Goal: Task Accomplishment & Management: Manage account settings

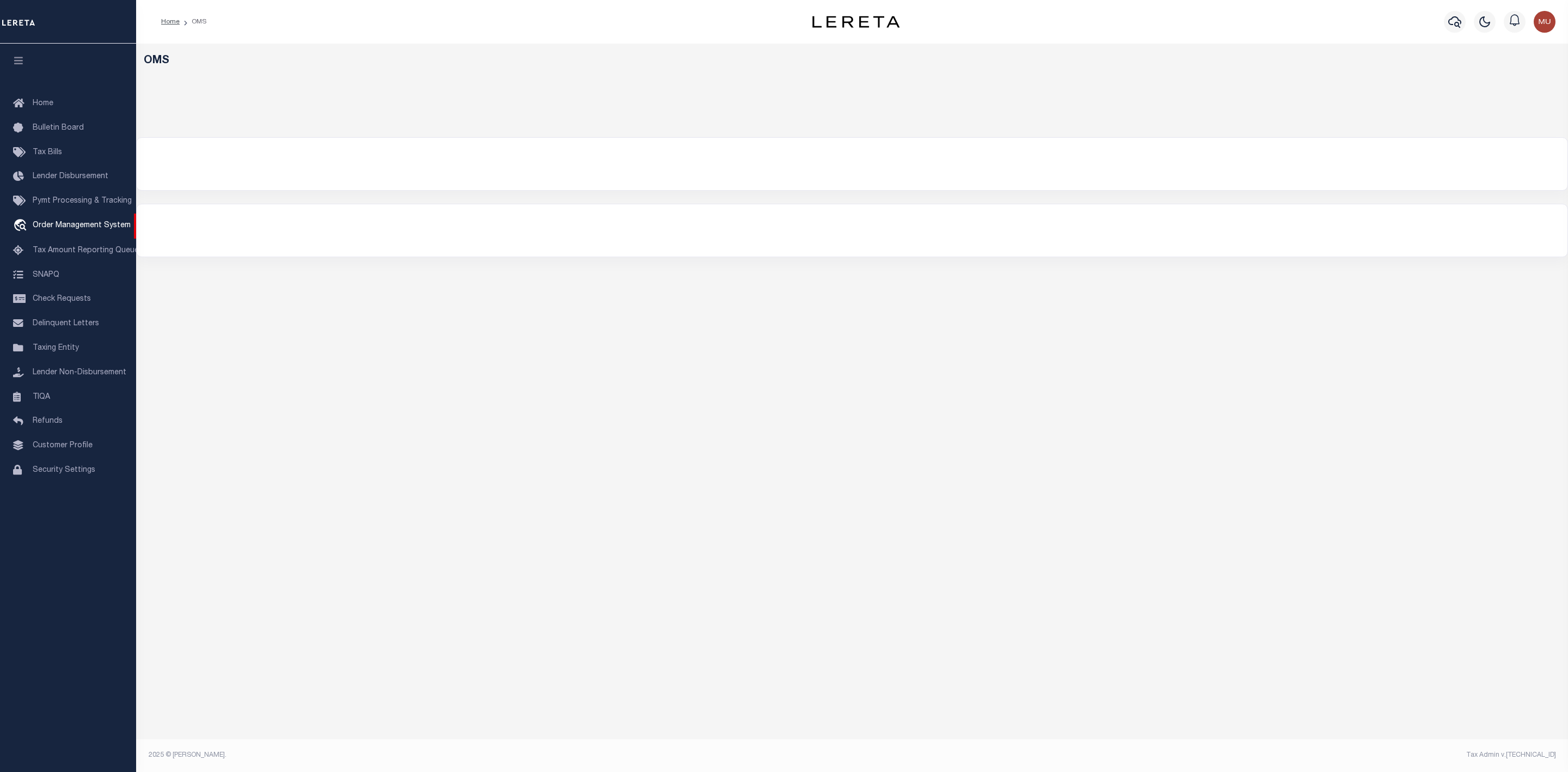
select select "200"
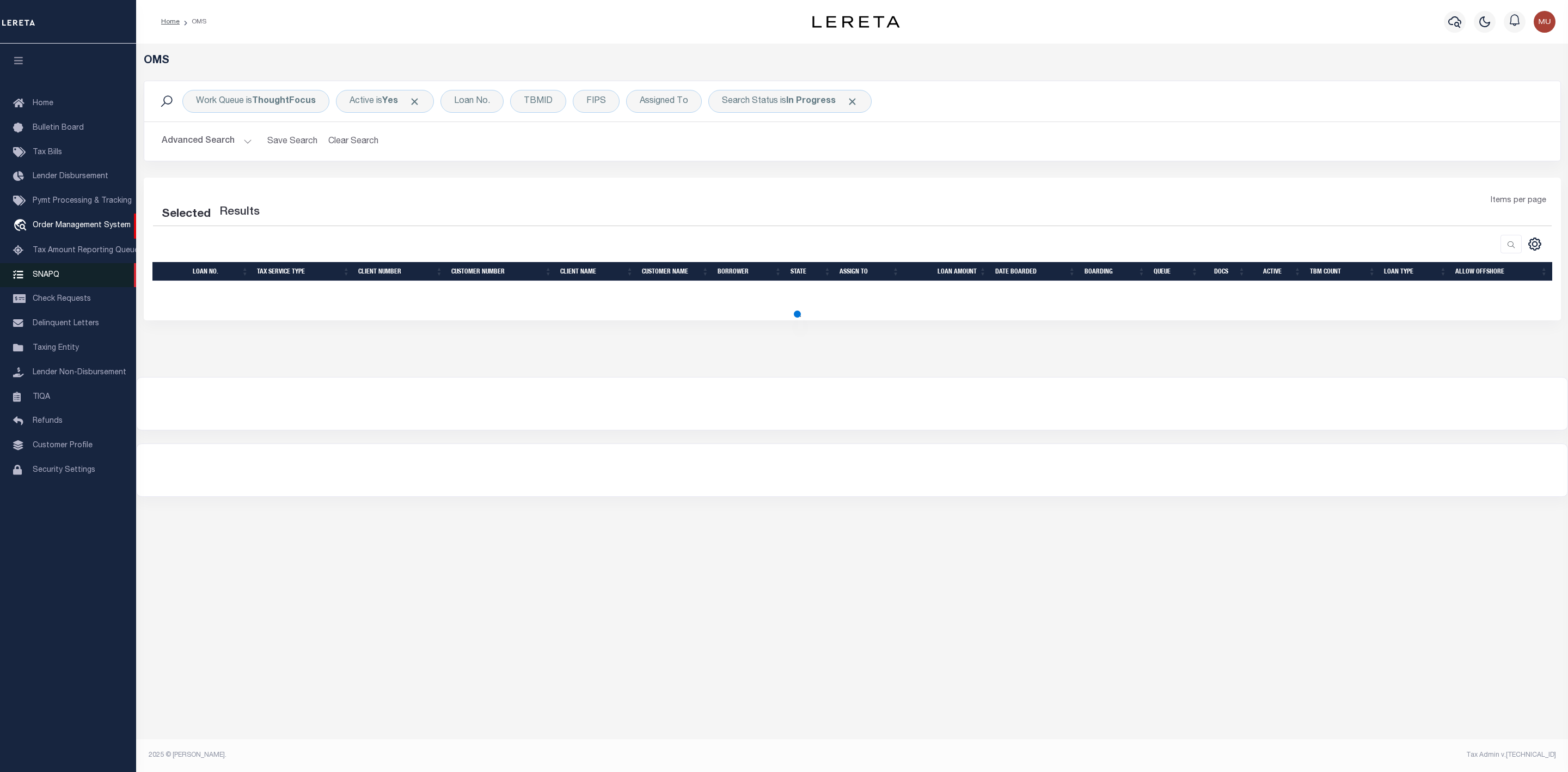
select select "200"
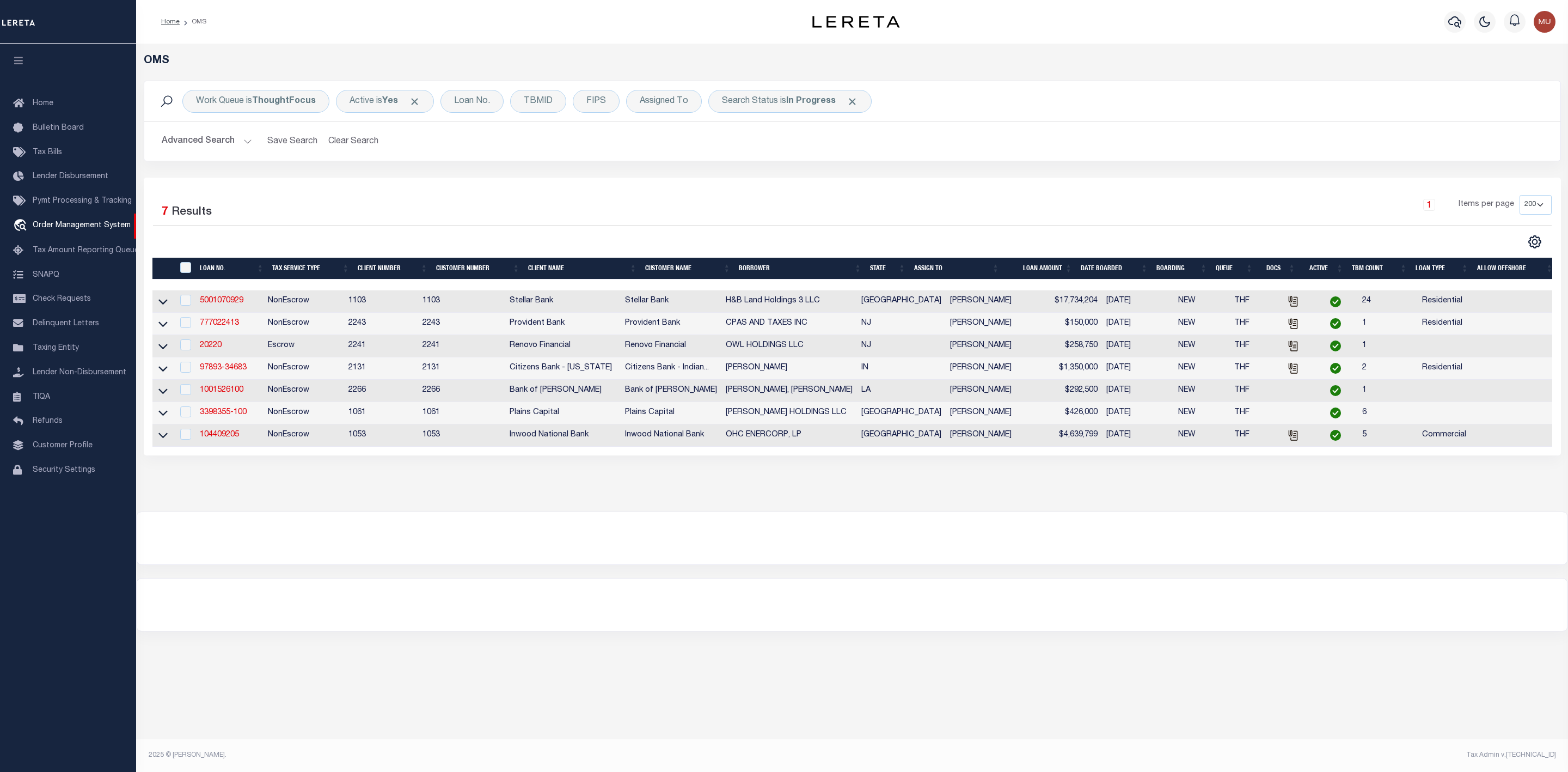
click at [993, 267] on th "ASSIGN TO" at bounding box center [956, 268] width 93 height 22
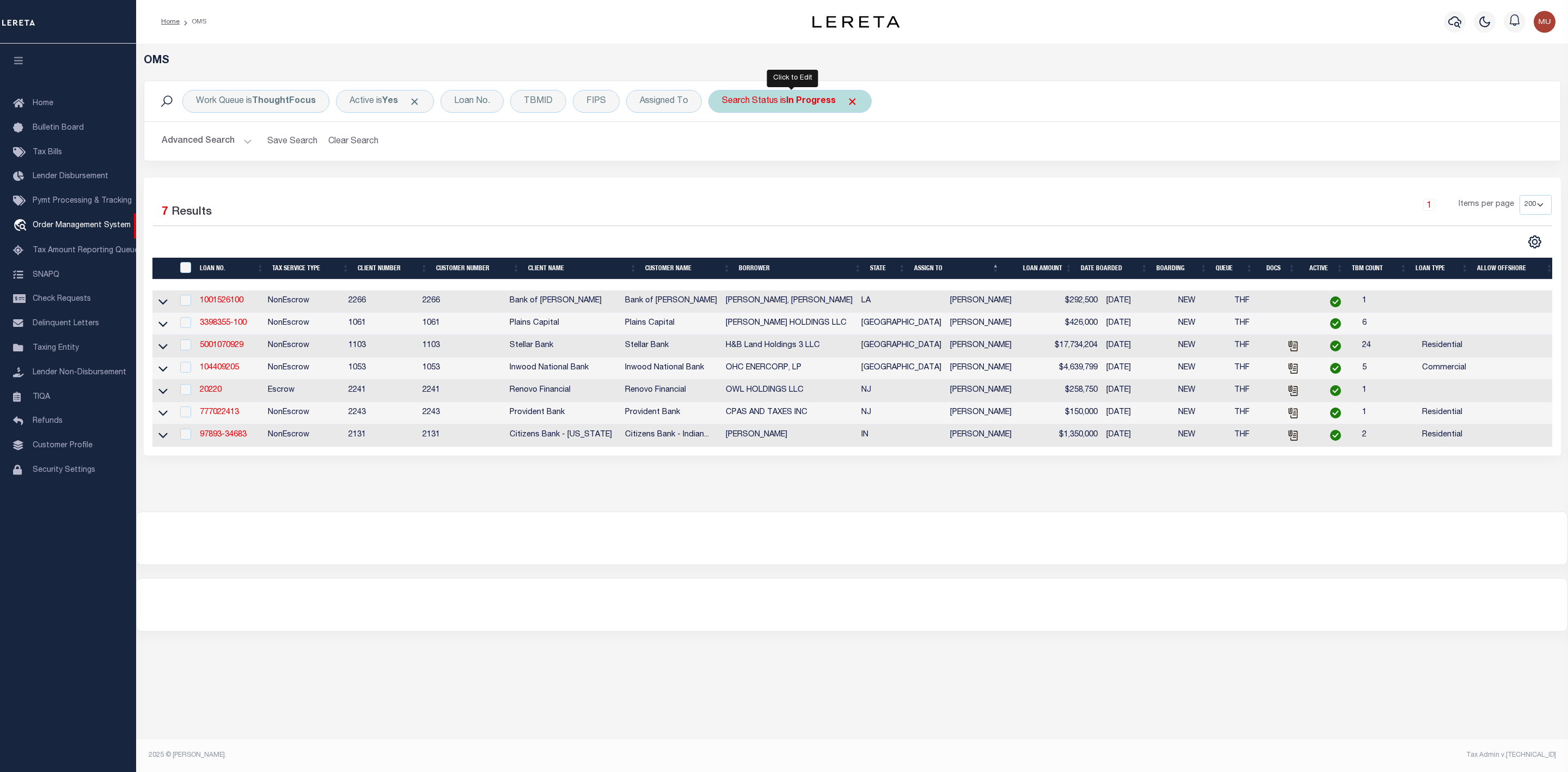
click at [769, 102] on div "Search Status is In Progress" at bounding box center [790, 101] width 164 height 23
click at [766, 154] on select "Automated Search Bad Parcel Complete Duplicate Parcel High Dollar Reporting In …" at bounding box center [802, 154] width 160 height 21
select select "RD"
click at [724, 145] on select "Automated Search Bad Parcel Complete Duplicate Parcel High Dollar Reporting In …" at bounding box center [802, 154] width 160 height 21
click at [866, 179] on input "Apply" at bounding box center [866, 178] width 32 height 18
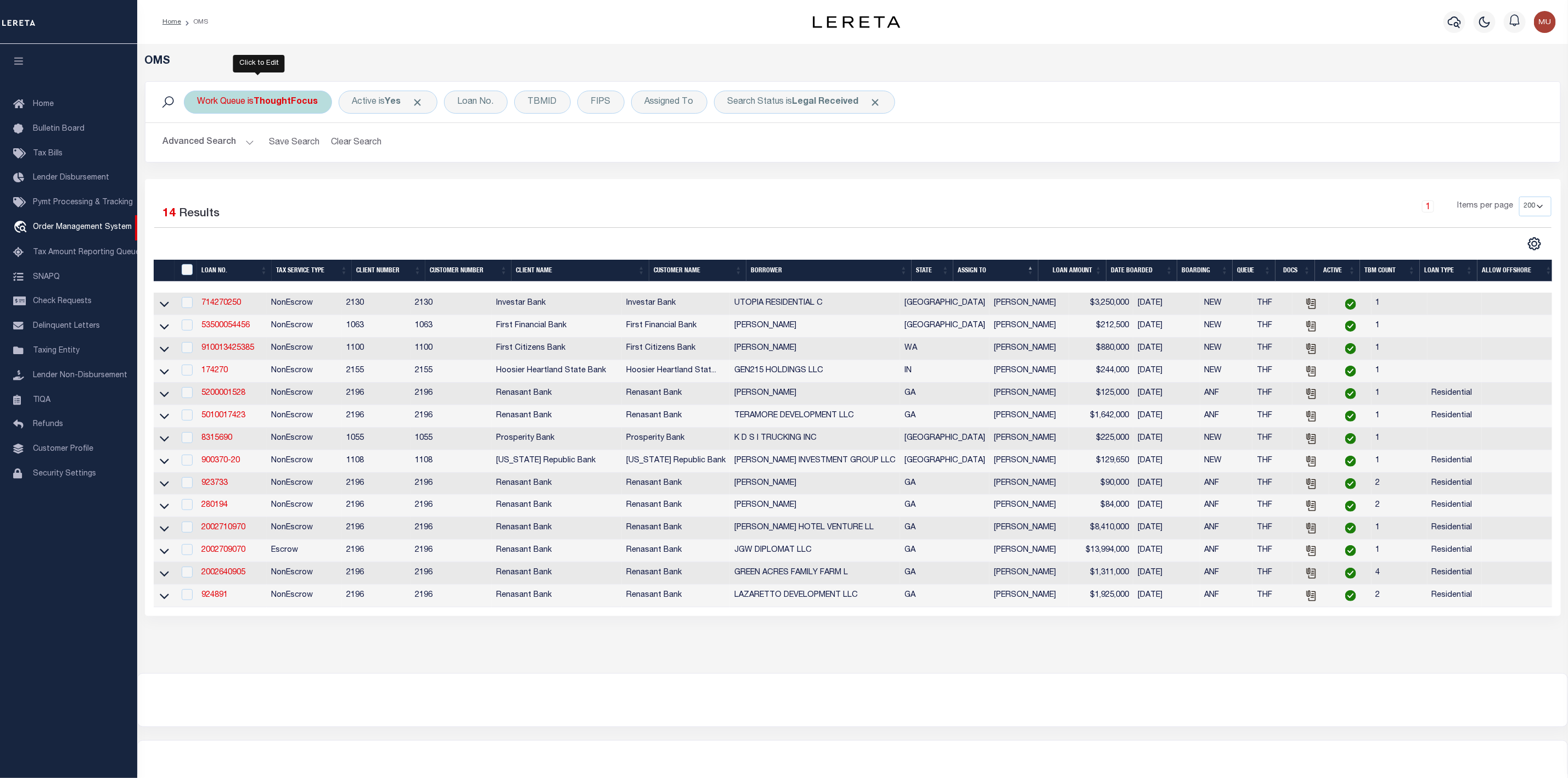
click at [295, 110] on div "Work Queue is ThoughtFocus" at bounding box center [258, 102] width 148 height 23
select select "THF"
click at [584, 194] on div "Selected 14 Results 1 Items per page 10 25 50 100 200" at bounding box center [853, 397] width 1416 height 437
click at [798, 99] on b "Legal Received" at bounding box center [826, 102] width 66 height 9
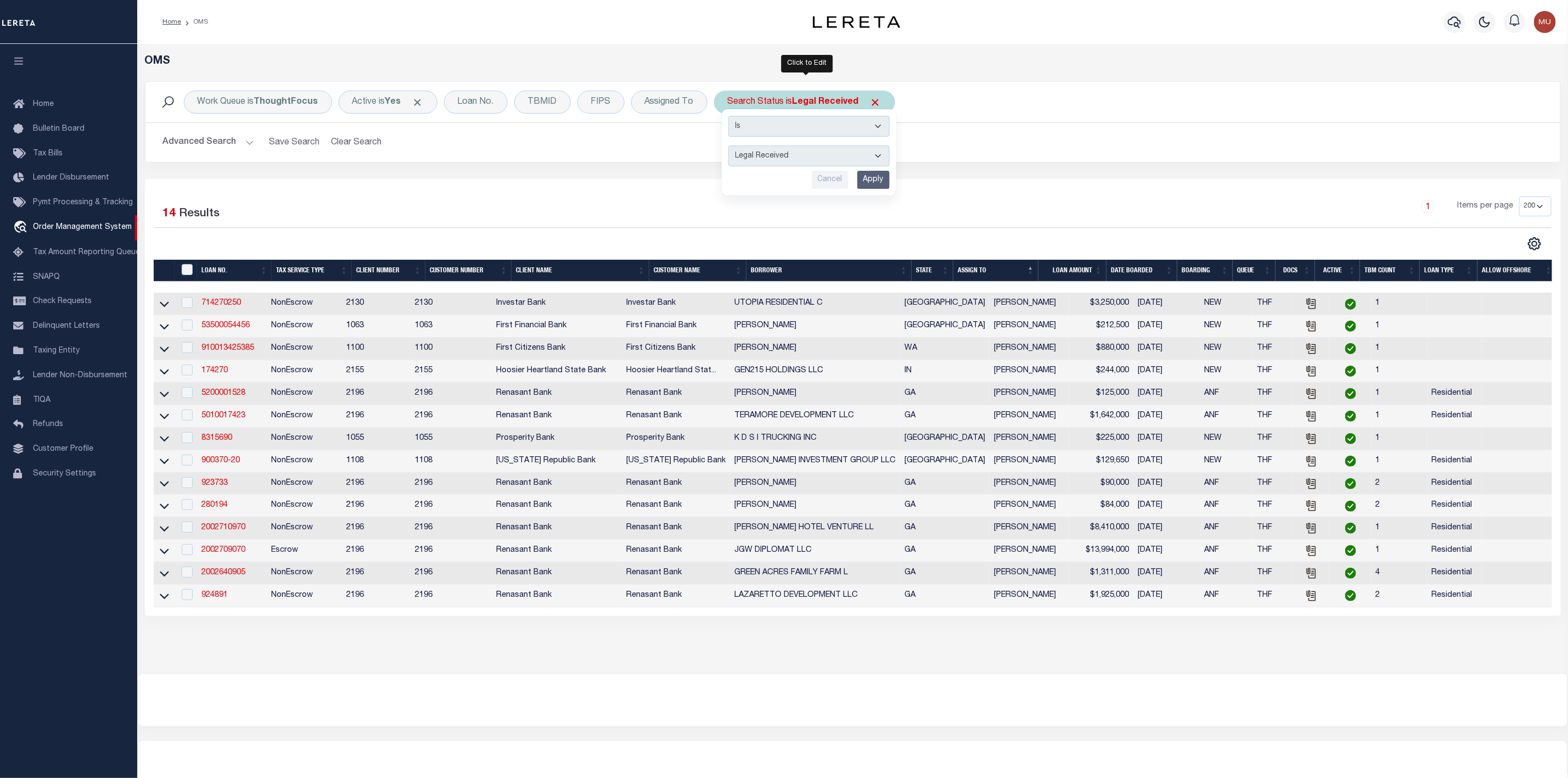
click at [777, 157] on select "Automated Search Bad Parcel Complete Duplicate Parcel High Dollar Reporting In …" at bounding box center [809, 155] width 161 height 21
select select "IP"
click at [730, 146] on select "Automated Search Bad Parcel Complete Duplicate Parcel High Dollar Reporting In …" at bounding box center [809, 155] width 161 height 21
click at [873, 181] on input "Apply" at bounding box center [873, 180] width 32 height 18
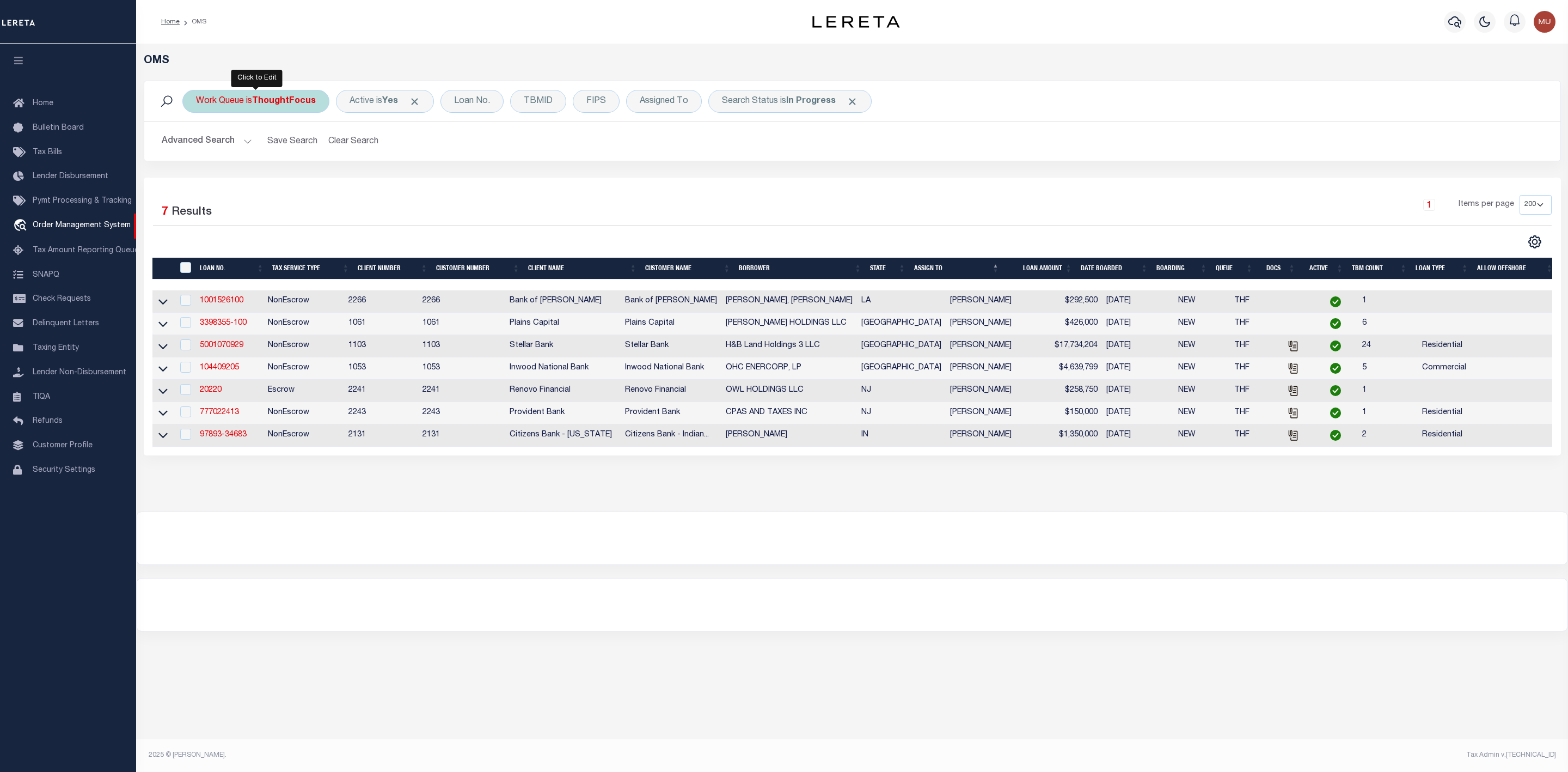
click at [286, 104] on b "ThoughtFocus" at bounding box center [284, 101] width 64 height 9
click at [275, 148] on select "--ALL-- General ThoughtFocus" at bounding box center [276, 154] width 160 height 21
select select "GEN"
click at [196, 145] on select "--ALL-- General ThoughtFocus" at bounding box center [276, 154] width 160 height 21
click at [335, 179] on input "Apply" at bounding box center [340, 178] width 32 height 18
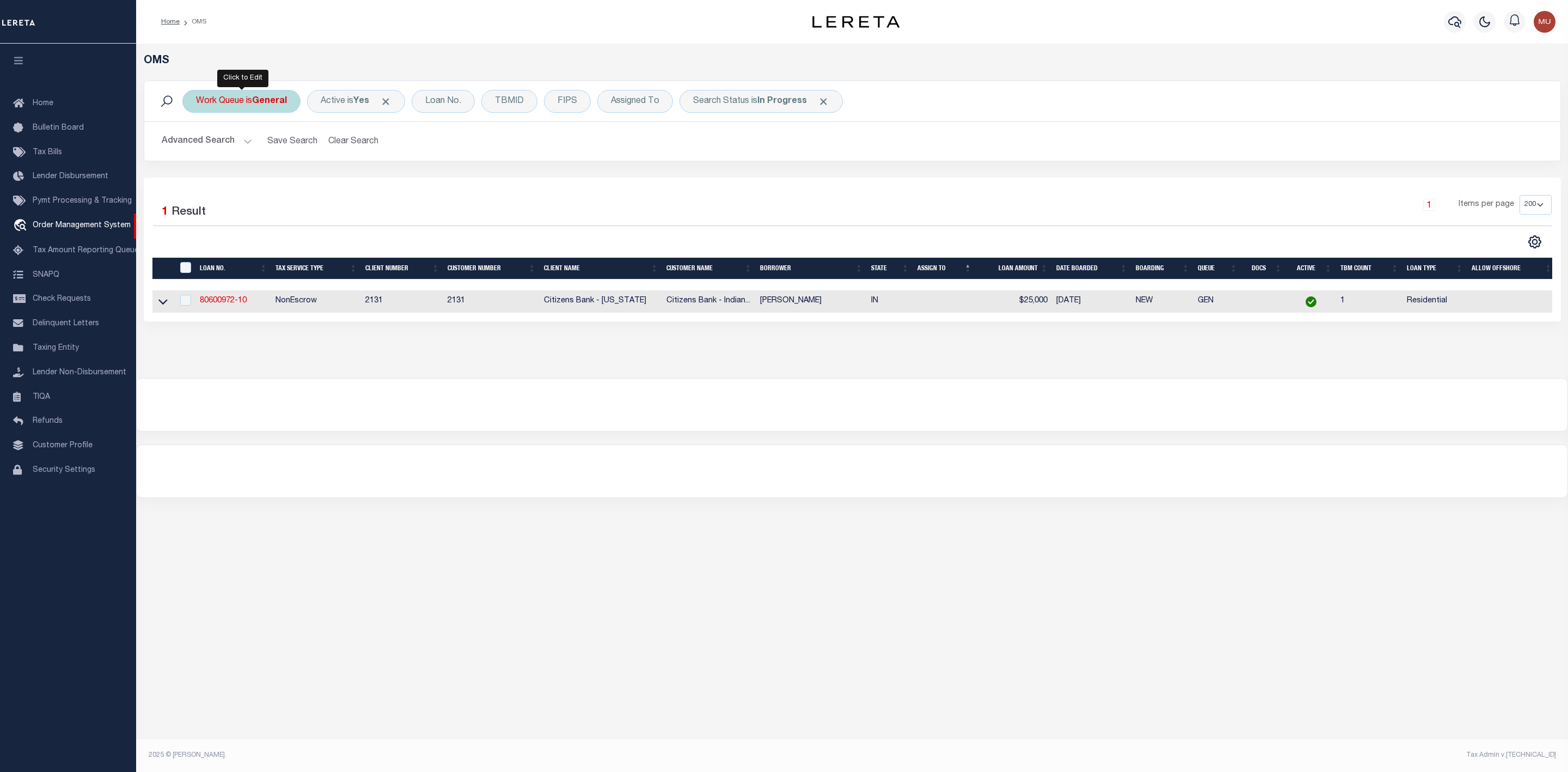
click at [241, 103] on div "Work Queue is General" at bounding box center [241, 101] width 118 height 23
click at [246, 148] on select "--ALL-- General ThoughtFocus" at bounding box center [276, 154] width 160 height 21
select select "THF"
click at [196, 145] on select "--ALL-- General ThoughtFocus" at bounding box center [276, 154] width 160 height 21
click at [337, 178] on input "Apply" at bounding box center [340, 178] width 32 height 18
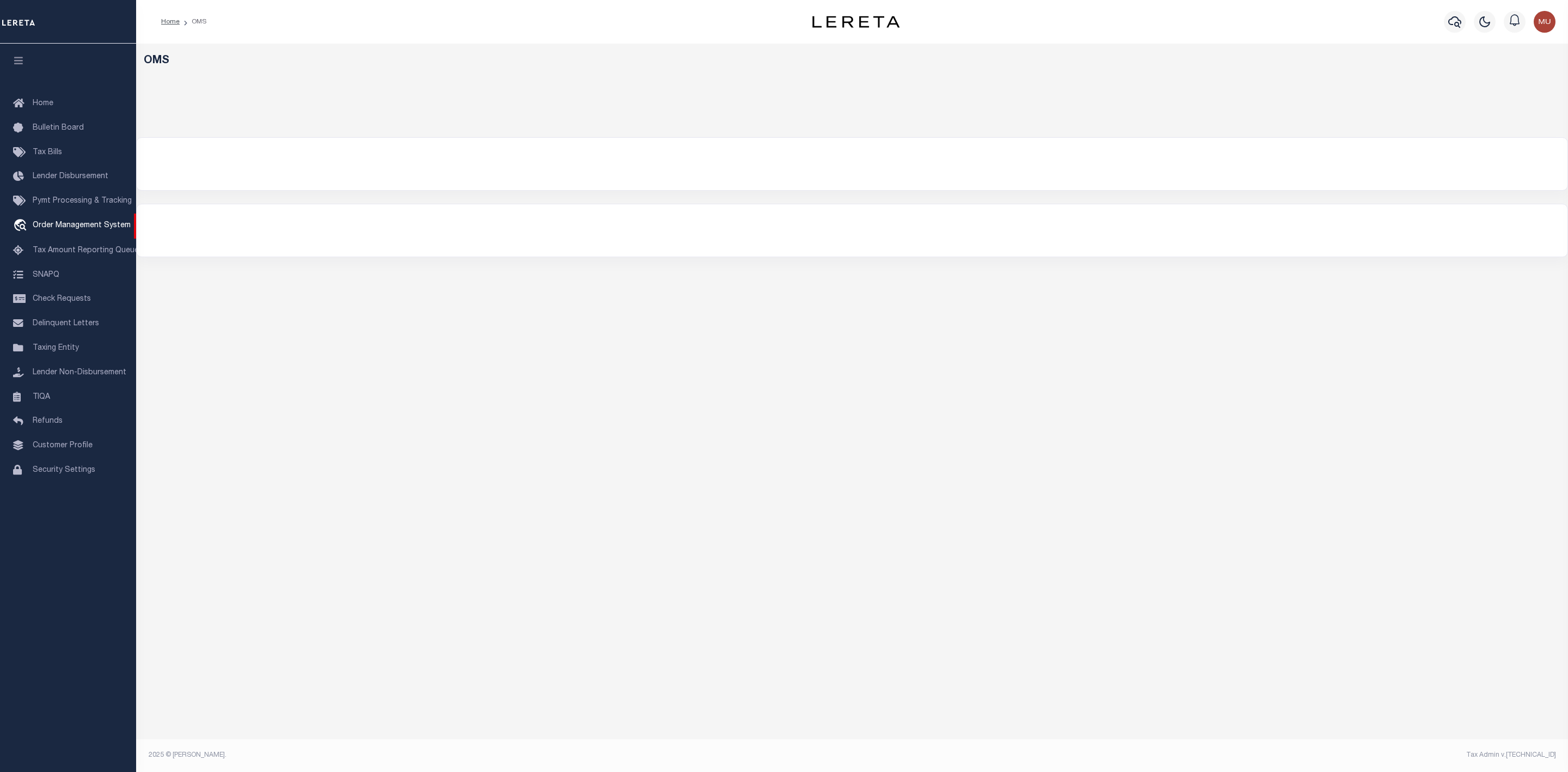
select select "200"
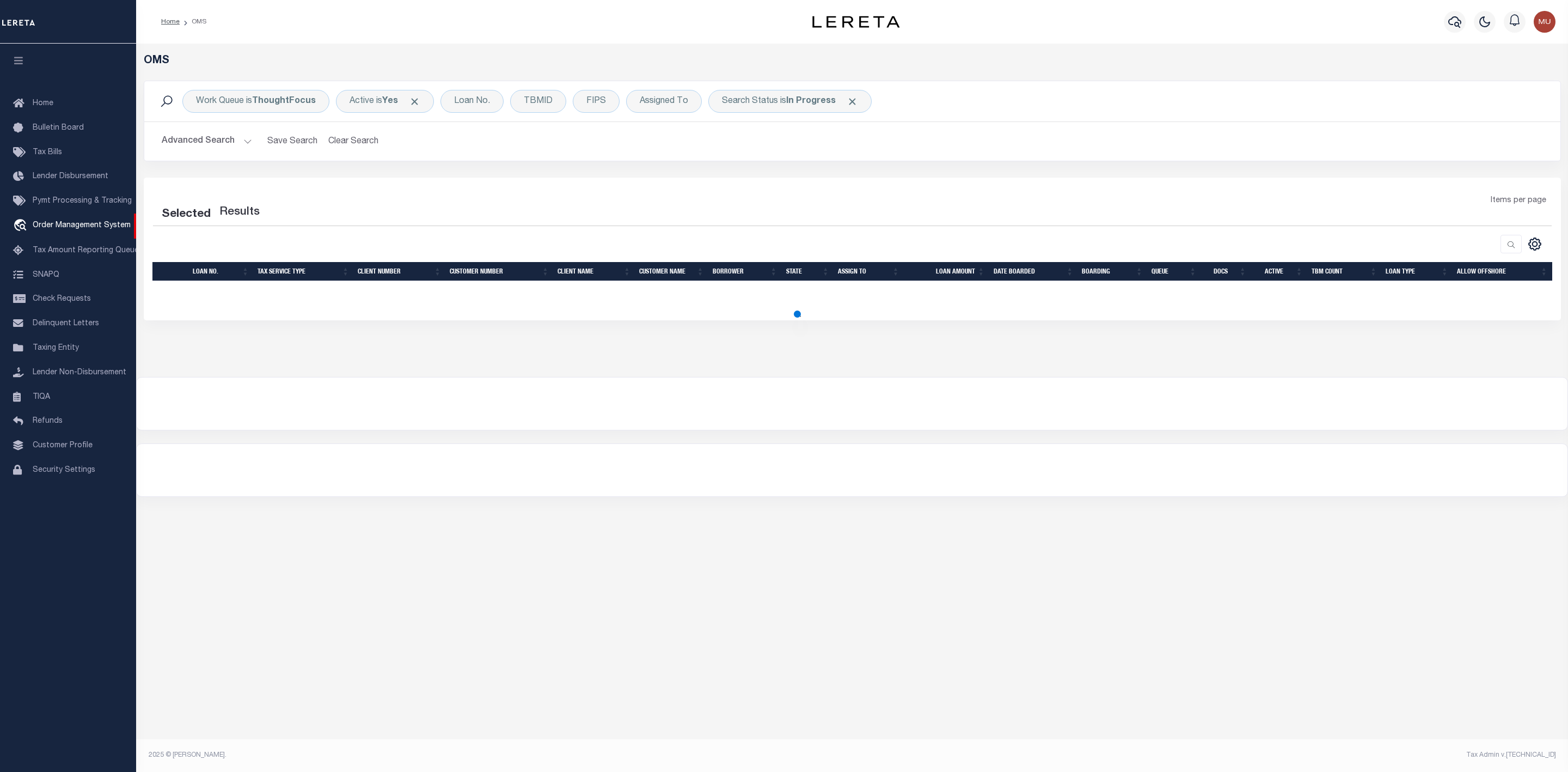
select select "200"
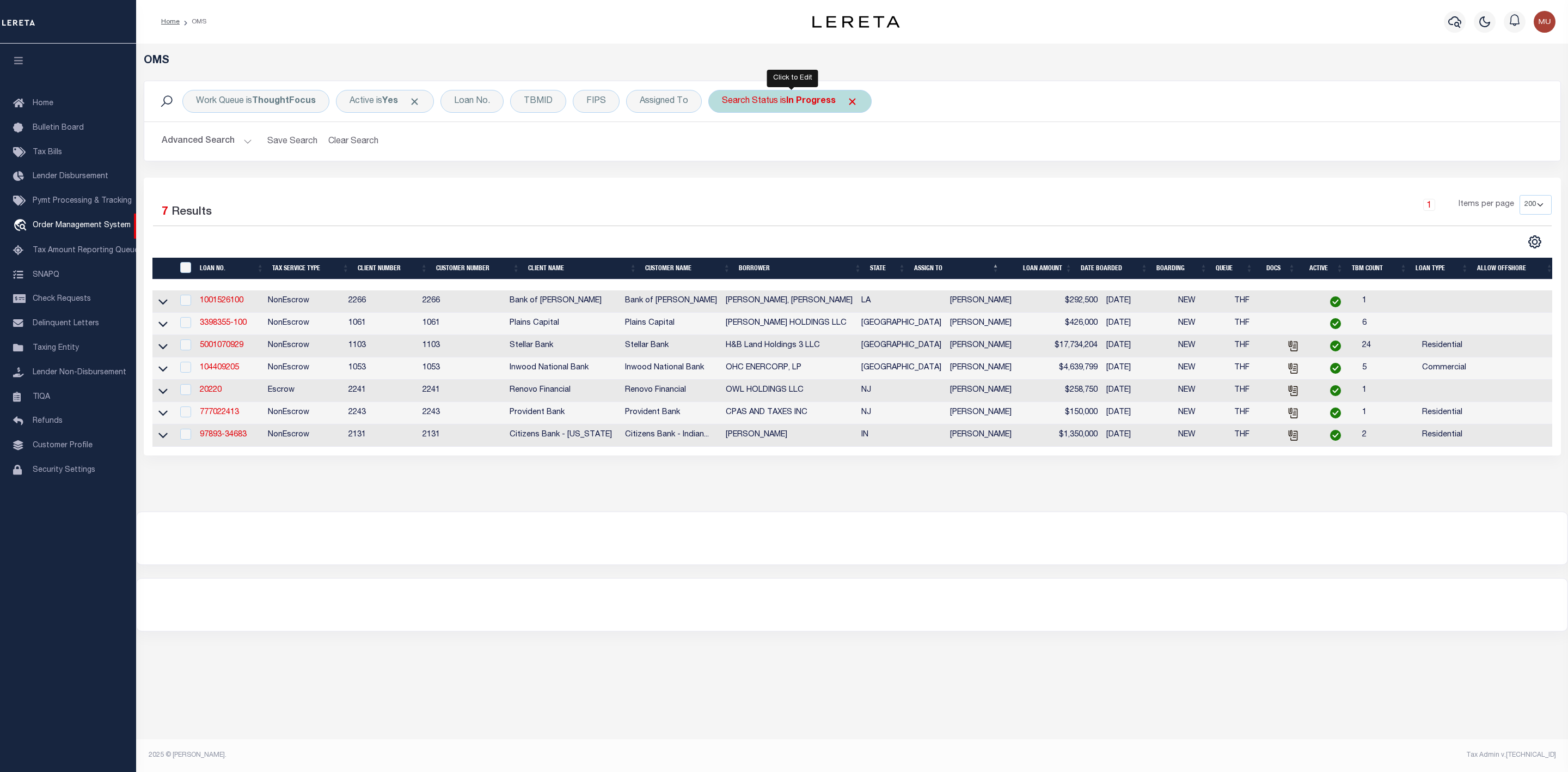
click at [798, 104] on b "In Progress" at bounding box center [811, 101] width 49 height 9
click at [793, 148] on select "Automated Search Bad Parcel Complete Duplicate Parcel High Dollar Reporting In …" at bounding box center [802, 154] width 160 height 21
select select "RD"
click at [724, 145] on select "Automated Search Bad Parcel Complete Duplicate Parcel High Dollar Reporting In …" at bounding box center [802, 154] width 160 height 21
click at [862, 180] on input "Apply" at bounding box center [866, 178] width 32 height 18
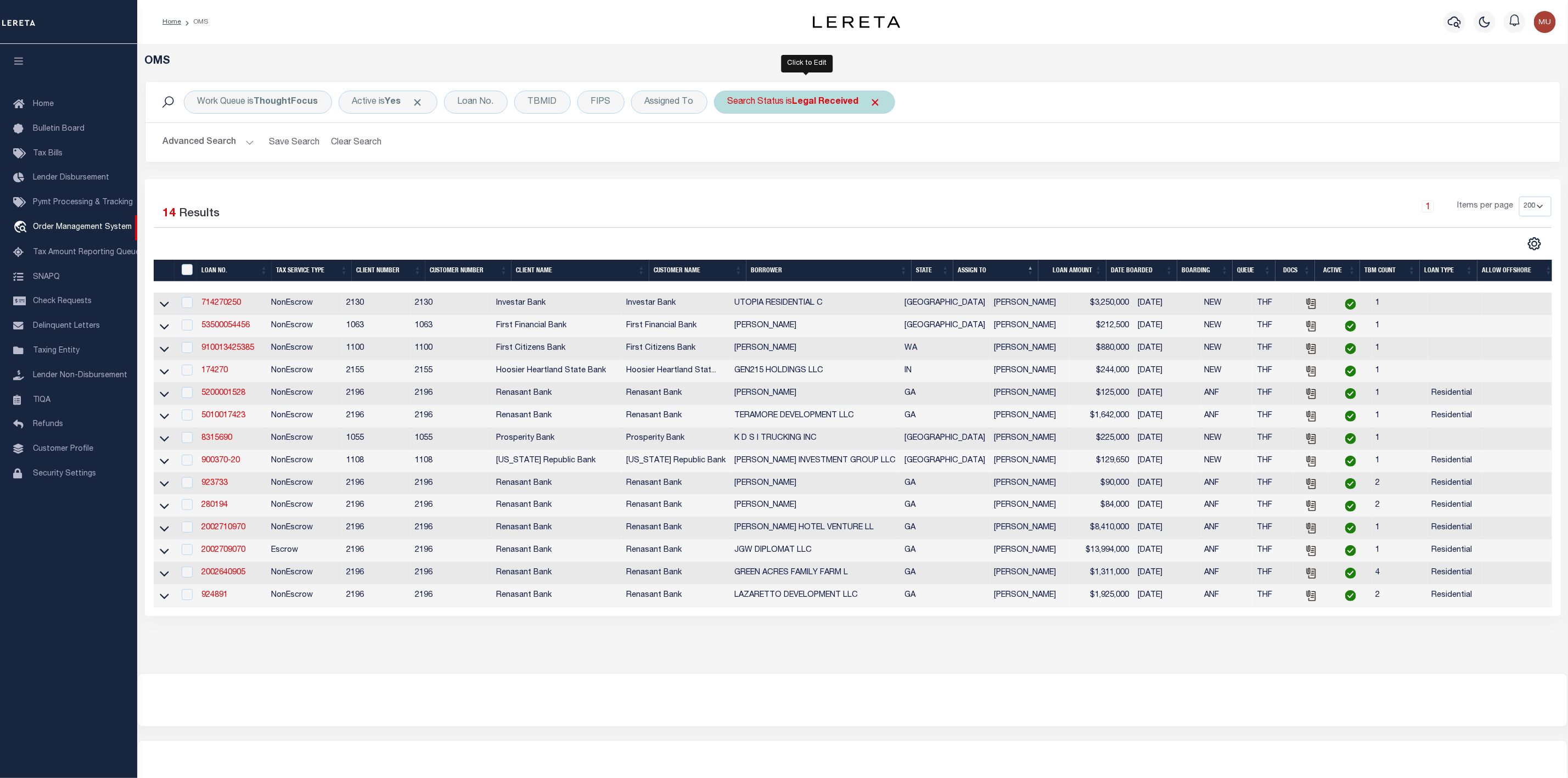
click at [789, 109] on div "Search Status is Legal Received" at bounding box center [805, 102] width 181 height 23
click at [779, 157] on select "Automated Search Bad Parcel Complete Duplicate Parcel High Dollar Reporting In …" at bounding box center [809, 155] width 161 height 21
select select "IP"
click at [730, 146] on select "Automated Search Bad Parcel Complete Duplicate Parcel High Dollar Reporting In …" at bounding box center [809, 155] width 161 height 21
click at [868, 183] on input "Apply" at bounding box center [873, 180] width 32 height 18
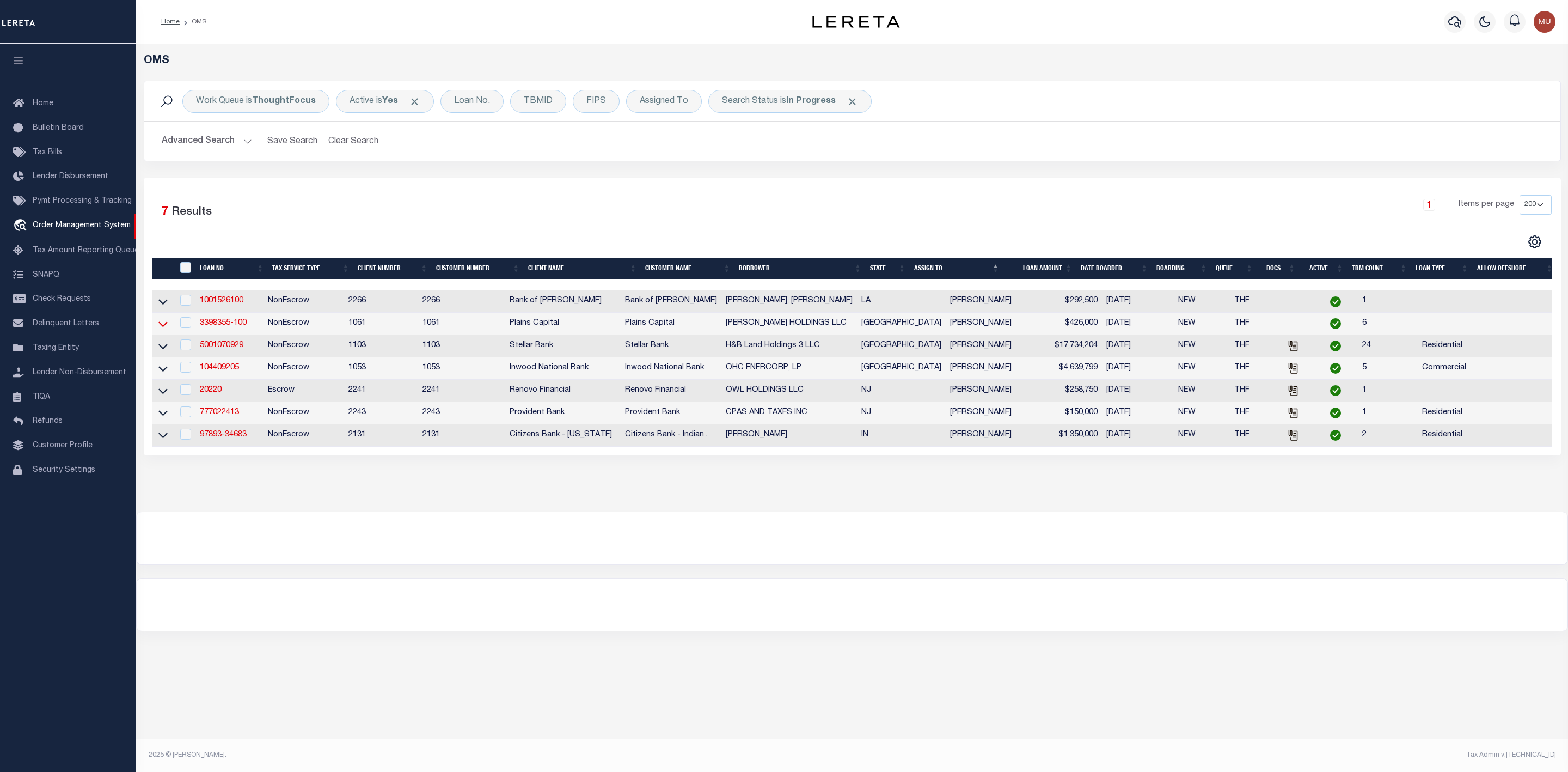
click at [162, 326] on icon at bounding box center [163, 323] width 9 height 11
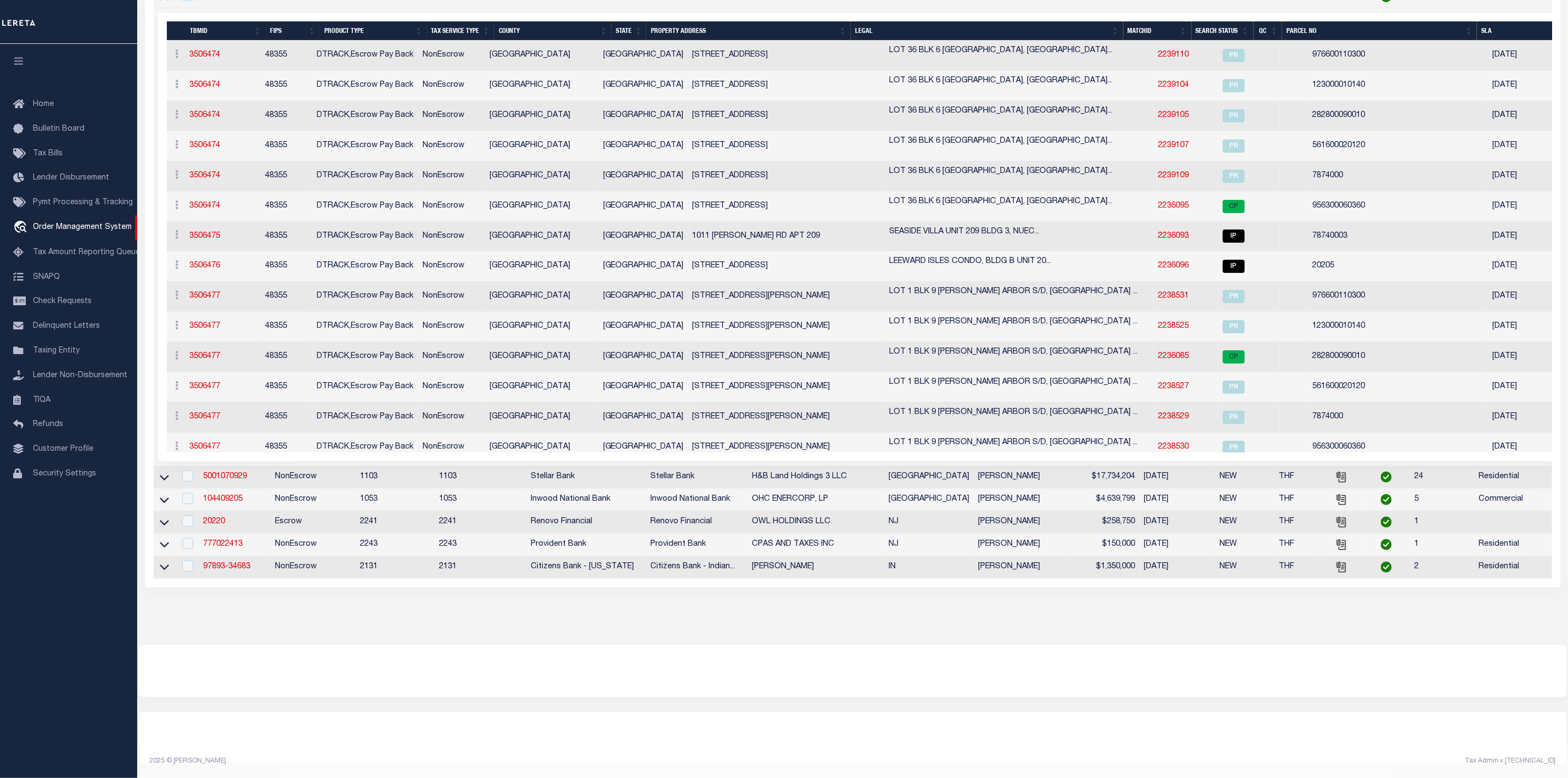
scroll to position [85, 0]
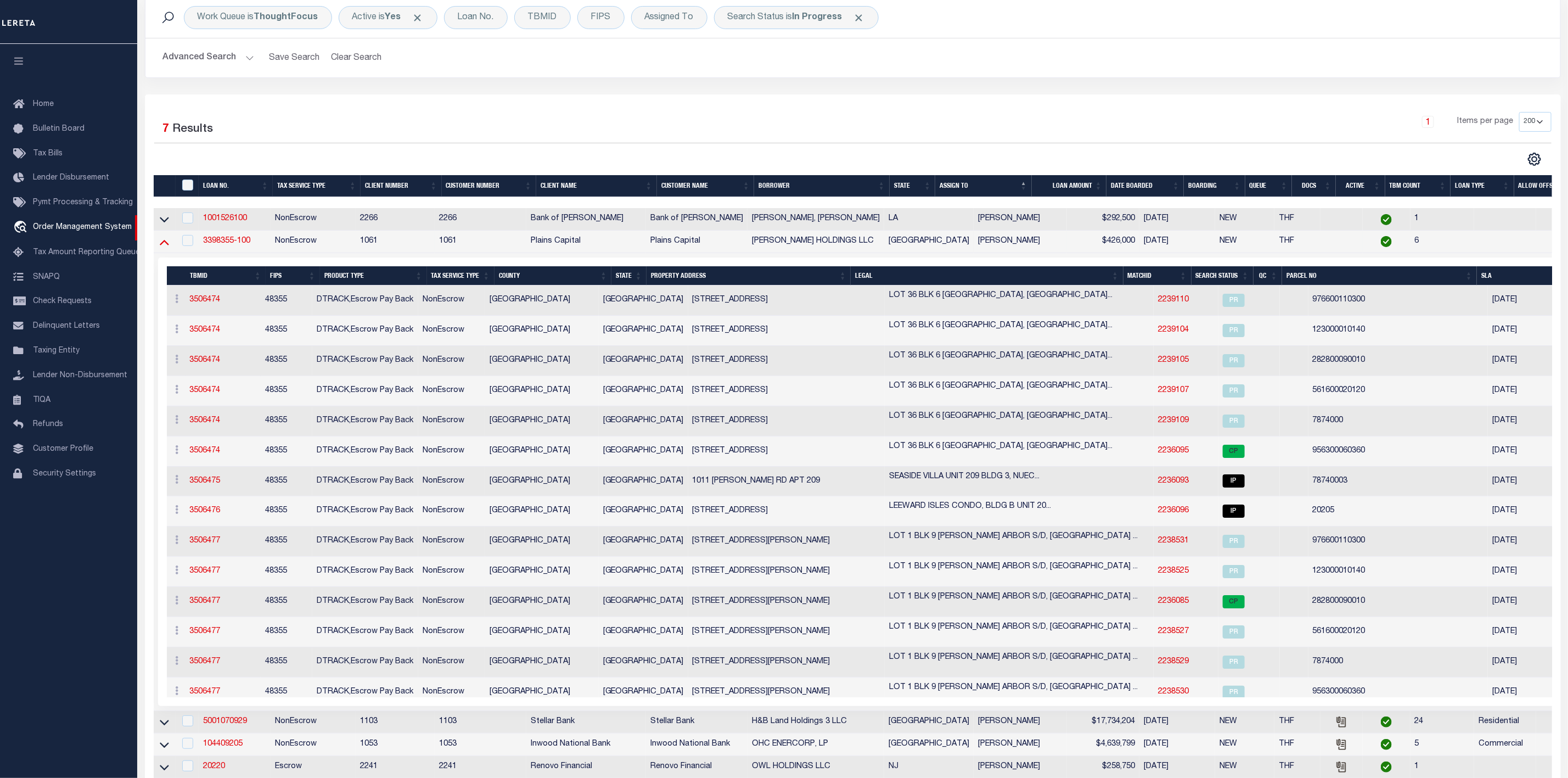
click at [162, 244] on icon at bounding box center [164, 242] width 10 height 11
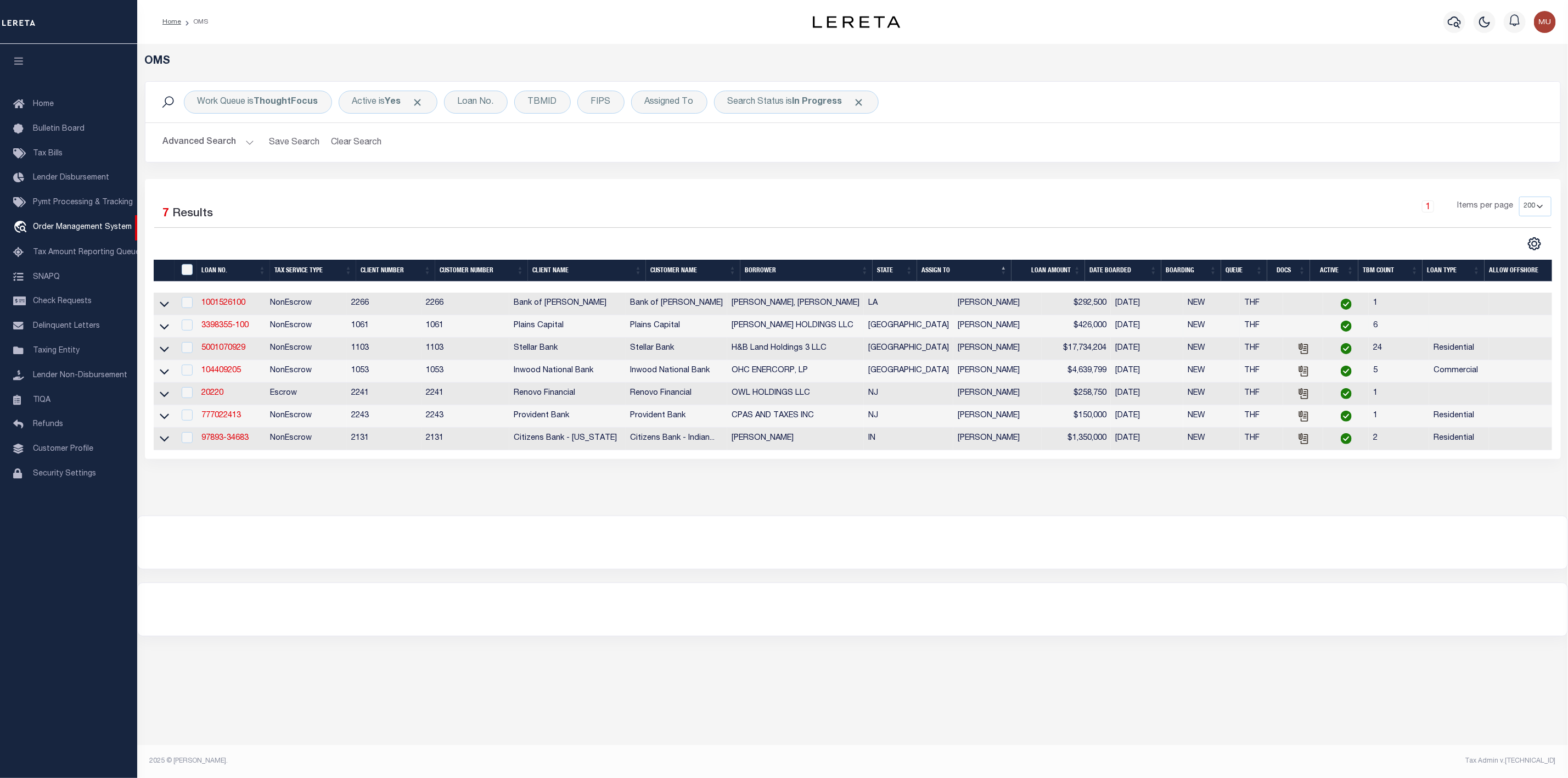
scroll to position [0, 0]
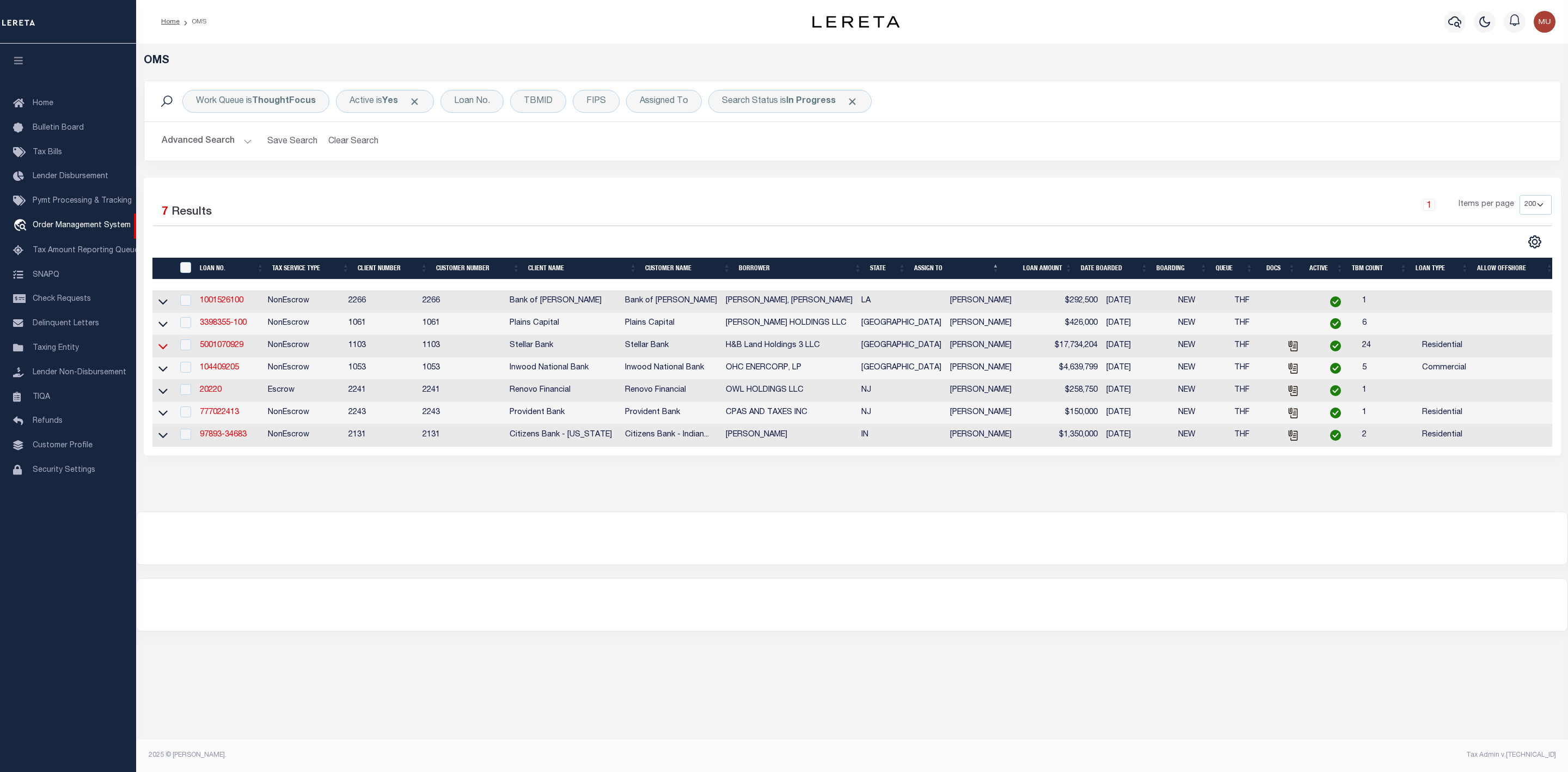
click at [162, 346] on icon at bounding box center [163, 346] width 9 height 11
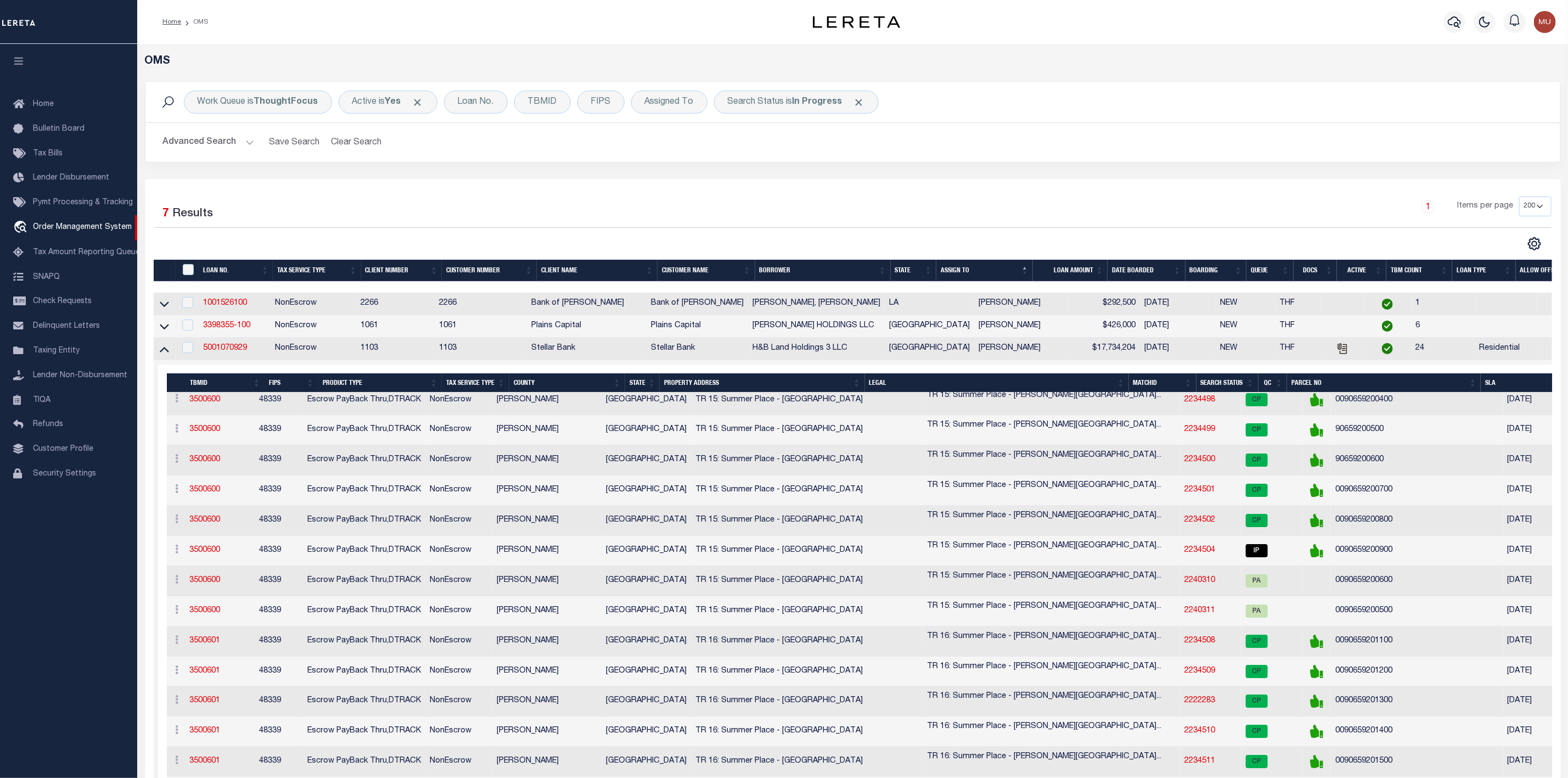
scroll to position [6092, 0]
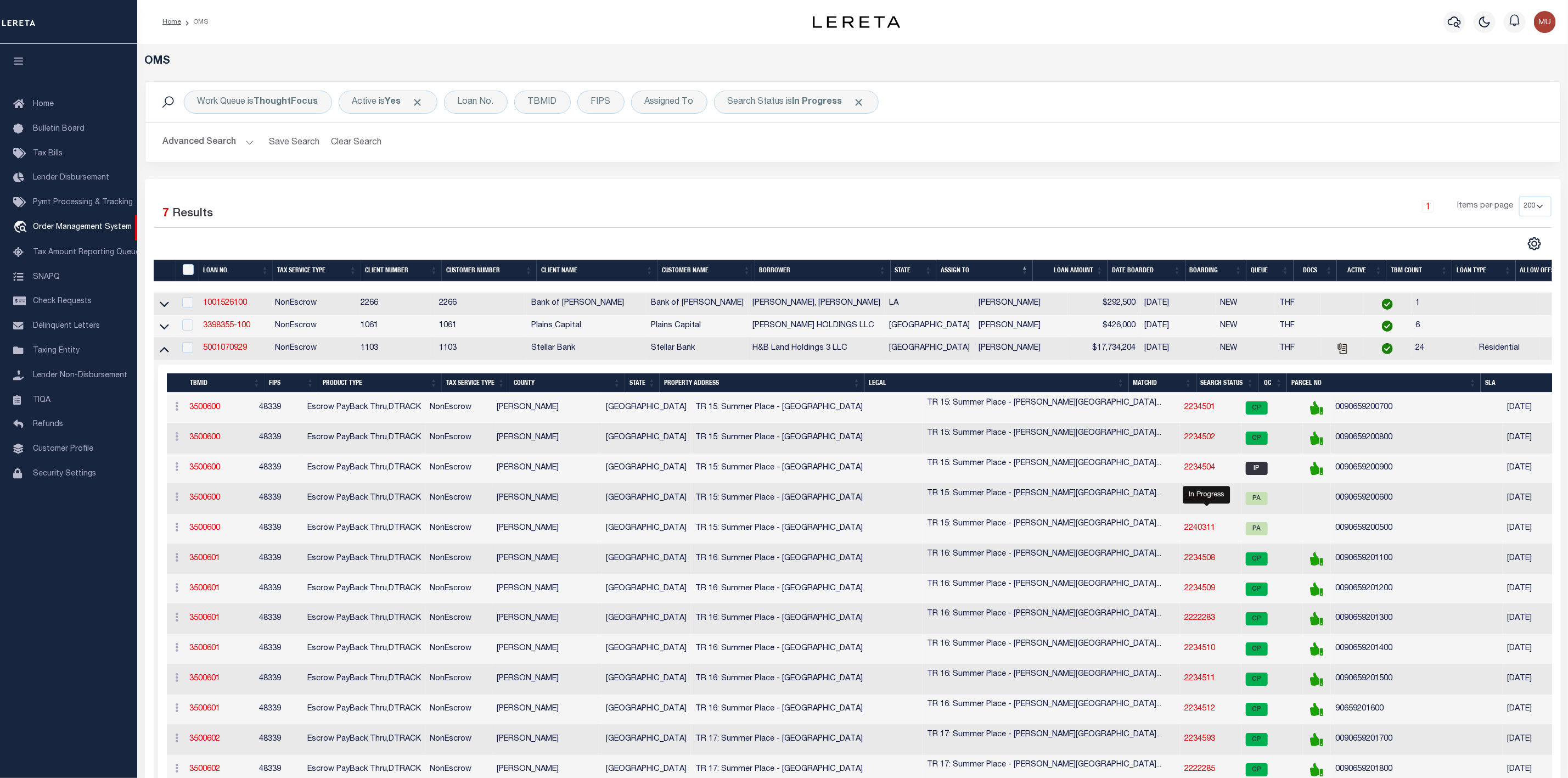
click at [1246, 475] on span "IP" at bounding box center [1257, 468] width 22 height 13
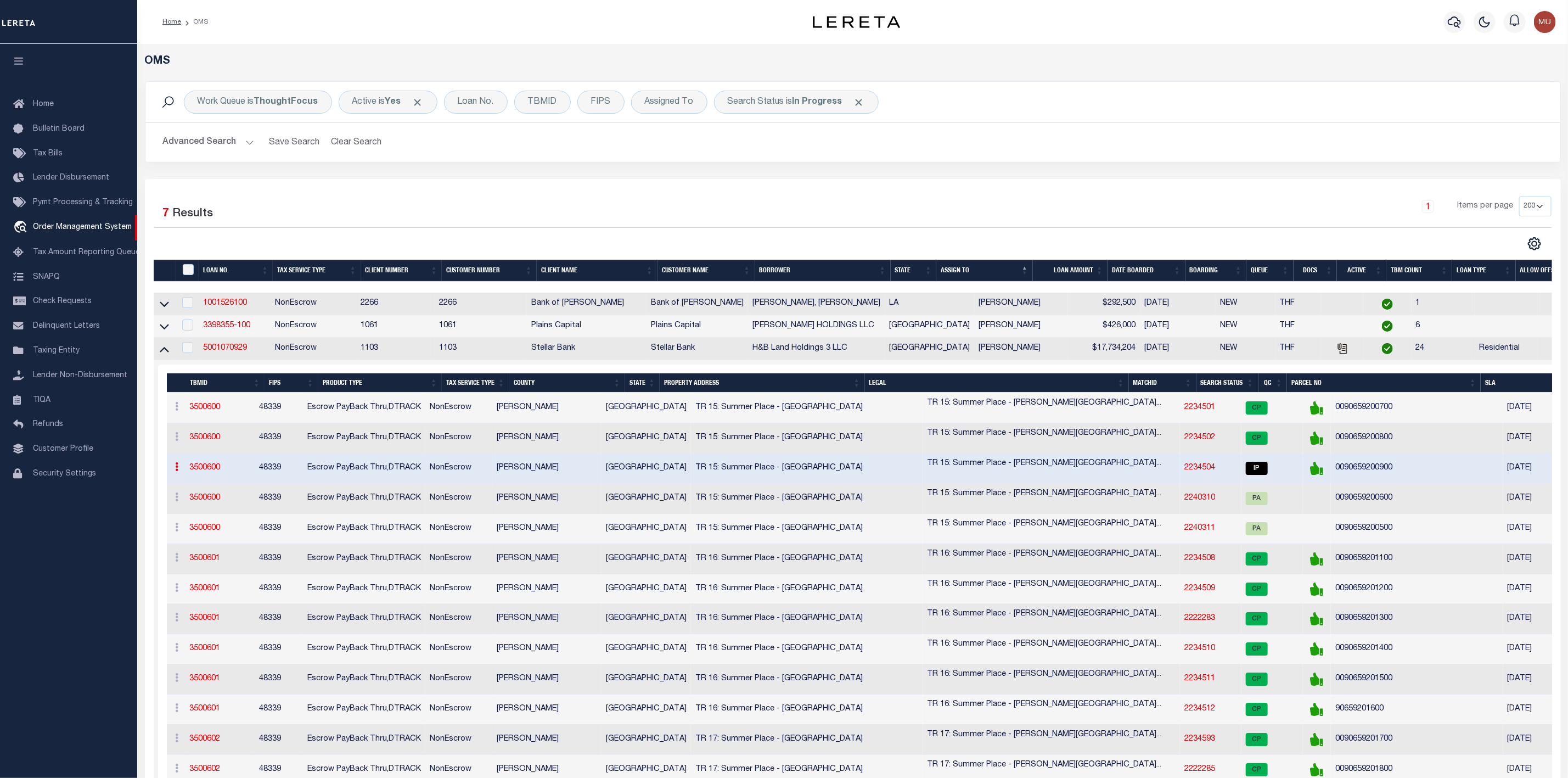
click at [1184, 472] on link "2234504" at bounding box center [1199, 467] width 31 height 8
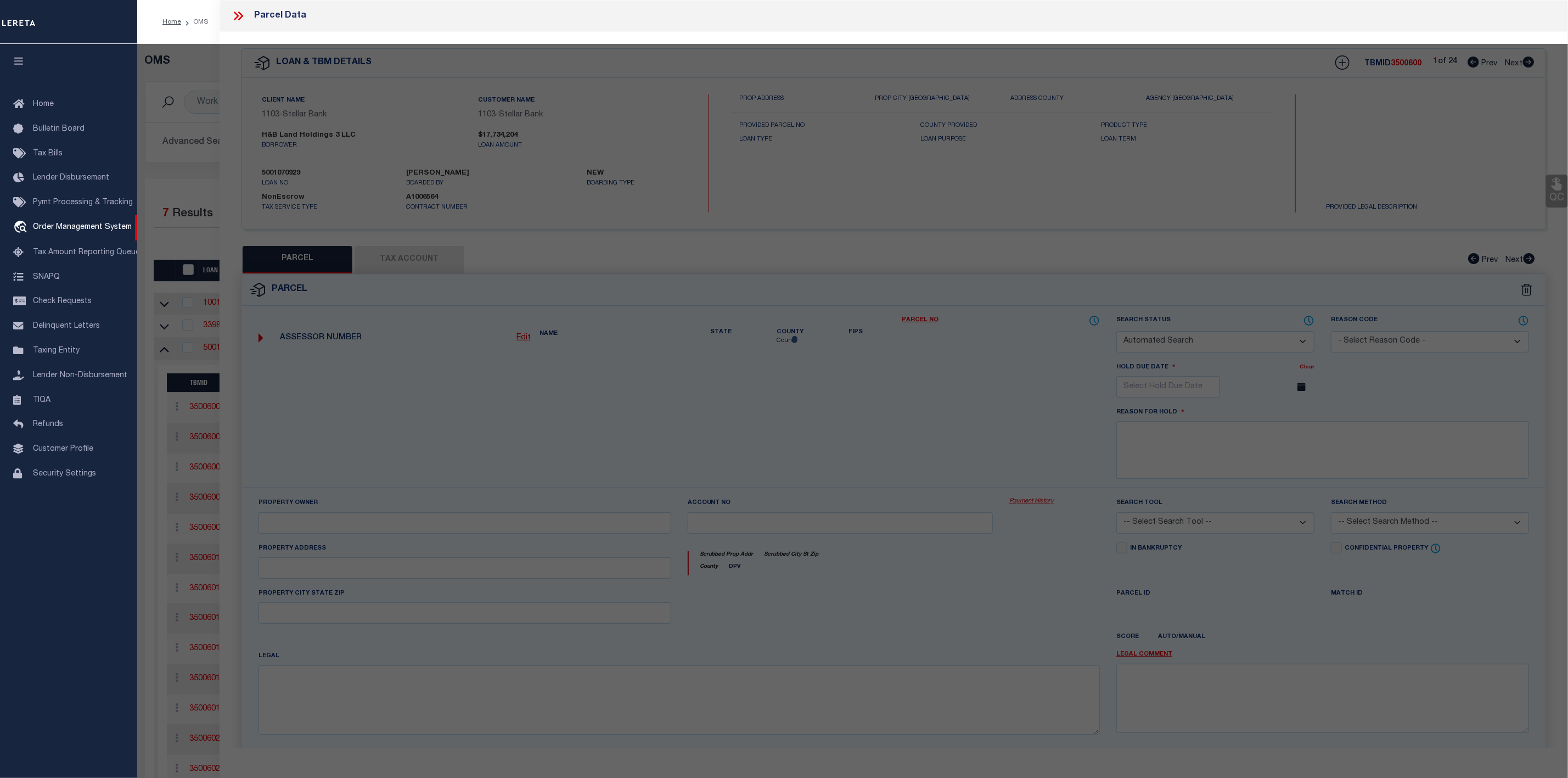
checkbox input "false"
select select "IP"
type input "H&B DEVELOPMENT & CONSTRUCTION LP"
select select "AGW"
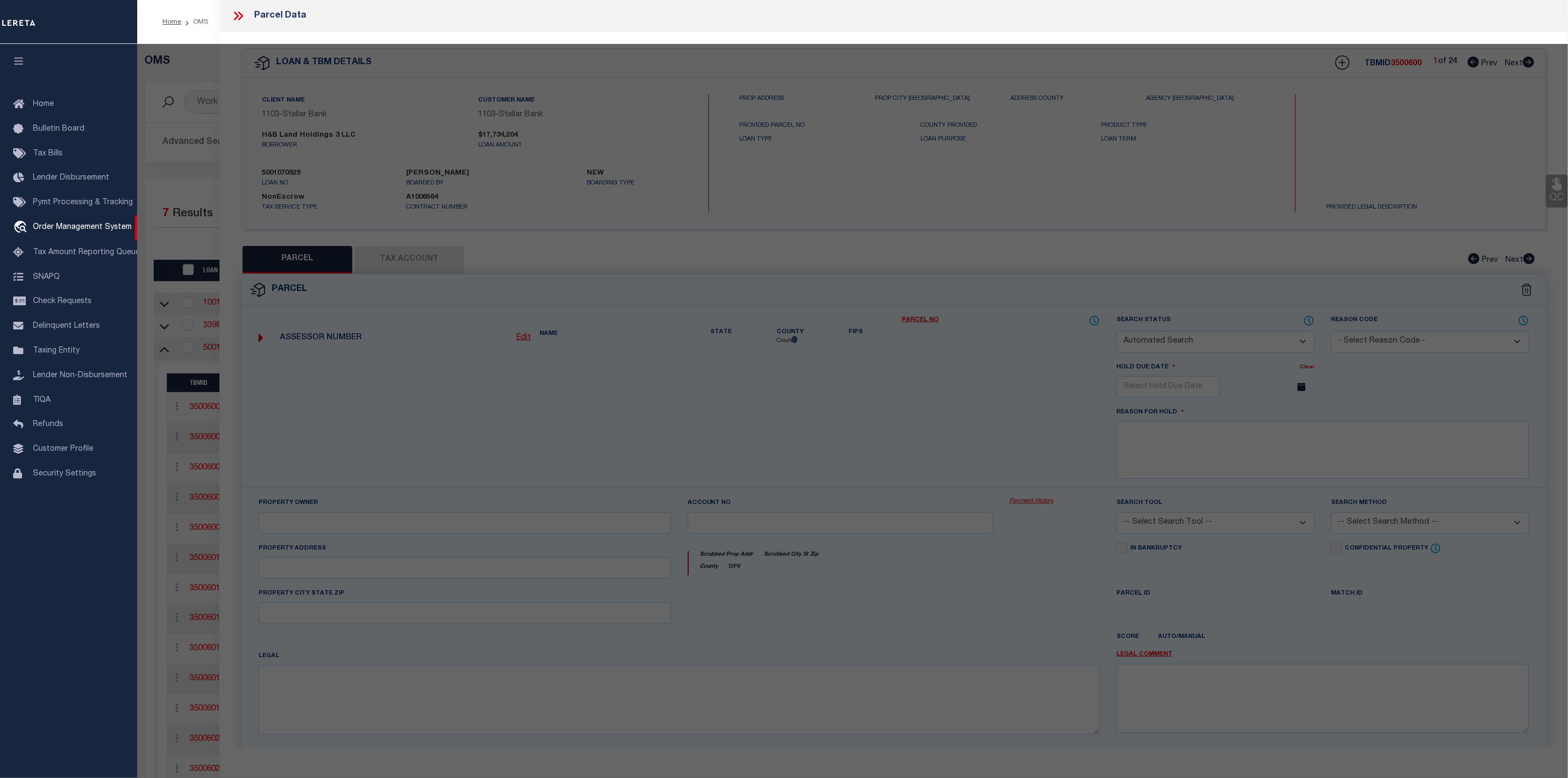
select select
type input "18057 SUMMER PLACE CIR,"
type input "MONTGOMERY TX 77356"
type textarea "S906592 - Summer Place Replat No 2, BLOCK 1, Lot 9"
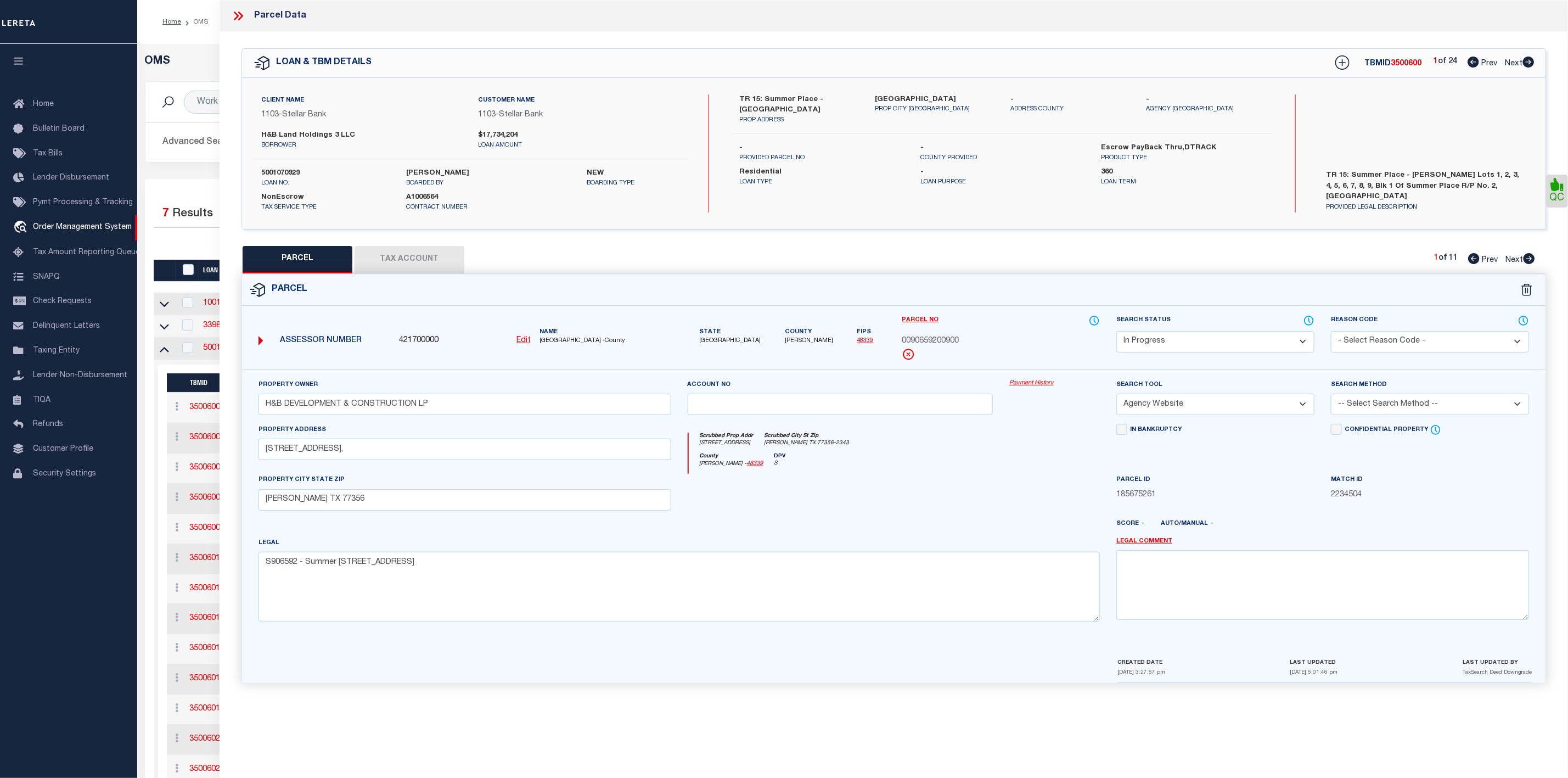
click at [1225, 340] on select "Automated Search Bad Parcel Complete Duplicate Parcel High Dollar Reporting In …" at bounding box center [1215, 342] width 198 height 22
click at [1116, 332] on select "Automated Search Bad Parcel Complete Duplicate Parcel High Dollar Reporting In …" at bounding box center [1215, 342] width 198 height 22
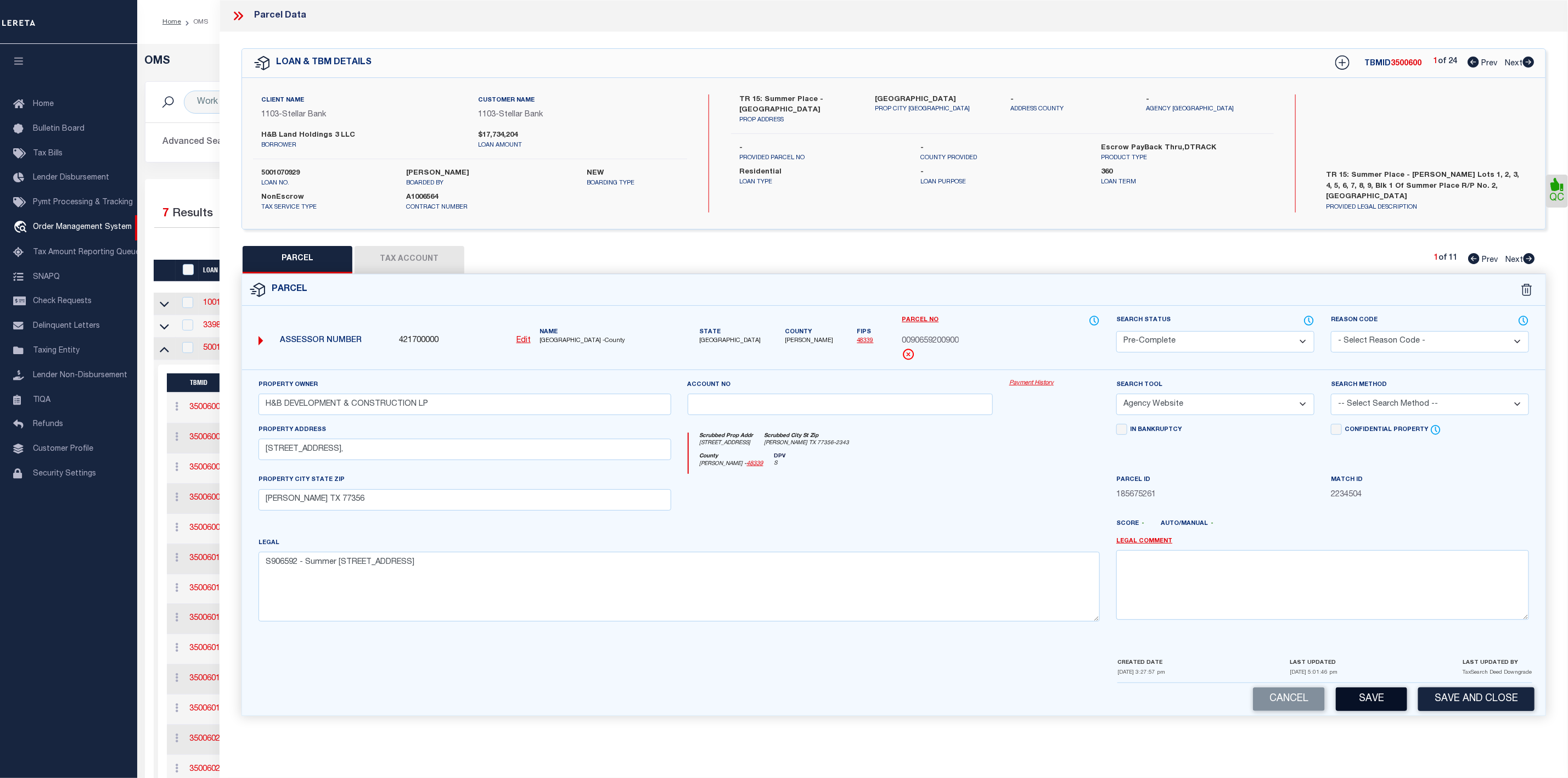
click at [1382, 710] on button "Save" at bounding box center [1371, 698] width 71 height 24
select select "AS"
select select
checkbox input "false"
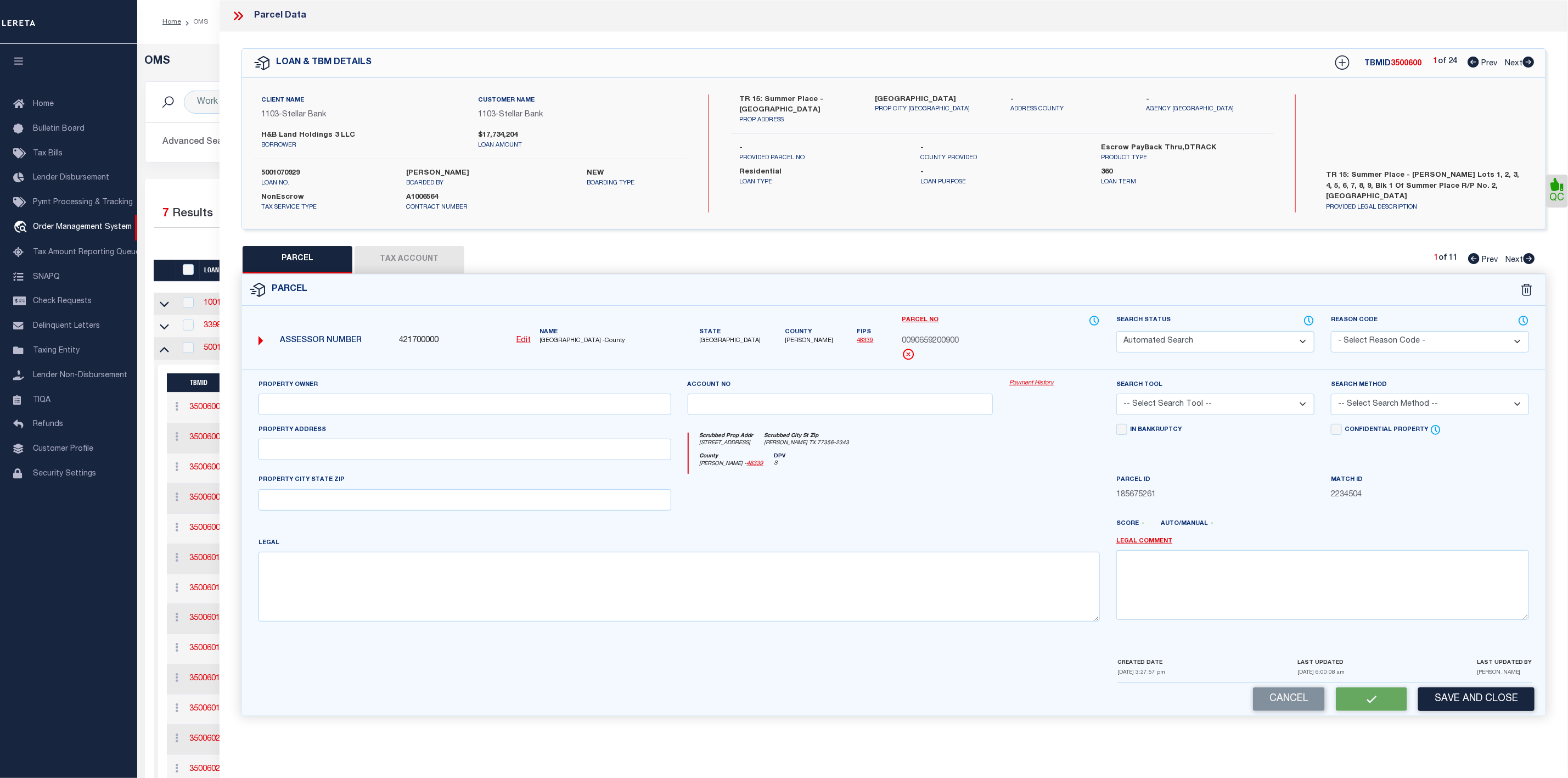
select select "PC"
type input "H&B DEVELOPMENT & CONSTRUCTION LP"
select select "AGW"
select select
type input "18057 SUMMER PLACE CIR,"
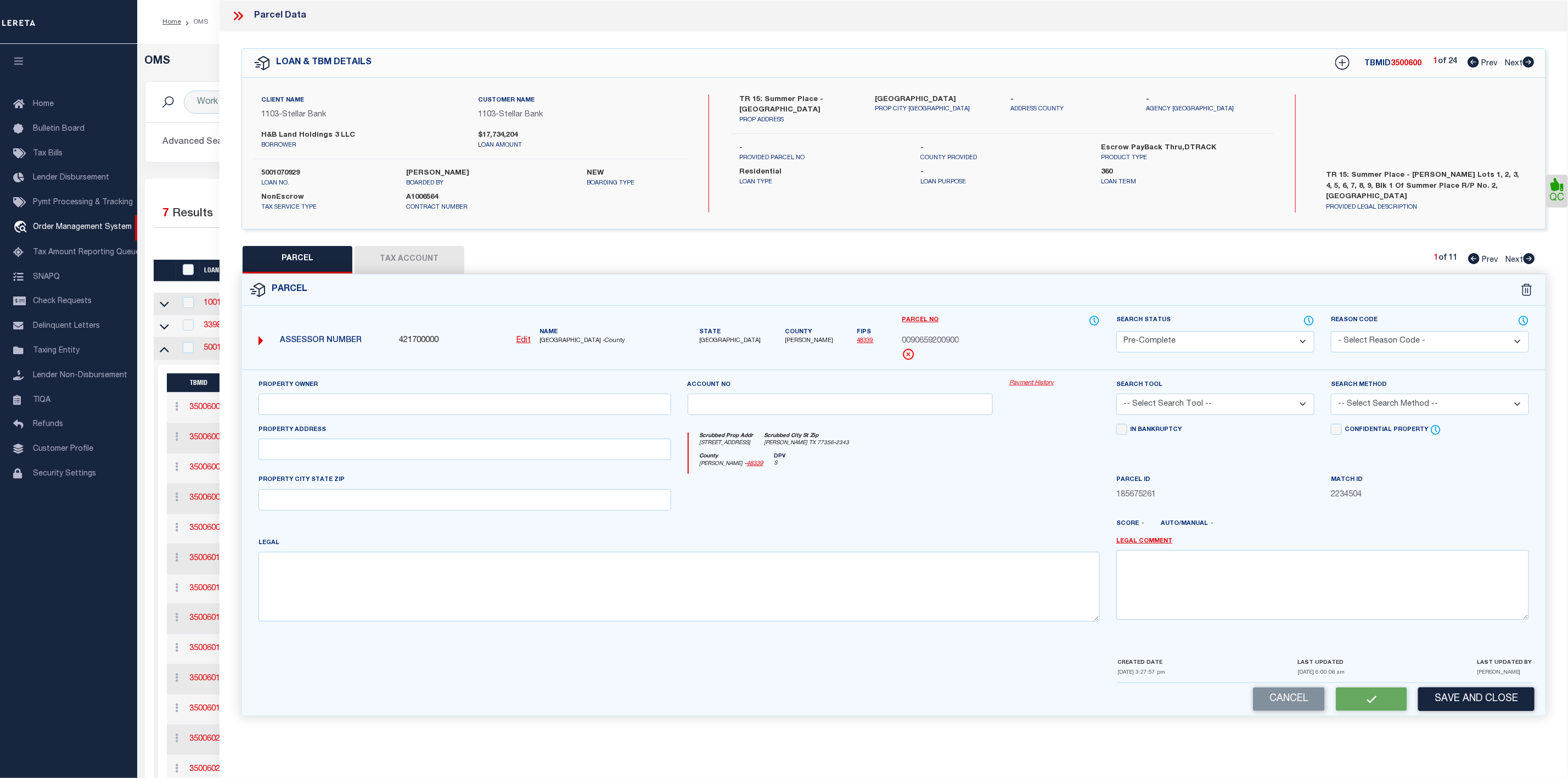
type input "MONTGOMERY TX 77356"
type textarea "S906592 - Summer Place Replat No 2, BLOCK 1, Lot 9"
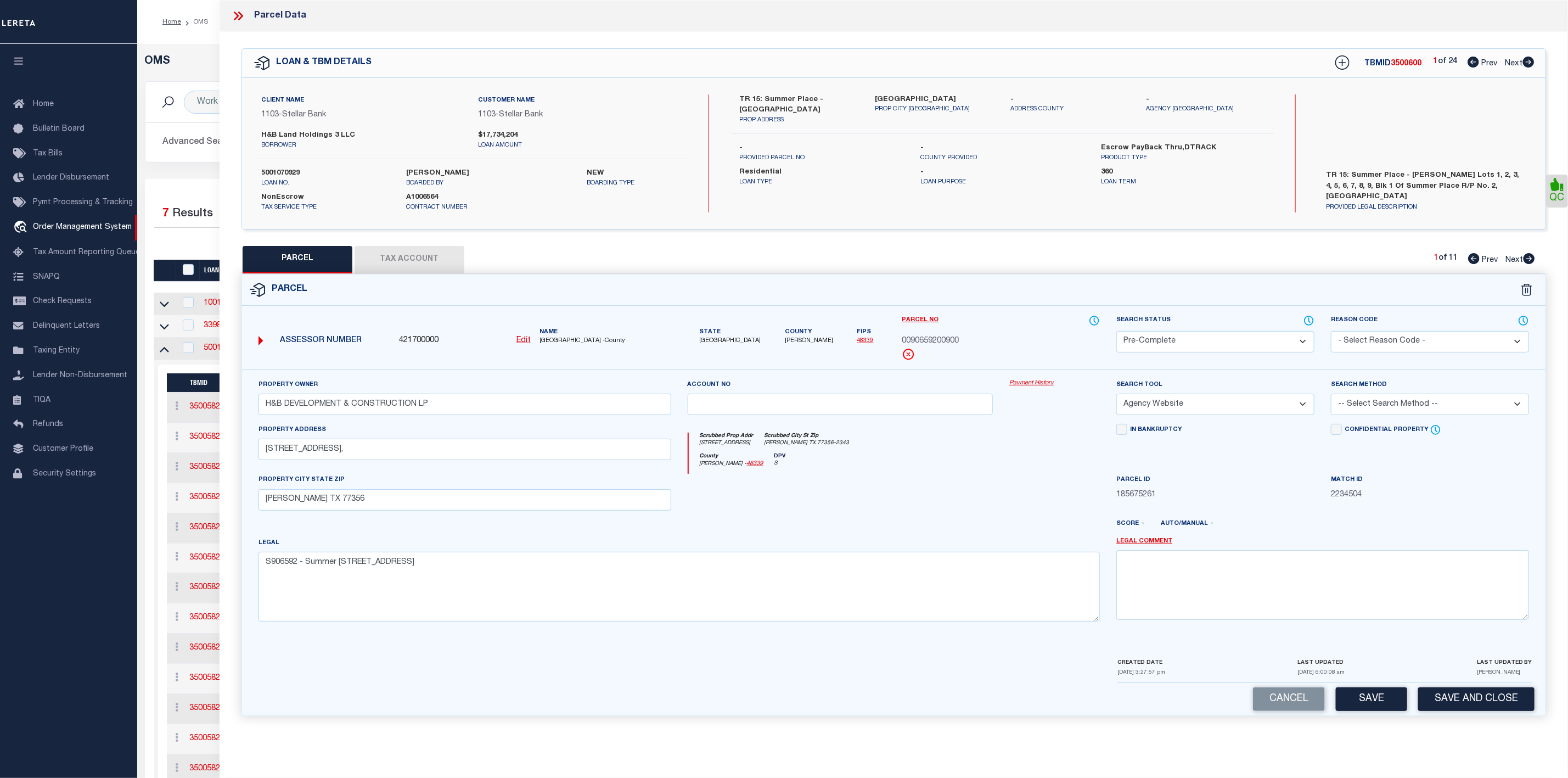
click at [248, 17] on div at bounding box center [243, 16] width 23 height 14
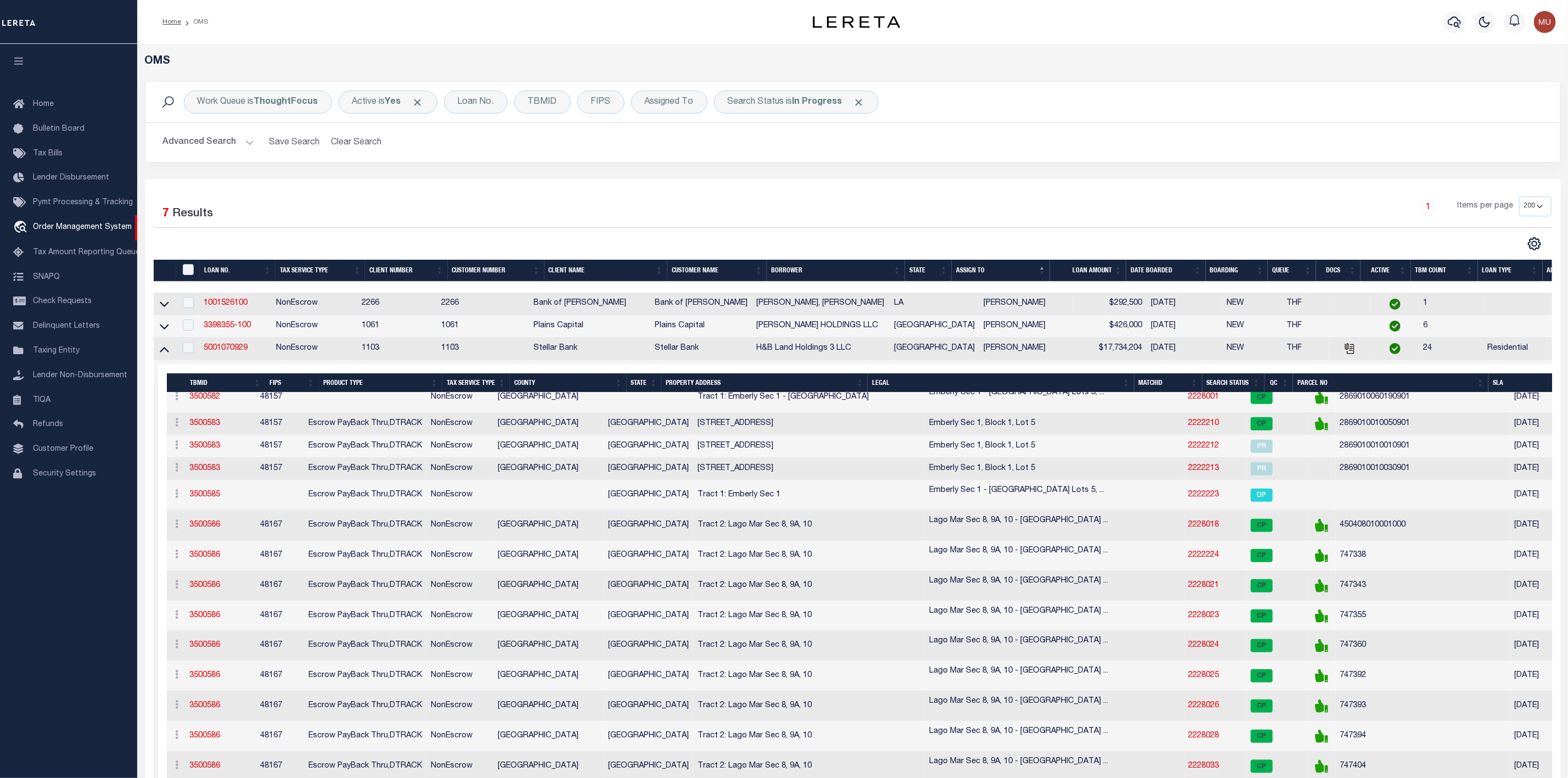
scroll to position [1152, 0]
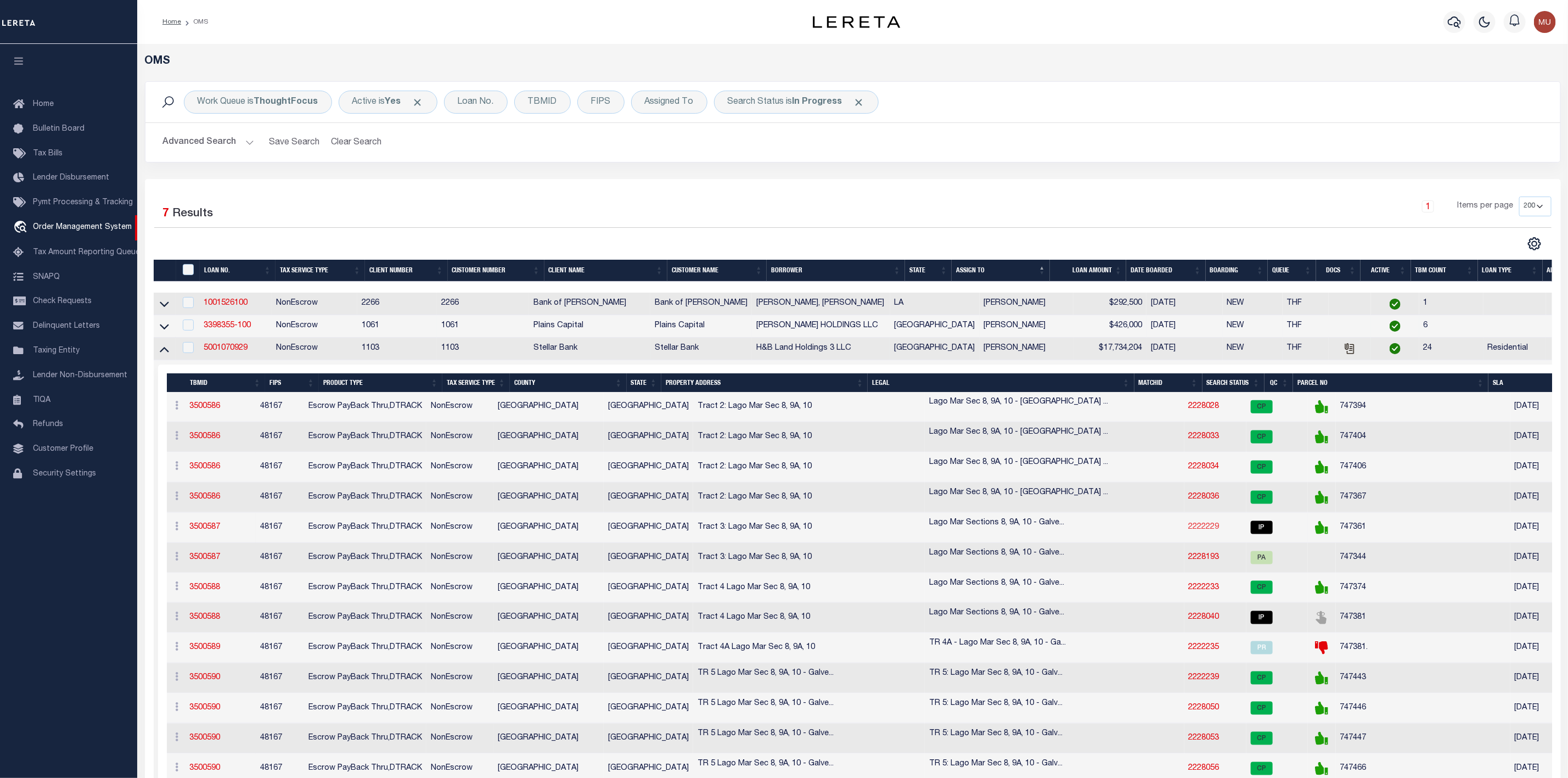
click at [1189, 531] on link "2222229" at bounding box center [1204, 527] width 31 height 8
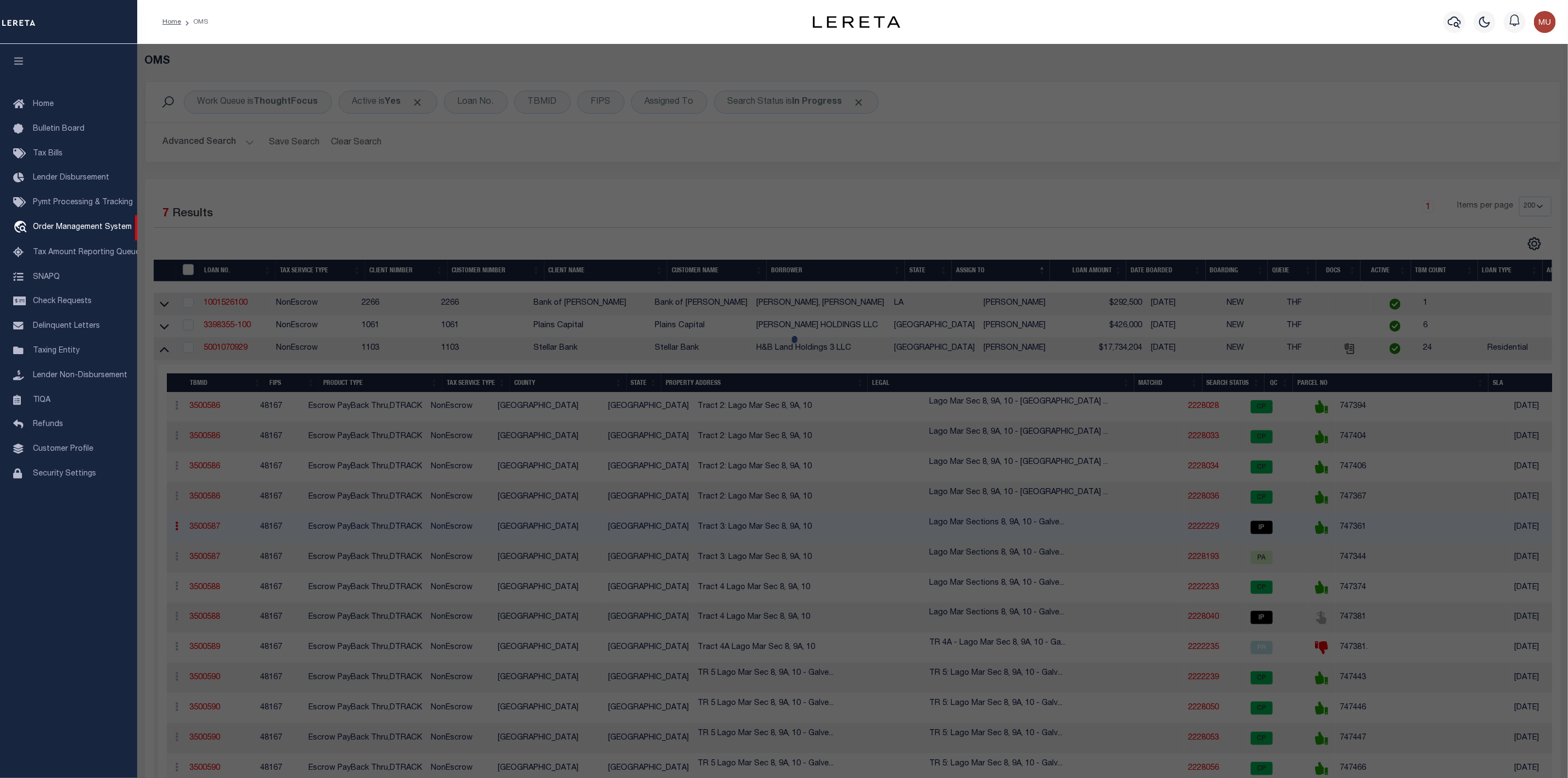
select select "AS"
select select
checkbox input "false"
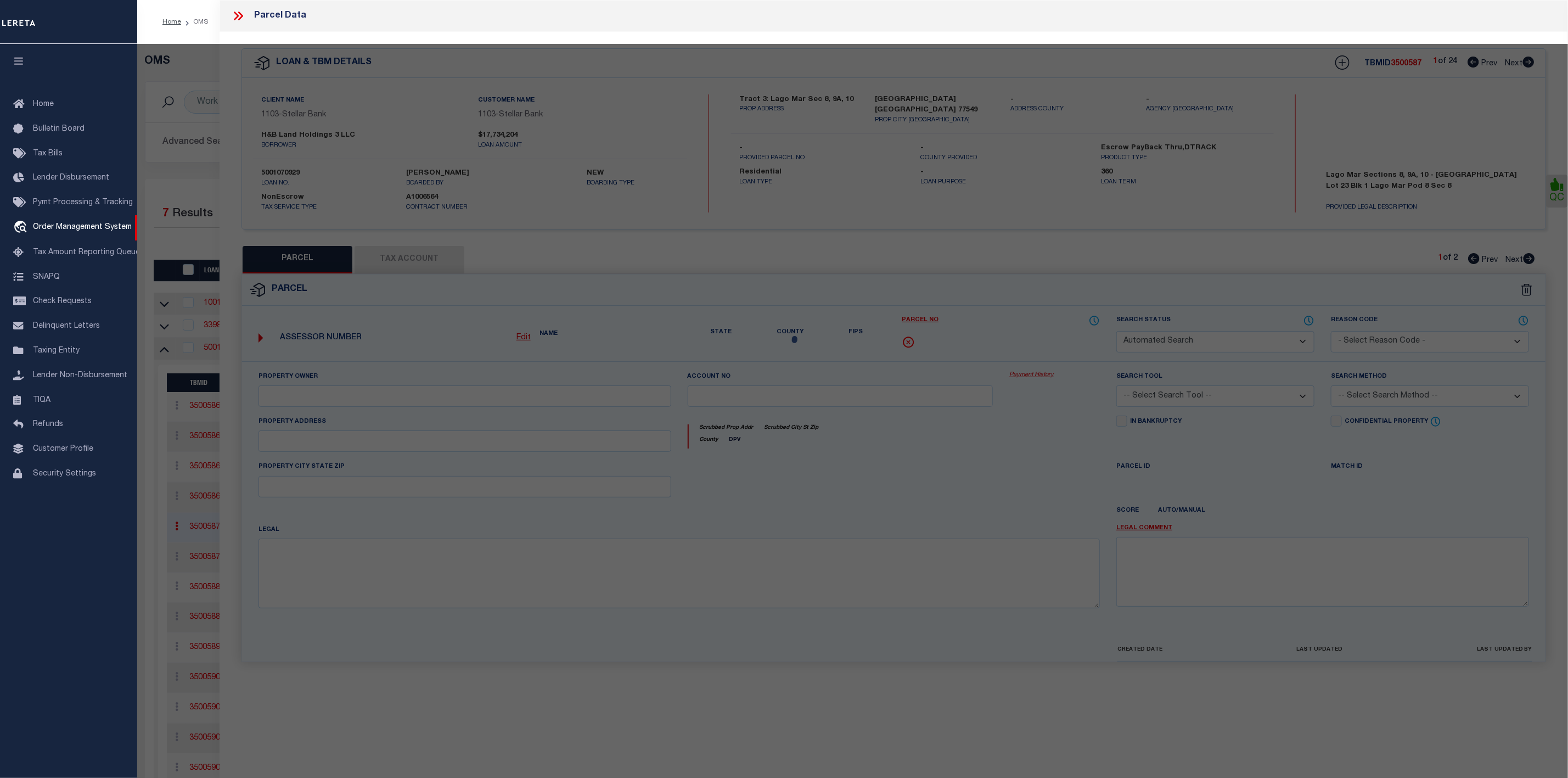
select select "IP"
type input "HSB CONSTRUCTION SERVICES LLC"
select select "AGW"
select select
type input "2908 LAGO COSTA DR"
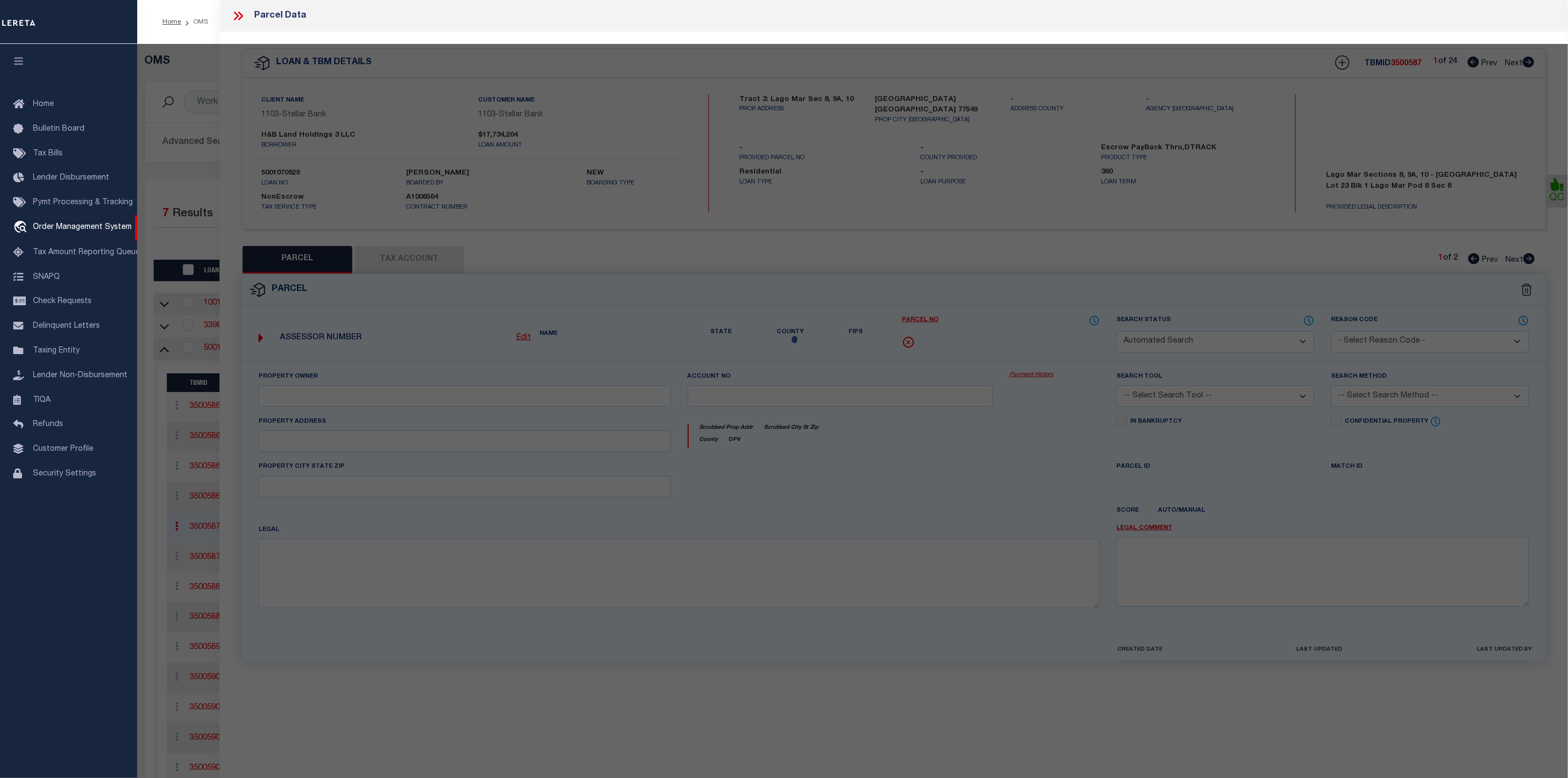
type input "TEXAS CITY, TX 77568"
type textarea "LOT 23 BLK 1 LAGO MAR POD 8 SEC 8 (2023) ABST 11"
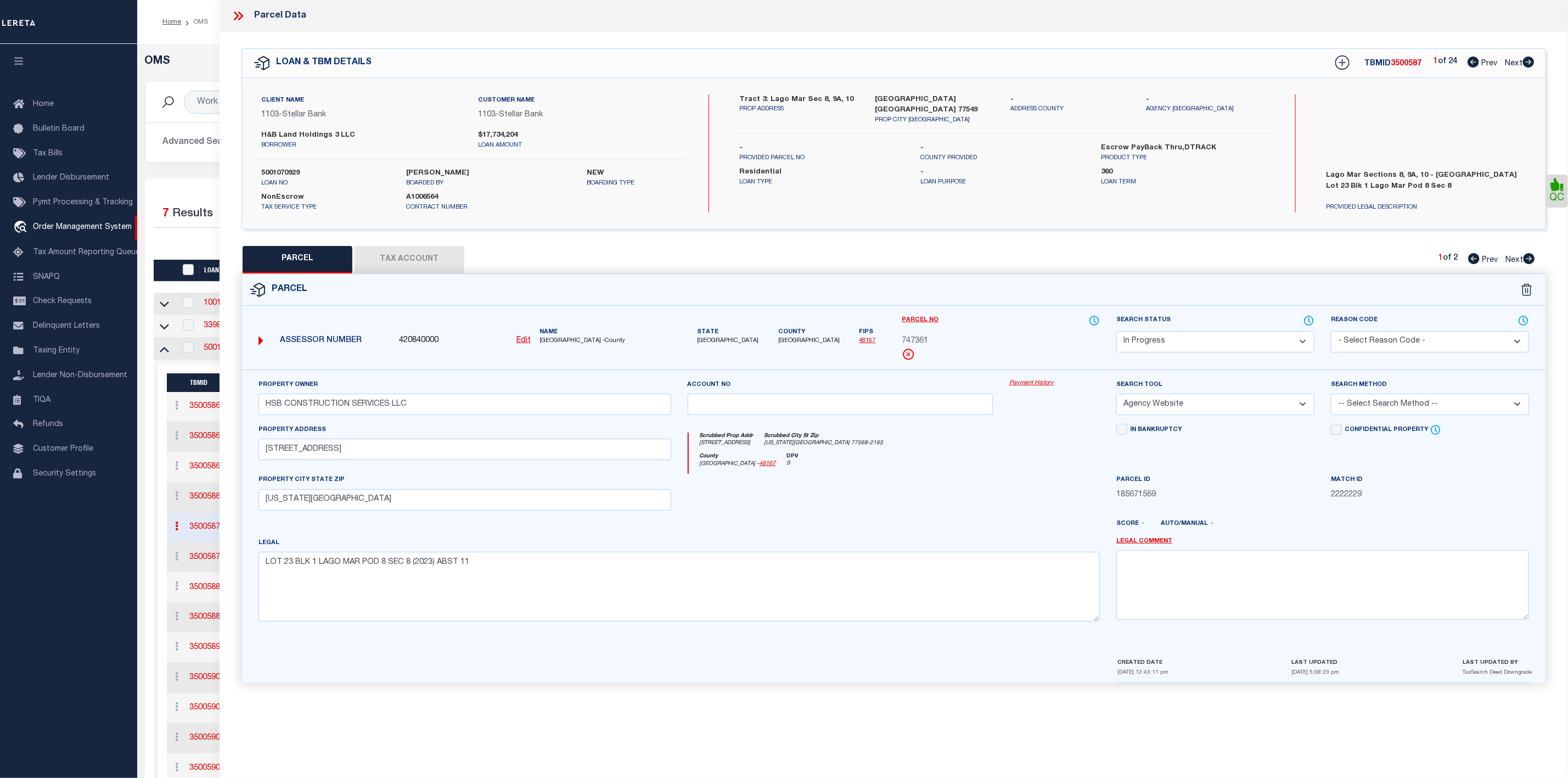
click at [1241, 348] on select "Automated Search Bad Parcel Complete Duplicate Parcel High Dollar Reporting In …" at bounding box center [1215, 342] width 198 height 22
click at [1116, 332] on select "Automated Search Bad Parcel Complete Duplicate Parcel High Dollar Reporting In …" at bounding box center [1215, 342] width 198 height 22
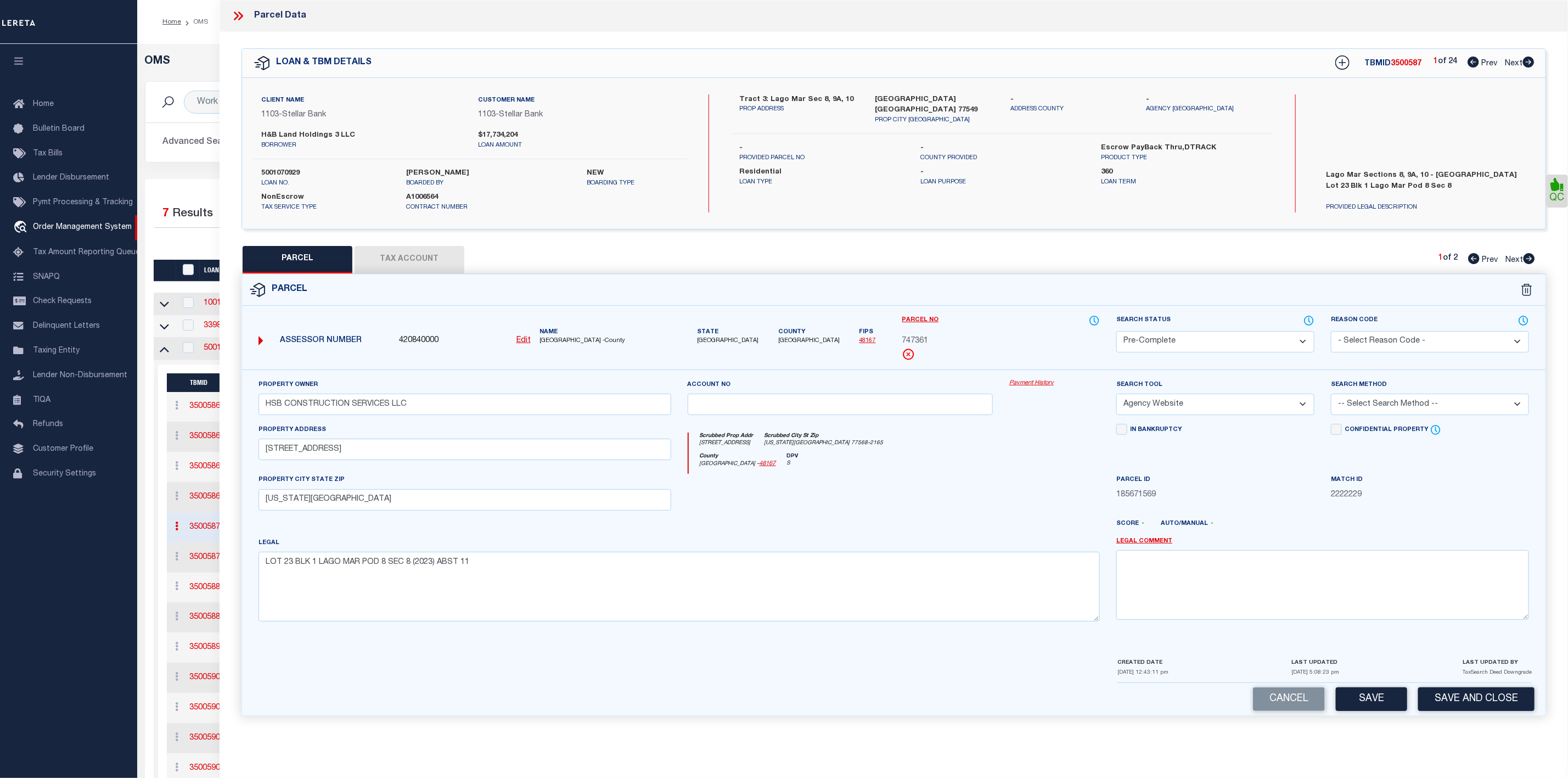
scroll to position [165, 0]
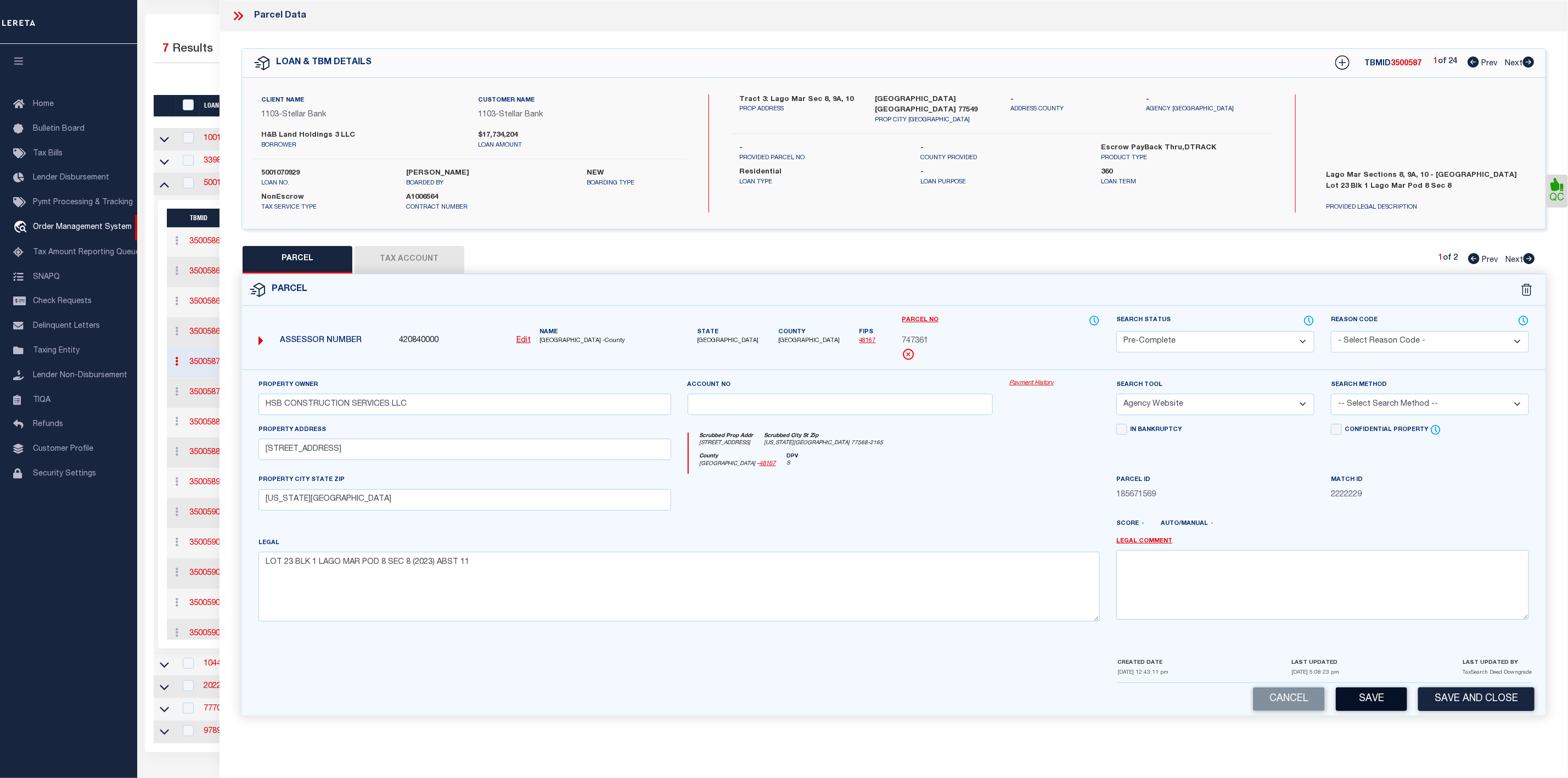
click at [1362, 707] on button "Save" at bounding box center [1371, 698] width 71 height 24
select select "AS"
select select
checkbox input "false"
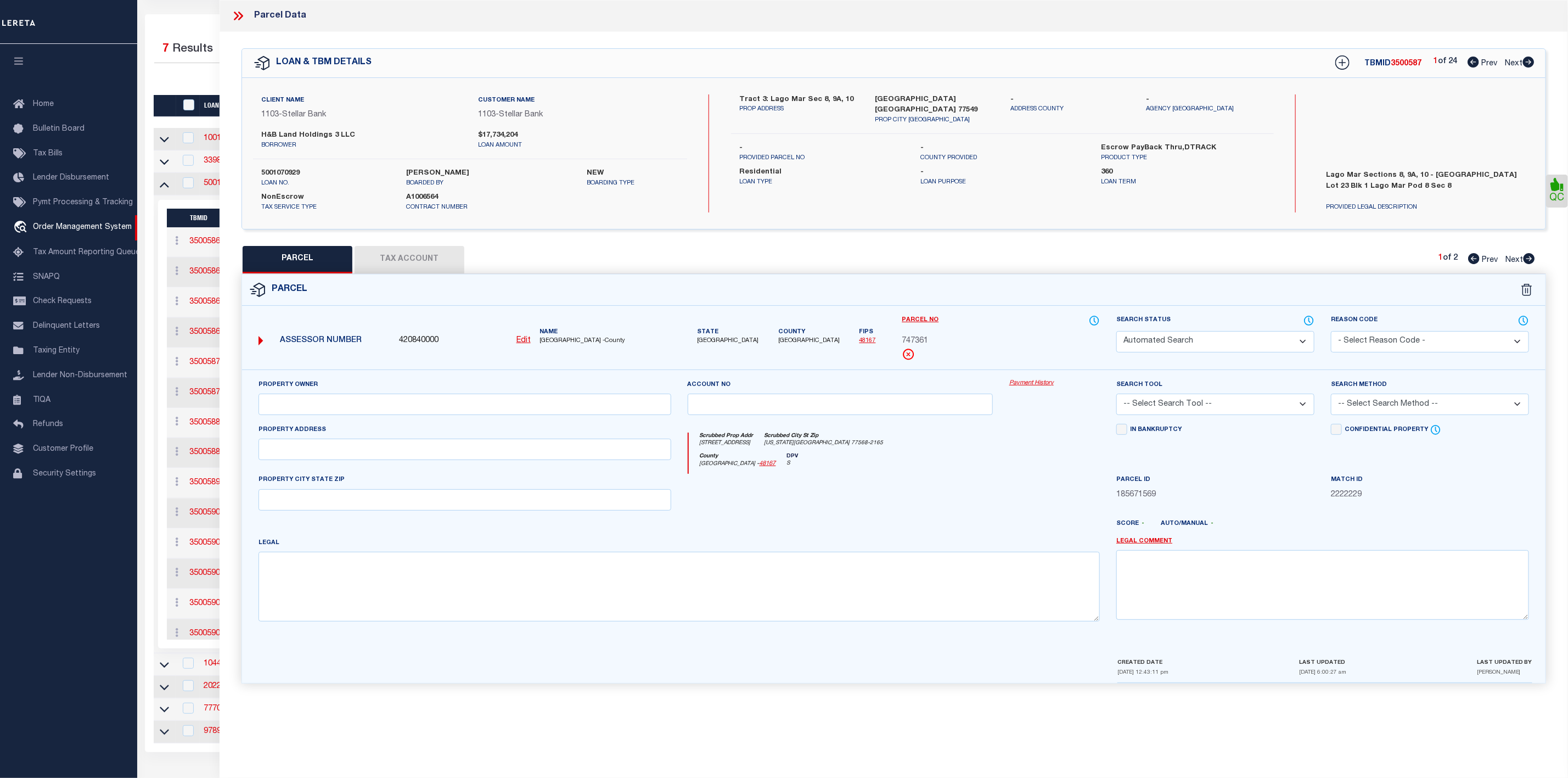
select select "PC"
type input "HSB CONSTRUCTION SERVICES LLC"
select select "AGW"
select select
type input "2908 LAGO COSTA DR"
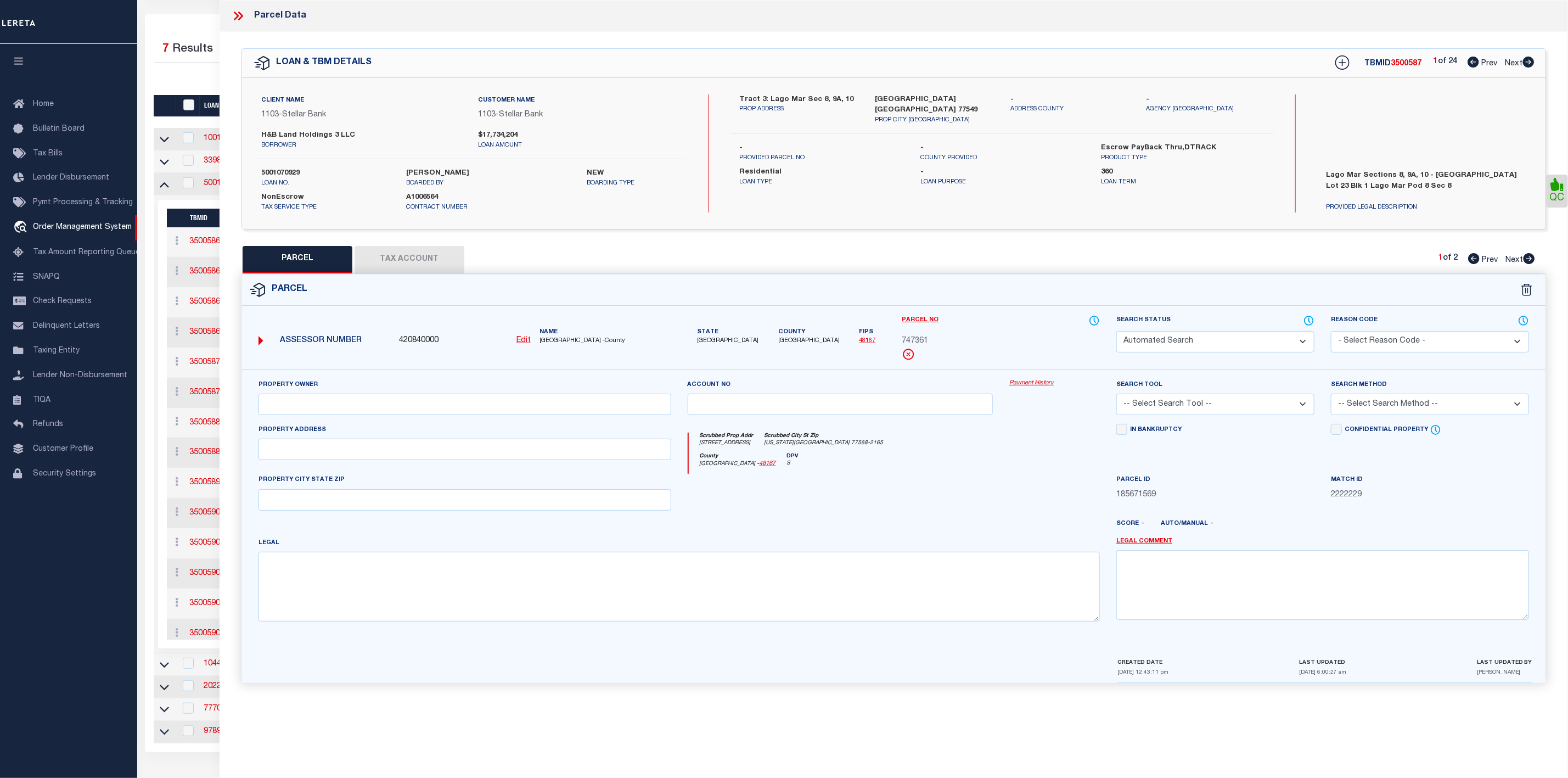
type input "TEXAS CITY, TX 77568"
type textarea "LOT 23 BLK 1 LAGO MAR POD 8 SEC 8 (2023) ABST 11"
click at [241, 15] on icon at bounding box center [238, 16] width 14 height 14
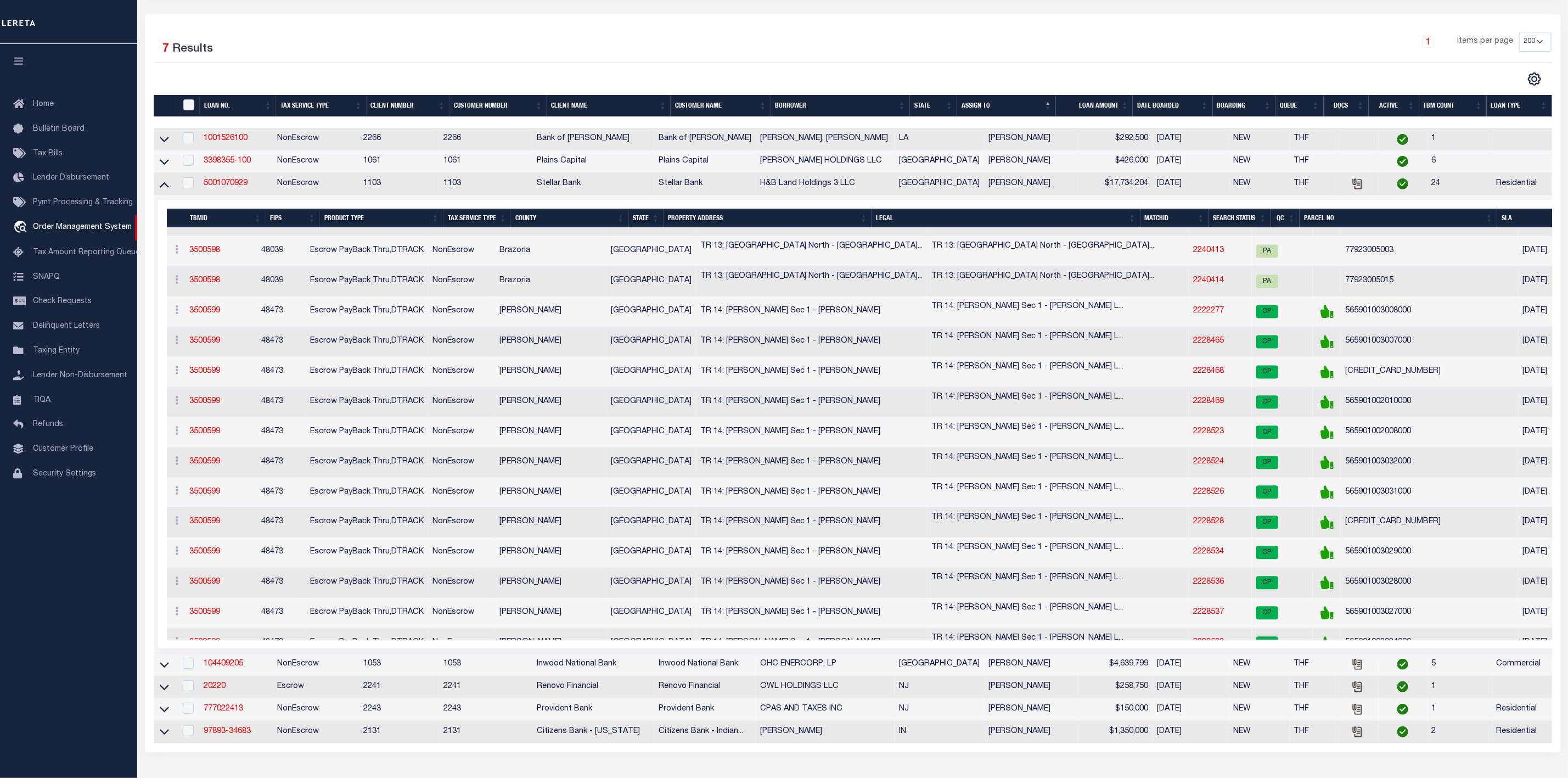
scroll to position [5022, 0]
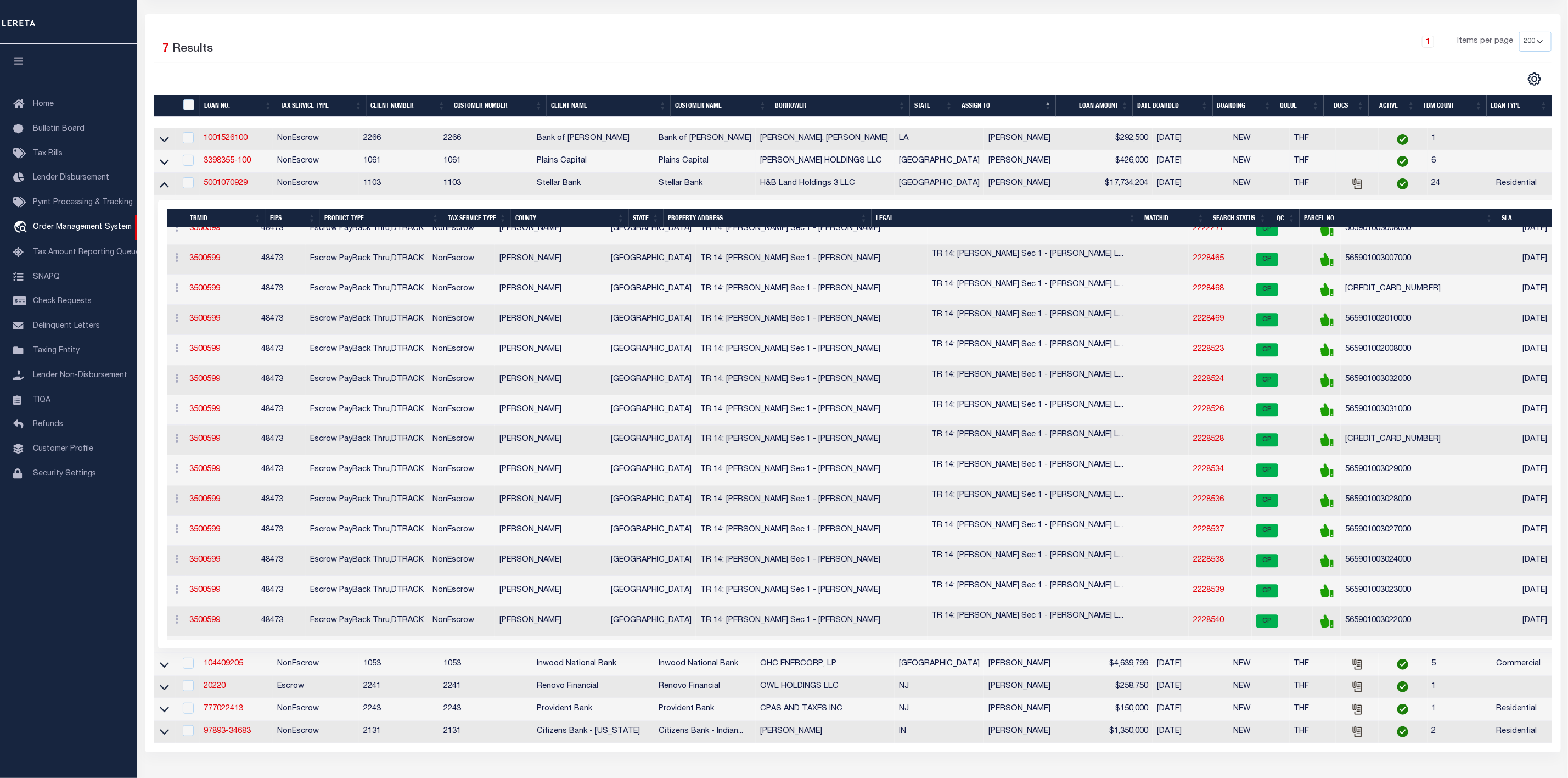
click at [160, 188] on icon at bounding box center [164, 184] width 10 height 11
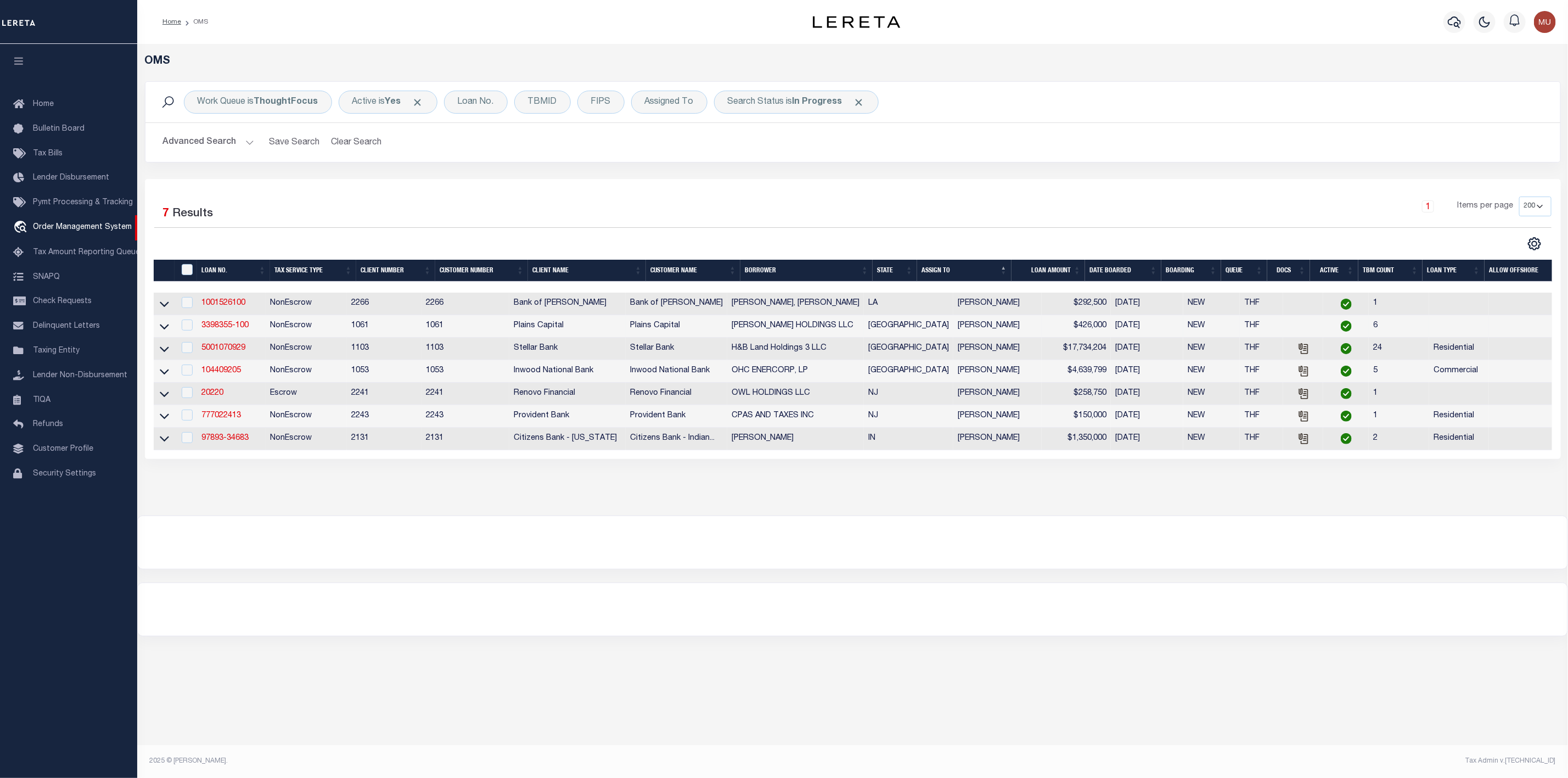
scroll to position [0, 0]
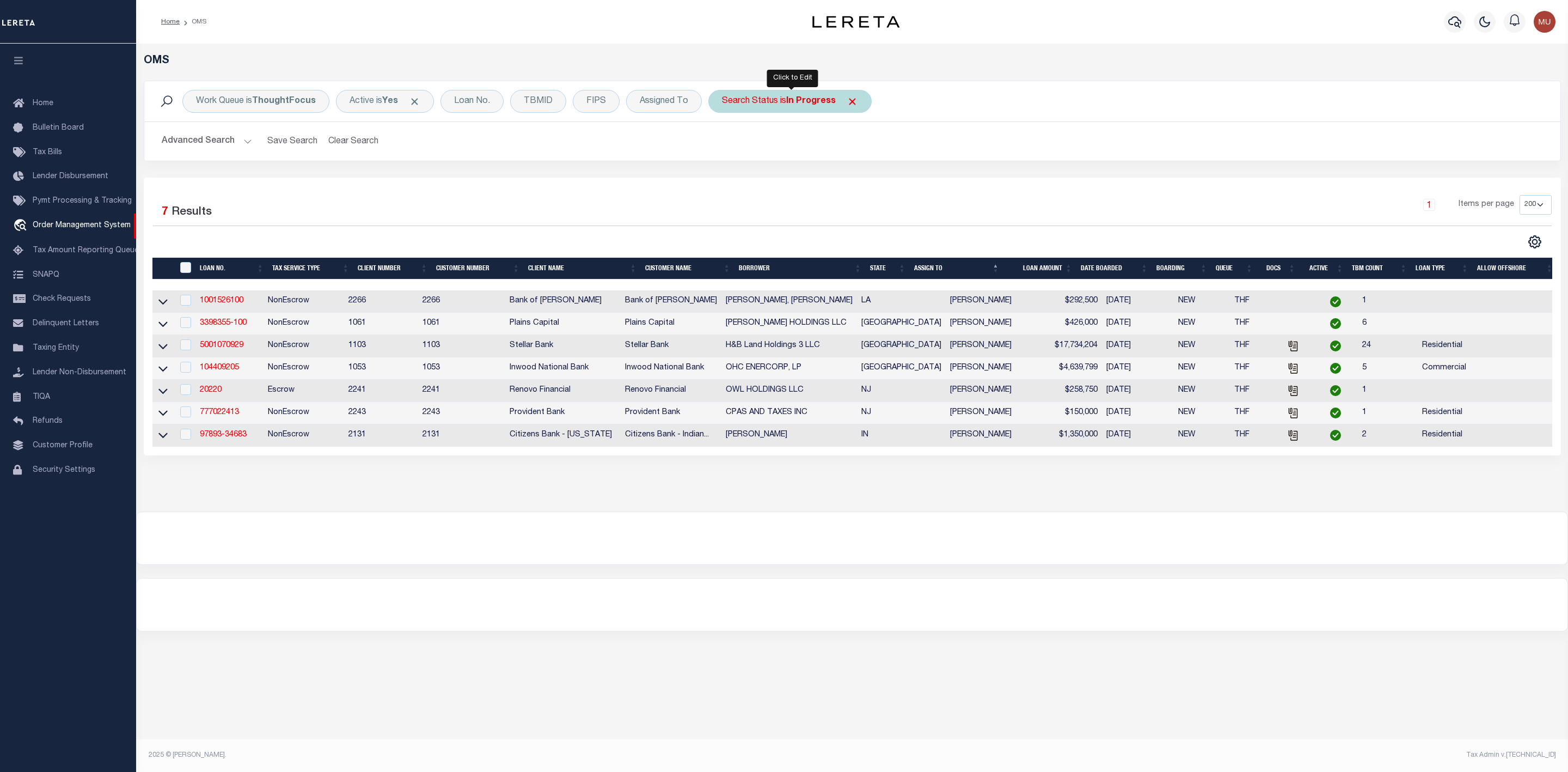
click at [802, 100] on b "In Progress" at bounding box center [811, 101] width 49 height 9
click at [791, 154] on select "Automated Search Bad Parcel Complete Duplicate Parcel High Dollar Reporting In …" at bounding box center [802, 154] width 160 height 21
select select "RD"
click at [724, 145] on select "Automated Search Bad Parcel Complete Duplicate Parcel High Dollar Reporting In …" at bounding box center [802, 154] width 160 height 21
click at [878, 176] on input "Apply" at bounding box center [866, 178] width 32 height 18
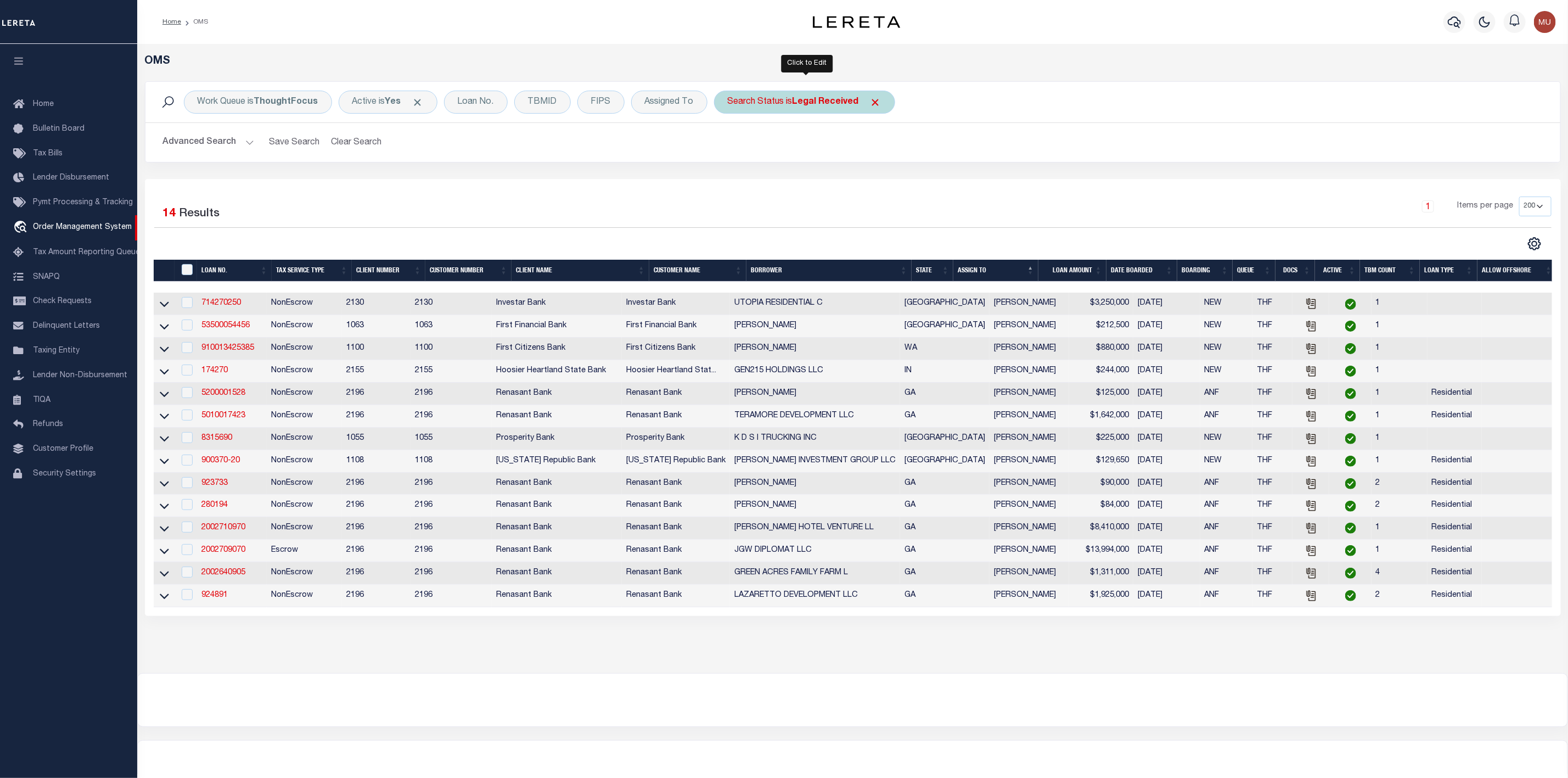
click at [770, 108] on div "Search Status is Legal Received" at bounding box center [805, 102] width 181 height 23
click at [765, 158] on select "Automated Search Bad Parcel Complete Duplicate Parcel High Dollar Reporting In …" at bounding box center [809, 155] width 161 height 21
select select "IP"
click at [730, 146] on select "Automated Search Bad Parcel Complete Duplicate Parcel High Dollar Reporting In …" at bounding box center [809, 155] width 161 height 21
click at [880, 180] on input "Apply" at bounding box center [873, 180] width 32 height 18
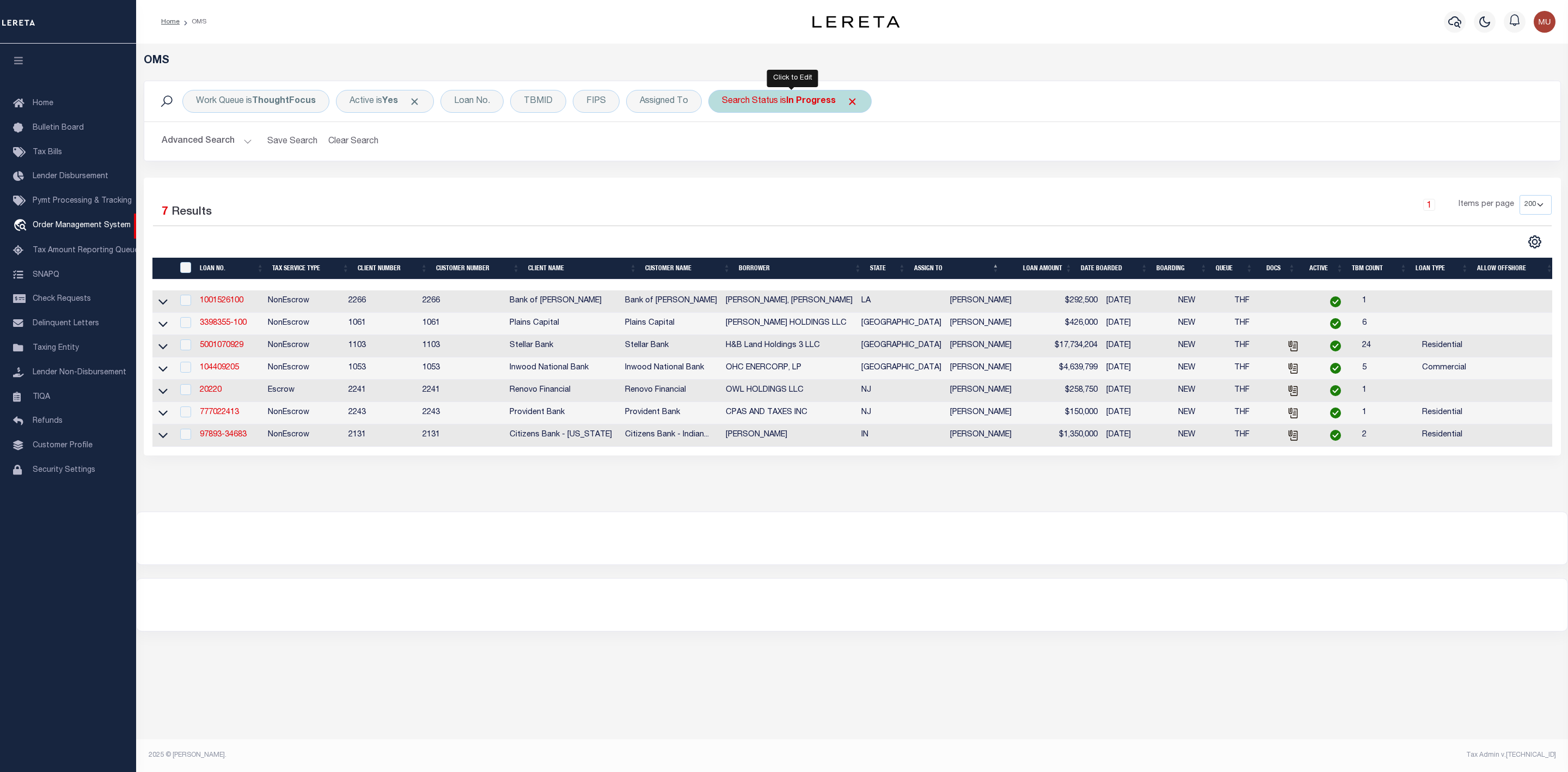
click at [802, 99] on b "In Progress" at bounding box center [811, 101] width 49 height 9
click at [781, 160] on select "Automated Search Bad Parcel Complete Duplicate Parcel High Dollar Reporting In …" at bounding box center [802, 154] width 160 height 21
select select "PA"
click at [724, 145] on select "Automated Search Bad Parcel Complete Duplicate Parcel High Dollar Reporting In …" at bounding box center [802, 154] width 160 height 21
click at [867, 180] on input "Apply" at bounding box center [866, 178] width 32 height 18
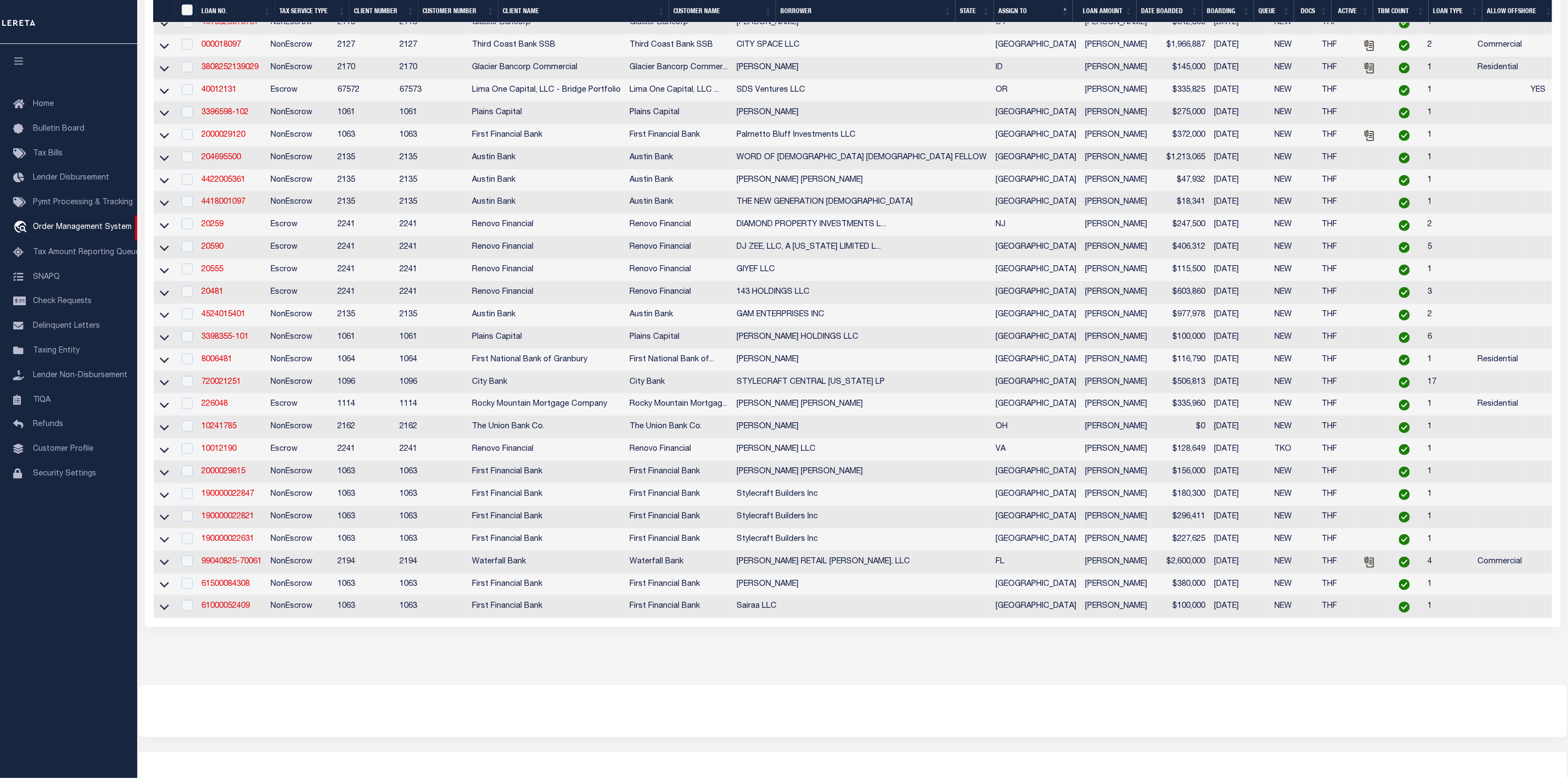
scroll to position [555, 0]
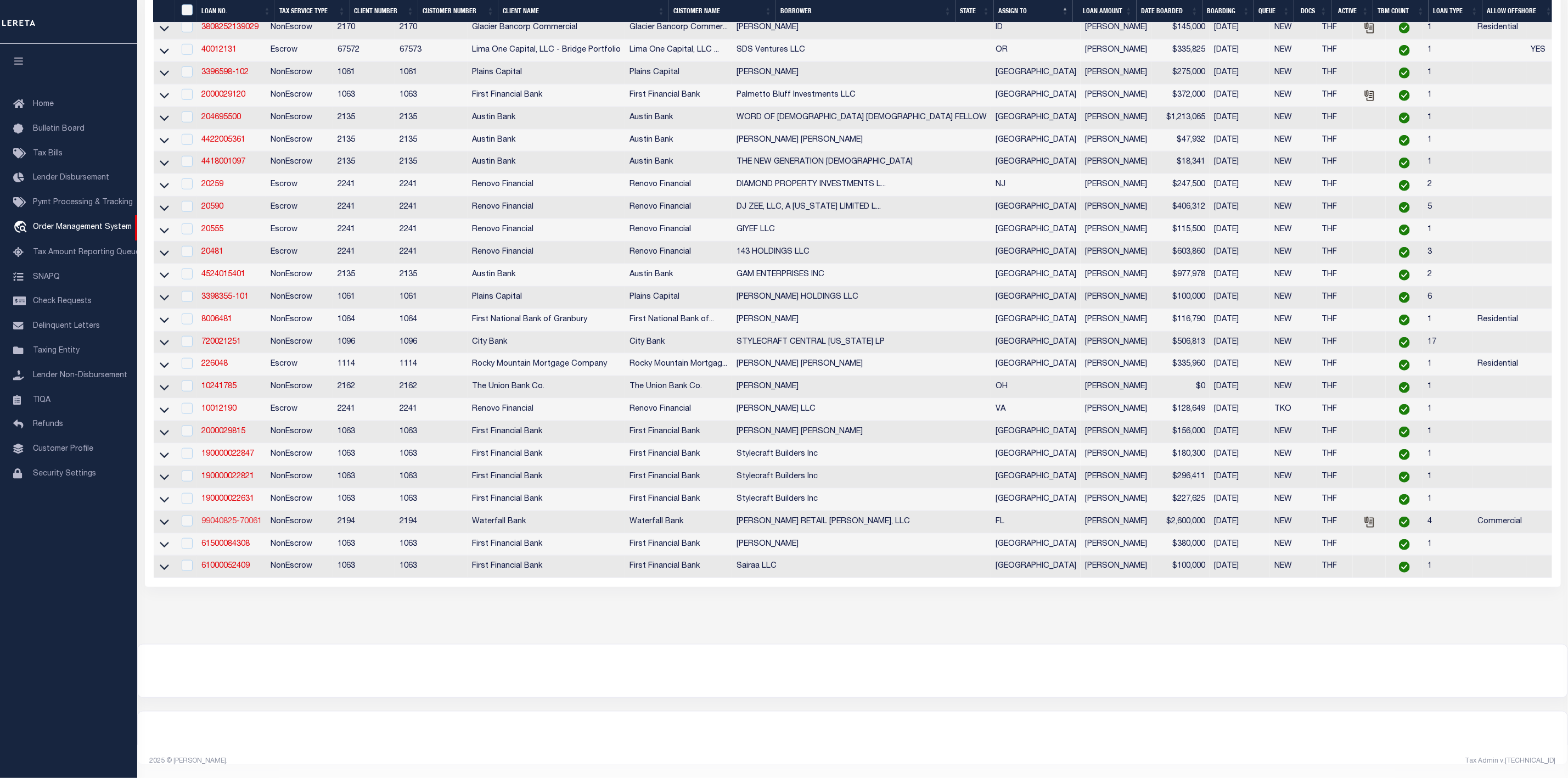
click at [236, 518] on link "99040825-70061" at bounding box center [231, 521] width 60 height 8
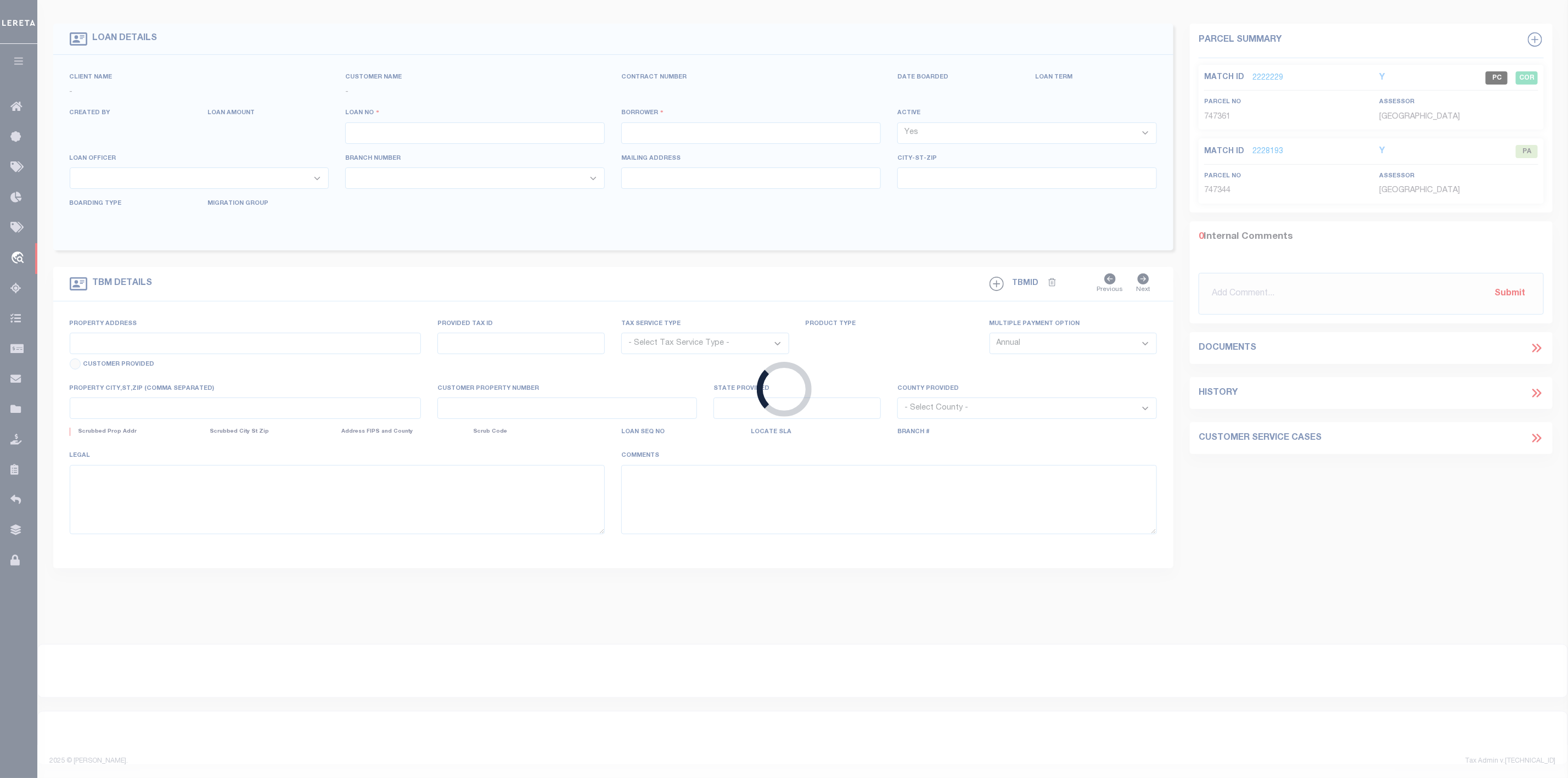
type input "99040825-70061"
type input "HUPP RETAIL LAKE NONA, LLC"
select select
type input "907 S FORT HARRISON AVE STE 102"
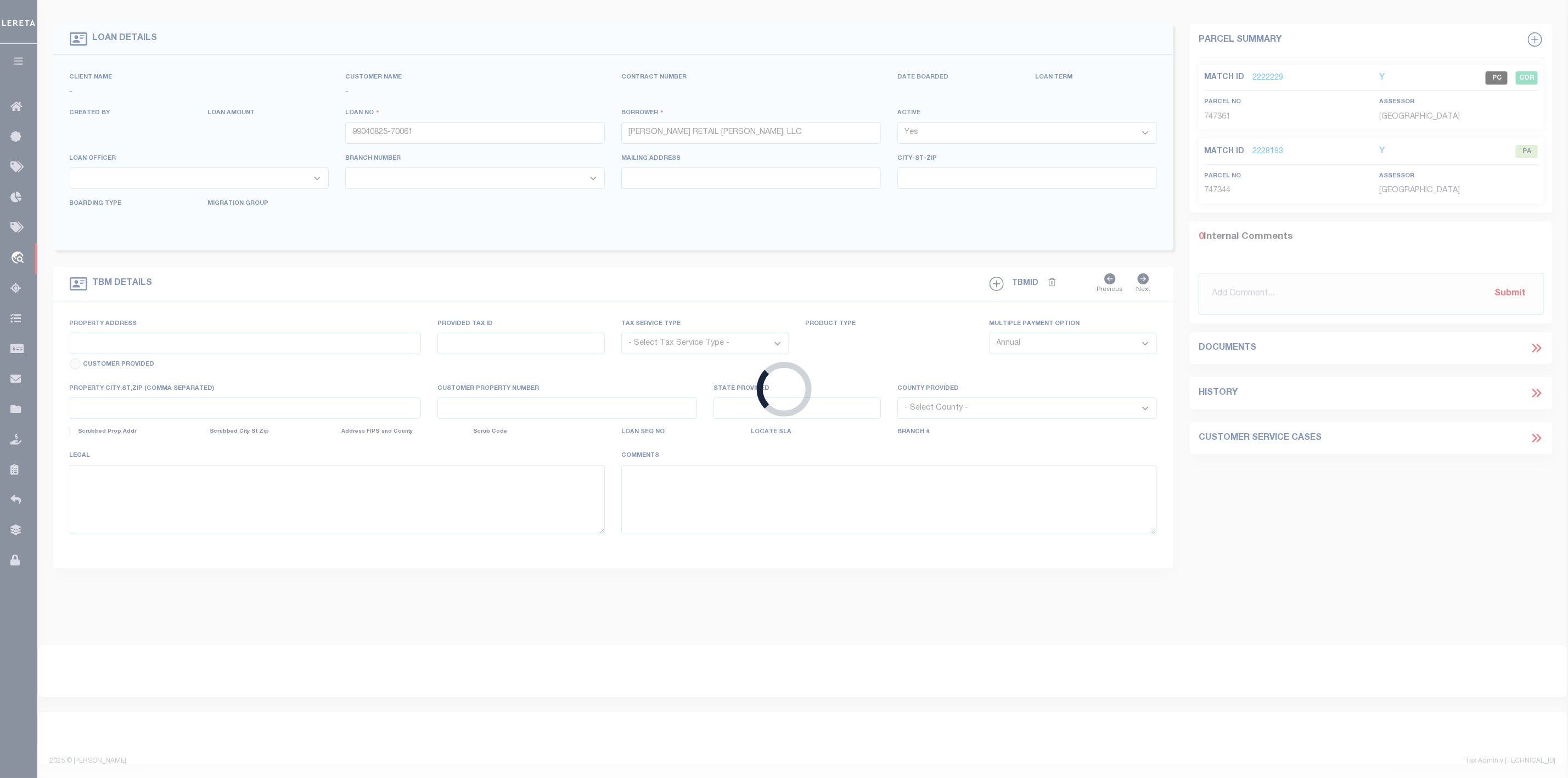
type input "CLEARWATER FL 33756-3937"
type input "08/26/2025"
select select "10"
select select "20"
select select "NonEscrow"
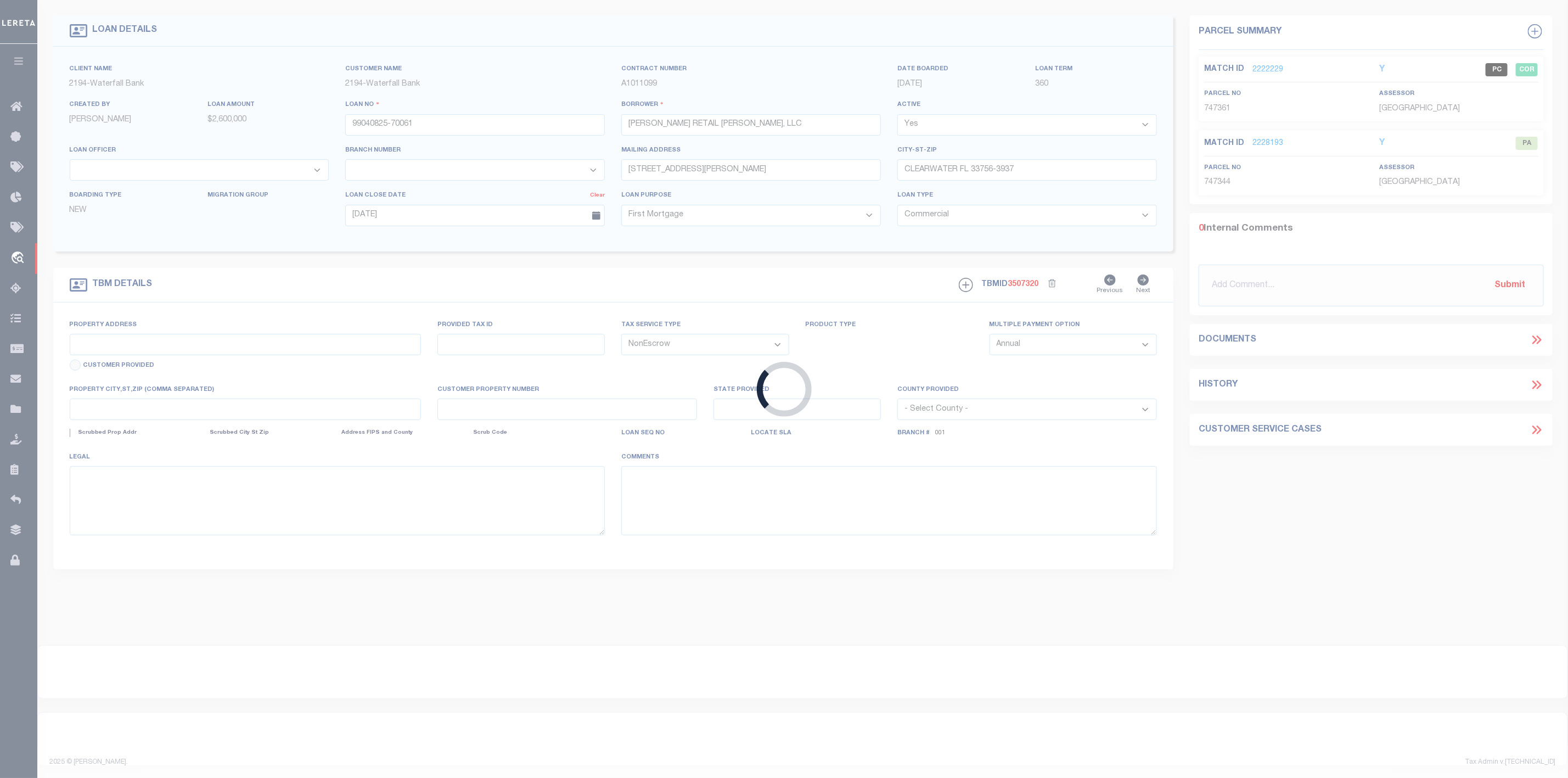
type input "10140 CLEAR VISTA ST"
select select
type input "ORLANDO FL 32832-7151"
type input "FL"
select select
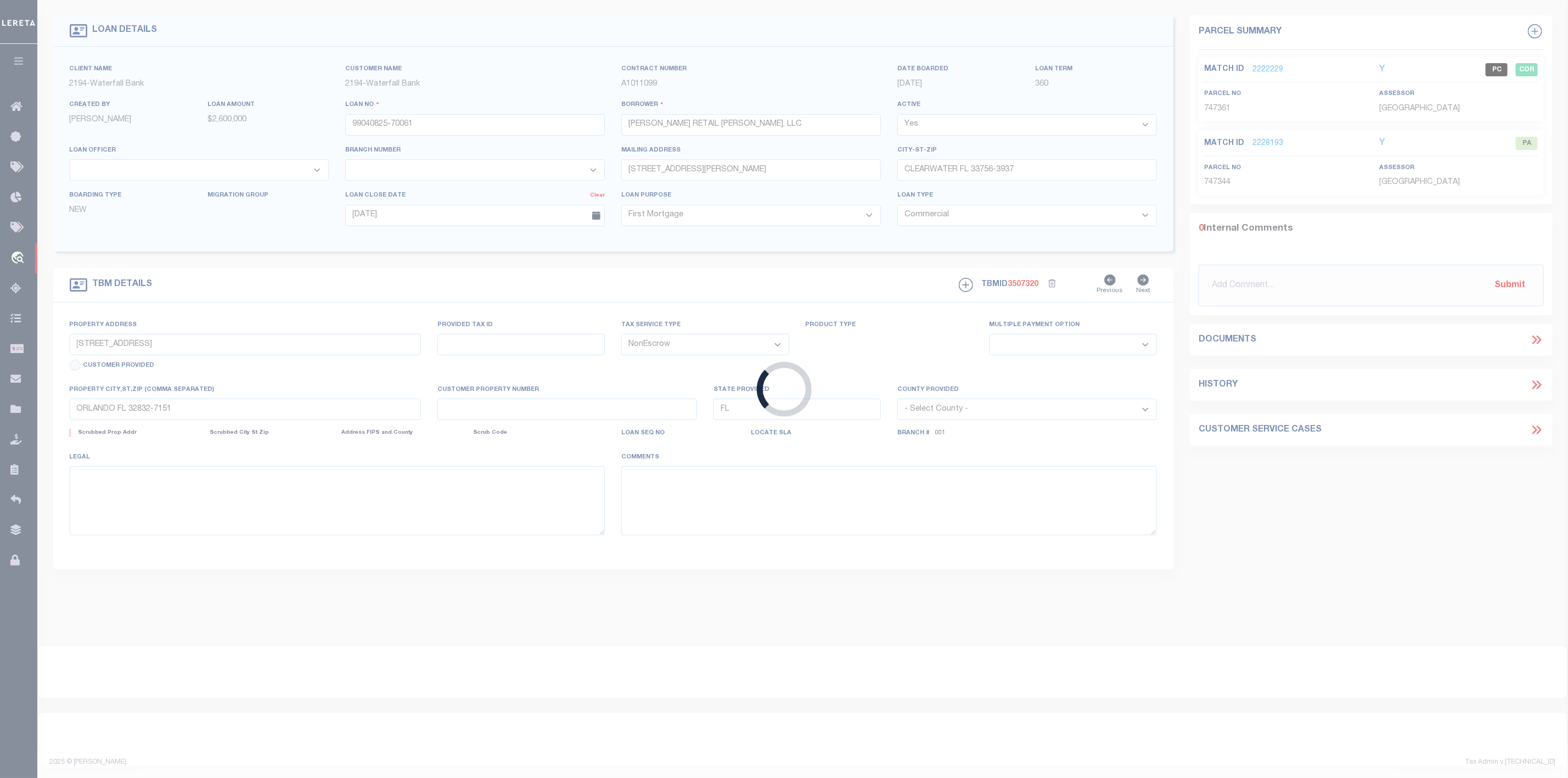
type textarea "SEE ATTACHED"
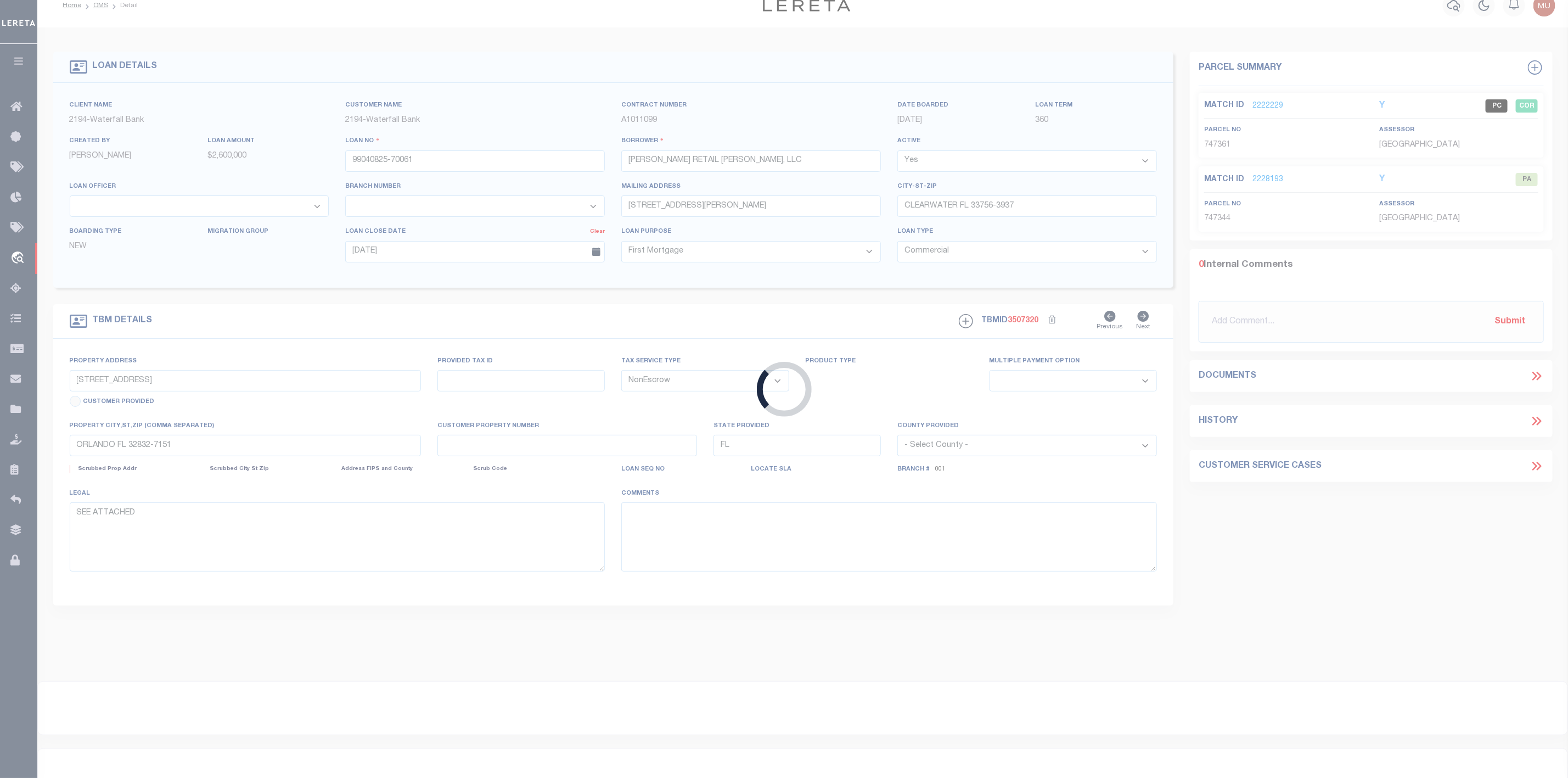
select select "53802"
select select "5527"
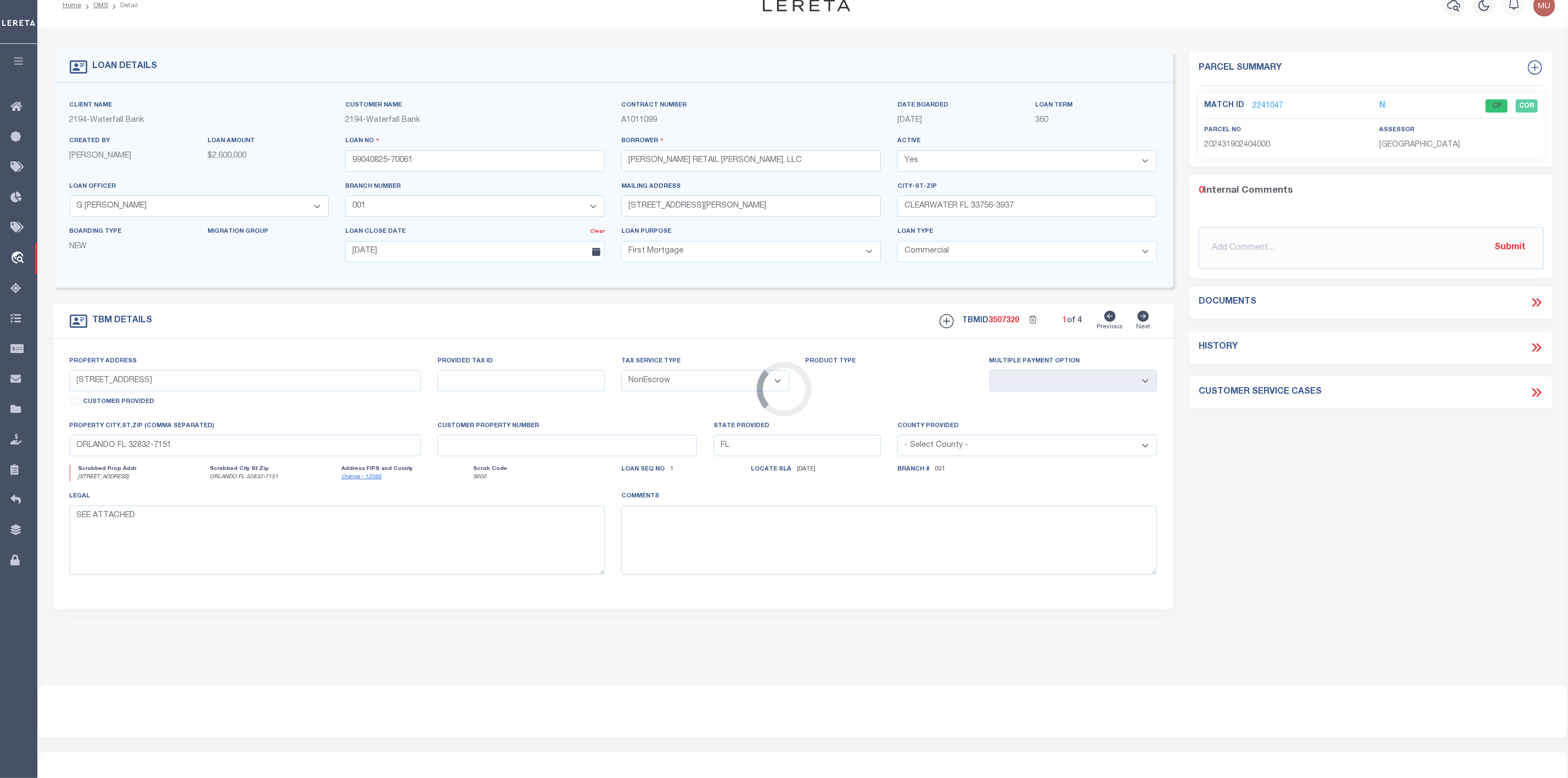
scroll to position [0, 0]
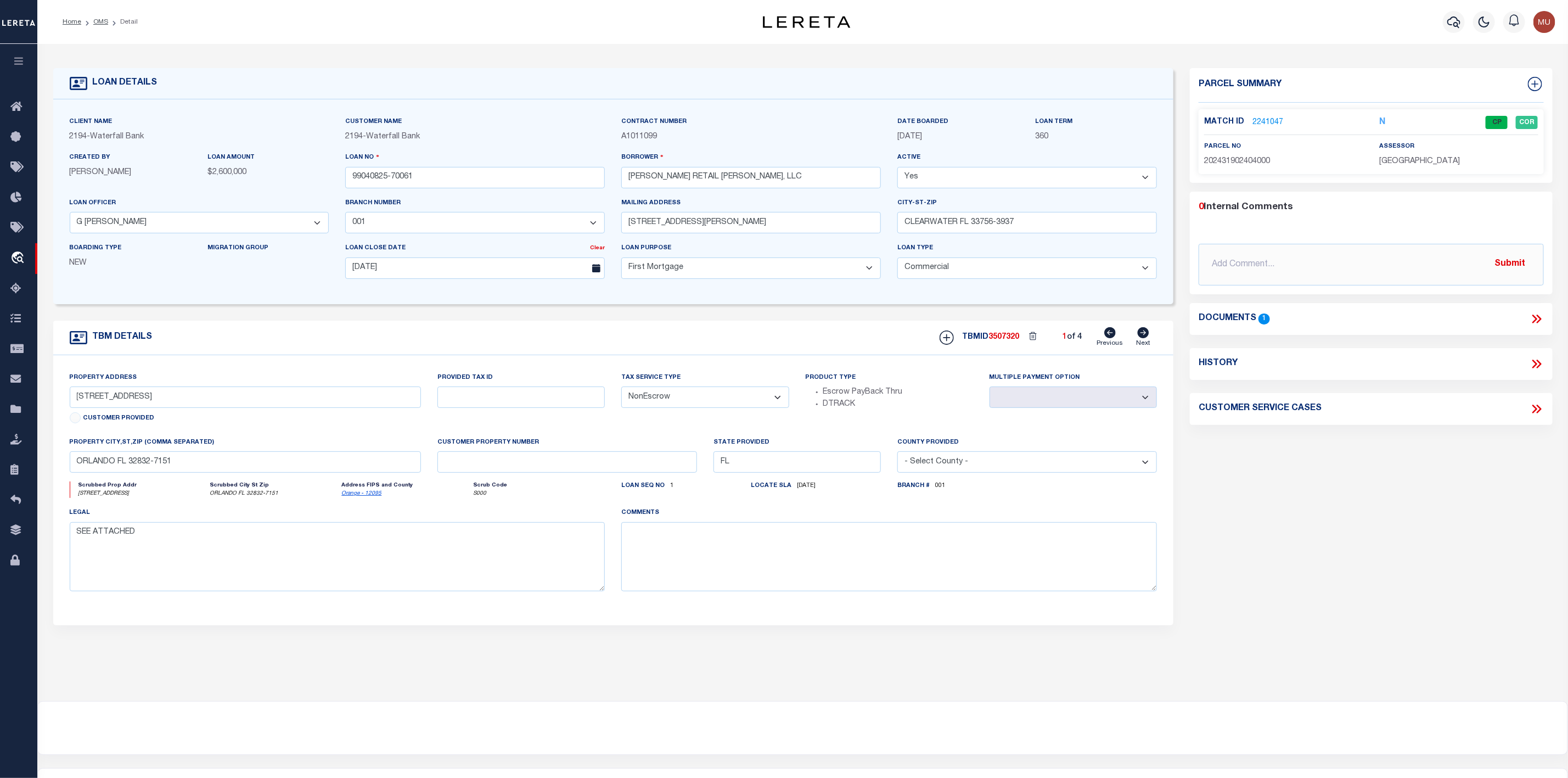
click at [1270, 121] on link "2241047" at bounding box center [1268, 123] width 31 height 11
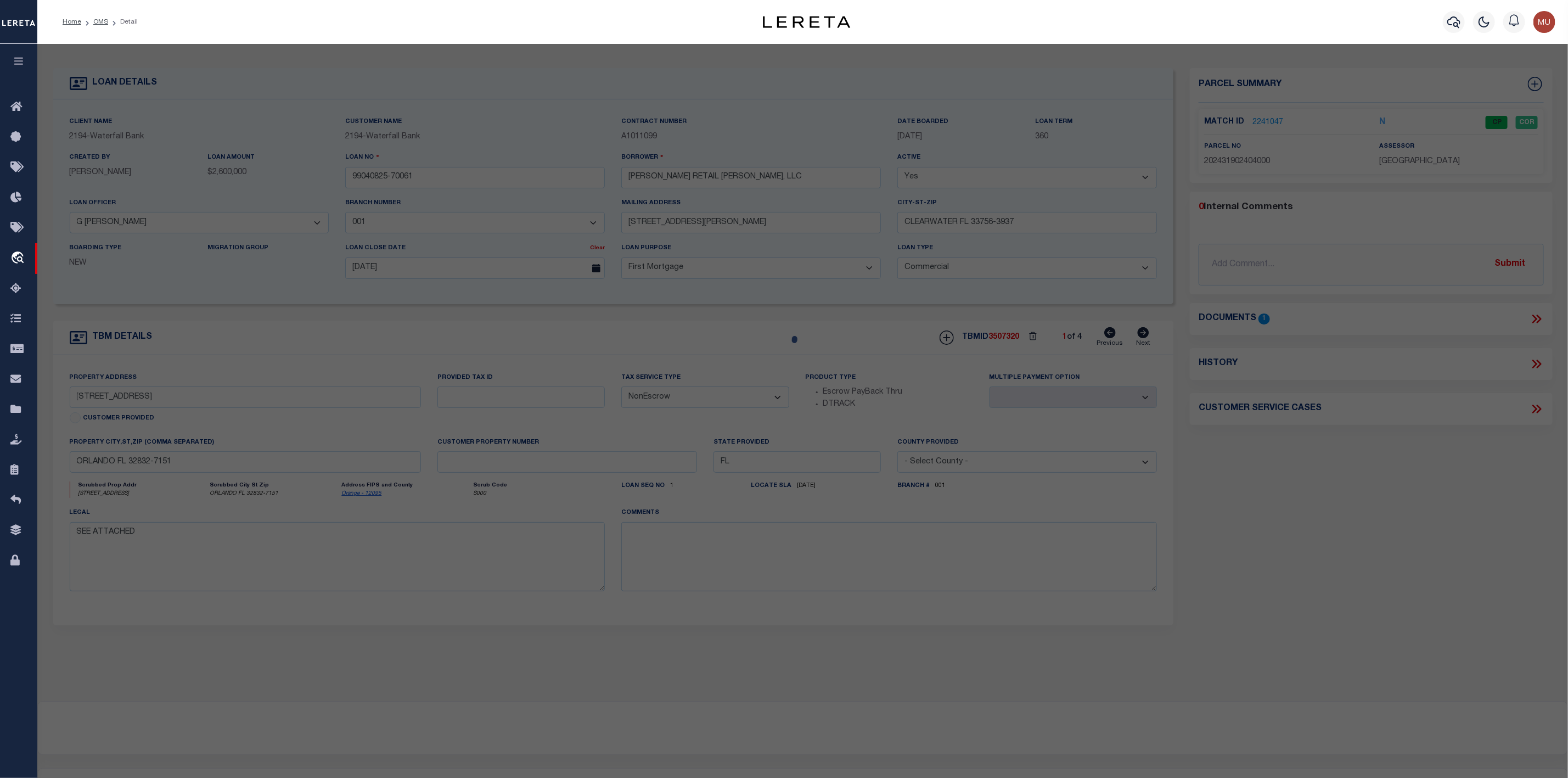
select select "AS"
select select
checkbox input "false"
select select "CP"
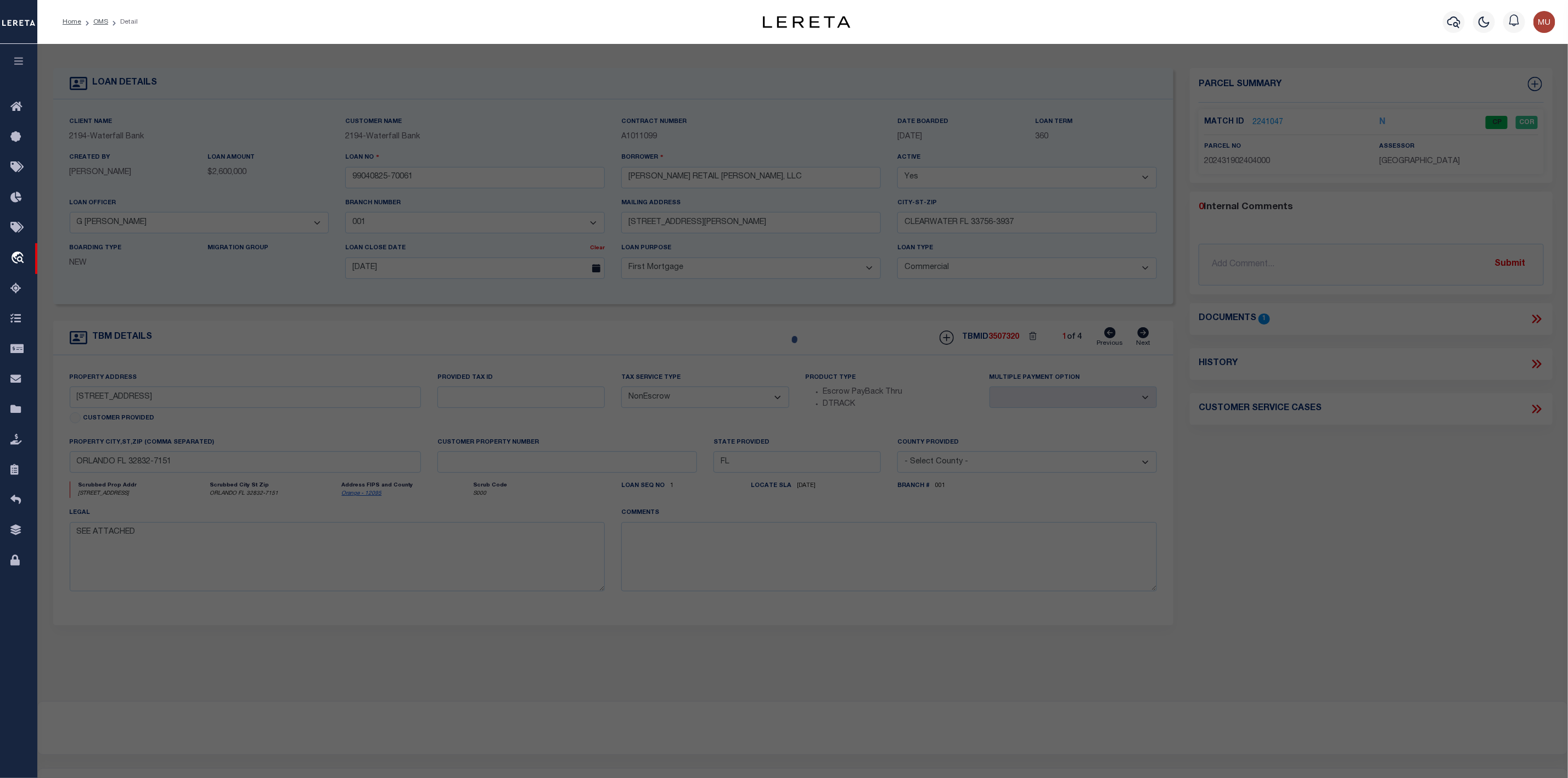
type input "HUPP RETAIL LAKE NONA LLC (62HUPP EQUITIES INC (38"
select select "AGW"
select select "LEG"
type input "10140 CLEAR VISTA ST"
type input "ORLANDO, FL 32832"
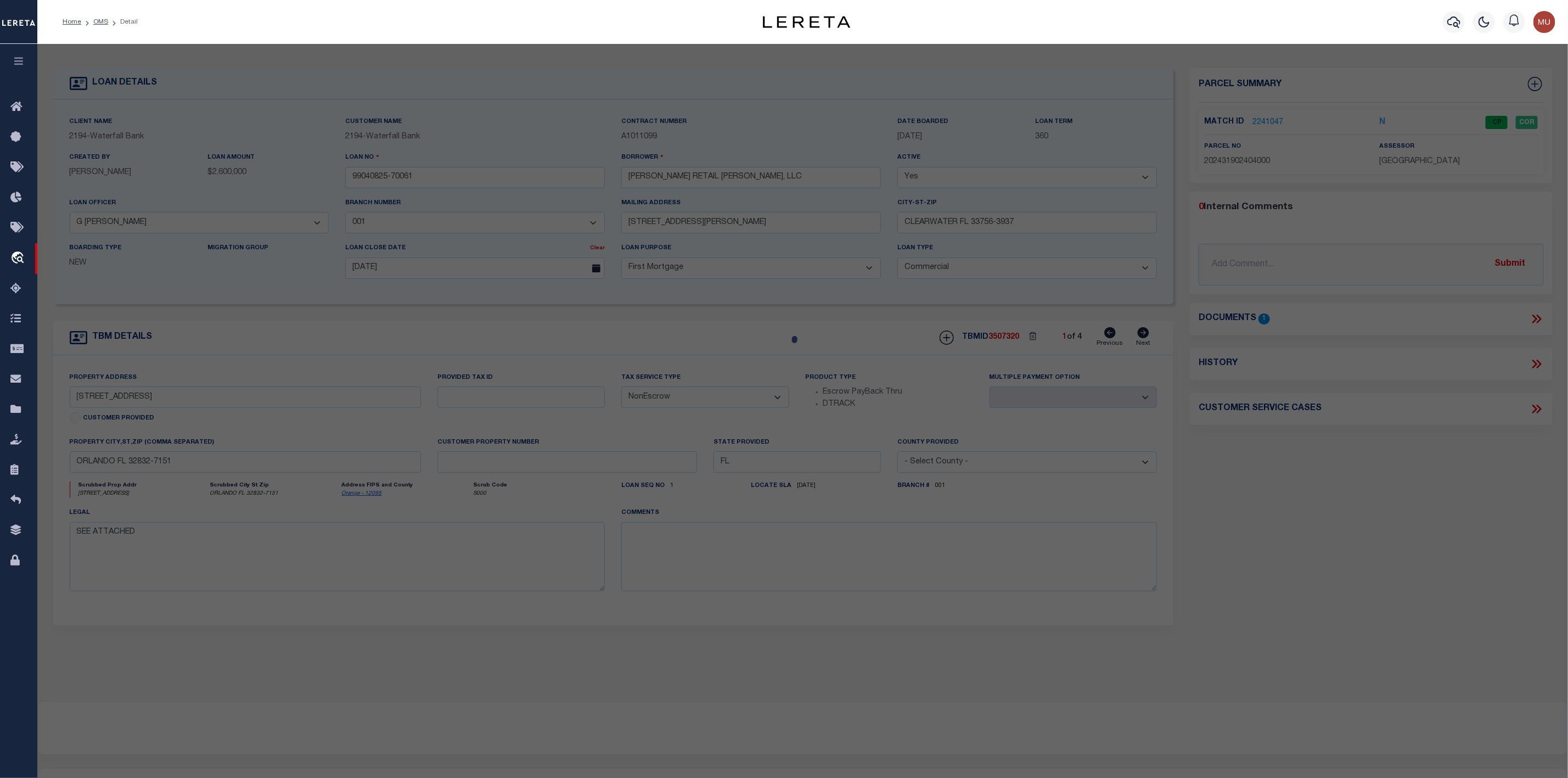
type textarea "TYSON COMMERCIAL CENTER 102/83 LOT 4"
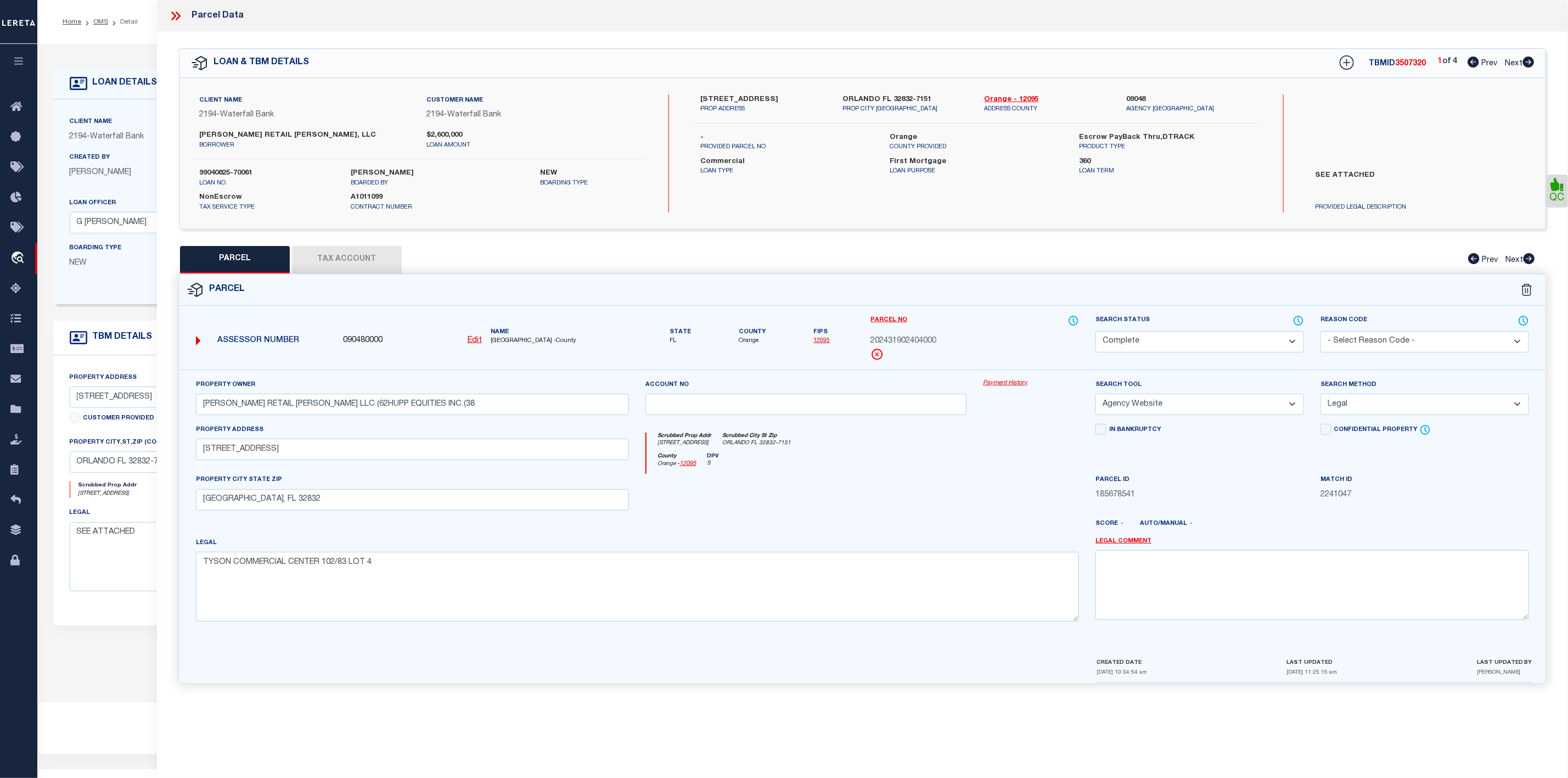
click at [1532, 62] on icon at bounding box center [1529, 62] width 11 height 11
select select "AS"
select select
checkbox input "false"
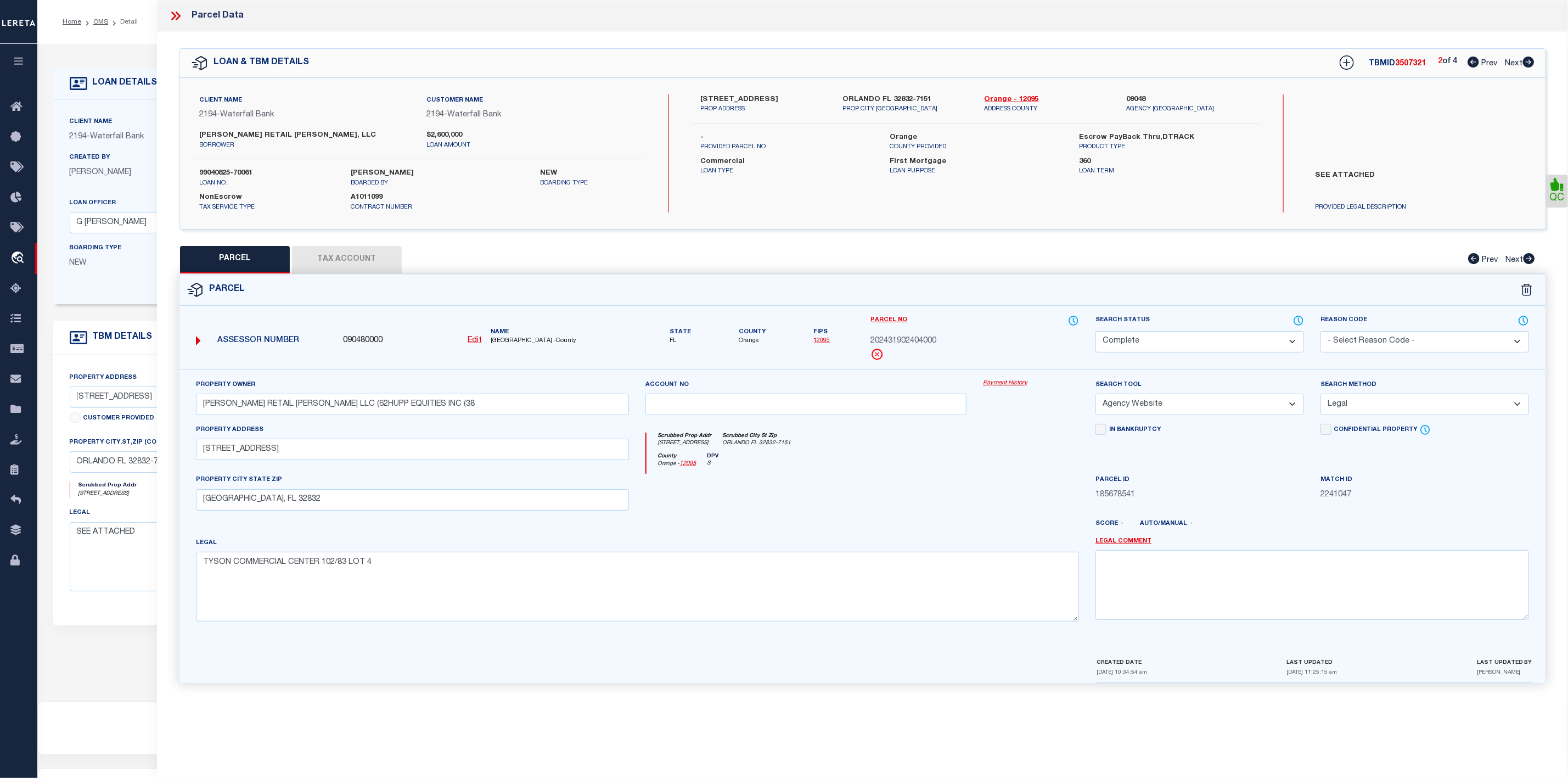
checkbox input "false"
select select "CP"
type input "HUPP RETAIL LAKE NONA LLC (62HUPP EQUITIES INC (38"
select select "AGW"
select select "LEG"
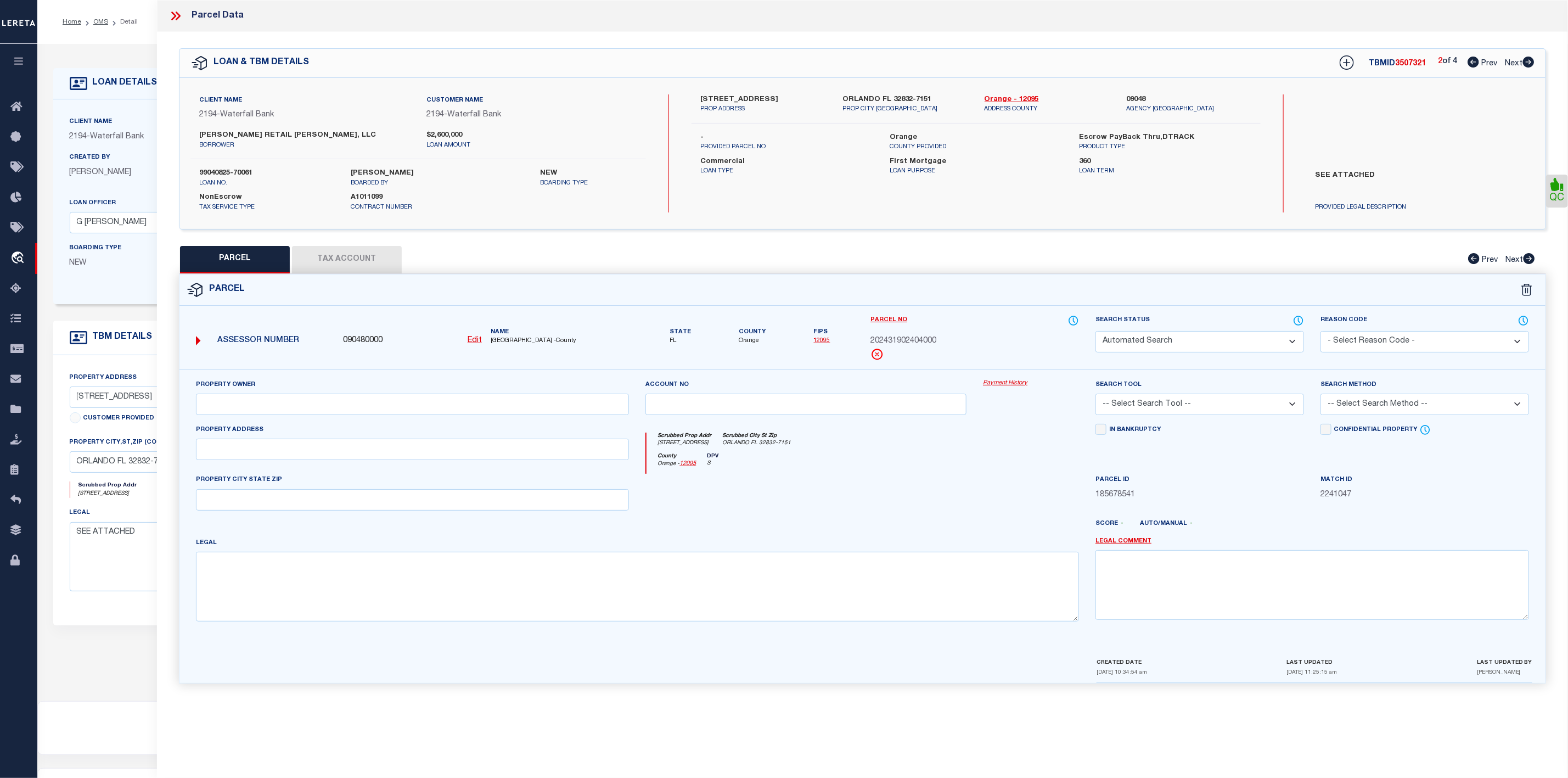
type input "12835 NARCOOSSEE RD"
type input "ORLANDO, FL 32832"
type textarea "TYSON COMMERCIAL CENTER 102/83 LOT 2"
click at [1527, 264] on icon at bounding box center [1529, 258] width 11 height 11
select select "AS"
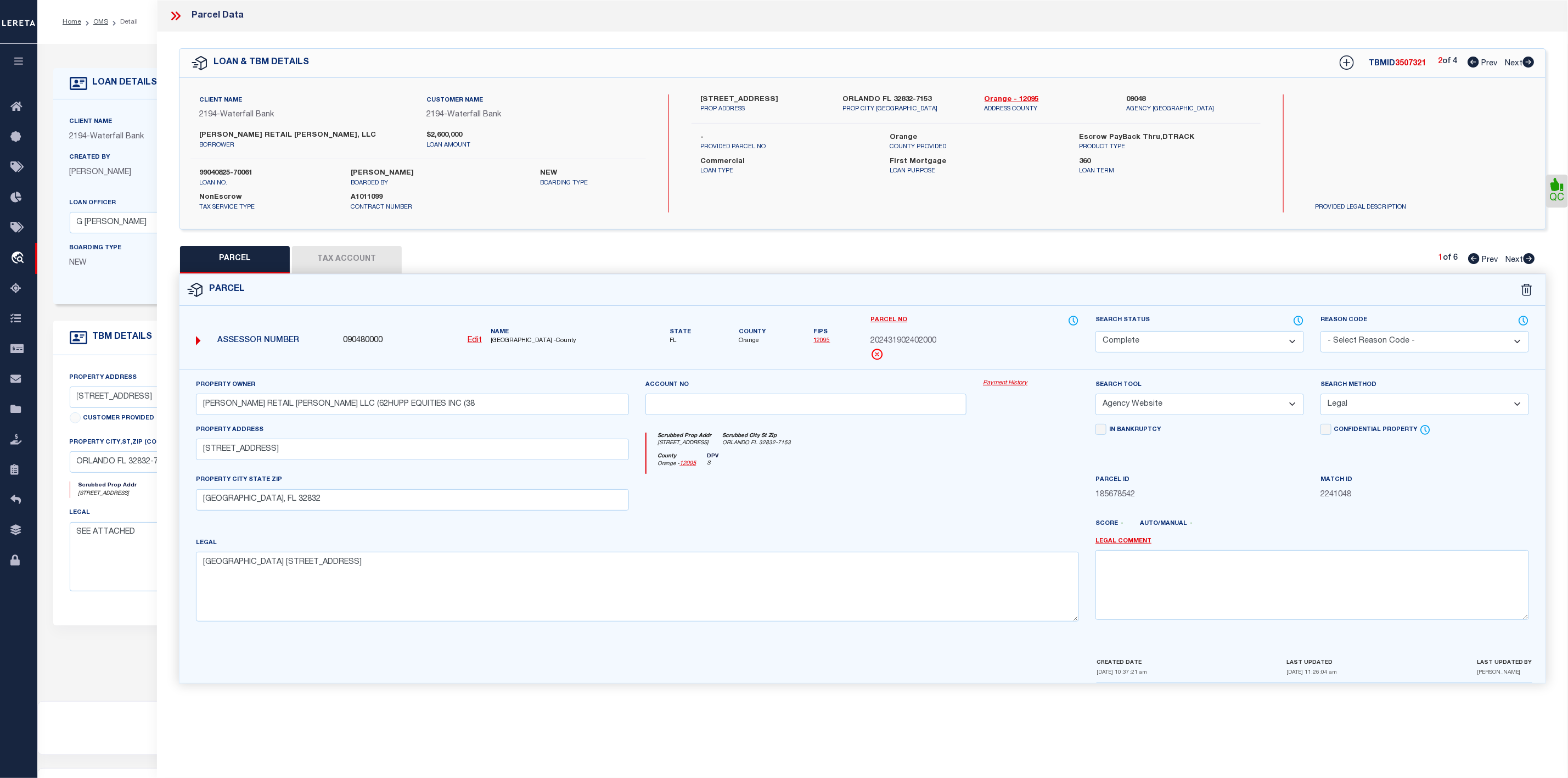
select select
checkbox input "false"
select select "PA"
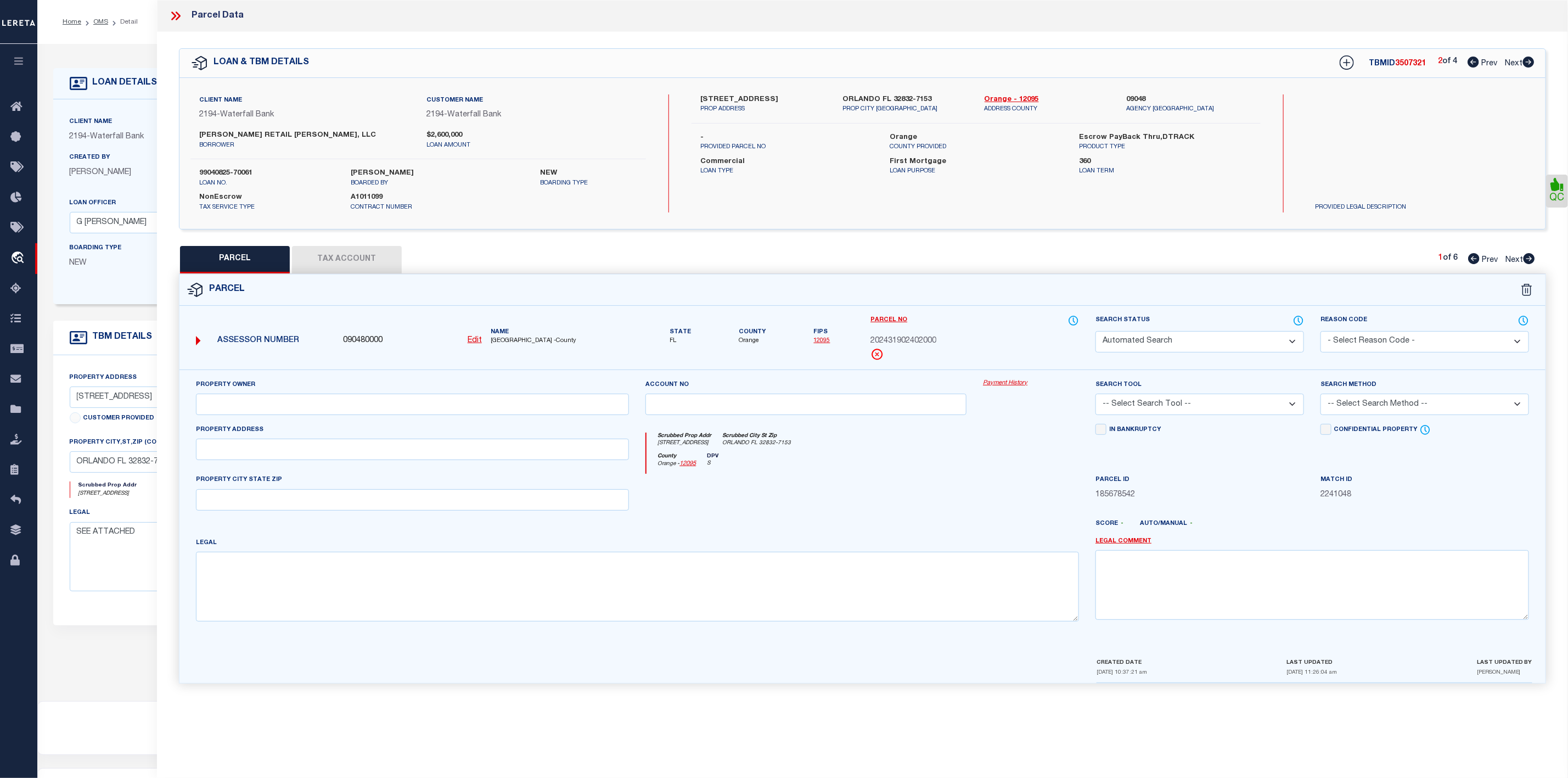
type input "HUPP RETAIL LAKE NONA LLC (62HUPP EQUITIES INC (38"
select select "ATL"
select select "ADD"
type input "12851 NARCOOSSEE RD"
type input "ORLANDO, FL 32832"
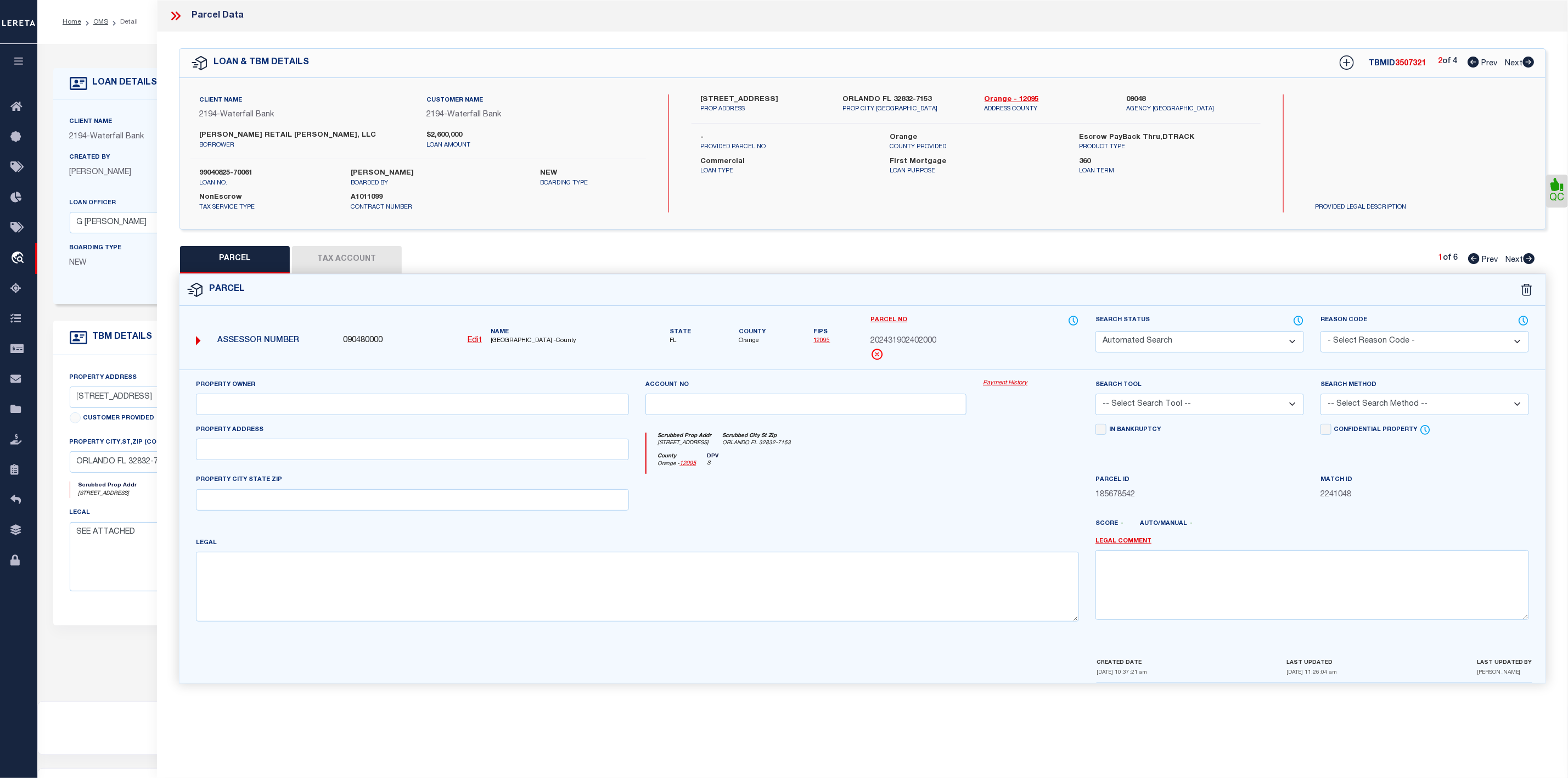
type textarea "TYSON COMMERCIAL CENTER 102/83 LOT 3"
click at [1219, 335] on select "Automated Search Bad Parcel Complete Duplicate Parcel High Dollar Reporting In …" at bounding box center [1200, 342] width 209 height 22
select select "PR"
click at [1096, 332] on select "Automated Search Bad Parcel Complete Duplicate Parcel High Dollar Reporting In …" at bounding box center [1200, 342] width 209 height 22
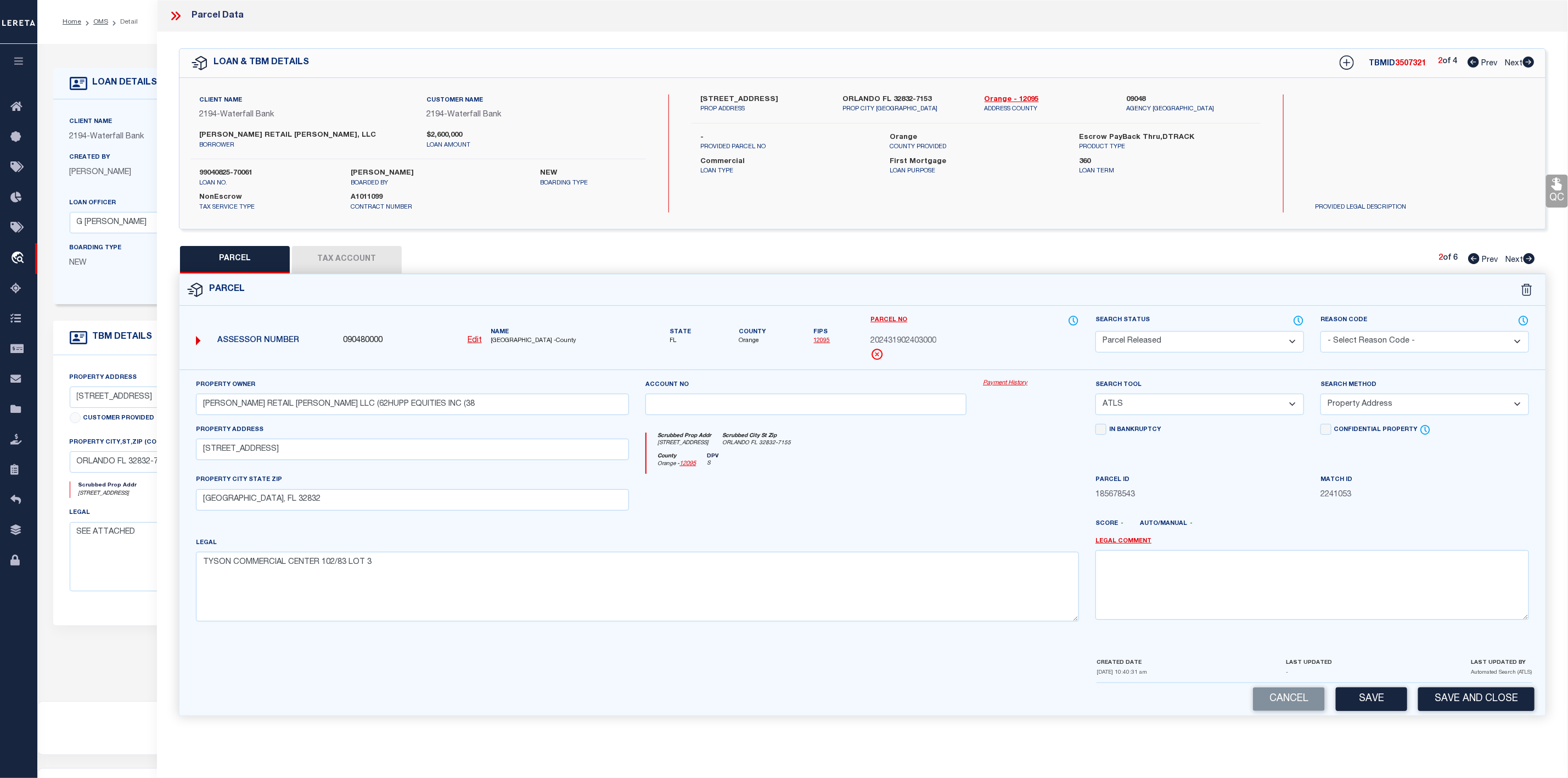
click at [1371, 335] on select "- Select Reason Code - 099 - Other (Provide additional detail) ACT - Agency Cha…" at bounding box center [1425, 342] width 209 height 22
select select "099"
click at [1320, 332] on select "- Select Reason Code - 099 - Other (Provide additional detail) ACT - Agency Cha…" at bounding box center [1425, 342] width 209 height 22
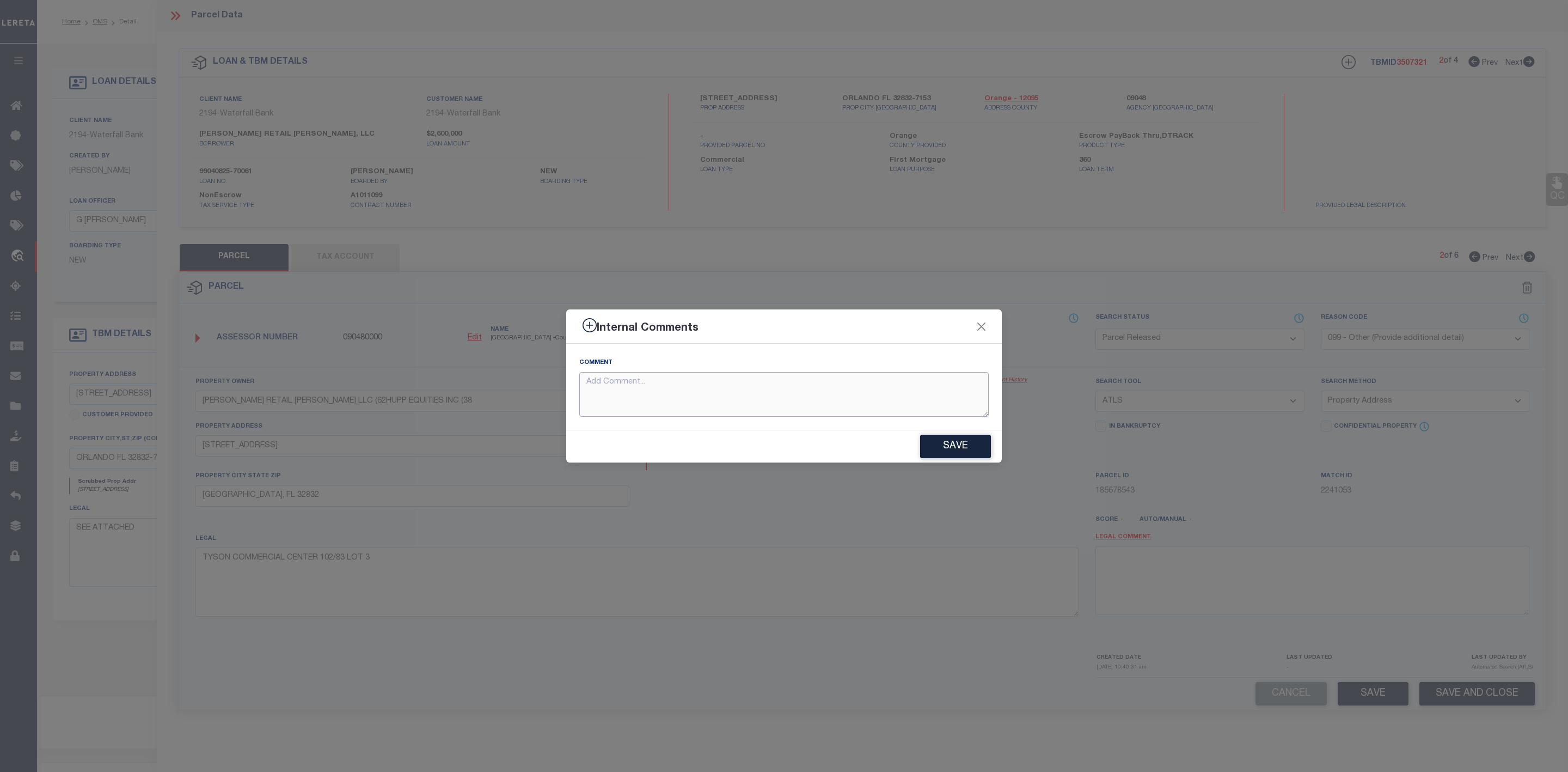
click at [823, 386] on textarea at bounding box center [784, 395] width 409 height 45
drag, startPoint x: 812, startPoint y: 393, endPoint x: 567, endPoint y: 389, distance: 245.0
click at [567, 389] on div "Comment Parcel Not Needed" at bounding box center [784, 387] width 436 height 86
type textarea "Parcel Not Needed"
click at [993, 454] on div "Save" at bounding box center [784, 446] width 436 height 32
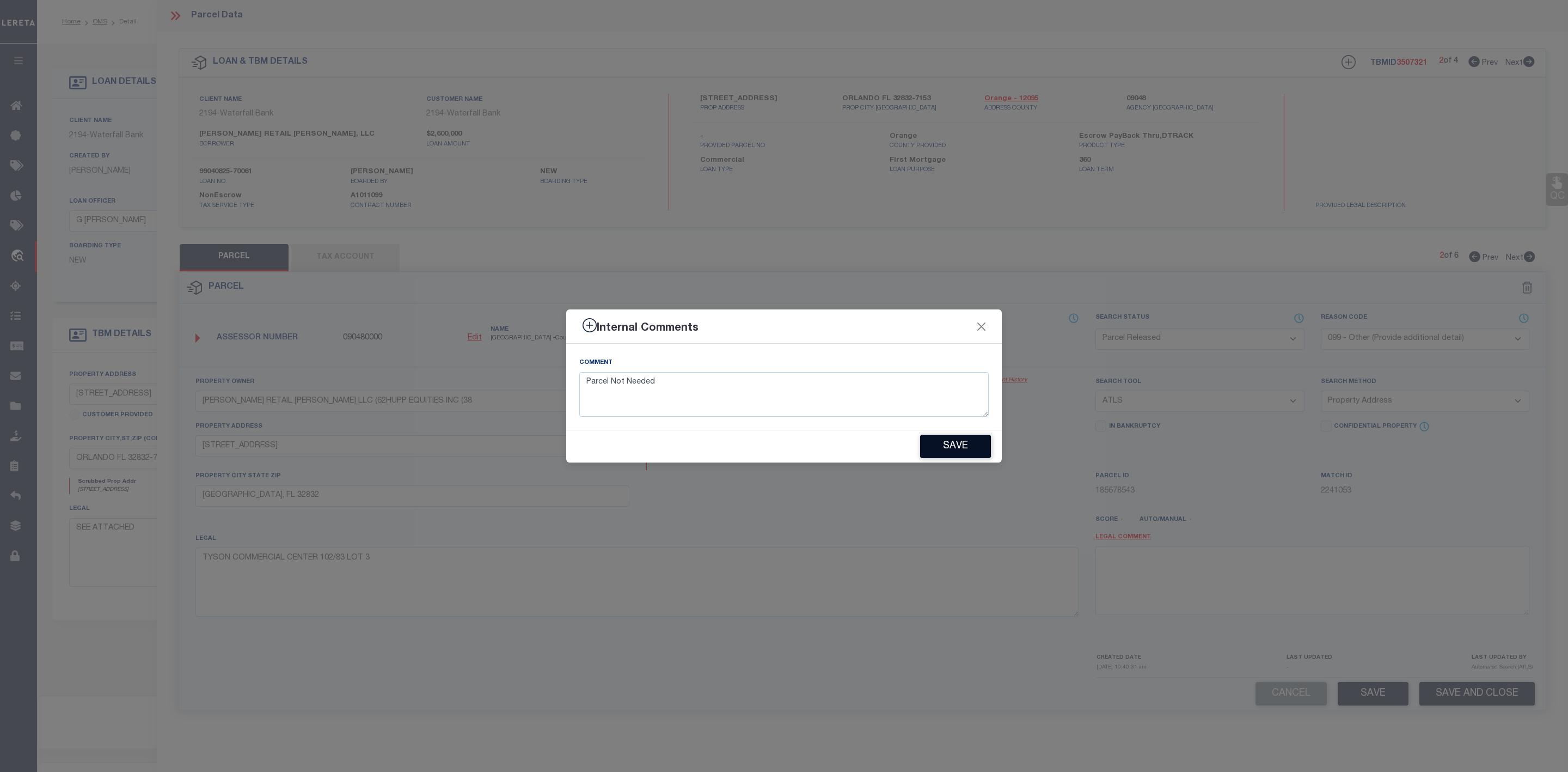
click at [965, 452] on button "Save" at bounding box center [955, 446] width 71 height 23
type textarea "Parcel Not Needed"
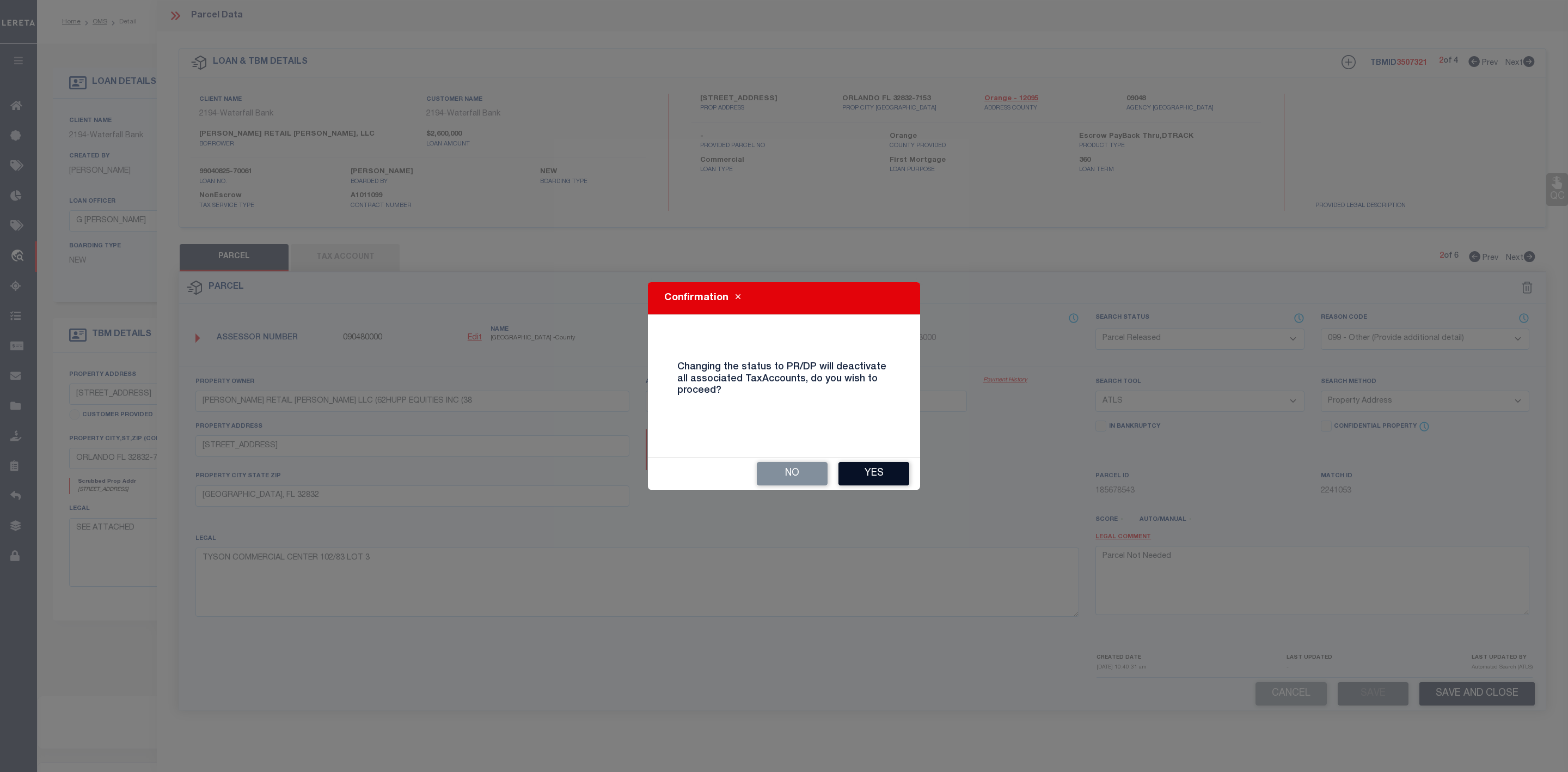
click at [873, 479] on button "Yes" at bounding box center [874, 473] width 71 height 23
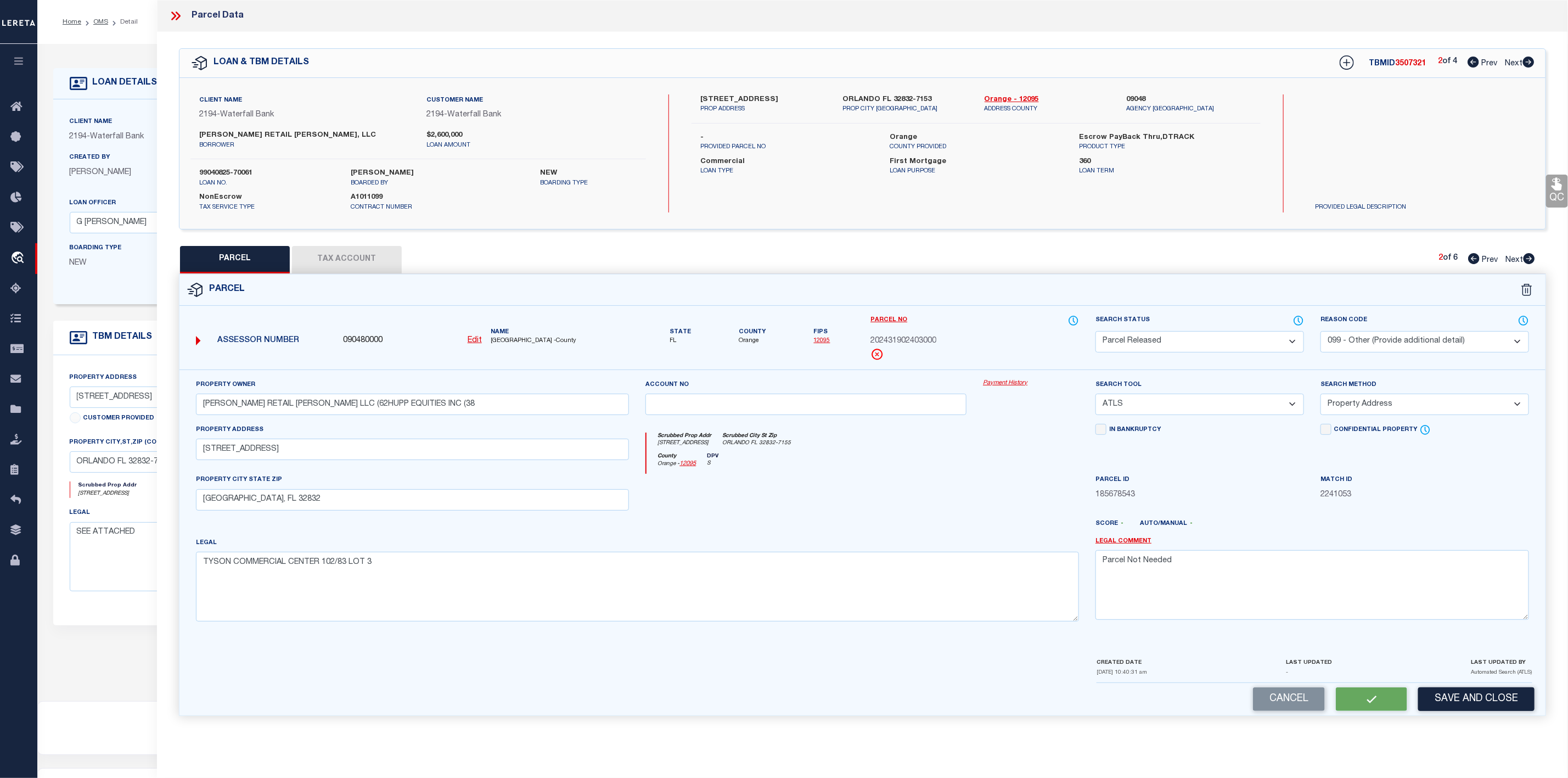
scroll to position [67, 0]
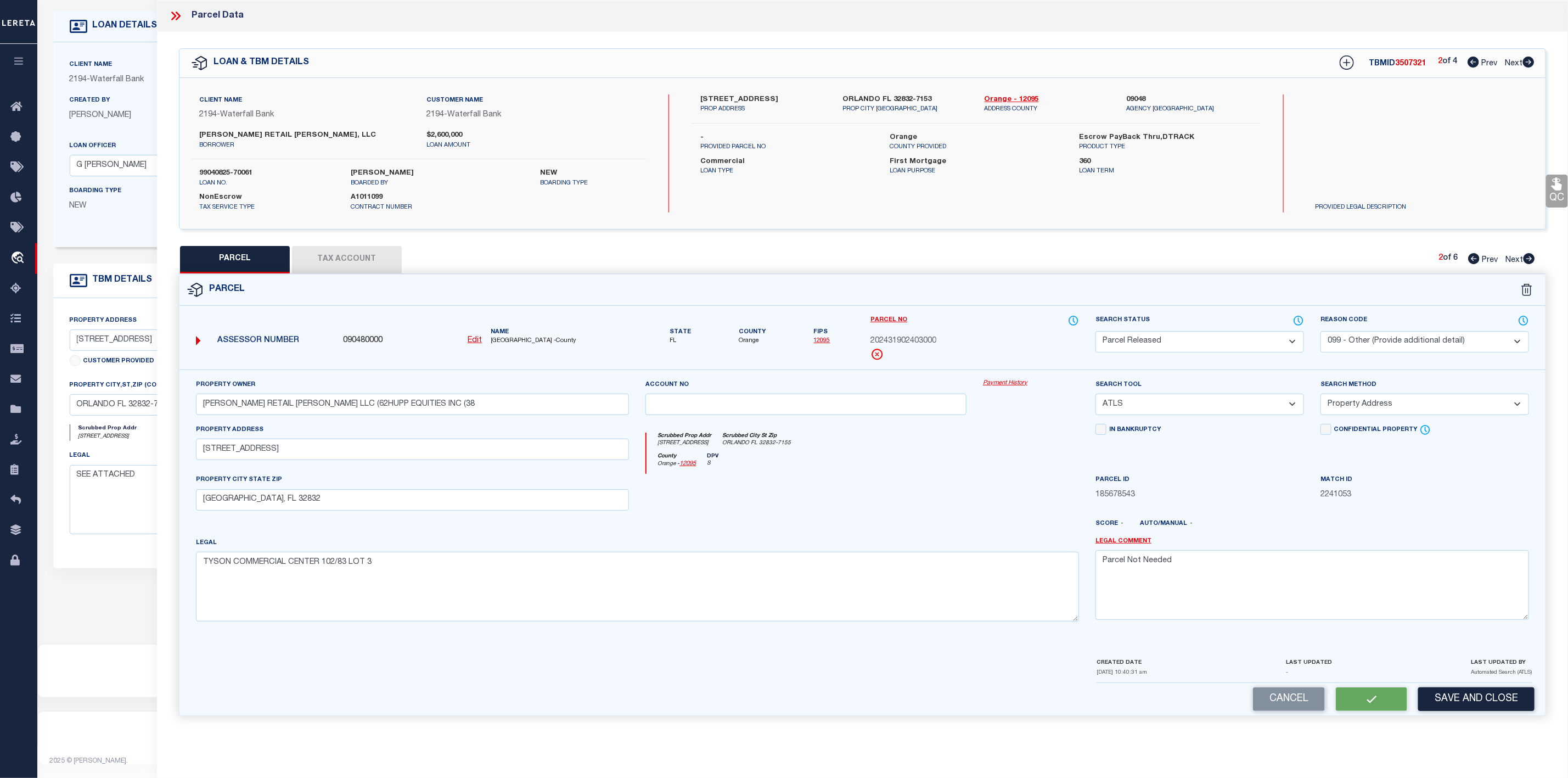
select select "AS"
select select
checkbox input "false"
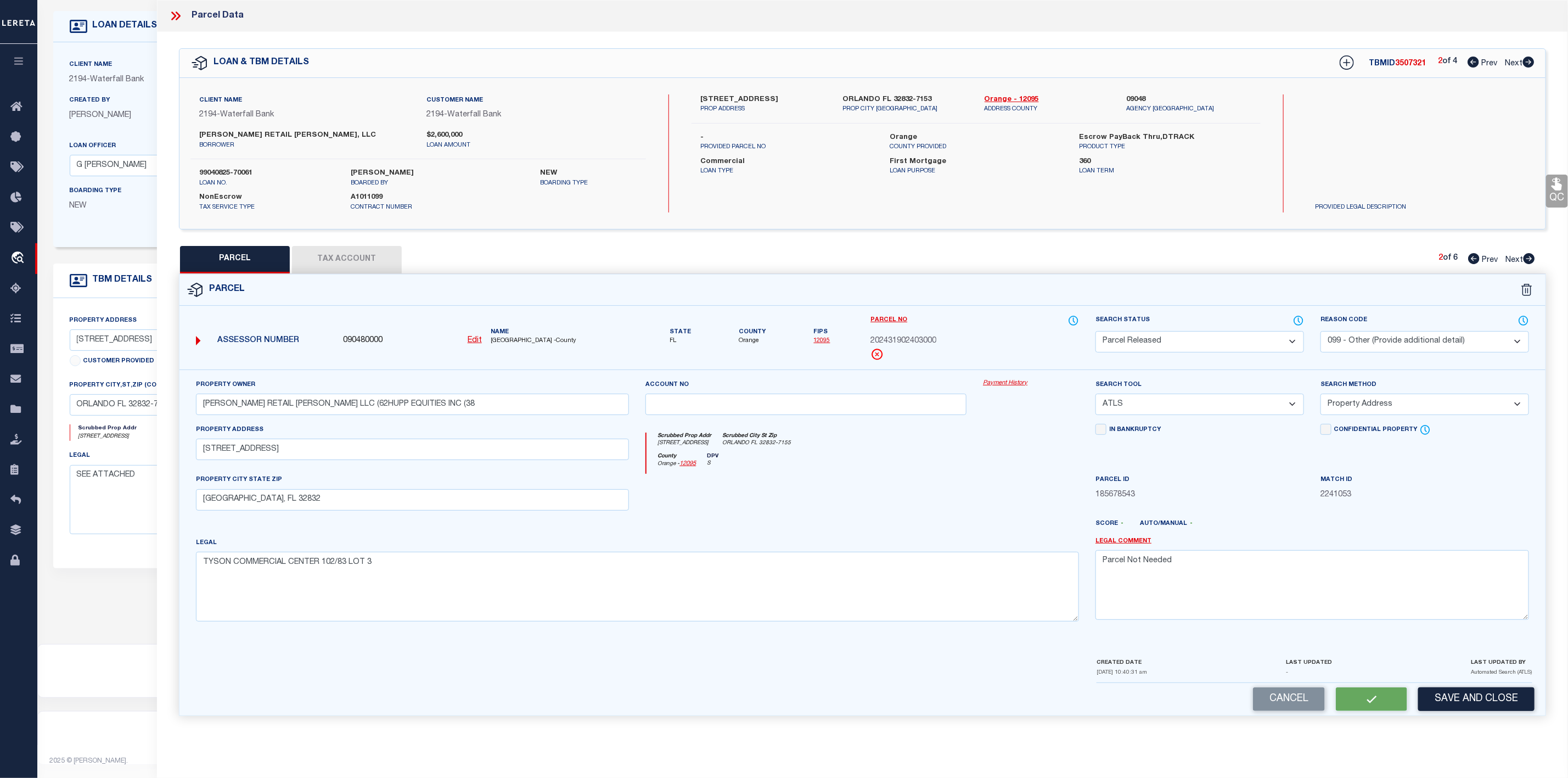
checkbox input "false"
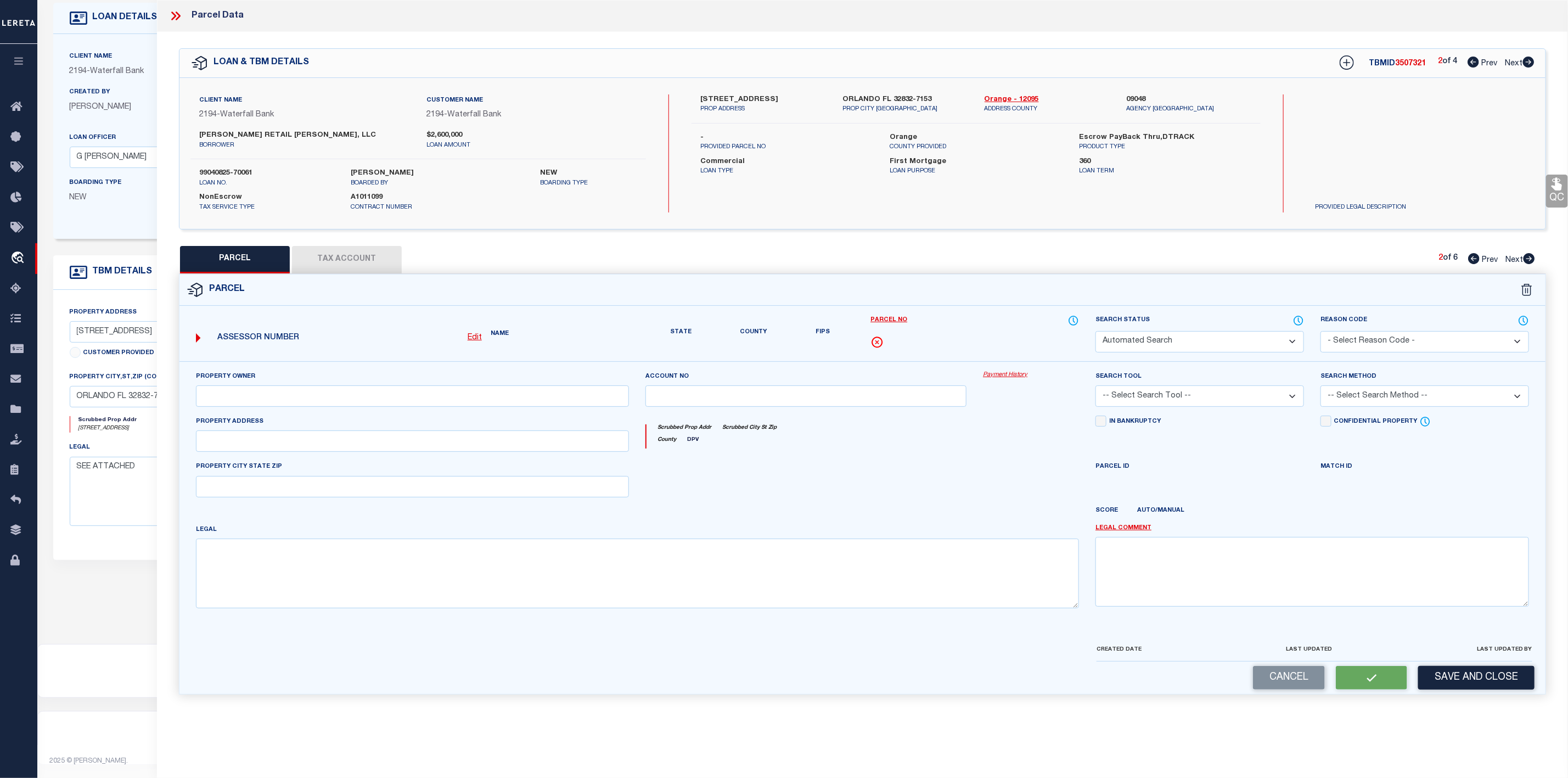
select select "PR"
select select "099"
type input "HUPP RETAIL LAKE NONA LLC (62HUPP EQUITIES INC (38"
select select "ATL"
select select "ADD"
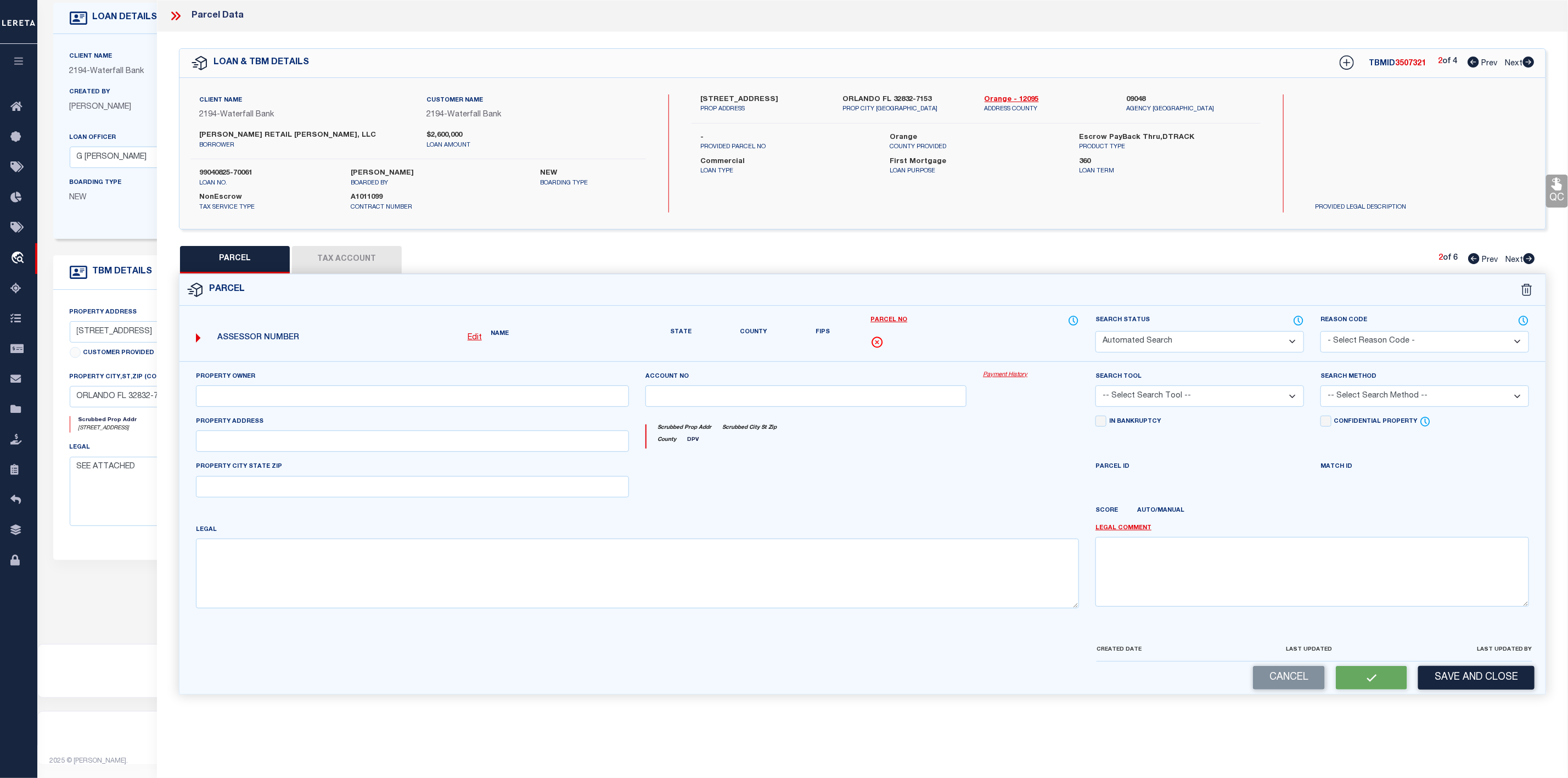
type input "12851 NARCOOSSEE RD"
type input "ORLANDO, FL 32832"
type textarea "TYSON COMMERCIAL CENTER 102/83 LOT 3"
type textarea "Parcel Not Needed"
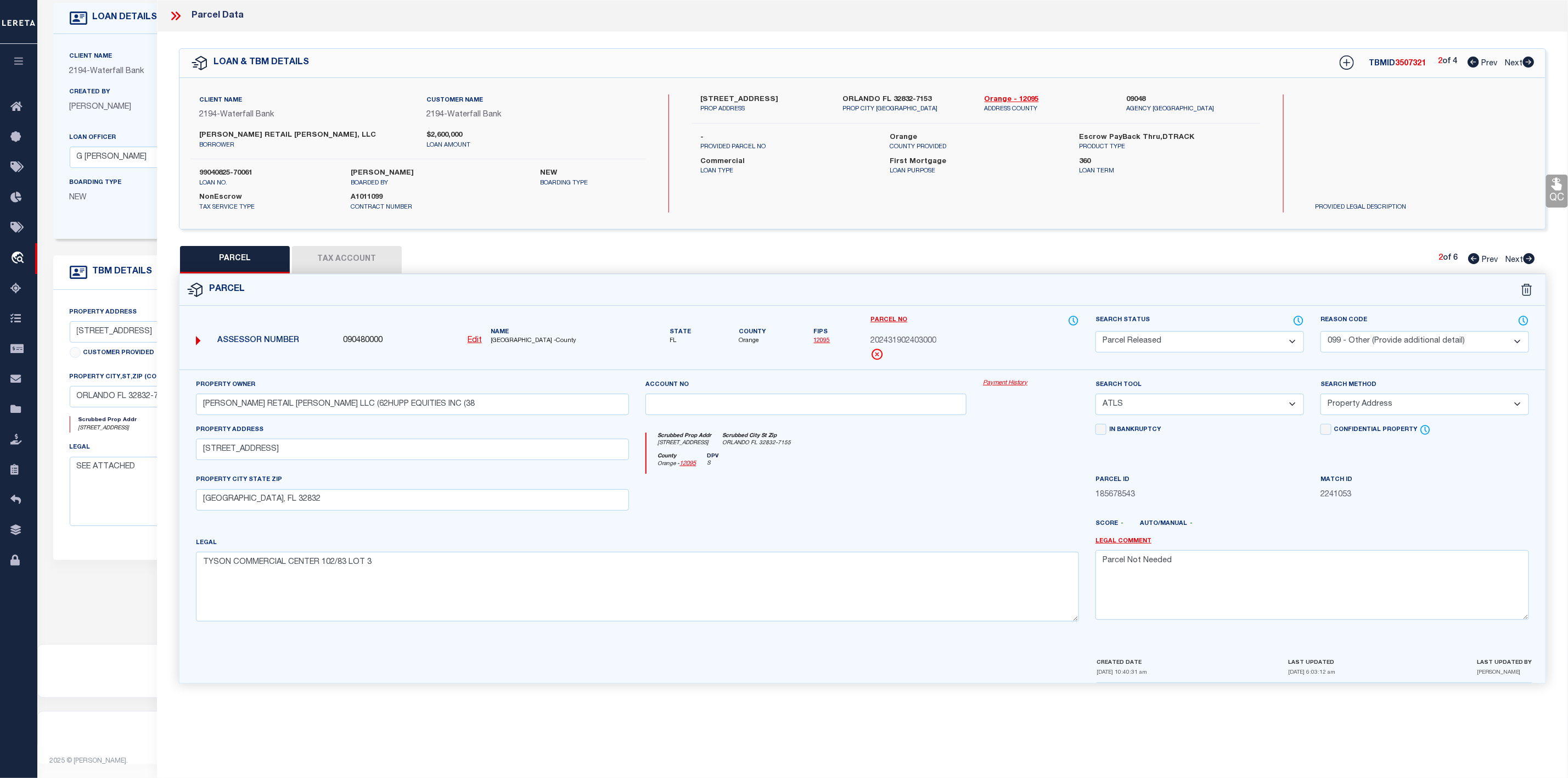
click at [1533, 259] on icon at bounding box center [1529, 258] width 11 height 11
select select "AS"
select select
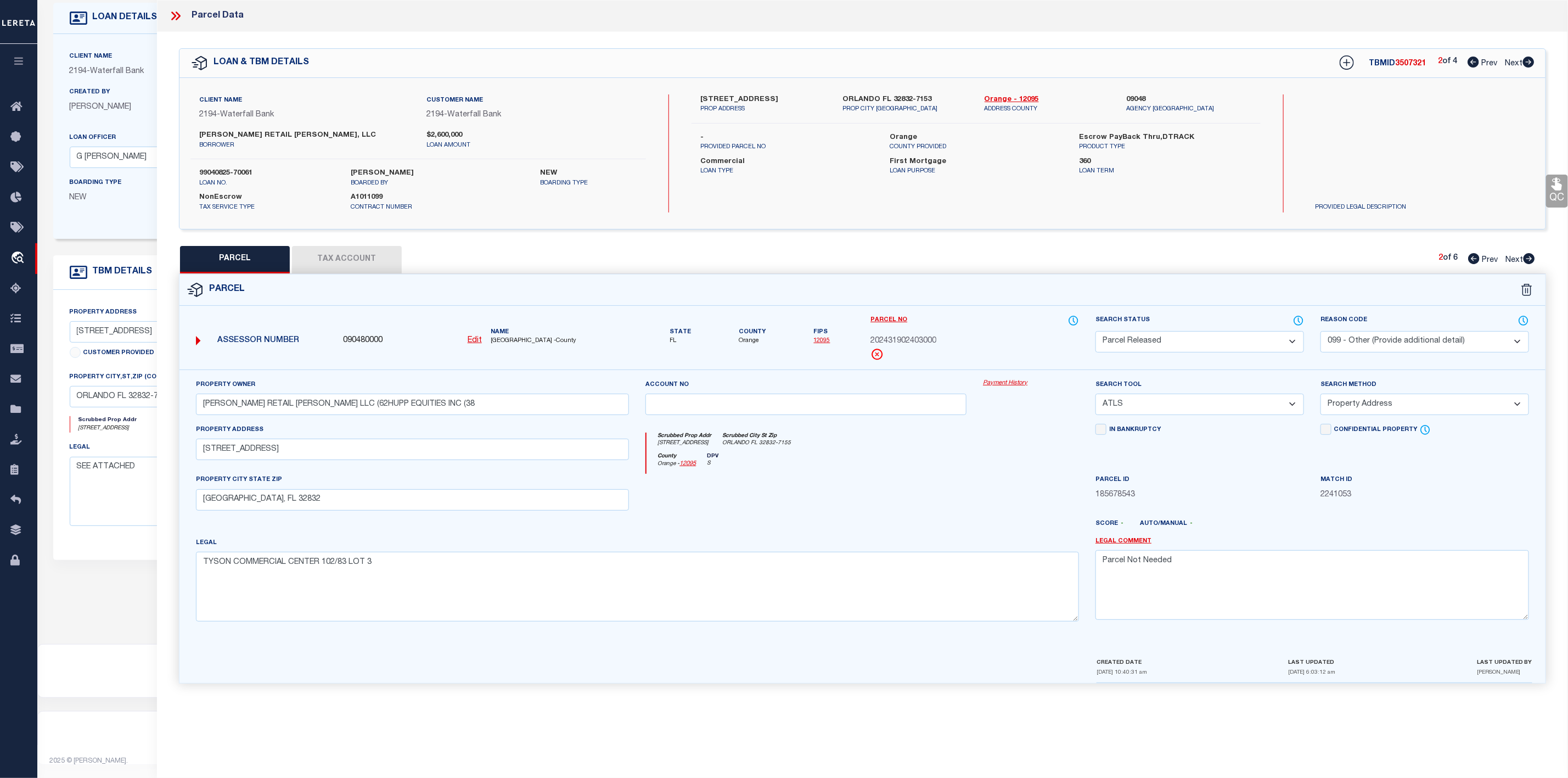
checkbox input "false"
select select "PA"
type input "HUPP RETAIL LAKE NONA LLC (62HUPP EQUITIES INC (38"
select select "ATL"
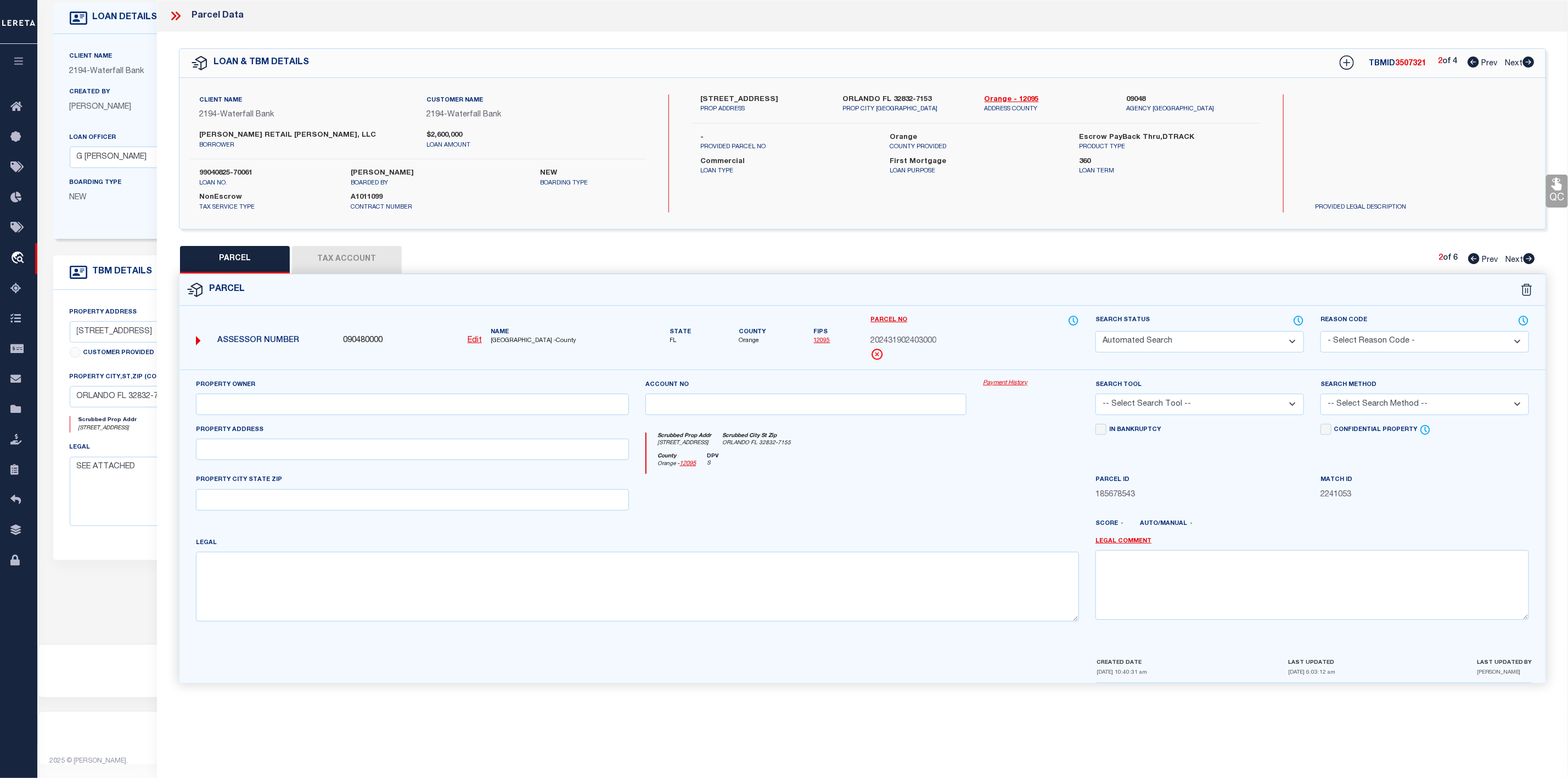
select select "ADD"
type input "12817 NARCOOSSEE RD"
checkbox input "false"
type input "ORLANDO, FL 32832"
type textarea "TYSON COMMERCIAL CENTER 102/83 LOT 5"
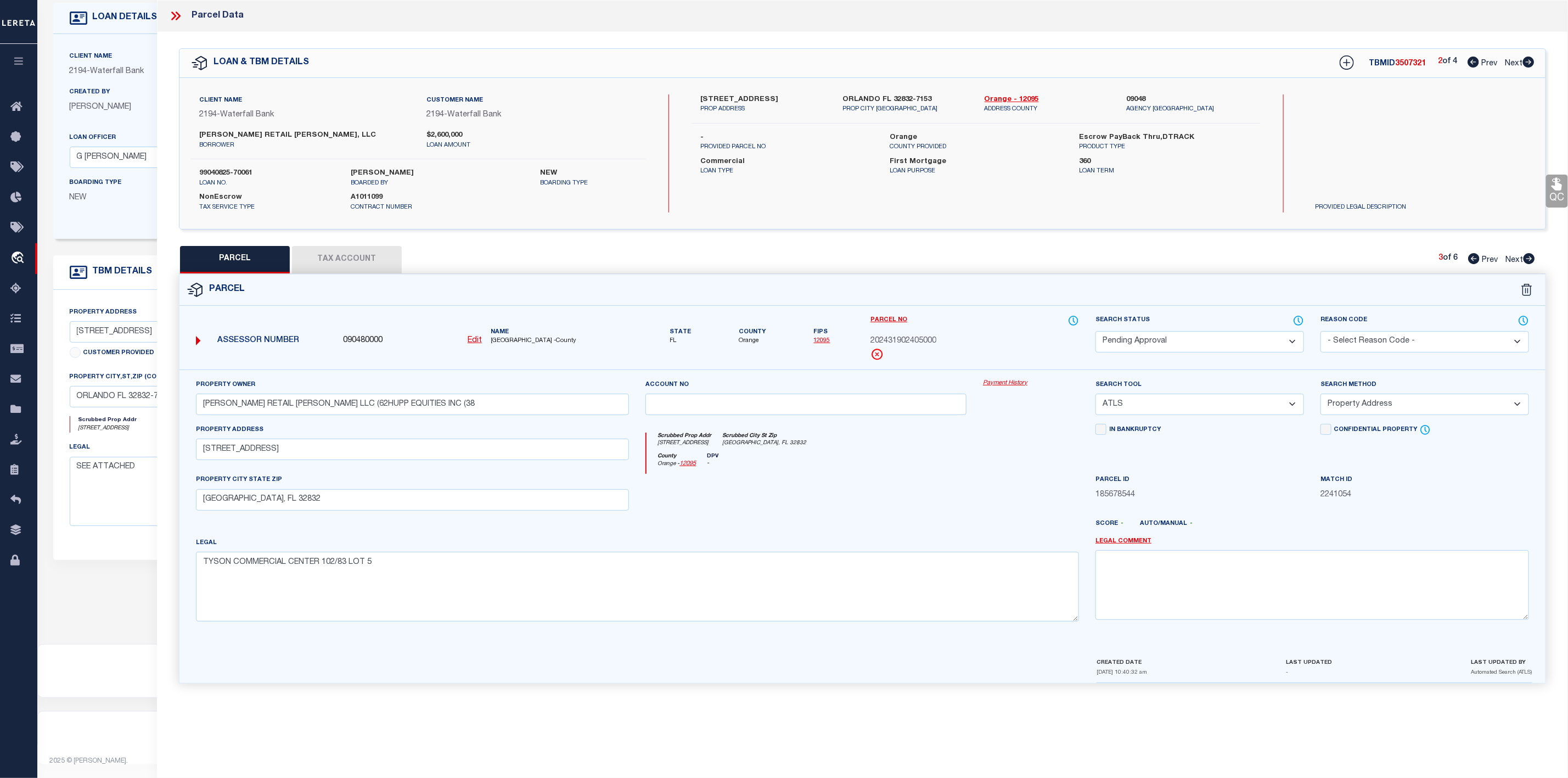
click at [1186, 341] on select "Automated Search Bad Parcel Complete Duplicate Parcel High Dollar Reporting In …" at bounding box center [1200, 342] width 209 height 22
select select "PR"
click at [1096, 332] on select "Automated Search Bad Parcel Complete Duplicate Parcel High Dollar Reporting In …" at bounding box center [1200, 342] width 209 height 22
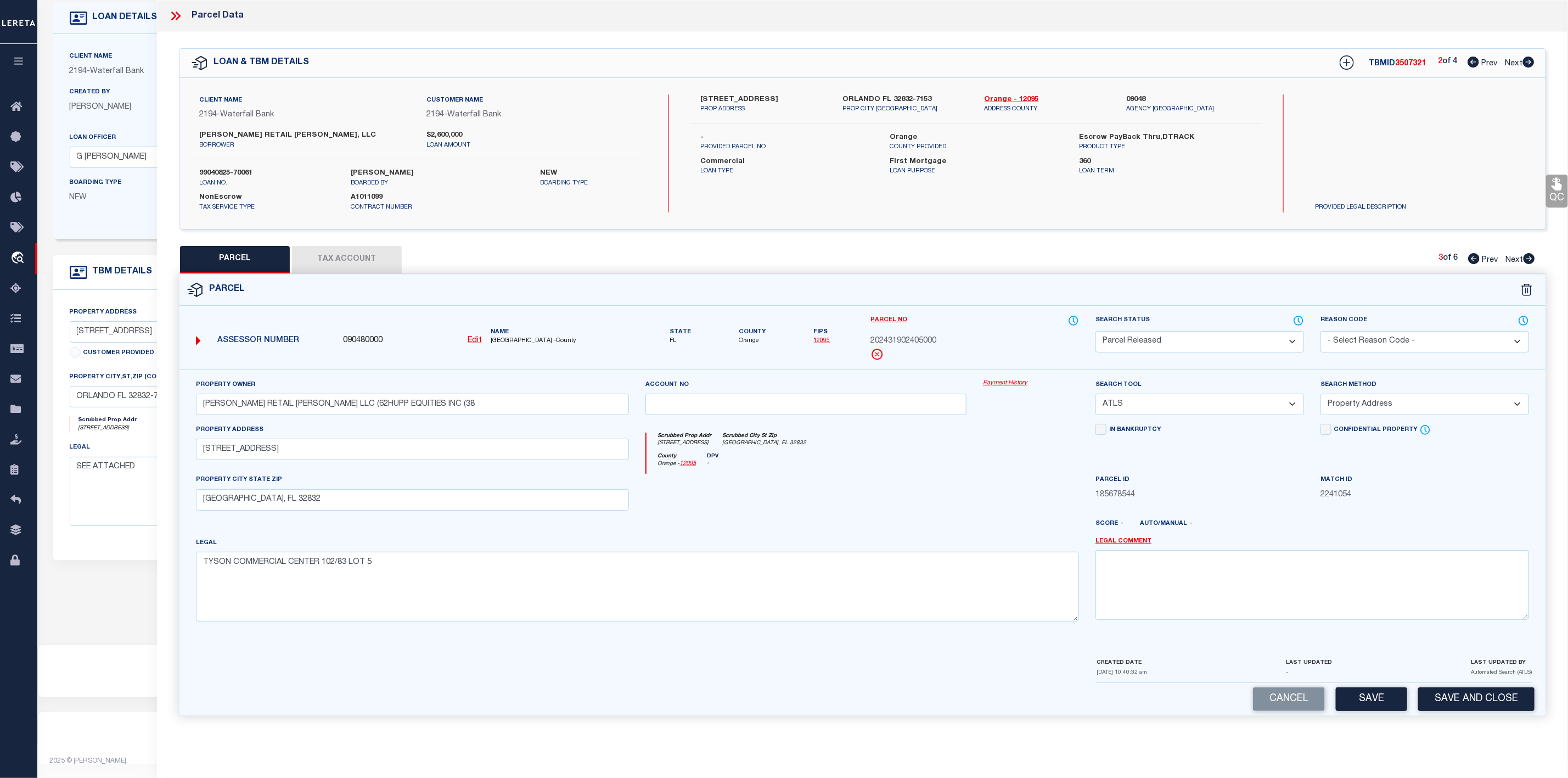
click at [1353, 336] on select "- Select Reason Code - 099 - Other (Provide additional detail) ACT - Agency Cha…" at bounding box center [1425, 342] width 209 height 22
select select "099"
click at [1320, 332] on select "- Select Reason Code - 099 - Other (Provide additional detail) ACT - Agency Cha…" at bounding box center [1425, 342] width 209 height 22
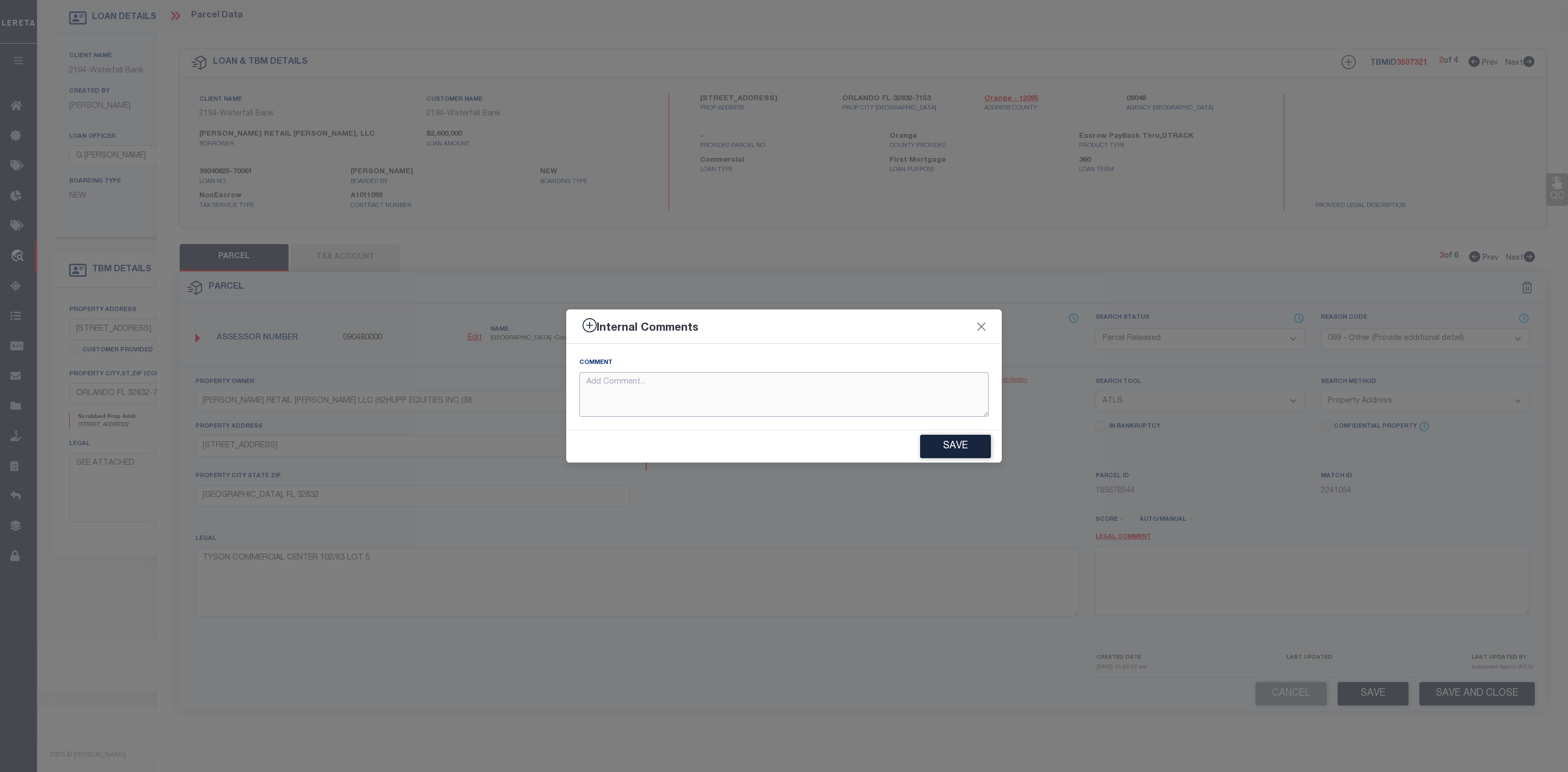
click at [727, 394] on textarea at bounding box center [784, 395] width 409 height 45
paste textarea "Parcel Not Needed"
type textarea "Parcel Not Needed"
click at [955, 452] on button "Save" at bounding box center [955, 446] width 71 height 23
type textarea "Parcel Not Needed"
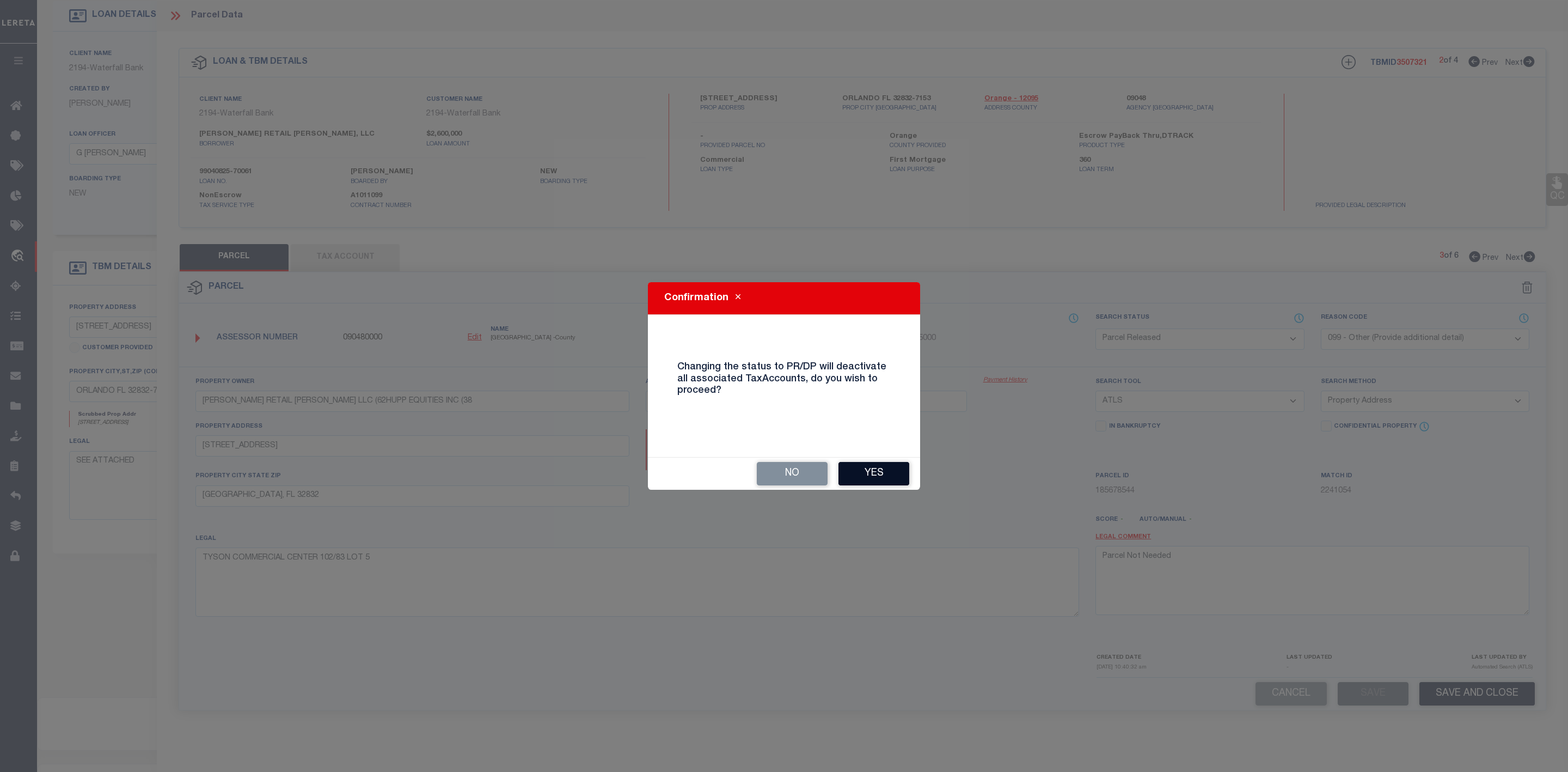
click at [885, 477] on button "Yes" at bounding box center [874, 473] width 71 height 23
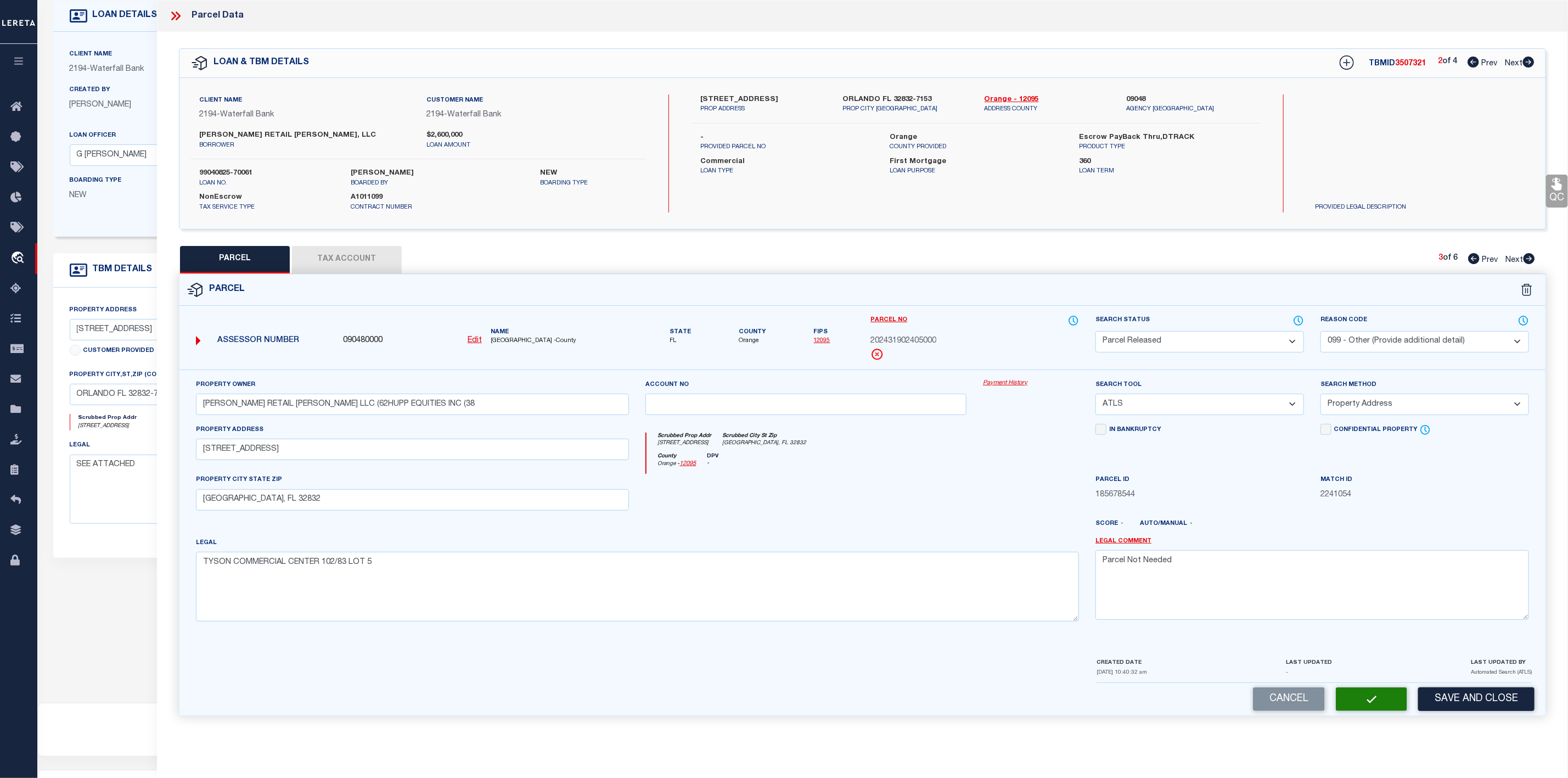
click at [1529, 256] on icon at bounding box center [1529, 258] width 11 height 11
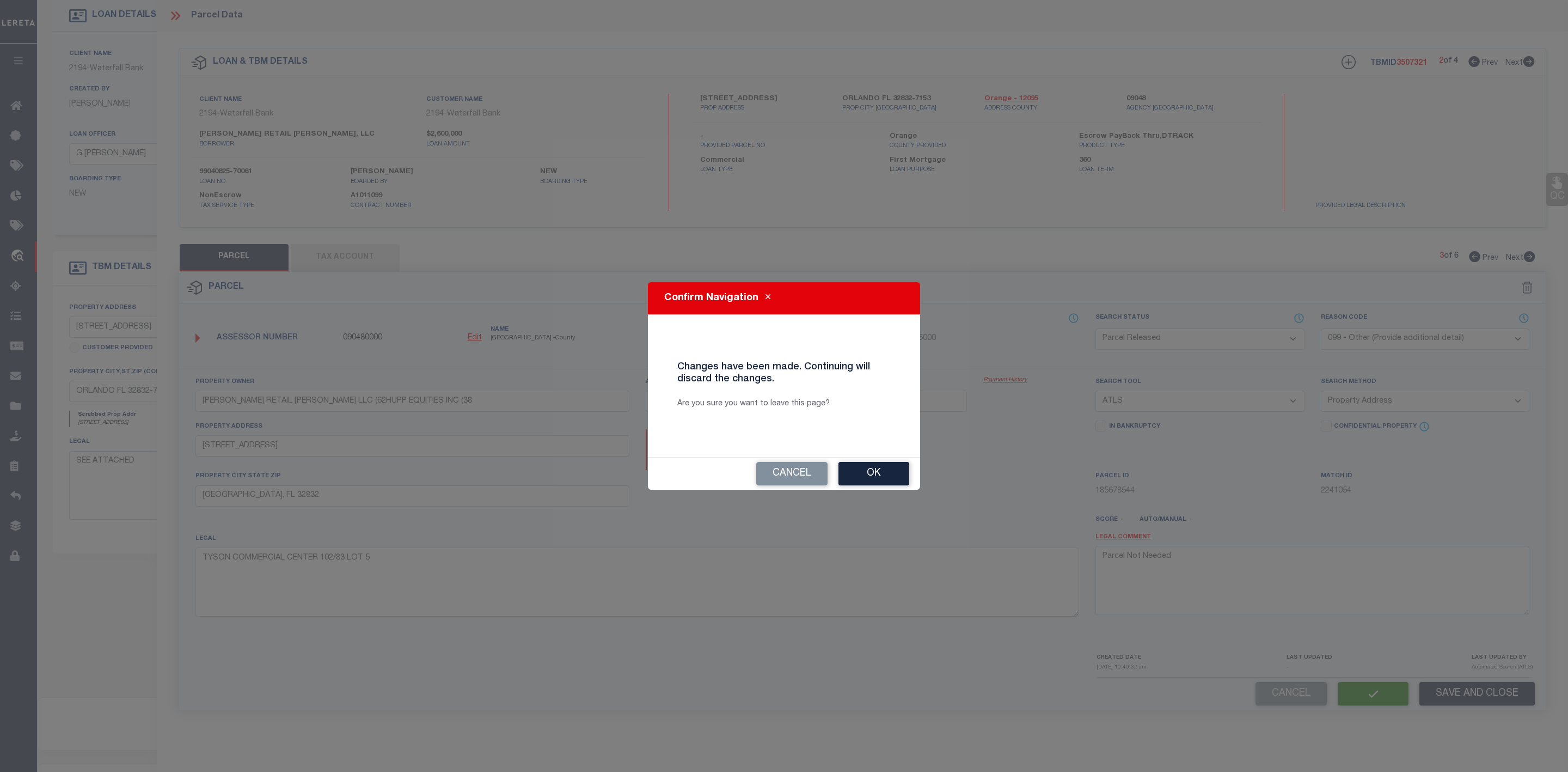
select select "AS"
select select
checkbox input "false"
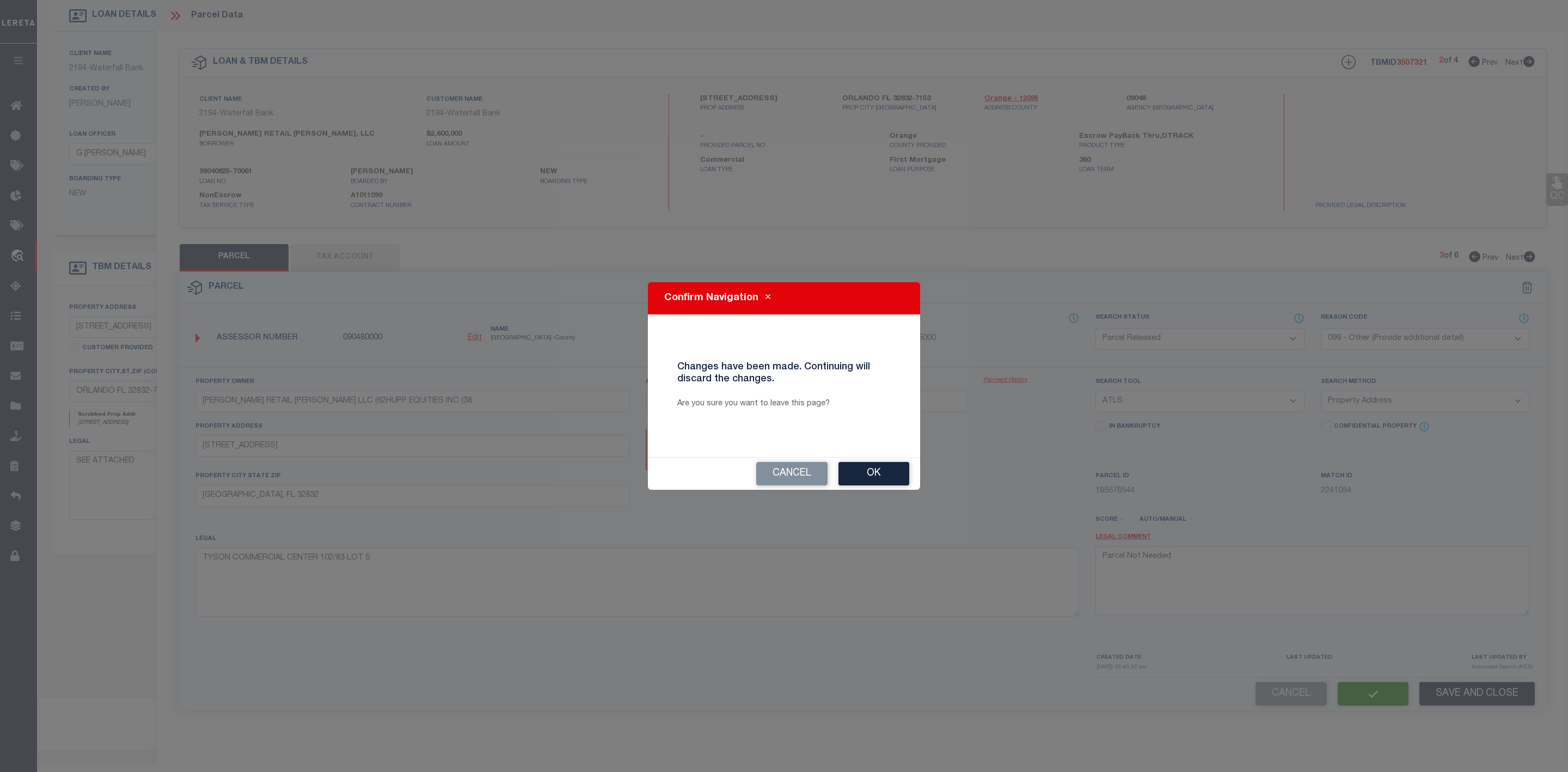
checkbox input "false"
select select "PR"
select select "099"
type input "HUPP RETAIL LAKE NONA LLC (62HUPP EQUITIES INC (38"
select select "ATL"
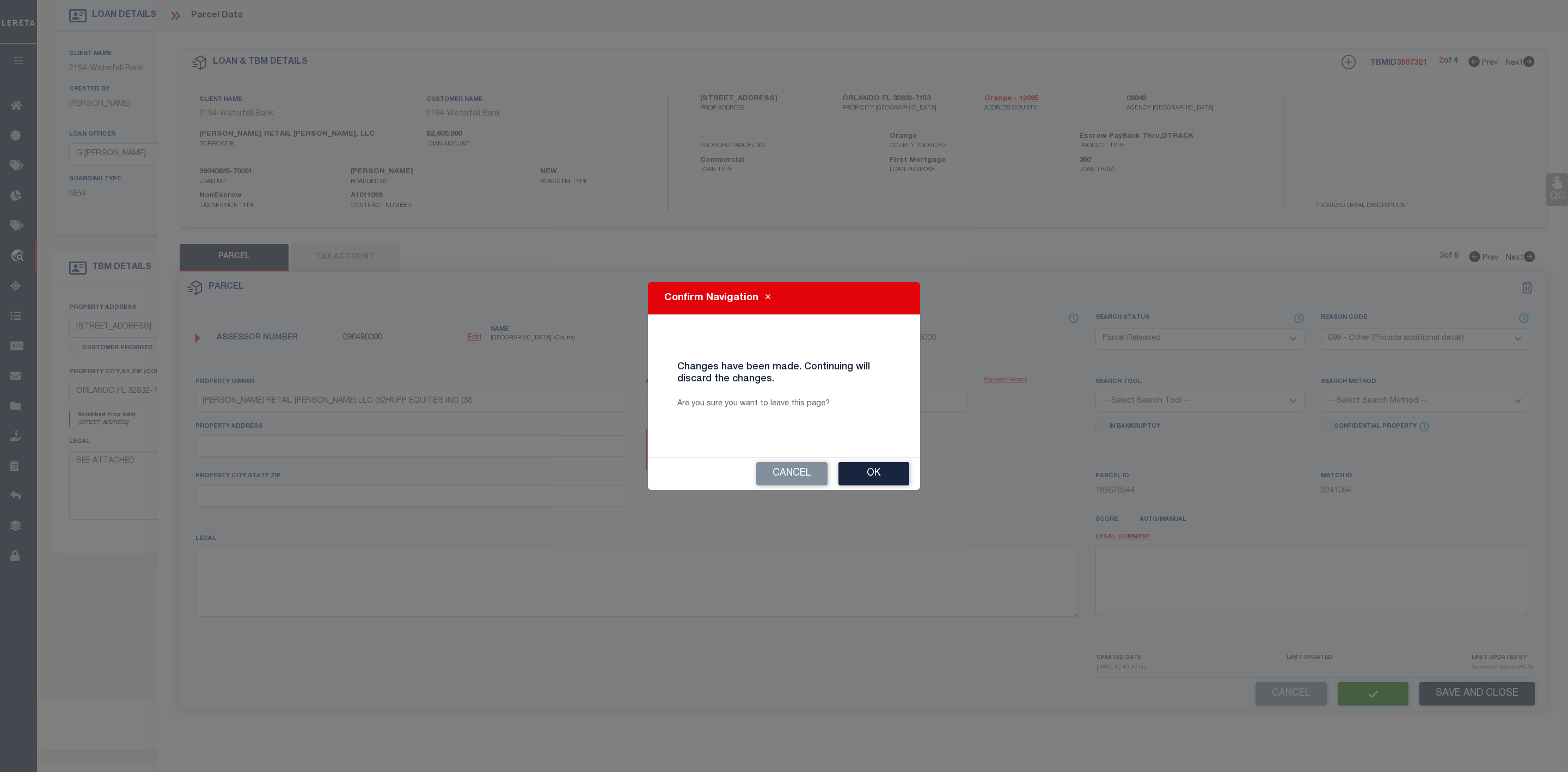
select select "ADD"
type input "12817 NARCOOSSEE RD"
type input "ORLANDO, FL 32832"
type textarea "TYSON COMMERCIAL CENTER 102/83 LOT 5"
type textarea "Parcel Not Needed"
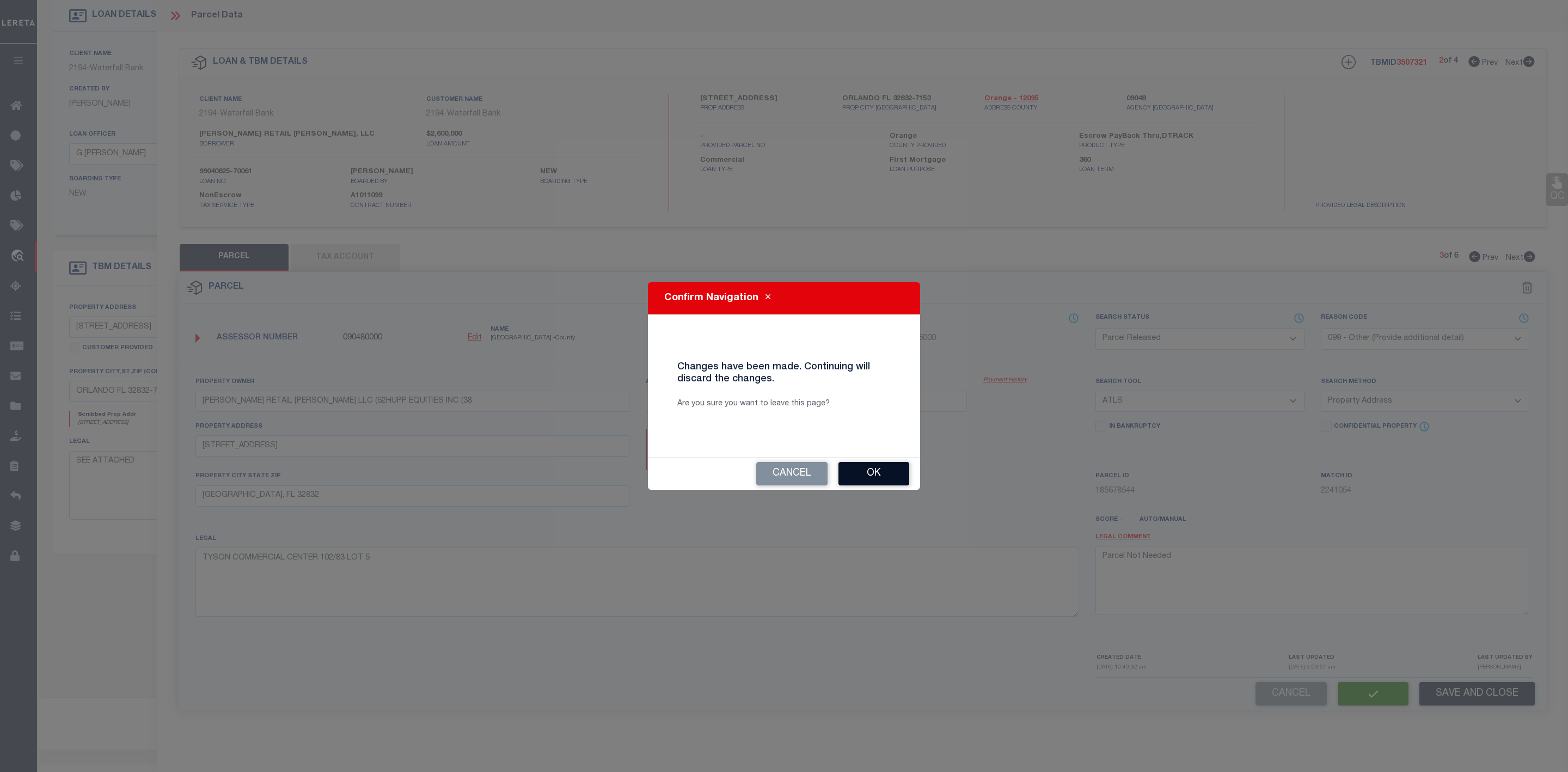
click at [892, 469] on button "Ok" at bounding box center [874, 473] width 71 height 23
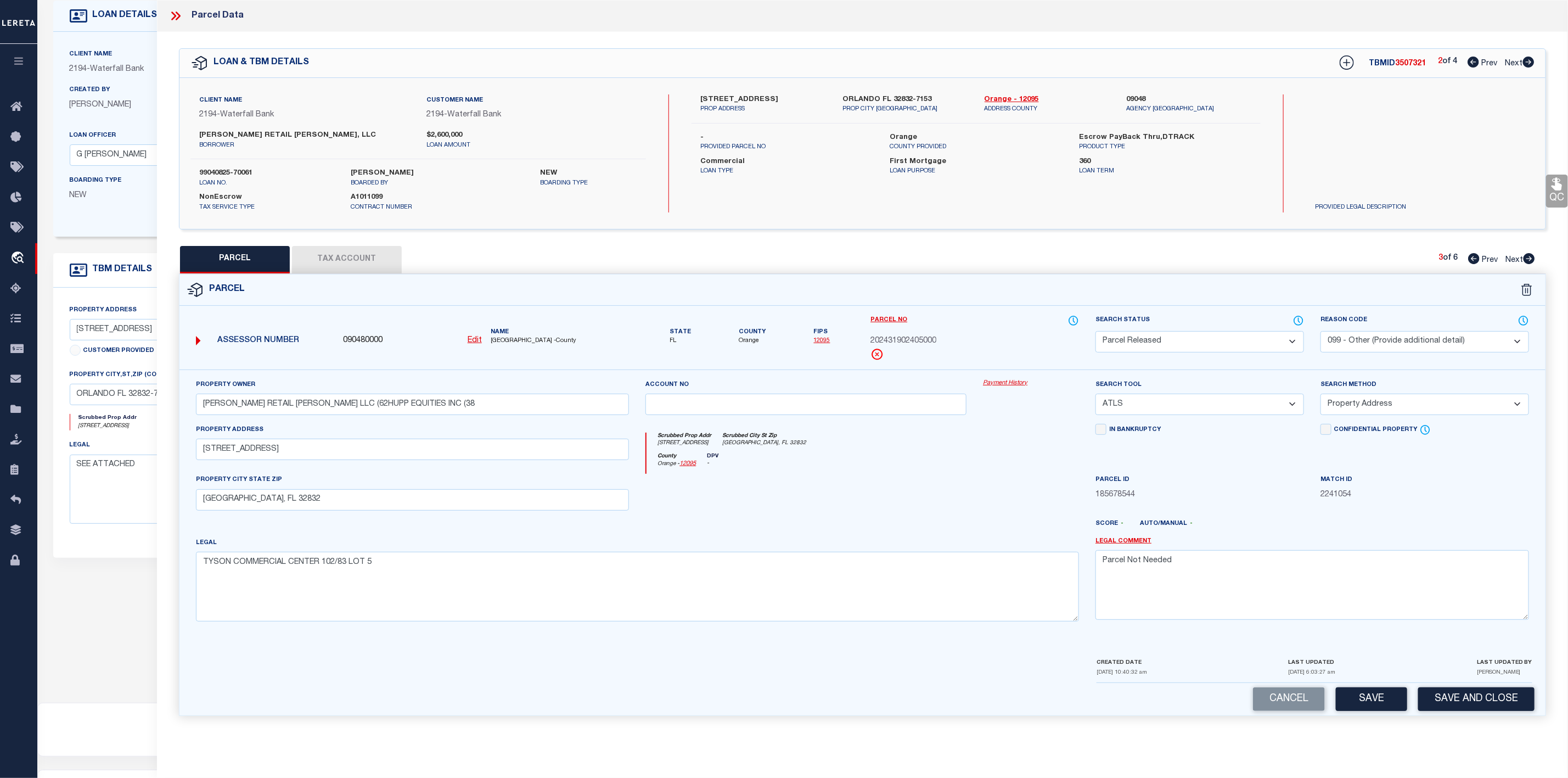
select select "AS"
select select
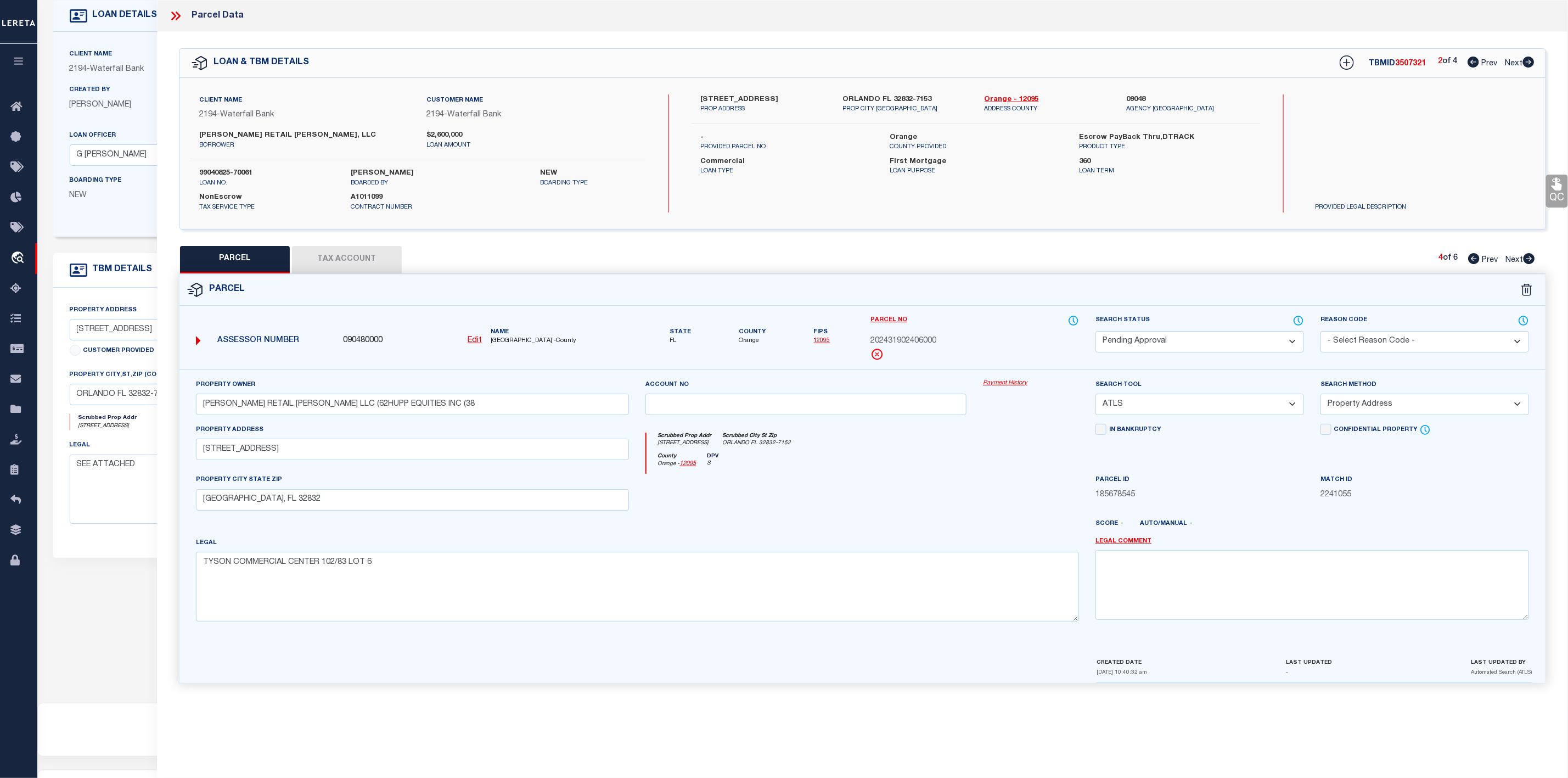
click at [1164, 339] on select "Automated Search Bad Parcel Complete Duplicate Parcel High Dollar Reporting In …" at bounding box center [1200, 342] width 209 height 22
click at [1096, 332] on select "Automated Search Bad Parcel Complete Duplicate Parcel High Dollar Reporting In …" at bounding box center [1200, 342] width 209 height 22
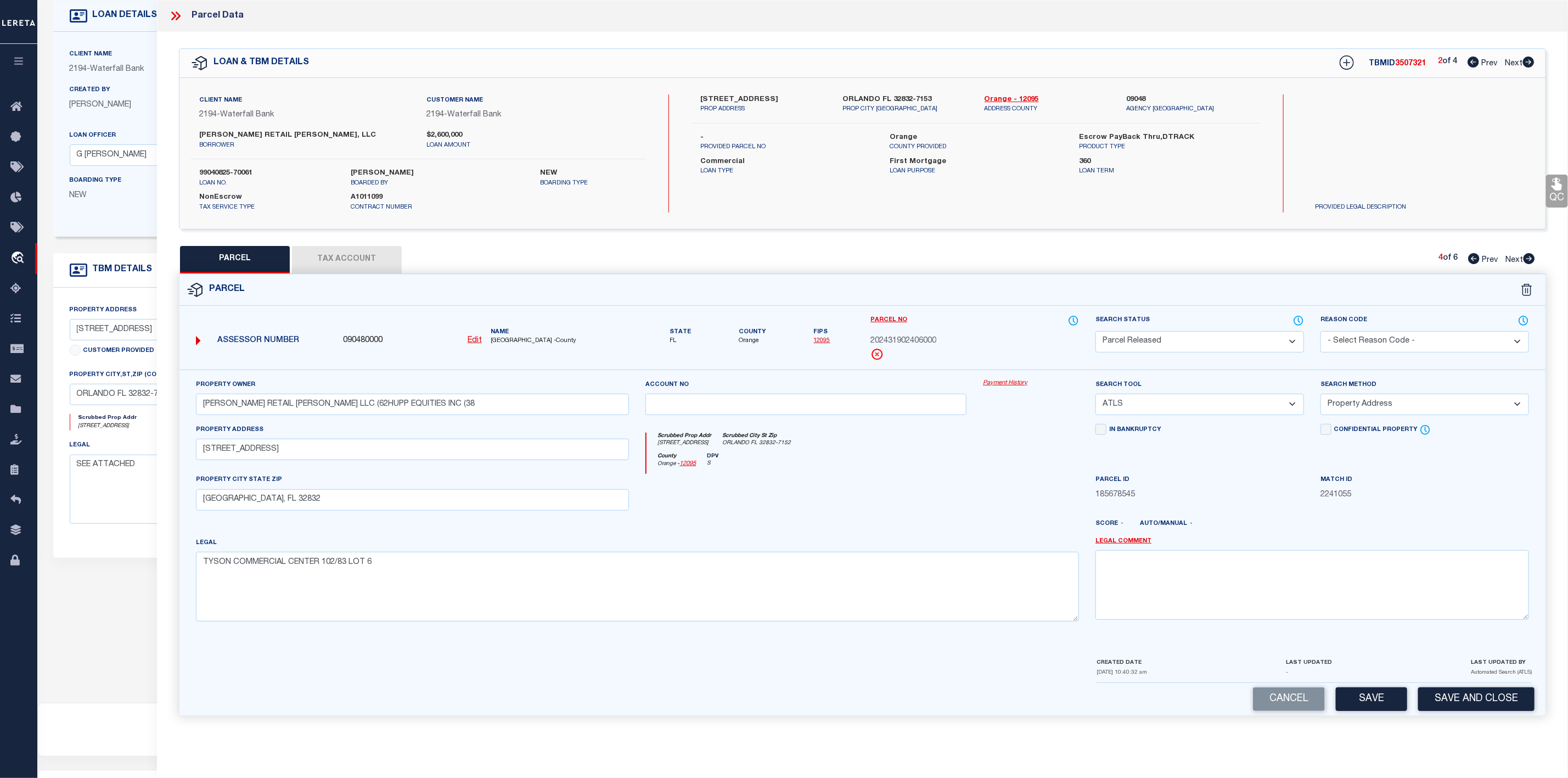
click at [1374, 344] on select "- Select Reason Code - 099 - Other (Provide additional detail) ACT - Agency Cha…" at bounding box center [1425, 342] width 209 height 22
click at [1320, 332] on select "- Select Reason Code - 099 - Other (Provide additional detail) ACT - Agency Cha…" at bounding box center [1425, 342] width 209 height 22
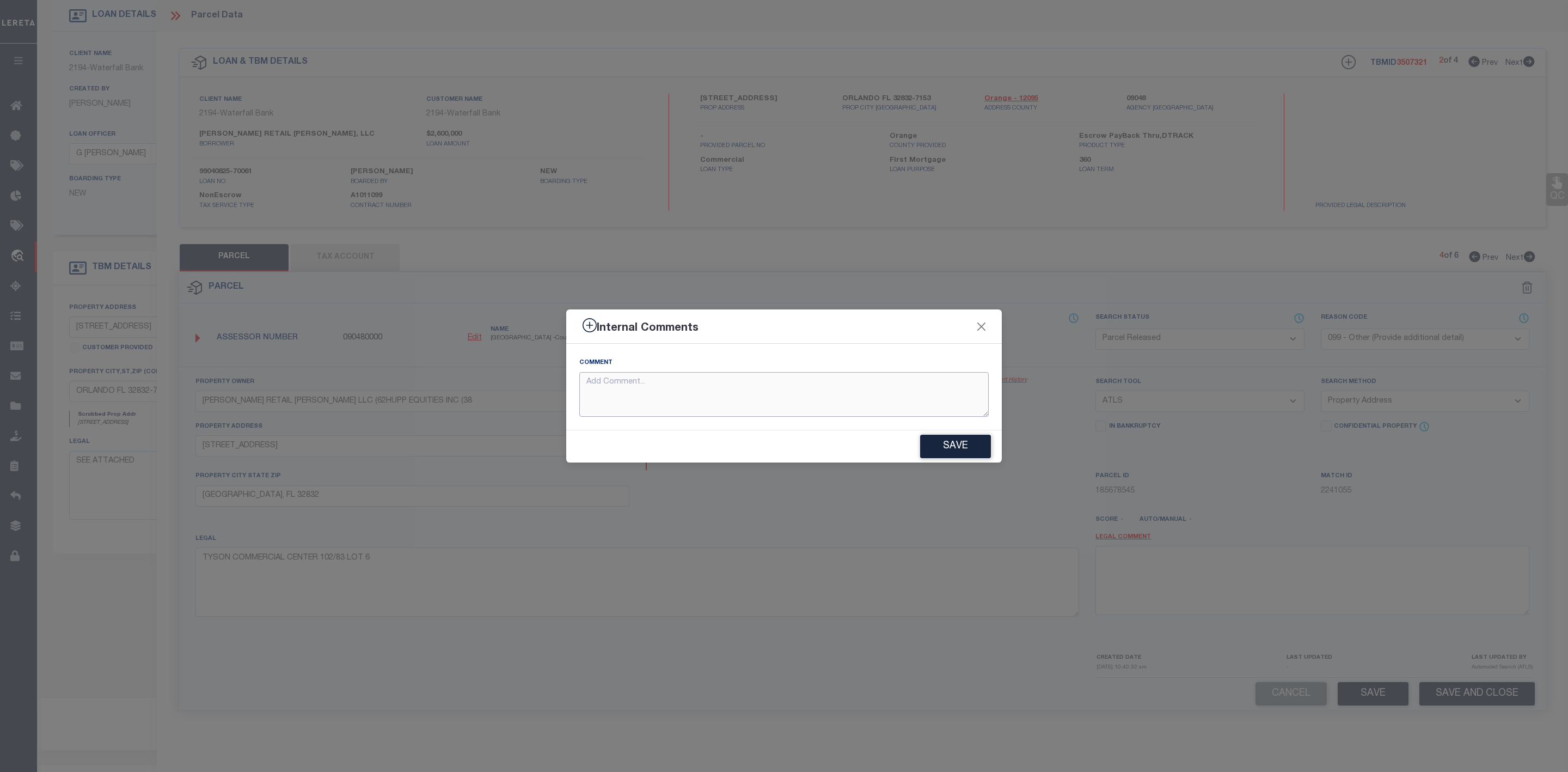
click at [704, 395] on textarea at bounding box center [784, 395] width 409 height 45
paste textarea "Parcel Not Needed"
click at [978, 457] on button "Save" at bounding box center [955, 446] width 71 height 23
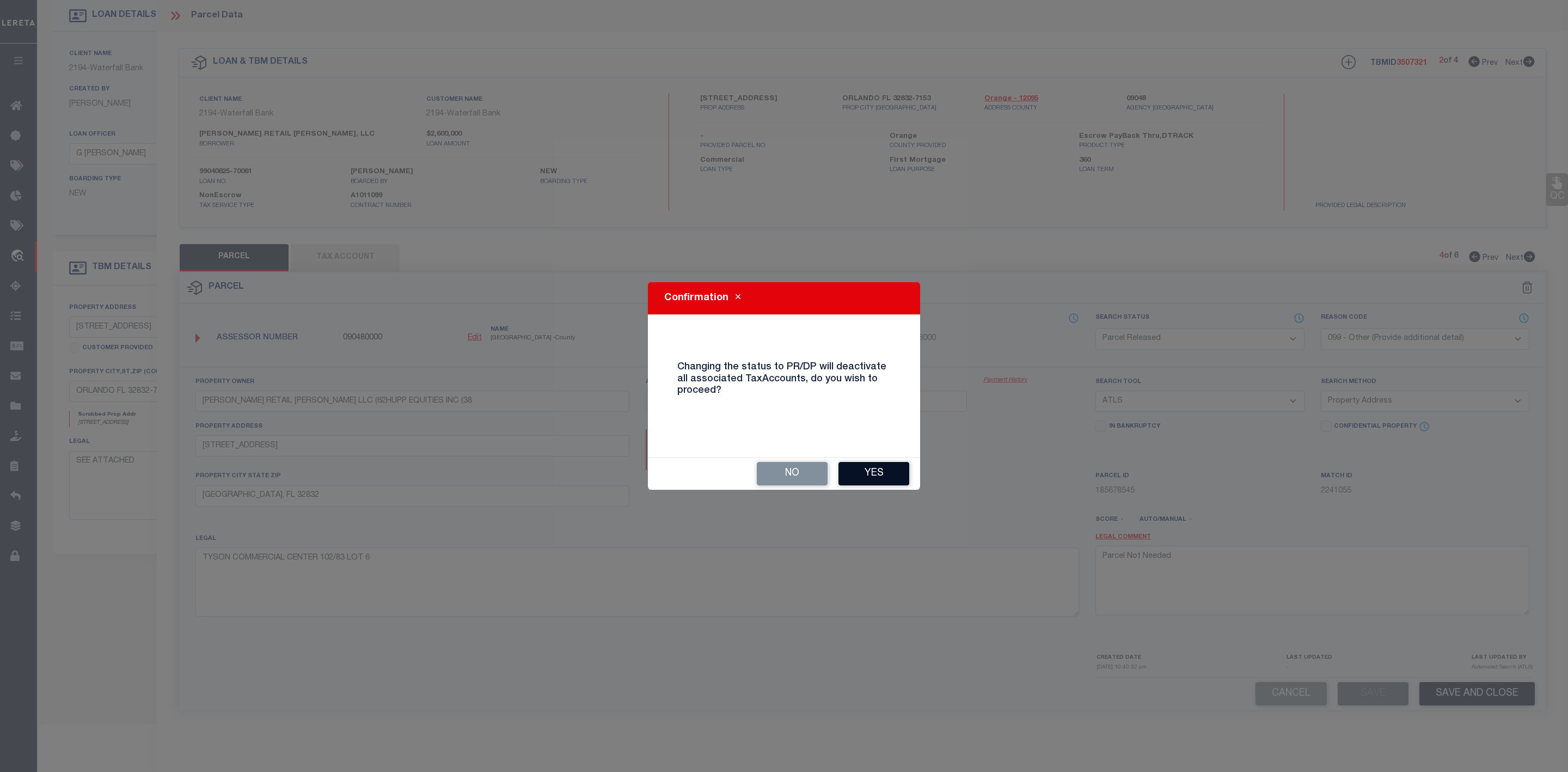
click at [874, 476] on button "Yes" at bounding box center [874, 473] width 71 height 23
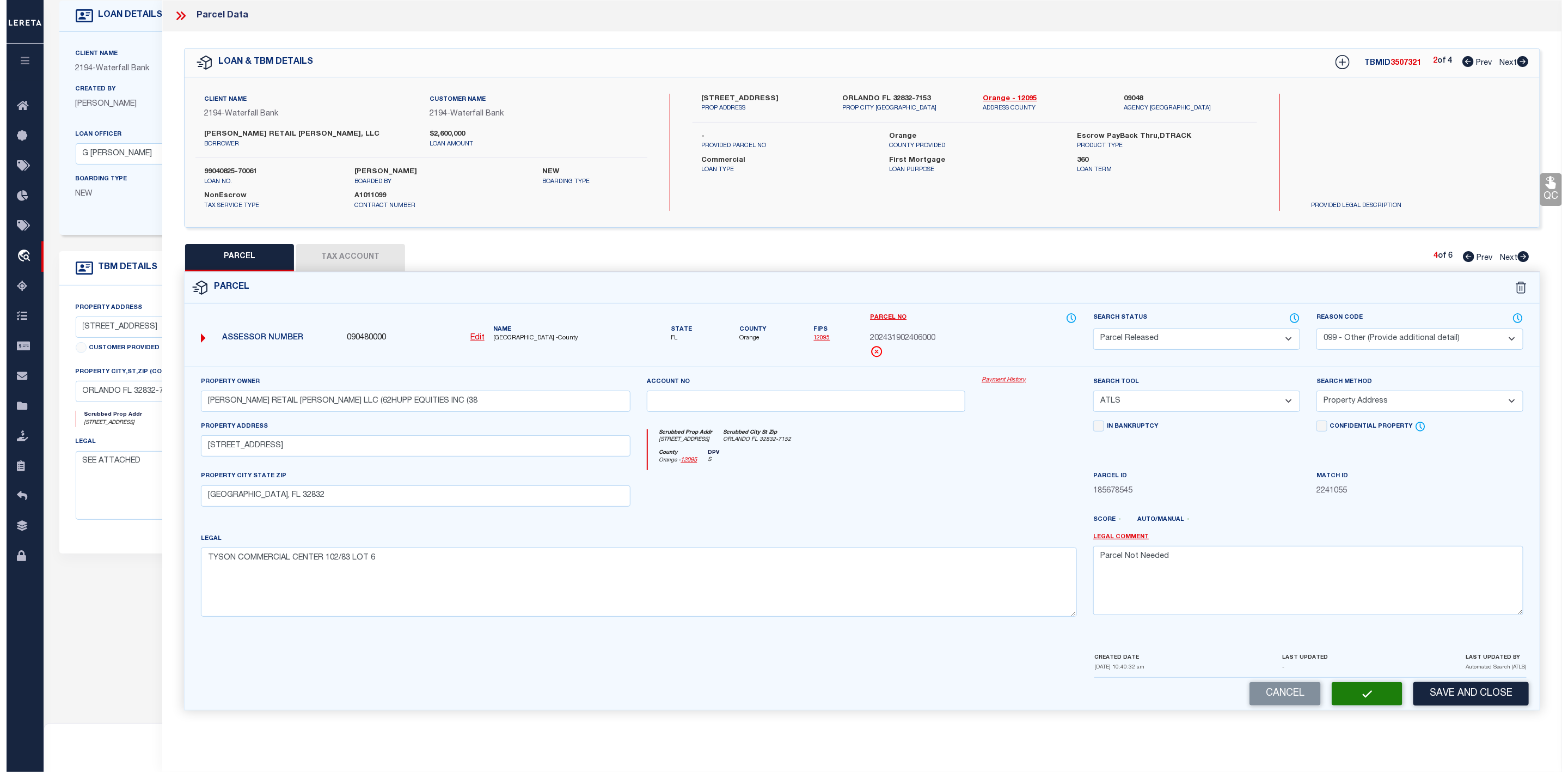
scroll to position [155, 0]
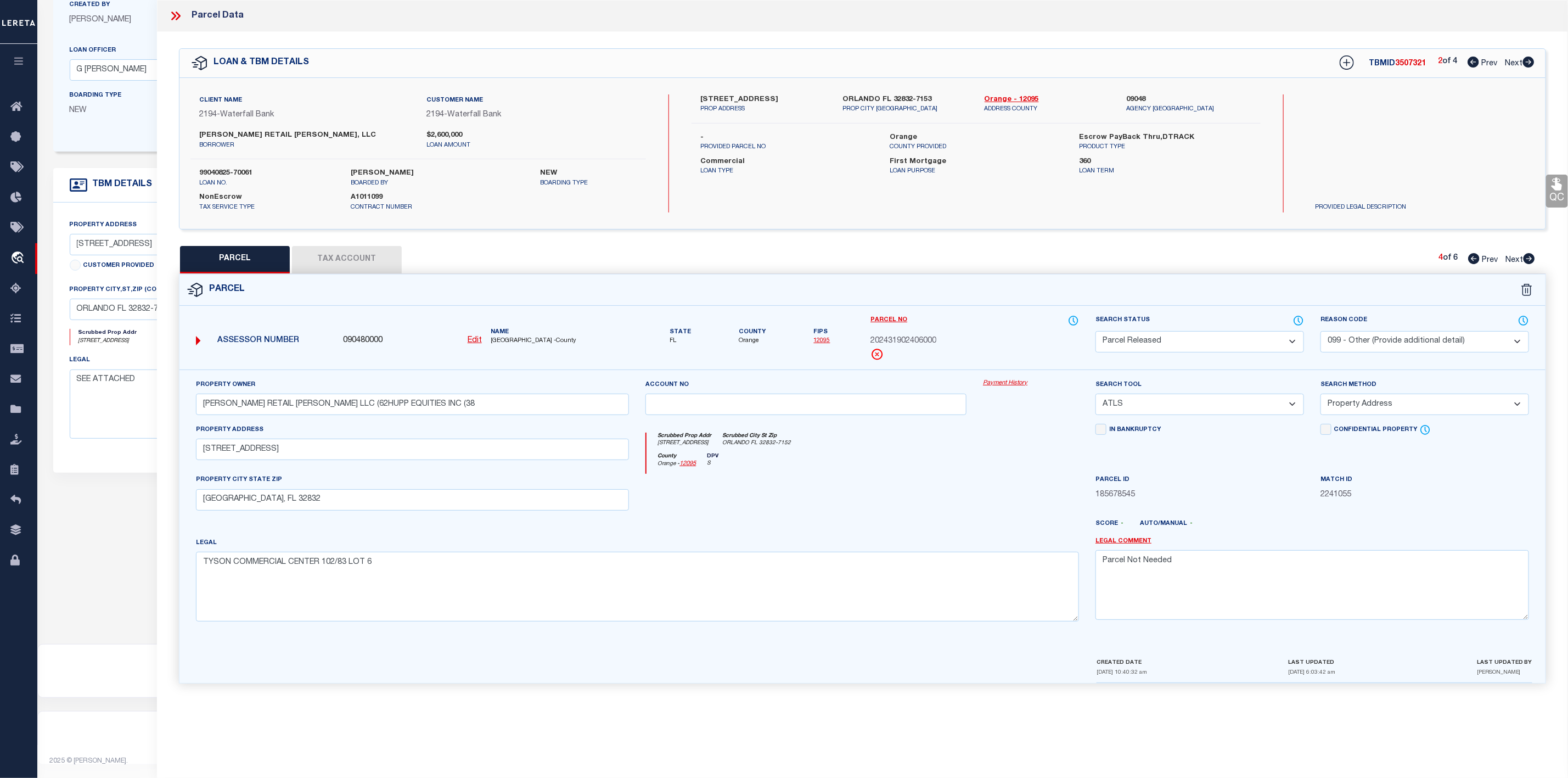
click at [1526, 257] on icon at bounding box center [1529, 258] width 11 height 11
click at [1230, 344] on select "Automated Search Bad Parcel Complete Duplicate Parcel High Dollar Reporting In …" at bounding box center [1200, 342] width 209 height 22
click at [1096, 332] on select "Automated Search Bad Parcel Complete Duplicate Parcel High Dollar Reporting In …" at bounding box center [1200, 342] width 209 height 22
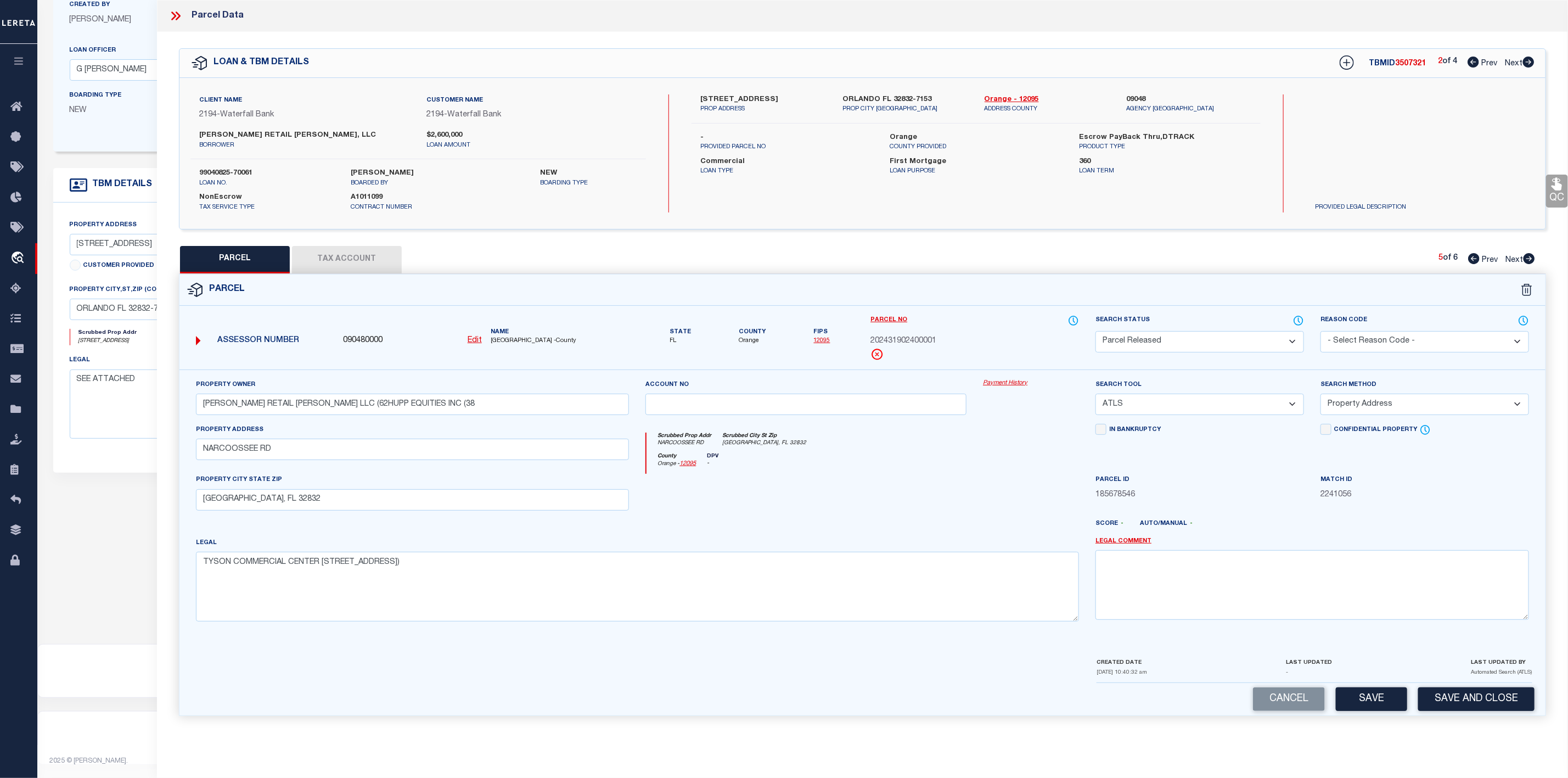
click at [1394, 340] on select "- Select Reason Code - 099 - Other (Provide additional detail) ACT - Agency Cha…" at bounding box center [1425, 342] width 209 height 22
click at [1320, 332] on select "- Select Reason Code - 099 - Other (Provide additional detail) ACT - Agency Cha…" at bounding box center [1425, 342] width 209 height 22
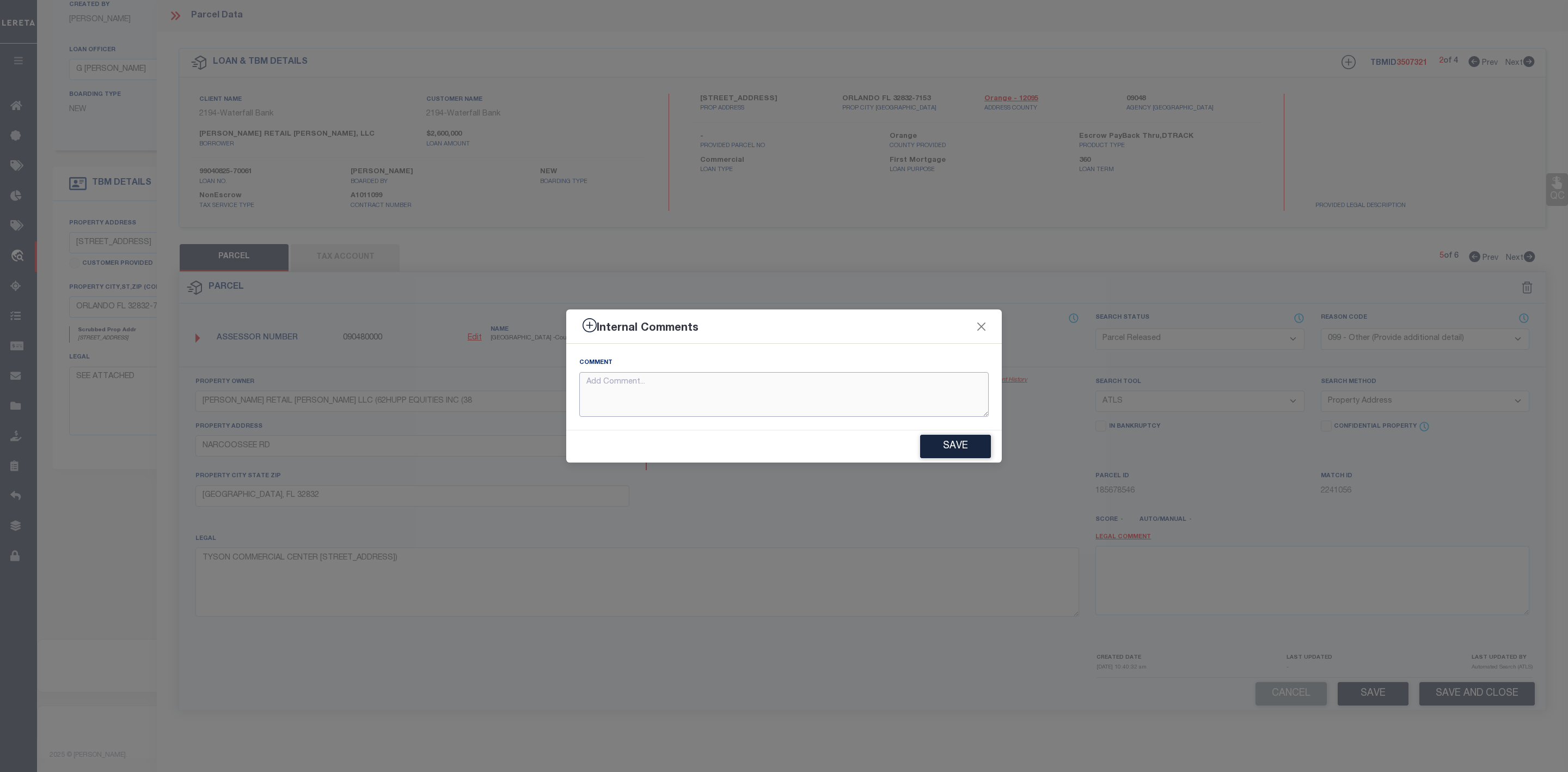
click at [878, 392] on textarea at bounding box center [784, 395] width 409 height 45
paste textarea "Parcel Not Needed"
click at [949, 443] on button "Save" at bounding box center [955, 446] width 71 height 23
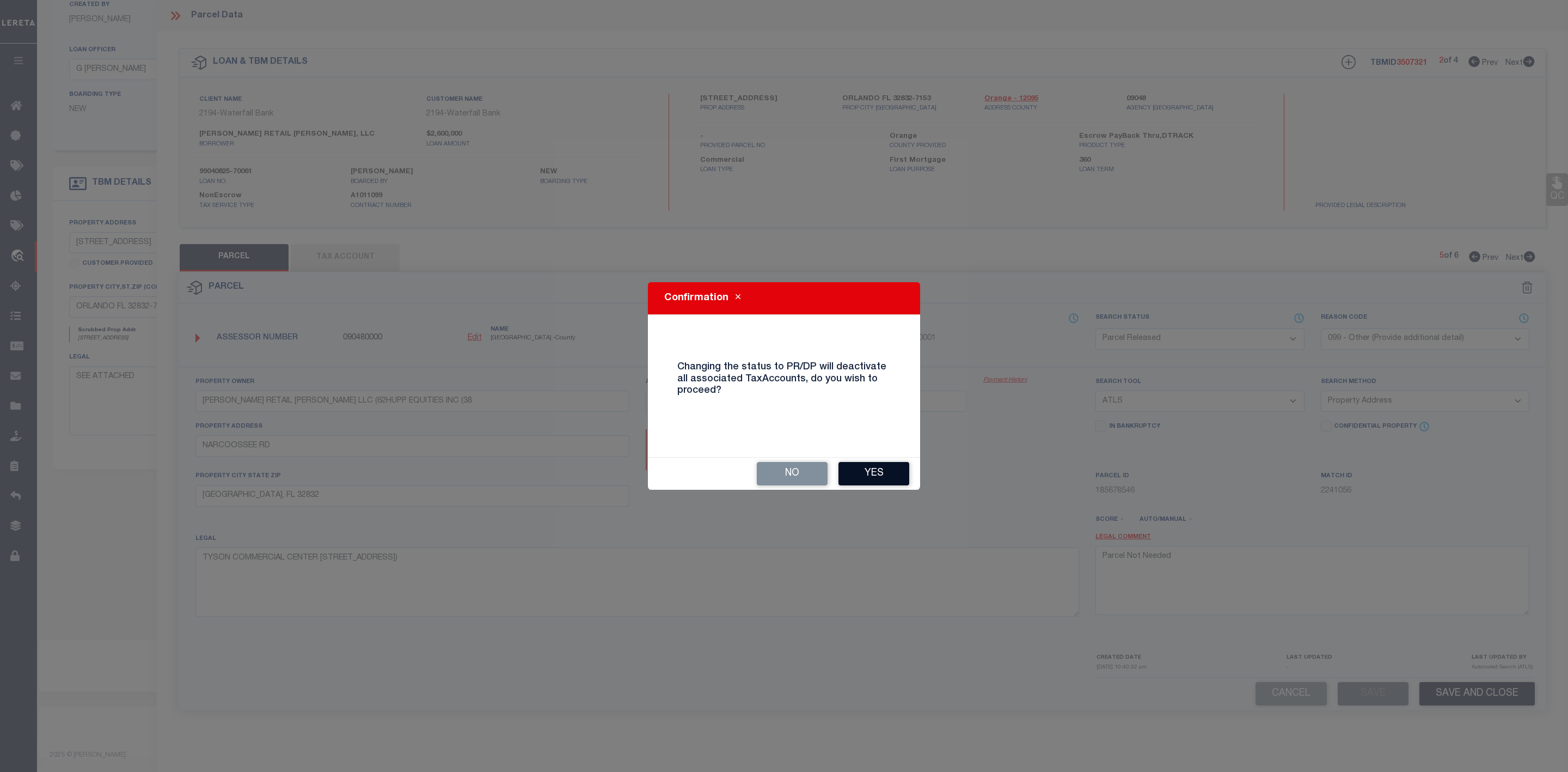
click at [875, 472] on button "Yes" at bounding box center [874, 473] width 71 height 23
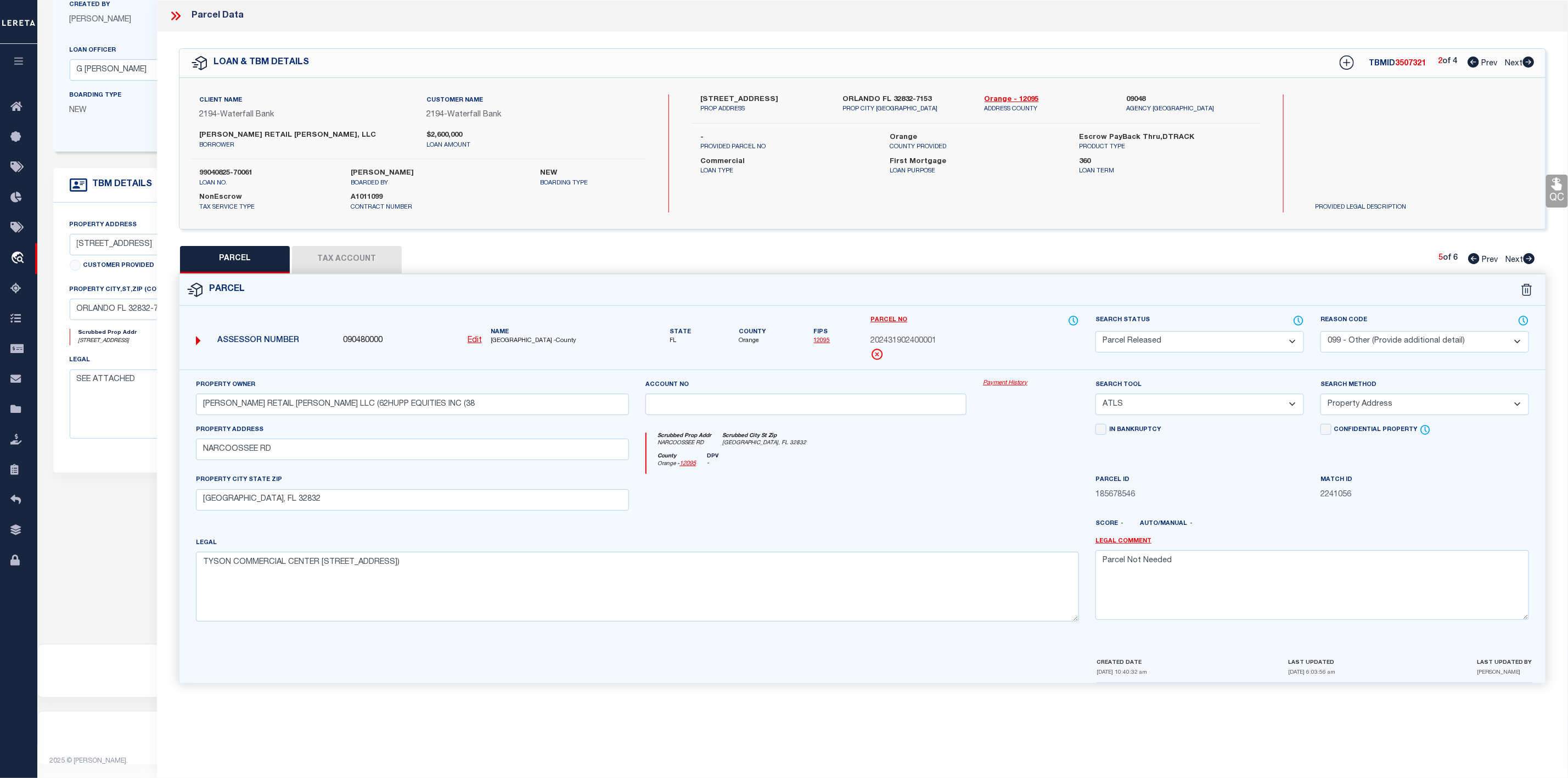
click at [1533, 264] on icon at bounding box center [1529, 258] width 11 height 11
click at [1234, 340] on select "Automated Search Bad Parcel Complete Duplicate Parcel High Dollar Reporting In …" at bounding box center [1200, 342] width 209 height 22
click at [1096, 332] on select "Automated Search Bad Parcel Complete Duplicate Parcel High Dollar Reporting In …" at bounding box center [1200, 342] width 209 height 22
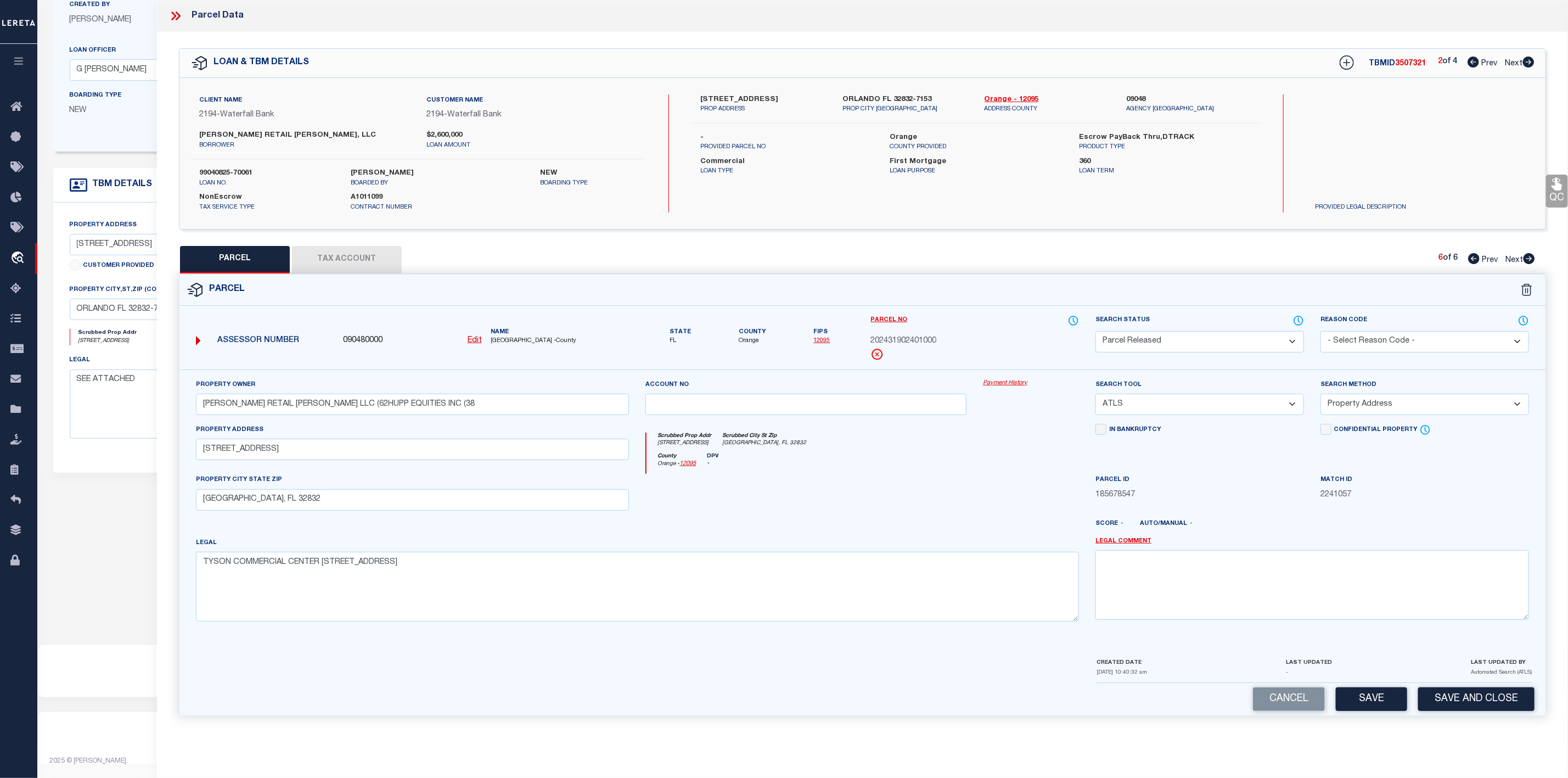
click at [1383, 337] on select "- Select Reason Code - 099 - Other (Provide additional detail) ACT - Agency Cha…" at bounding box center [1425, 342] width 209 height 22
click at [1320, 332] on select "- Select Reason Code - 099 - Other (Provide additional detail) ACT - Agency Cha…" at bounding box center [1425, 342] width 209 height 22
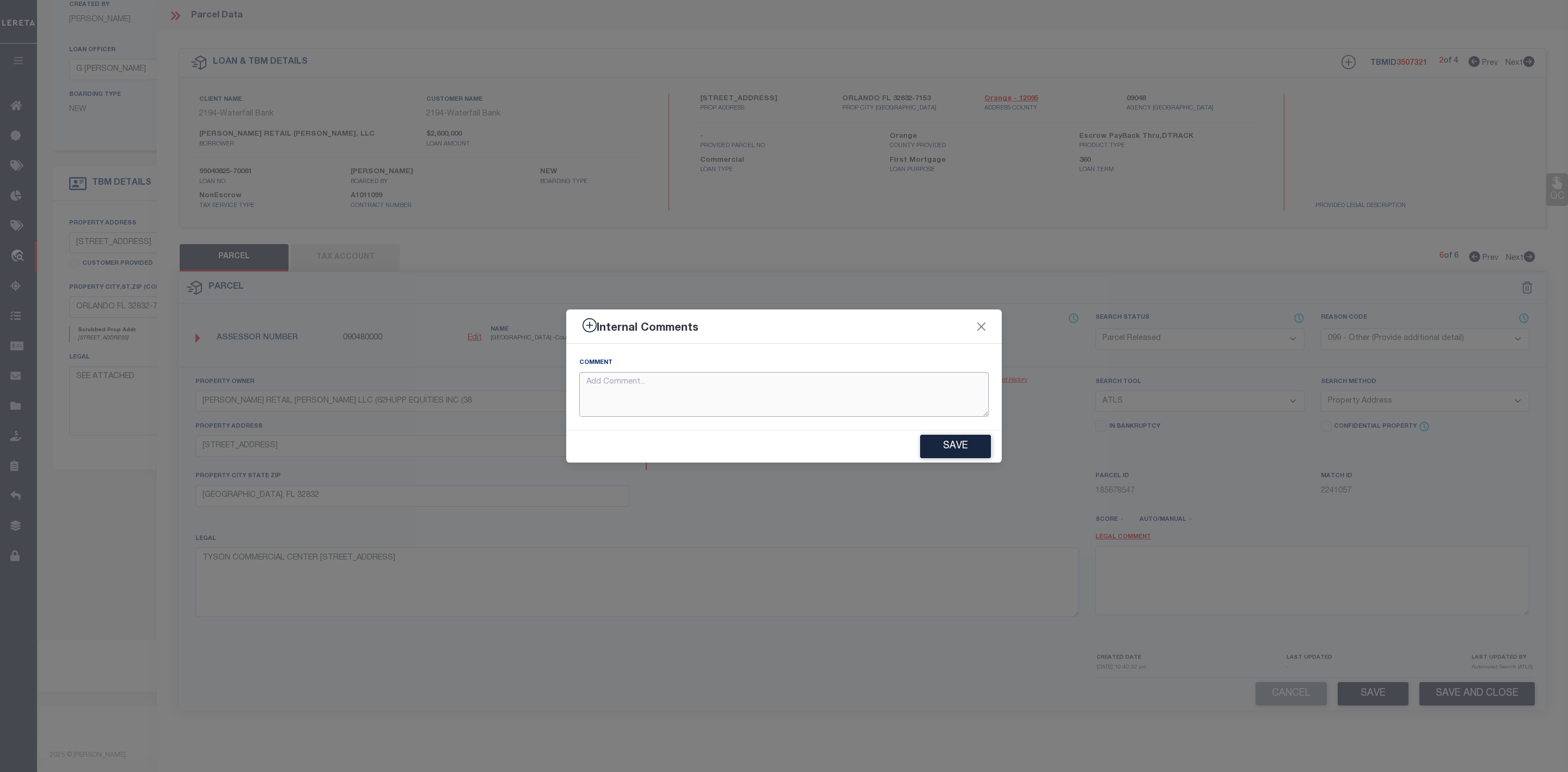
click at [908, 409] on textarea at bounding box center [784, 395] width 409 height 45
paste textarea "Parcel Not Needed"
click at [964, 447] on button "Save" at bounding box center [955, 446] width 71 height 23
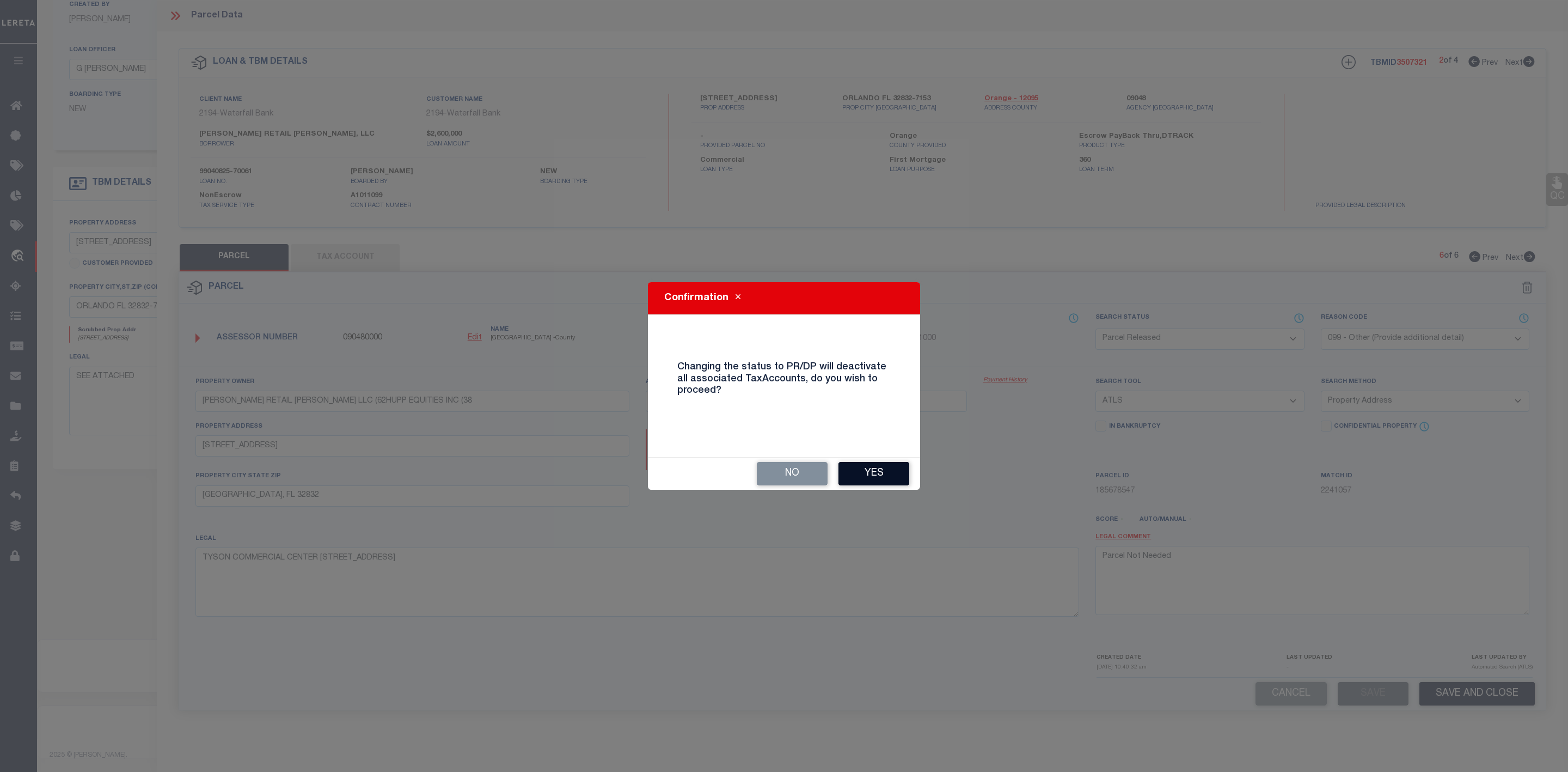
click at [877, 474] on button "Yes" at bounding box center [874, 473] width 71 height 23
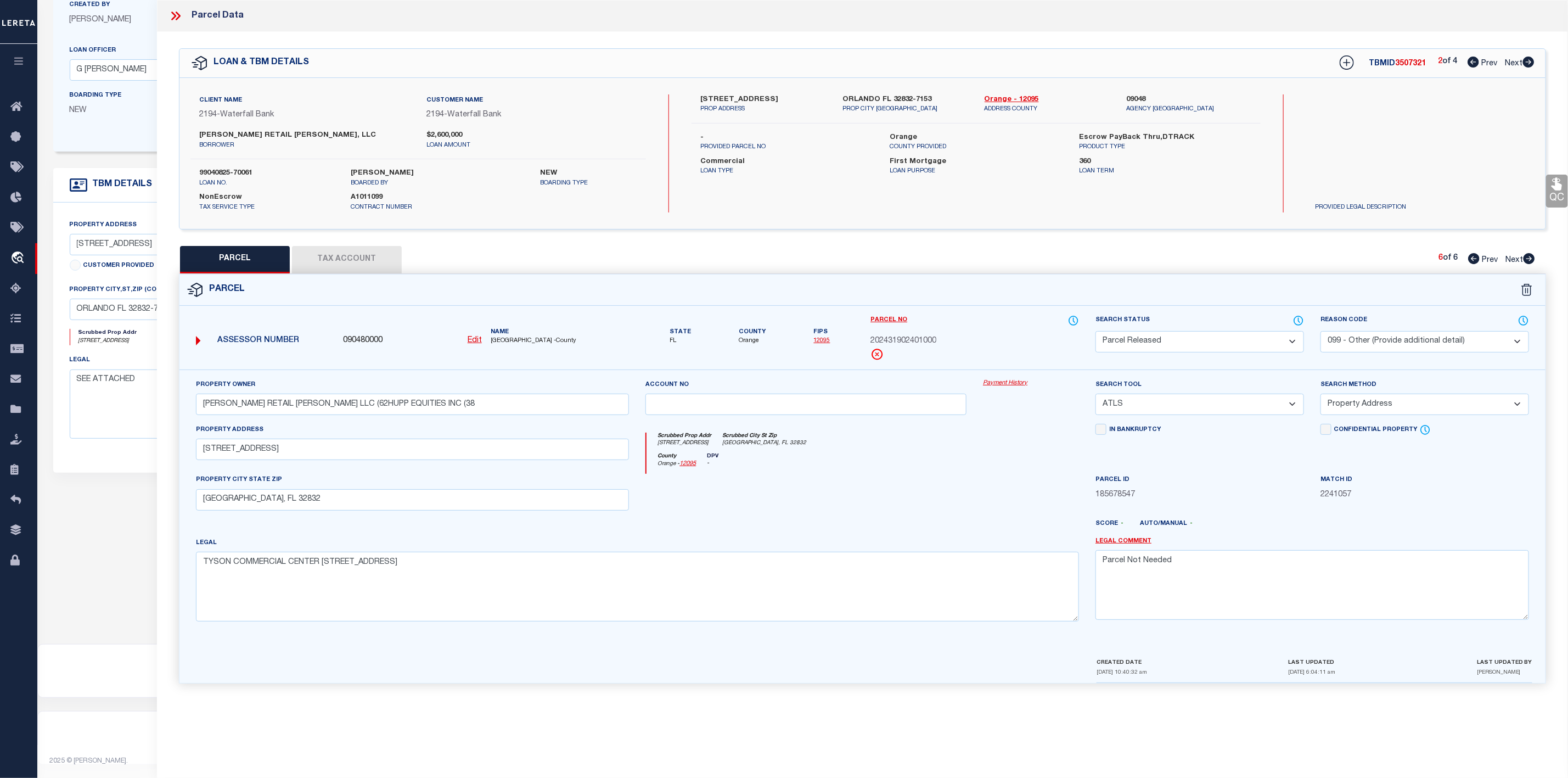
click at [1527, 58] on icon at bounding box center [1529, 62] width 11 height 11
click at [1189, 339] on select "Automated Search Bad Parcel Complete Duplicate Parcel High Dollar Reporting In …" at bounding box center [1200, 342] width 209 height 22
click at [1096, 332] on select "Automated Search Bad Parcel Complete Duplicate Parcel High Dollar Reporting In …" at bounding box center [1200, 342] width 209 height 22
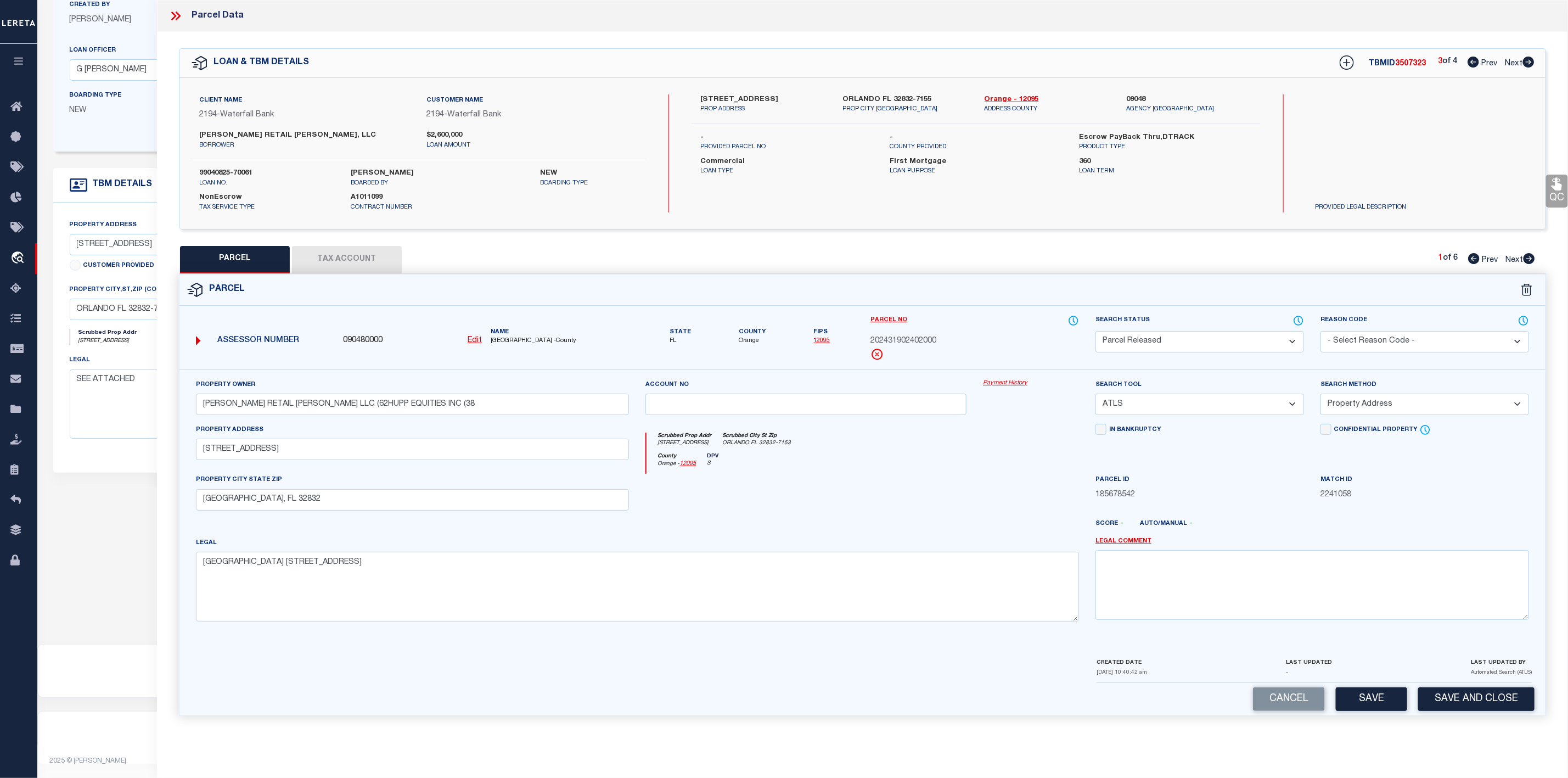
click at [1359, 336] on select "- Select Reason Code - 099 - Other (Provide additional detail) ACT - Agency Cha…" at bounding box center [1425, 342] width 209 height 22
click at [1320, 332] on select "- Select Reason Code - 099 - Other (Provide additional detail) ACT - Agency Cha…" at bounding box center [1425, 342] width 209 height 22
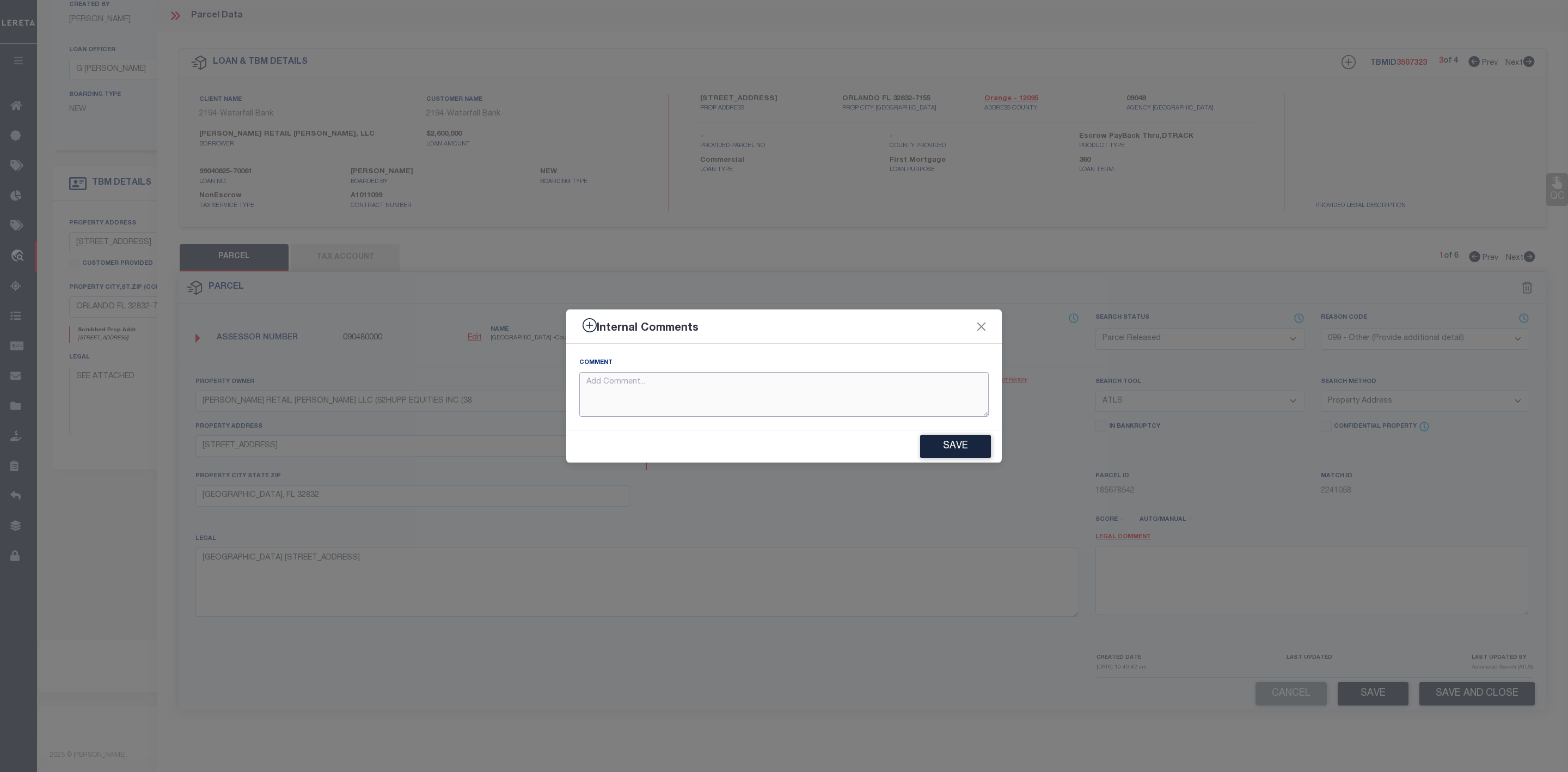
click at [803, 402] on textarea at bounding box center [784, 395] width 409 height 45
paste textarea "Parcel Not Needed"
click at [937, 446] on button "Save" at bounding box center [955, 446] width 71 height 23
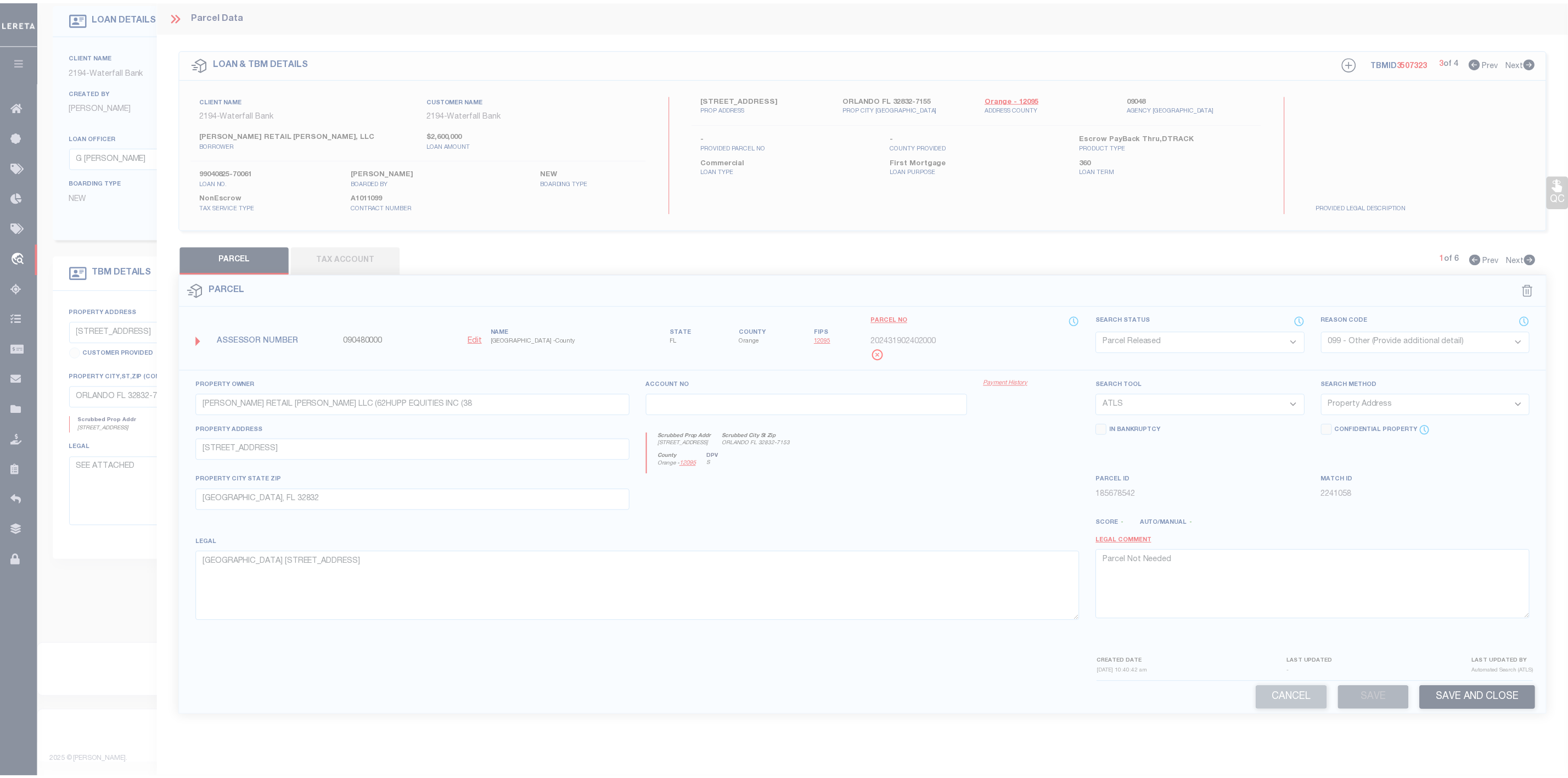
scroll to position [69, 0]
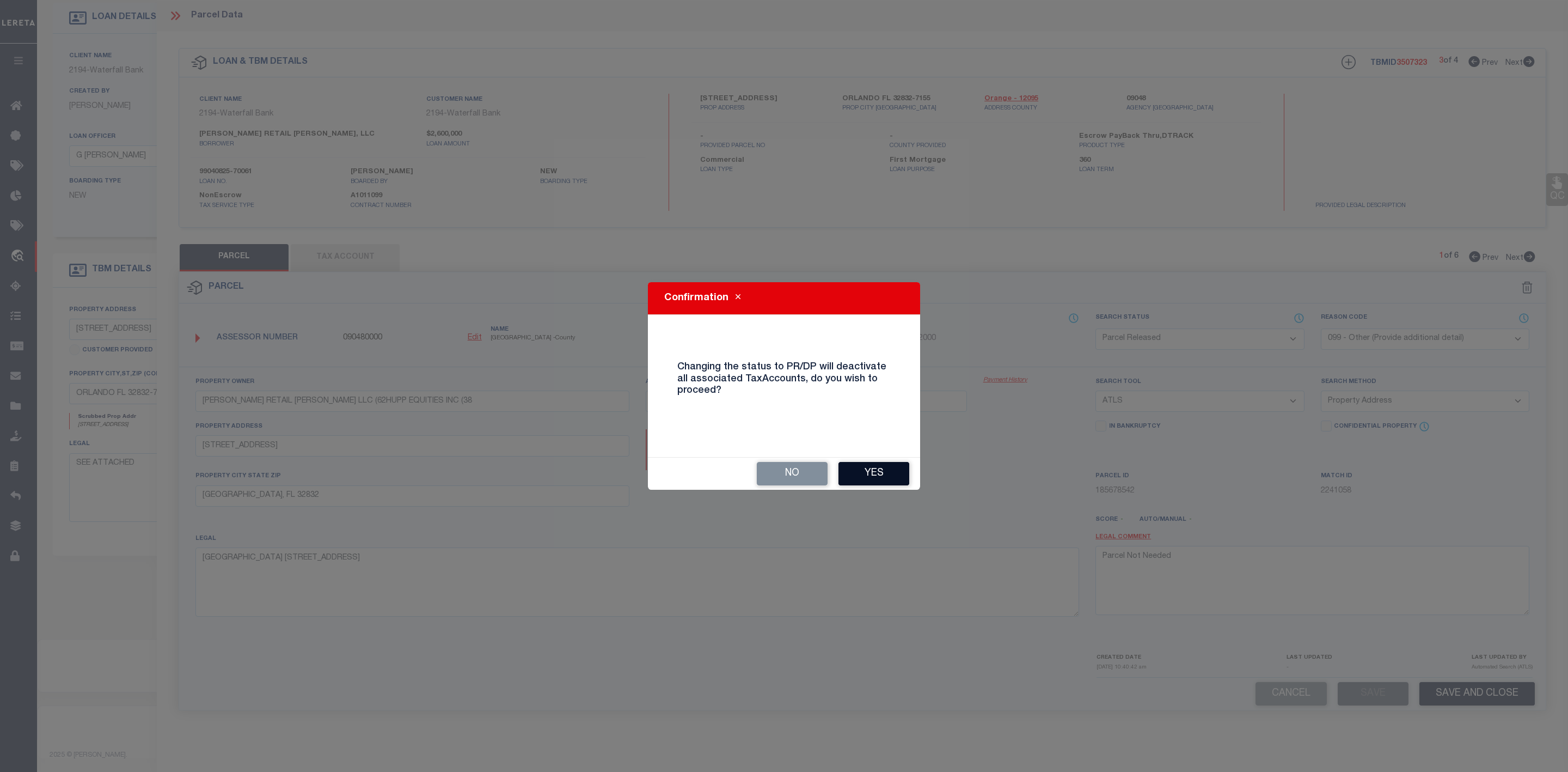
click at [869, 467] on button "Yes" at bounding box center [874, 473] width 71 height 23
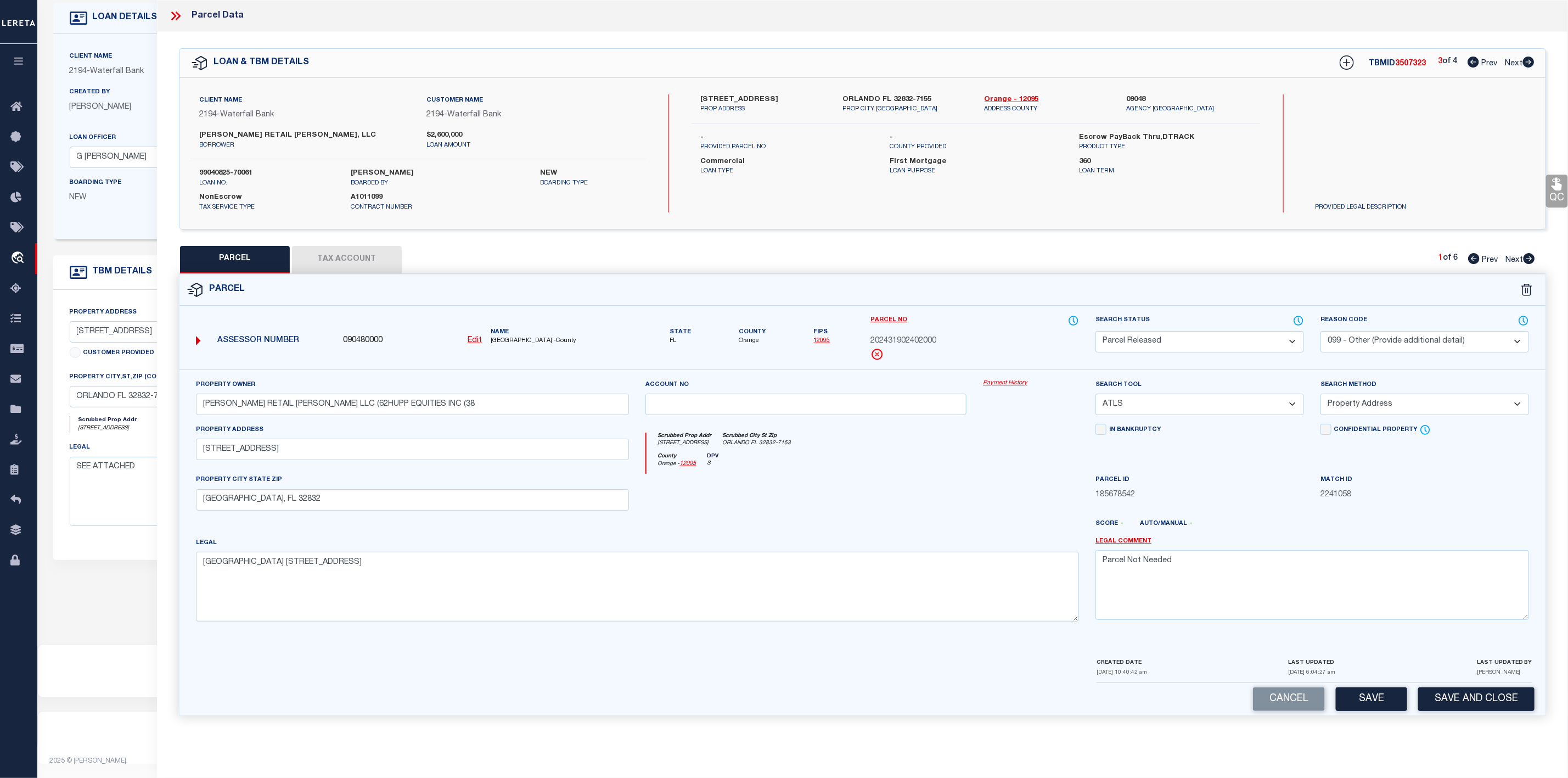
click at [1523, 260] on icon at bounding box center [1529, 258] width 12 height 11
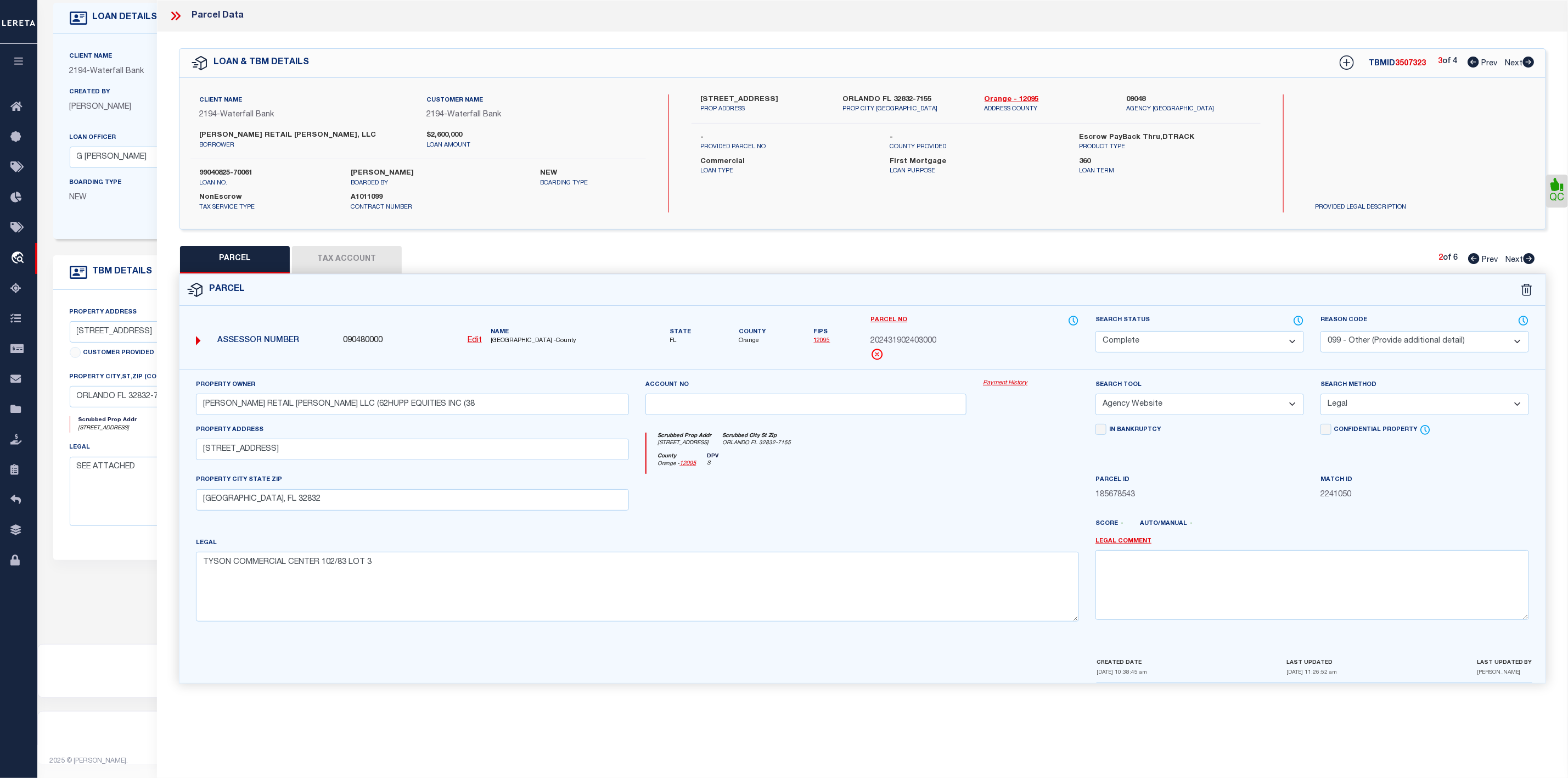
click at [1525, 259] on icon at bounding box center [1529, 258] width 11 height 11
click at [1227, 343] on select "Automated Search Bad Parcel Complete Duplicate Parcel High Dollar Reporting In …" at bounding box center [1200, 342] width 209 height 22
click at [1096, 332] on select "Automated Search Bad Parcel Complete Duplicate Parcel High Dollar Reporting In …" at bounding box center [1200, 342] width 209 height 22
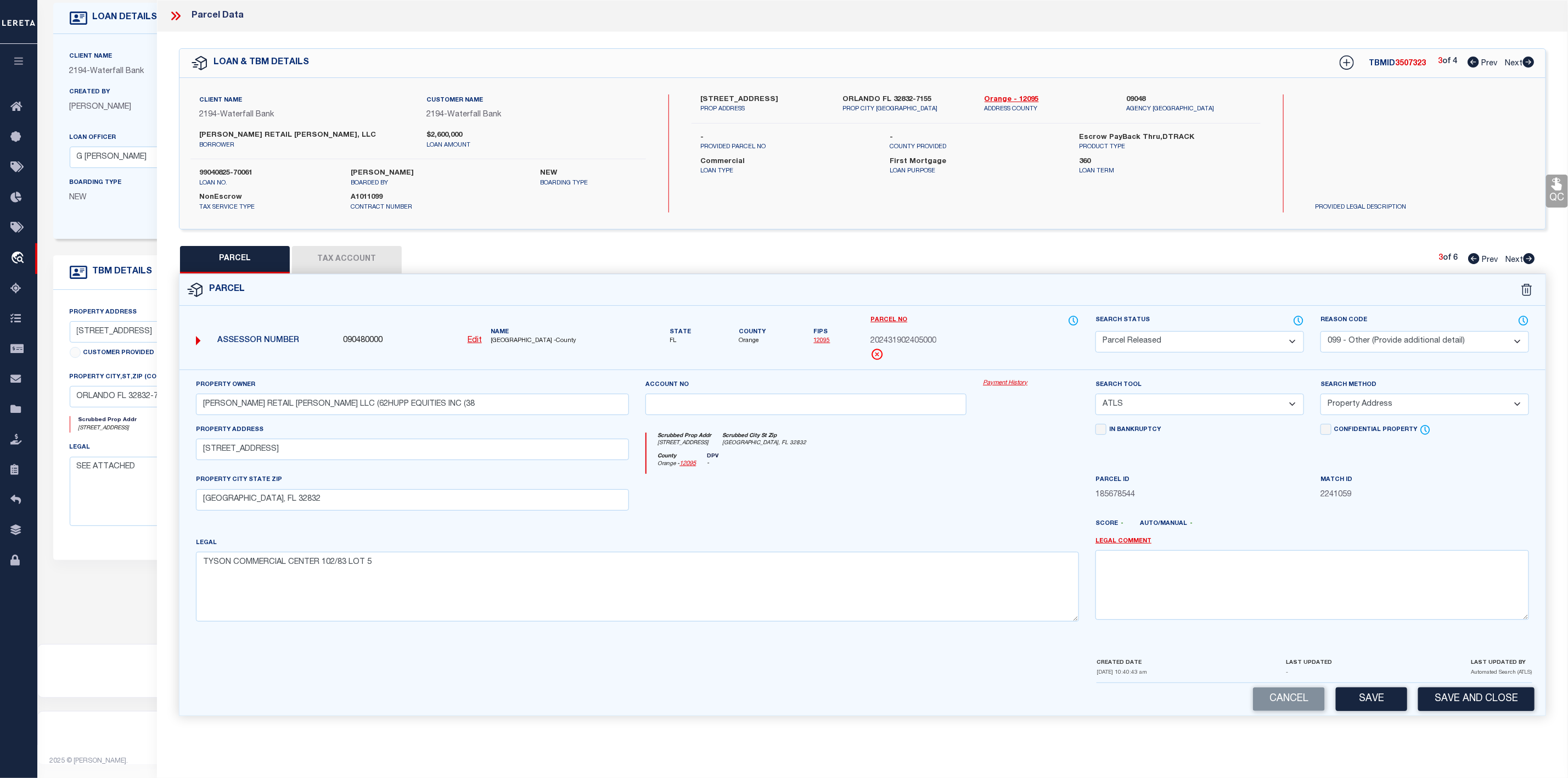
click at [1395, 331] on div "Reason Code - Select Reason Code - 099 - Other (Provide additional detail) ACT …" at bounding box center [1425, 333] width 209 height 38
click at [1161, 576] on textarea at bounding box center [1312, 584] width 434 height 69
paste textarea "Parcel Not Needed"
click at [1355, 705] on button "Save" at bounding box center [1371, 698] width 71 height 24
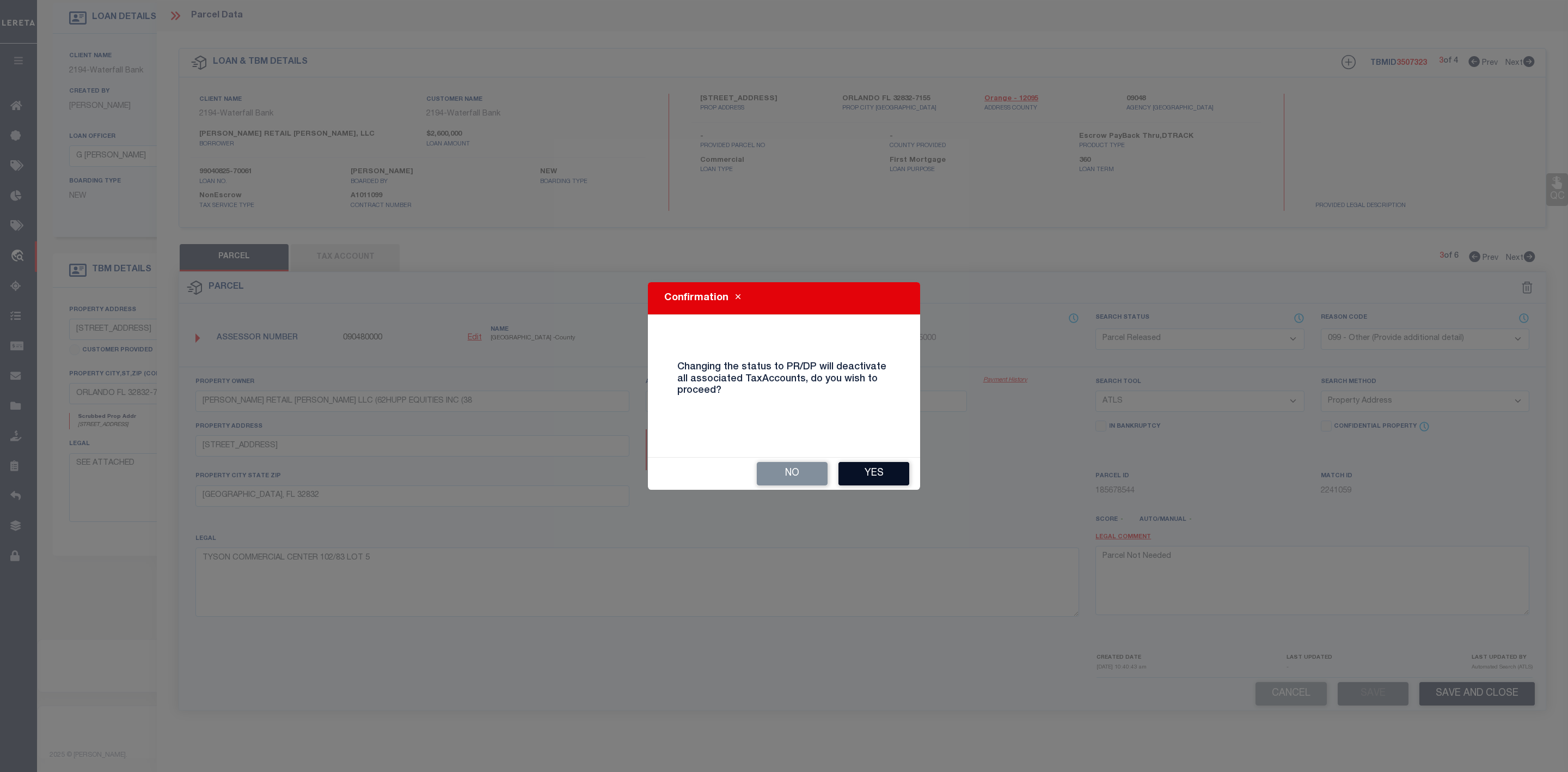
click at [889, 469] on button "Yes" at bounding box center [874, 473] width 71 height 23
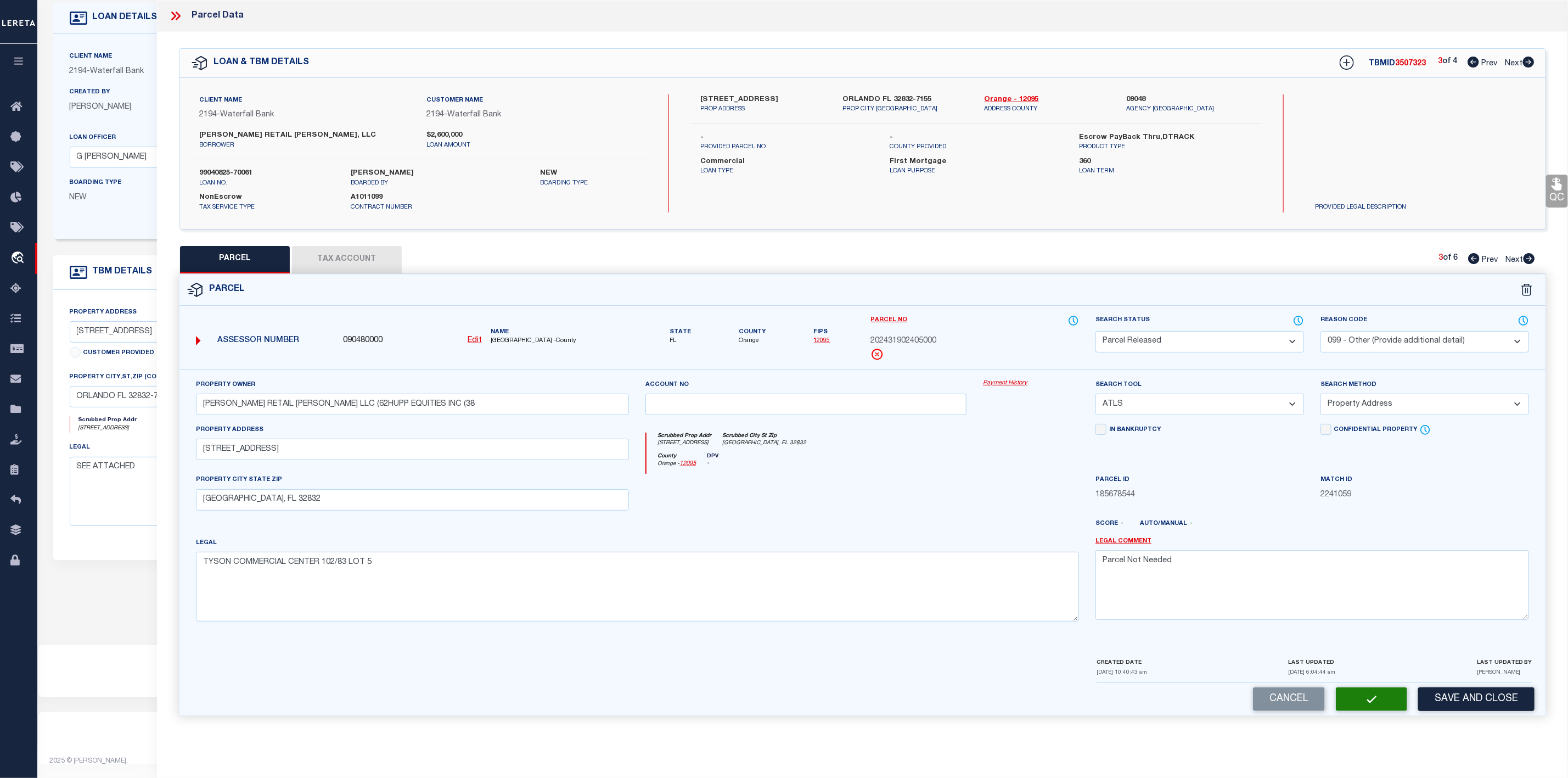
click at [1527, 257] on icon at bounding box center [1529, 258] width 11 height 11
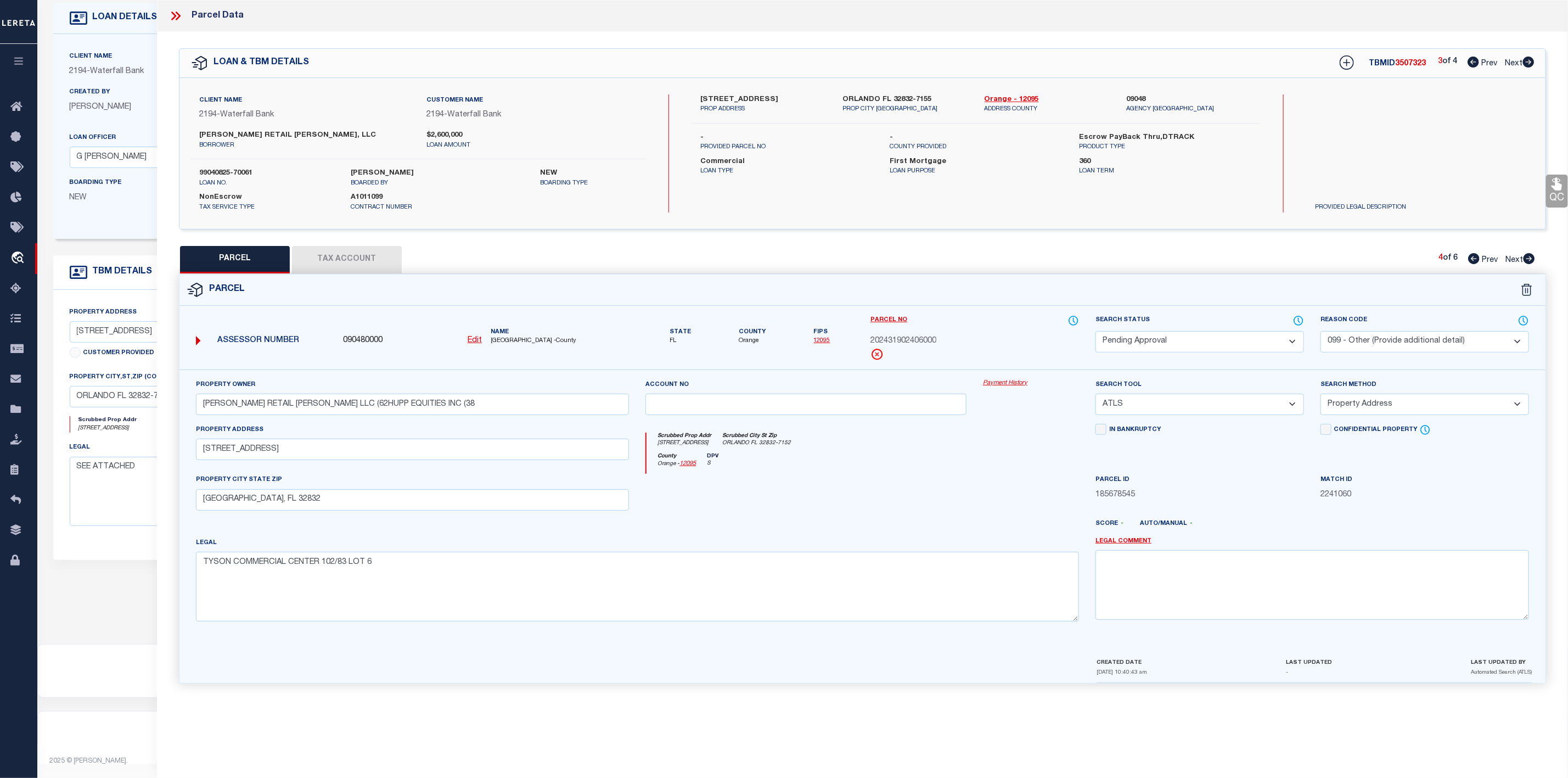
click at [1254, 341] on select "Automated Search Bad Parcel Complete Duplicate Parcel High Dollar Reporting In …" at bounding box center [1200, 342] width 209 height 22
click at [1096, 332] on select "Automated Search Bad Parcel Complete Duplicate Parcel High Dollar Reporting In …" at bounding box center [1200, 342] width 209 height 22
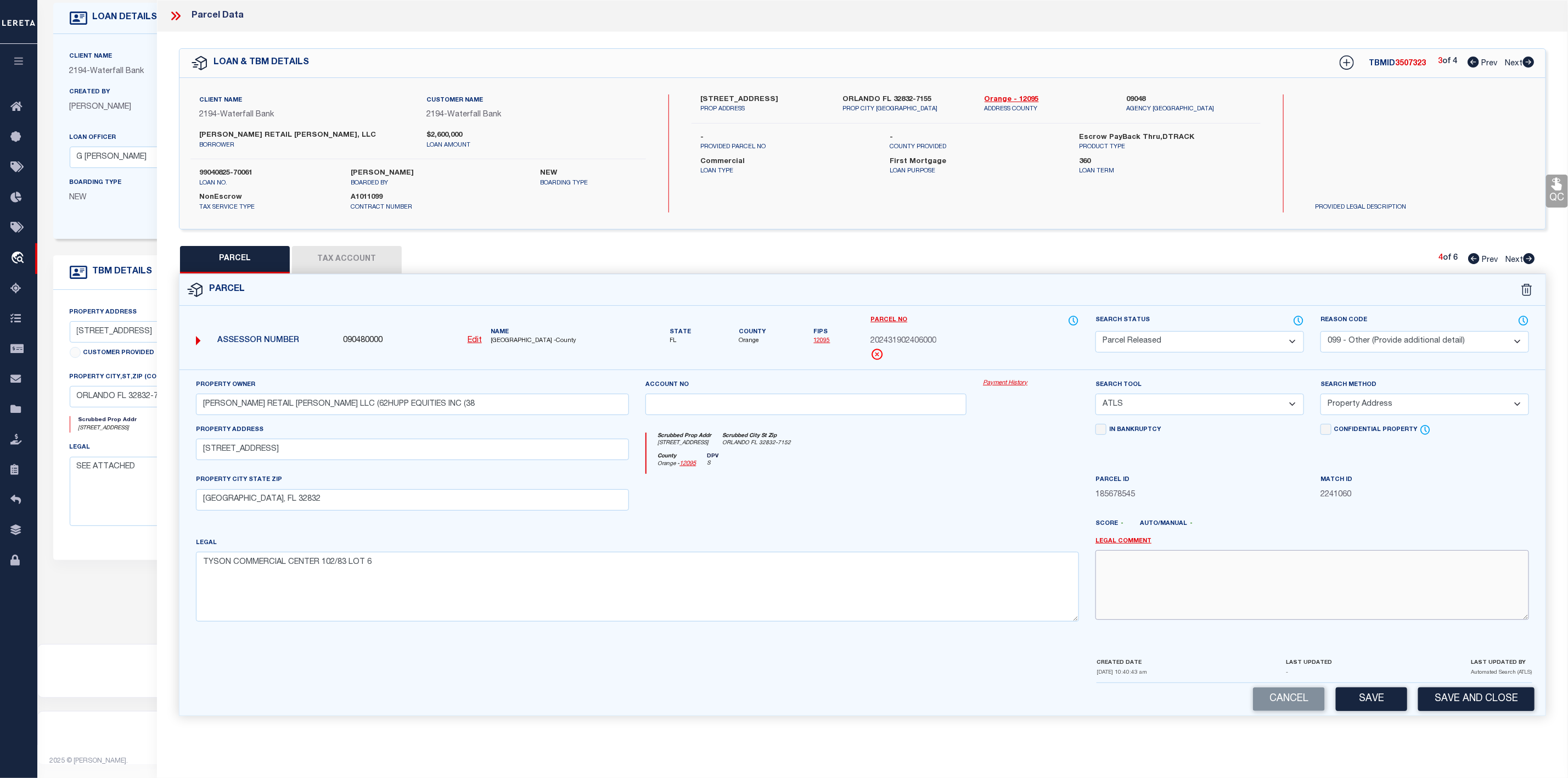
click at [1177, 577] on textarea at bounding box center [1312, 584] width 434 height 69
paste textarea "Parcel Not Needed"
click at [1368, 703] on button "Save" at bounding box center [1371, 698] width 71 height 24
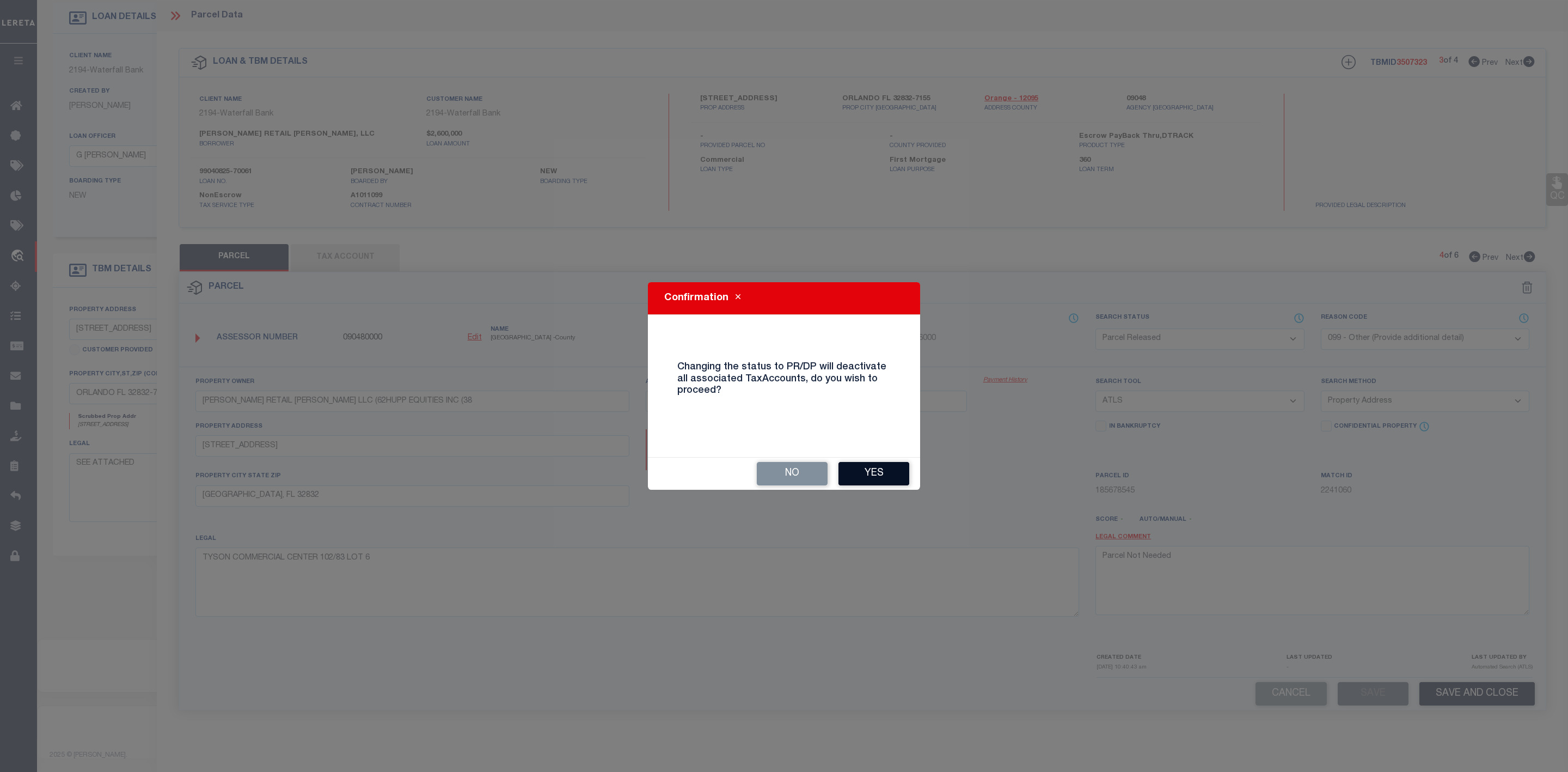
click at [875, 471] on button "Yes" at bounding box center [874, 473] width 71 height 23
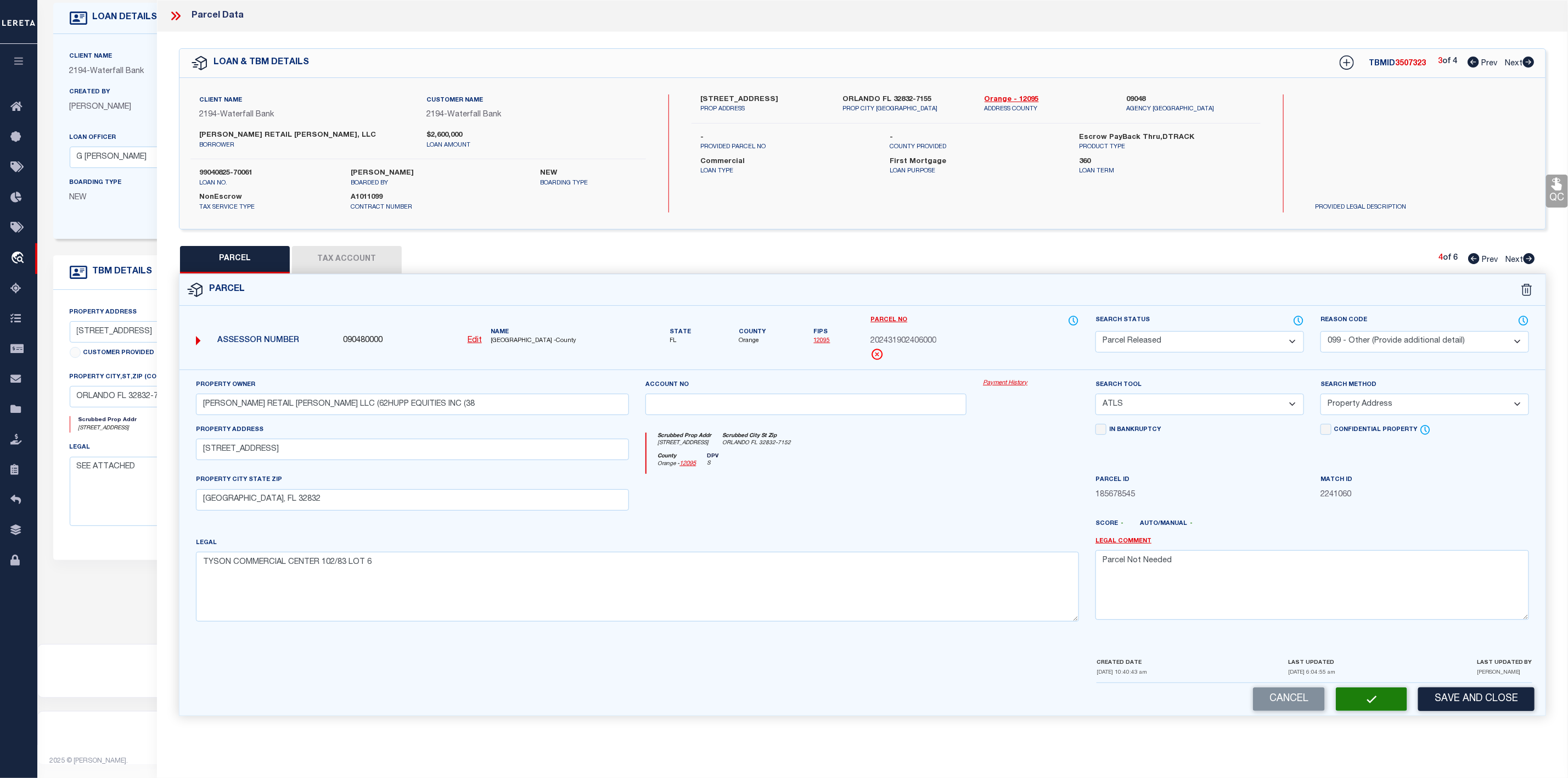
click at [1535, 254] on icon at bounding box center [1529, 258] width 12 height 11
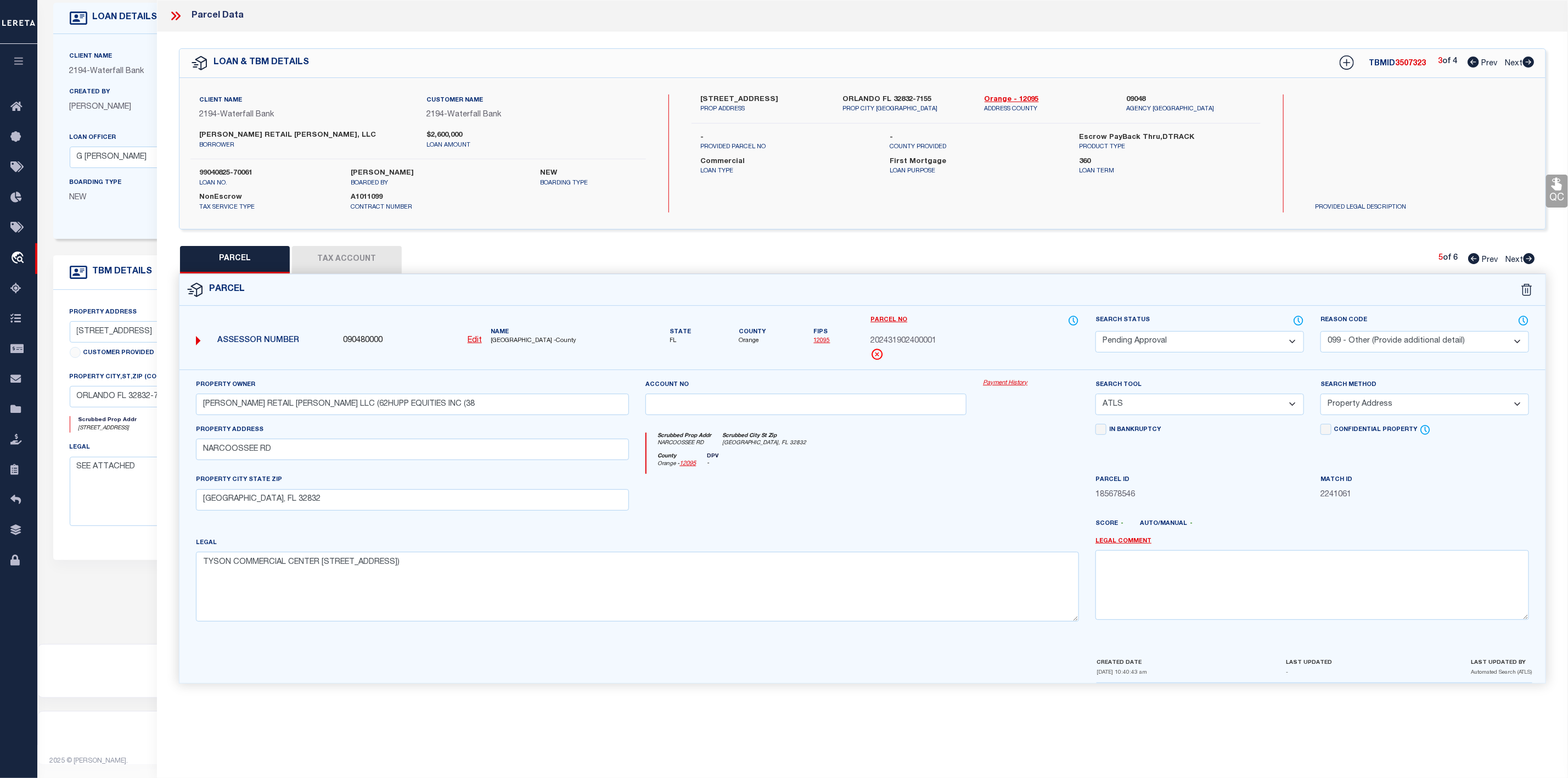
click at [1203, 351] on select "Automated Search Bad Parcel Complete Duplicate Parcel High Dollar Reporting In …" at bounding box center [1200, 342] width 209 height 22
click at [1096, 332] on select "Automated Search Bad Parcel Complete Duplicate Parcel High Dollar Reporting In …" at bounding box center [1200, 342] width 209 height 22
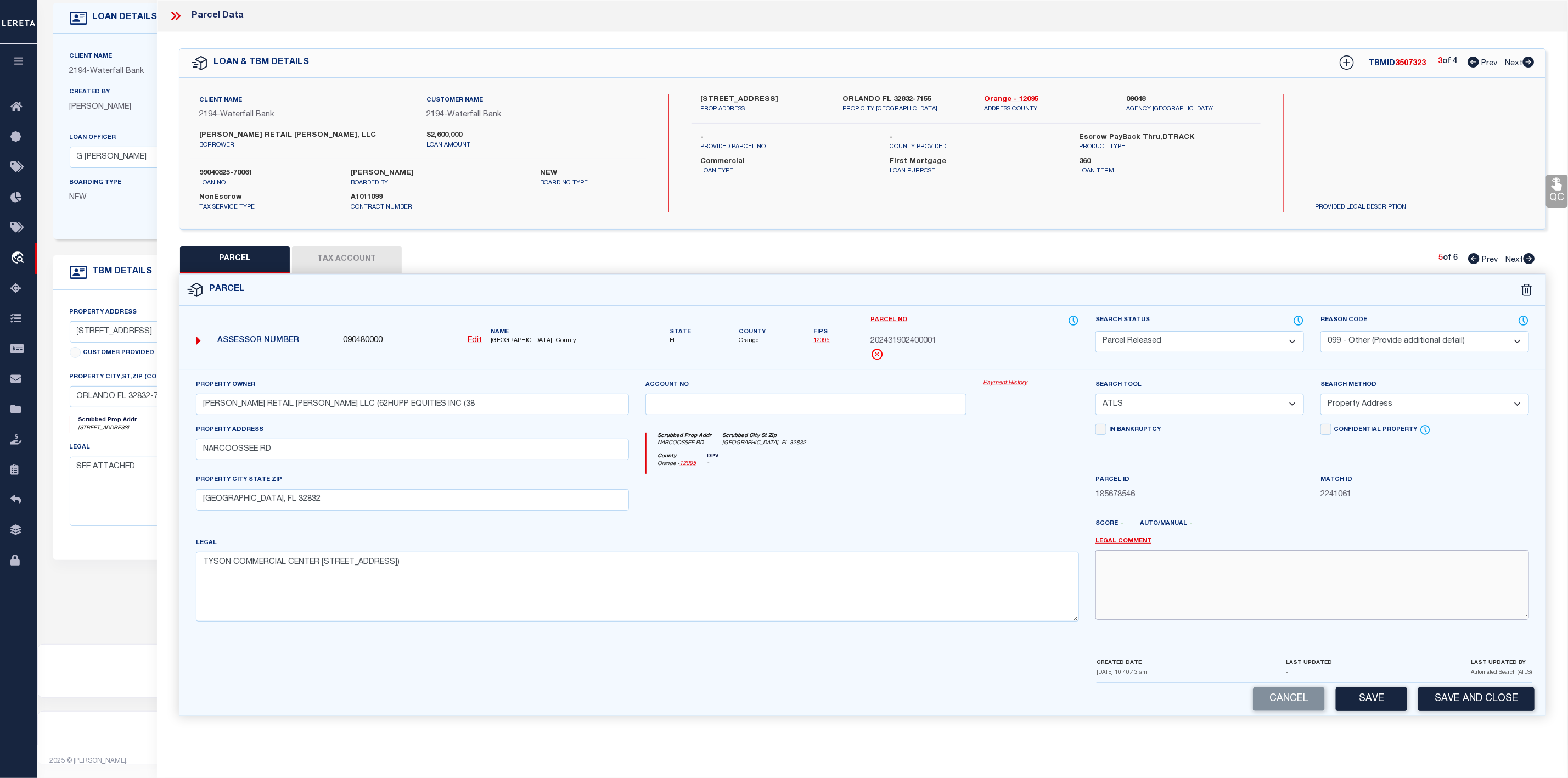
click at [1184, 579] on textarea at bounding box center [1312, 584] width 434 height 69
paste textarea "Parcel Not Needed"
click at [1372, 711] on button "Save" at bounding box center [1371, 698] width 71 height 24
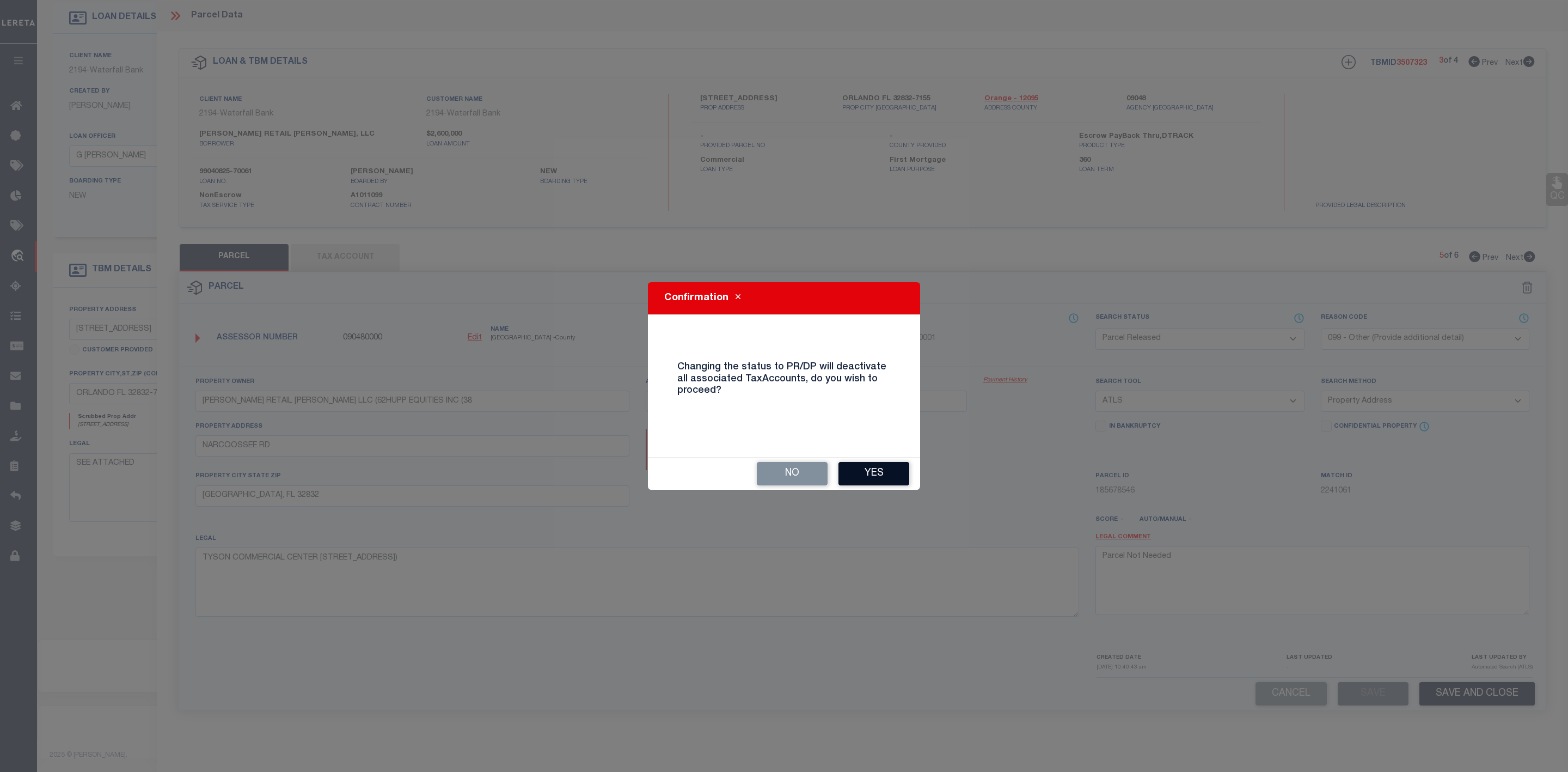
click at [872, 469] on button "Yes" at bounding box center [874, 473] width 71 height 23
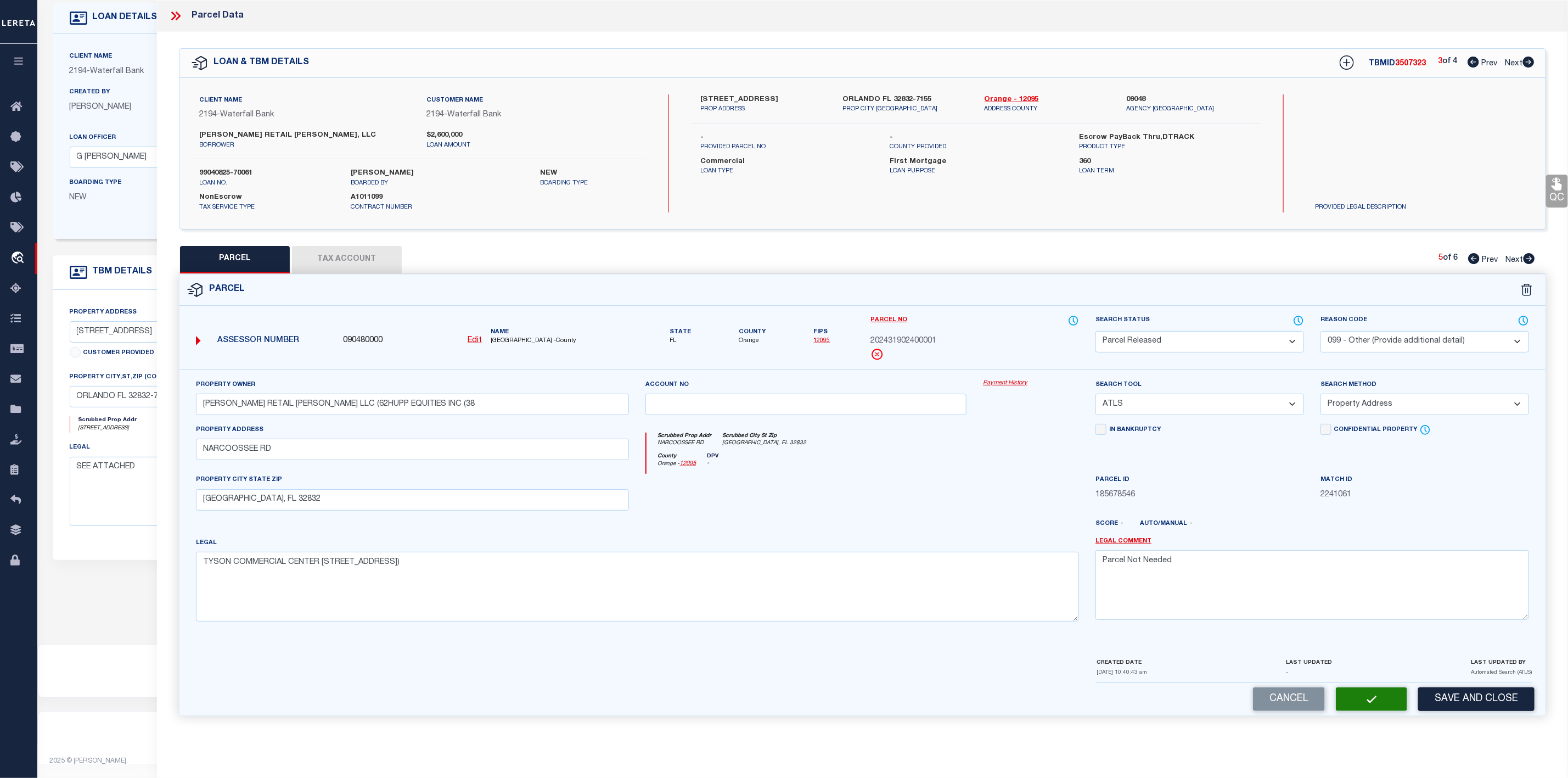
click at [1530, 257] on icon at bounding box center [1529, 258] width 11 height 11
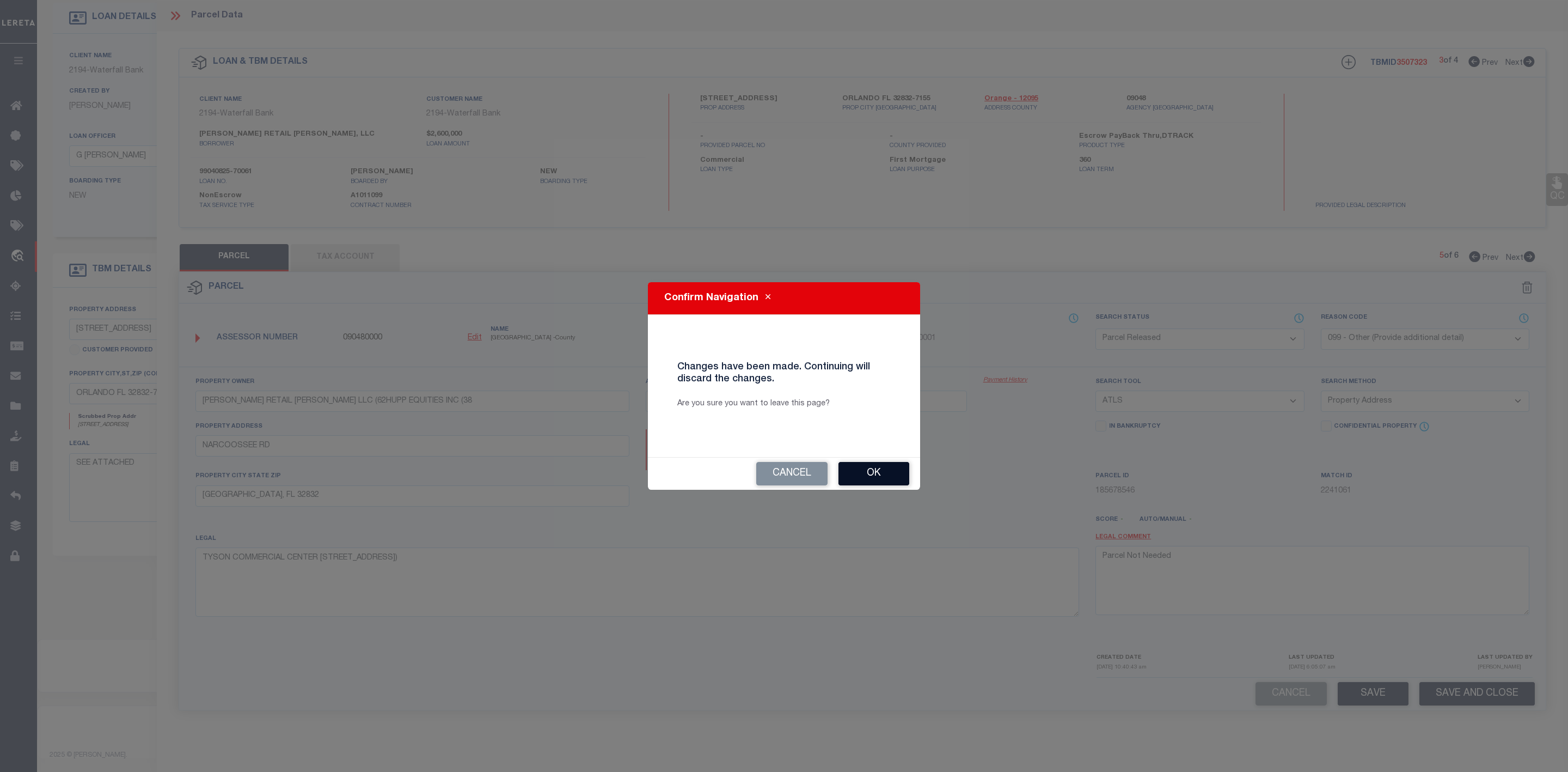
click at [866, 474] on button "Ok" at bounding box center [874, 473] width 71 height 23
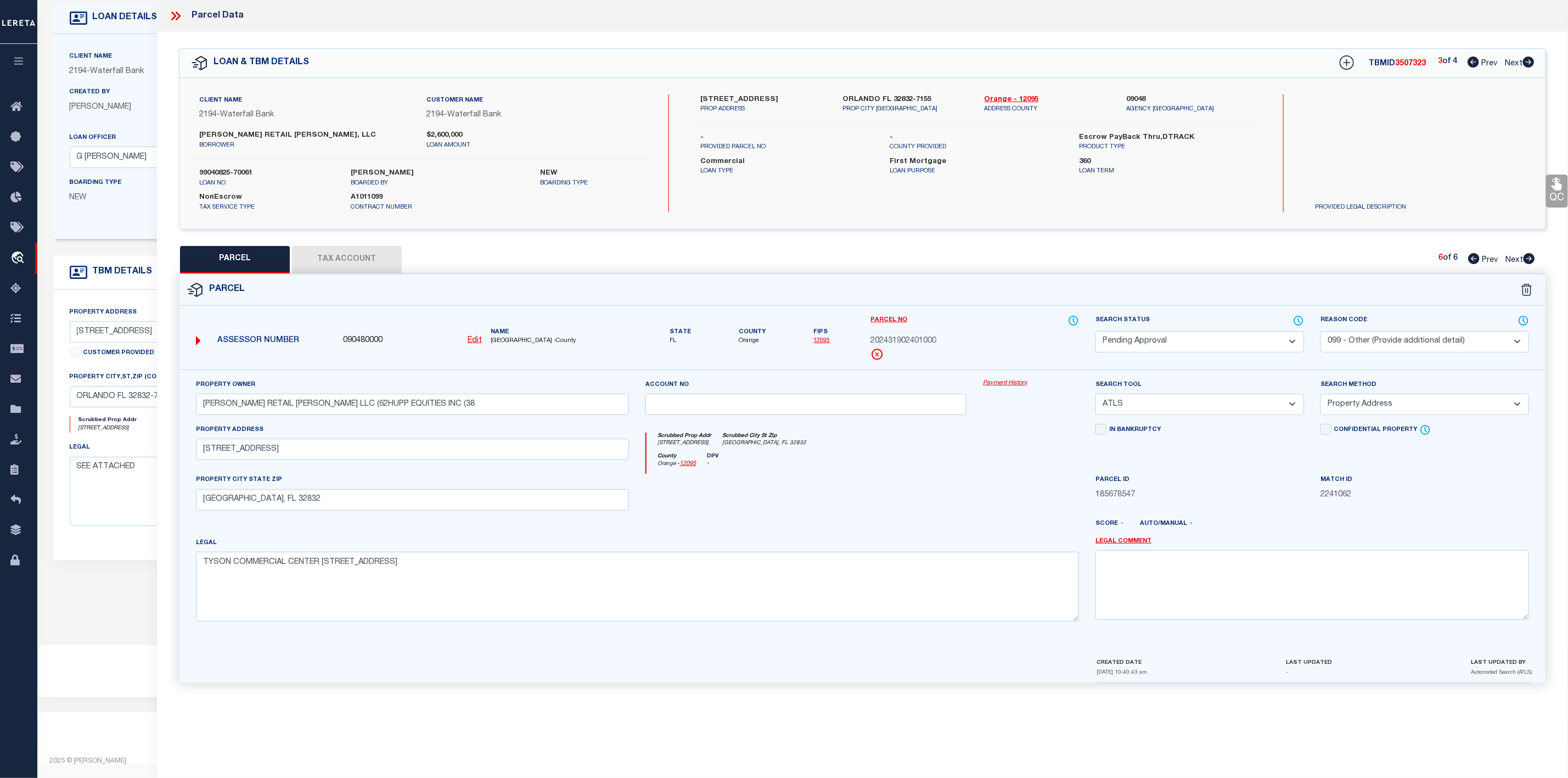
click at [1530, 64] on icon at bounding box center [1528, 62] width 12 height 11
click at [1259, 346] on select "Automated Search Bad Parcel Complete Duplicate Parcel High Dollar Reporting In …" at bounding box center [1200, 342] width 209 height 22
click at [1096, 332] on select "Automated Search Bad Parcel Complete Duplicate Parcel High Dollar Reporting In …" at bounding box center [1200, 342] width 209 height 22
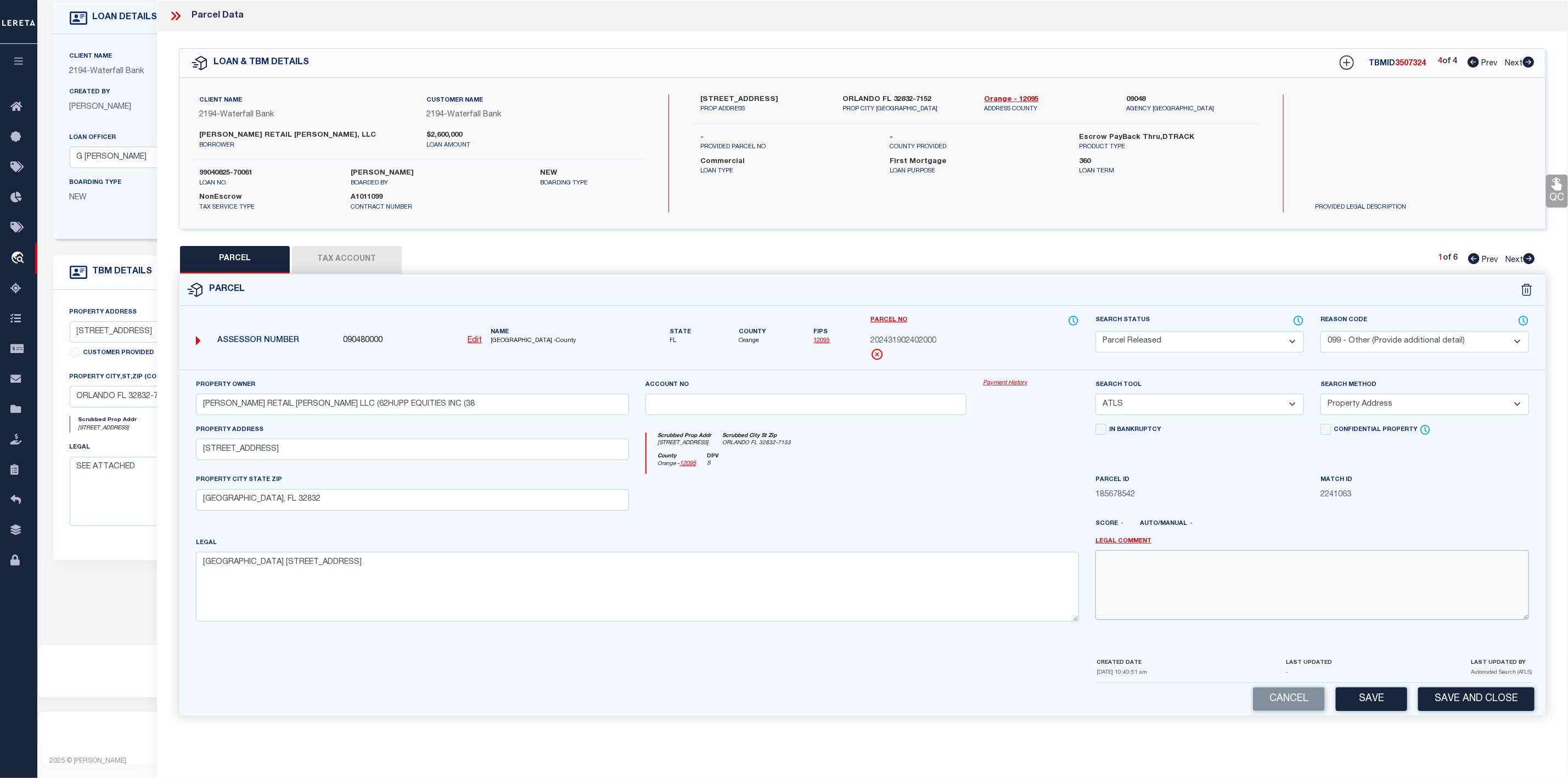
click at [1129, 562] on textarea at bounding box center [1312, 584] width 434 height 69
paste textarea "Parcel Not Needed"
click at [1377, 702] on button "Save" at bounding box center [1371, 698] width 71 height 24
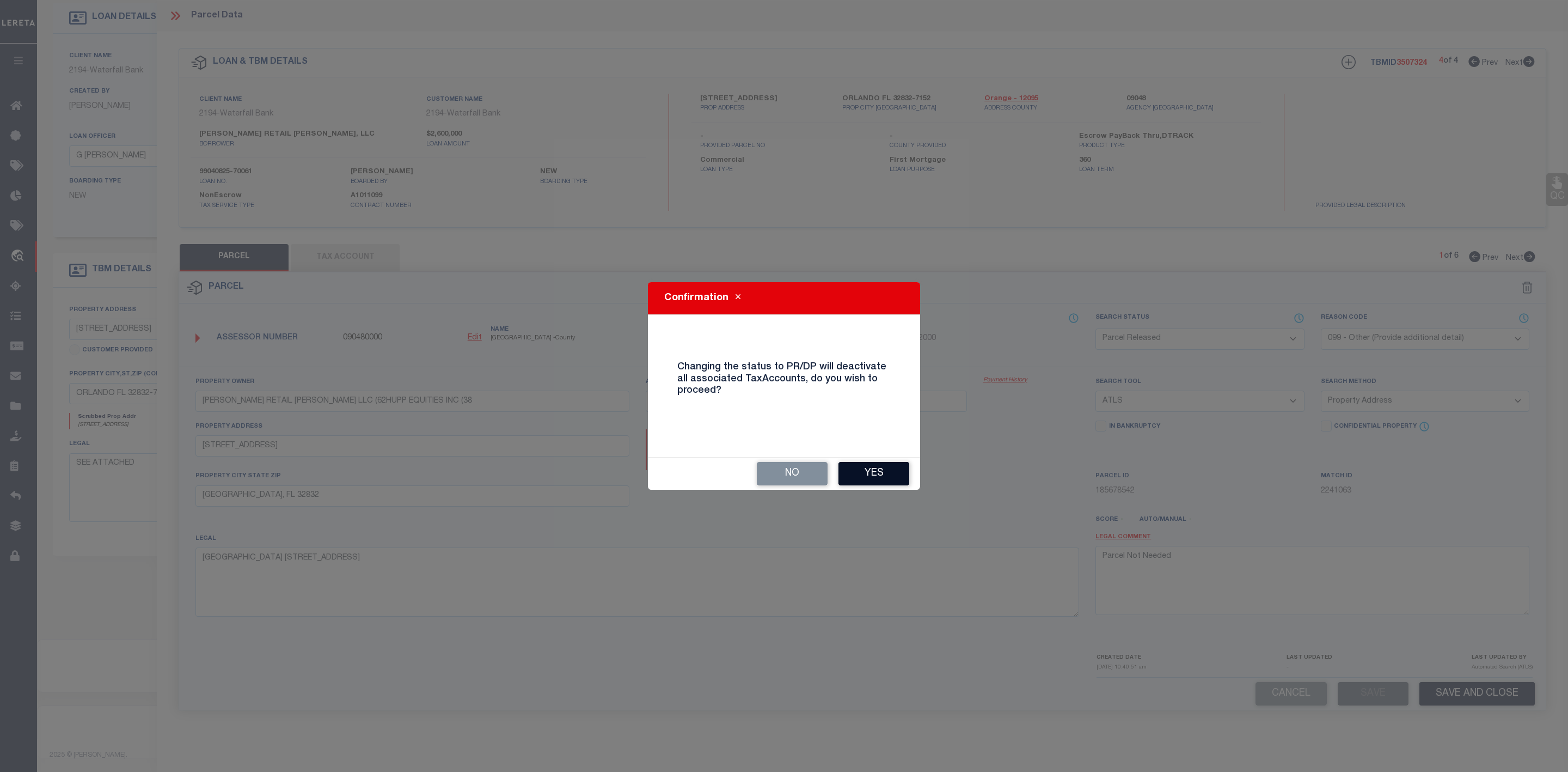
click at [873, 479] on button "Yes" at bounding box center [874, 473] width 71 height 23
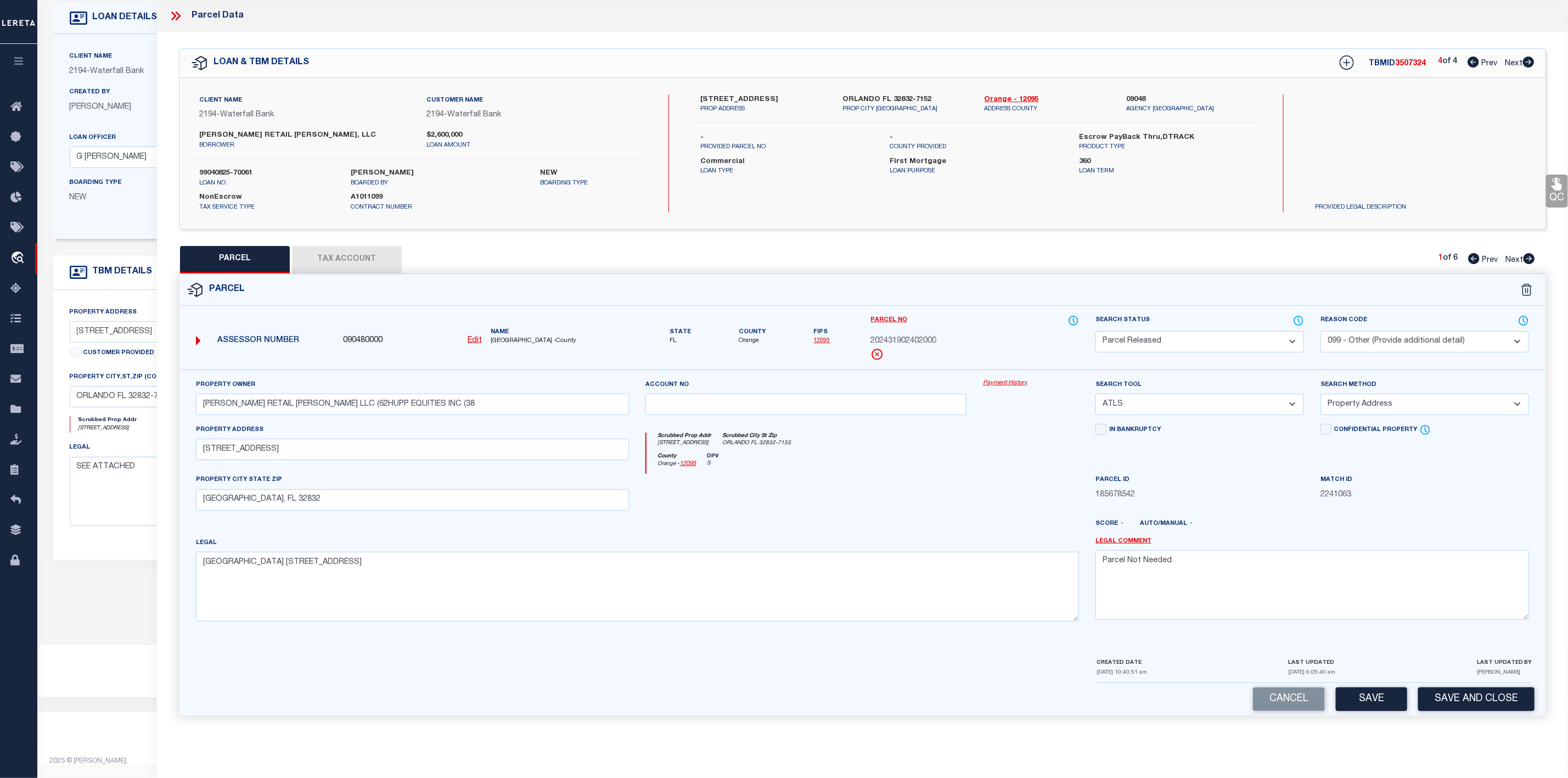
click at [1527, 259] on icon at bounding box center [1529, 258] width 11 height 11
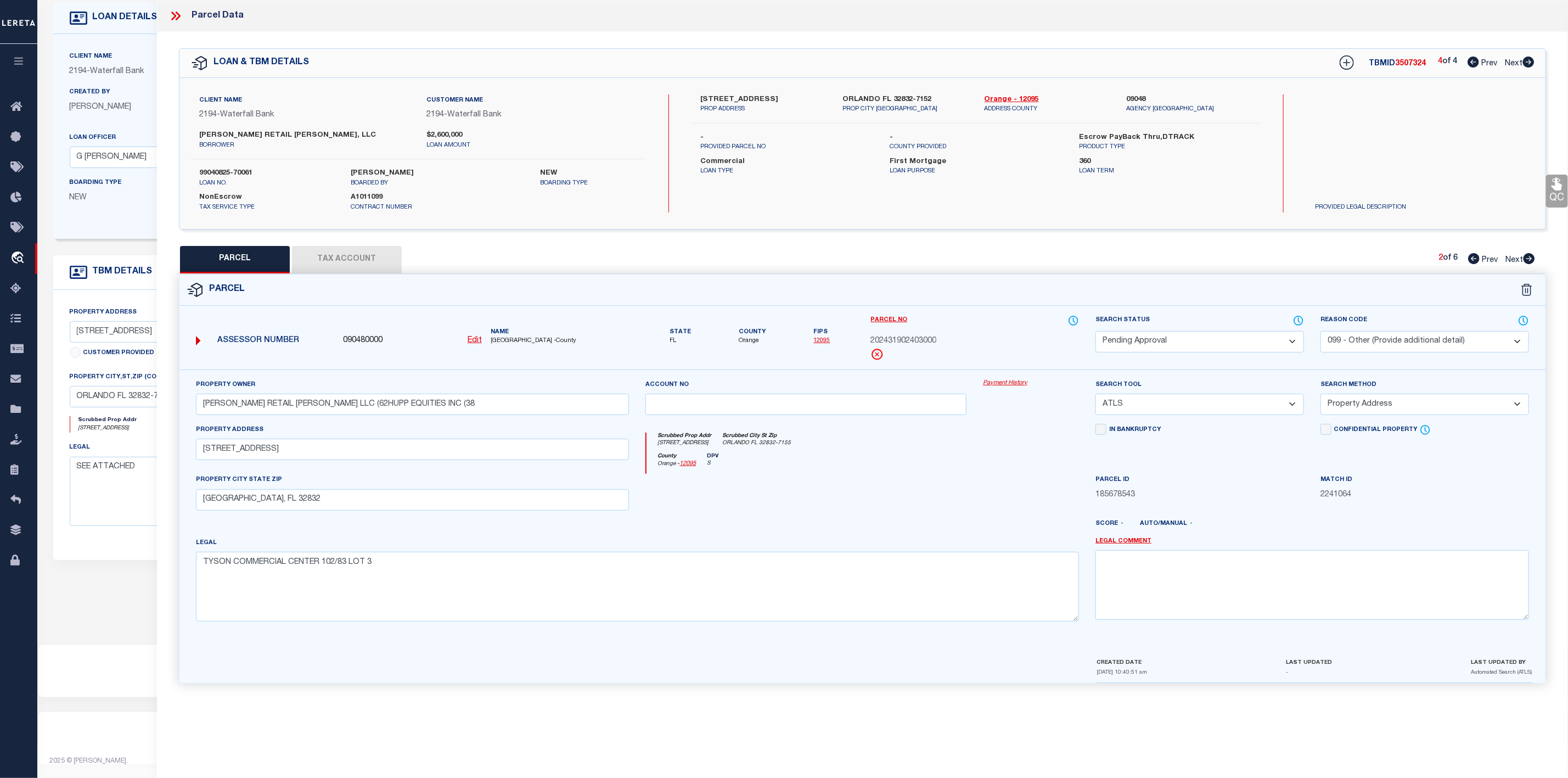
click at [1176, 339] on select "Automated Search Bad Parcel Complete Duplicate Parcel High Dollar Reporting In …" at bounding box center [1200, 342] width 209 height 22
click at [1096, 332] on select "Automated Search Bad Parcel Complete Duplicate Parcel High Dollar Reporting In …" at bounding box center [1200, 342] width 209 height 22
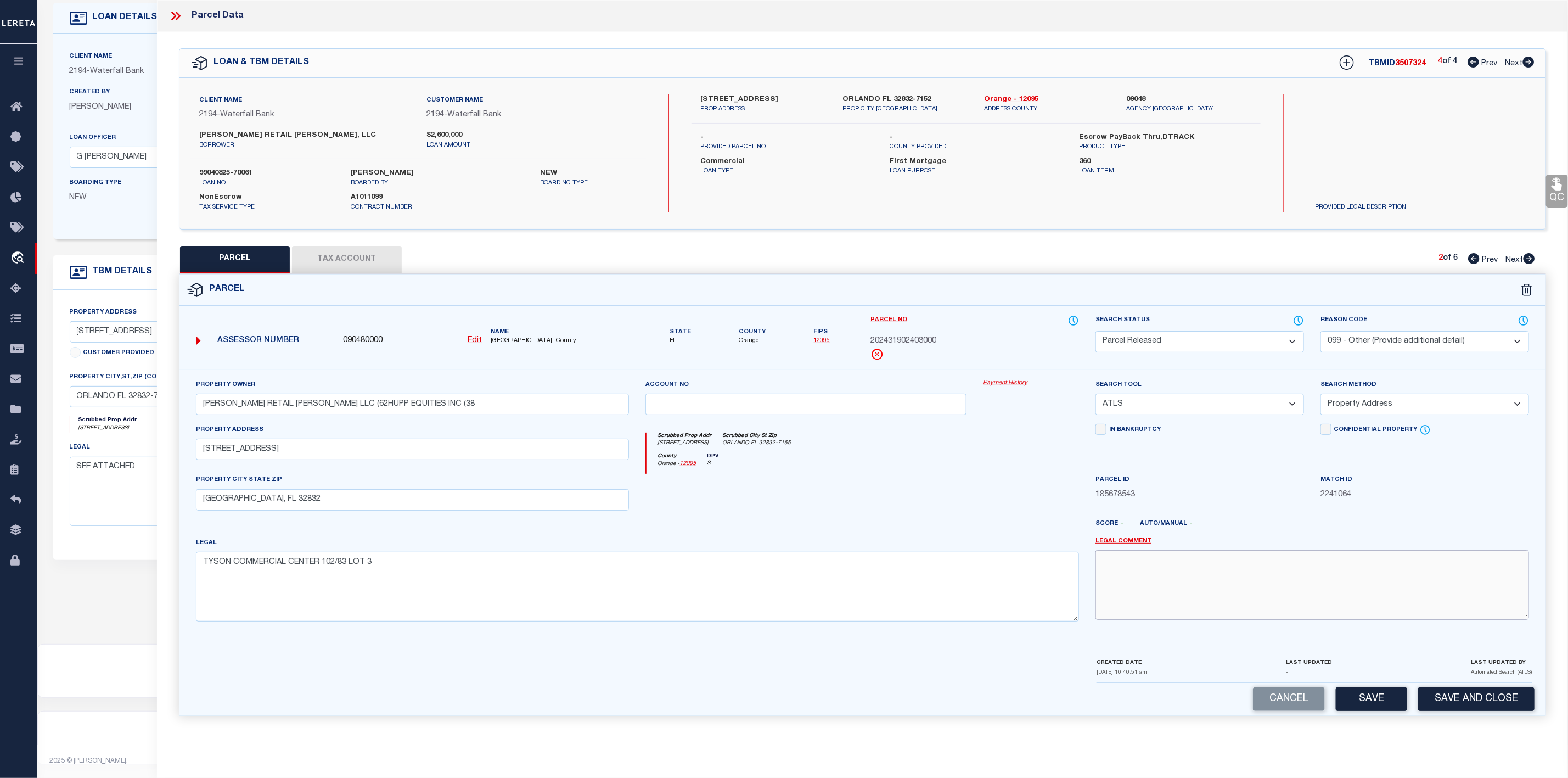
click at [1196, 587] on textarea at bounding box center [1312, 584] width 434 height 69
paste textarea "Parcel Not Needed"
click at [1367, 698] on button "Save" at bounding box center [1371, 698] width 71 height 24
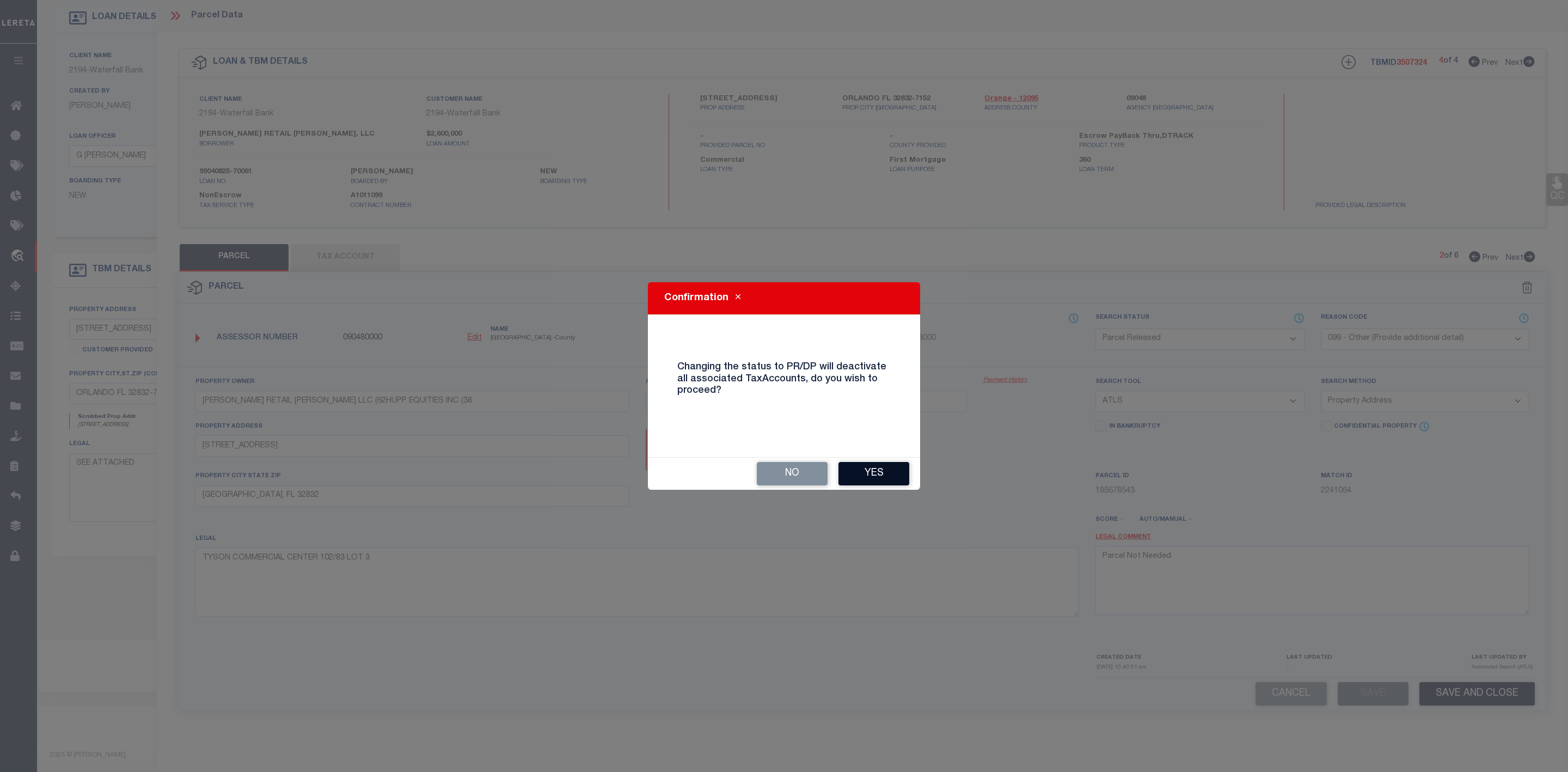
click at [874, 476] on button "Yes" at bounding box center [874, 473] width 71 height 23
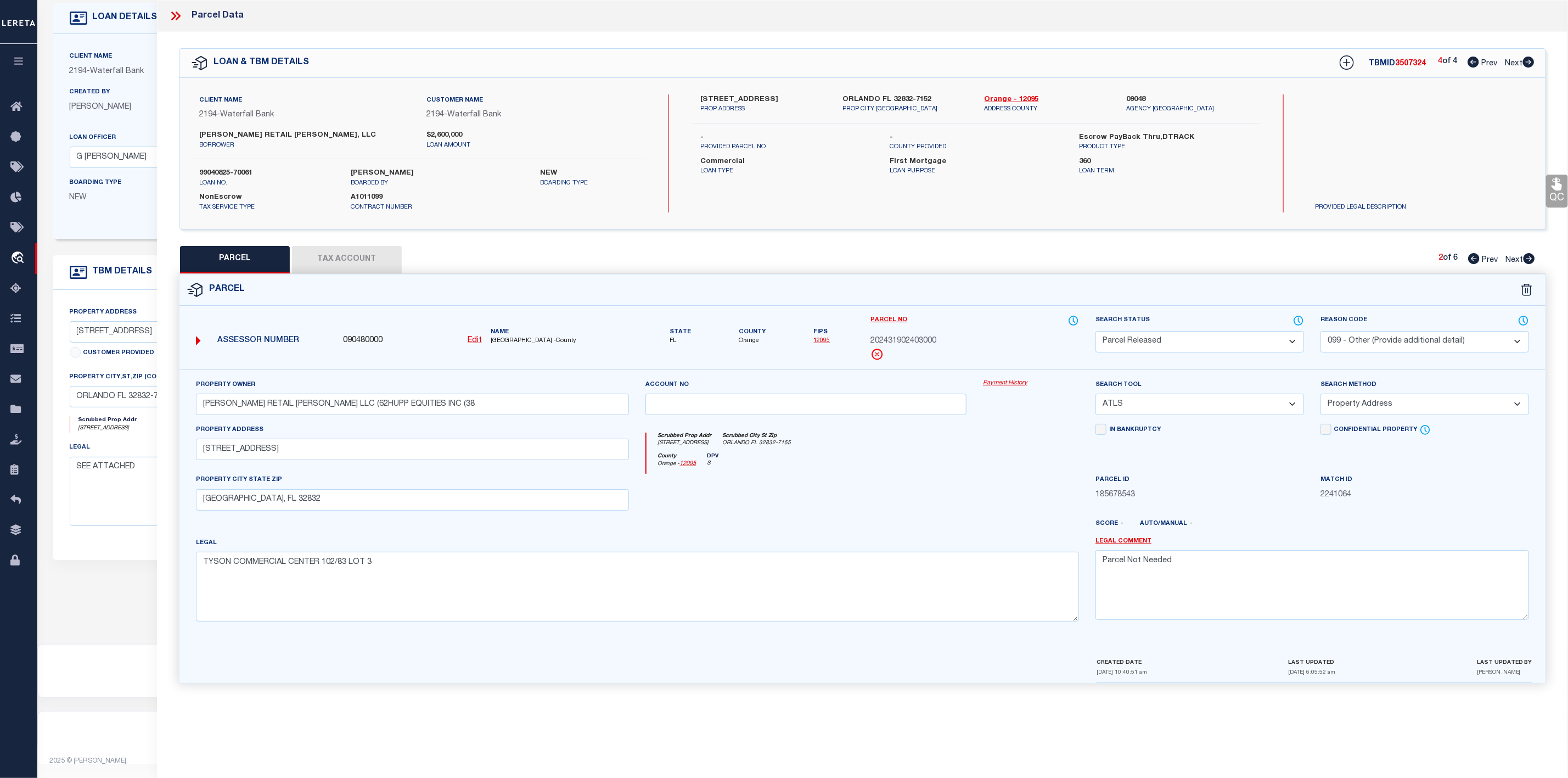
click at [1527, 258] on icon at bounding box center [1529, 258] width 11 height 11
click at [1267, 336] on select "Automated Search Bad Parcel Complete Duplicate Parcel High Dollar Reporting In …" at bounding box center [1200, 342] width 209 height 22
click at [1096, 332] on select "Automated Search Bad Parcel Complete Duplicate Parcel High Dollar Reporting In …" at bounding box center [1200, 342] width 209 height 22
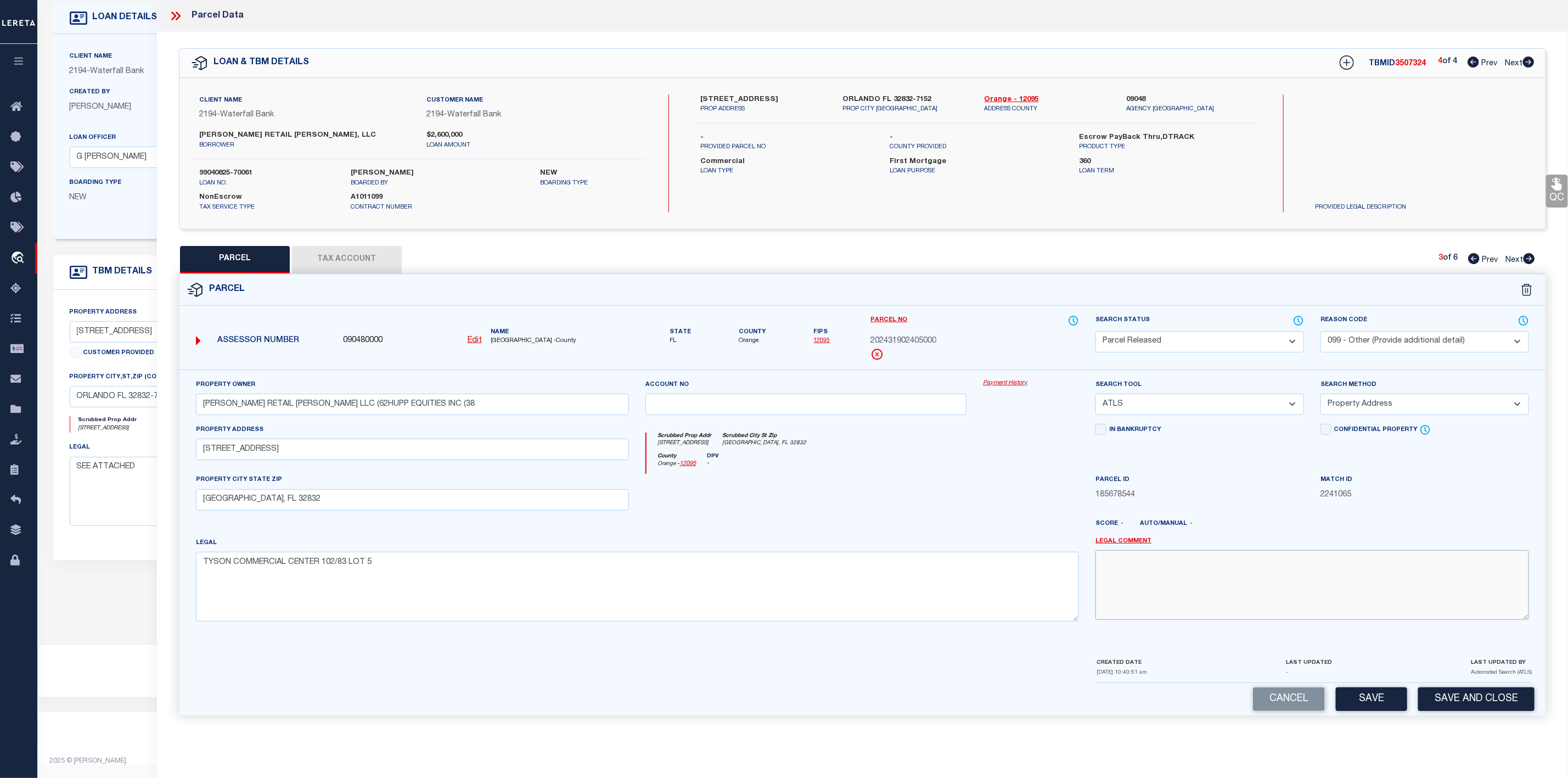
click at [1202, 585] on textarea at bounding box center [1312, 584] width 434 height 69
paste textarea "Parcel Not Needed"
click at [1366, 702] on button "Save" at bounding box center [1371, 698] width 71 height 24
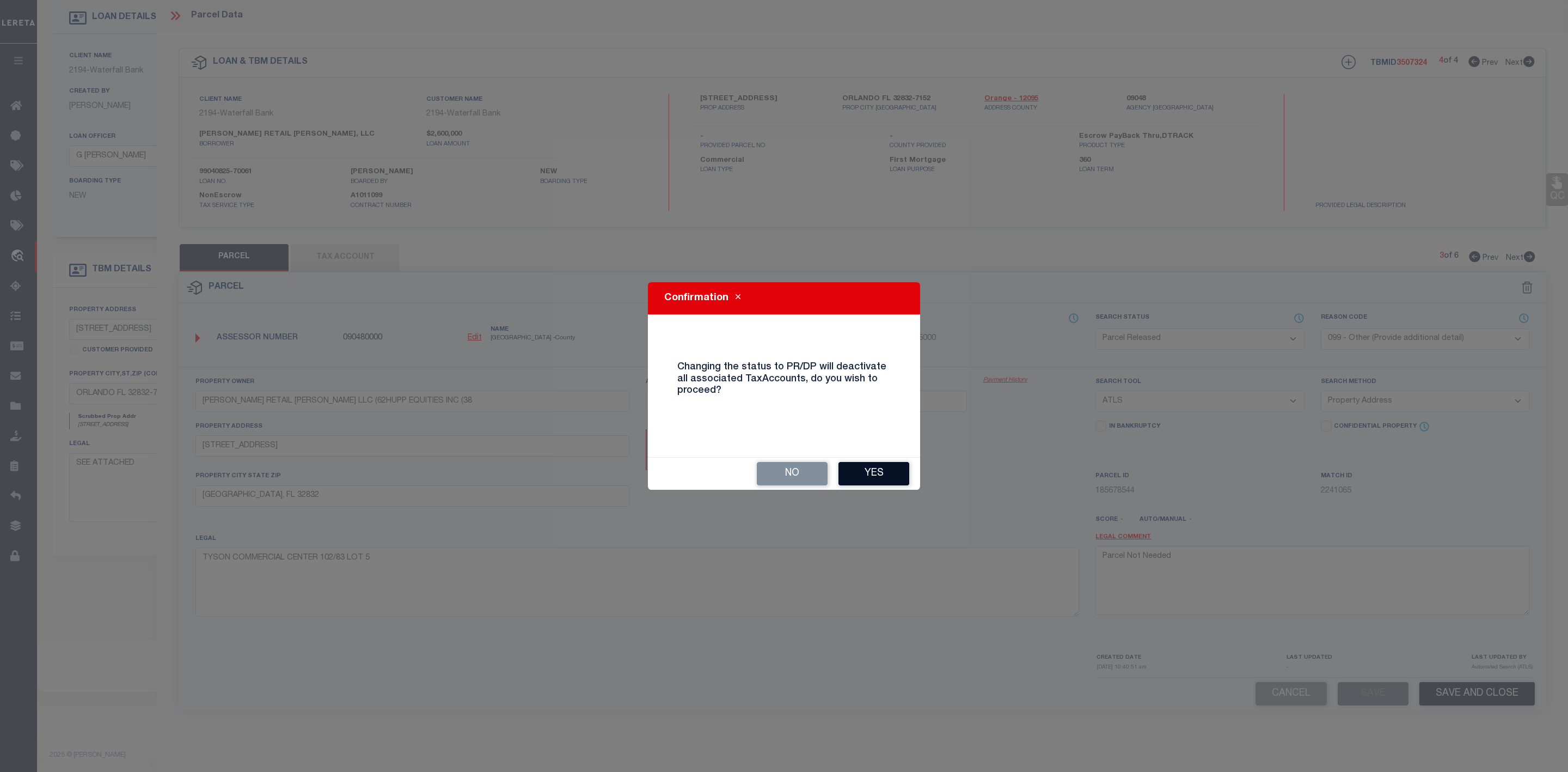
click at [885, 471] on button "Yes" at bounding box center [874, 473] width 71 height 23
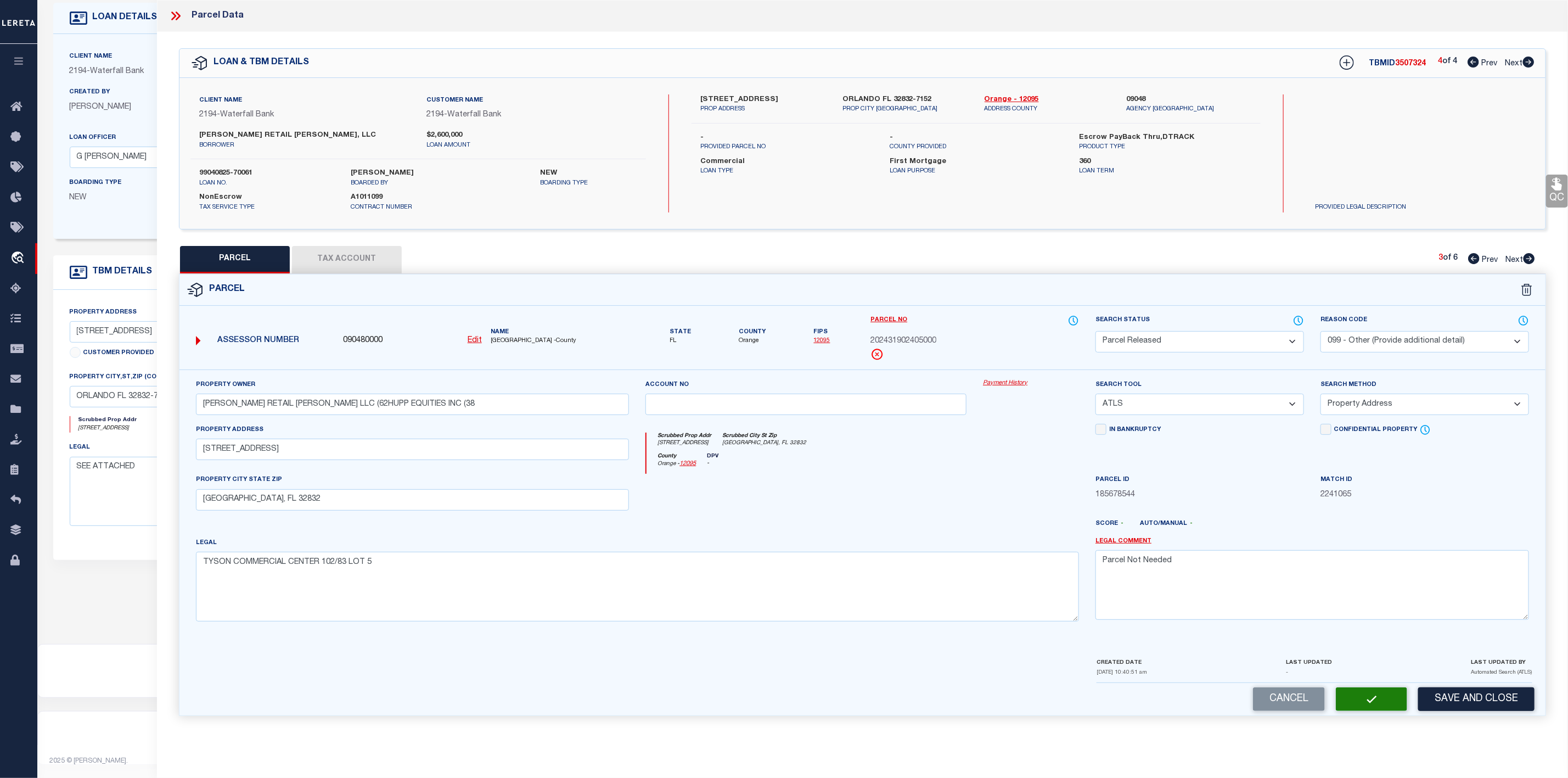
click at [1527, 252] on div "PARCEL Tax Account 3 of 6 Prev Next" at bounding box center [862, 259] width 1367 height 27
click at [1219, 334] on select "Automated Search Bad Parcel Complete Duplicate Parcel High Dollar Reporting In …" at bounding box center [1200, 342] width 209 height 22
click at [1504, 507] on div "Match ID 2241065" at bounding box center [1424, 496] width 225 height 45
click at [1523, 257] on icon at bounding box center [1529, 258] width 12 height 11
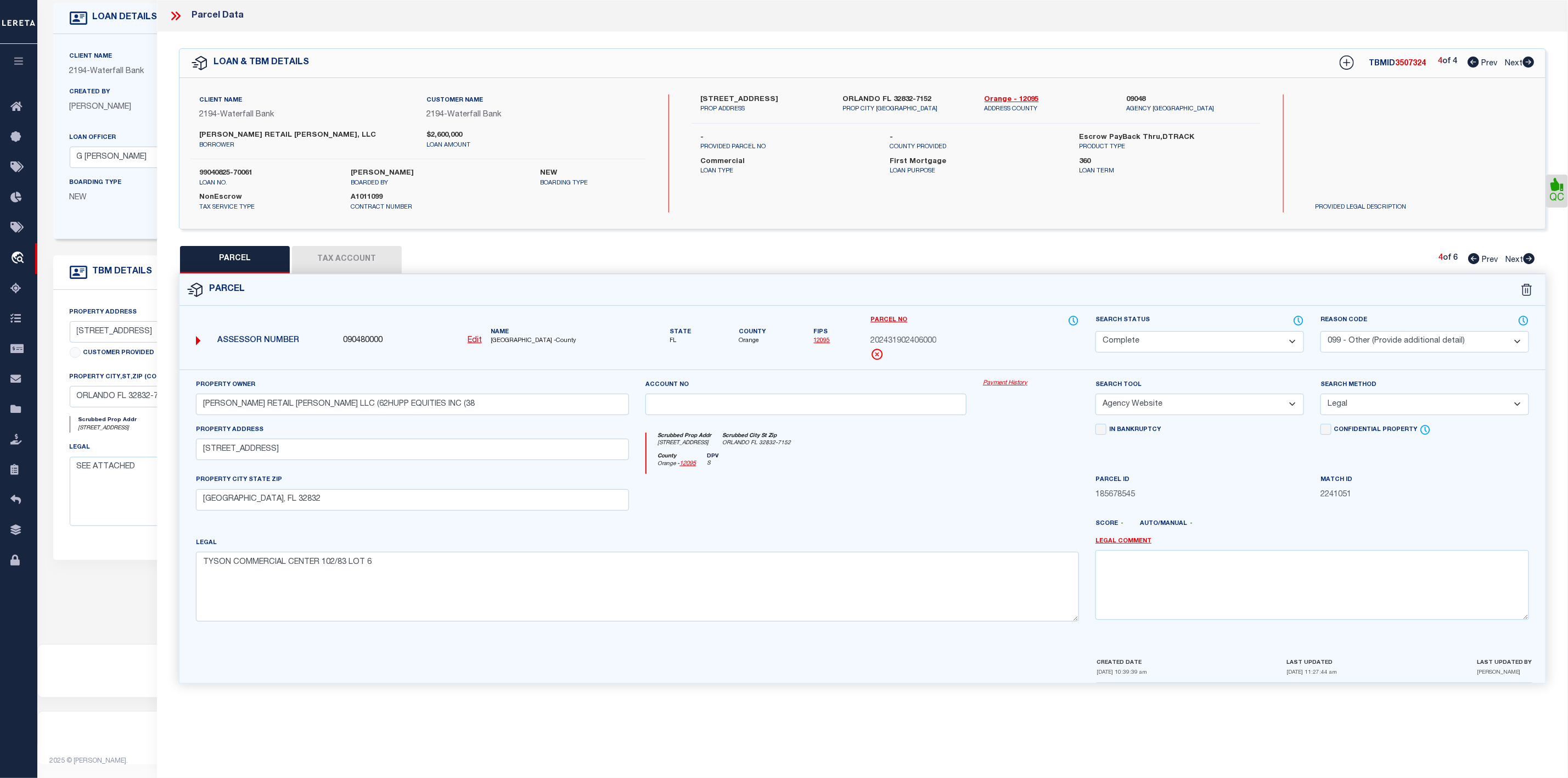
click at [1534, 257] on icon at bounding box center [1529, 258] width 12 height 11
click at [1194, 346] on select "Automated Search Bad Parcel Complete Duplicate Parcel High Dollar Reporting In …" at bounding box center [1200, 342] width 209 height 22
click at [1096, 332] on select "Automated Search Bad Parcel Complete Duplicate Parcel High Dollar Reporting In …" at bounding box center [1200, 342] width 209 height 22
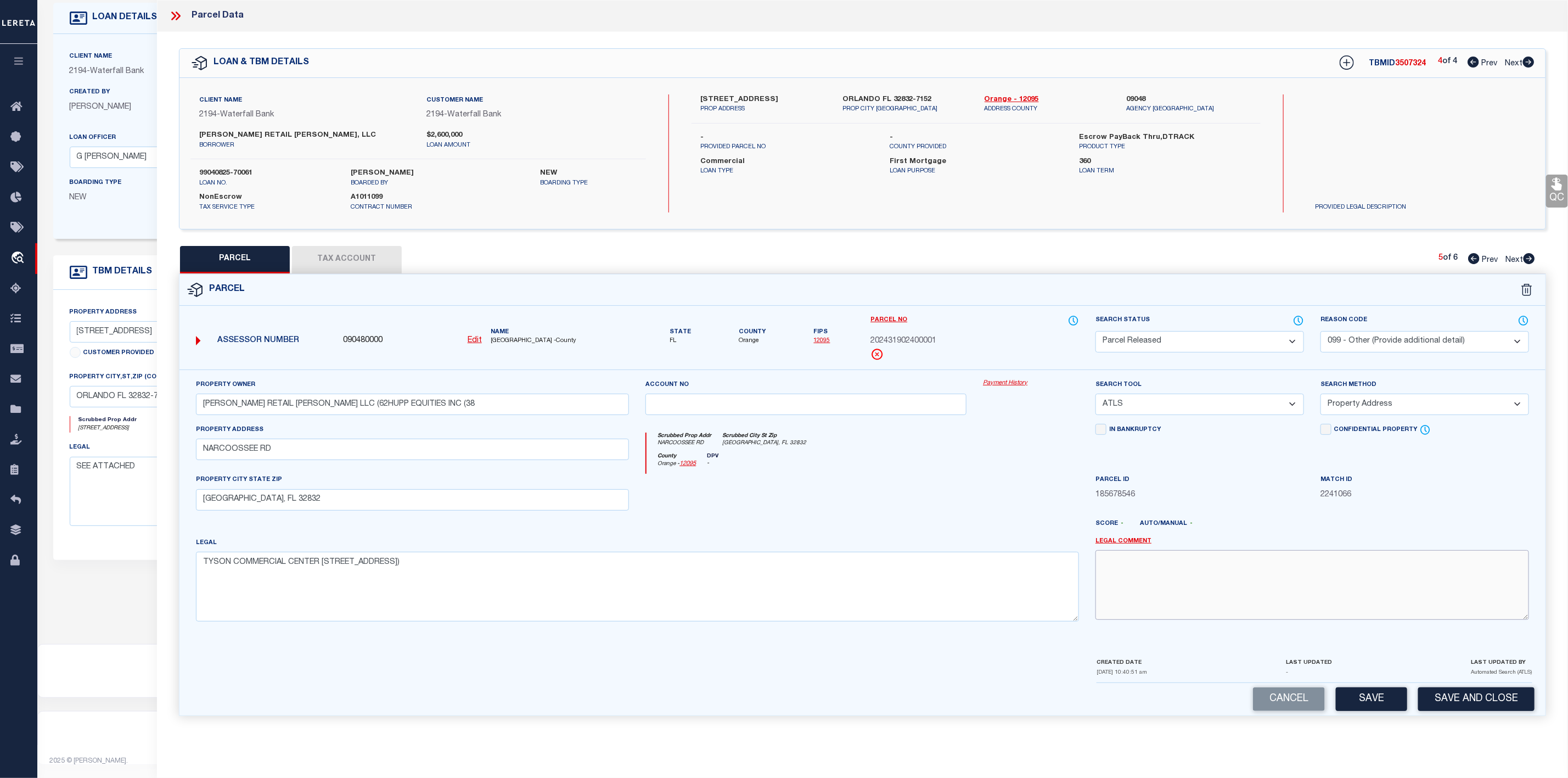
click at [1245, 575] on textarea at bounding box center [1312, 584] width 434 height 69
paste textarea "Parcel Not Needed"
click at [1360, 703] on button "Save" at bounding box center [1371, 698] width 71 height 24
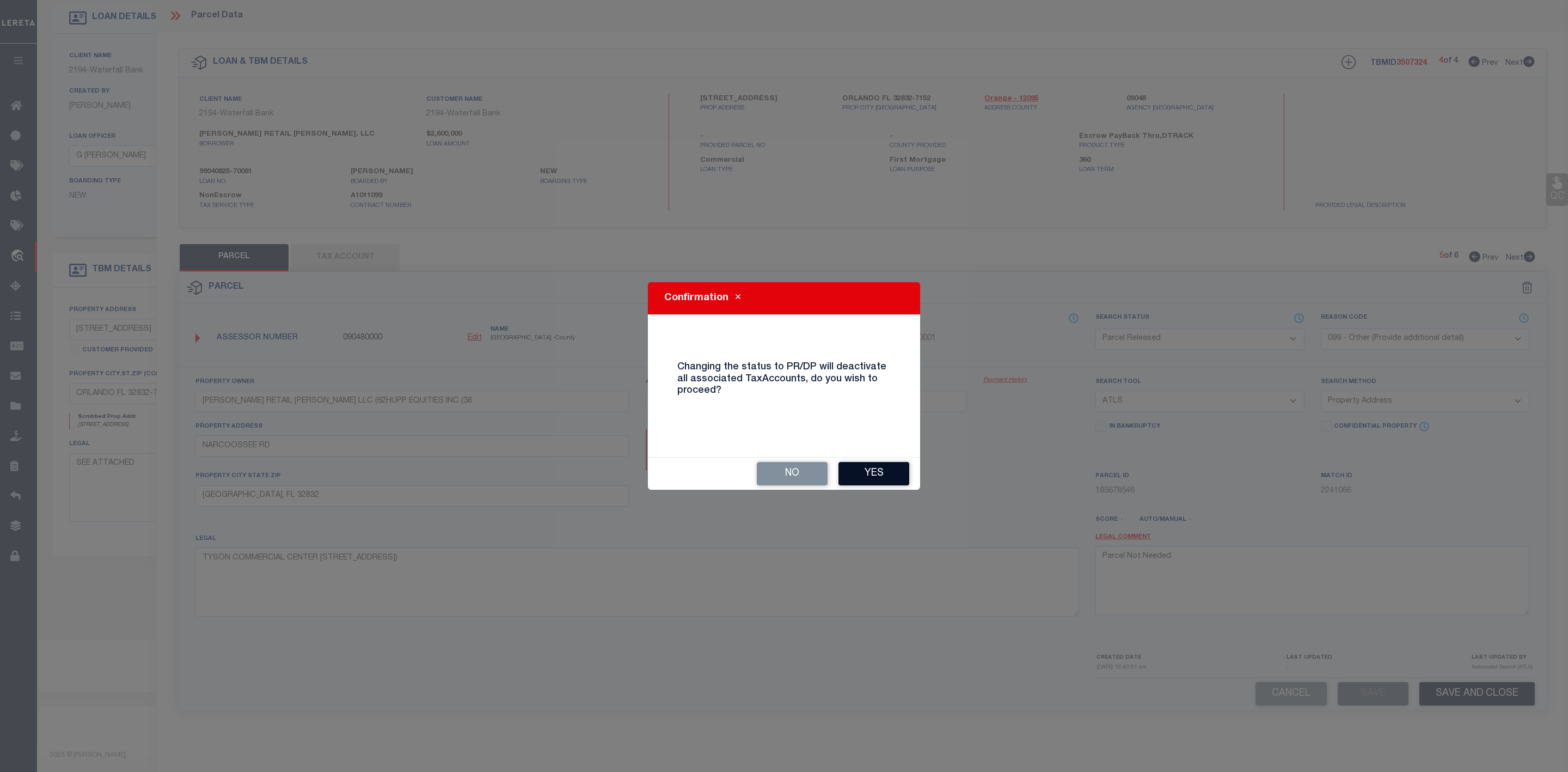
click at [887, 471] on button "Yes" at bounding box center [874, 473] width 71 height 23
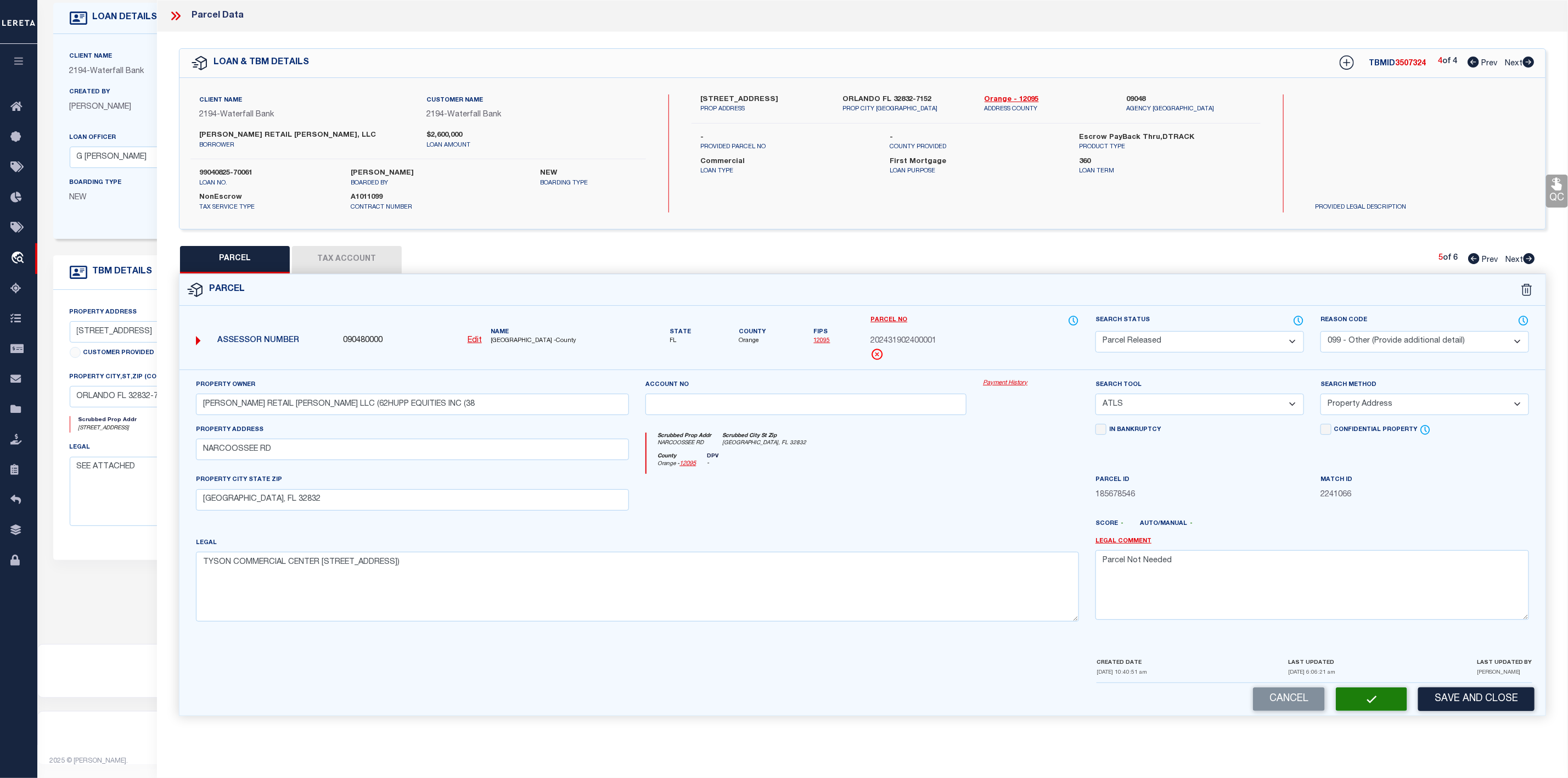
click at [1527, 258] on icon at bounding box center [1529, 258] width 11 height 11
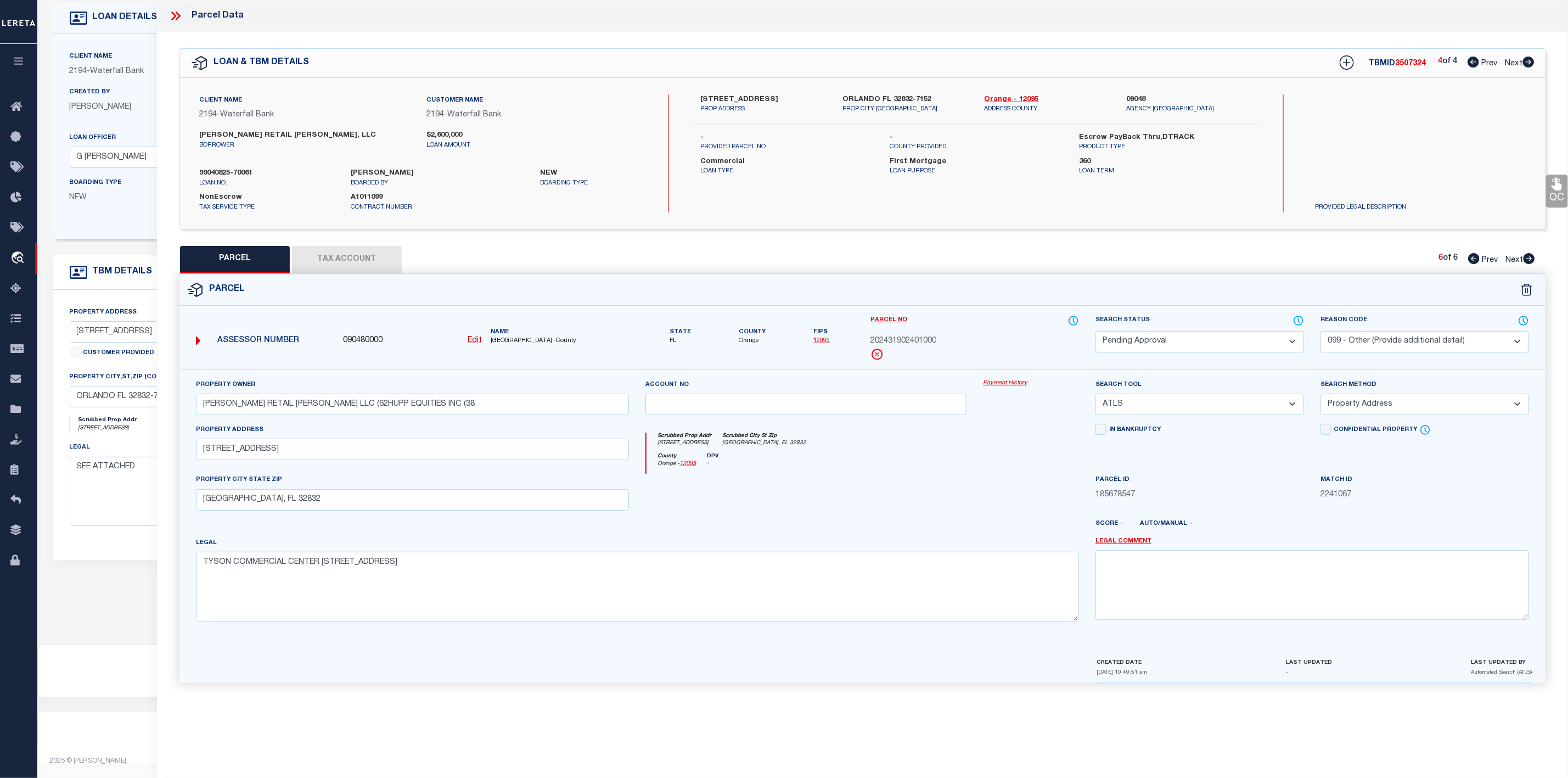
click at [1197, 343] on select "Automated Search Bad Parcel Complete Duplicate Parcel High Dollar Reporting In …" at bounding box center [1200, 342] width 209 height 22
click at [1096, 332] on select "Automated Search Bad Parcel Complete Duplicate Parcel High Dollar Reporting In …" at bounding box center [1200, 342] width 209 height 22
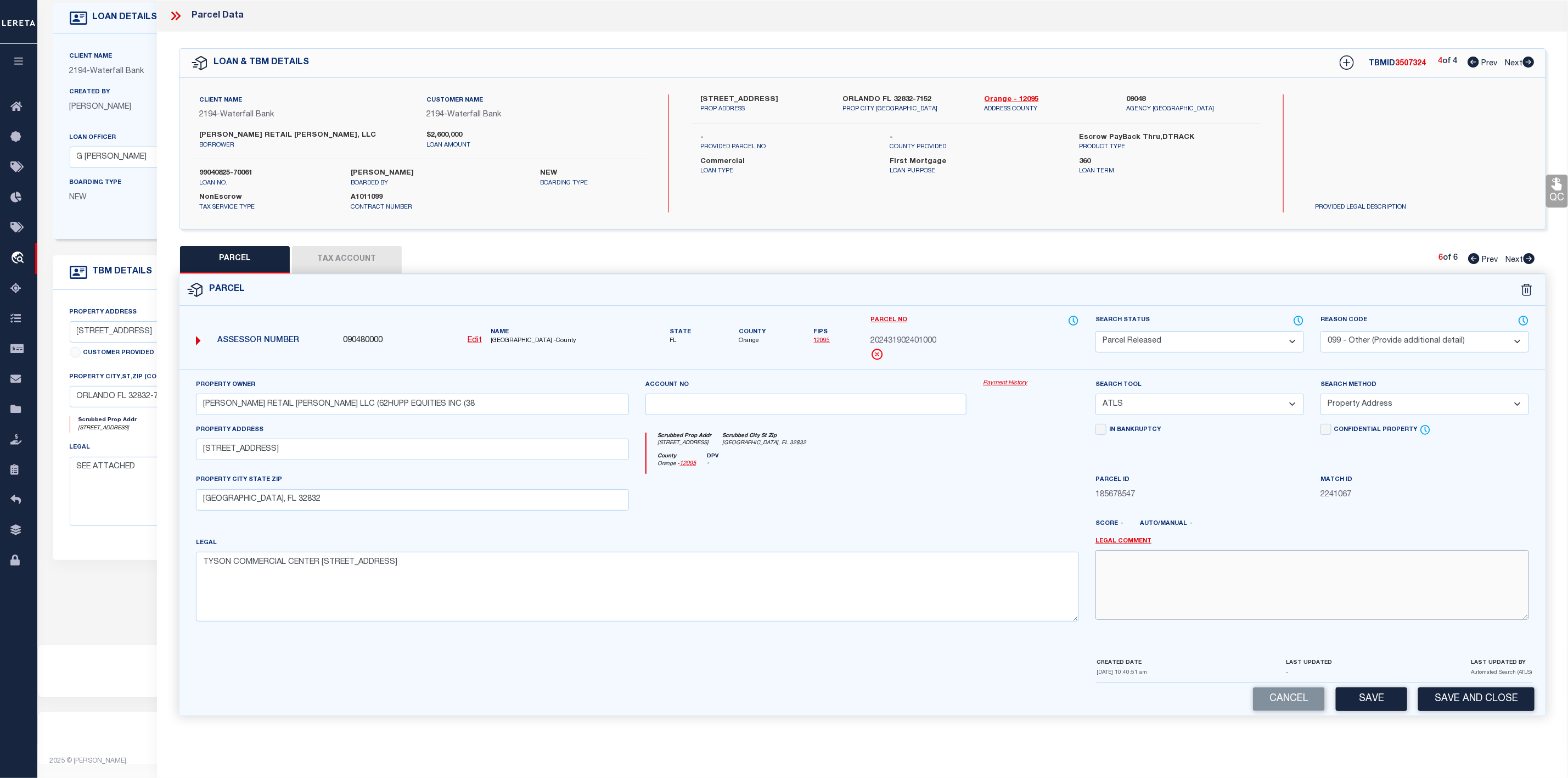
click at [1247, 585] on textarea at bounding box center [1312, 584] width 434 height 69
paste textarea "Parcel Not Needed"
click at [1372, 711] on button "Save" at bounding box center [1371, 698] width 71 height 24
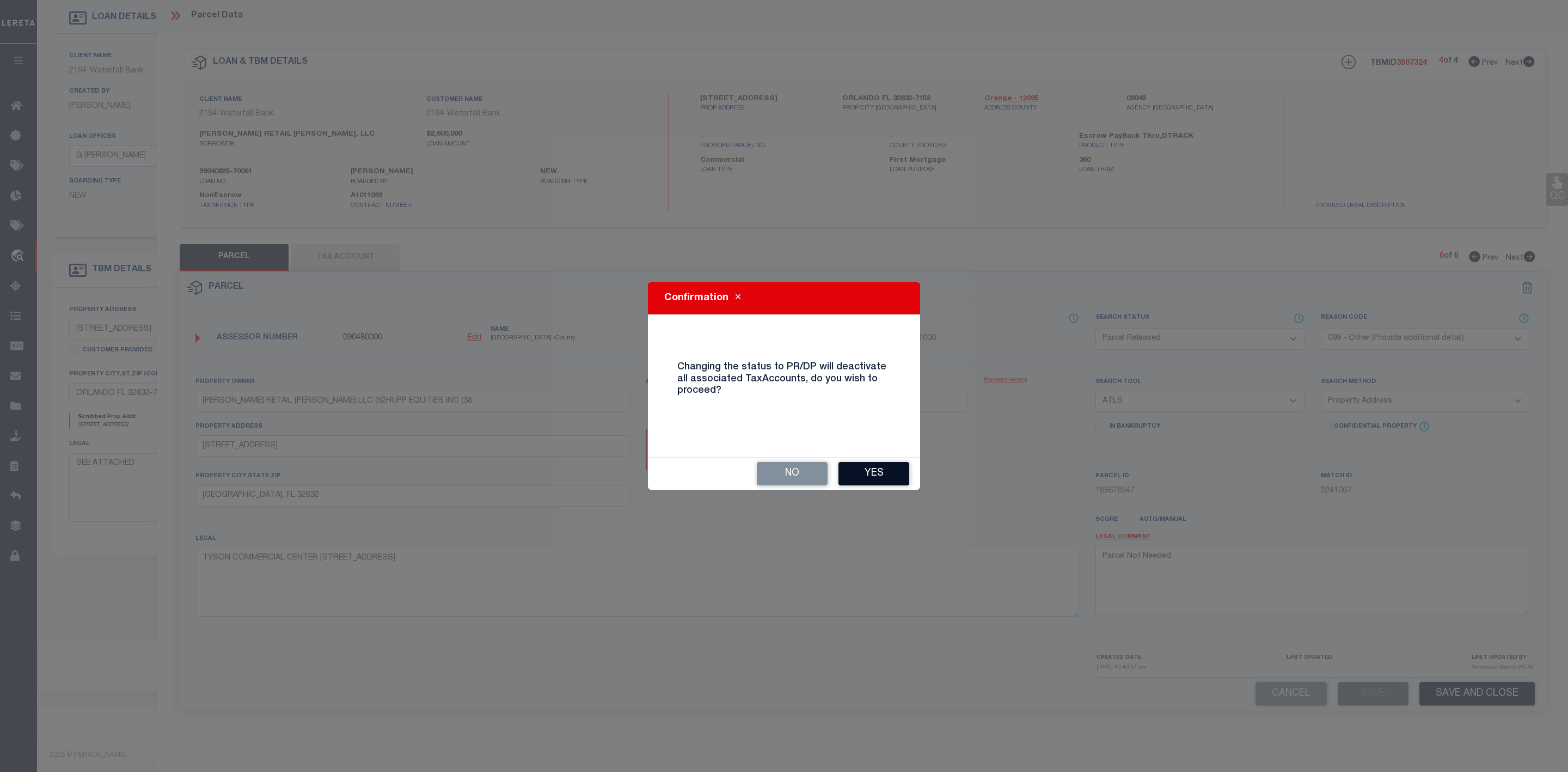
click at [887, 477] on button "Yes" at bounding box center [874, 473] width 71 height 23
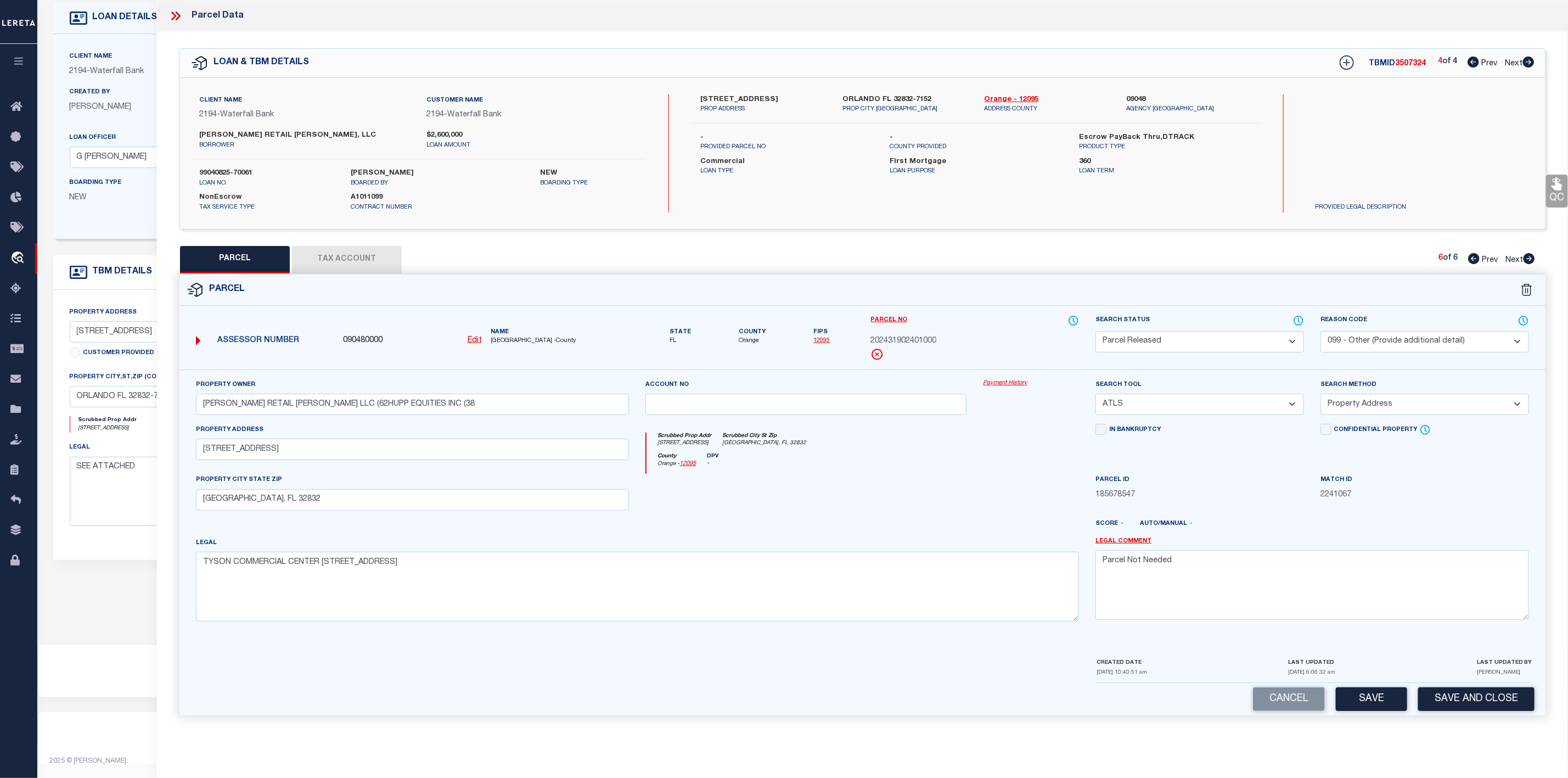
click at [176, 18] on icon at bounding box center [176, 16] width 14 height 14
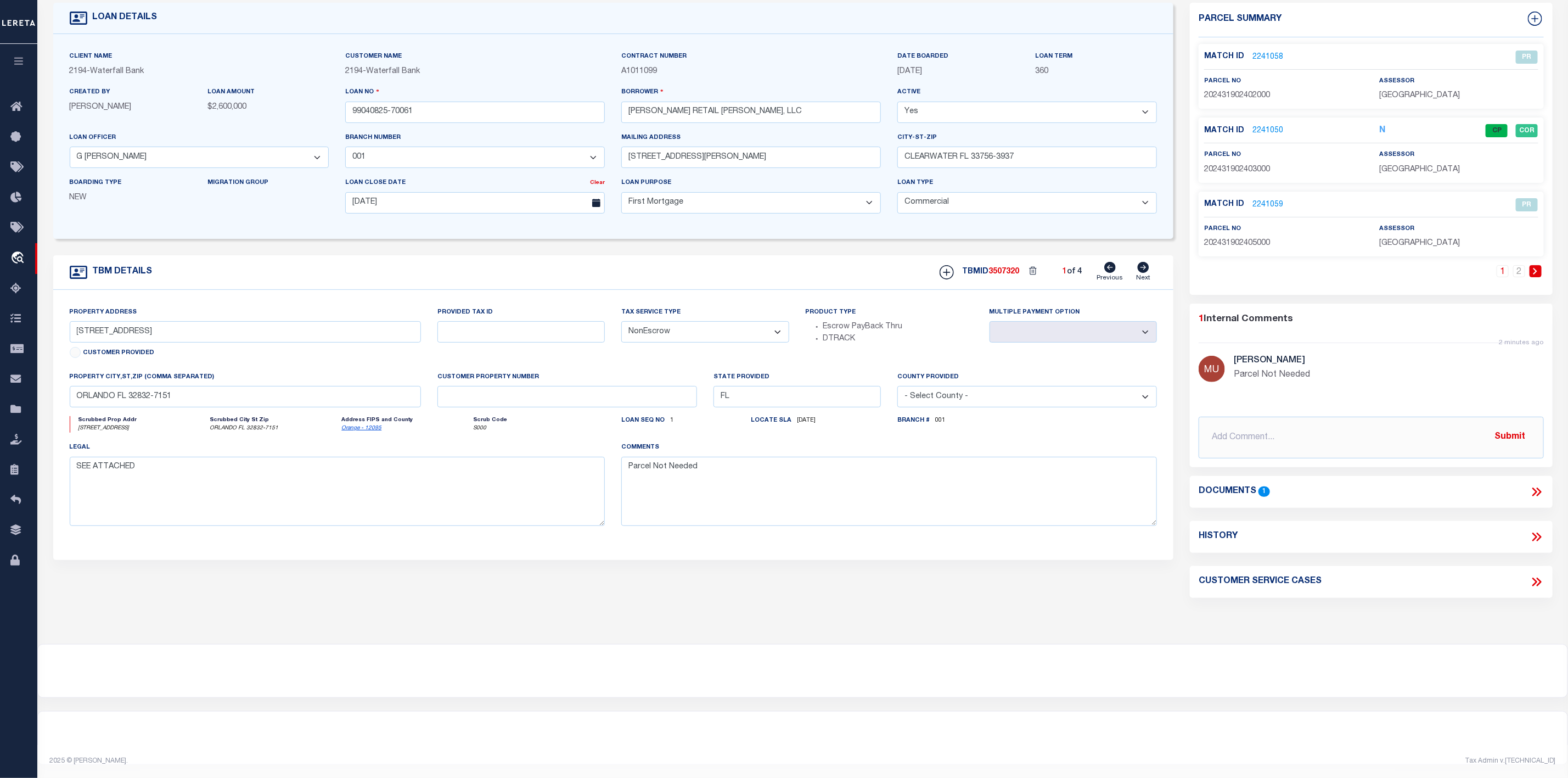
scroll to position [0, 0]
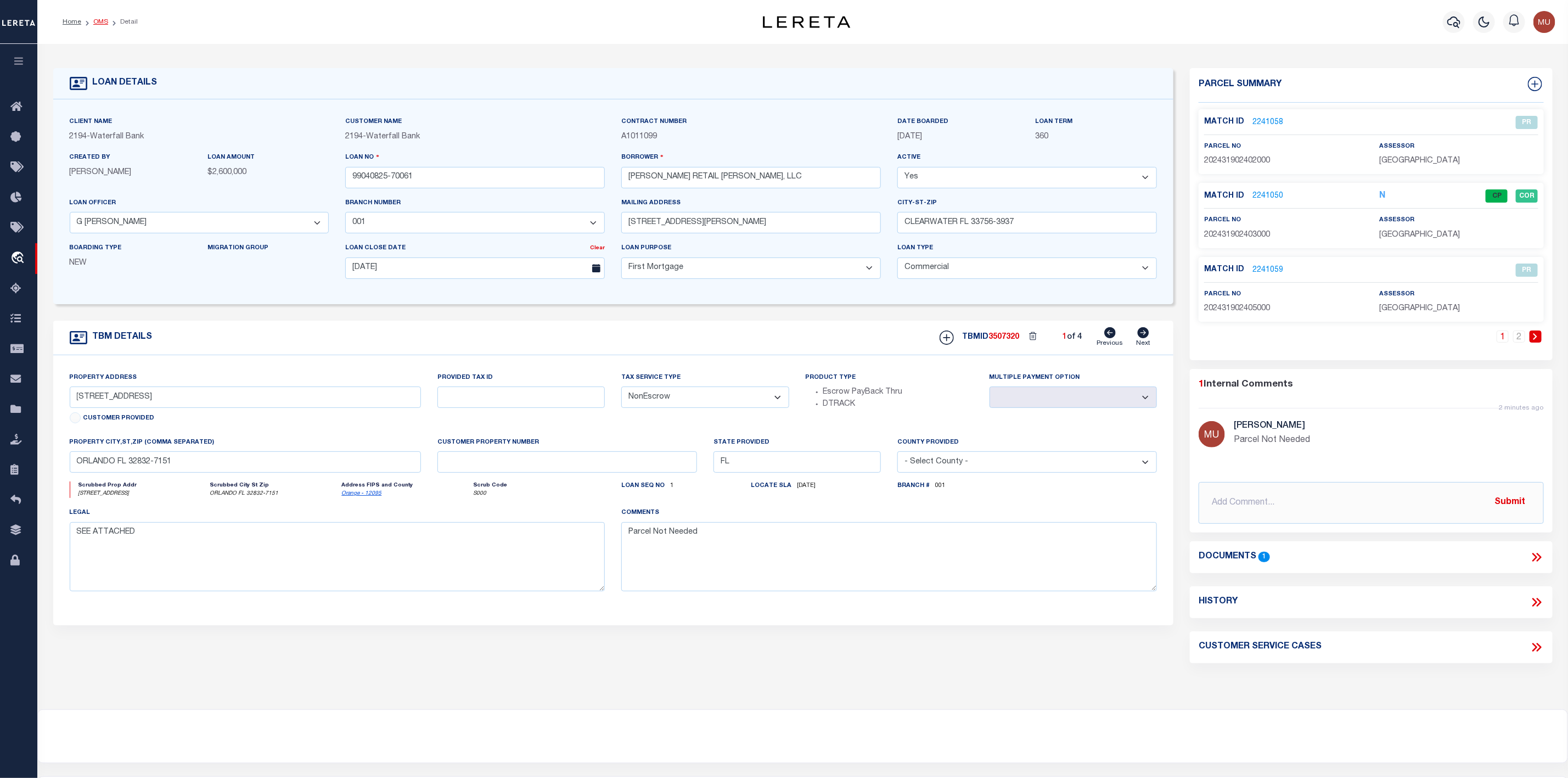
click at [102, 24] on link "OMS" at bounding box center [101, 22] width 15 height 6
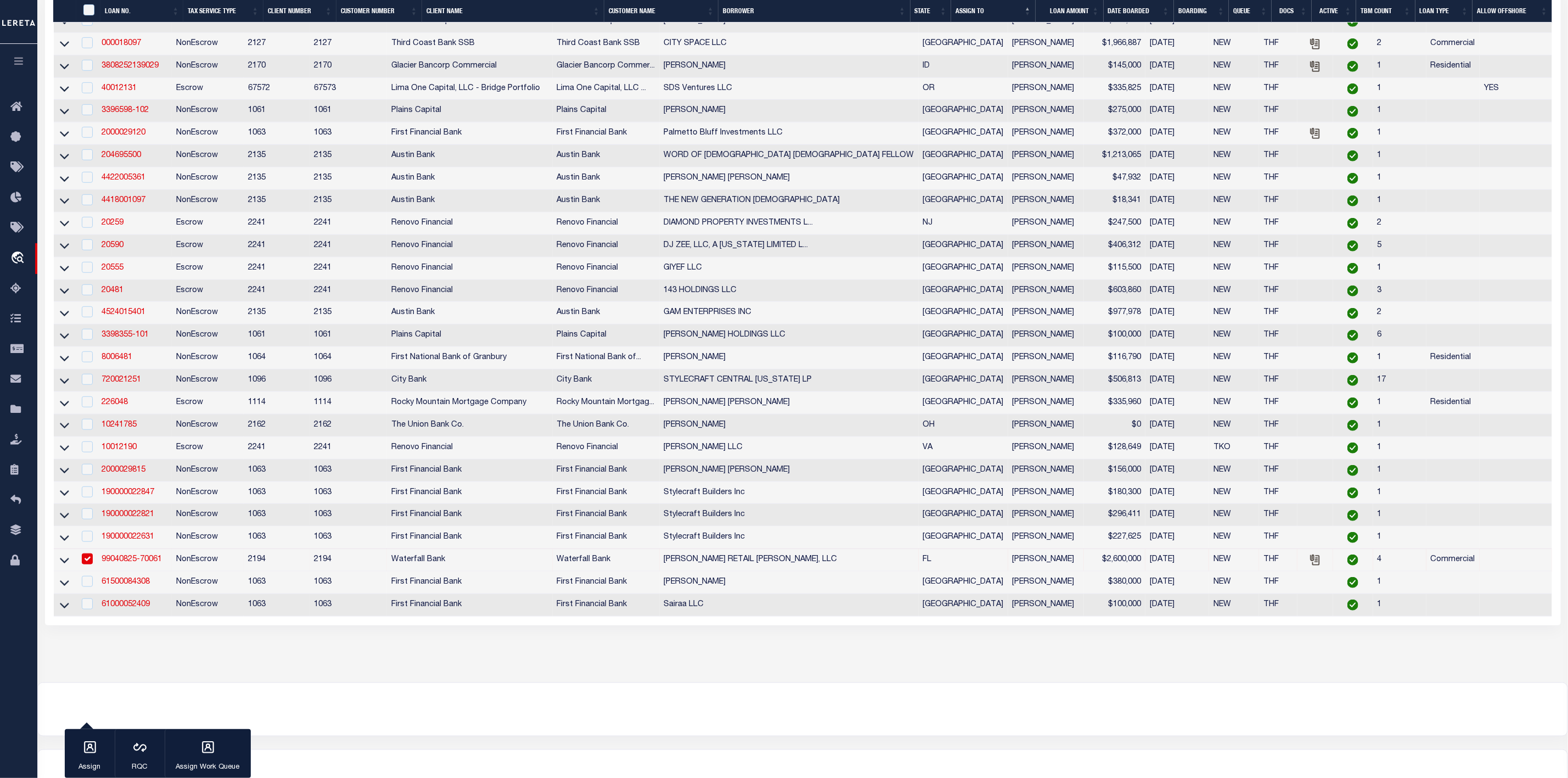
scroll to position [545, 0]
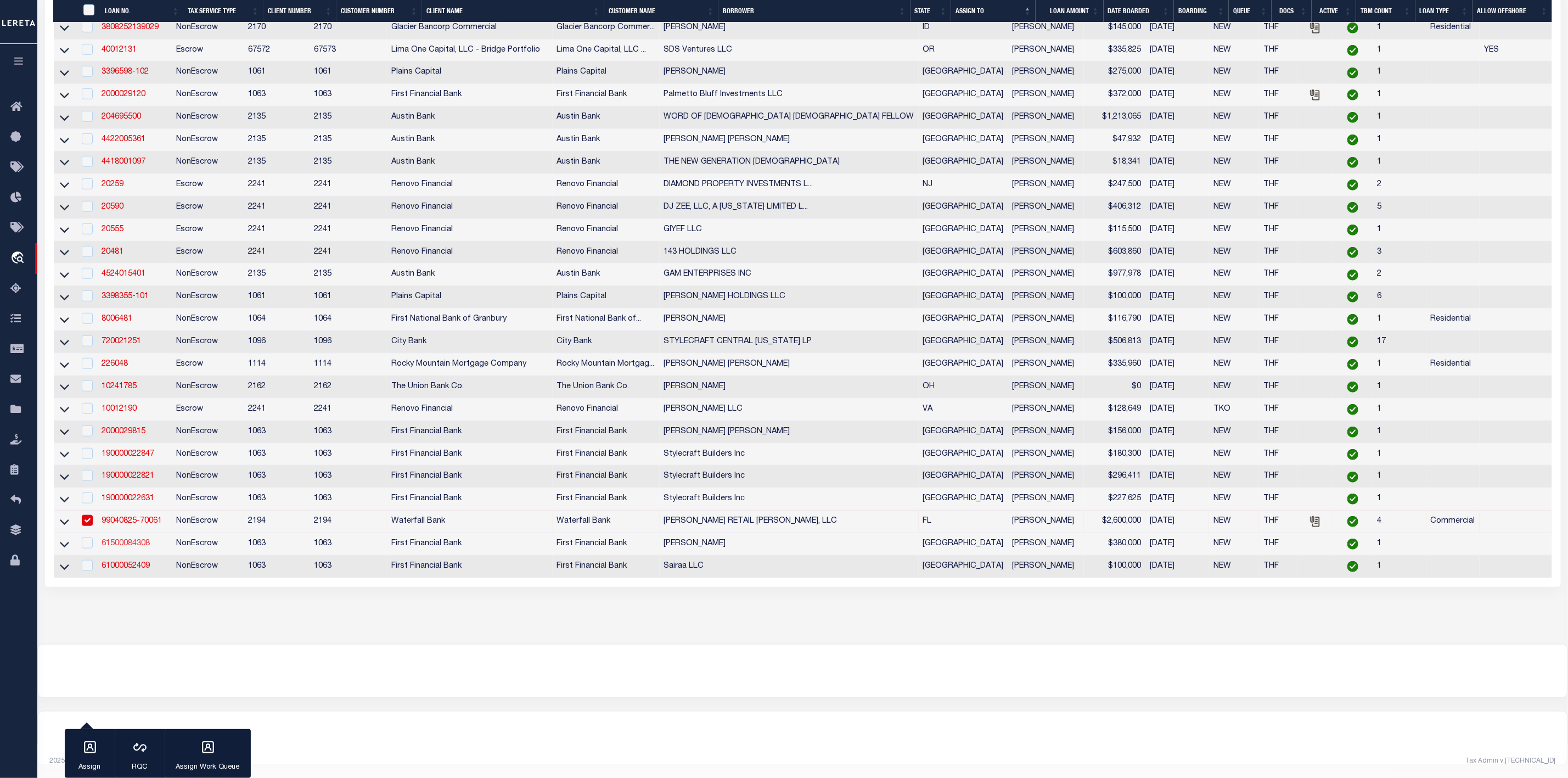
click at [122, 542] on link "61500084308" at bounding box center [125, 543] width 48 height 8
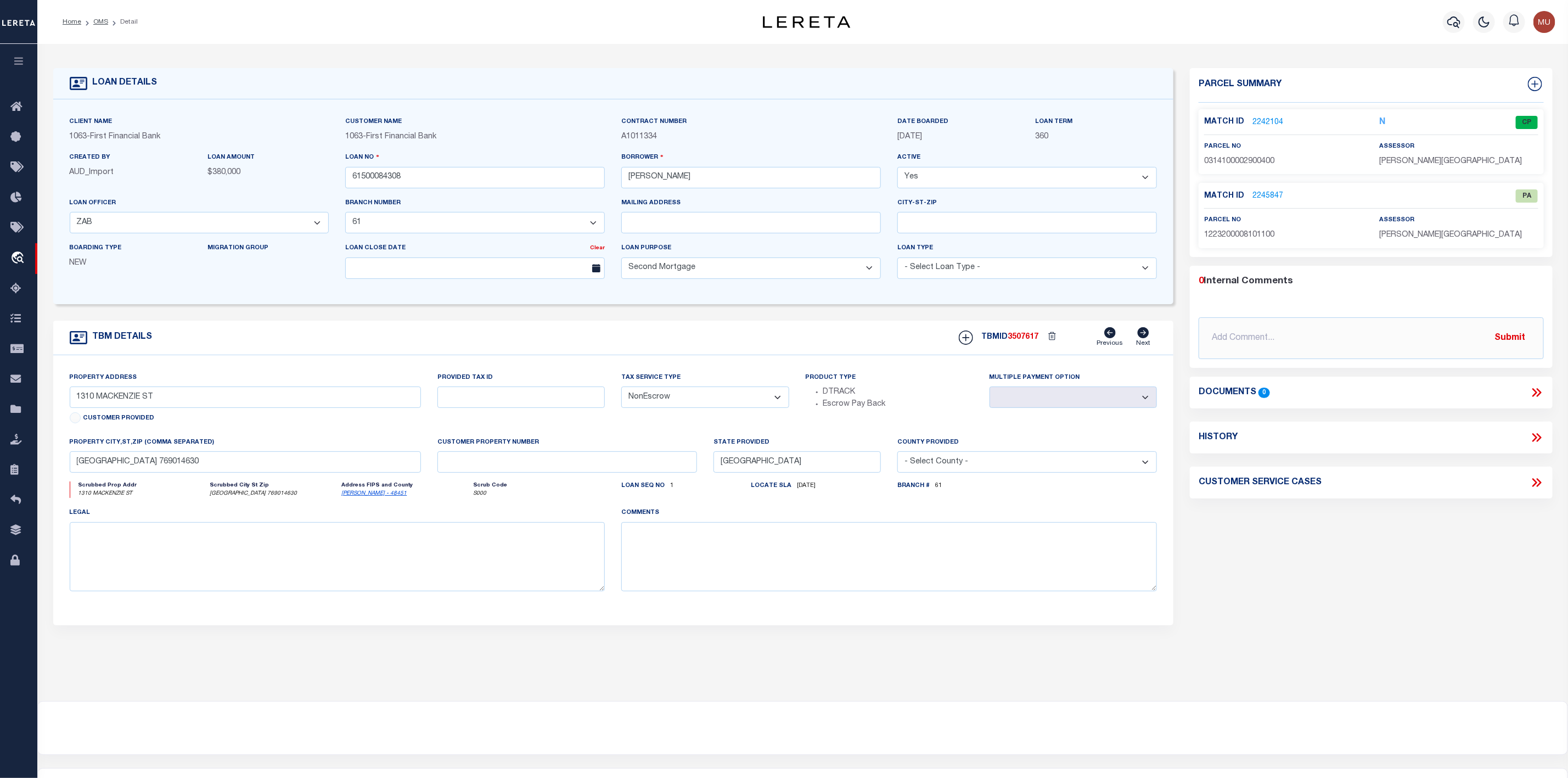
click at [1261, 198] on link "2245847" at bounding box center [1268, 196] width 31 height 11
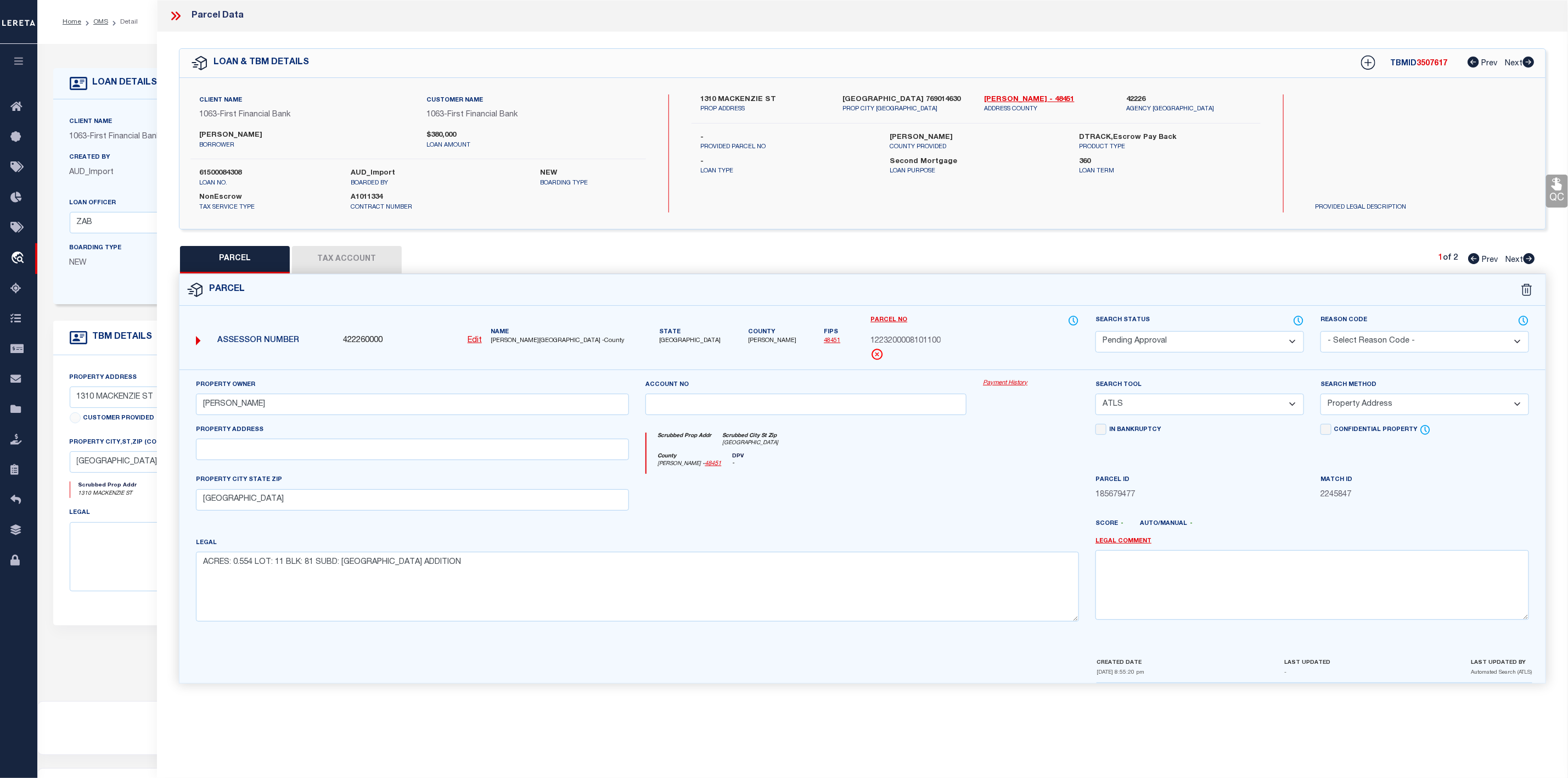
click at [1168, 349] on select "Automated Search Bad Parcel Complete Duplicate Parcel High Dollar Reporting In …" at bounding box center [1200, 342] width 209 height 22
click at [1096, 332] on select "Automated Search Bad Parcel Complete Duplicate Parcel High Dollar Reporting In …" at bounding box center [1200, 342] width 209 height 22
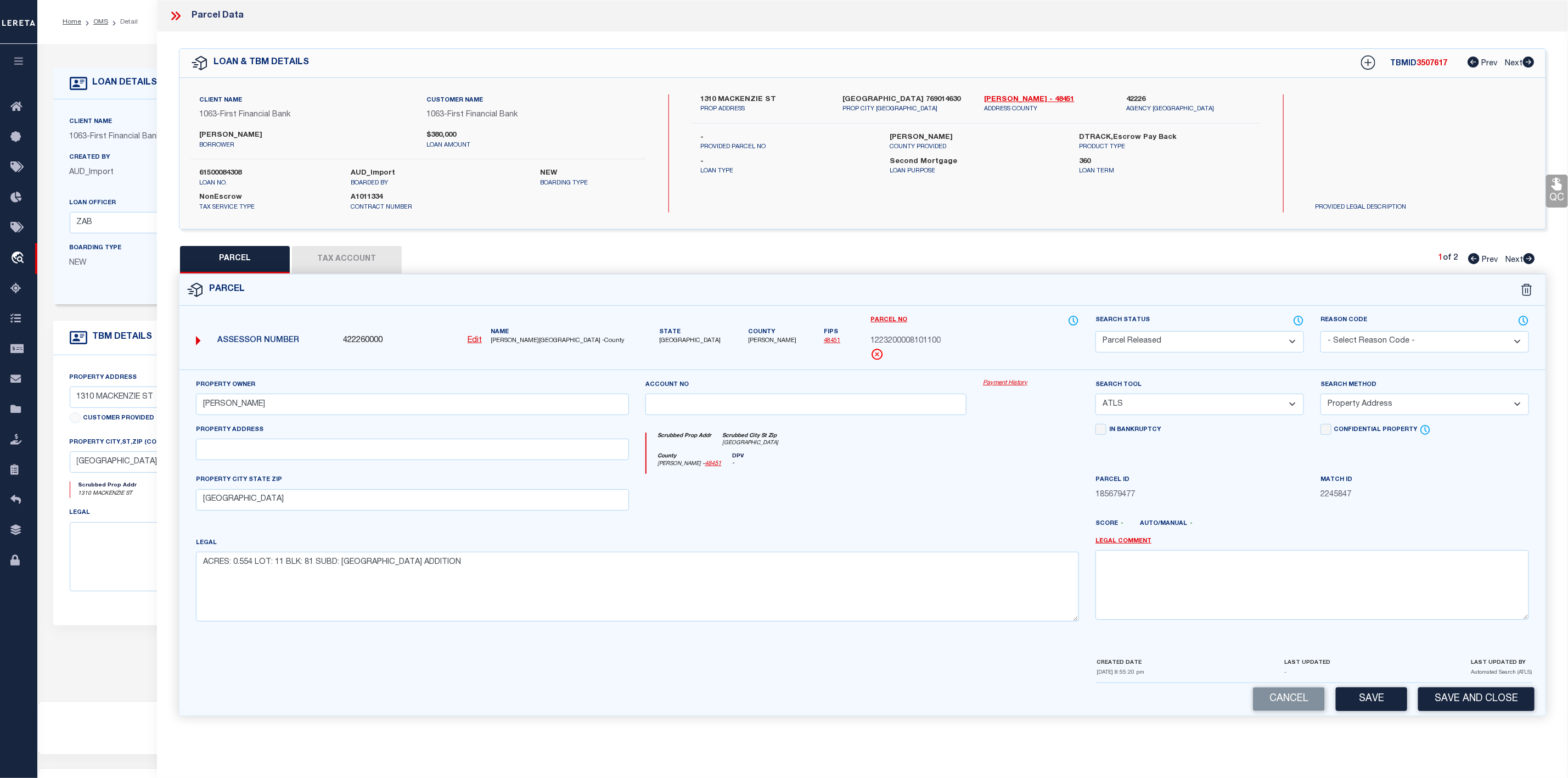
click at [1422, 339] on select "- Select Reason Code - 099 - Other (Provide additional detail) ACT - Agency Cha…" at bounding box center [1425, 342] width 209 height 22
click at [1320, 332] on select "- Select Reason Code - 099 - Other (Provide additional detail) ACT - Agency Cha…" at bounding box center [1425, 342] width 209 height 22
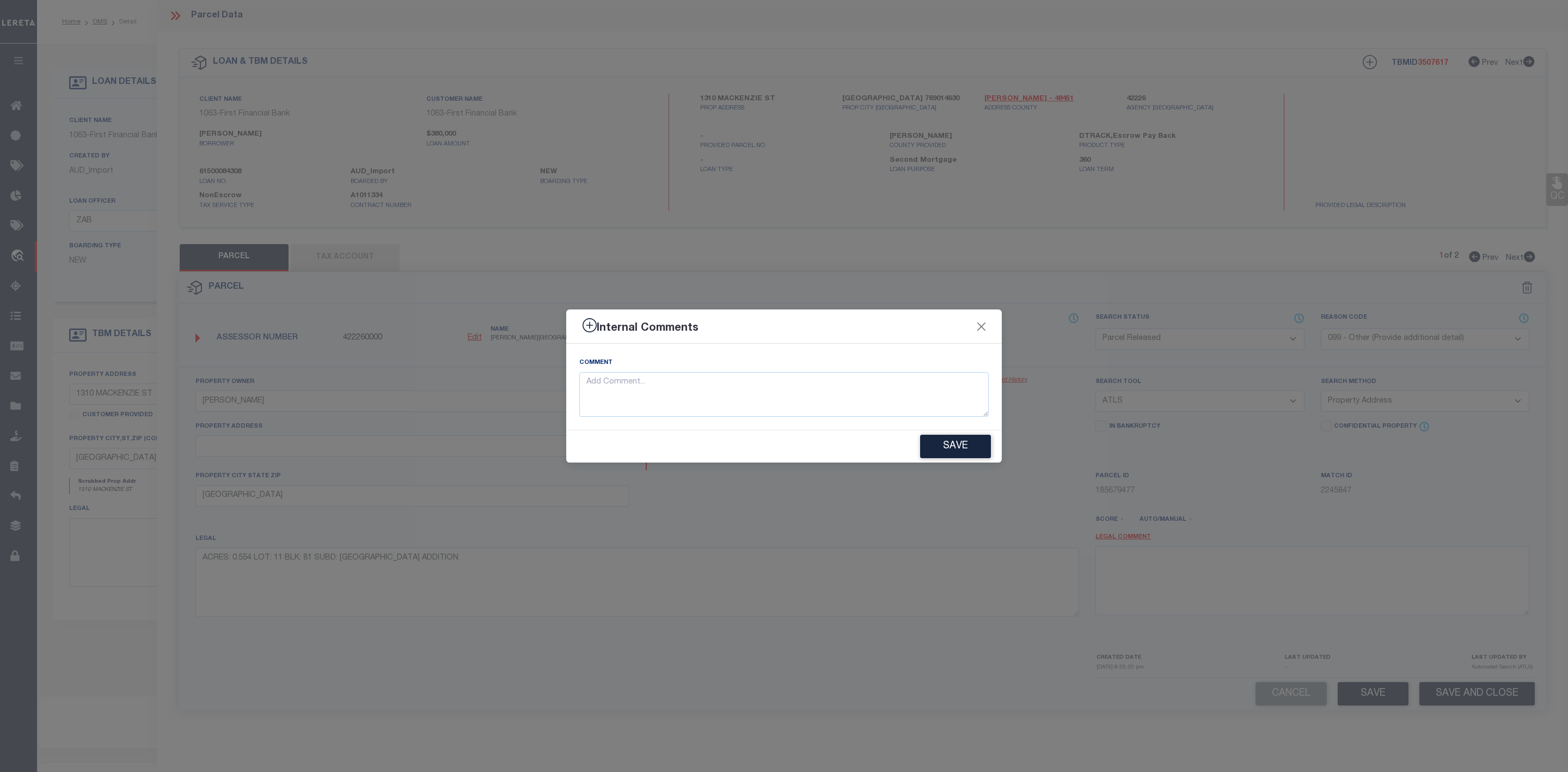
click at [1176, 582] on div "Internal Comments Comment Save" at bounding box center [784, 386] width 1568 height 772
click at [707, 390] on textarea at bounding box center [784, 395] width 409 height 45
paste textarea "Parcel Not Needed"
click at [946, 454] on button "Save" at bounding box center [955, 446] width 71 height 23
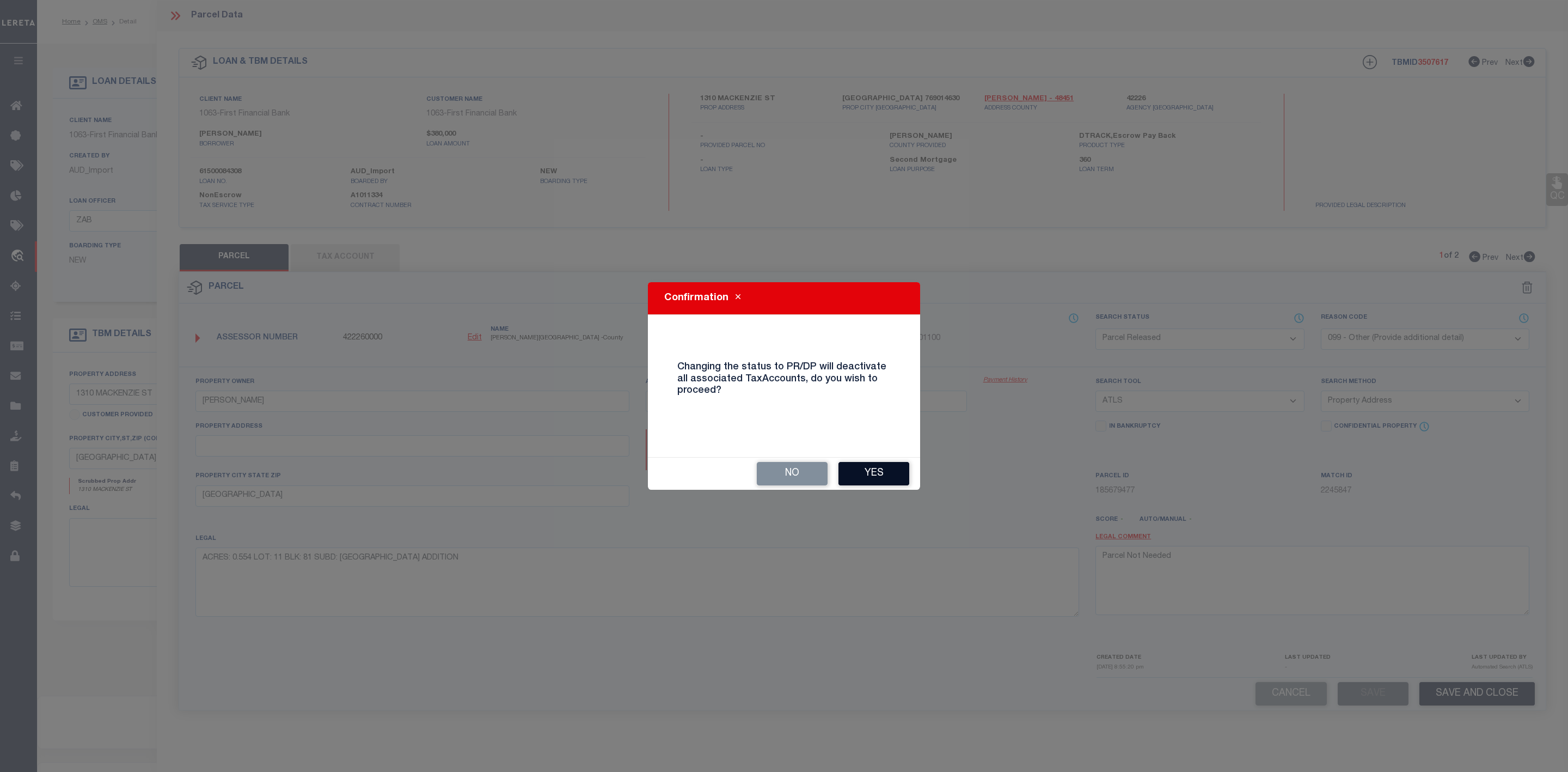
click at [883, 474] on button "Yes" at bounding box center [874, 473] width 71 height 23
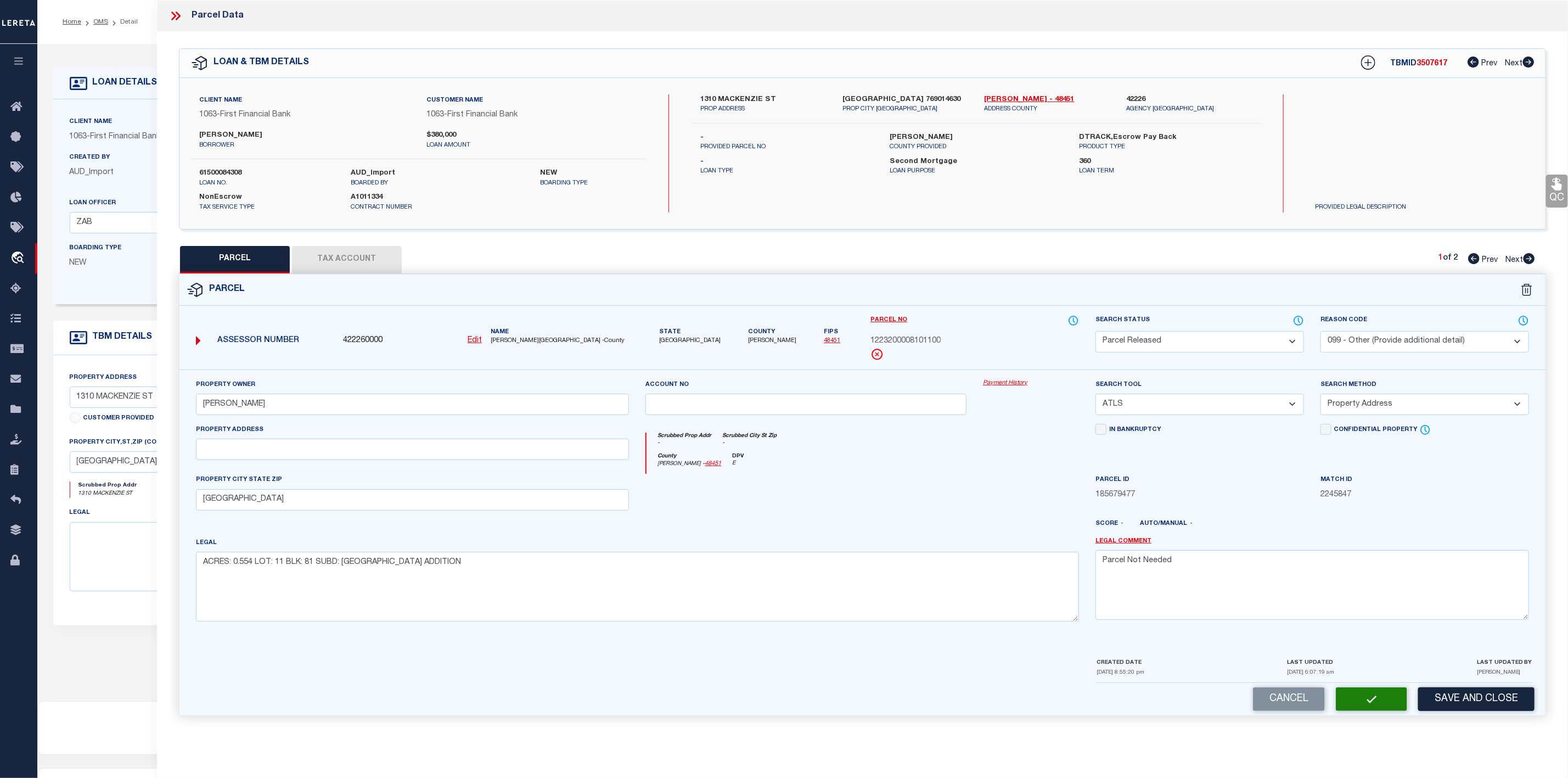
click at [176, 14] on icon at bounding box center [176, 16] width 14 height 14
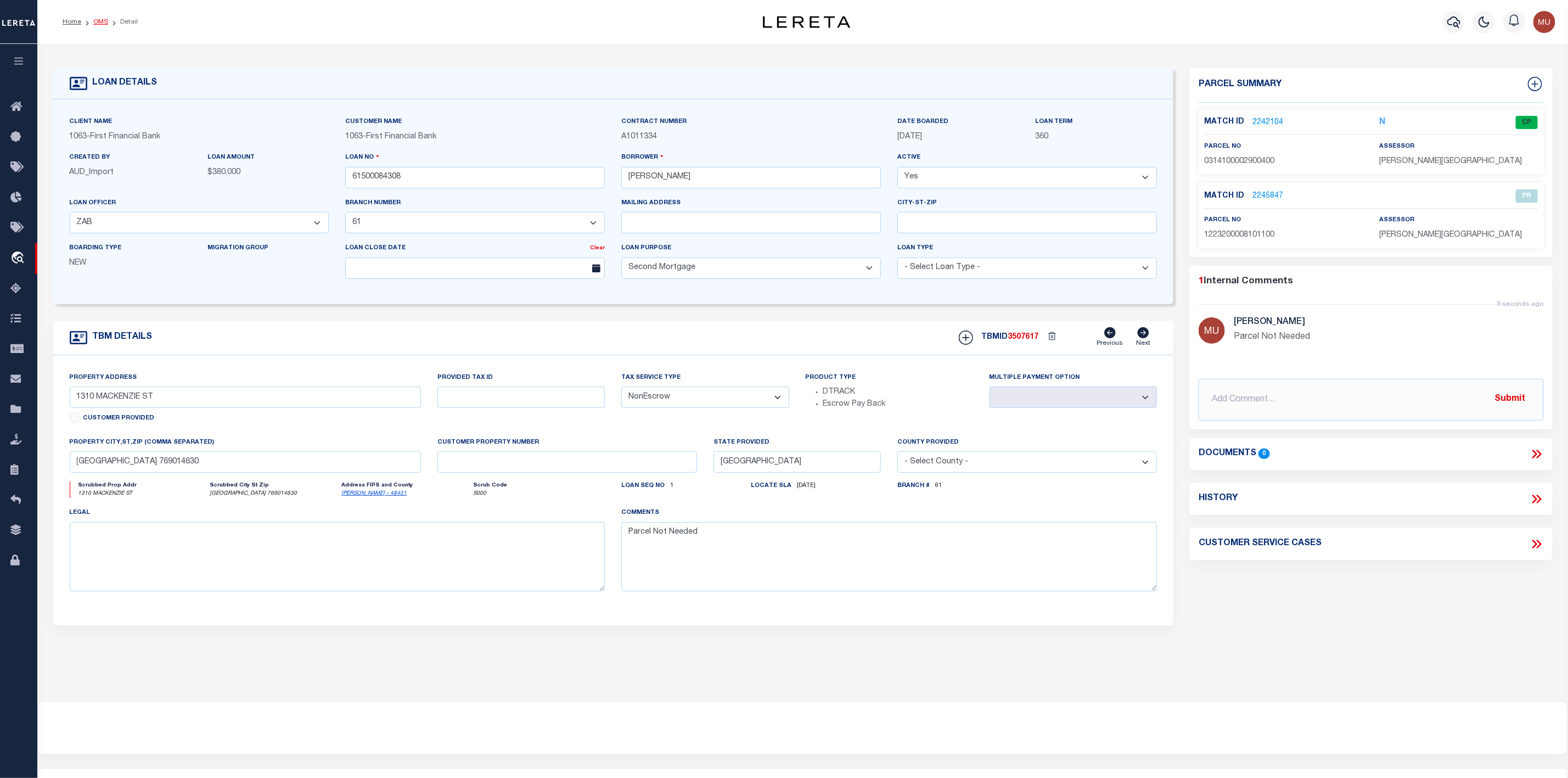
click at [97, 20] on link "OMS" at bounding box center [101, 22] width 15 height 6
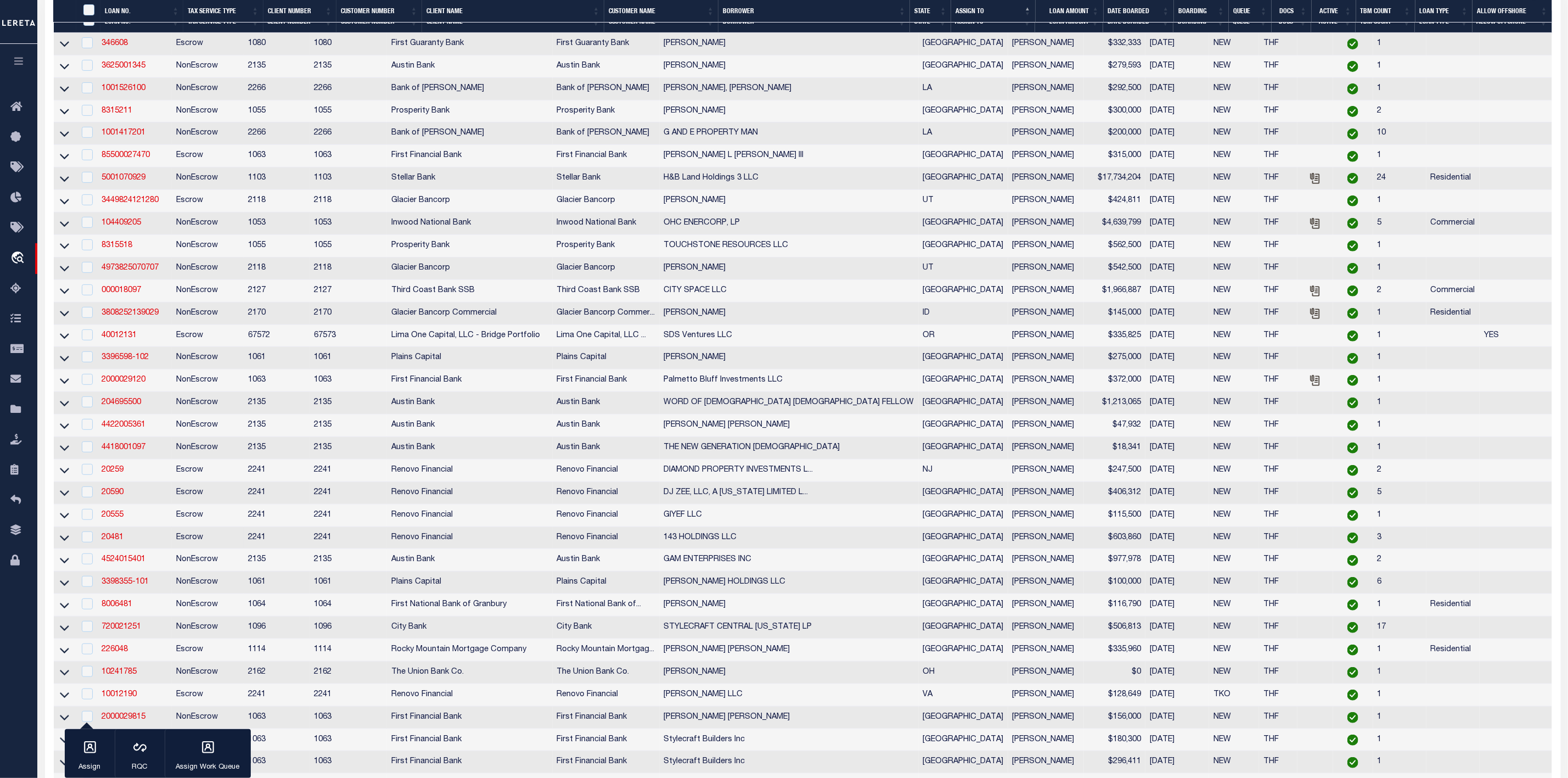
scroll to position [545, 0]
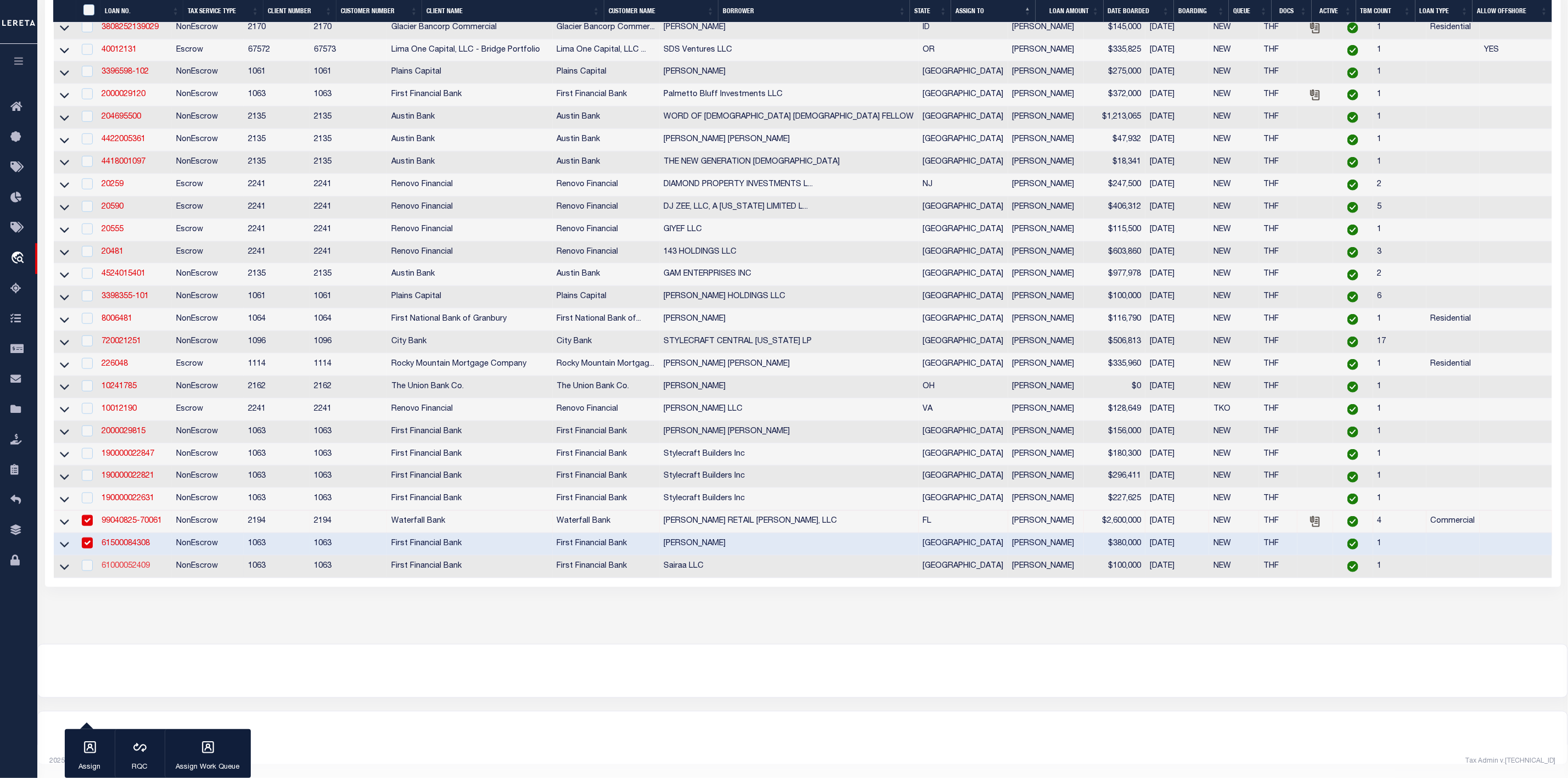
drag, startPoint x: 120, startPoint y: 571, endPoint x: 124, endPoint y: 562, distance: 9.8
click at [120, 570] on td "61000052409" at bounding box center [134, 566] width 74 height 22
click at [124, 563] on link "61000052409" at bounding box center [125, 566] width 48 height 8
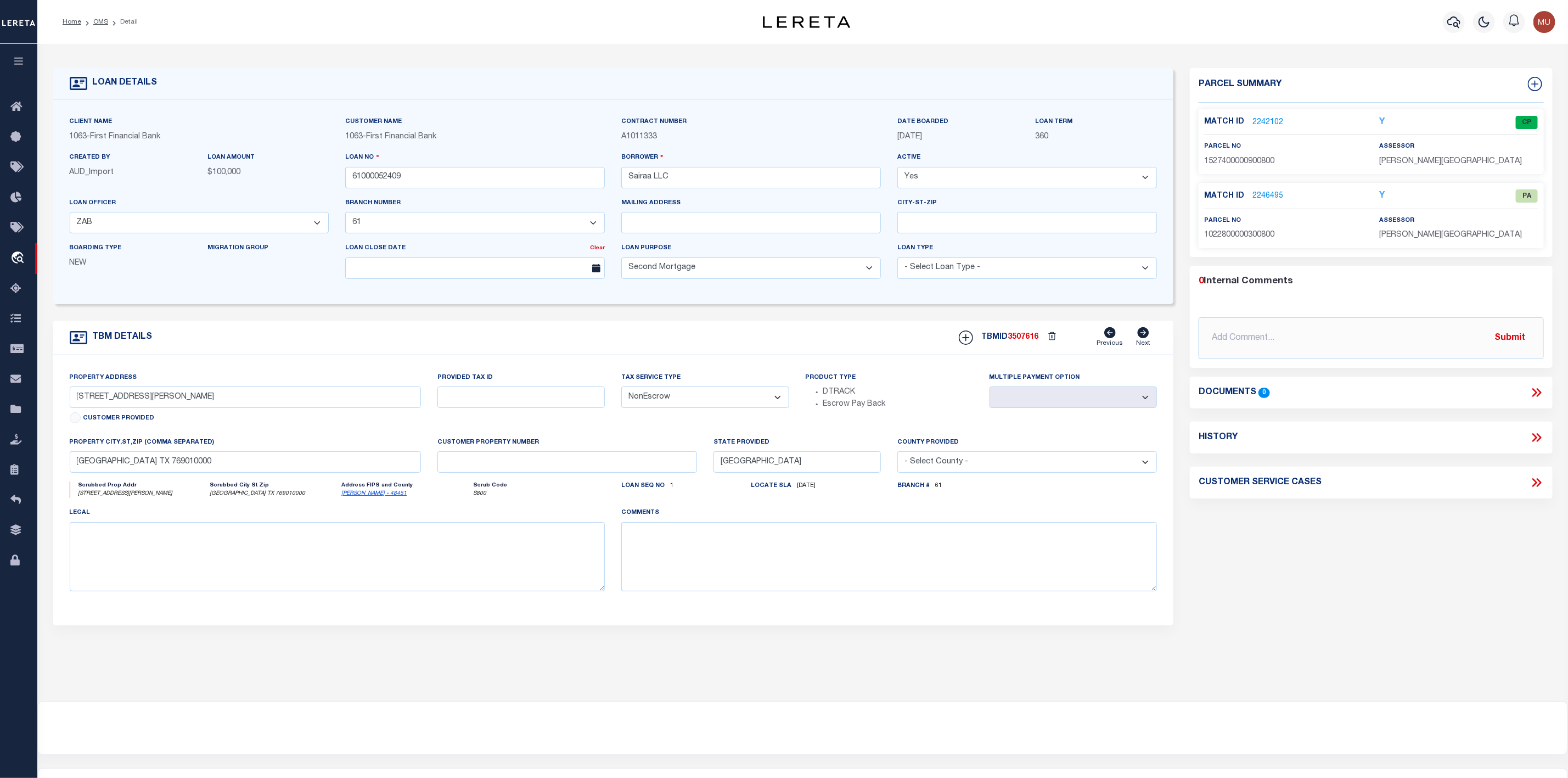
click at [1266, 197] on link "2246495" at bounding box center [1268, 196] width 31 height 11
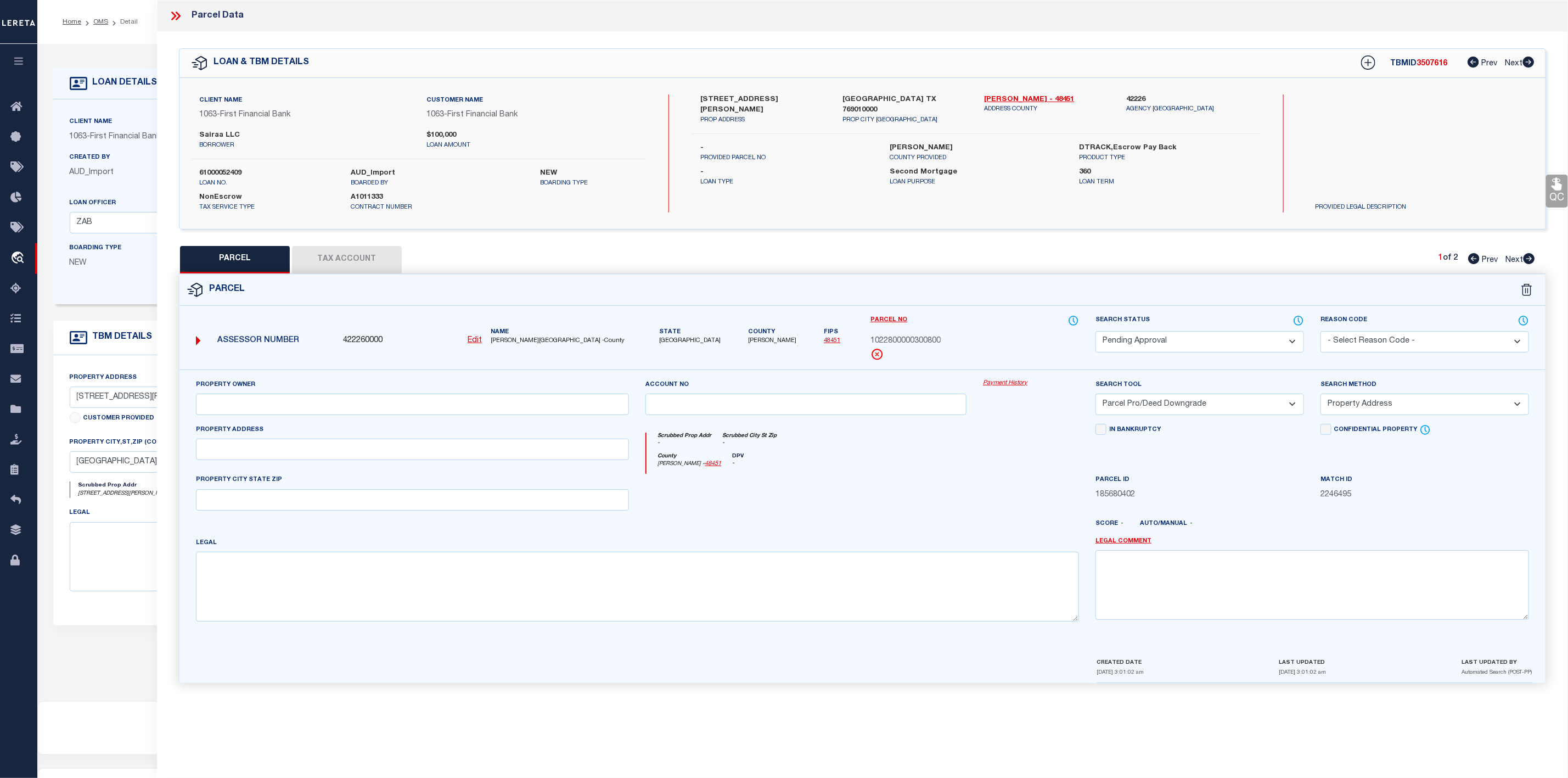
click at [1182, 336] on select "Automated Search Bad Parcel Complete Duplicate Parcel High Dollar Reporting In …" at bounding box center [1200, 342] width 209 height 22
click at [1096, 332] on select "Automated Search Bad Parcel Complete Duplicate Parcel High Dollar Reporting In …" at bounding box center [1200, 342] width 209 height 22
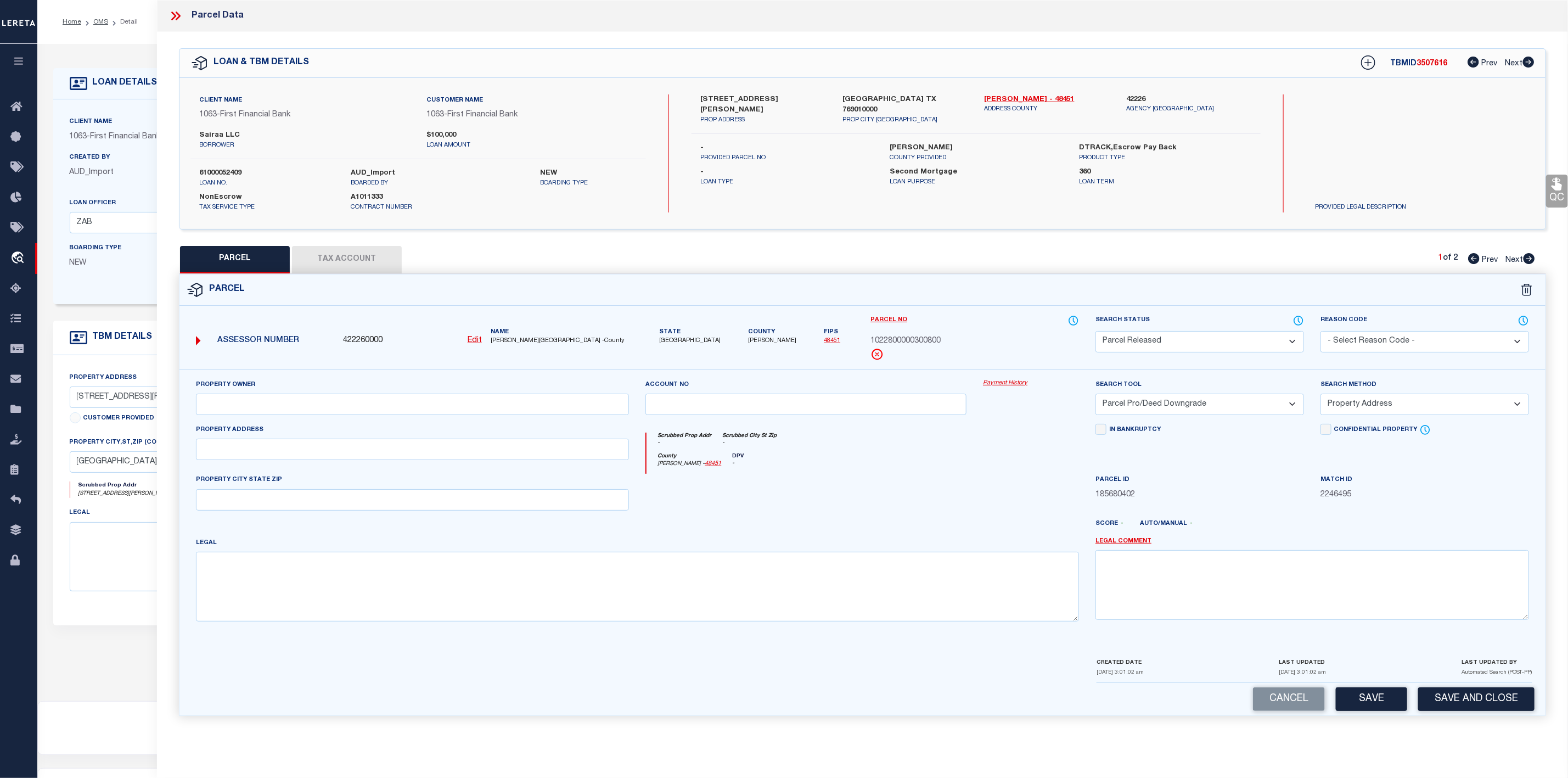
click at [1373, 341] on select "- Select Reason Code - 099 - Other (Provide additional detail) ACT - Agency Cha…" at bounding box center [1425, 342] width 209 height 22
click at [1320, 332] on select "- Select Reason Code - 099 - Other (Provide additional detail) ACT - Agency Cha…" at bounding box center [1425, 342] width 209 height 22
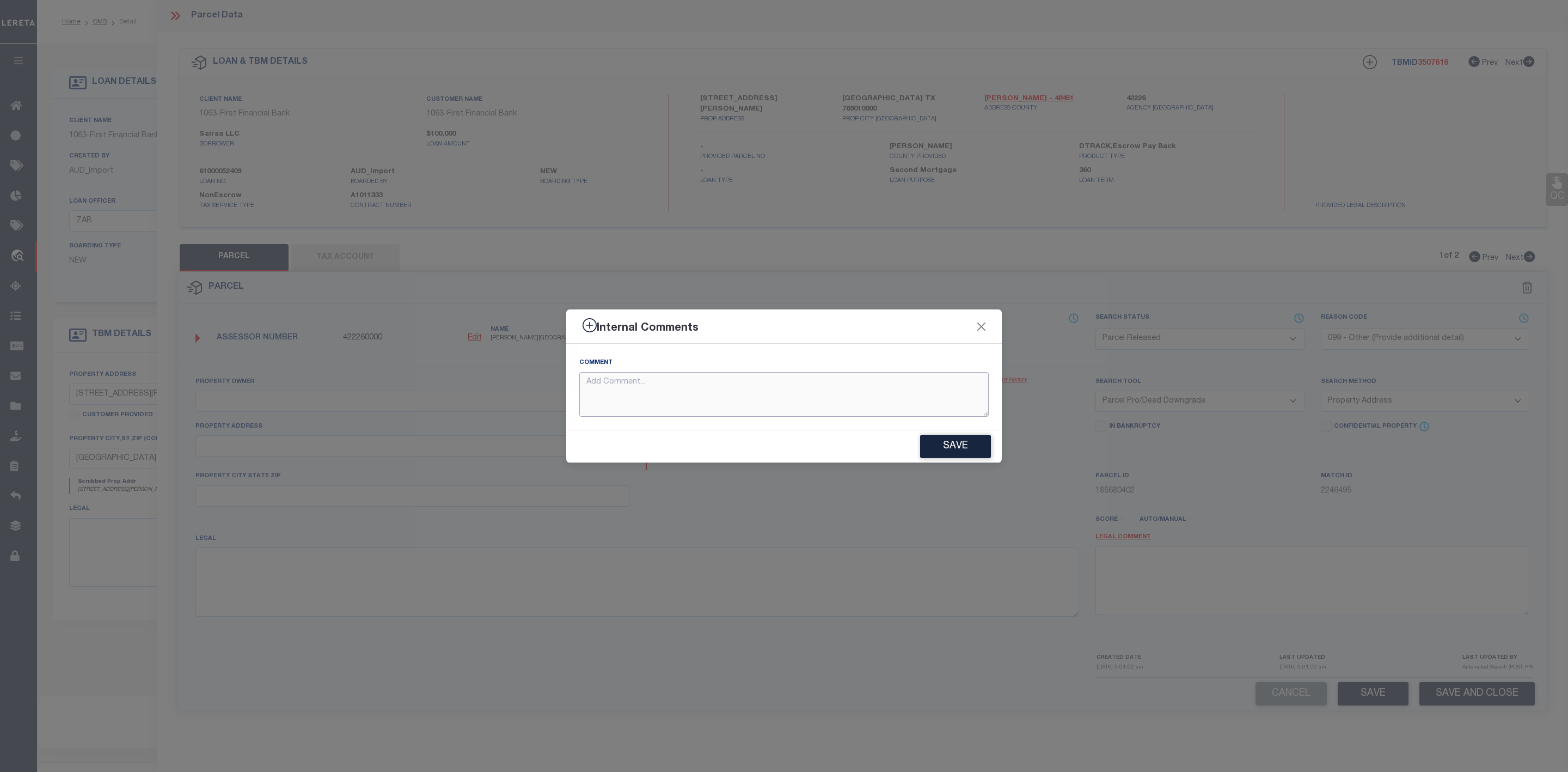
click at [758, 393] on textarea at bounding box center [784, 395] width 409 height 45
paste textarea "Parcel Not Needed"
click at [972, 454] on button "Save" at bounding box center [955, 446] width 71 height 23
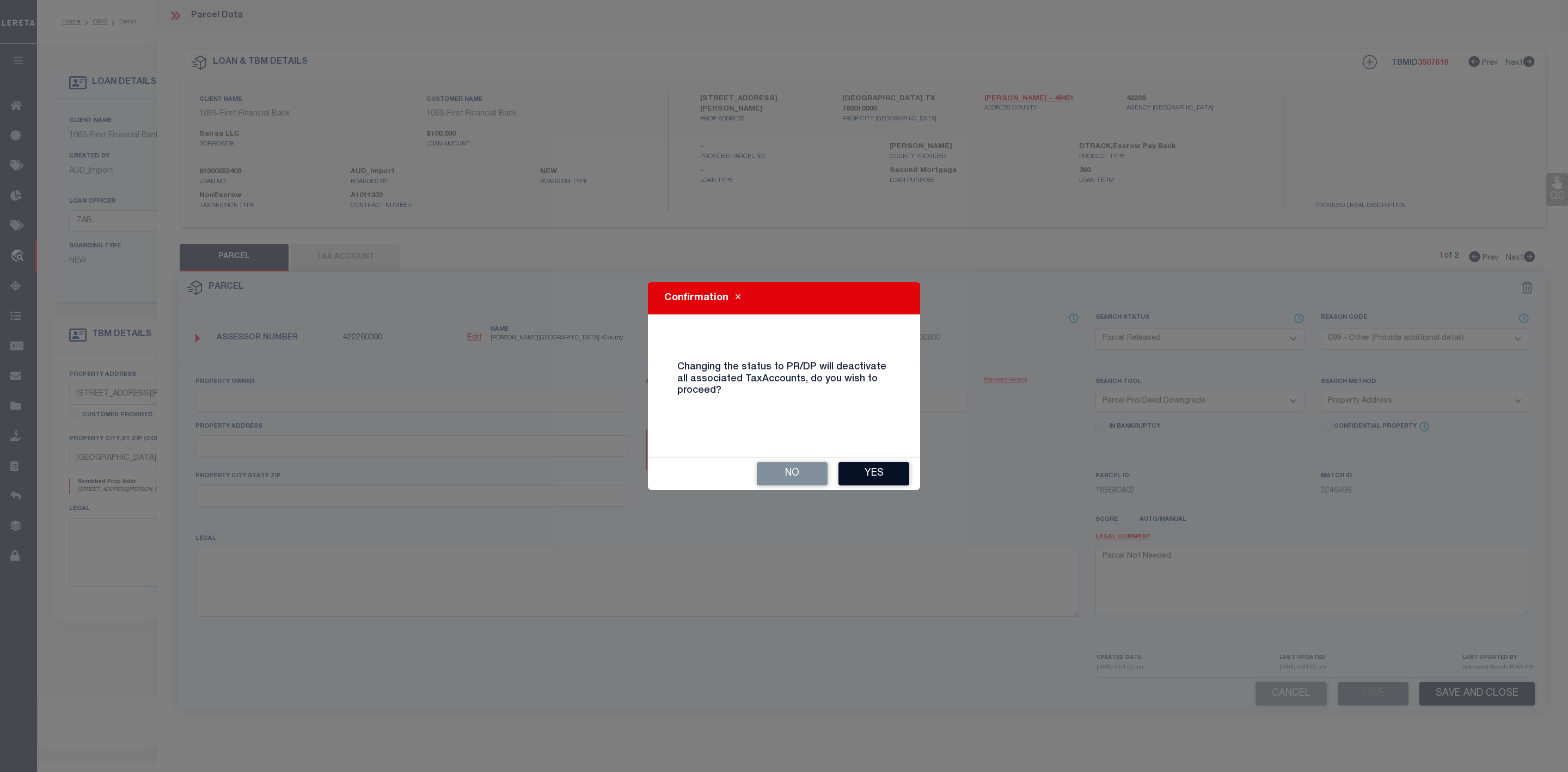
click at [854, 476] on button "Yes" at bounding box center [874, 473] width 71 height 23
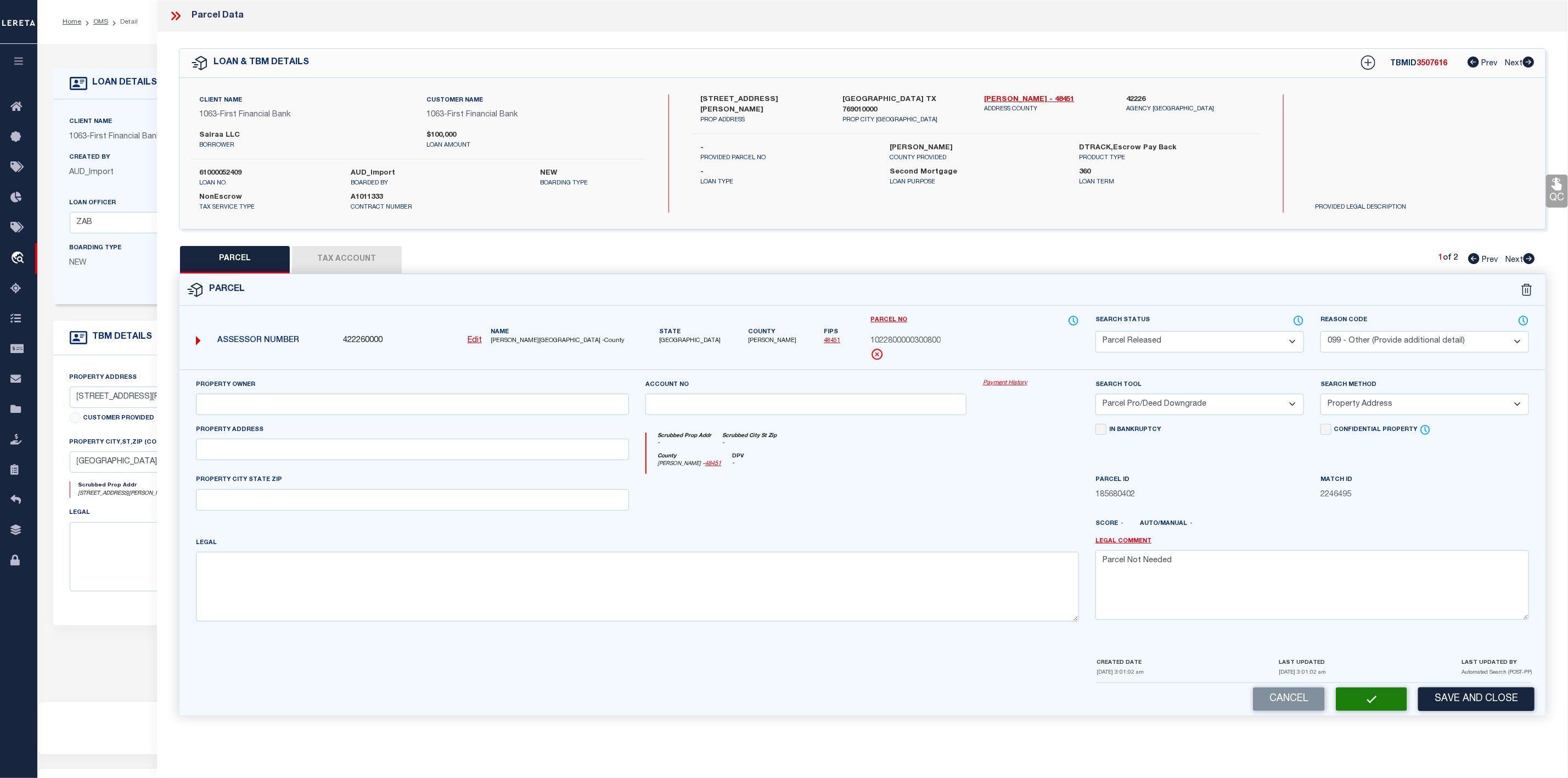
scroll to position [67, 0]
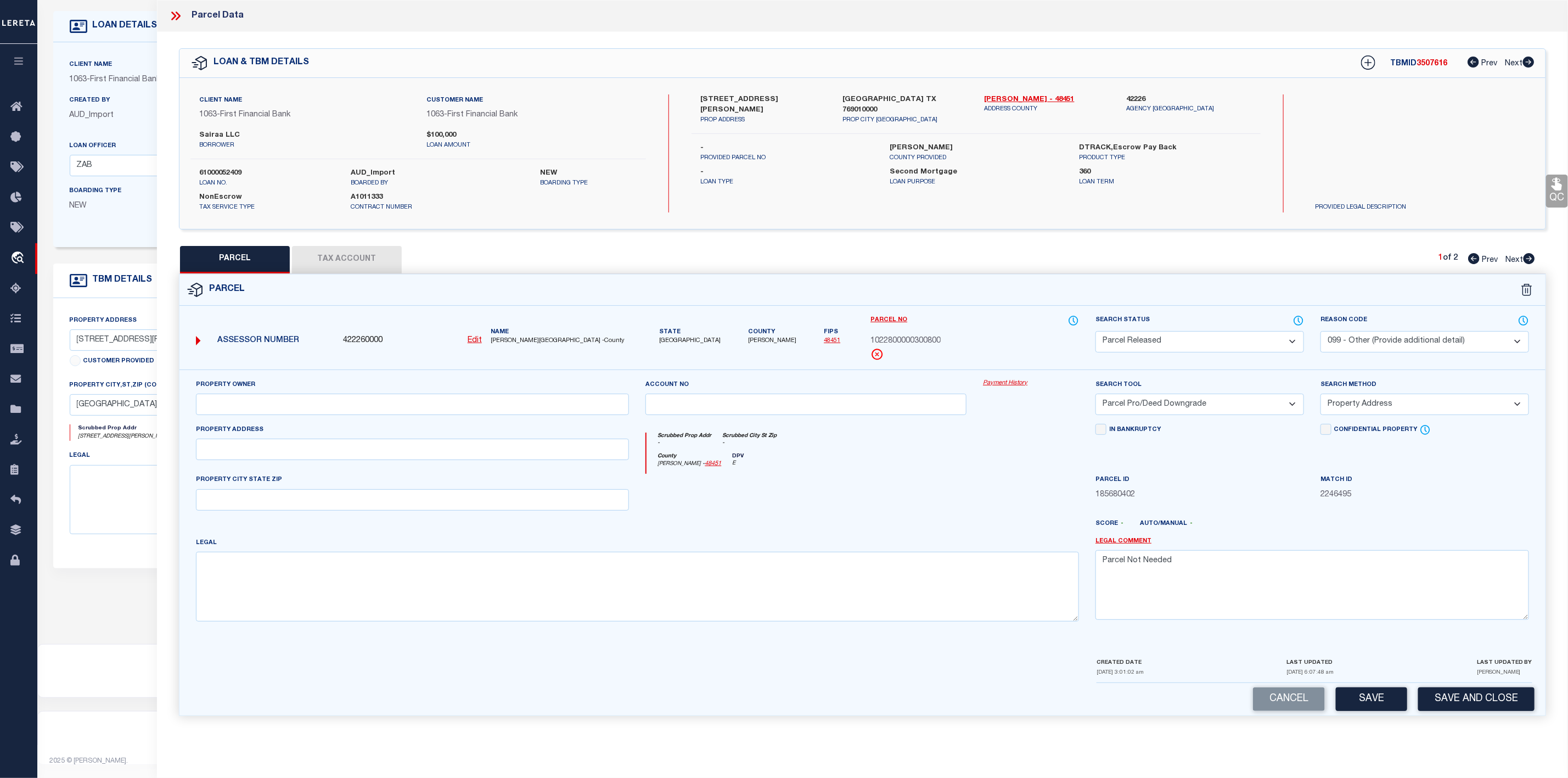
click at [177, 15] on icon at bounding box center [176, 16] width 14 height 14
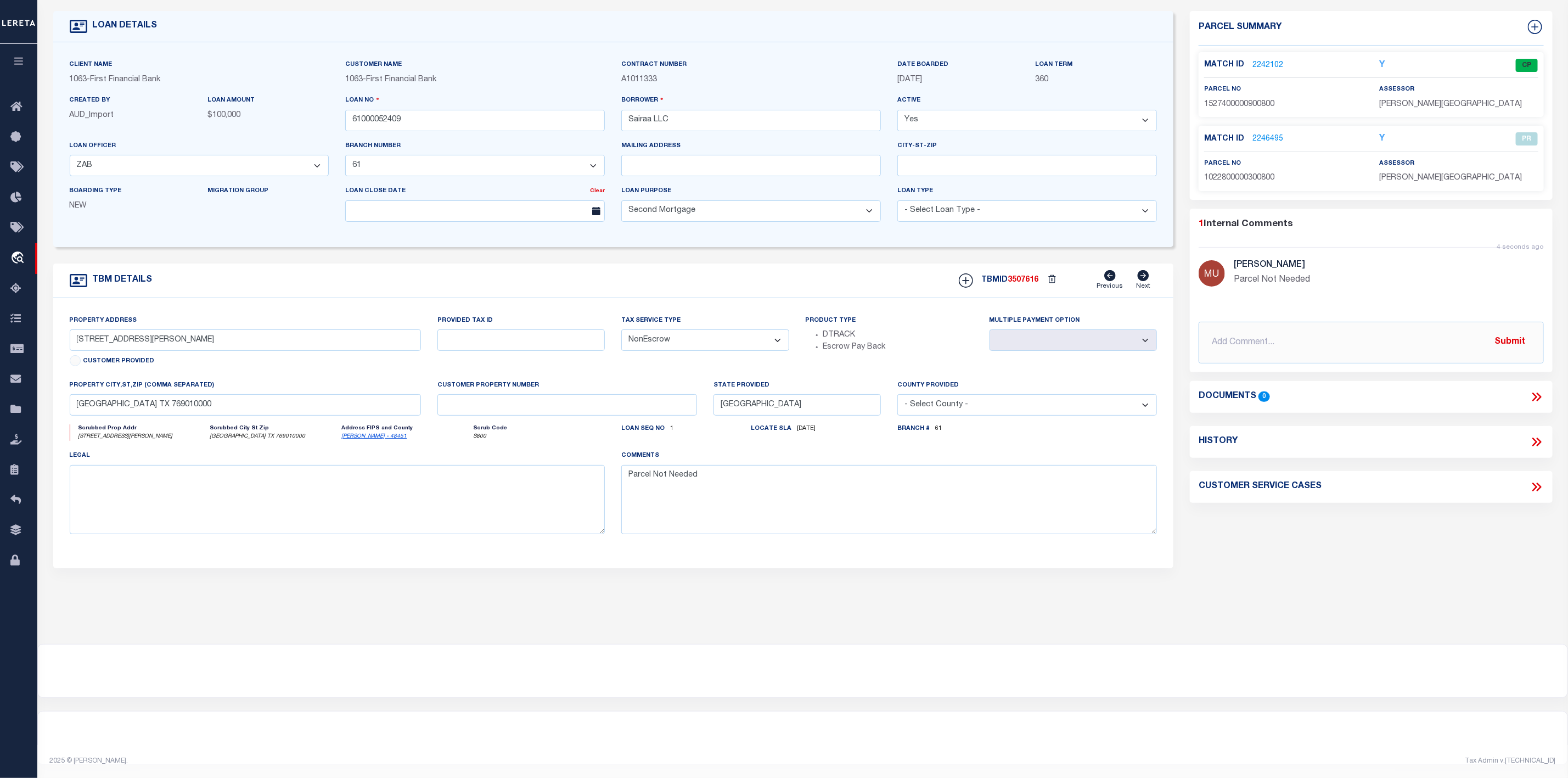
scroll to position [0, 0]
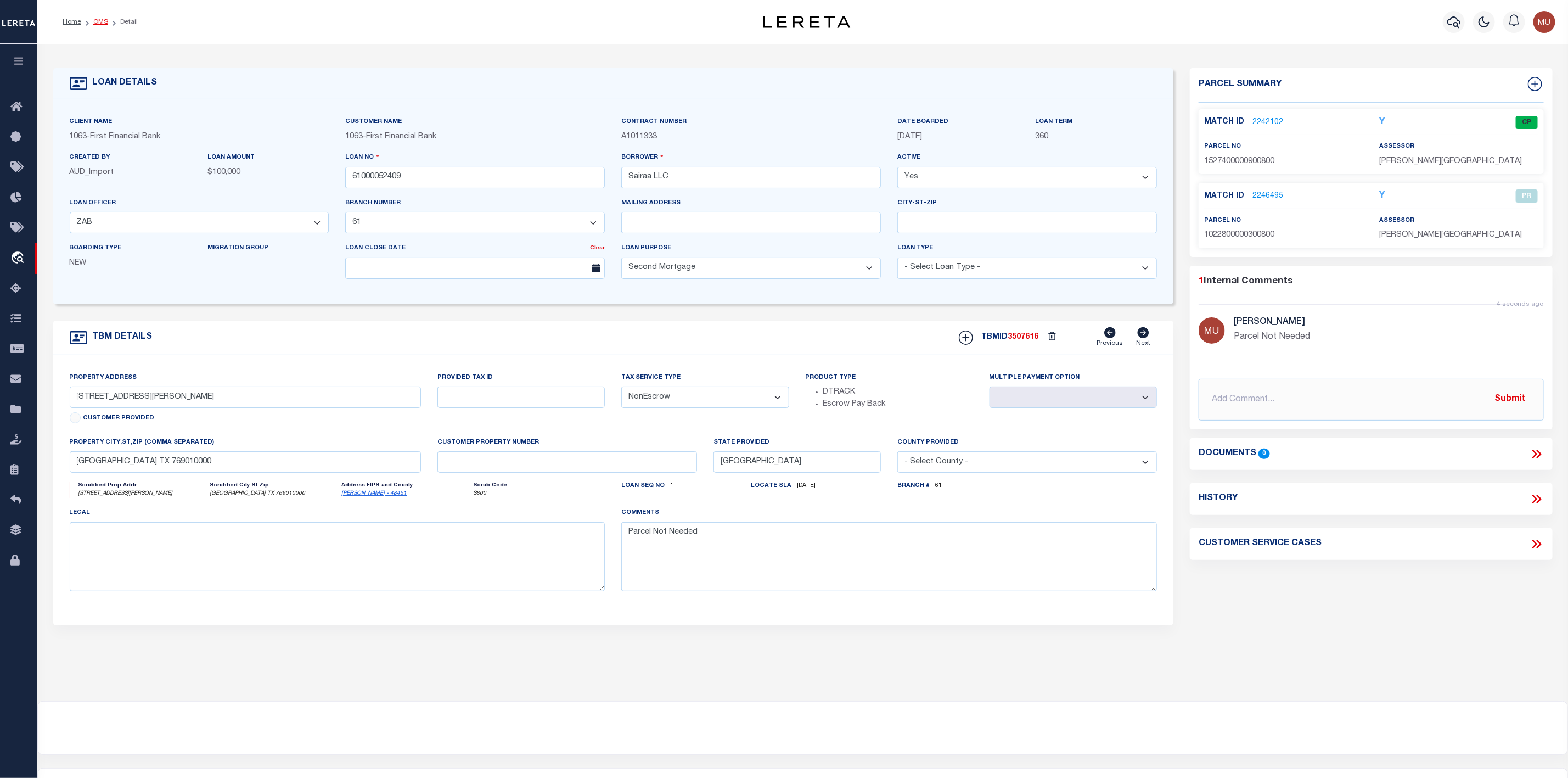
click at [99, 25] on link "OMS" at bounding box center [101, 22] width 15 height 6
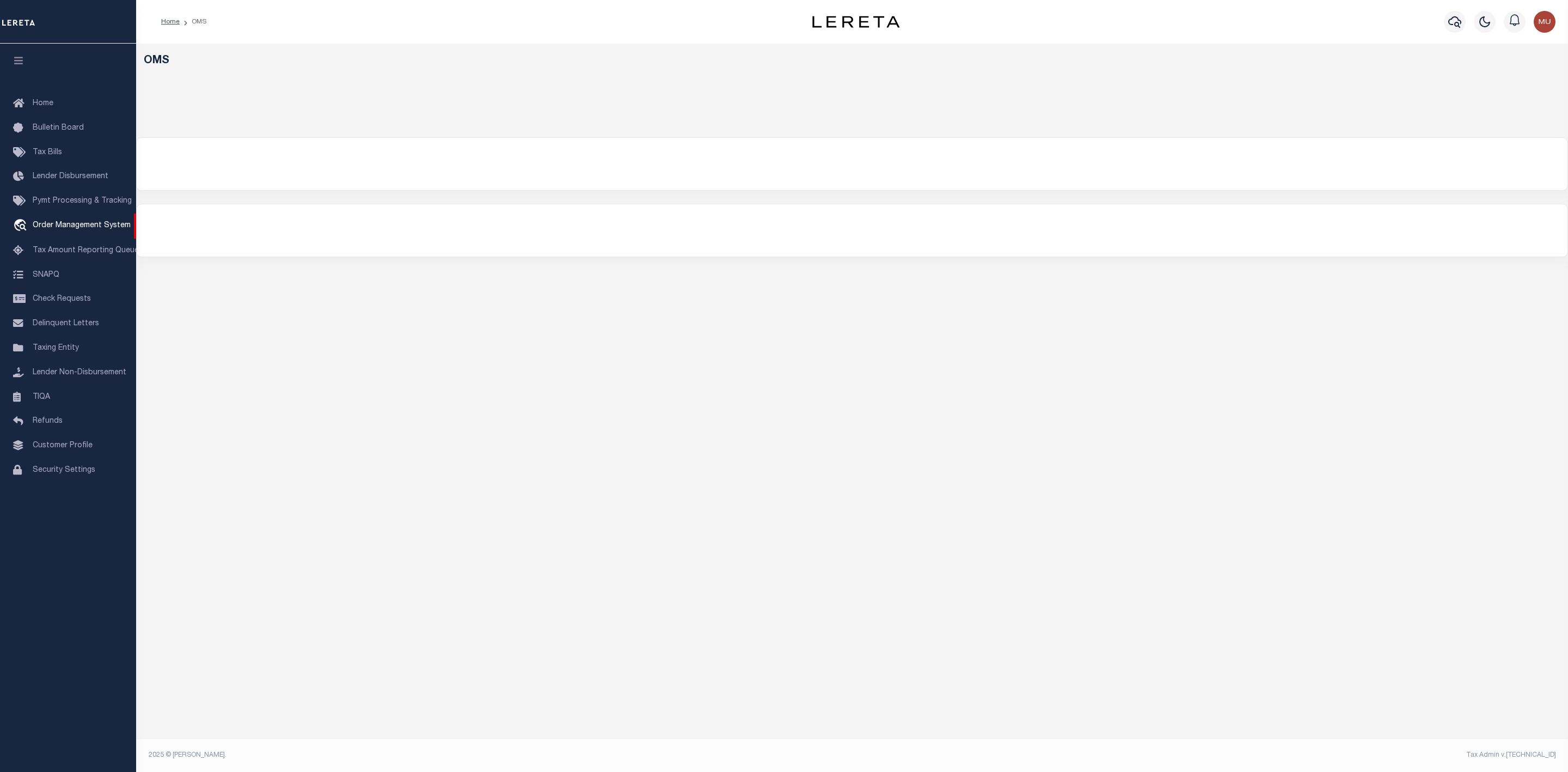
select select "200"
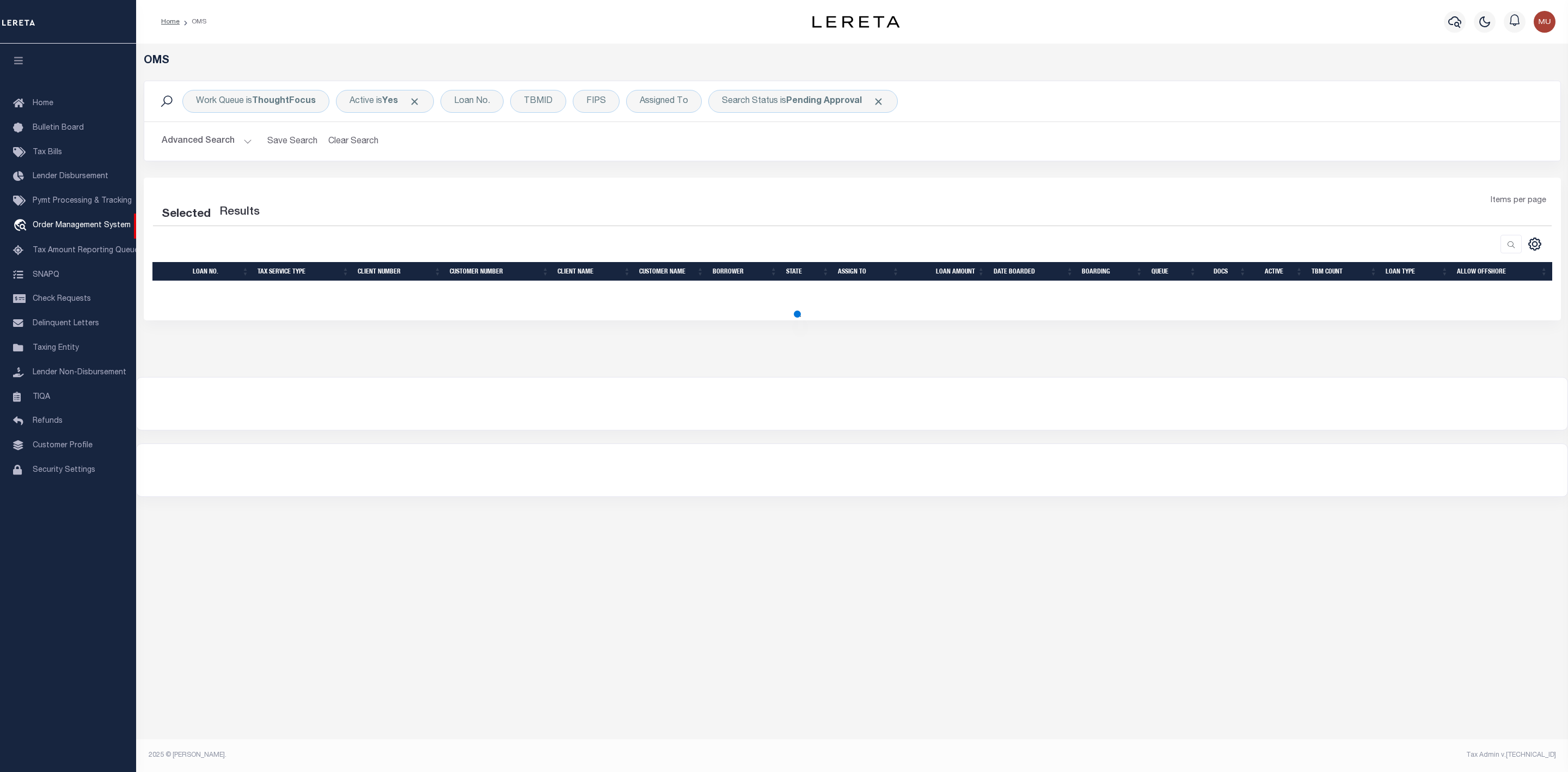
select select "200"
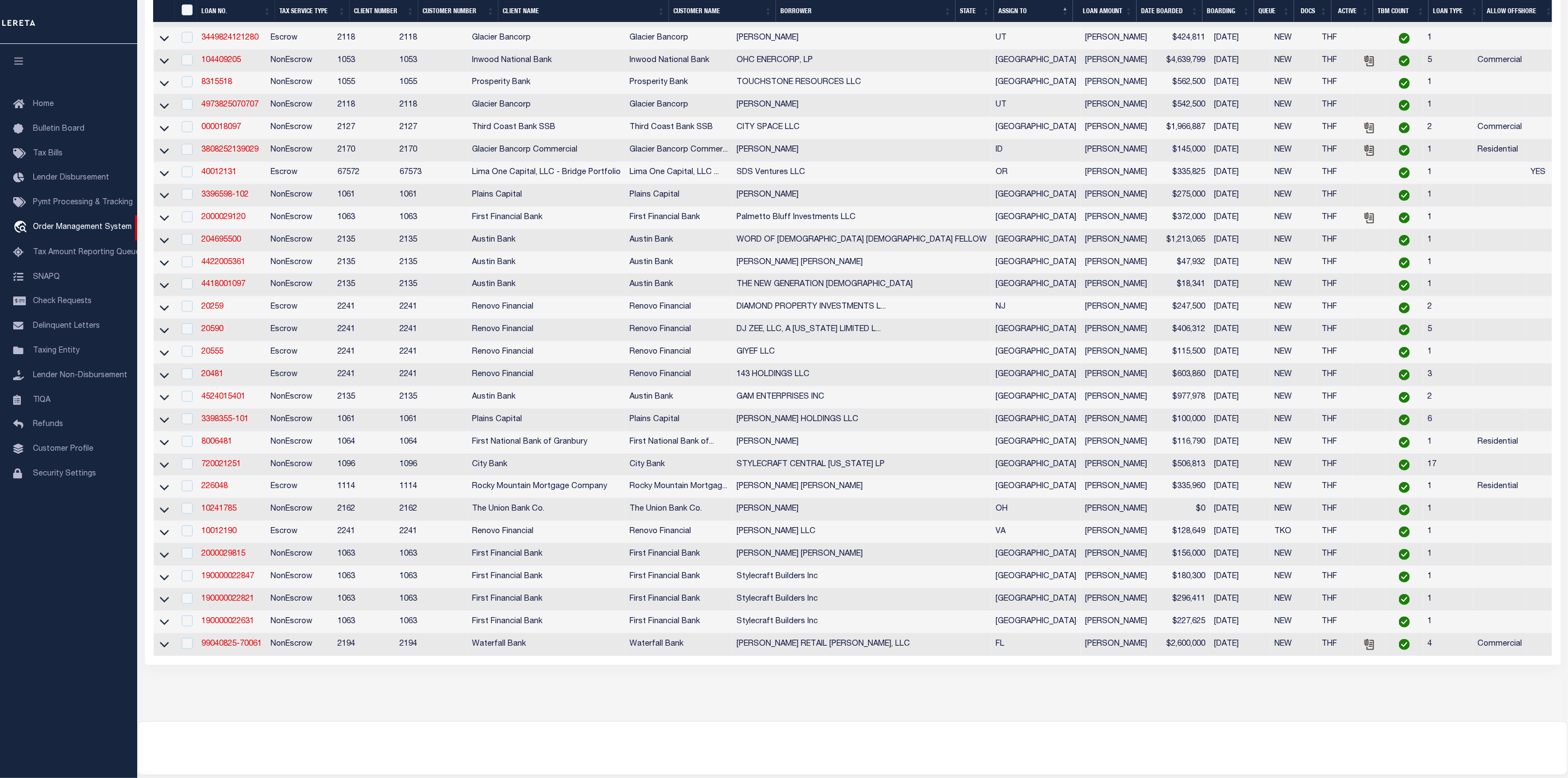
scroll to position [509, 0]
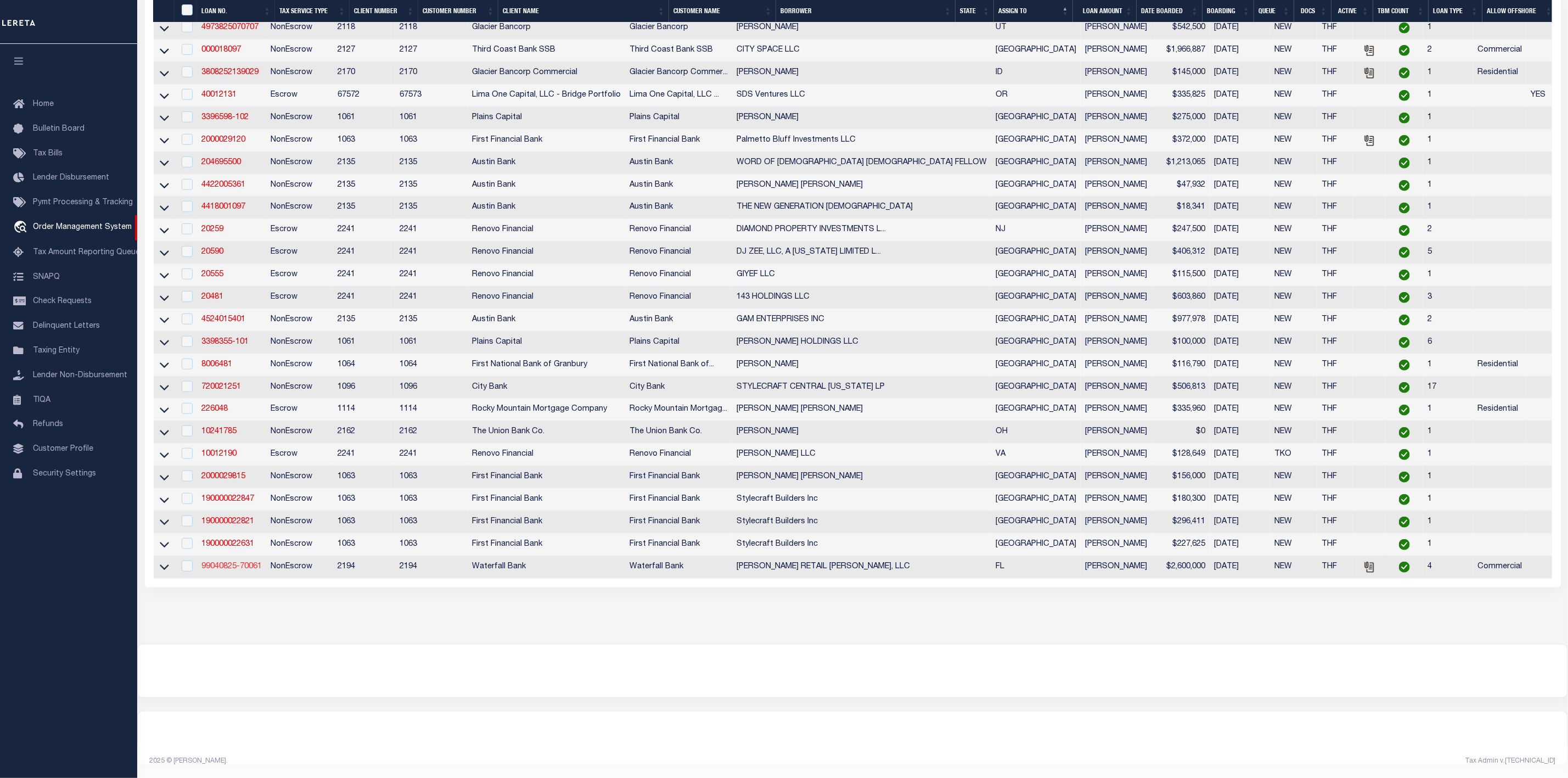
click at [245, 563] on link "99040825-70061" at bounding box center [231, 567] width 60 height 8
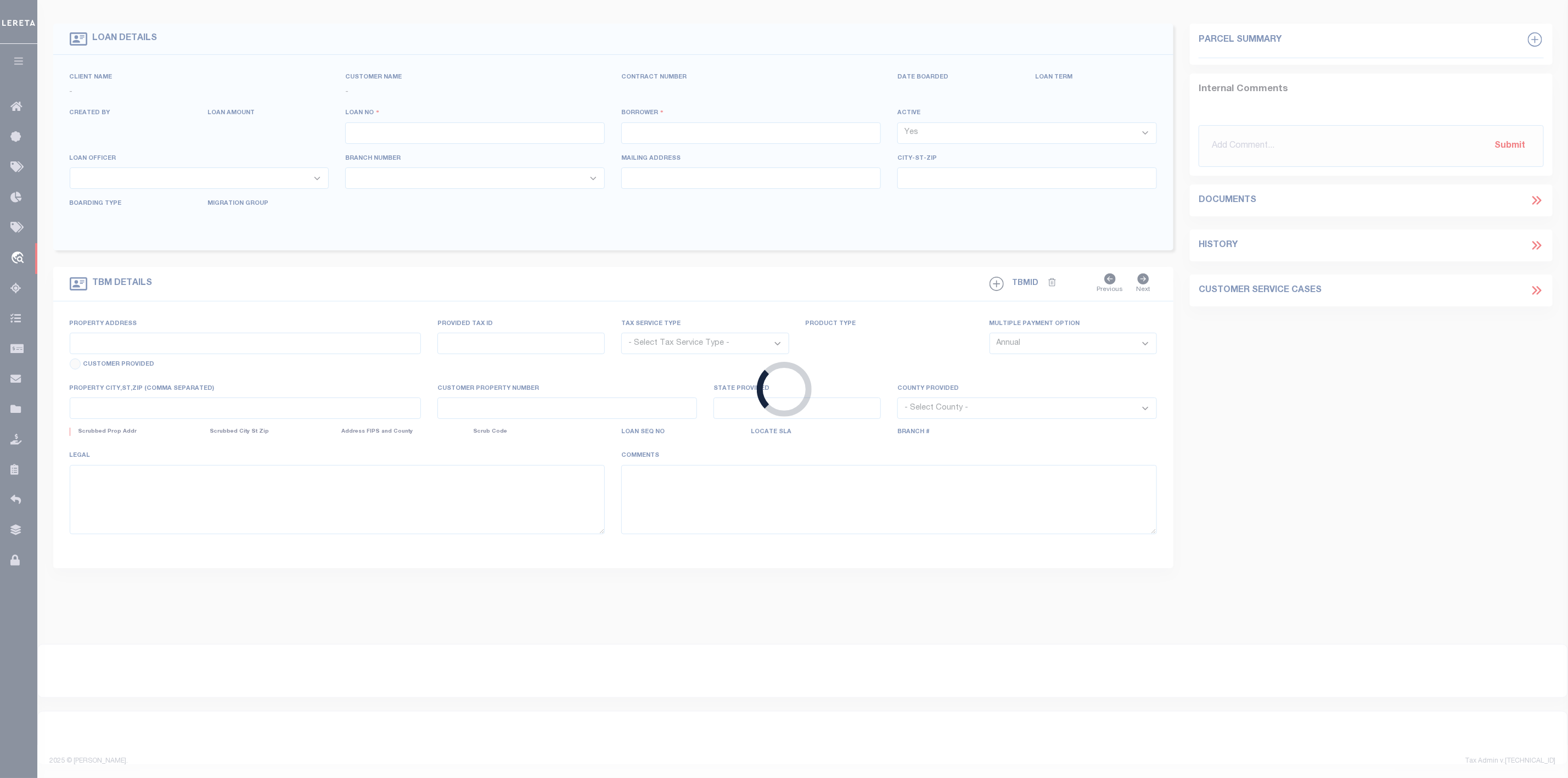
type input "99040825-70061"
type input "HUPP RETAIL LAKE NONA, LLC"
select select
type input "907 S FORT HARRISON AVE STE 102"
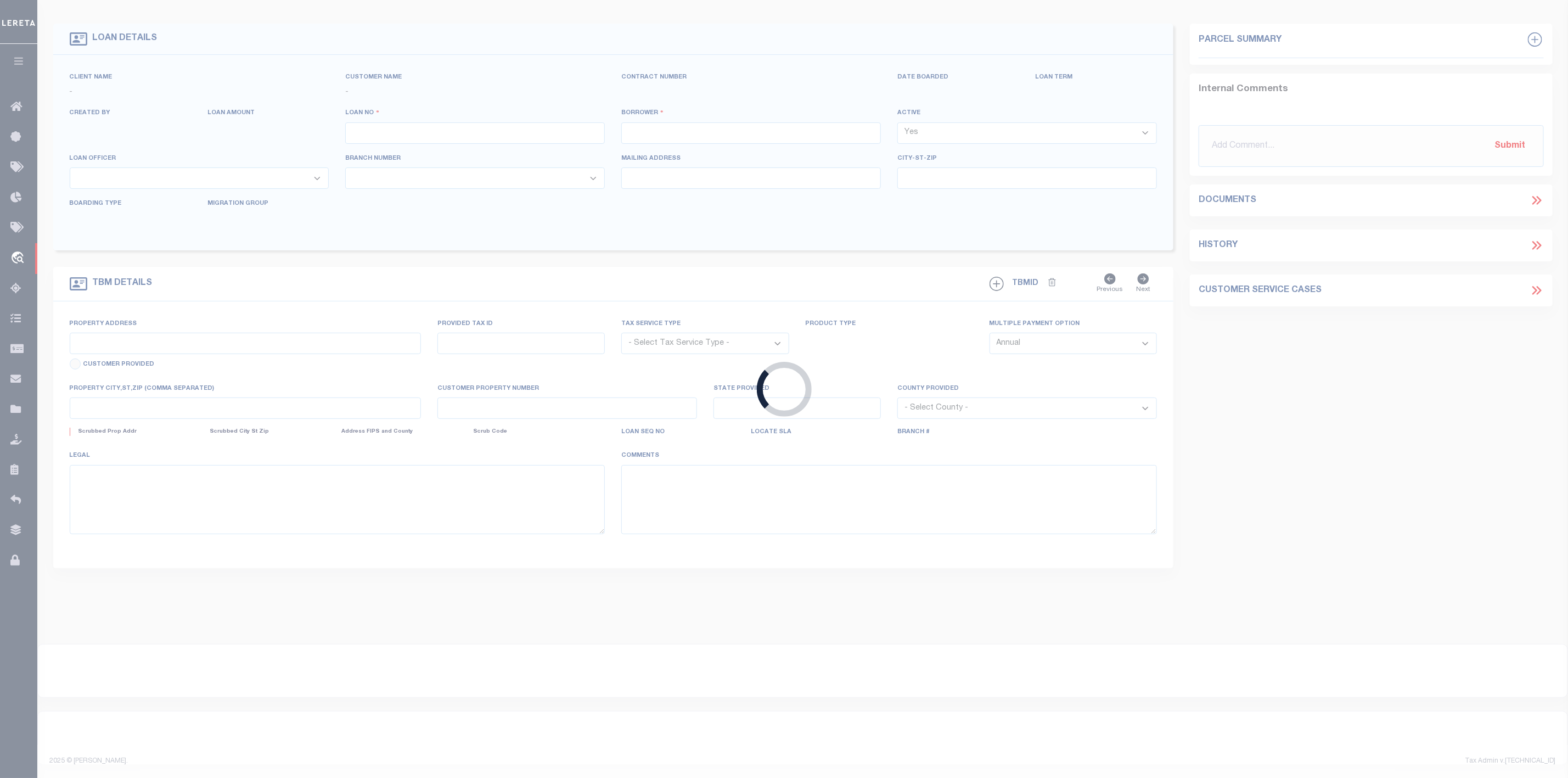
type input "CLEARWATER FL 33756-3937"
type input "08/26/2025"
select select "10"
select select "20"
select select "NonEscrow"
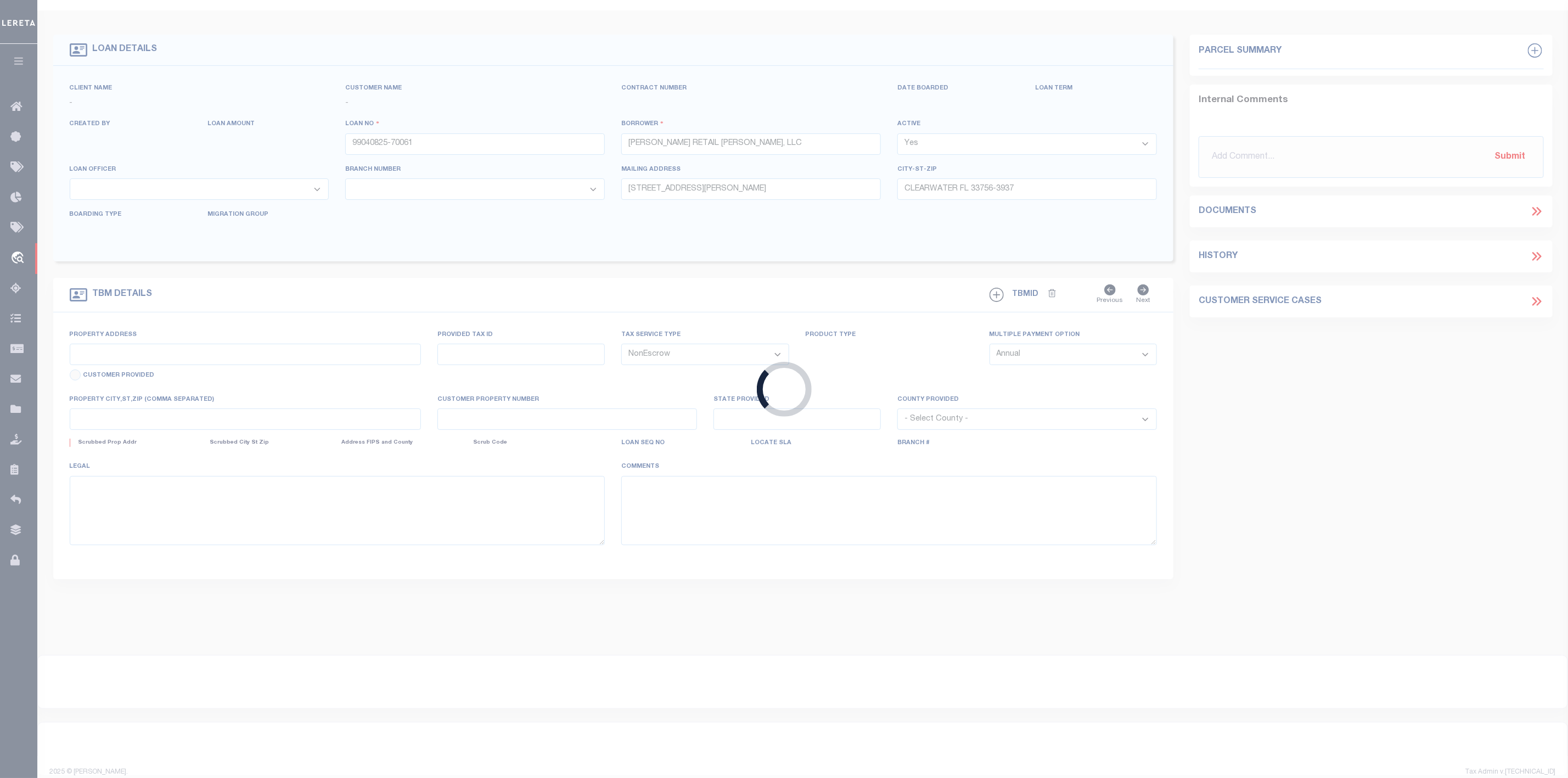
type input "10140 CLEAR VISTA ST"
select select
type input "ORLANDO FL 32832-7151"
type input "FL"
select select
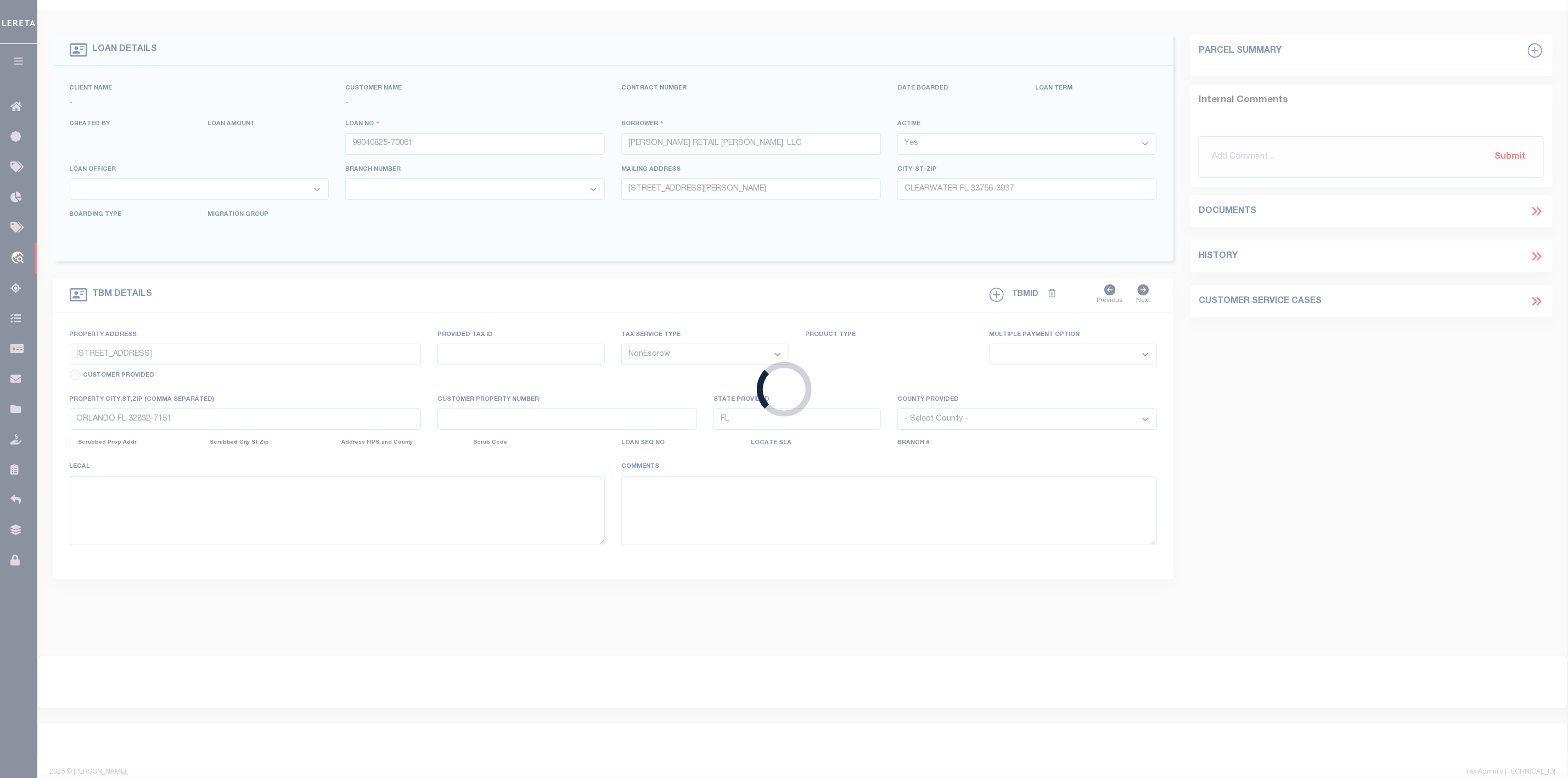
type textarea "SEE ATTACHED"
select select "53802"
select select "5527"
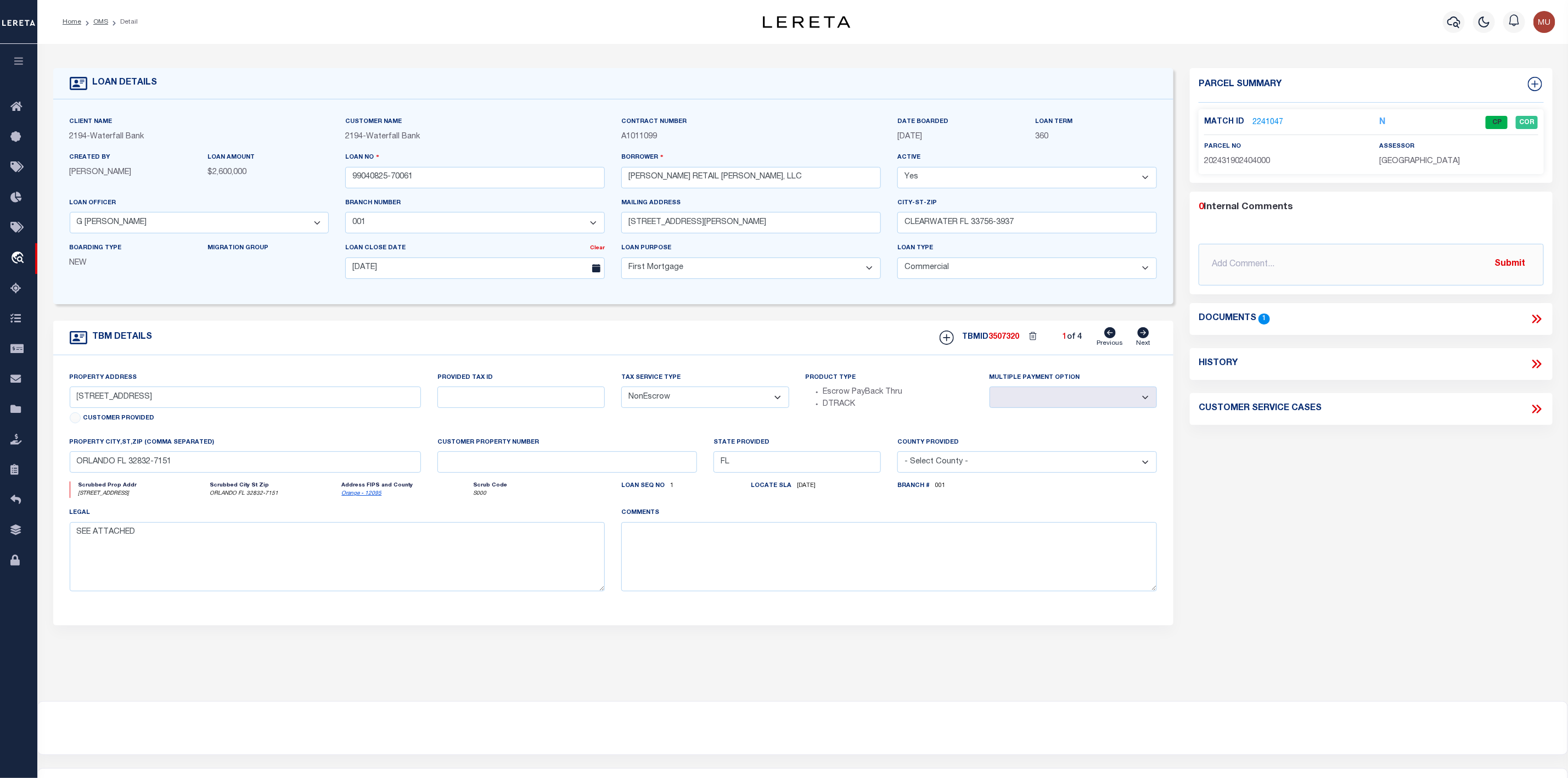
click at [1275, 122] on link "2241047" at bounding box center [1268, 123] width 31 height 11
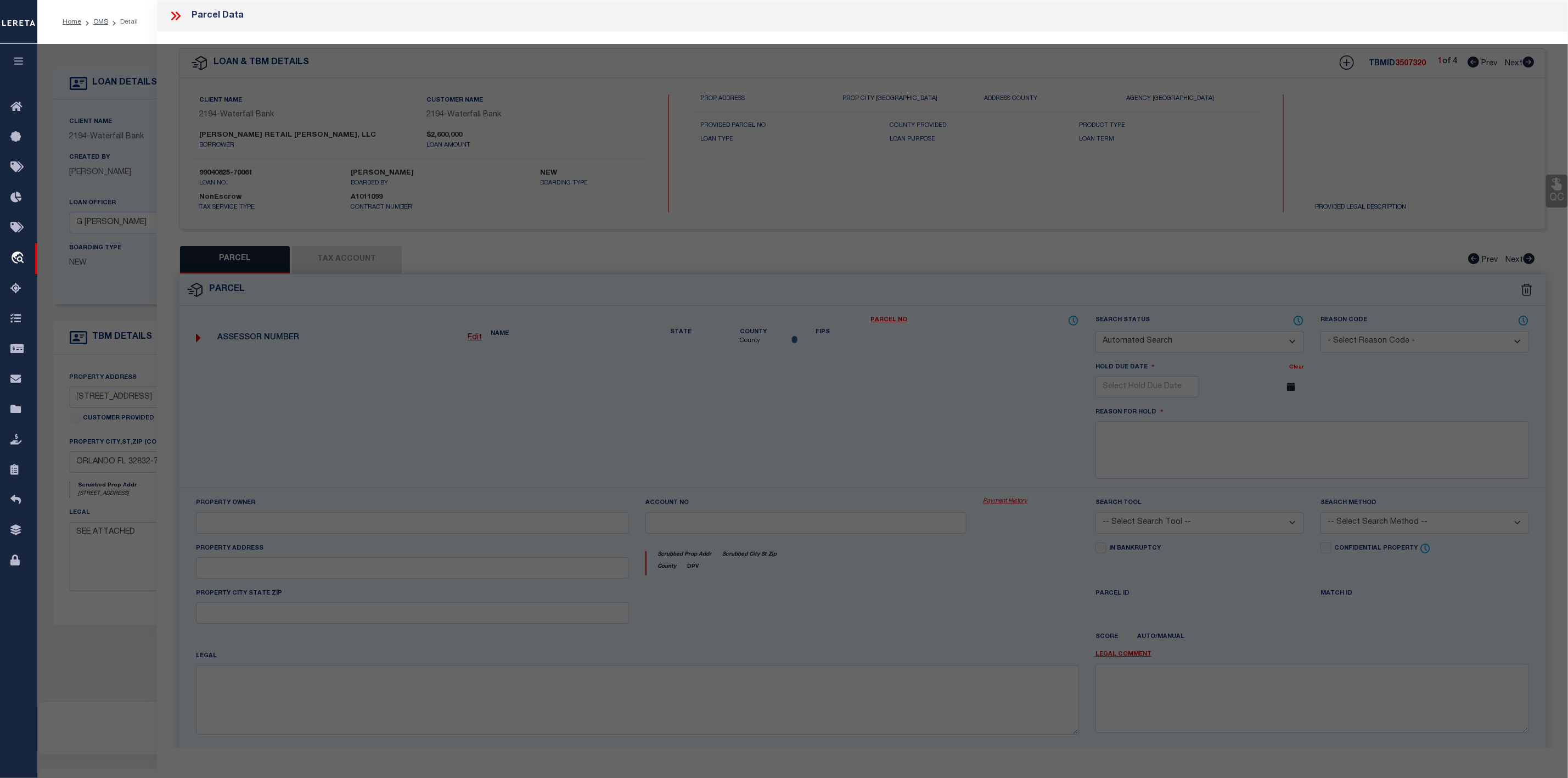
checkbox input "false"
select select "CP"
type input "HUPP RETAIL LAKE NONA LLC (62HUPP EQUITIES INC (38"
select select "AGW"
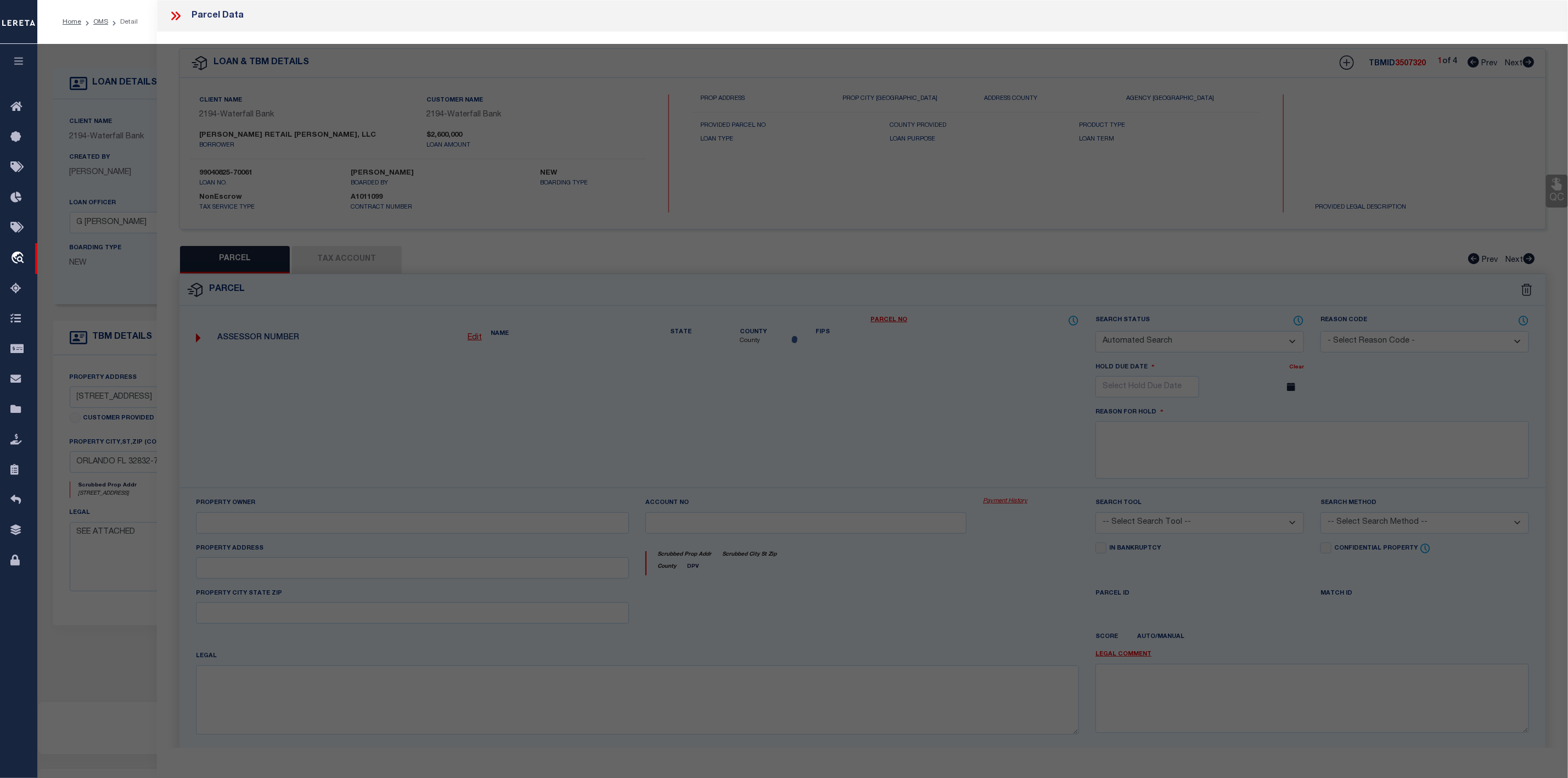
select select "LEG"
type input "10140 CLEAR VISTA ST"
type input "ORLANDO, FL 32832"
type textarea "TYSON COMMERCIAL CENTER 102/83 LOT 4"
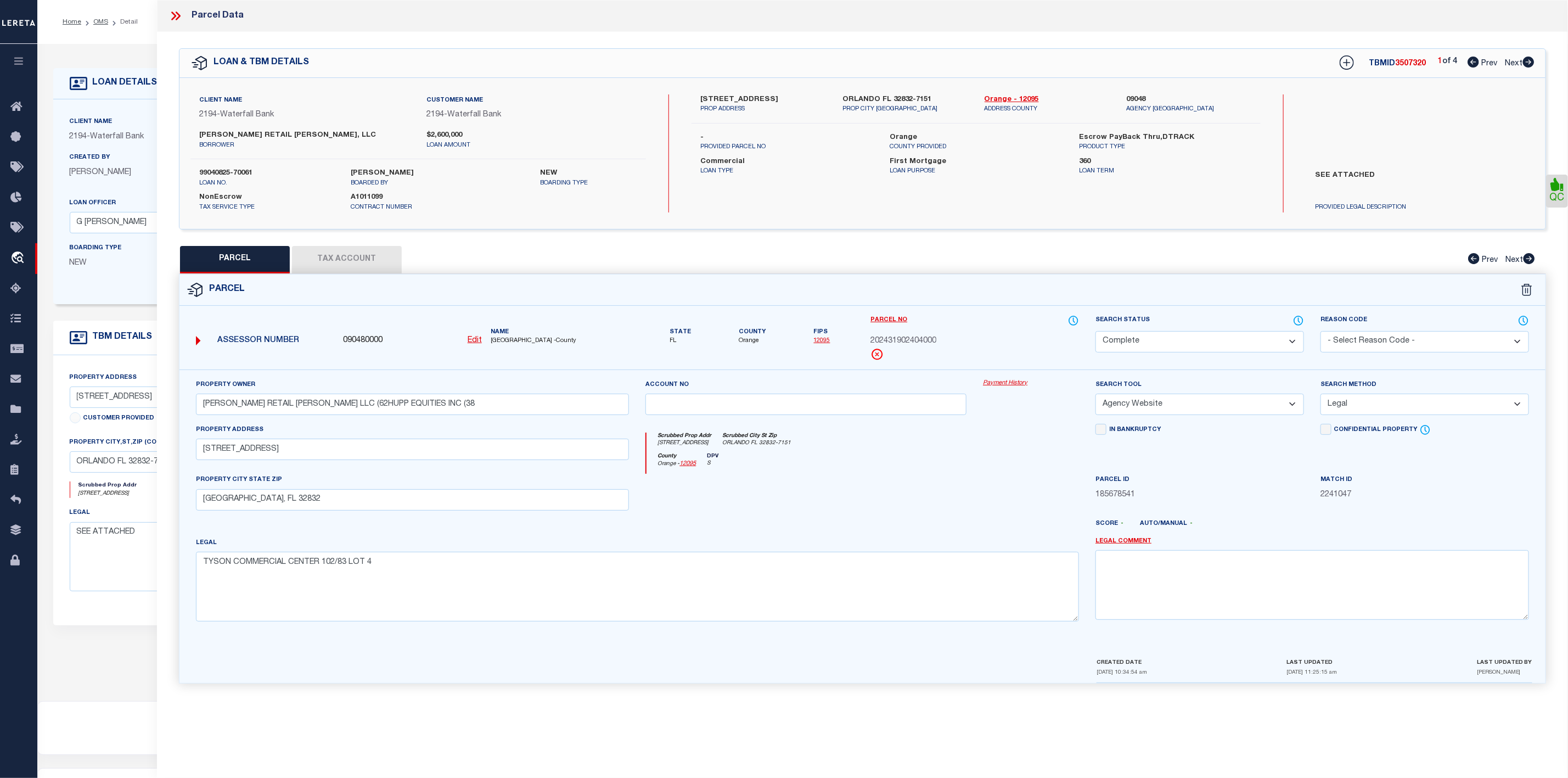
click at [169, 12] on icon at bounding box center [176, 16] width 14 height 14
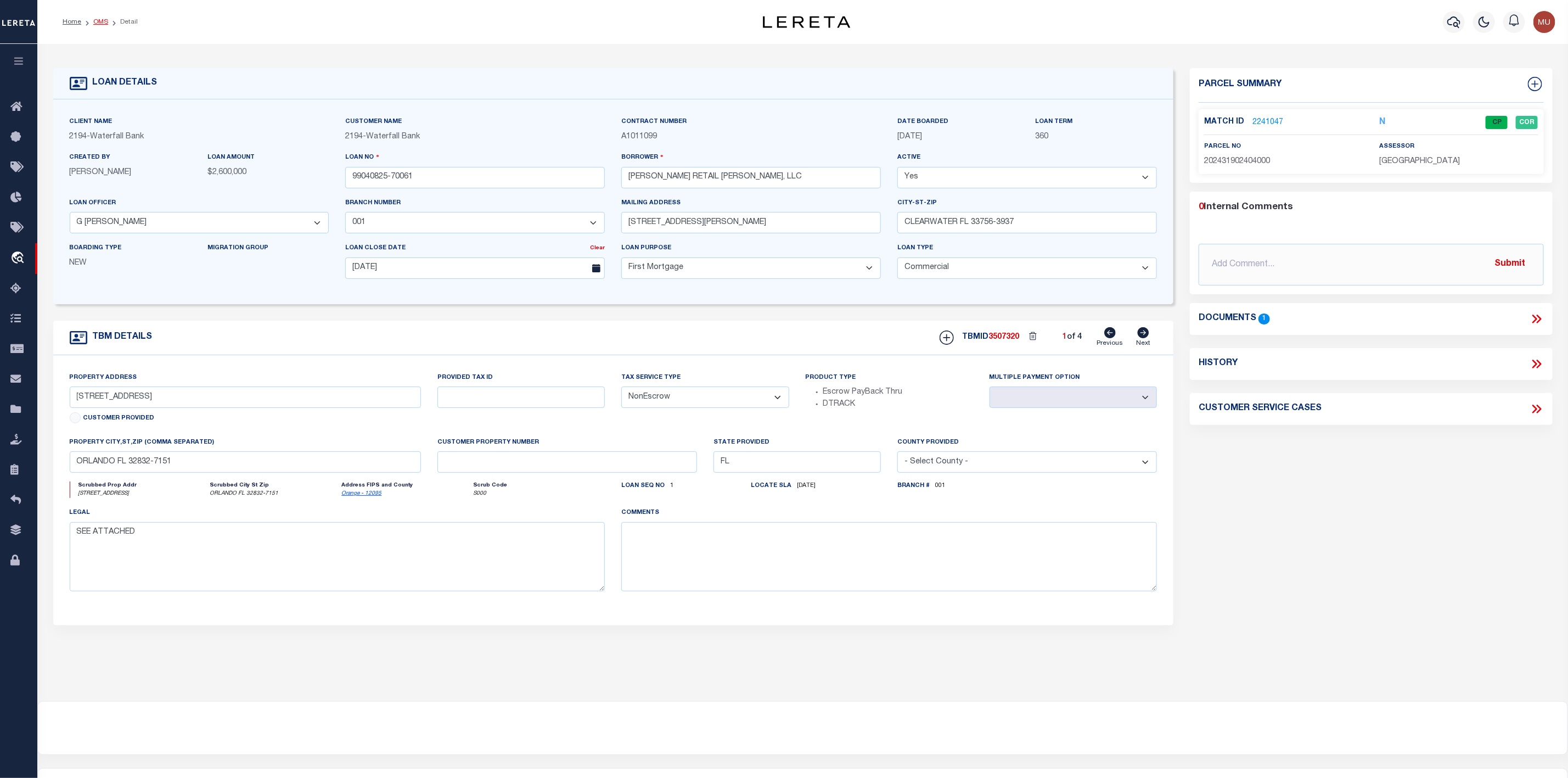
click at [104, 25] on link "OMS" at bounding box center [101, 22] width 15 height 6
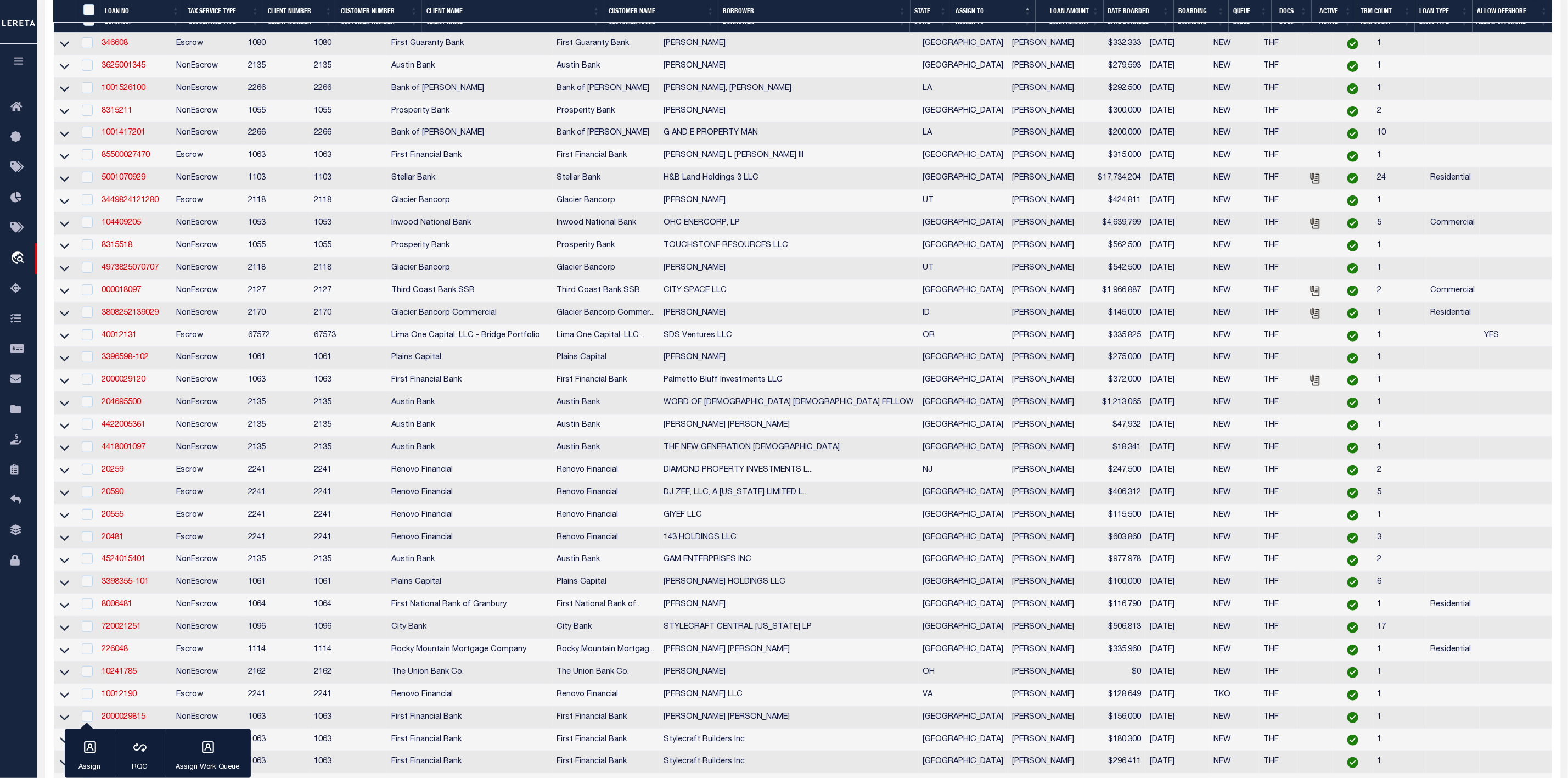
scroll to position [499, 0]
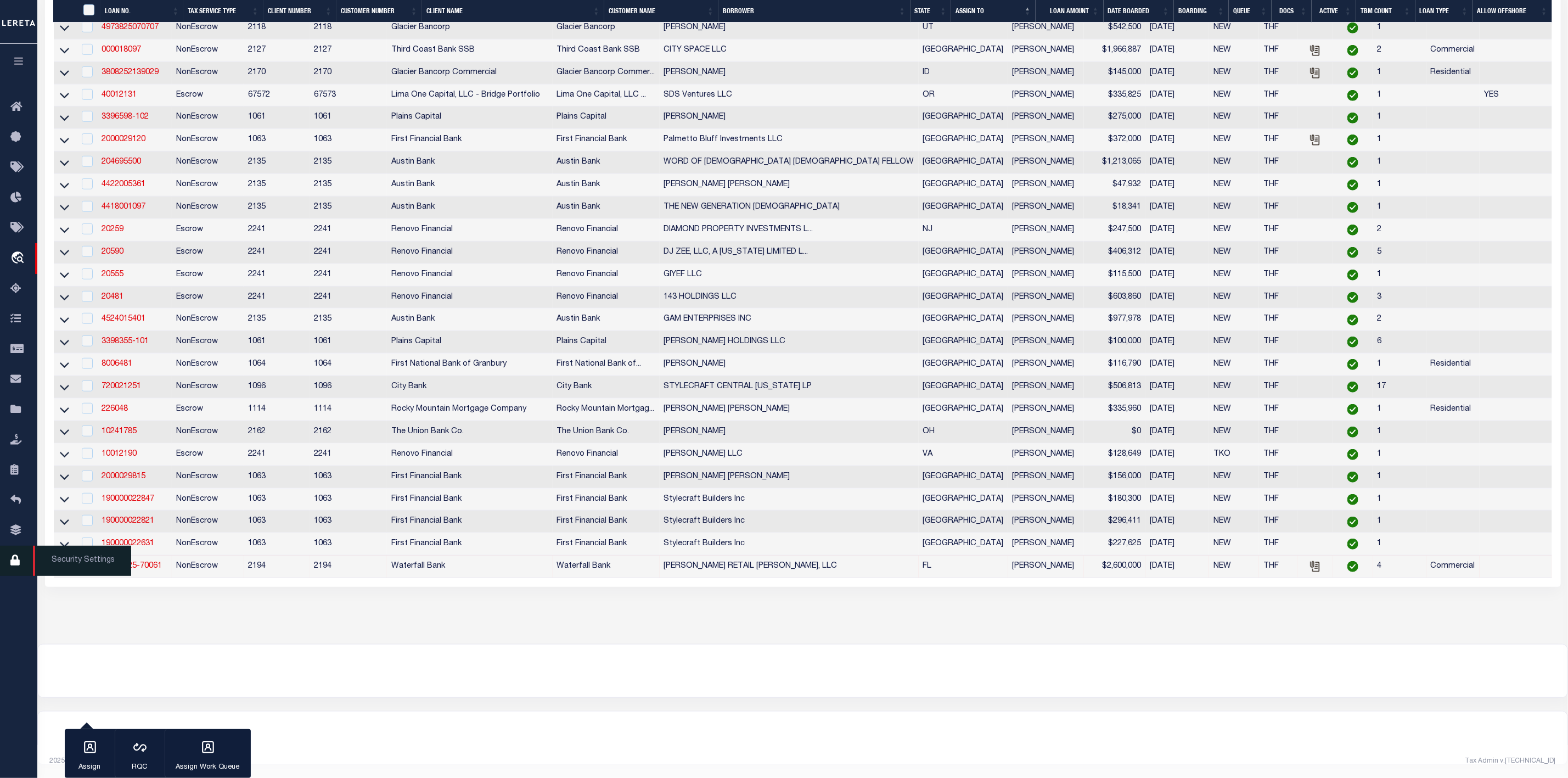
click at [65, 570] on span "Security Settings" at bounding box center [82, 560] width 98 height 30
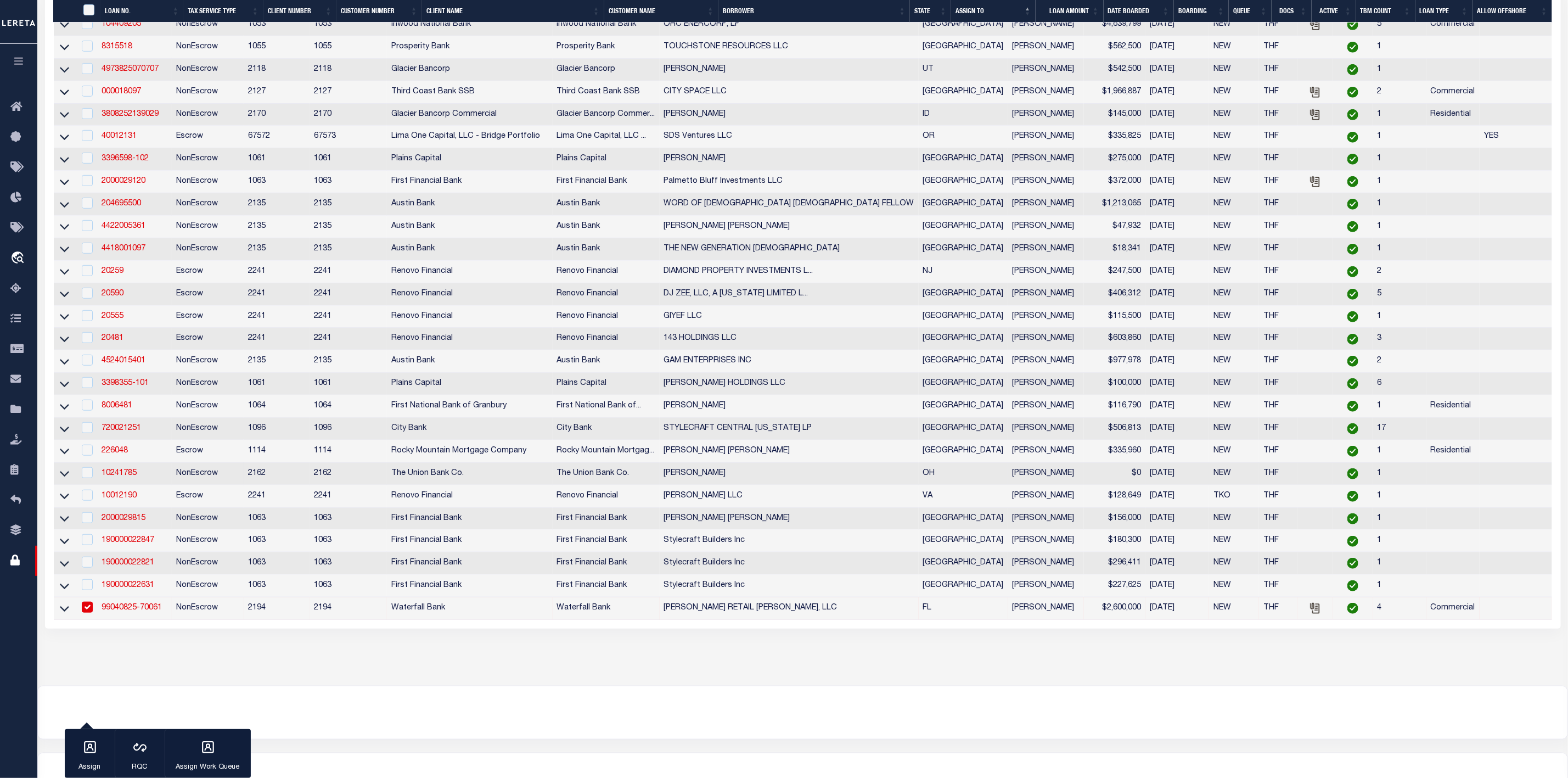
scroll to position [549, 0]
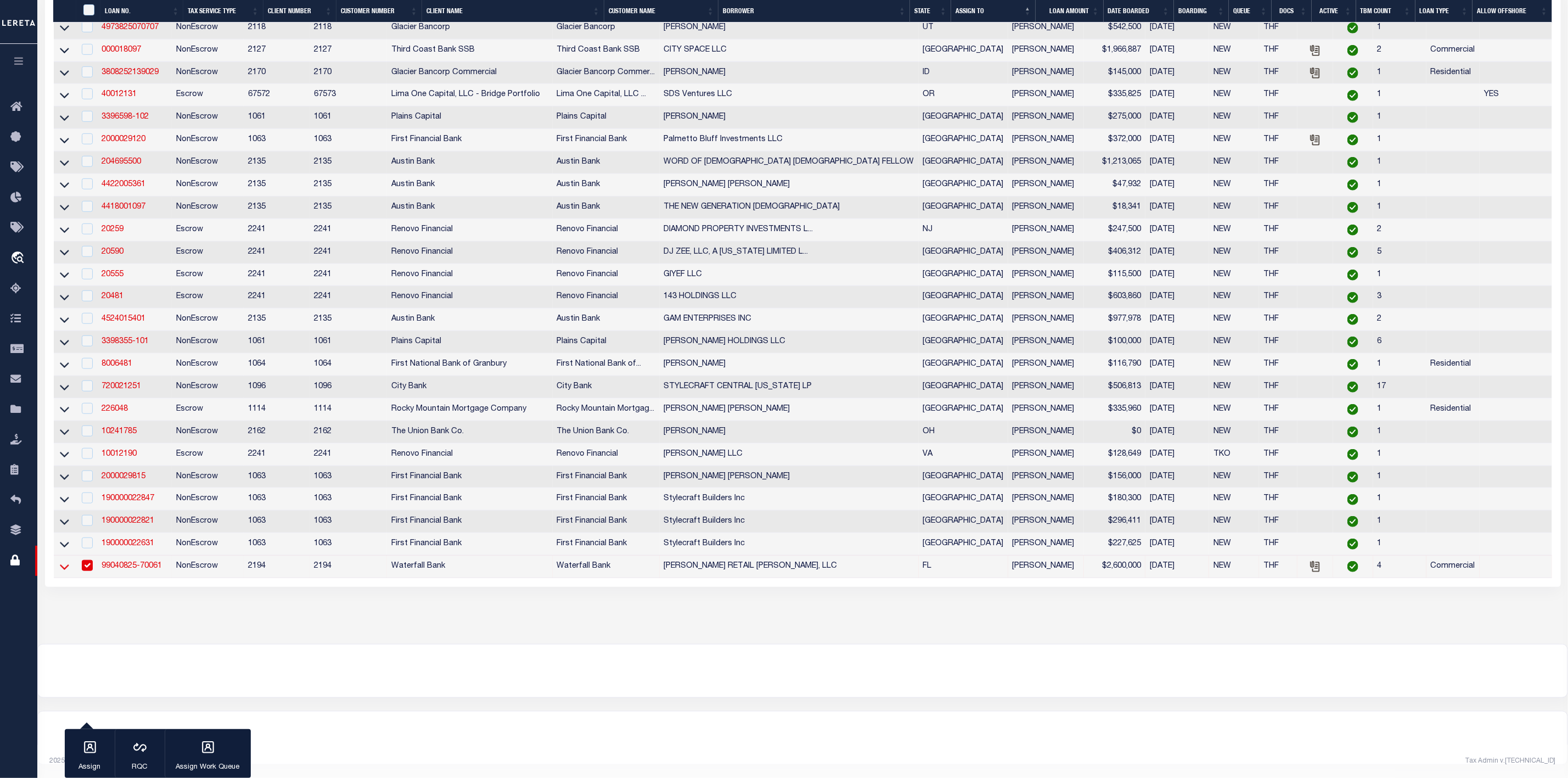
click at [62, 567] on icon at bounding box center [64, 567] width 10 height 6
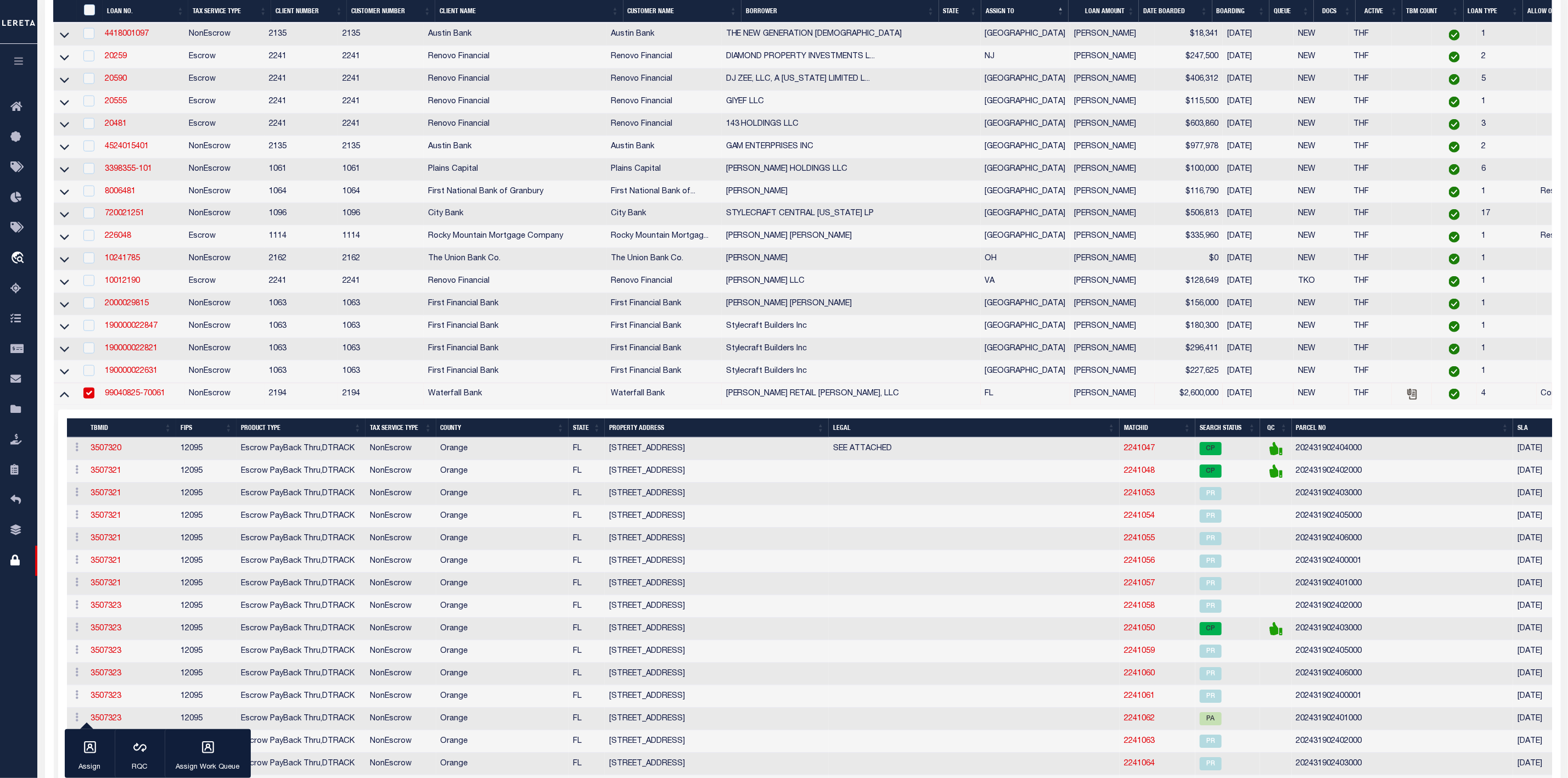
scroll to position [875, 0]
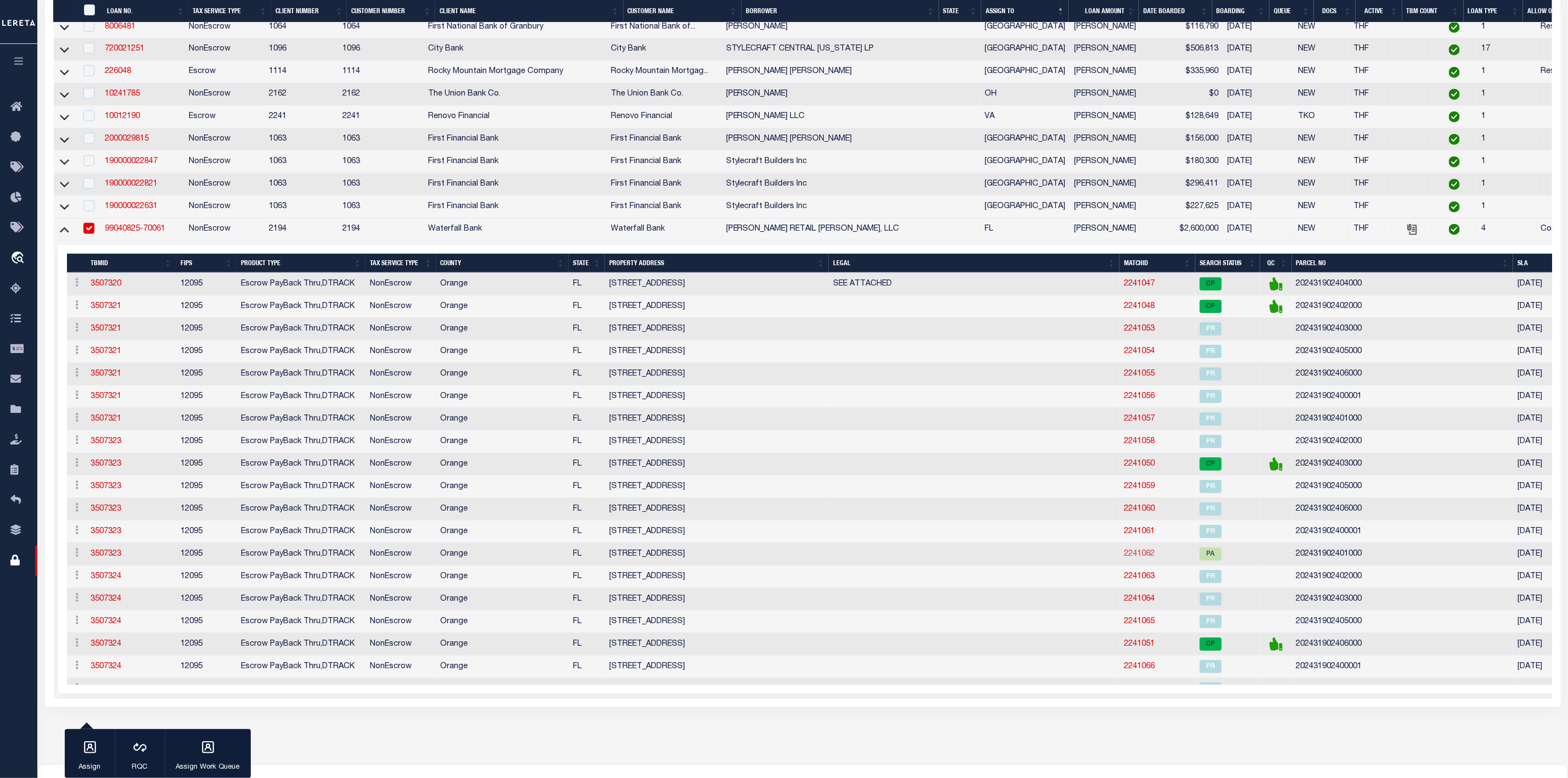
click at [1124, 558] on link "2241062" at bounding box center [1139, 554] width 31 height 8
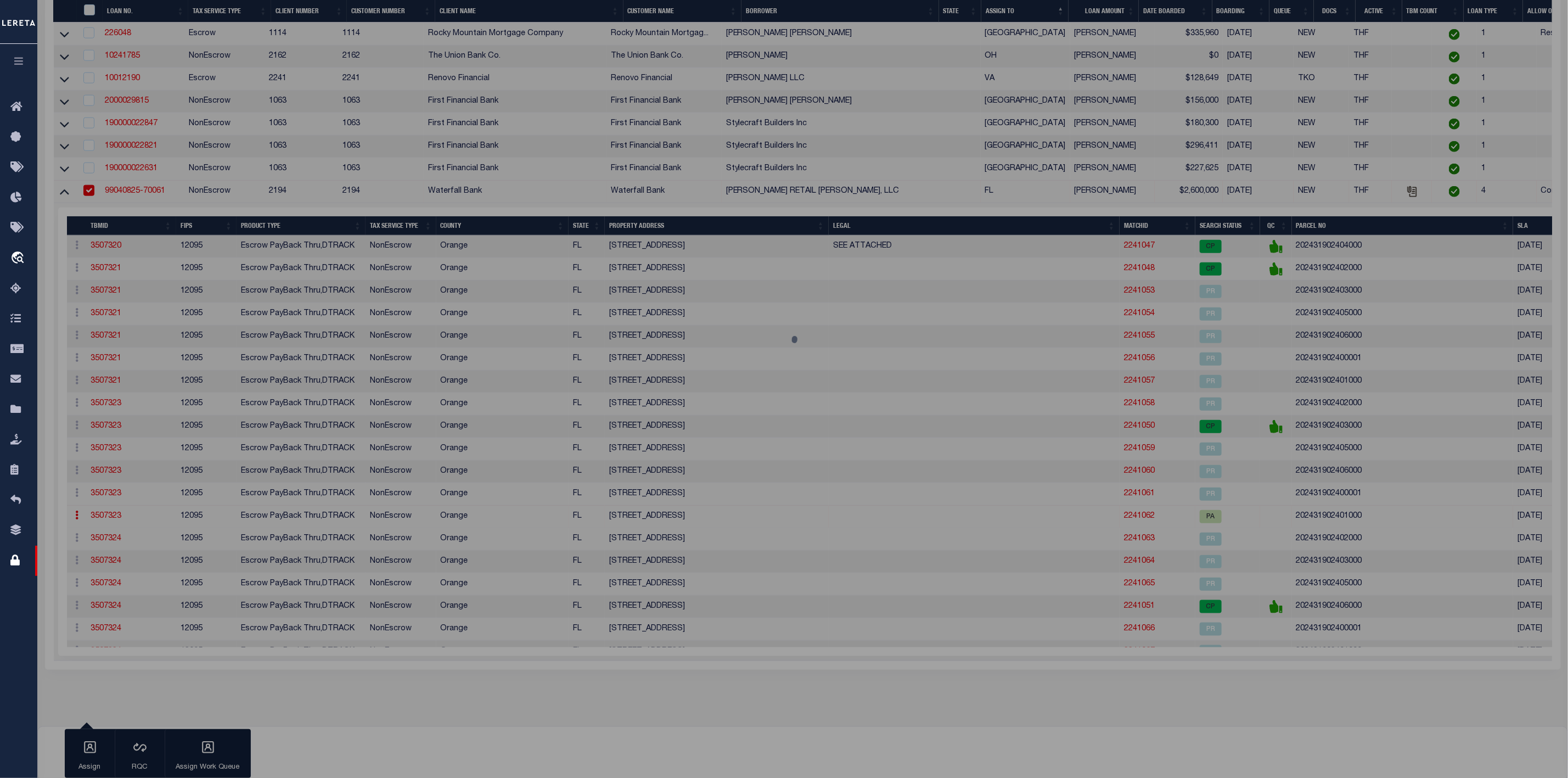
select select "AS"
select select
checkbox input "false"
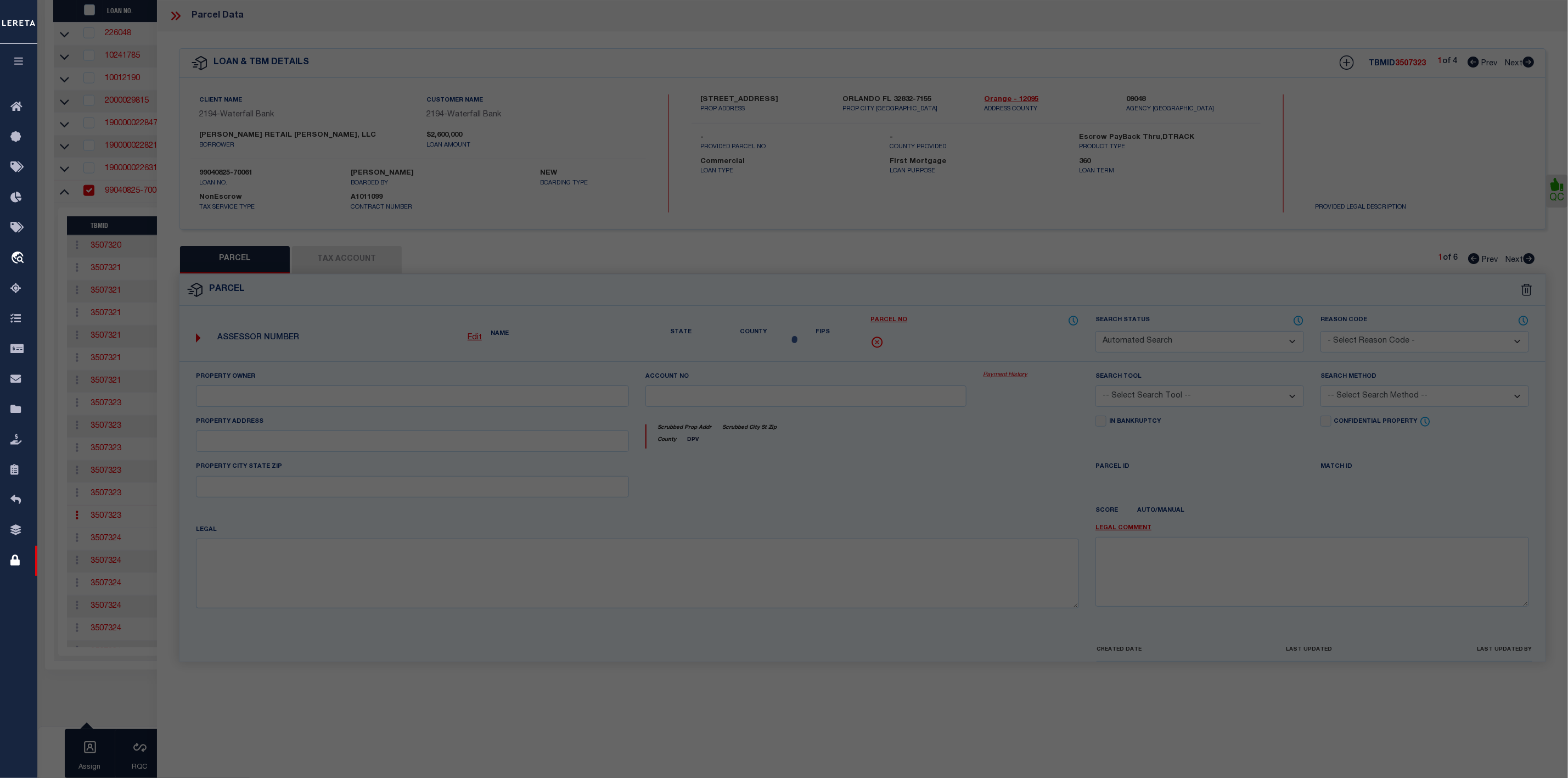
select select "PA"
select select "099"
type input "HUPP RETAIL LAKE NONA LLC (62HUPP EQUITIES INC (38"
select select "ATL"
select select "ADD"
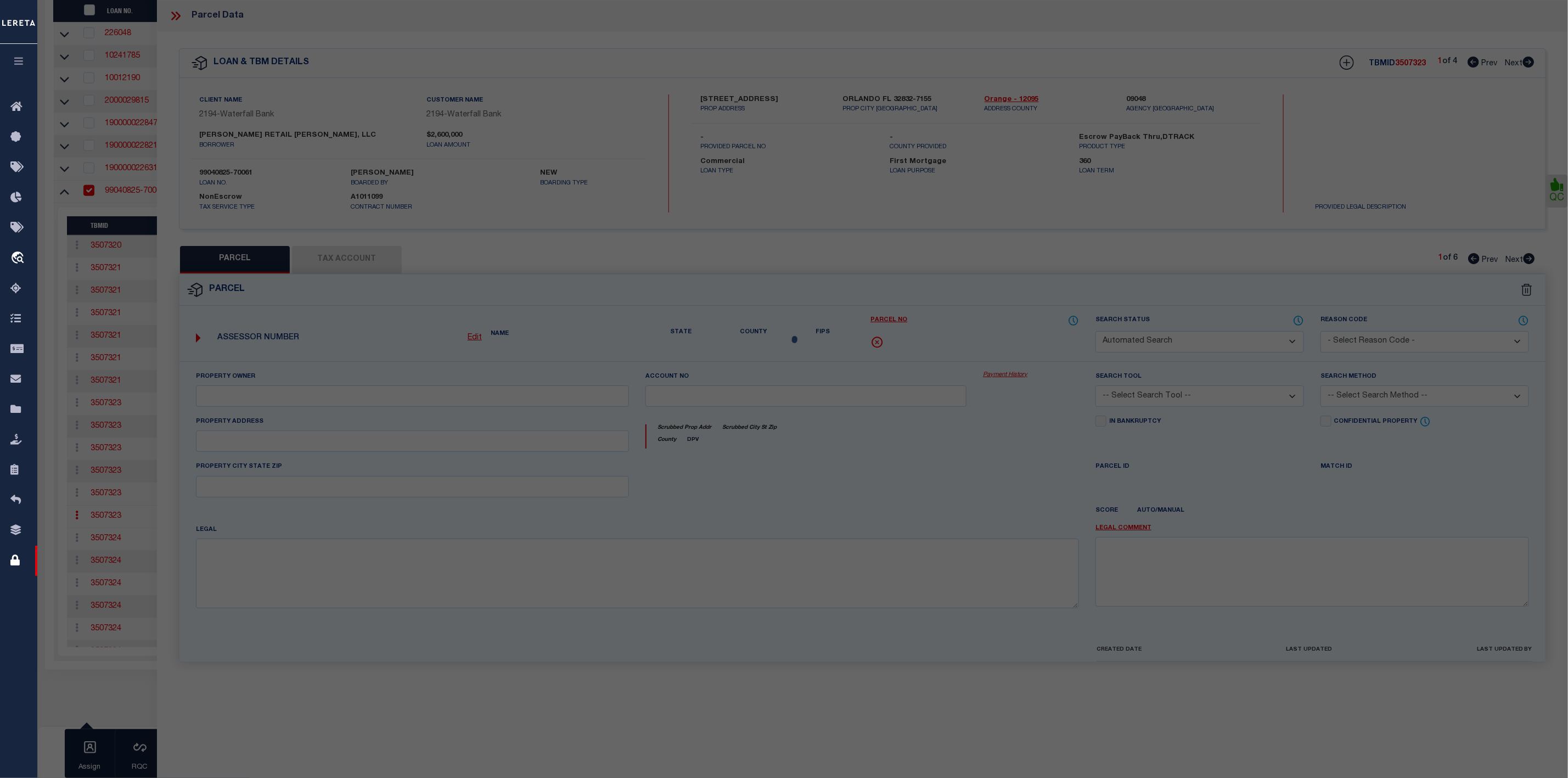
type input "12801 NARCOOSSEE RD"
type input "ORLANDO, FL 32832"
type textarea "TYSON COMMERCIAL CENTER 102/83 LOT 1"
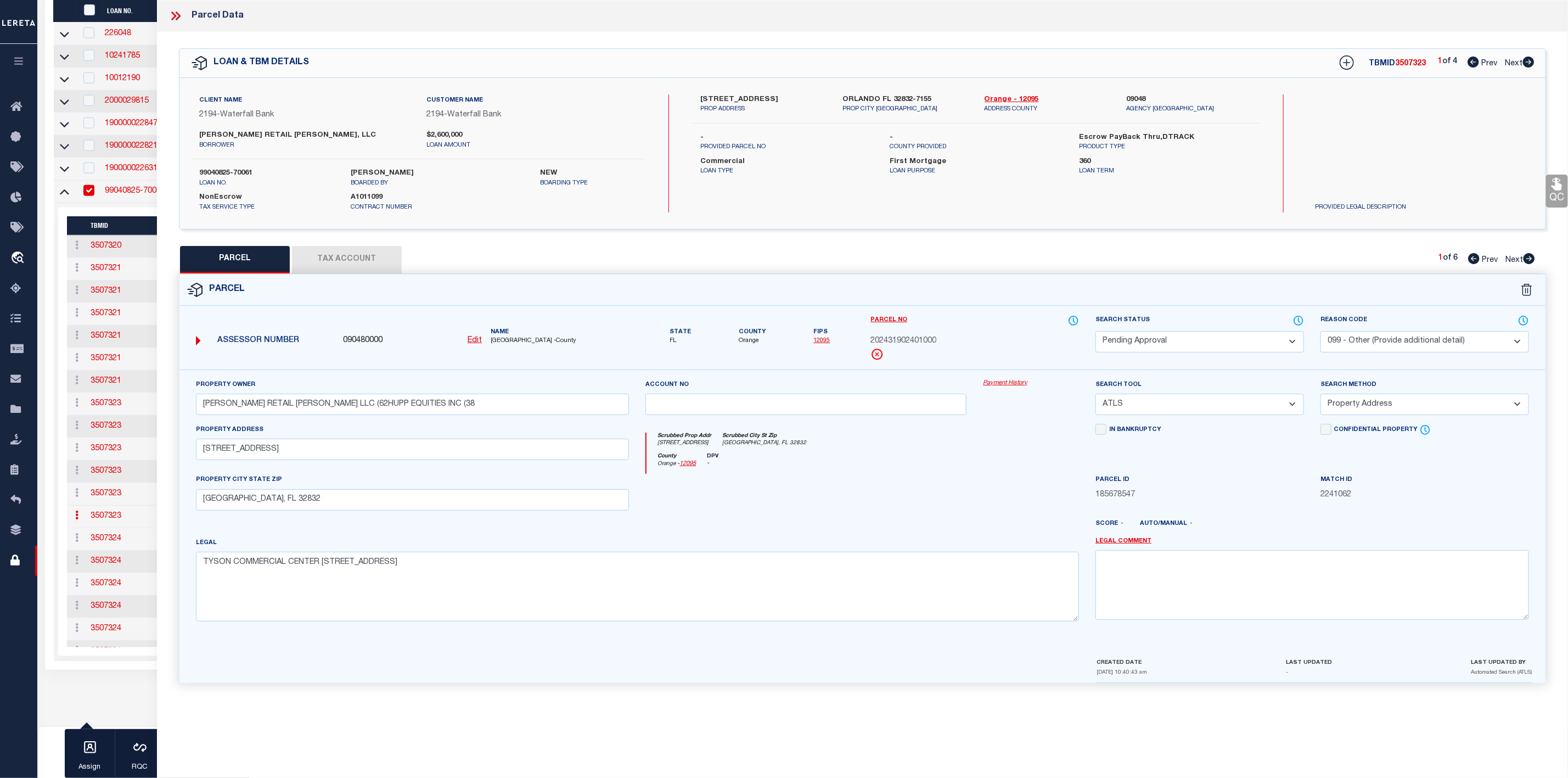
scroll to position [842, 0]
click at [1161, 350] on select "Automated Search Bad Parcel Complete Duplicate Parcel High Dollar Reporting In …" at bounding box center [1200, 342] width 209 height 22
select select "PR"
click at [1096, 332] on select "Automated Search Bad Parcel Complete Duplicate Parcel High Dollar Reporting In …" at bounding box center [1200, 342] width 209 height 22
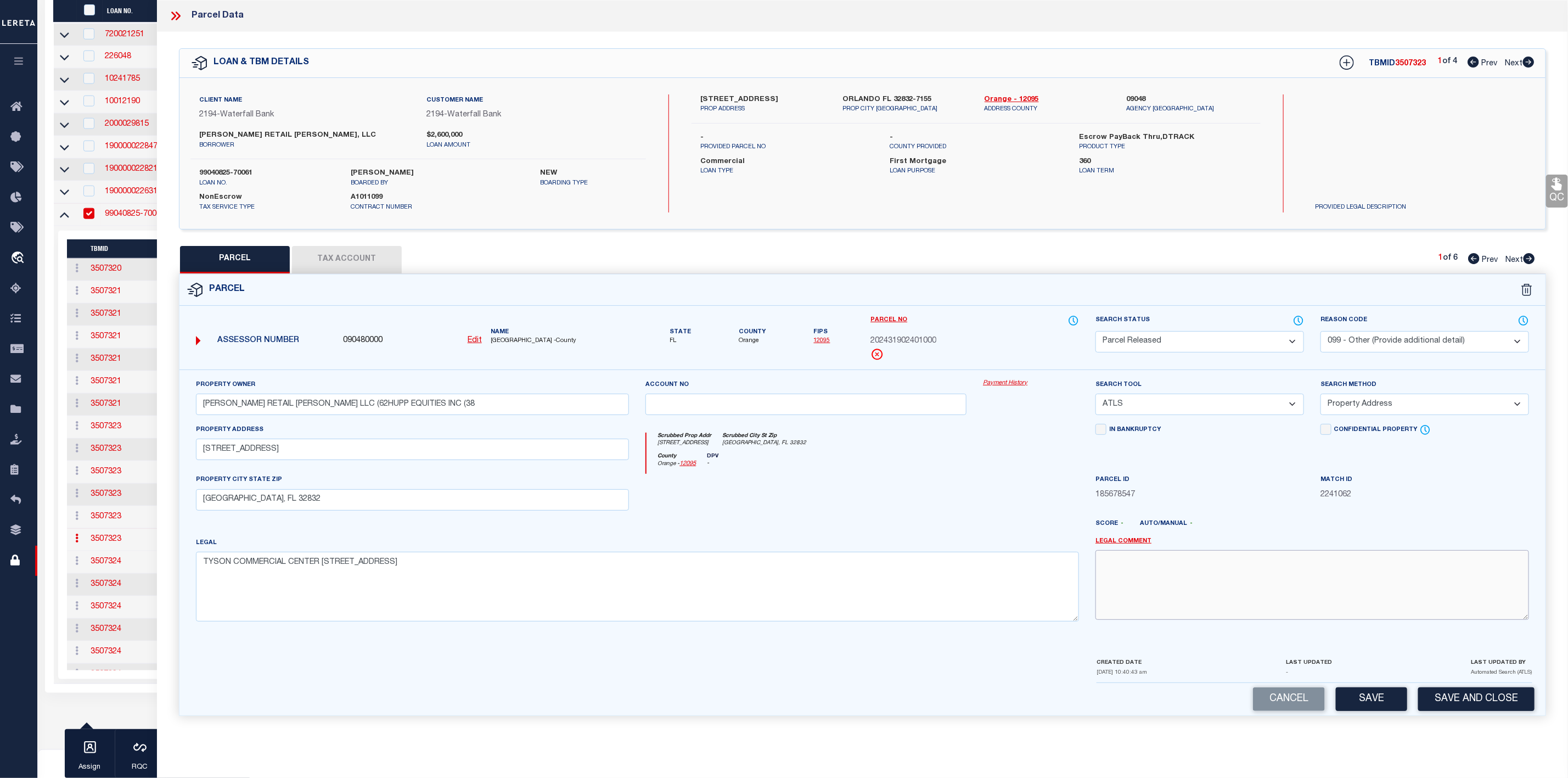
click at [1217, 575] on textarea at bounding box center [1312, 584] width 434 height 69
paste textarea "Parcel Not Needed"
type textarea "Parcel Not Needed"
click at [1375, 710] on button "Save" at bounding box center [1371, 698] width 71 height 24
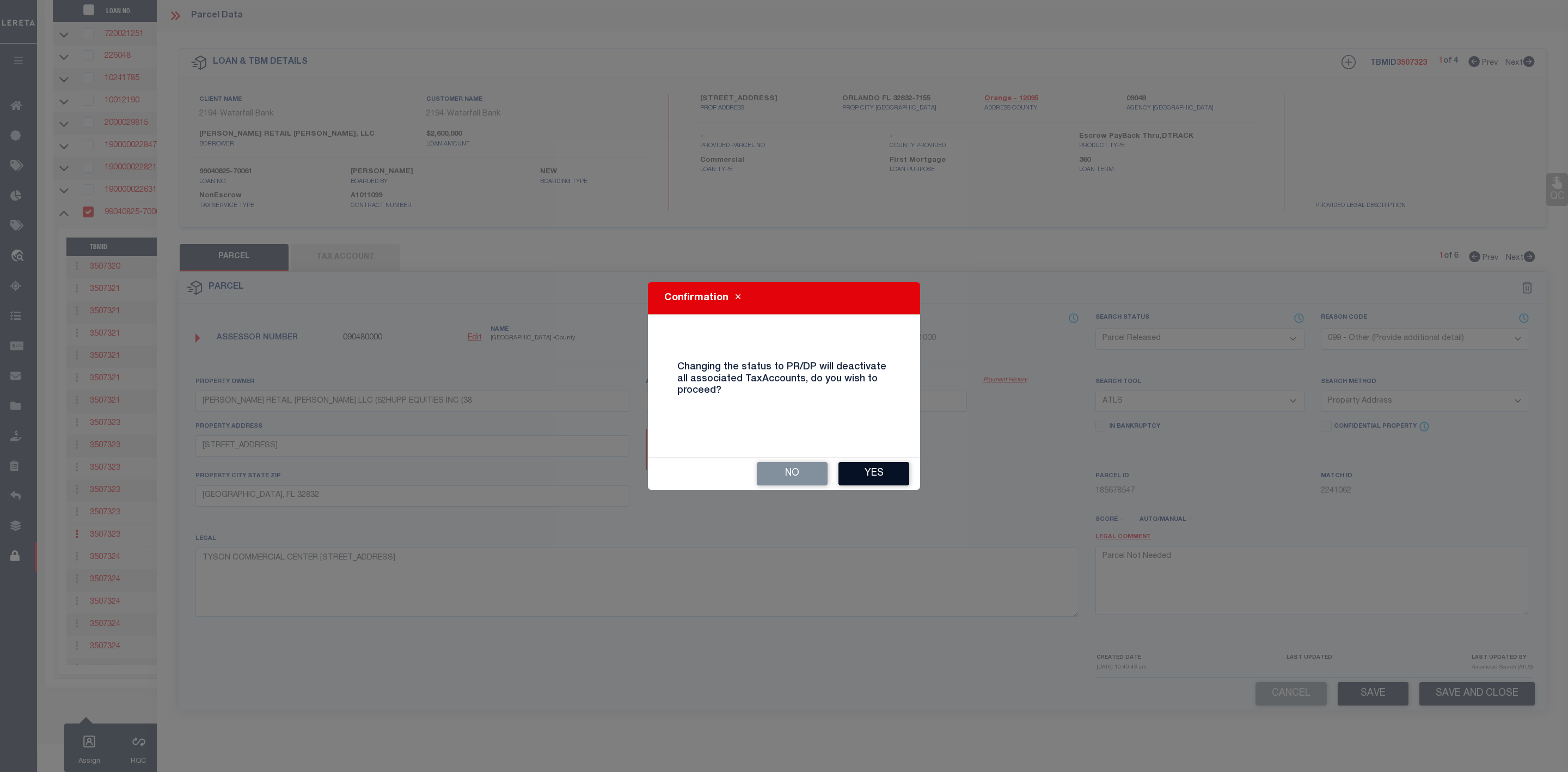
click at [885, 468] on button "Yes" at bounding box center [874, 473] width 71 height 23
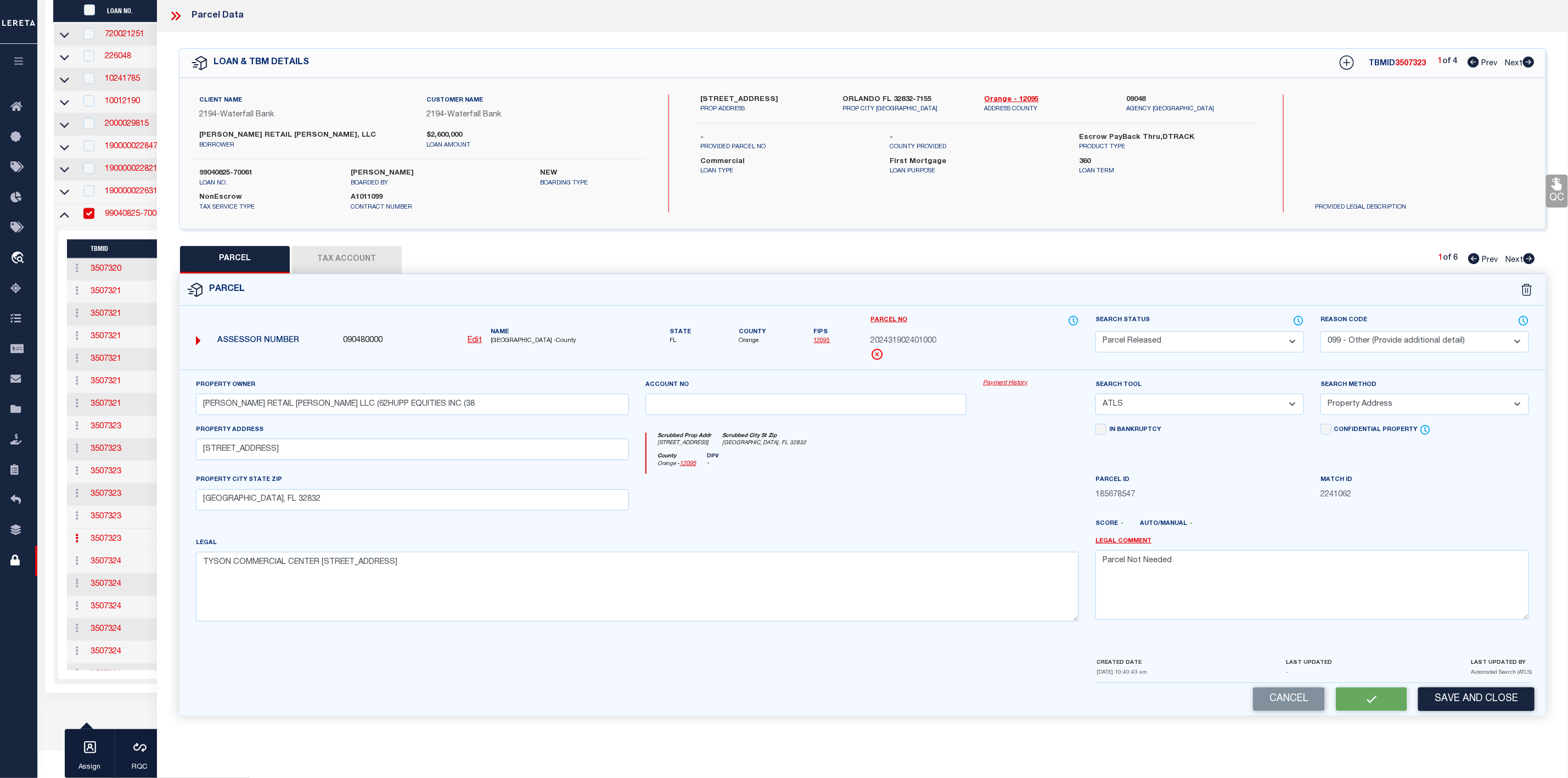
select select "AS"
select select
checkbox input "false"
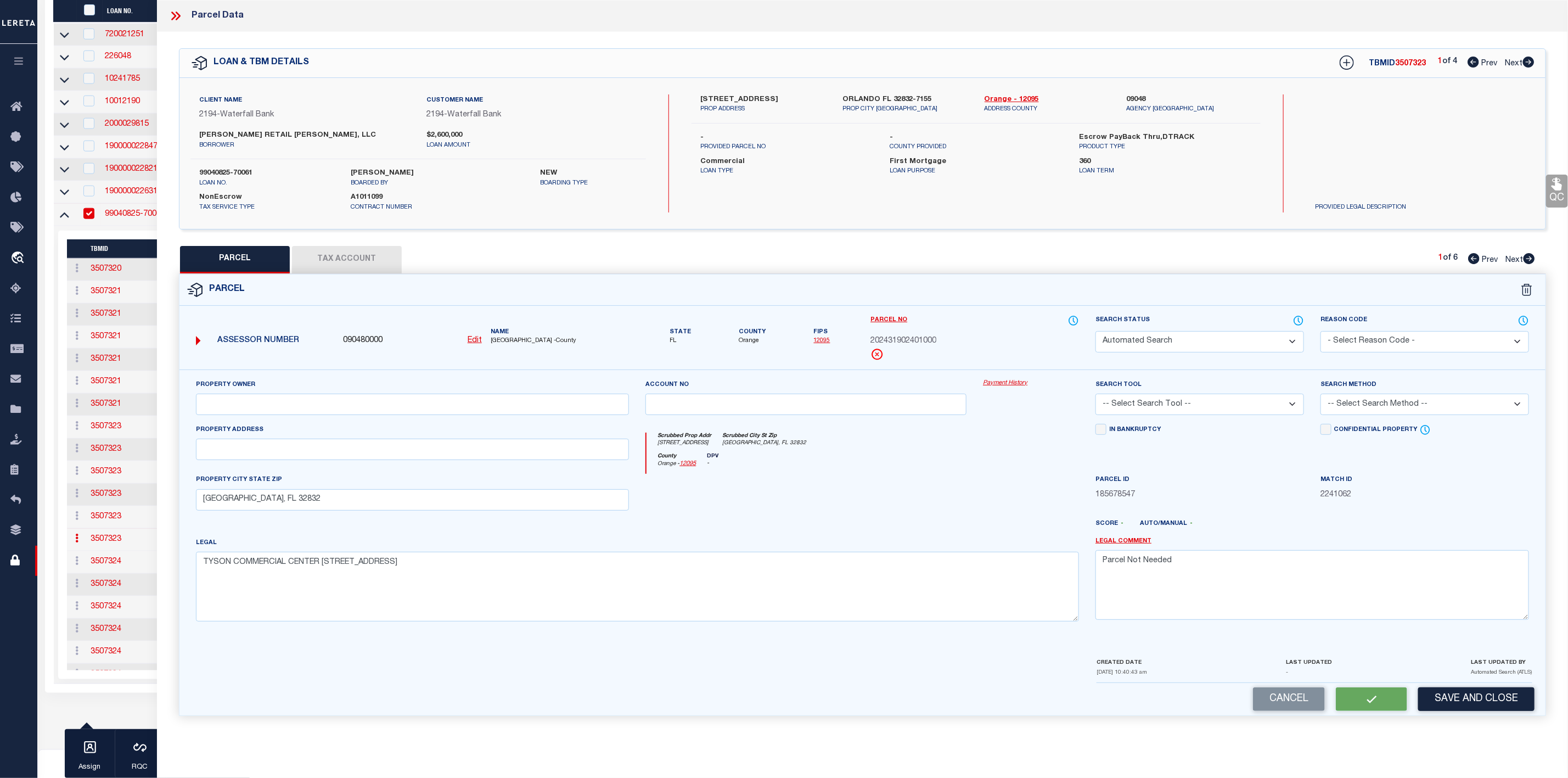
checkbox input "false"
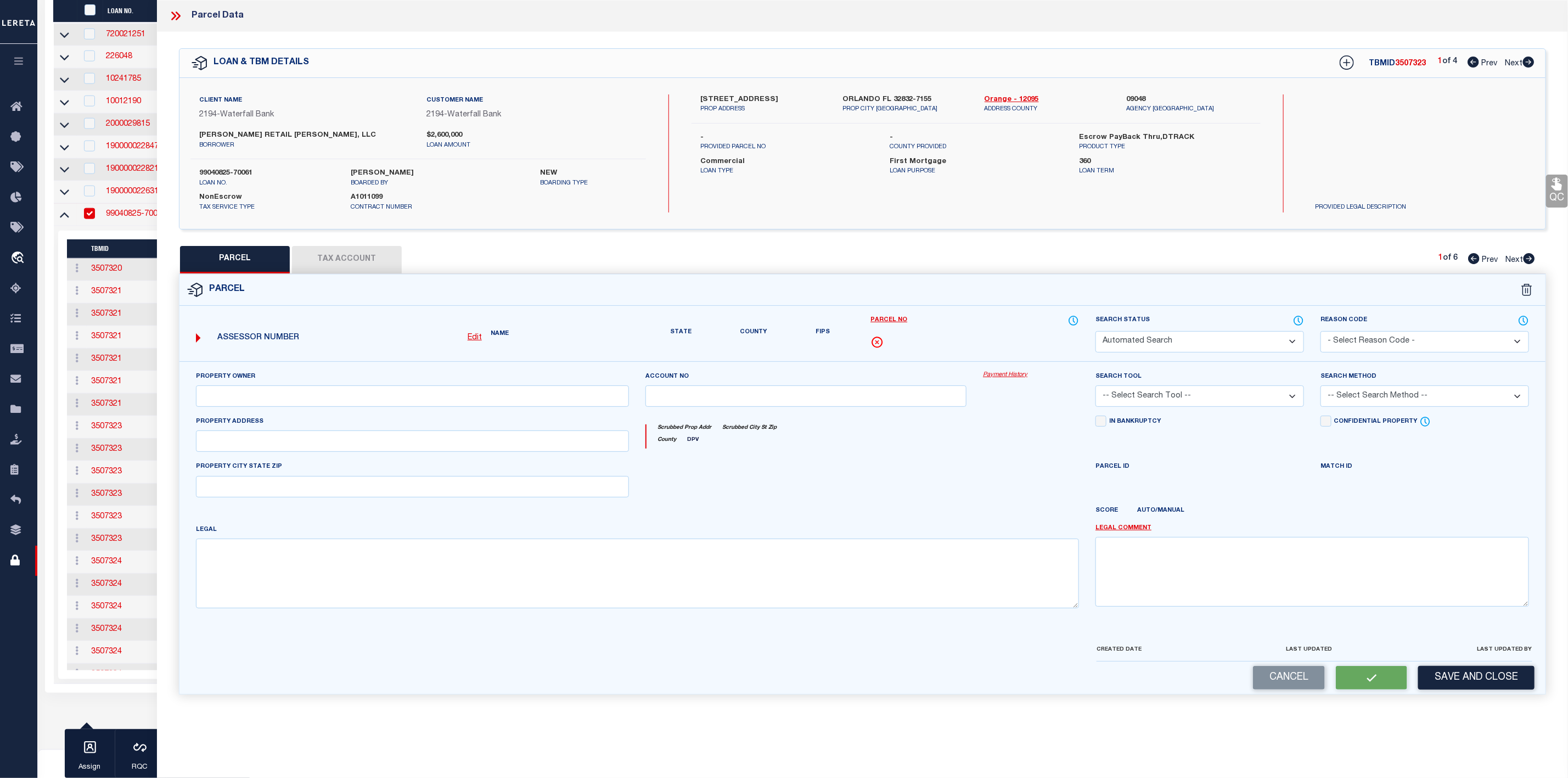
select select "PR"
select select "099"
type input "HUPP RETAIL LAKE NONA LLC (62HUPP EQUITIES INC (38"
select select "ATL"
select select "ADD"
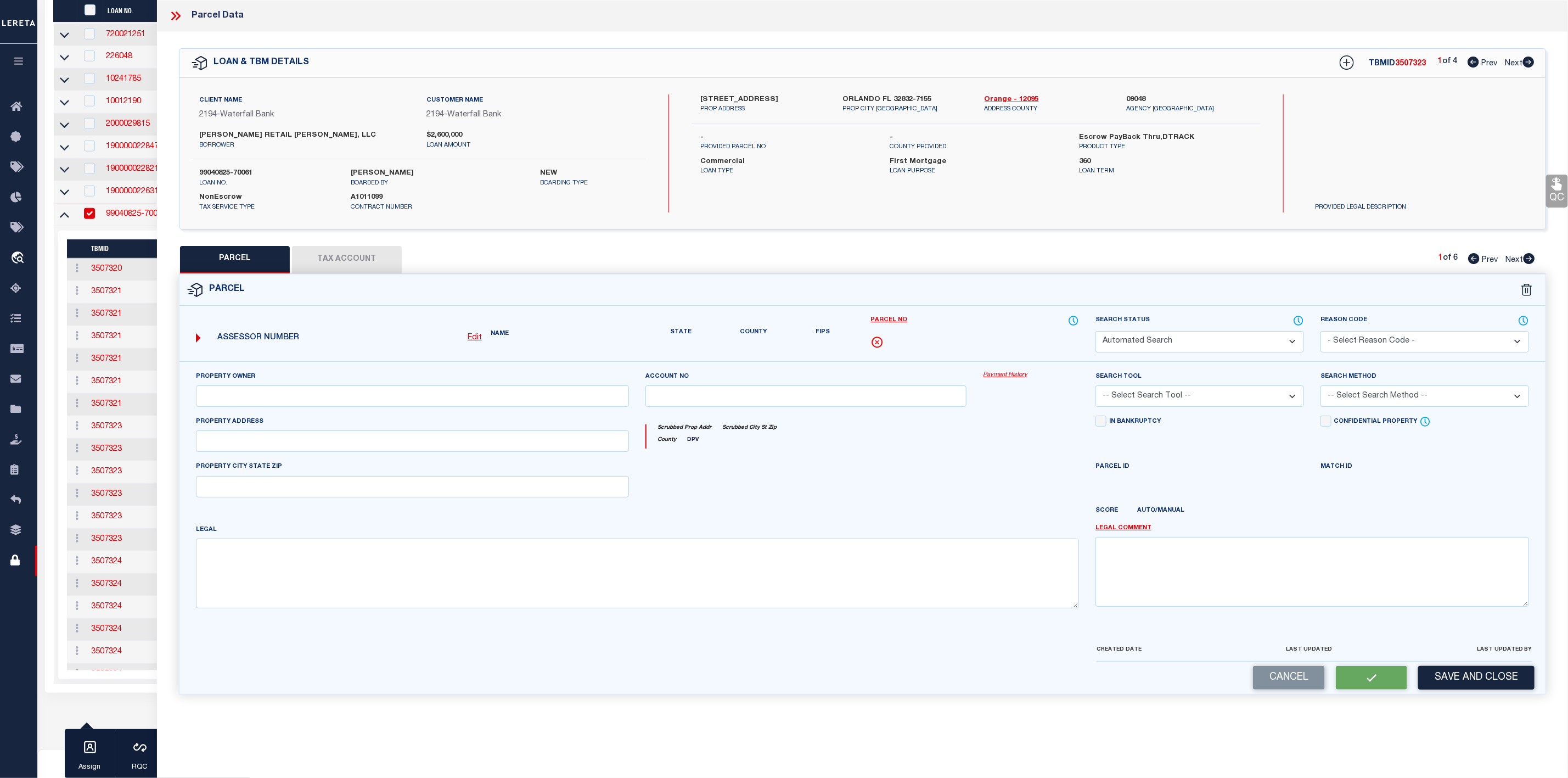
type input "12801 NARCOOSSEE RD"
type input "ORLANDO, FL 32832"
type textarea "TYSON COMMERCIAL CENTER 102/83 LOT 1"
type textarea "Parcel Not Needed"
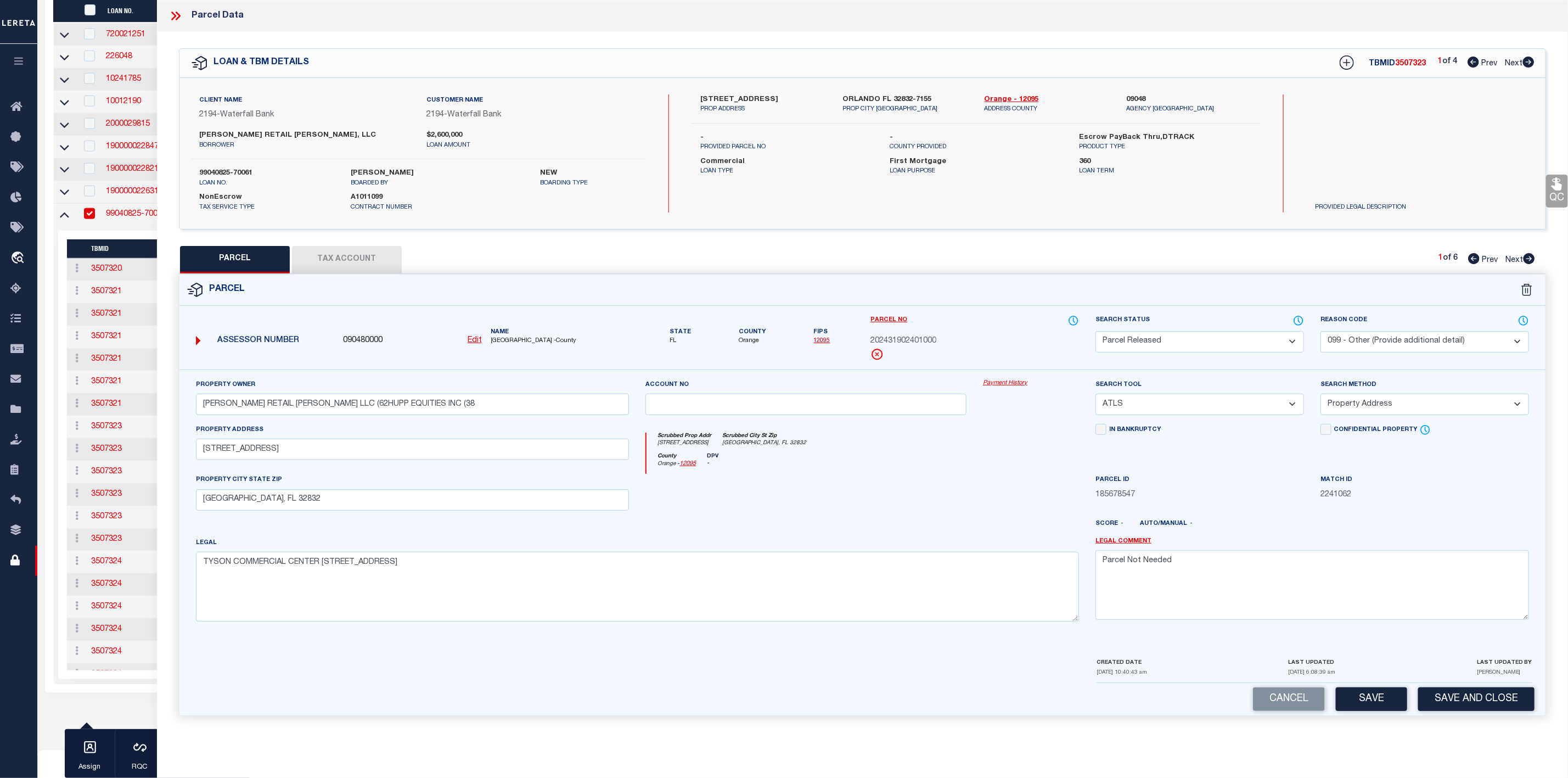
click at [169, 17] on icon at bounding box center [176, 16] width 14 height 14
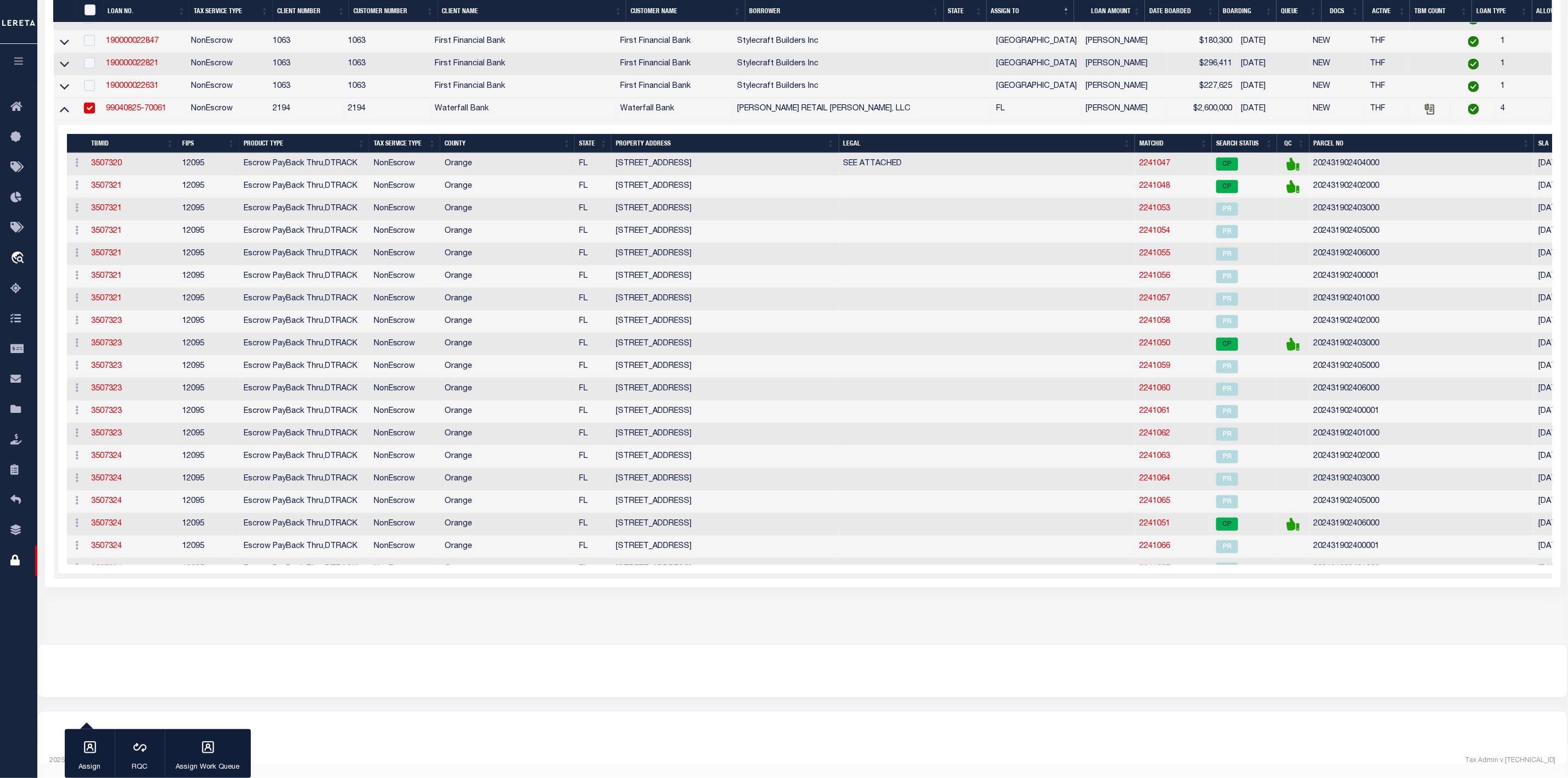
scroll to position [802, 0]
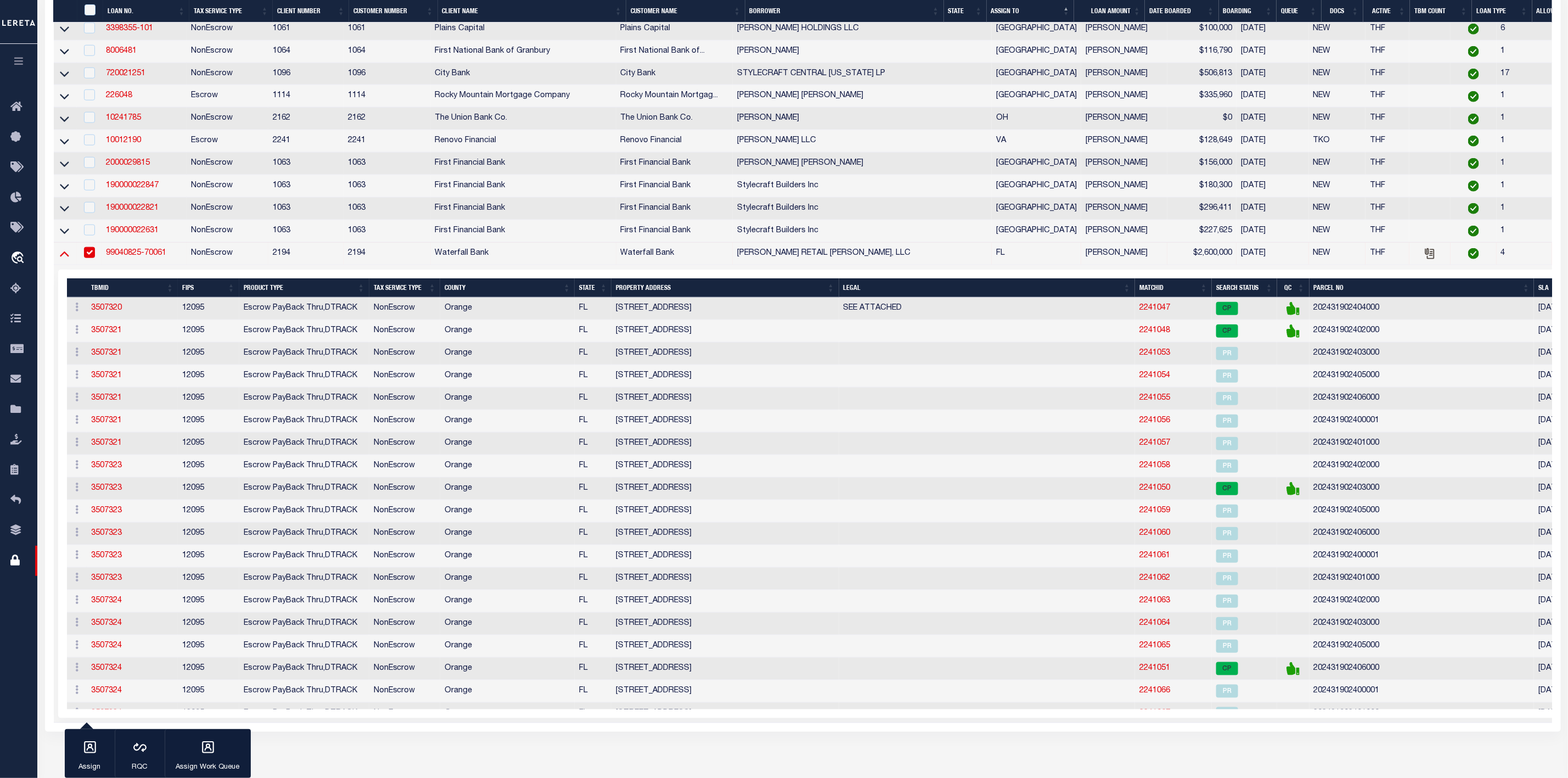
click at [62, 259] on icon at bounding box center [64, 253] width 10 height 11
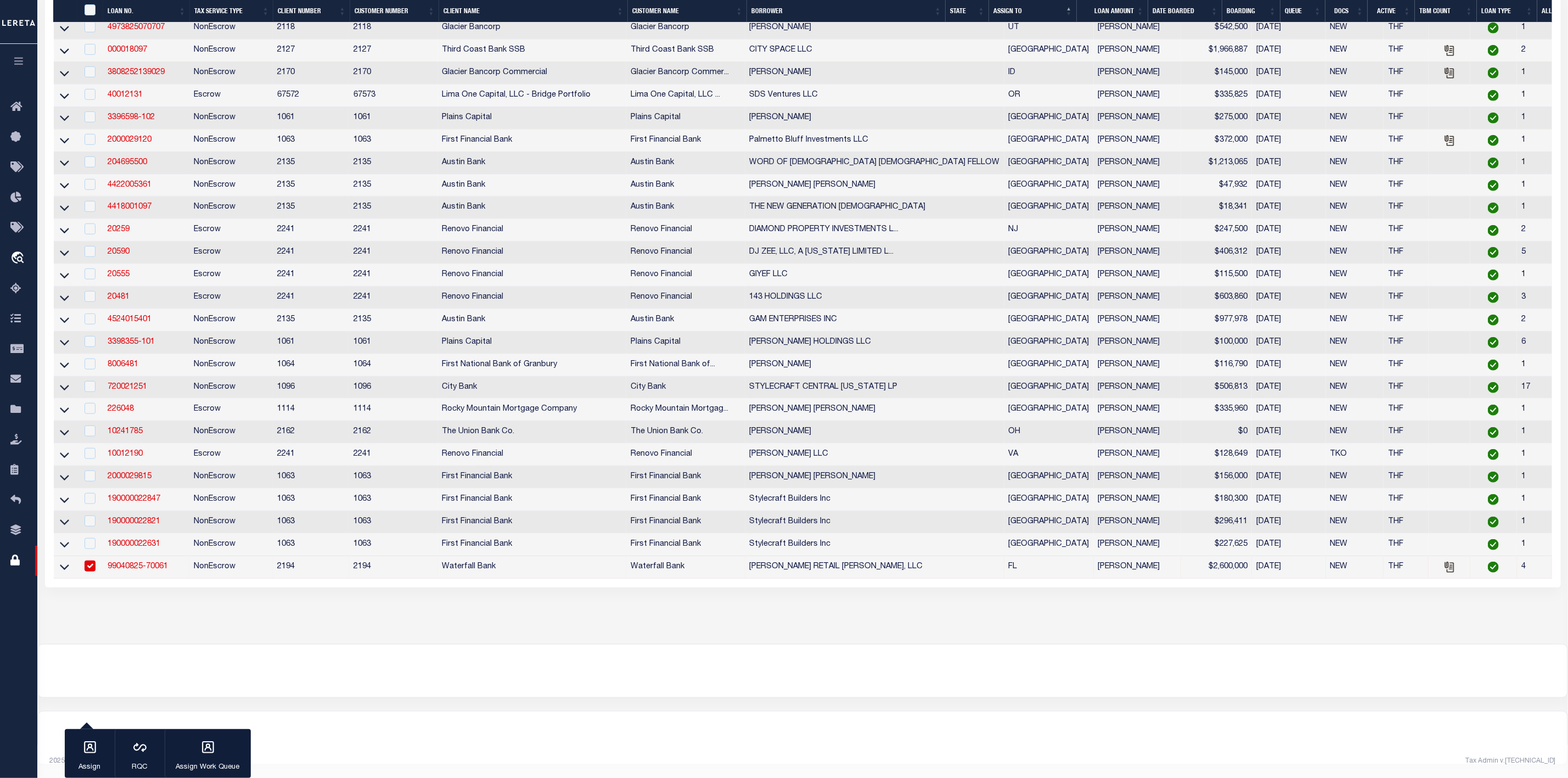
scroll to position [486, 0]
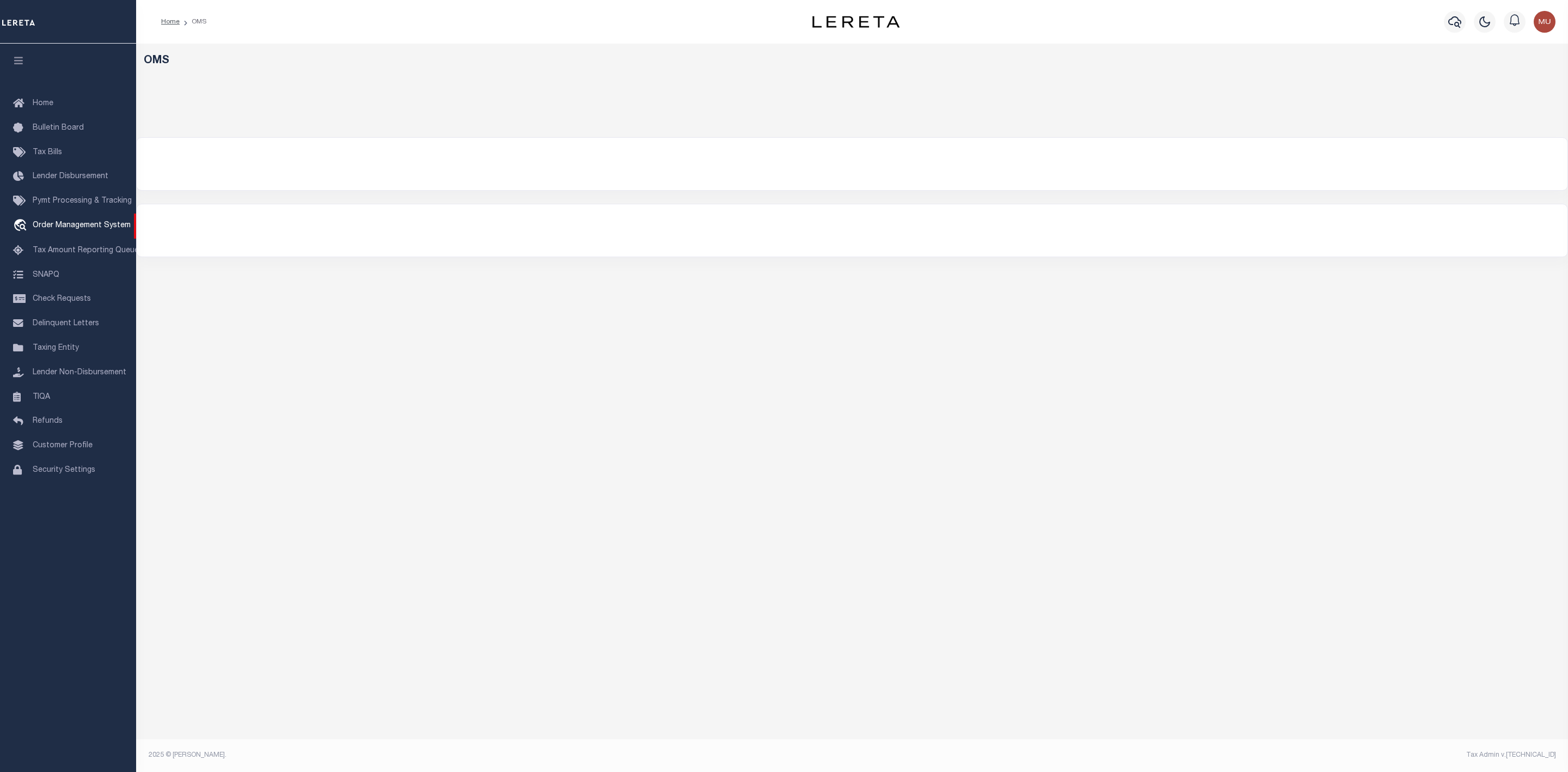
select select "200"
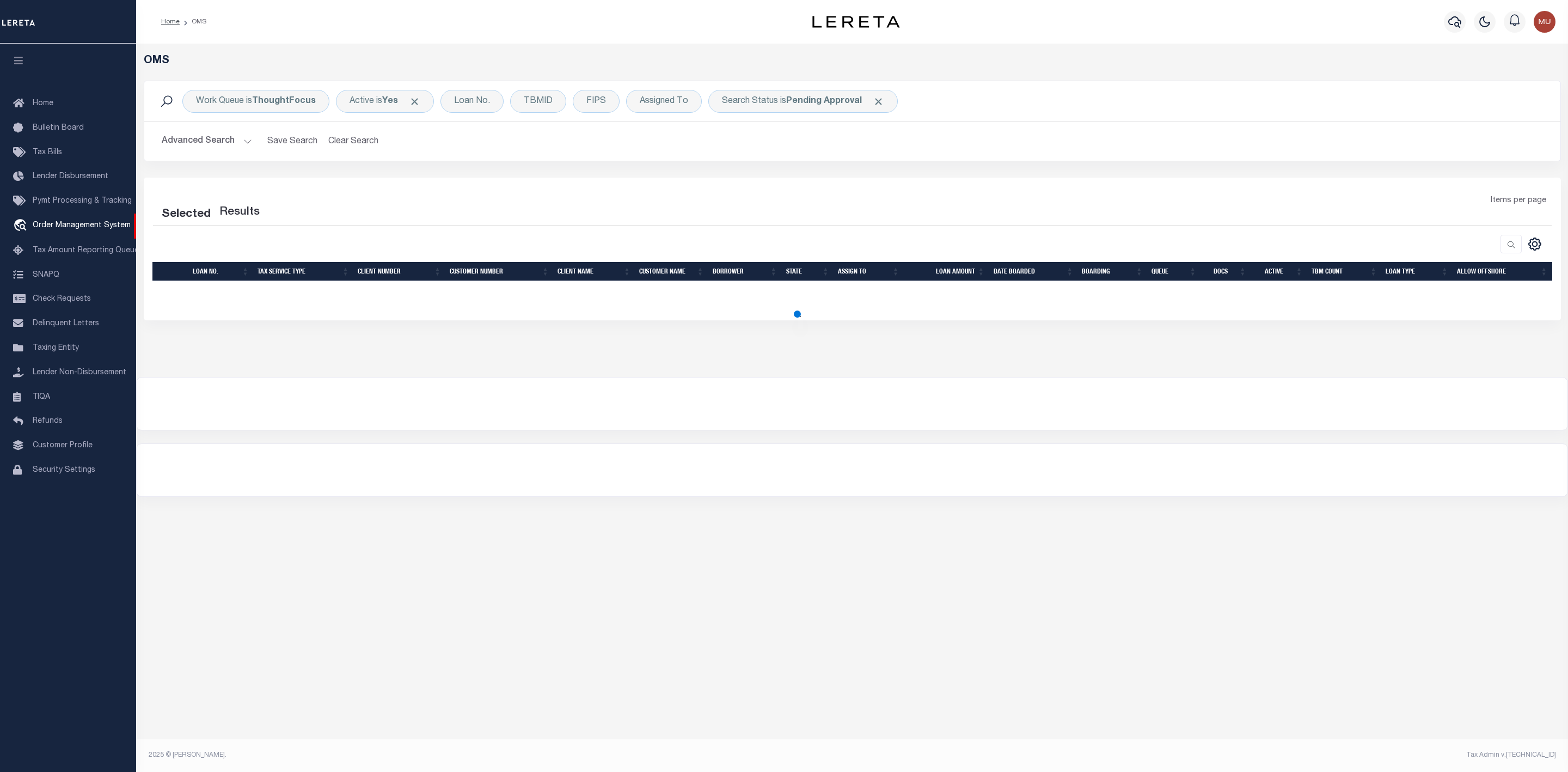
select select "200"
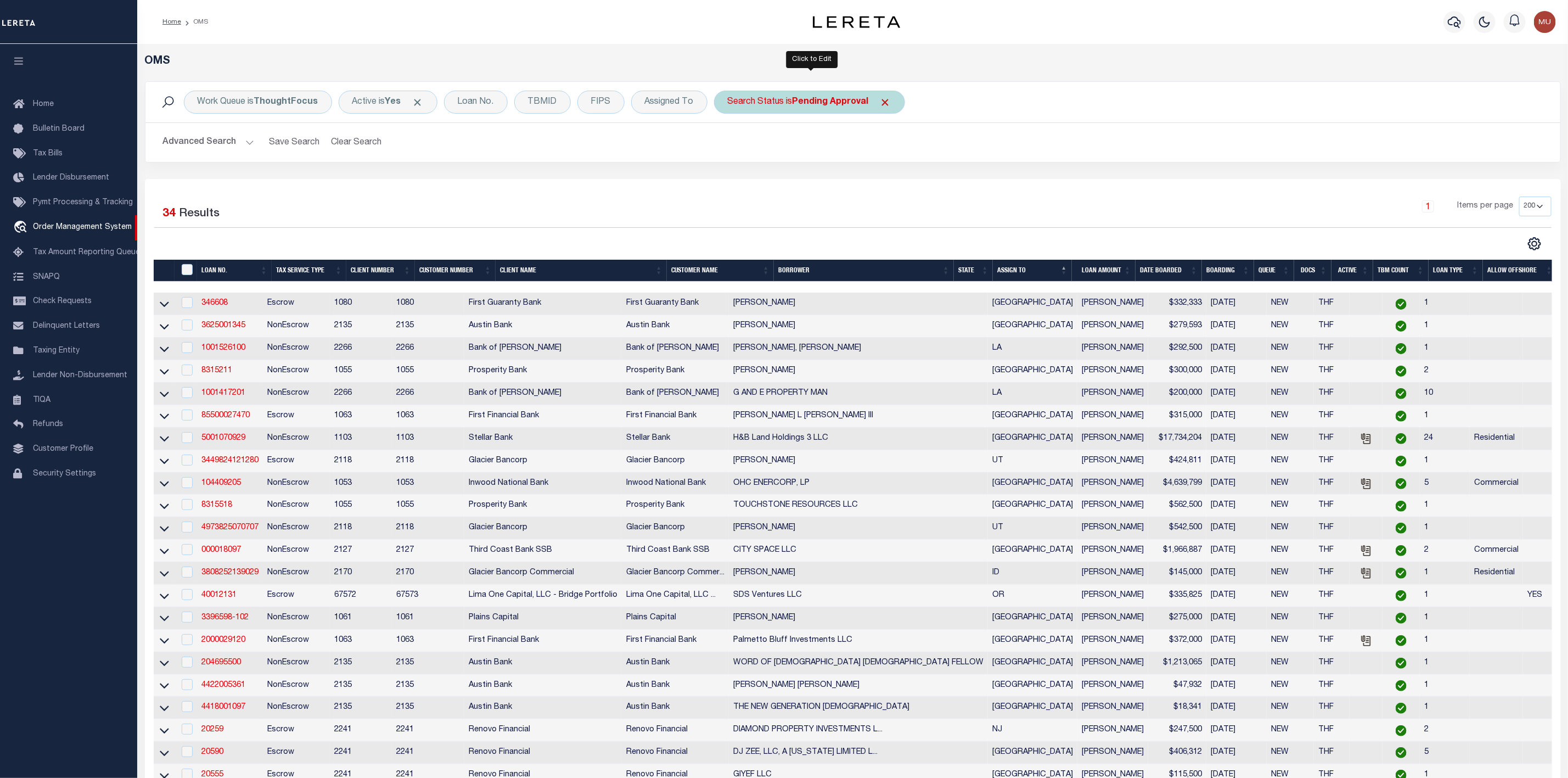
click at [778, 103] on div "Search Status is Pending Approval" at bounding box center [810, 102] width 191 height 23
click at [764, 150] on select "Automated Search Bad Parcel Complete Duplicate Parcel High Dollar Reporting In …" at bounding box center [809, 155] width 161 height 21
select select "IP"
click at [730, 146] on select "Automated Search Bad Parcel Complete Duplicate Parcel High Dollar Reporting In …" at bounding box center [809, 155] width 161 height 21
click at [869, 178] on input "Apply" at bounding box center [873, 180] width 32 height 18
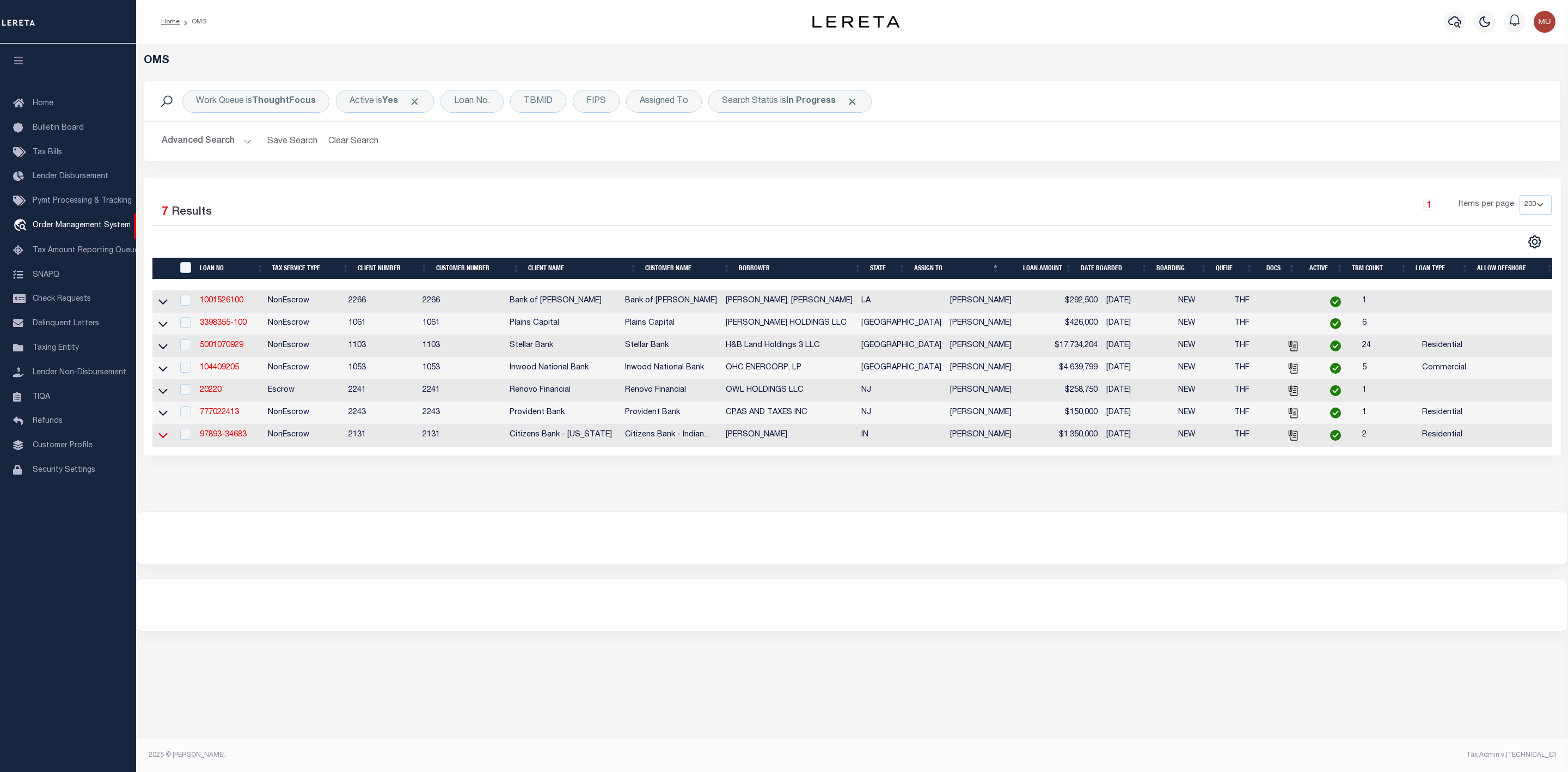
click at [159, 440] on icon at bounding box center [163, 435] width 9 height 11
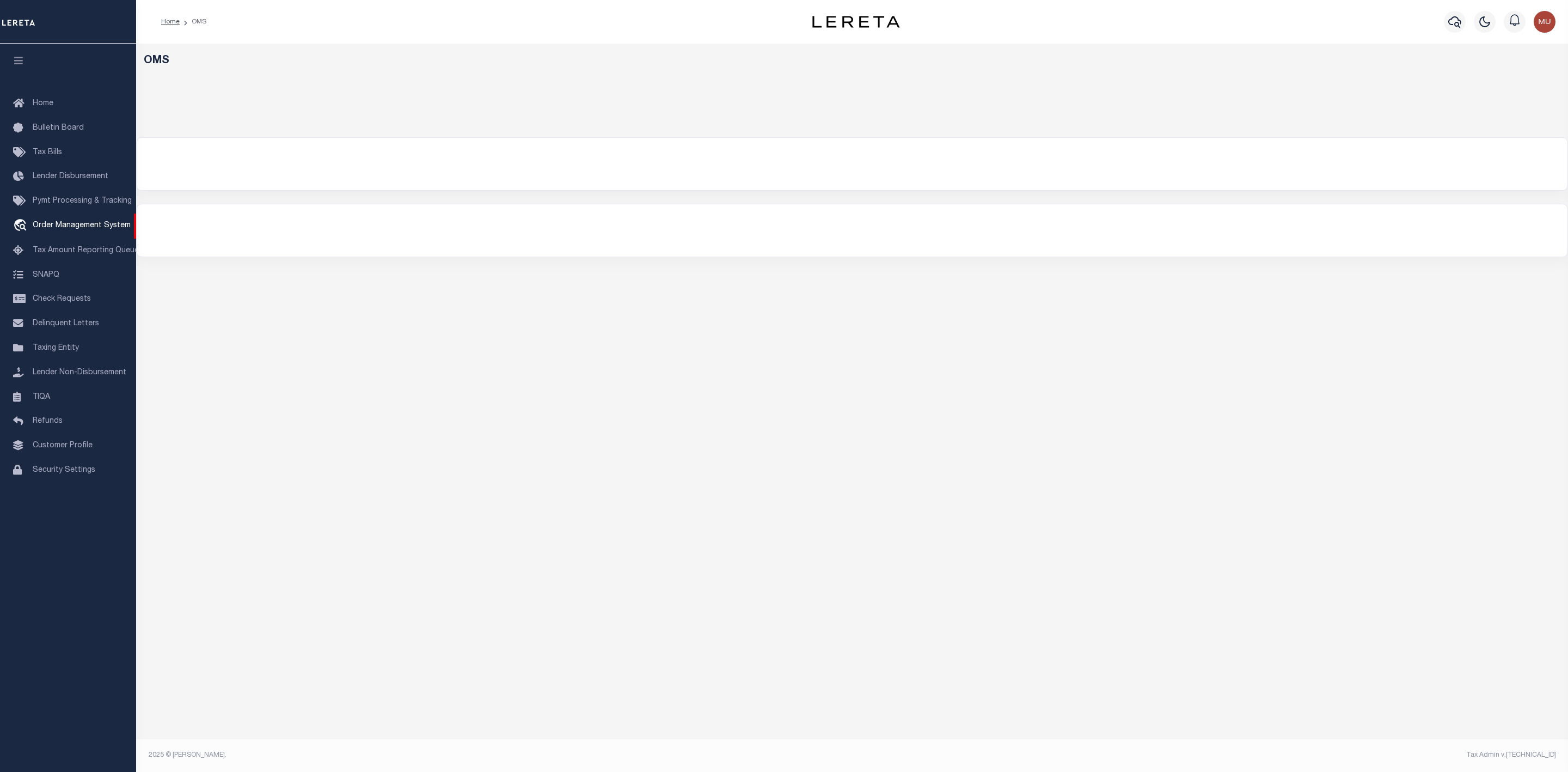
select select "200"
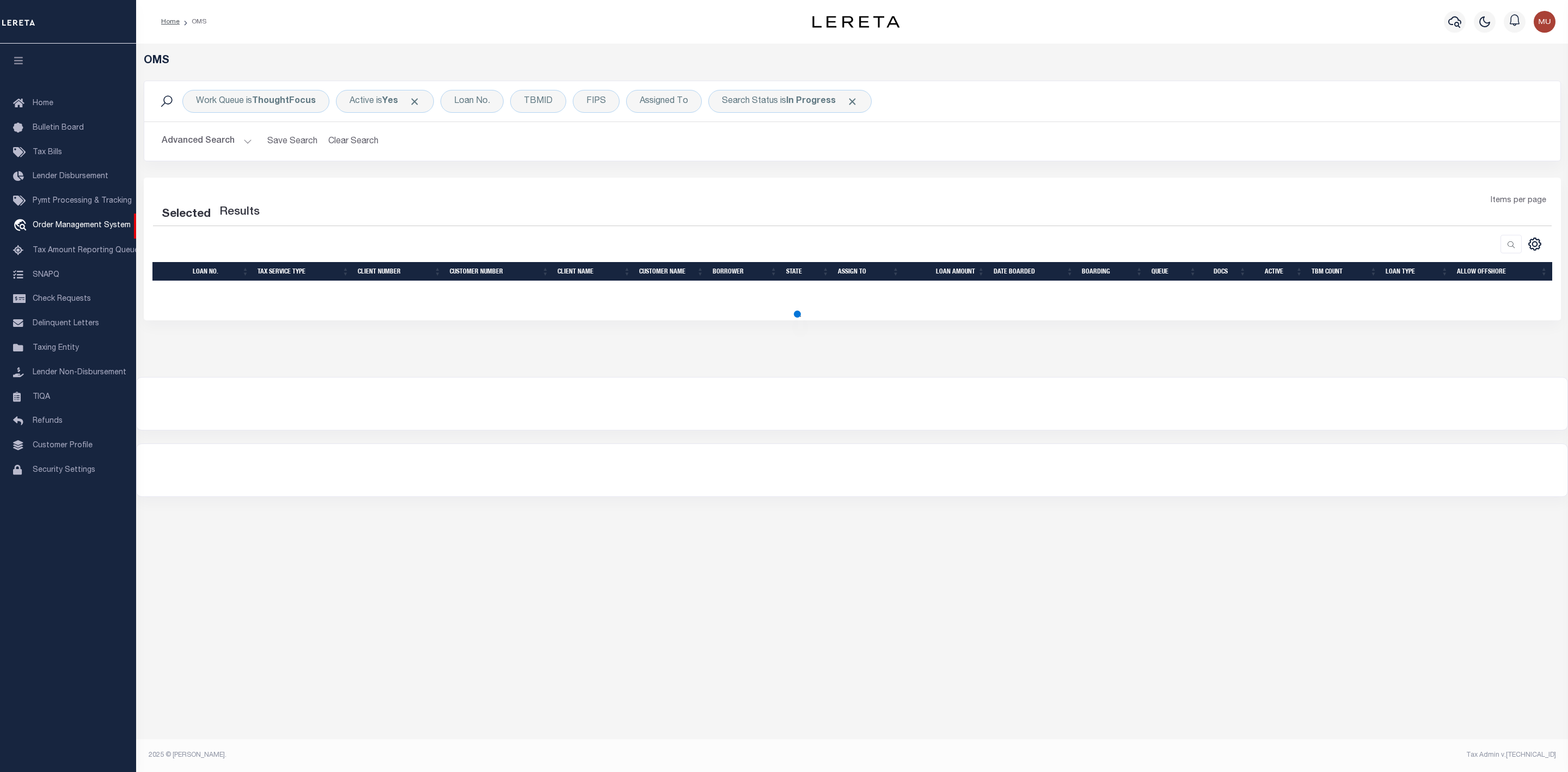
select select "200"
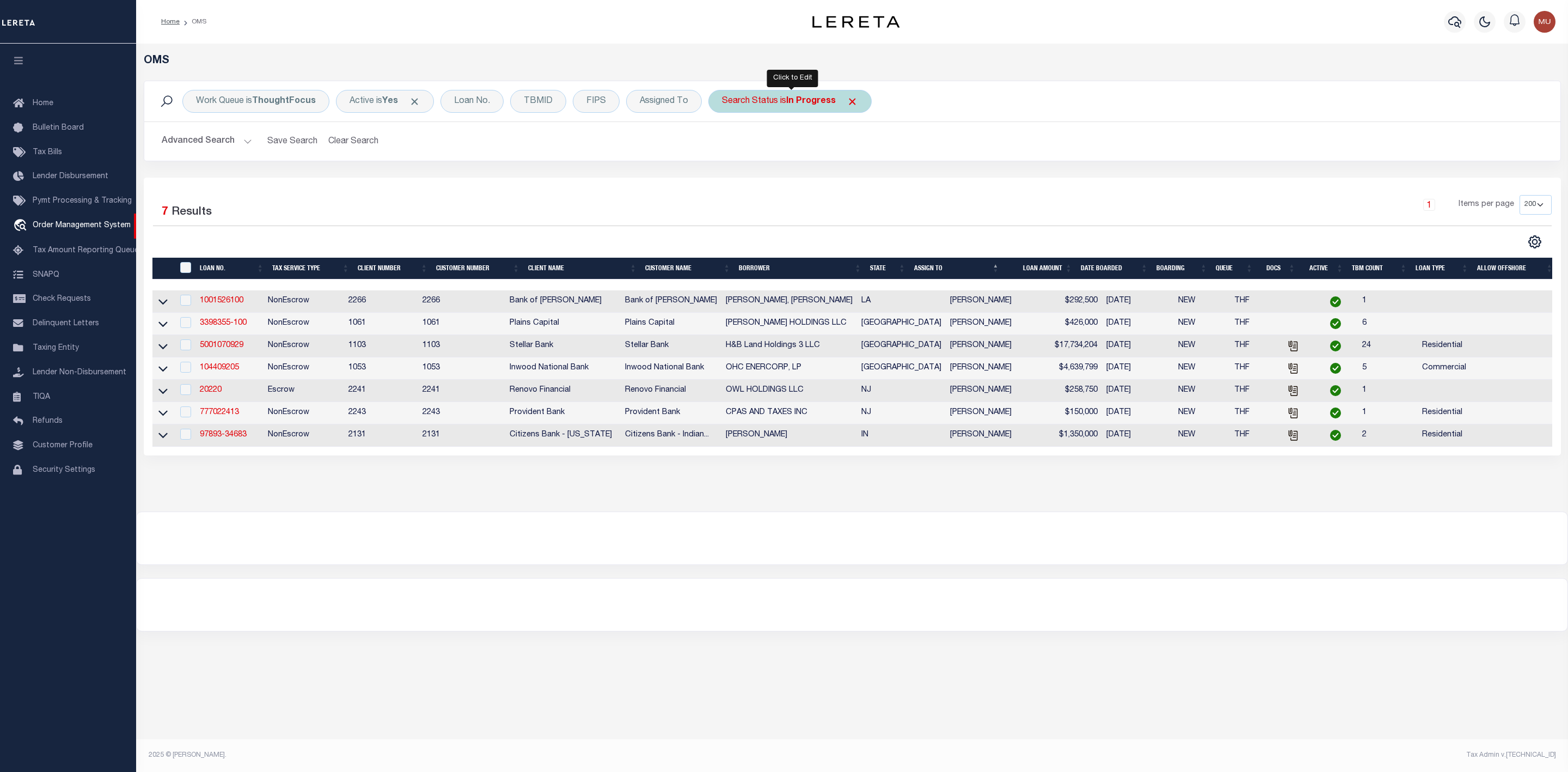
click at [813, 98] on b "In Progress" at bounding box center [811, 101] width 49 height 9
click at [792, 148] on select "Automated Search Bad Parcel Complete Duplicate Parcel High Dollar Reporting In …" at bounding box center [802, 154] width 160 height 21
select select "RD"
click at [724, 145] on select "Automated Search Bad Parcel Complete Duplicate Parcel High Dollar Reporting In …" at bounding box center [802, 154] width 160 height 21
click at [866, 179] on input "Apply" at bounding box center [866, 178] width 32 height 18
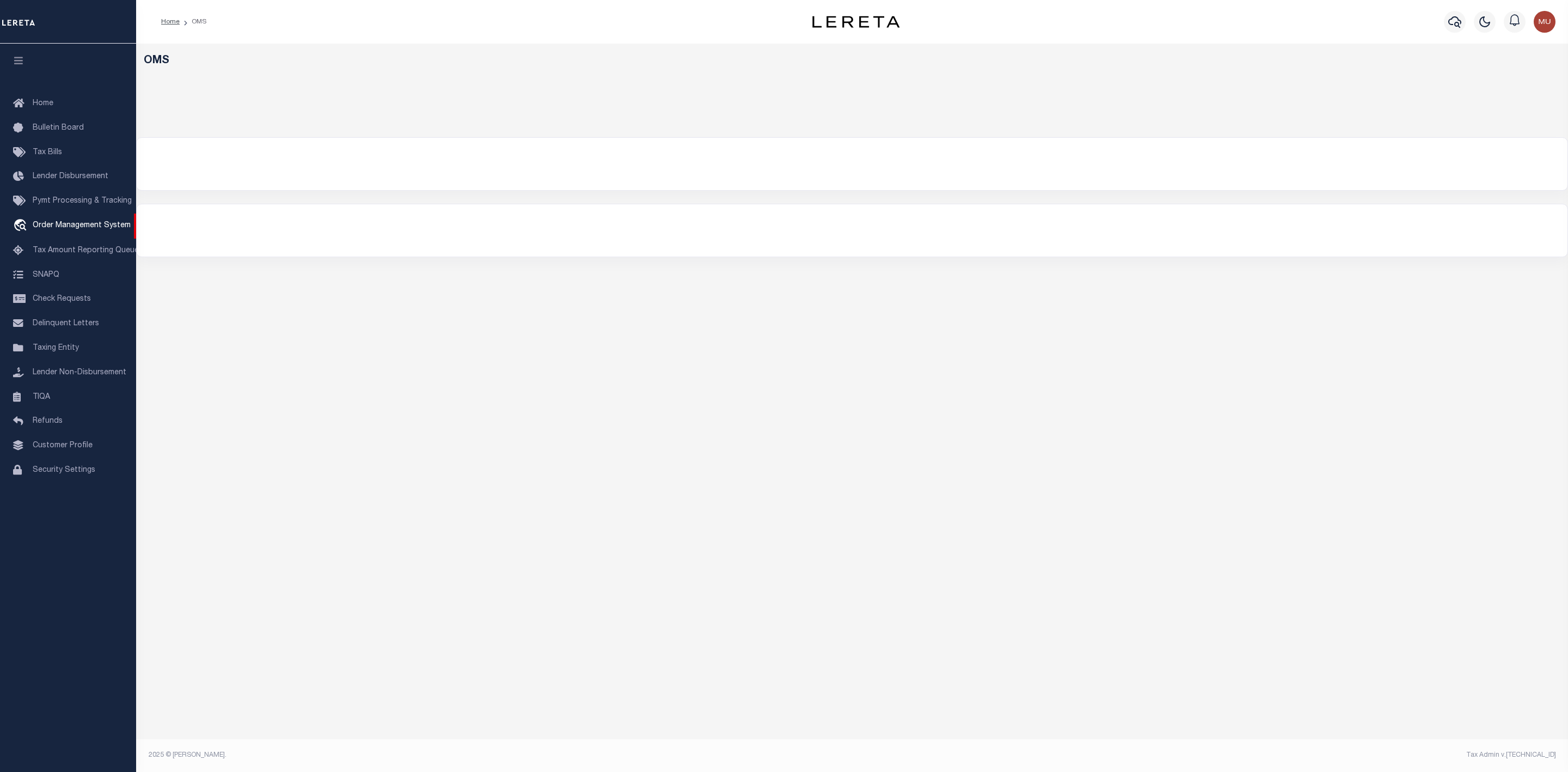
select select "200"
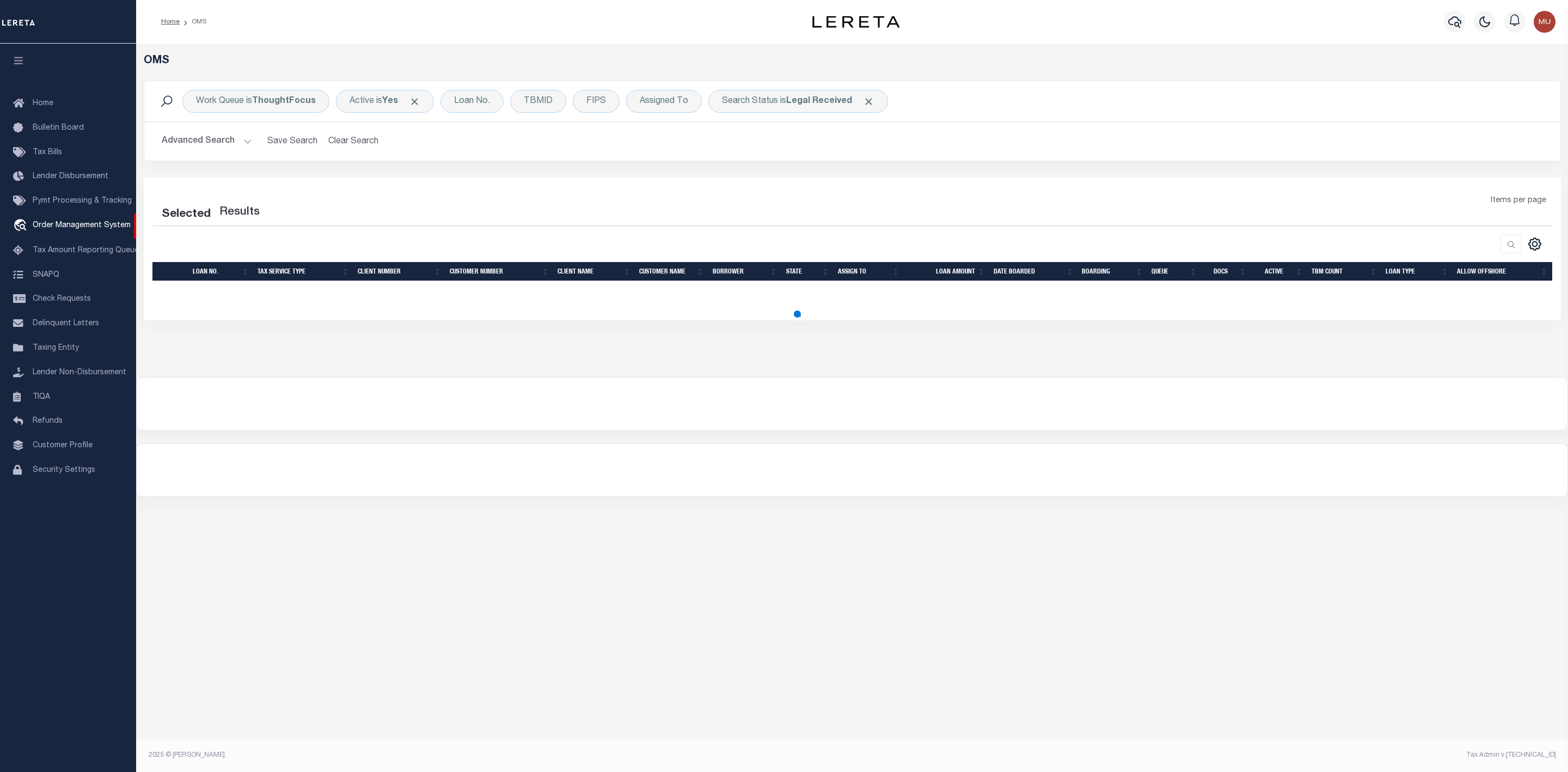
select select "200"
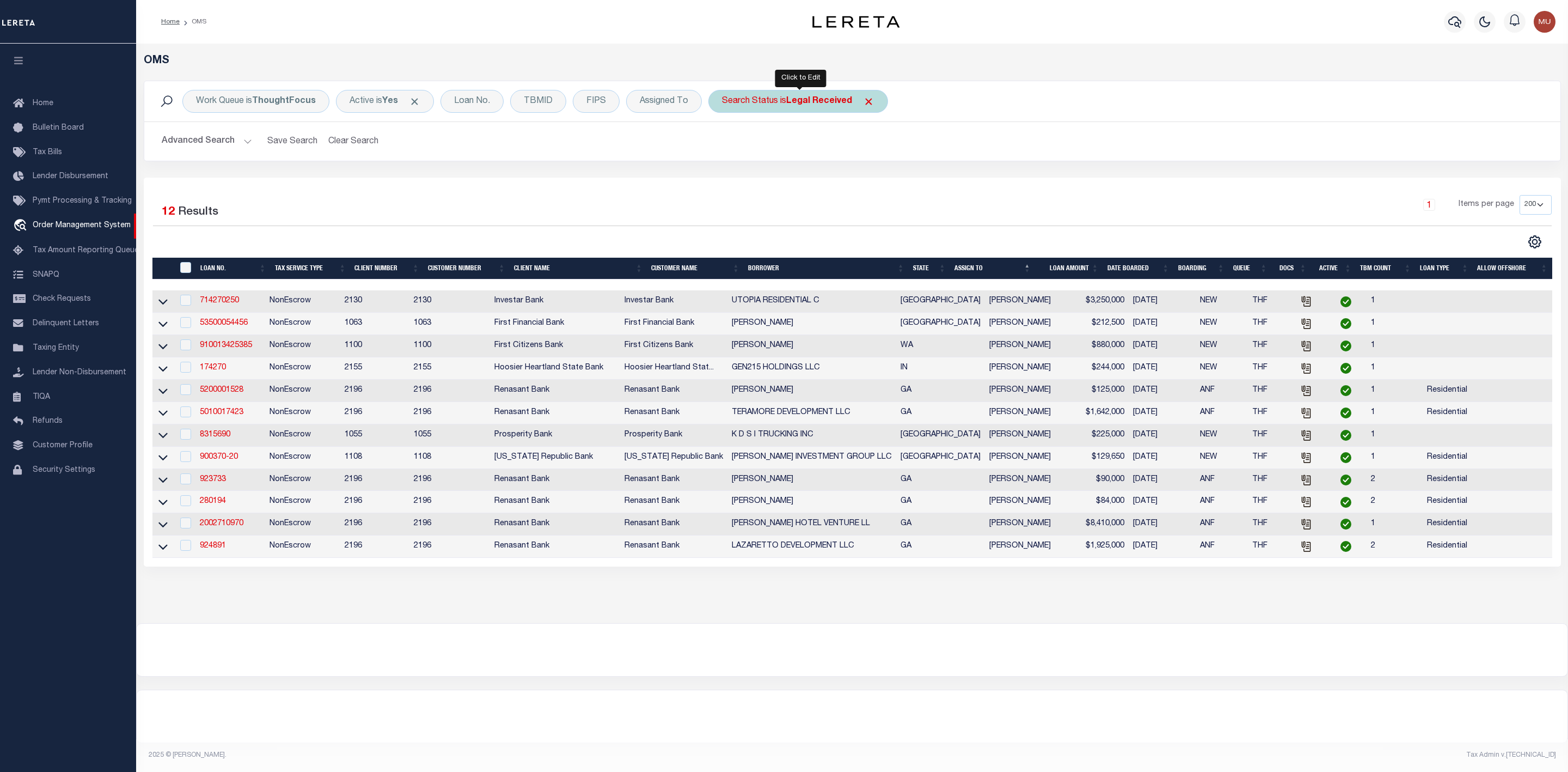
click at [791, 100] on b "Legal Received" at bounding box center [819, 101] width 66 height 9
click at [784, 148] on select "Automated Search Bad Parcel Complete Duplicate Parcel High Dollar Reporting In …" at bounding box center [802, 154] width 160 height 21
select select "IP"
click at [724, 145] on select "Automated Search Bad Parcel Complete Duplicate Parcel High Dollar Reporting In …" at bounding box center [802, 154] width 160 height 21
click at [867, 181] on input "Apply" at bounding box center [866, 178] width 32 height 18
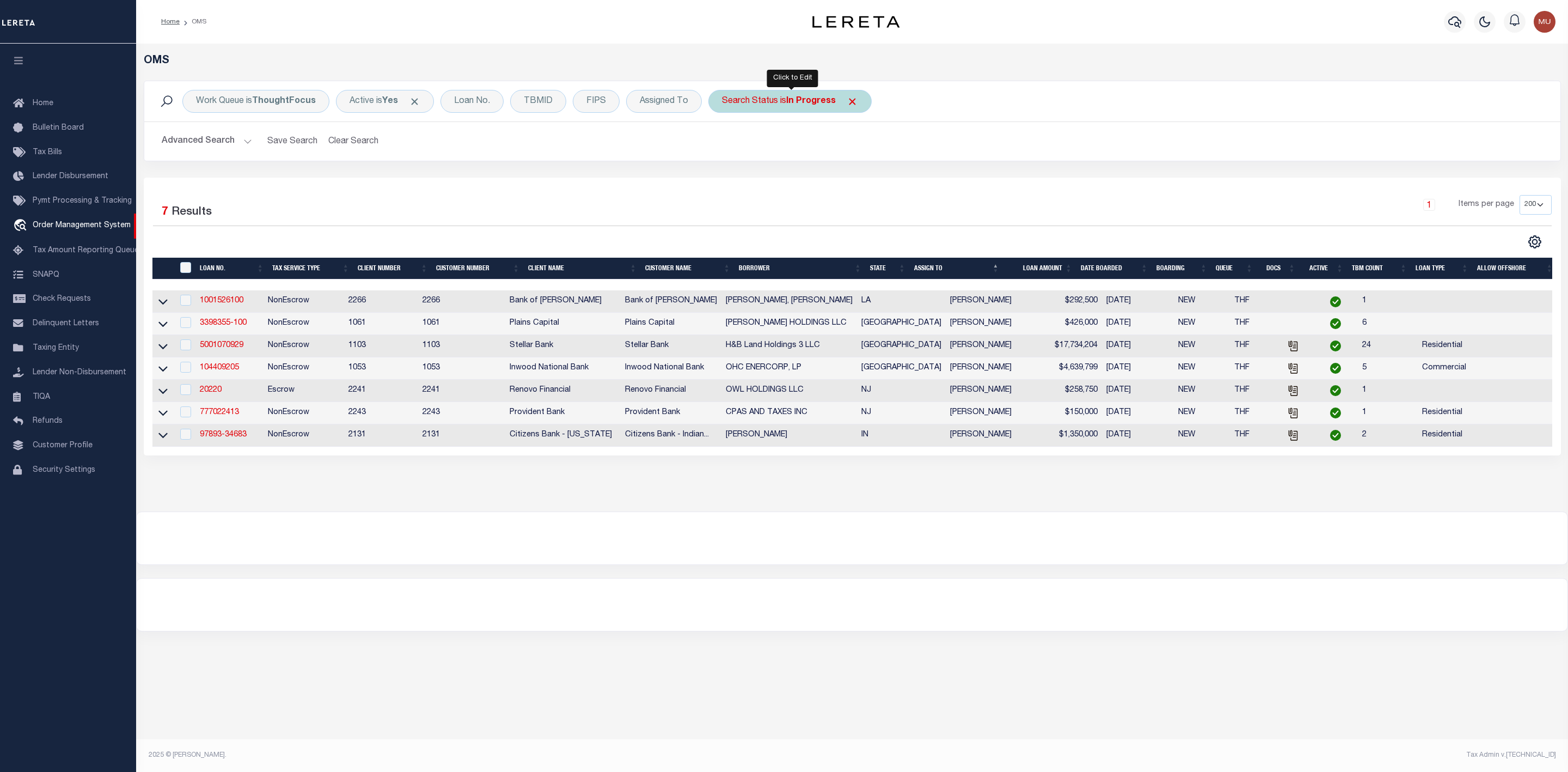
click at [803, 102] on b "In Progress" at bounding box center [811, 101] width 49 height 9
click at [787, 148] on select "Automated Search Bad Parcel Complete Duplicate Parcel High Dollar Reporting In …" at bounding box center [802, 154] width 160 height 21
select select "RD"
click at [724, 145] on select "Automated Search Bad Parcel Complete Duplicate Parcel High Dollar Reporting In …" at bounding box center [802, 154] width 160 height 21
click at [875, 181] on input "Apply" at bounding box center [866, 178] width 32 height 18
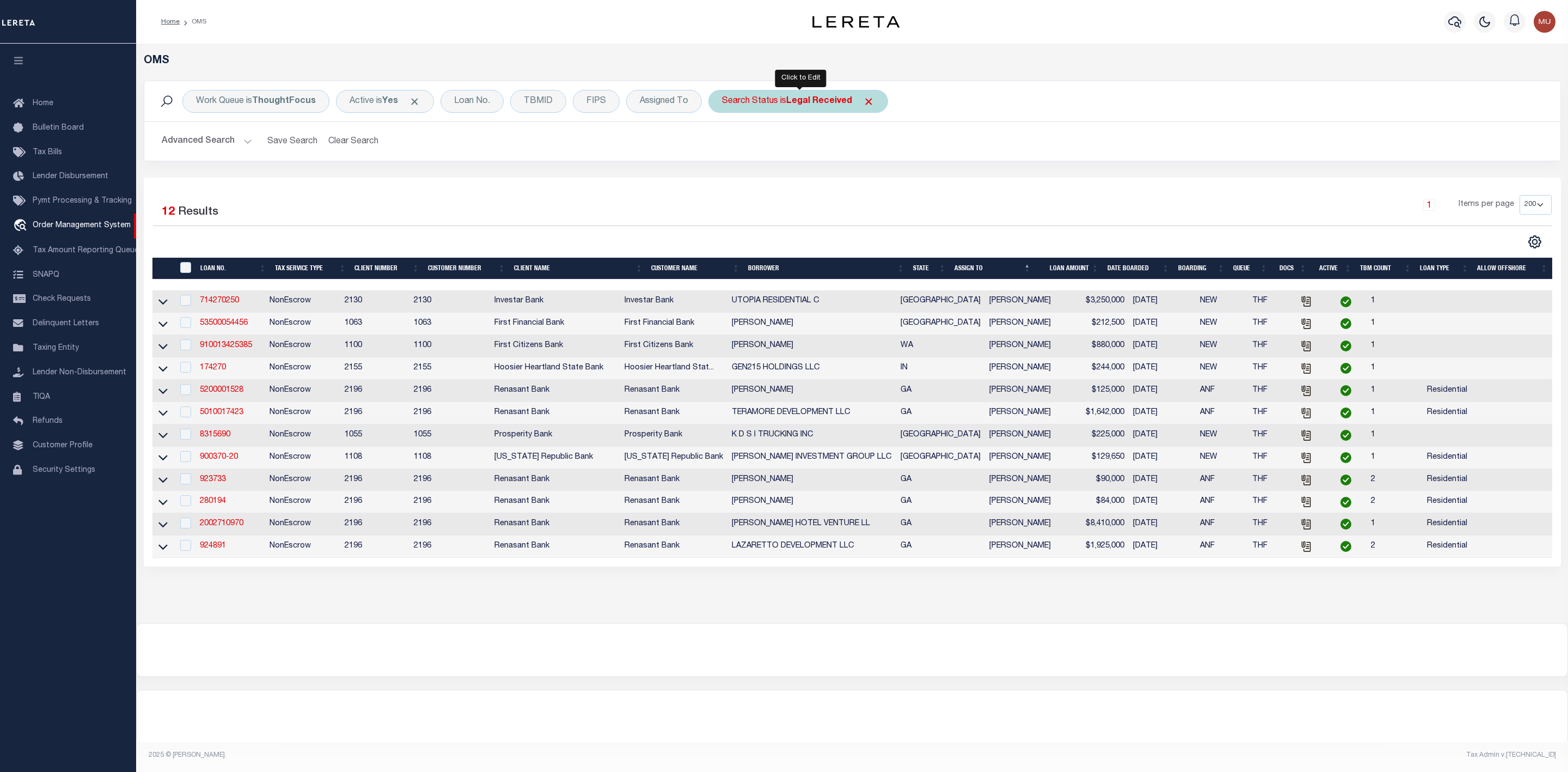
click at [777, 101] on div "Search Status is Legal Received" at bounding box center [798, 101] width 179 height 23
click at [777, 154] on select "Automated Search Bad Parcel Complete Duplicate Parcel High Dollar Reporting In …" at bounding box center [802, 154] width 160 height 21
select select "IP"
click at [724, 145] on select "Automated Search Bad Parcel Complete Duplicate Parcel High Dollar Reporting In …" at bounding box center [802, 154] width 160 height 21
click at [881, 179] on input "Apply" at bounding box center [866, 178] width 32 height 18
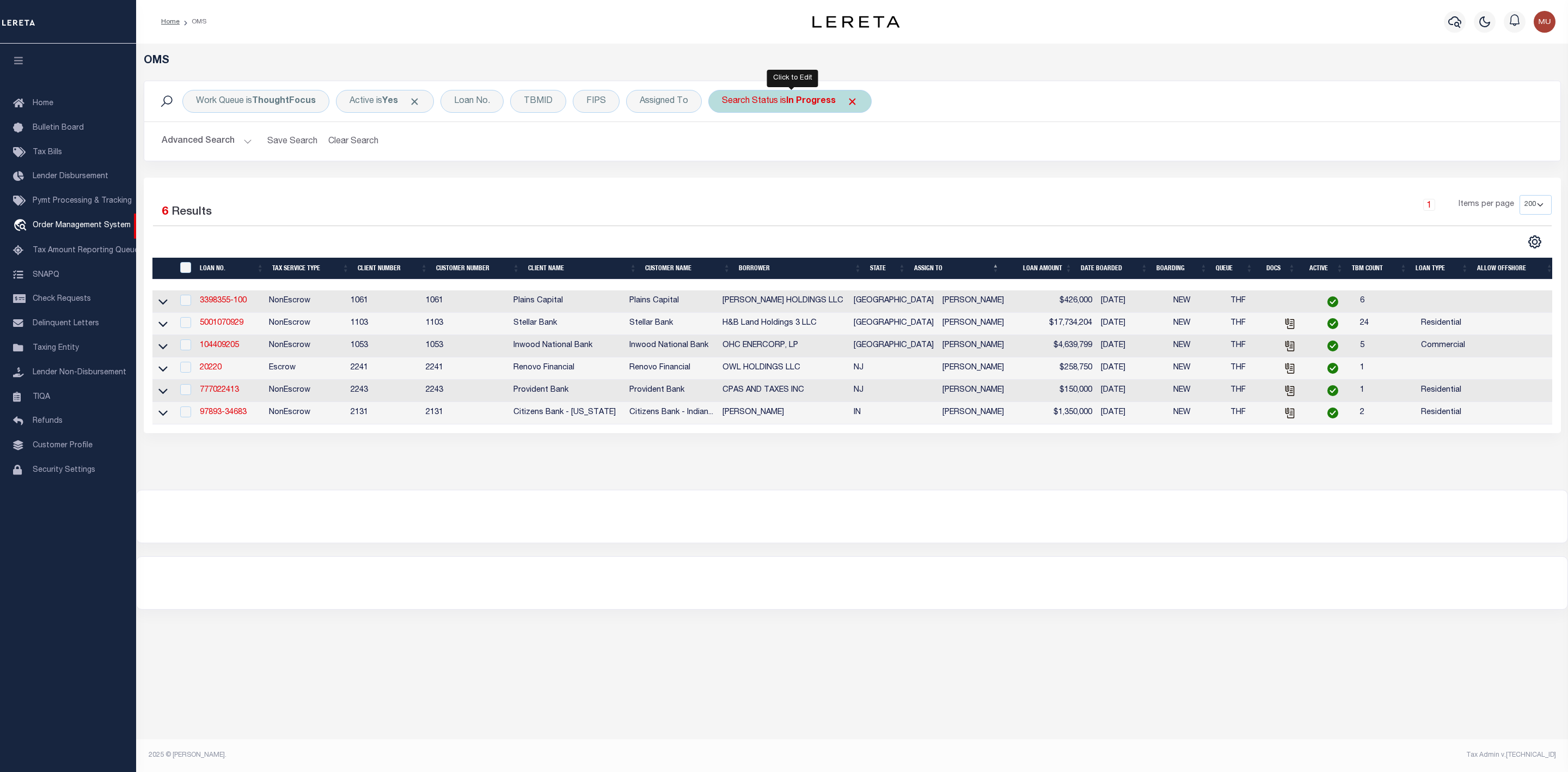
click at [806, 104] on b "In Progress" at bounding box center [811, 101] width 49 height 9
click at [797, 157] on select "Automated Search Bad Parcel Complete Duplicate Parcel High Dollar Reporting In …" at bounding box center [802, 154] width 160 height 21
select select "RD"
click at [724, 145] on select "Automated Search Bad Parcel Complete Duplicate Parcel High Dollar Reporting In …" at bounding box center [802, 154] width 160 height 21
click at [870, 187] on input "Apply" at bounding box center [866, 178] width 32 height 18
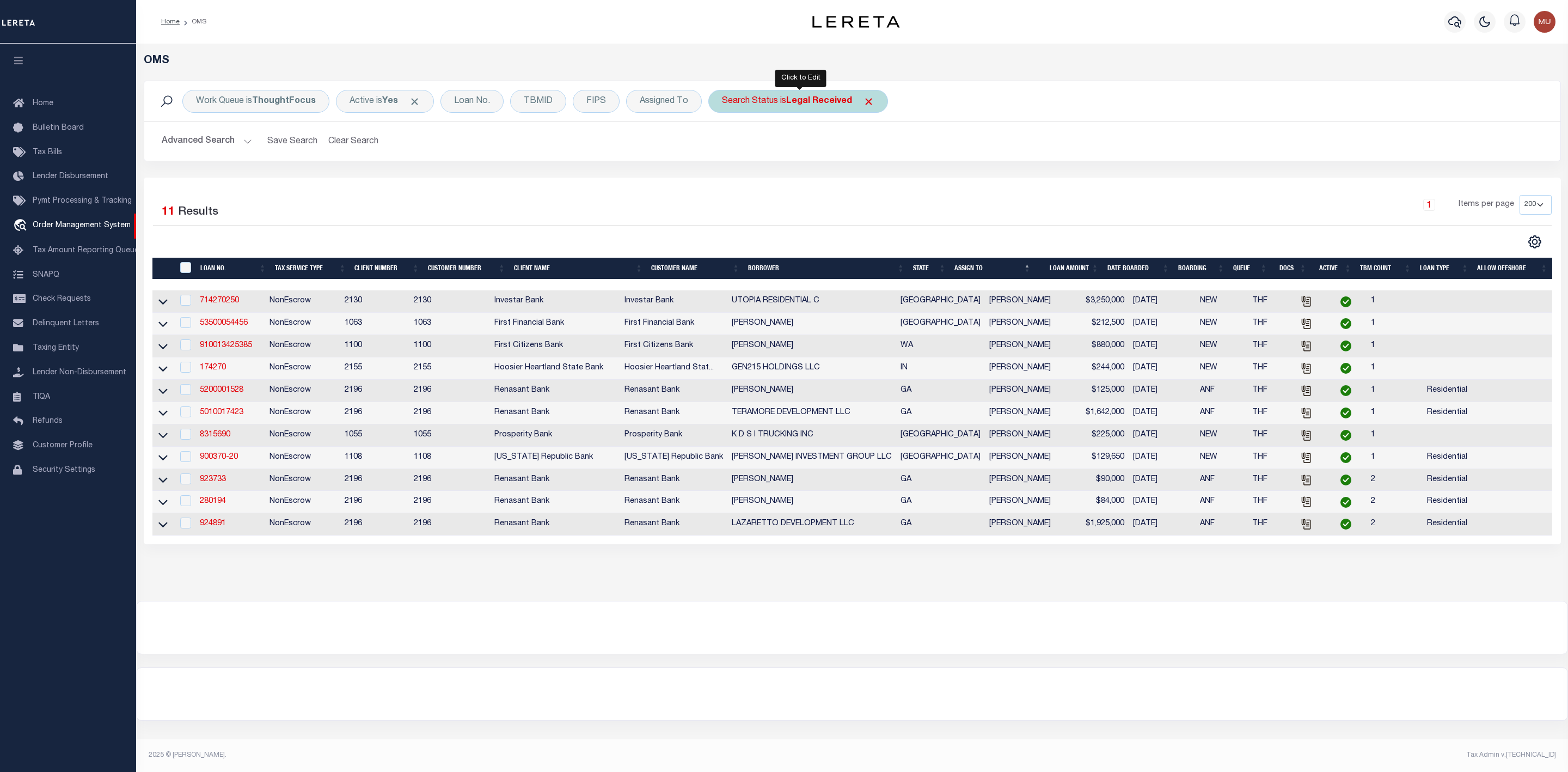
click at [808, 95] on div "Search Status is Legal Received" at bounding box center [798, 101] width 179 height 23
click at [789, 150] on select "Automated Search Bad Parcel Complete Duplicate Parcel High Dollar Reporting In …" at bounding box center [802, 154] width 160 height 21
select select "IP"
click at [724, 145] on select "Automated Search Bad Parcel Complete Duplicate Parcel High Dollar Reporting In …" at bounding box center [802, 154] width 160 height 21
click at [887, 186] on div "Is Contains Automated Search Bad Parcel Complete Duplicate Parcel High Dollar R…" at bounding box center [803, 151] width 173 height 85
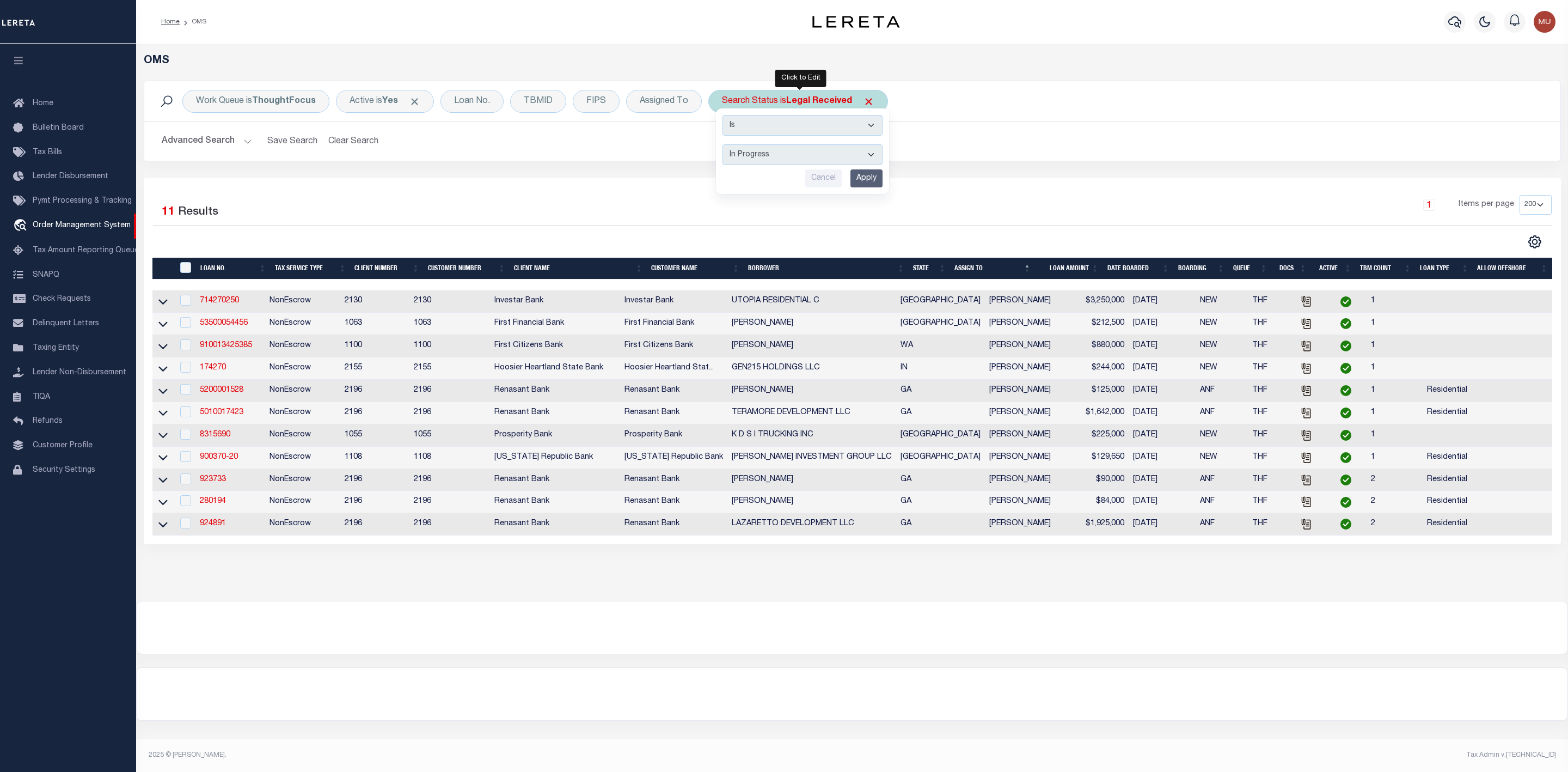
click at [869, 184] on input "Apply" at bounding box center [866, 178] width 32 height 18
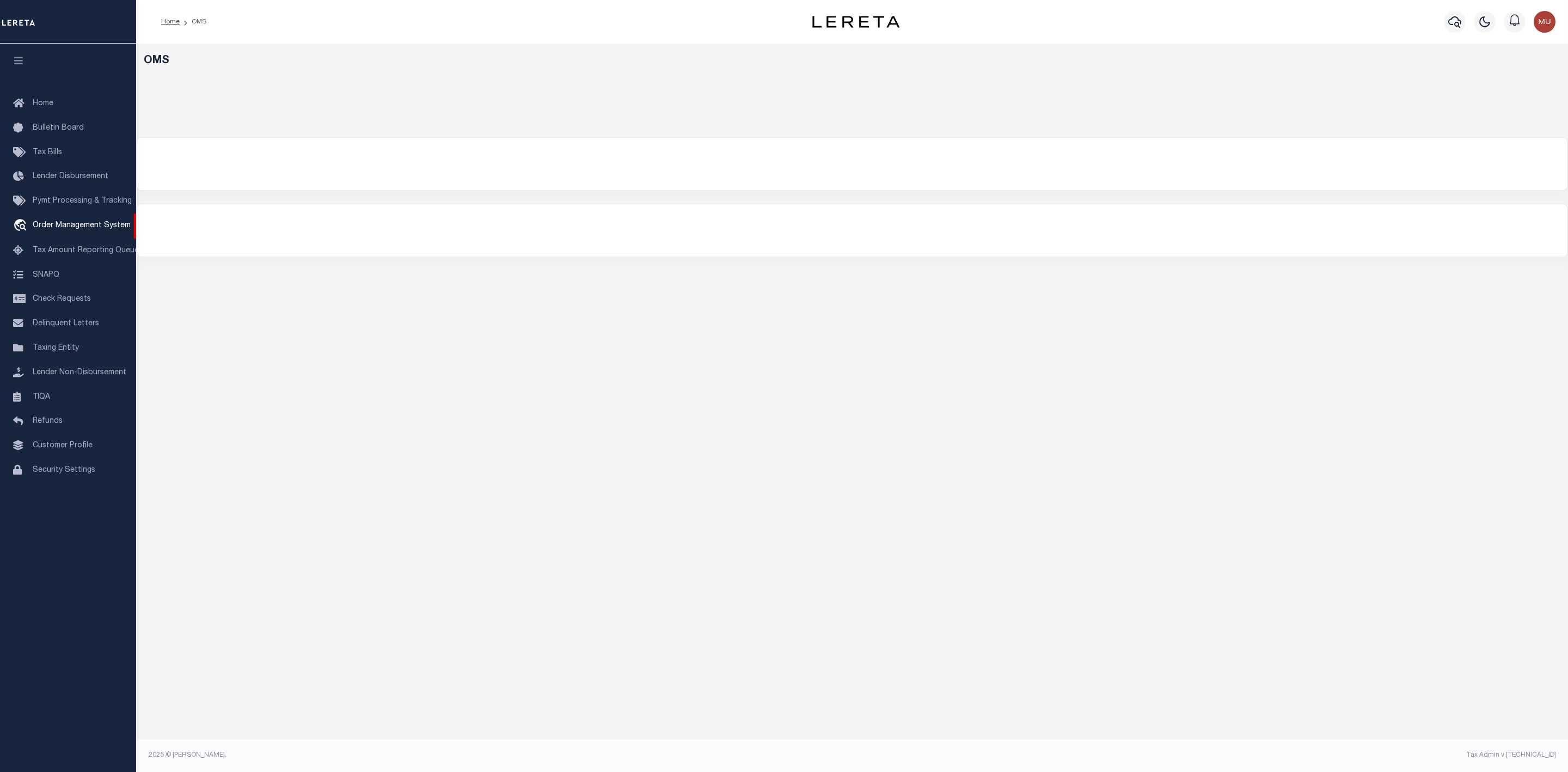
select select "200"
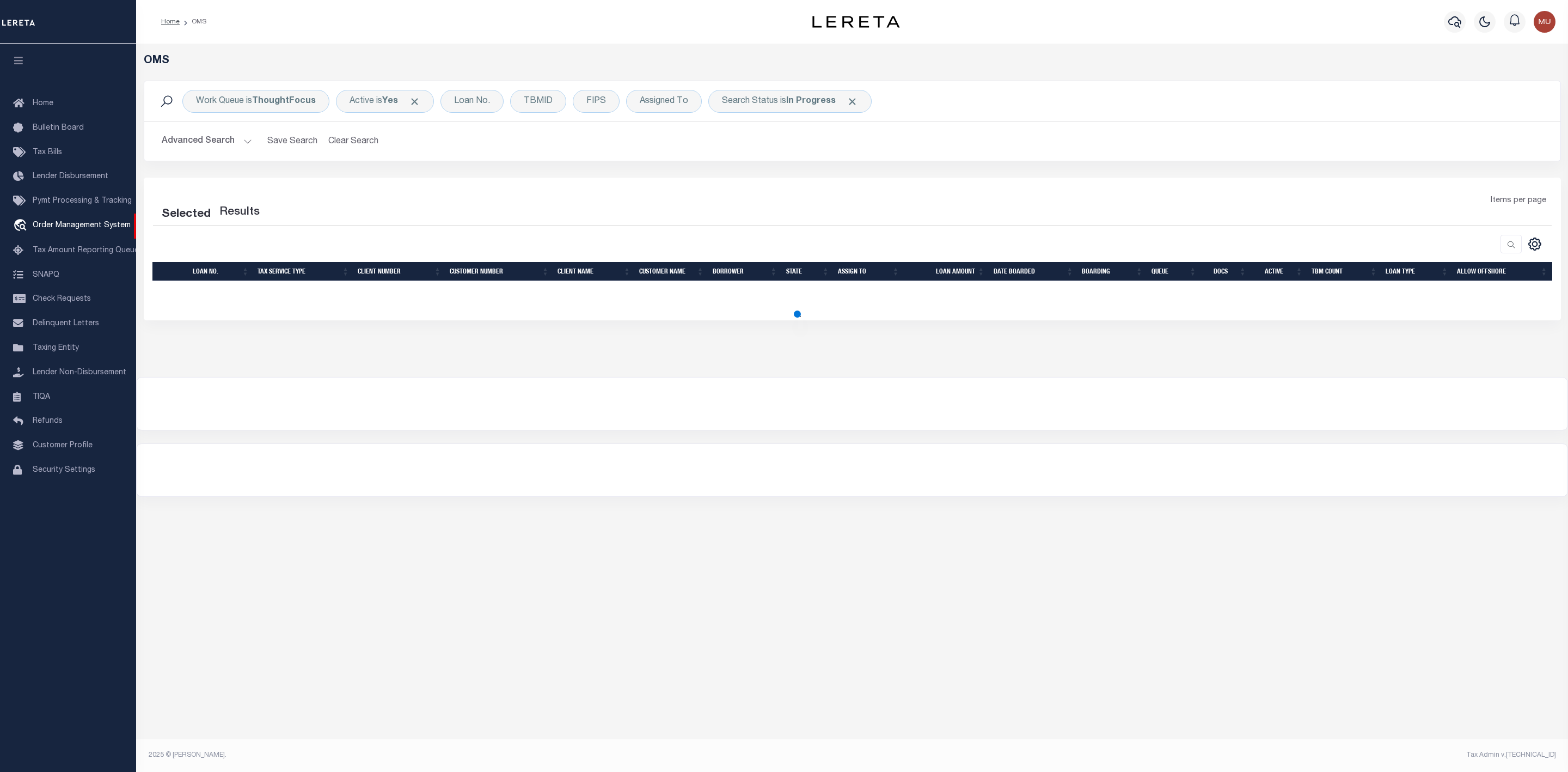
select select "200"
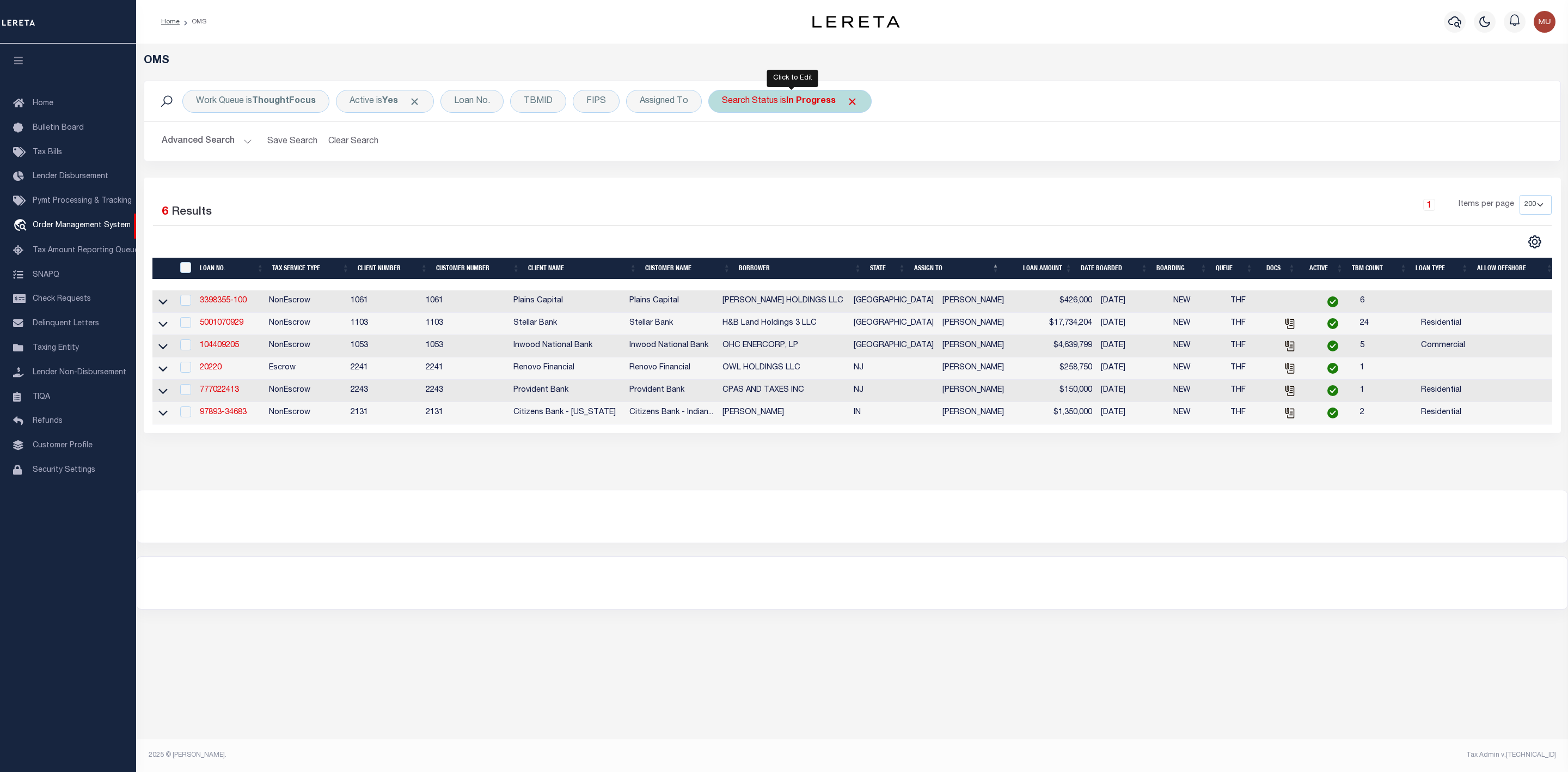
click at [803, 106] on b "In Progress" at bounding box center [811, 101] width 49 height 9
click at [769, 159] on select "Automated Search Bad Parcel Complete Duplicate Parcel High Dollar Reporting In …" at bounding box center [802, 154] width 160 height 21
select select "PA"
click at [724, 145] on select "Automated Search Bad Parcel Complete Duplicate Parcel High Dollar Reporting In …" at bounding box center [802, 154] width 160 height 21
click at [865, 183] on input "Apply" at bounding box center [866, 178] width 32 height 18
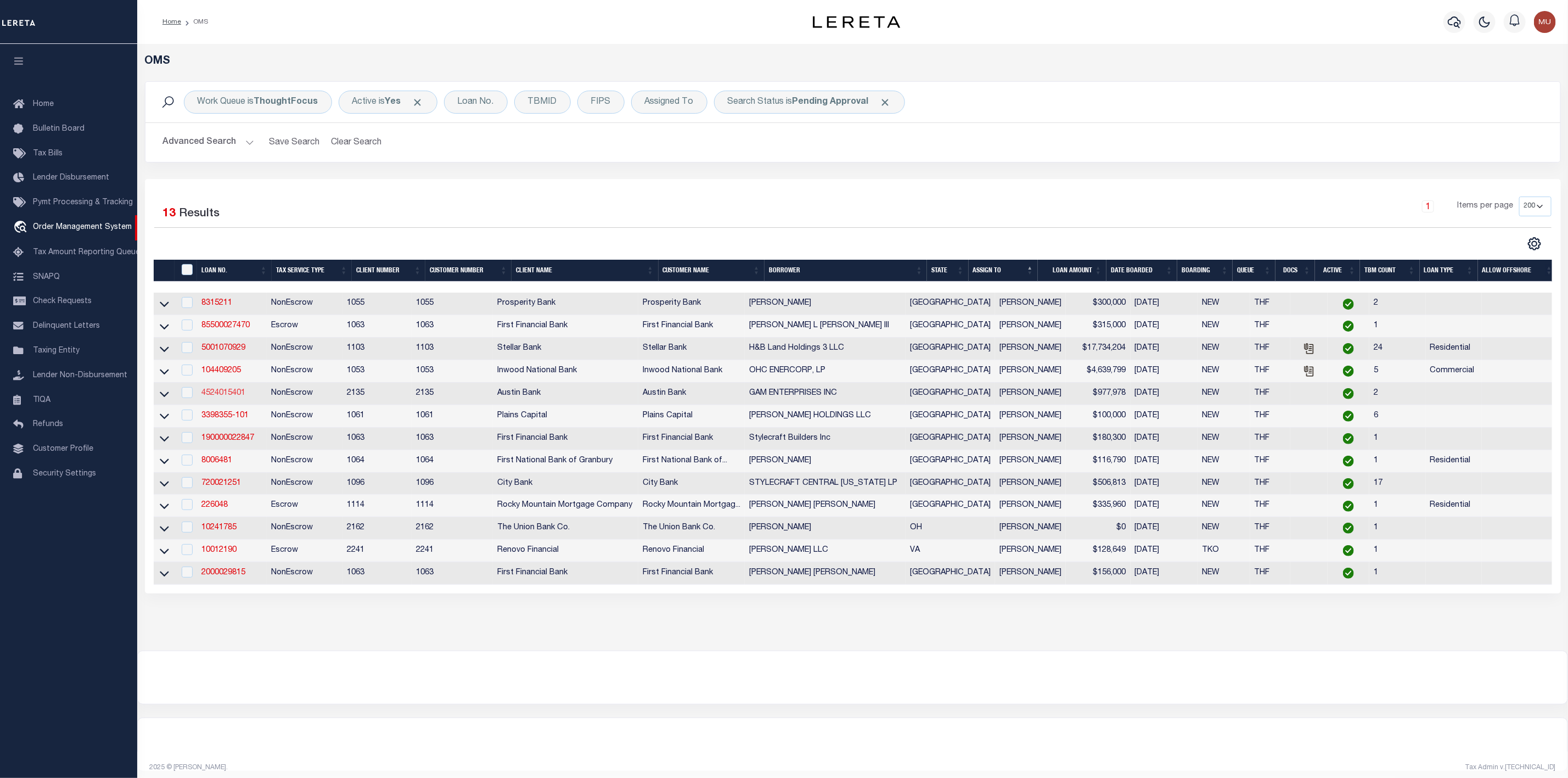
click at [209, 397] on link "4524015401" at bounding box center [223, 393] width 44 height 8
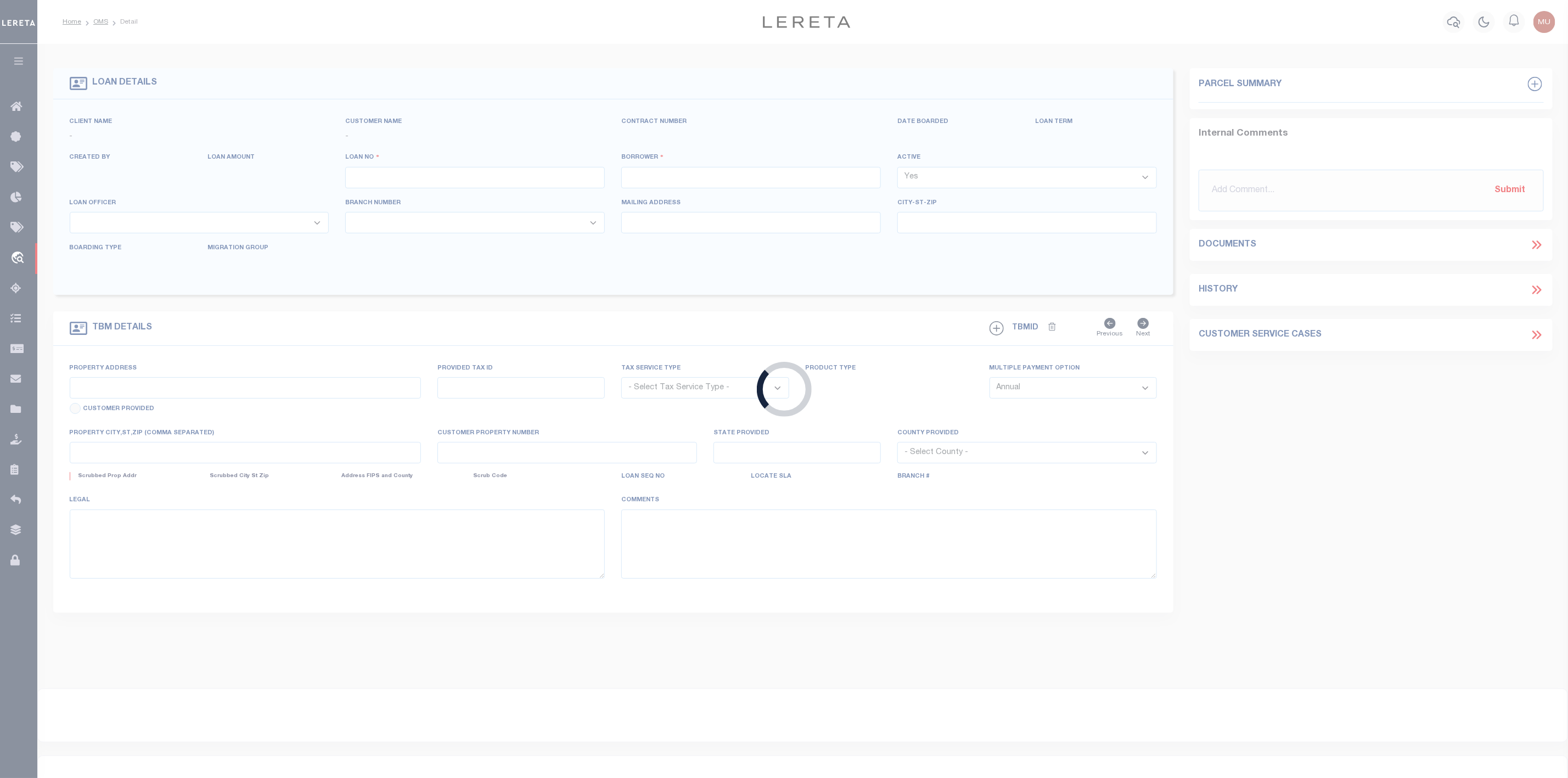
type input "4524015401"
type input "GAM ENTERPRISES INC"
select select
type input "18511 HWY 105 W"
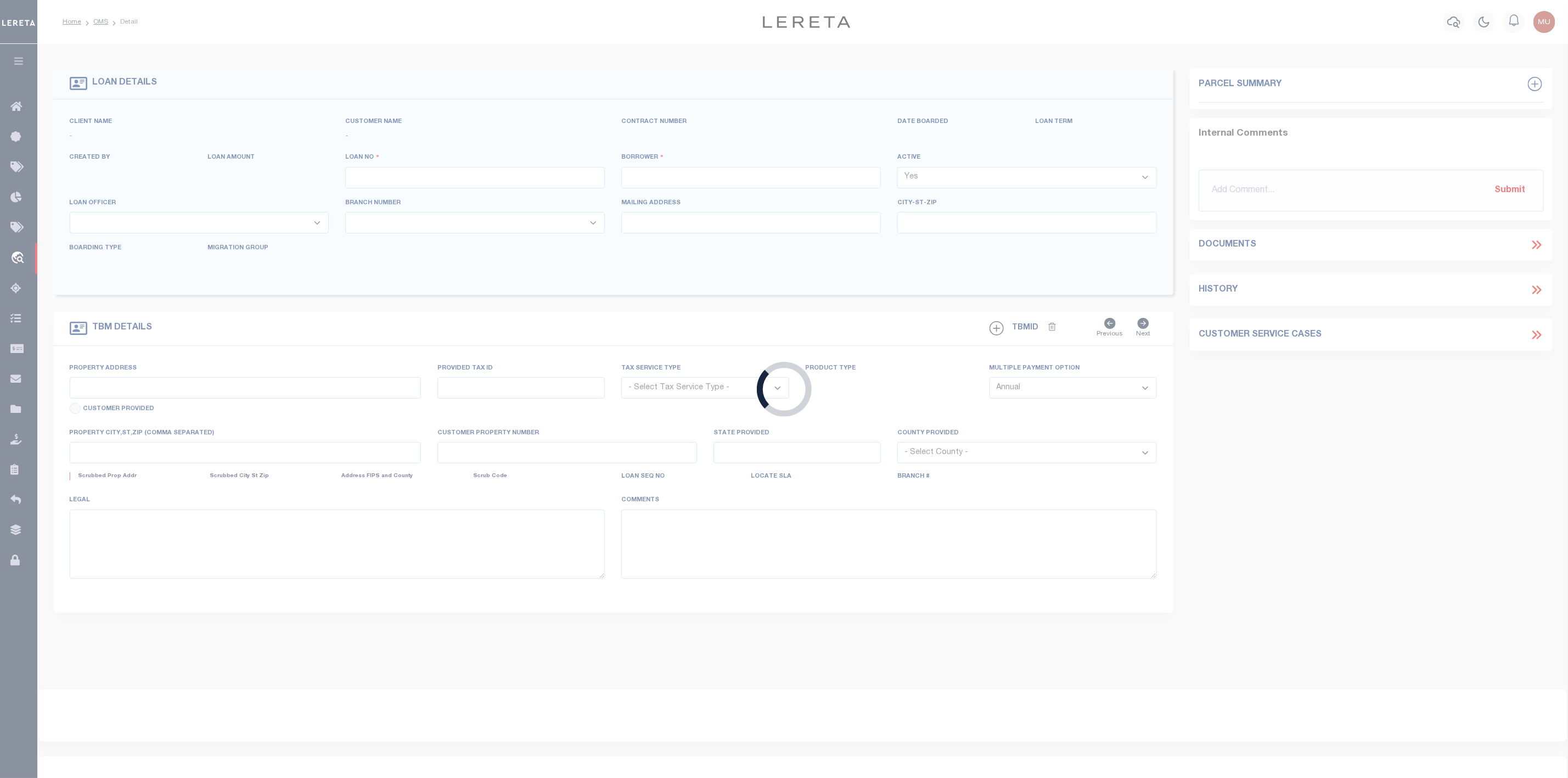
type input "MONTGOMERY, TX 77356"
select select "400"
select select "NonEscrow"
select select "43999"
select select "5757"
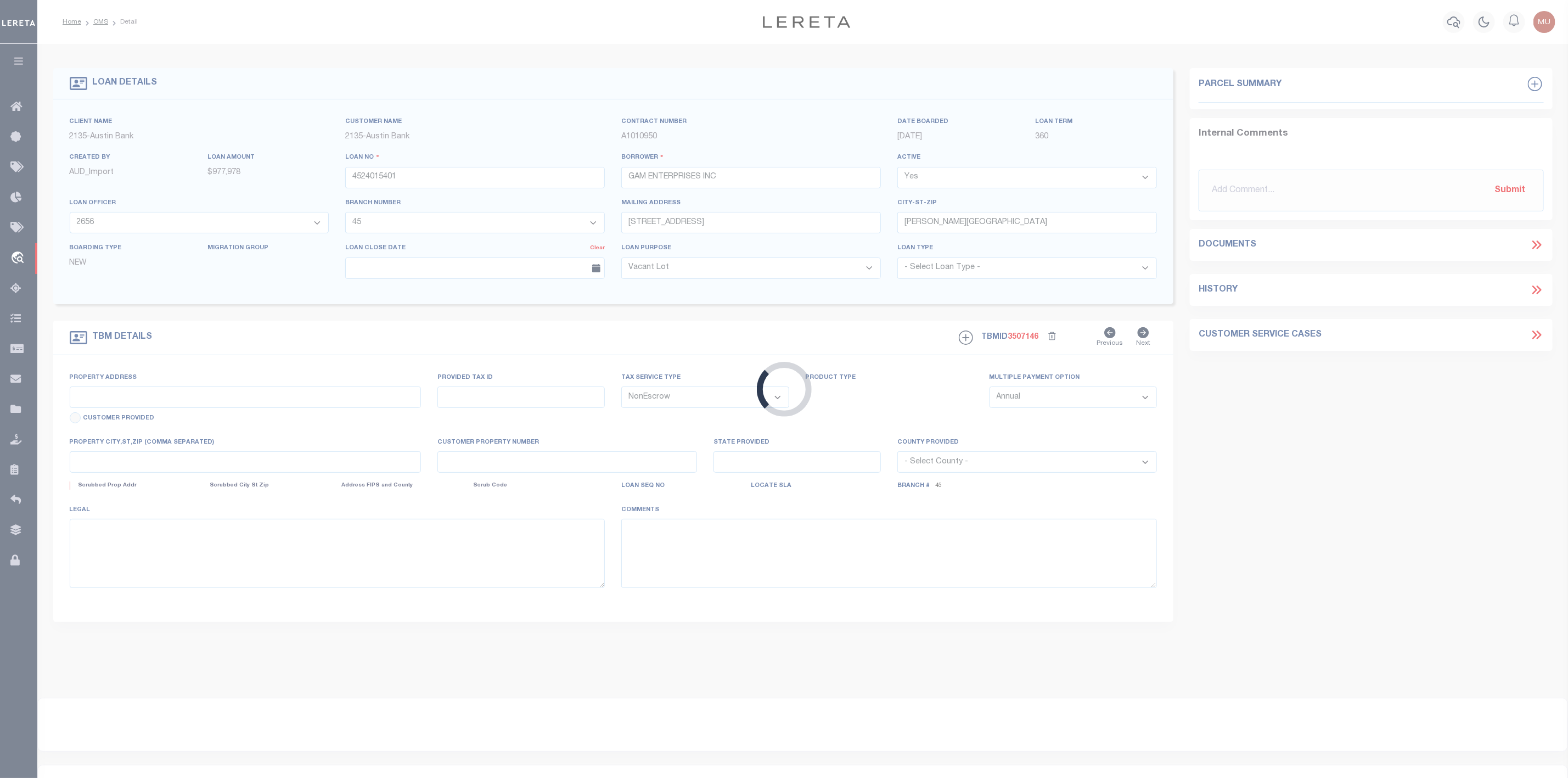
type input "12255 TRAIL HOLLOW DR"
select select
type input "MONTGOMERY TX 77356"
type input "[GEOGRAPHIC_DATA]"
select select
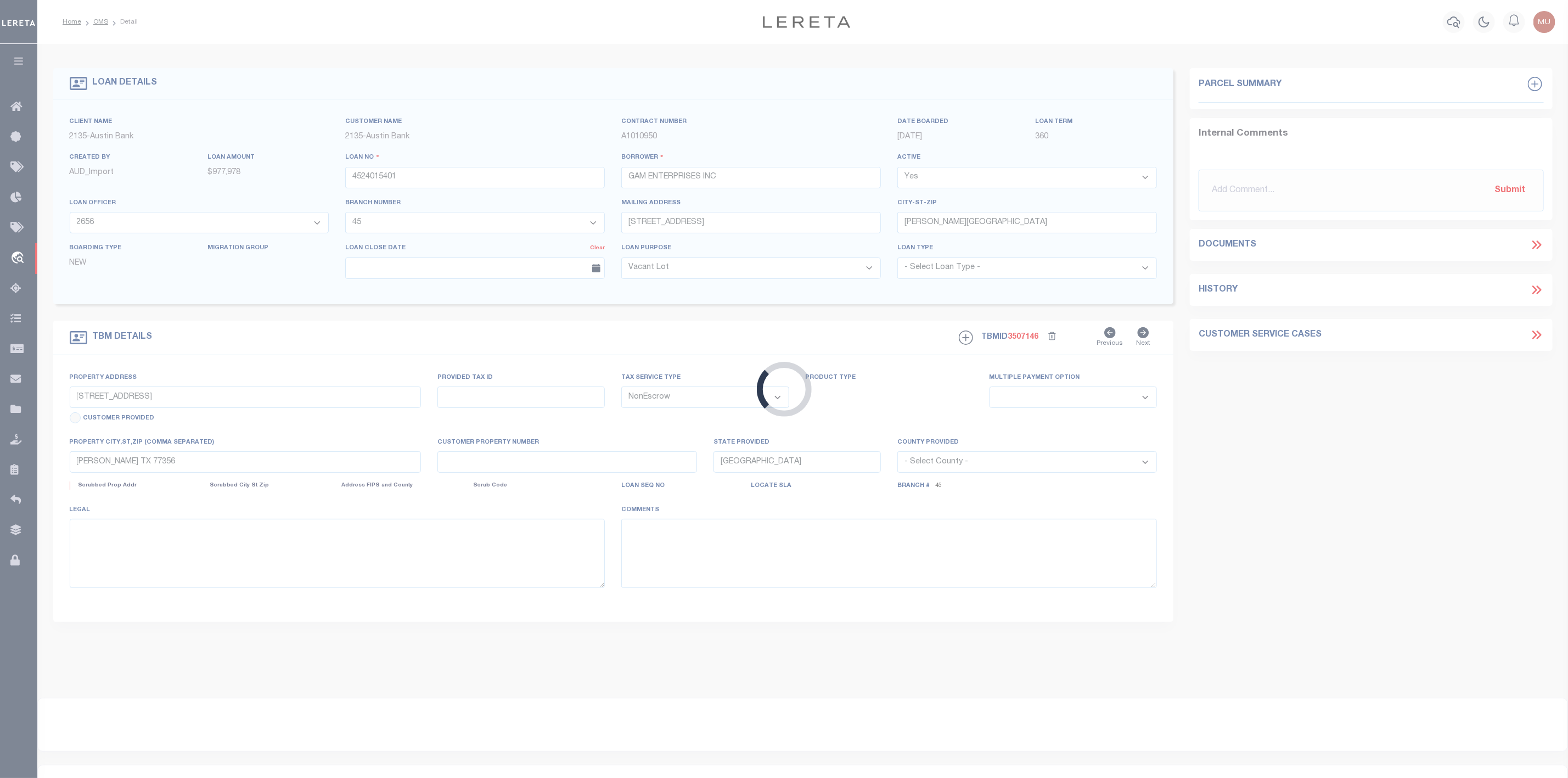
type textarea "DT 0.119 AC LOT 1 BLK 16 JOHN CRONKITE SVY A-11"
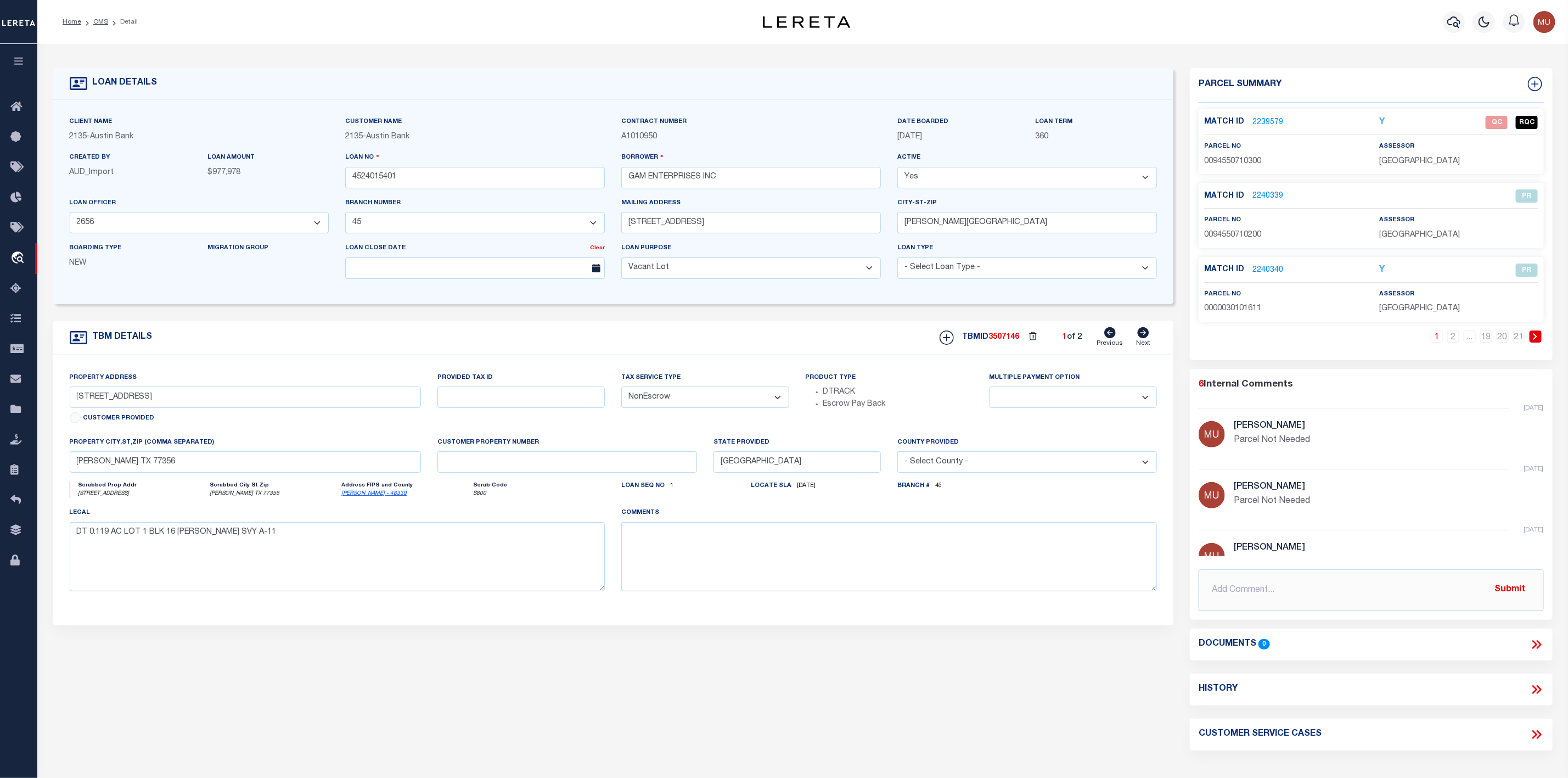
click at [1534, 340] on icon at bounding box center [1536, 336] width 5 height 6
click at [1412, 339] on li "1" at bounding box center [1420, 336] width 17 height 12
click at [1273, 121] on link "2239579" at bounding box center [1268, 123] width 31 height 11
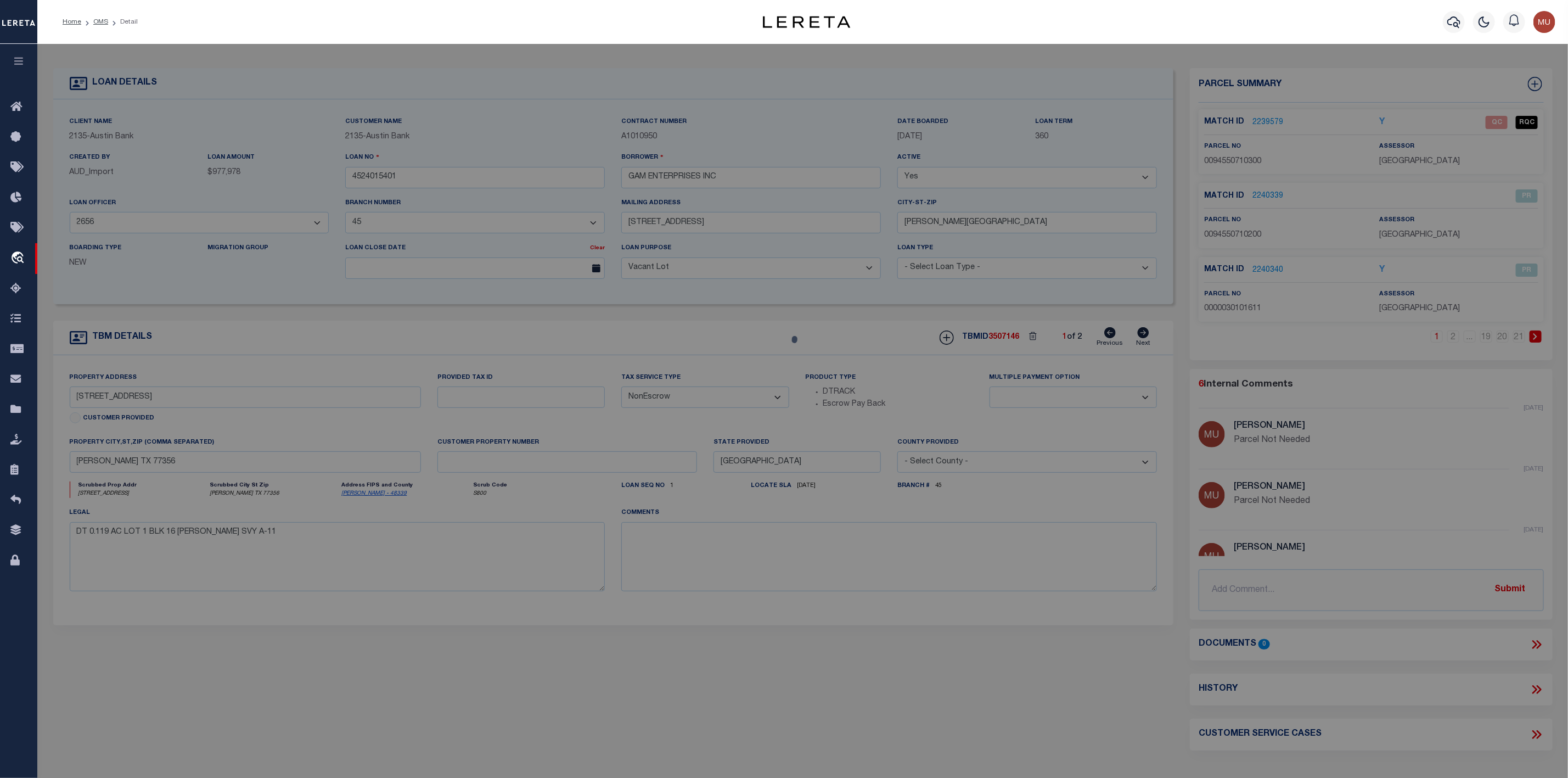
checkbox input "false"
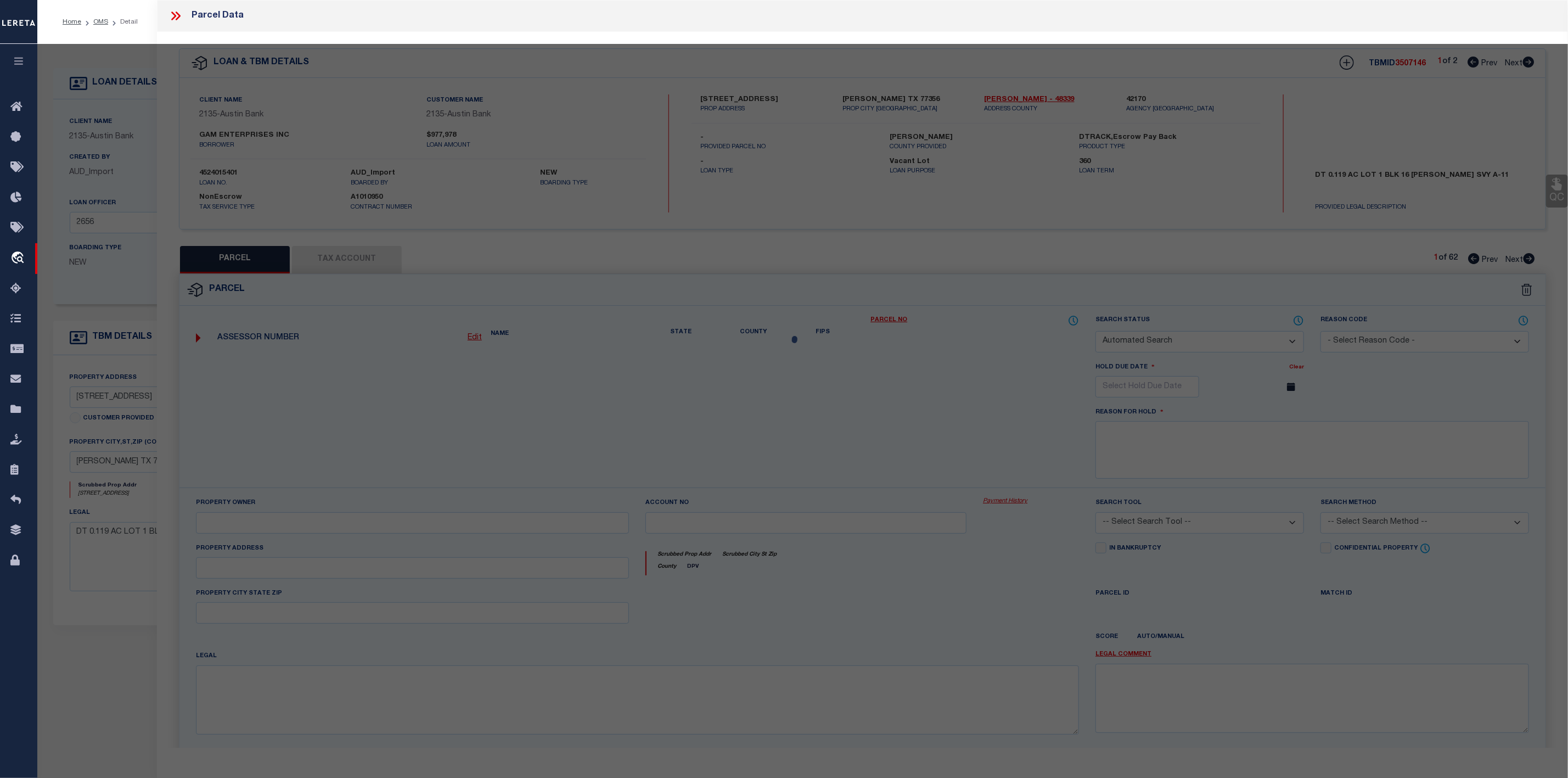
select select "QC"
type input "GARCIA,REBECCA VANESSA"
select select "AGW"
select select "LEG"
type input "12255 TRAIL HOLLOW DR"
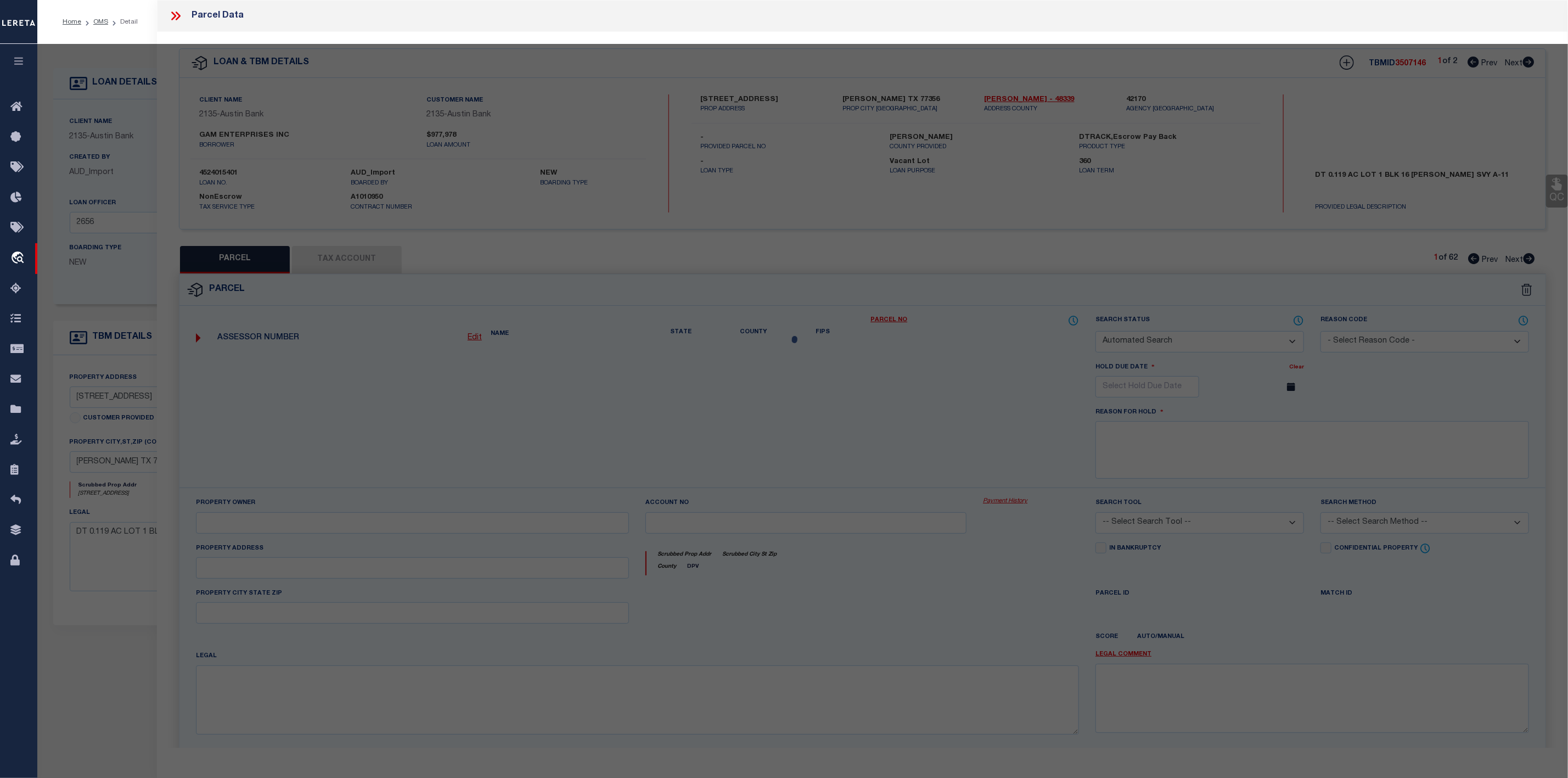
type input "MONTGOMERY, TX 77356"
type textarea "S945507 - WALDEN 07, BLOCK 16, LOT 1 U/R REPLAT"
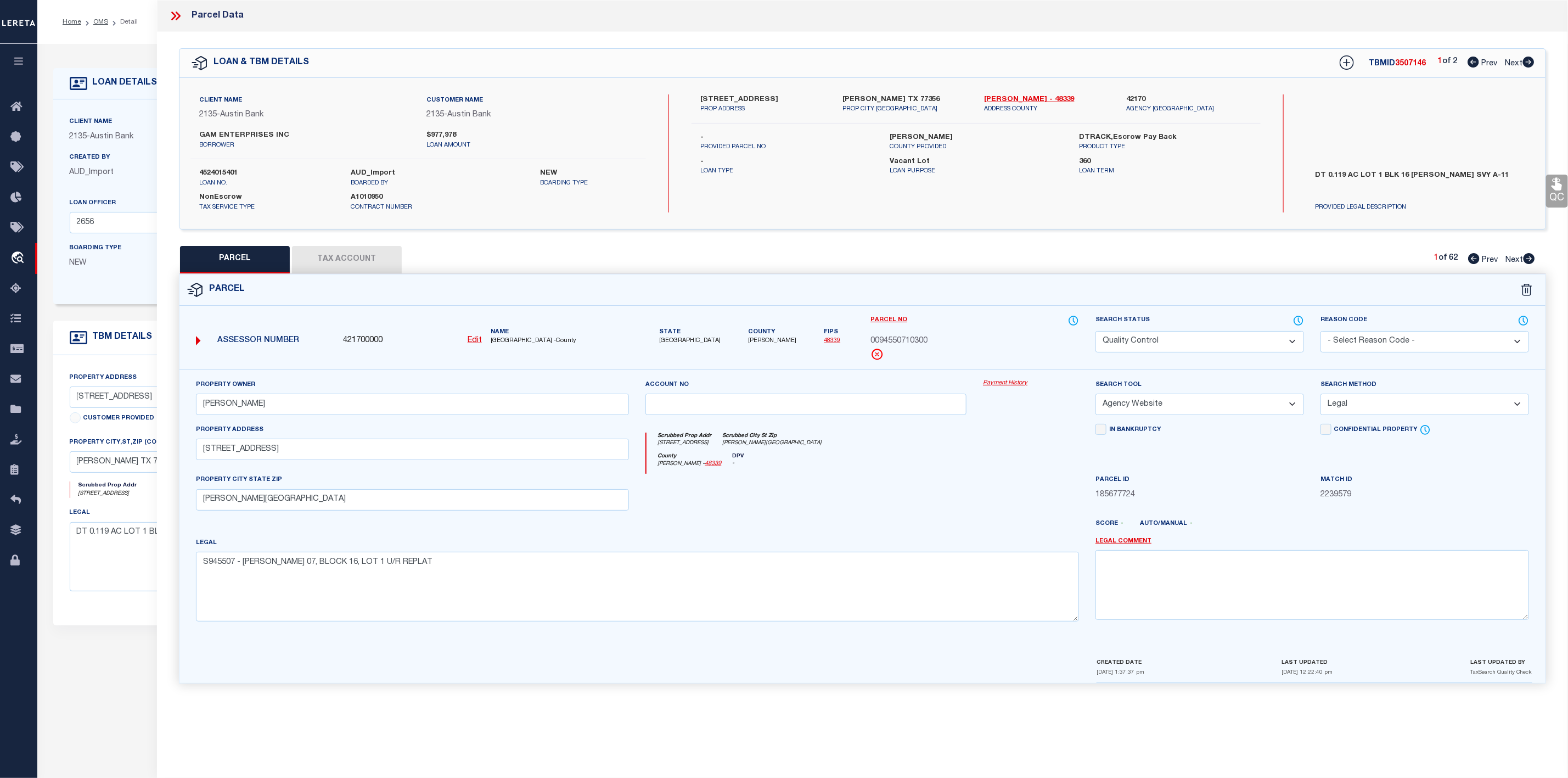
click at [1532, 260] on icon at bounding box center [1529, 258] width 12 height 11
select select "AS"
select select
checkbox input "false"
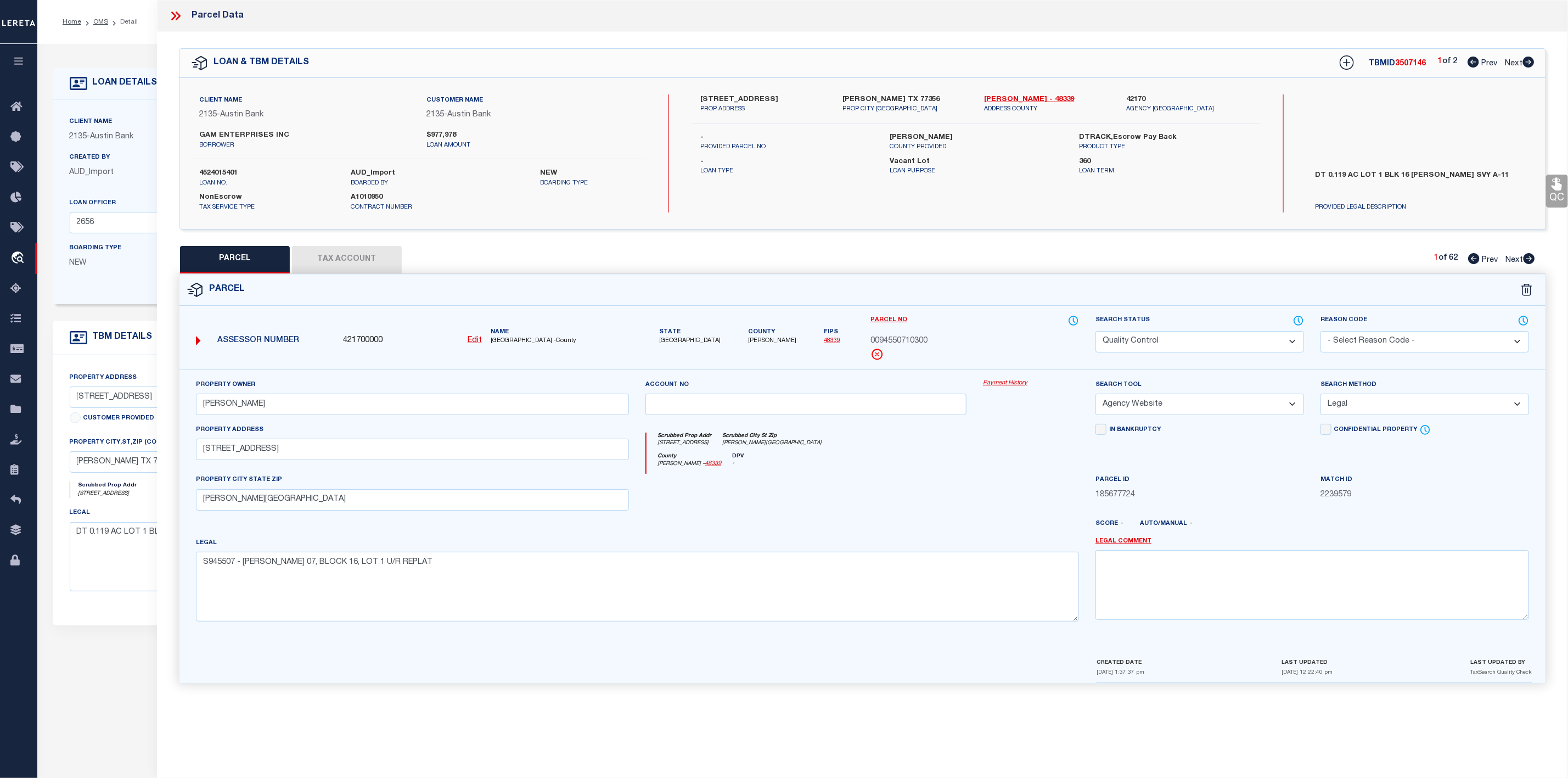
checkbox input "false"
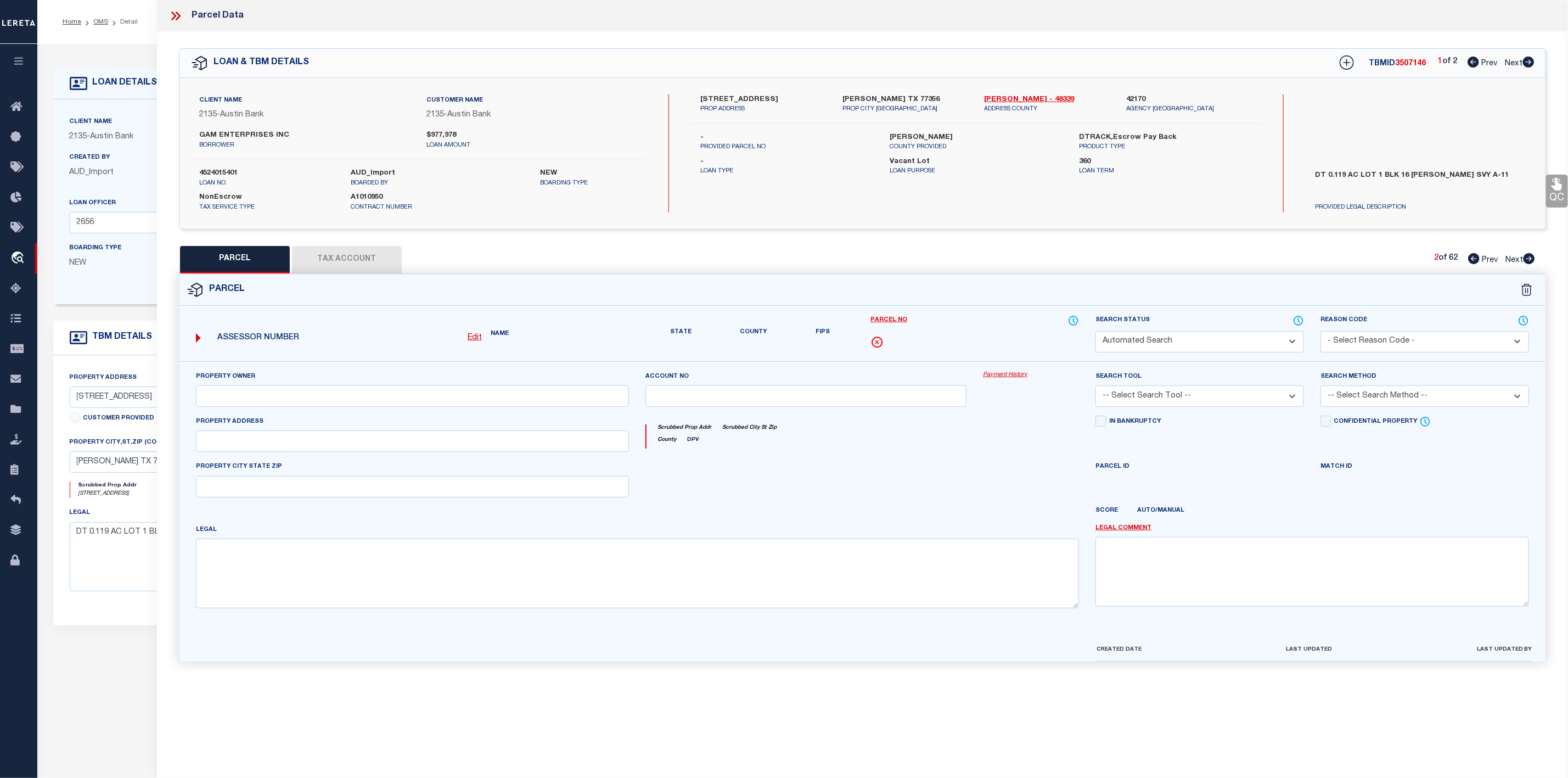
select select "PR"
select select "099"
type input "GARCIA,REBECCA VANESSA"
select select "ATL"
select select "ADD"
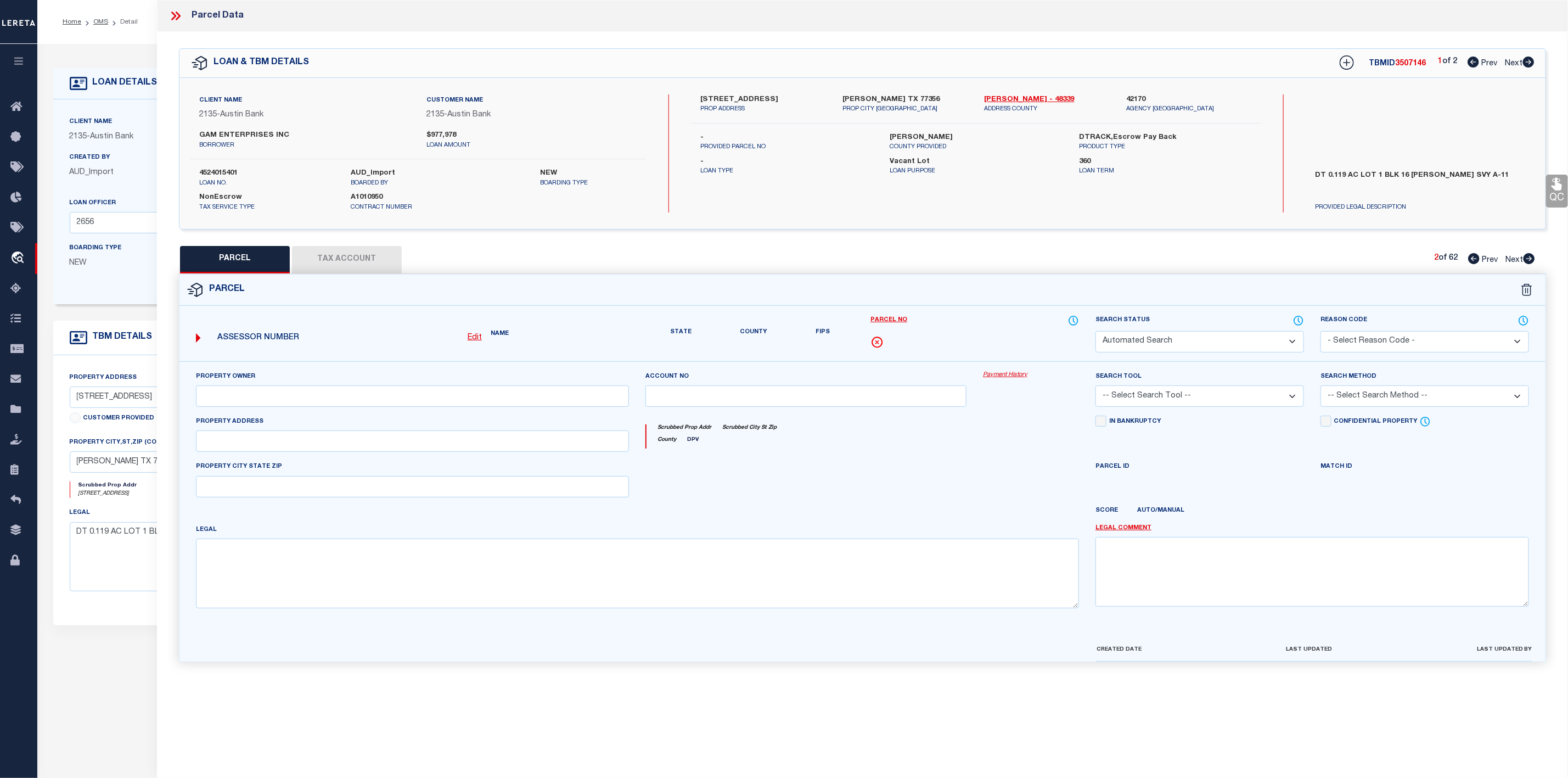
type input "12251 TRAIL HOLLOW DR"
type input "MONTGOMERY, TX 77356"
type textarea "S945507 - WALDEN 07, BLOCK 16, LOT 2 U/R REPLAT"
type textarea "Parcel Not Needed"
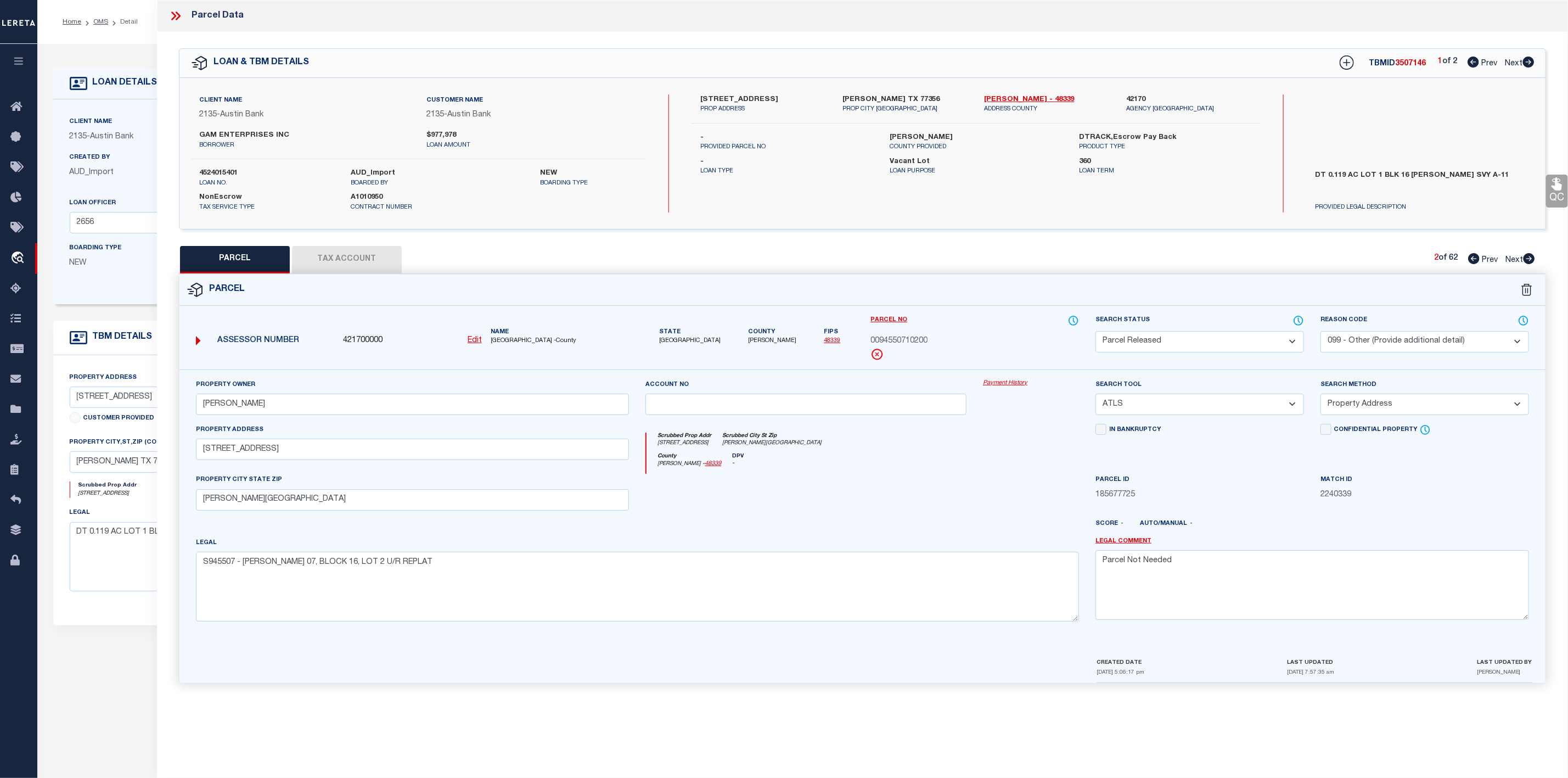
click at [1532, 260] on icon at bounding box center [1529, 258] width 12 height 11
select select "AS"
select select
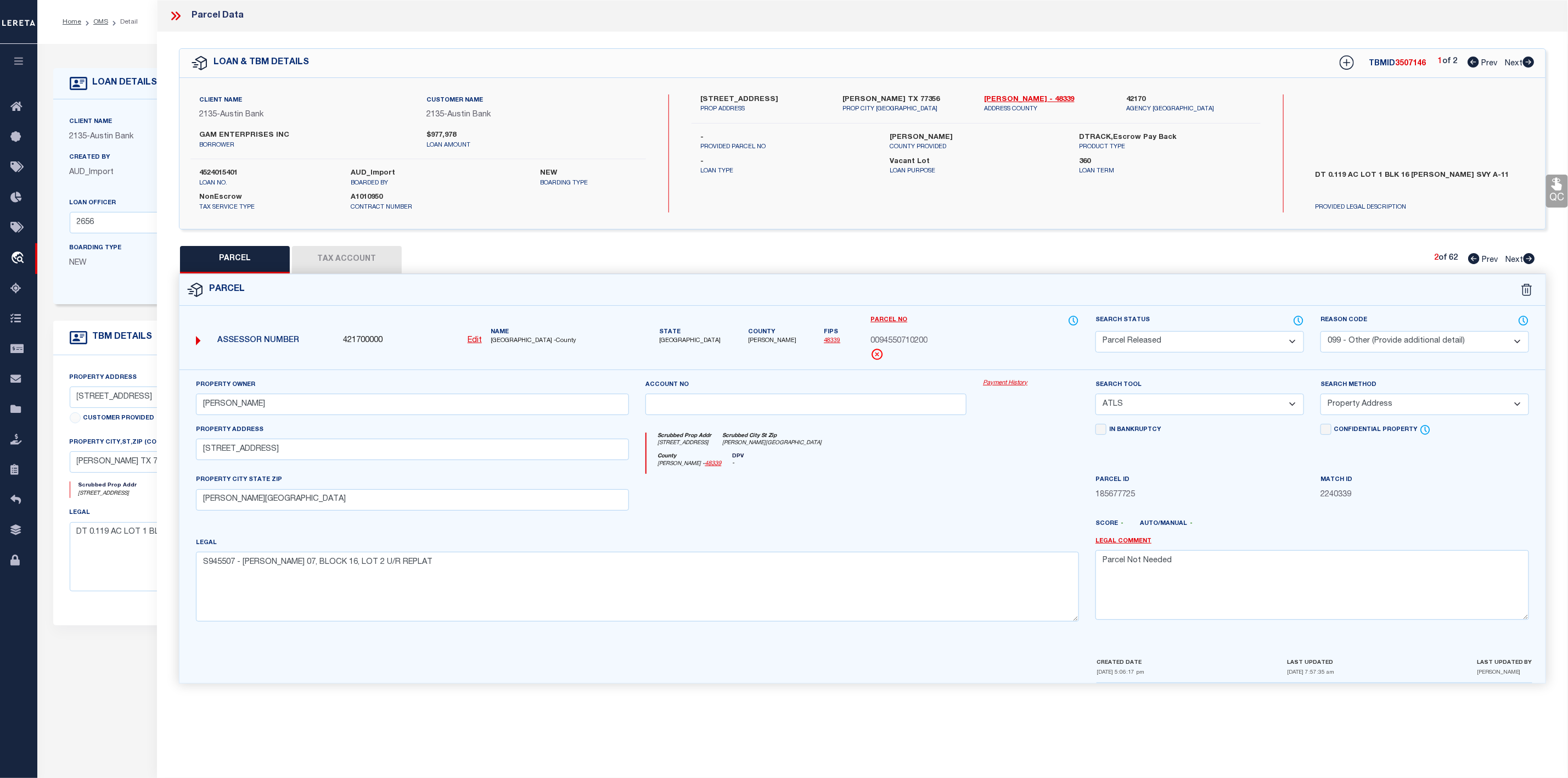
checkbox input "false"
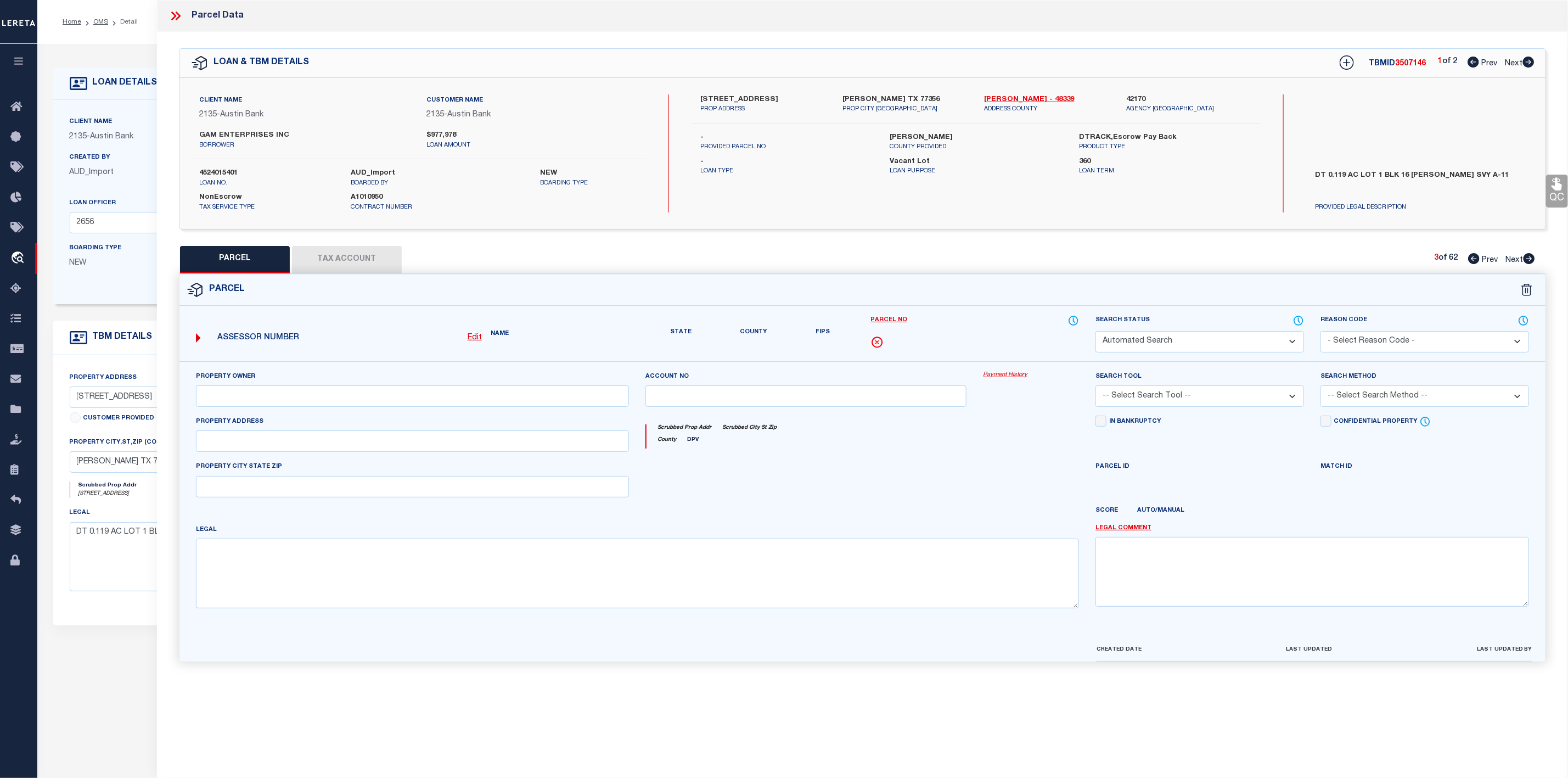
select select "PR"
select select "099"
select select "PRO"
select select "ADD"
type textarea "Parcel Not Needed"
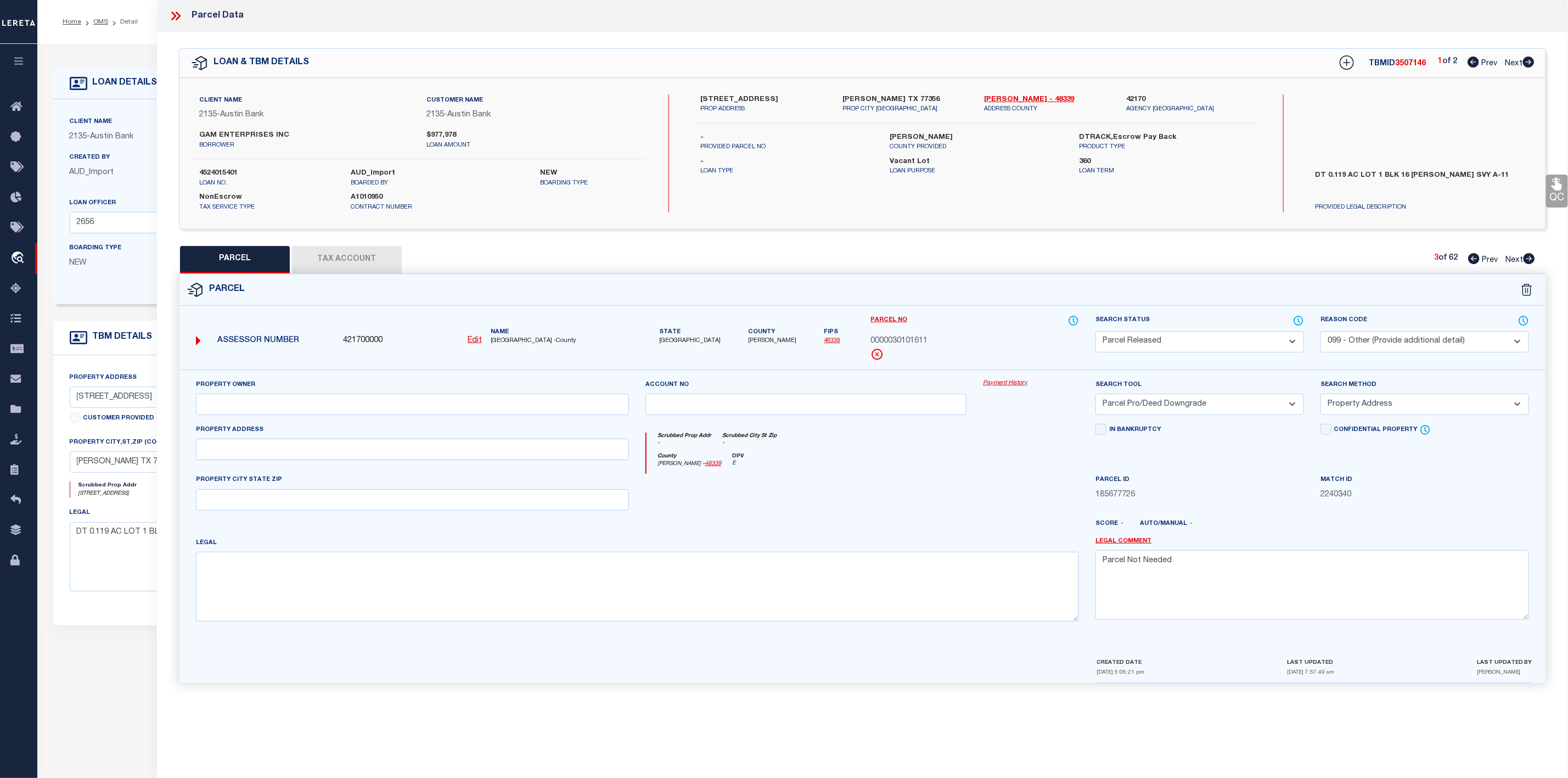
click at [1532, 260] on icon at bounding box center [1529, 258] width 12 height 11
select select "AS"
select select
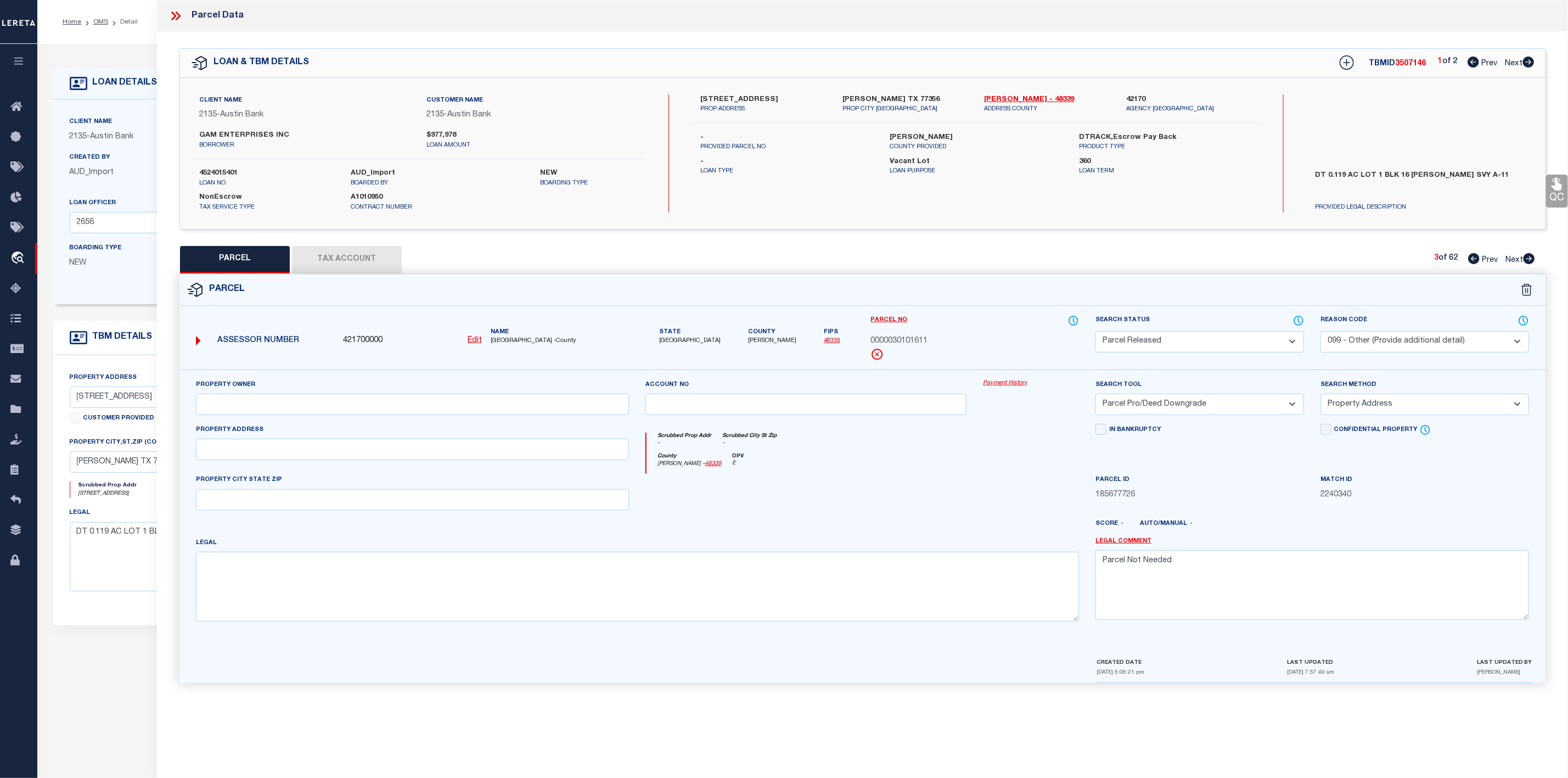
checkbox input "false"
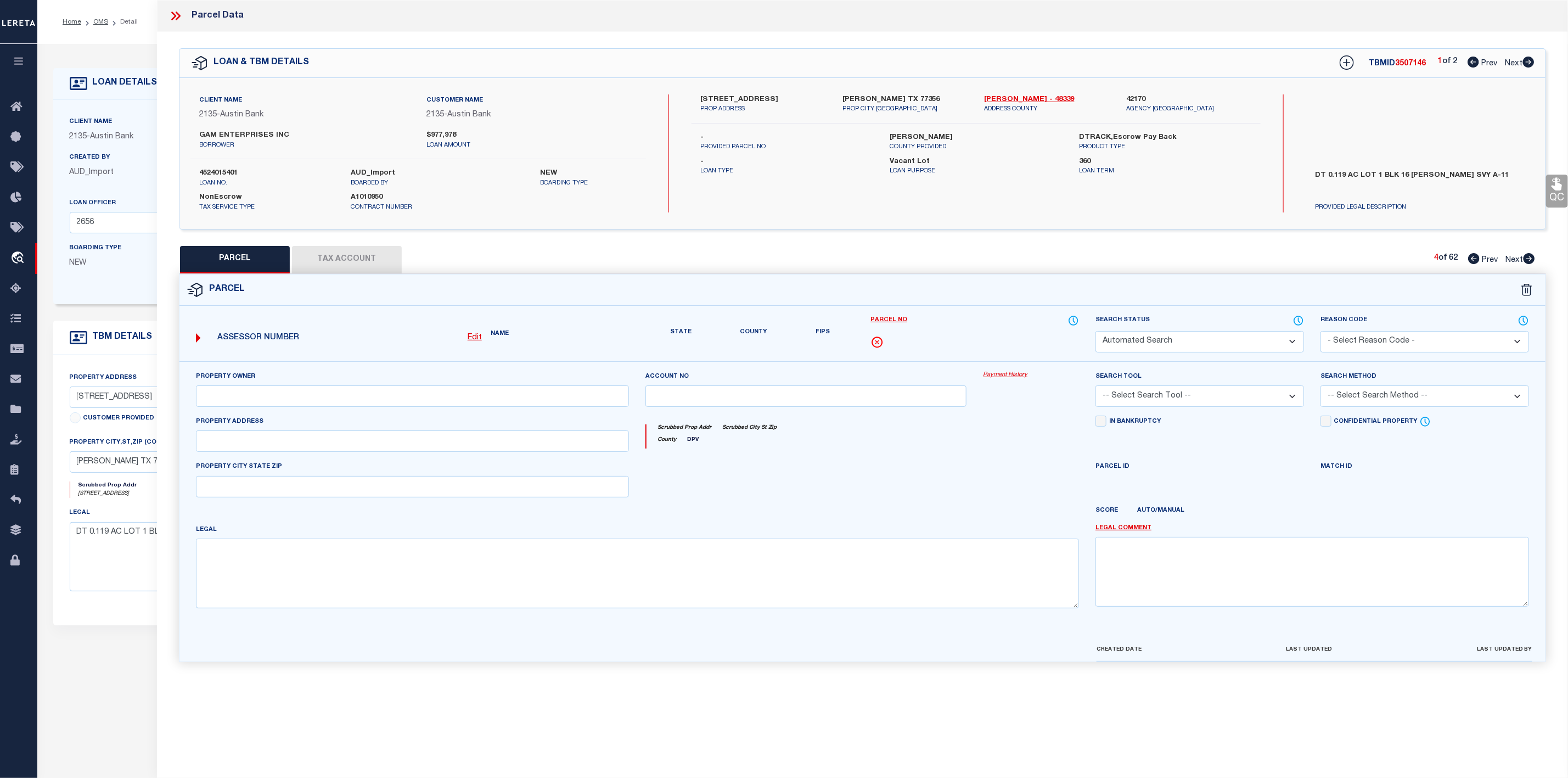
select select "PR"
select select "099"
select select "PRO"
select select "ADD"
type textarea "Parcel Not Needed"
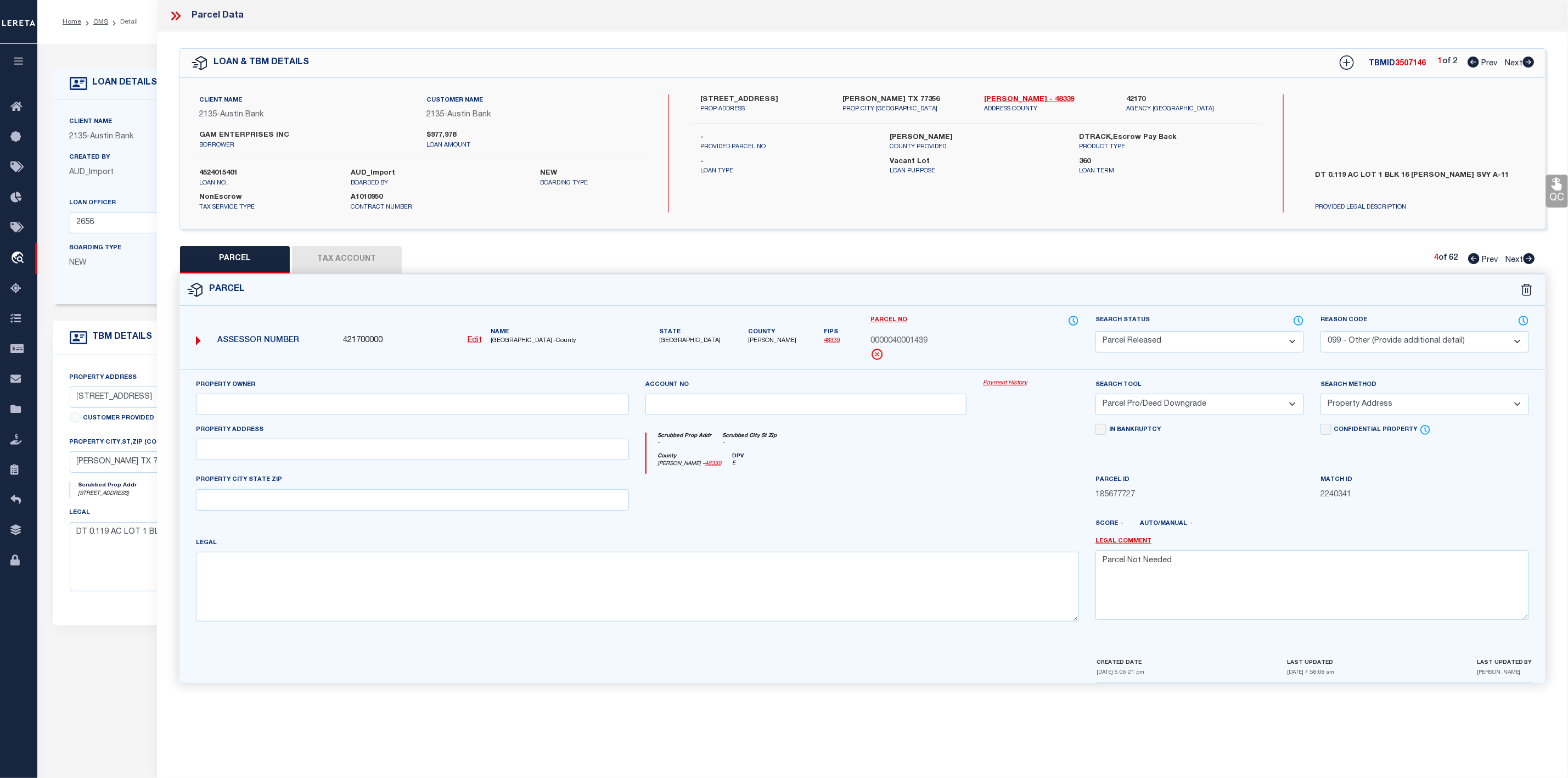
click at [1532, 260] on icon at bounding box center [1529, 258] width 12 height 11
select select "AS"
select select
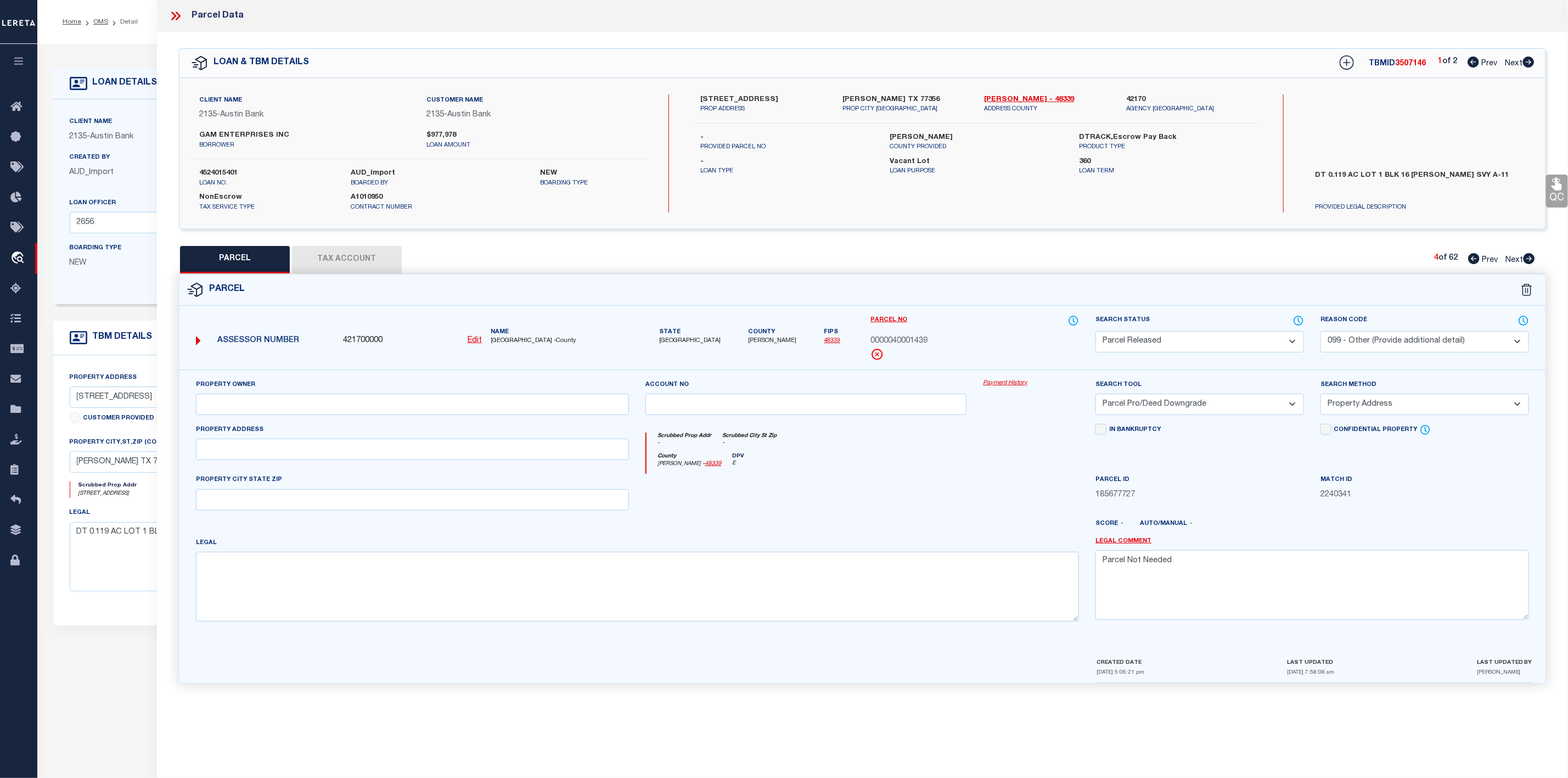
checkbox input "false"
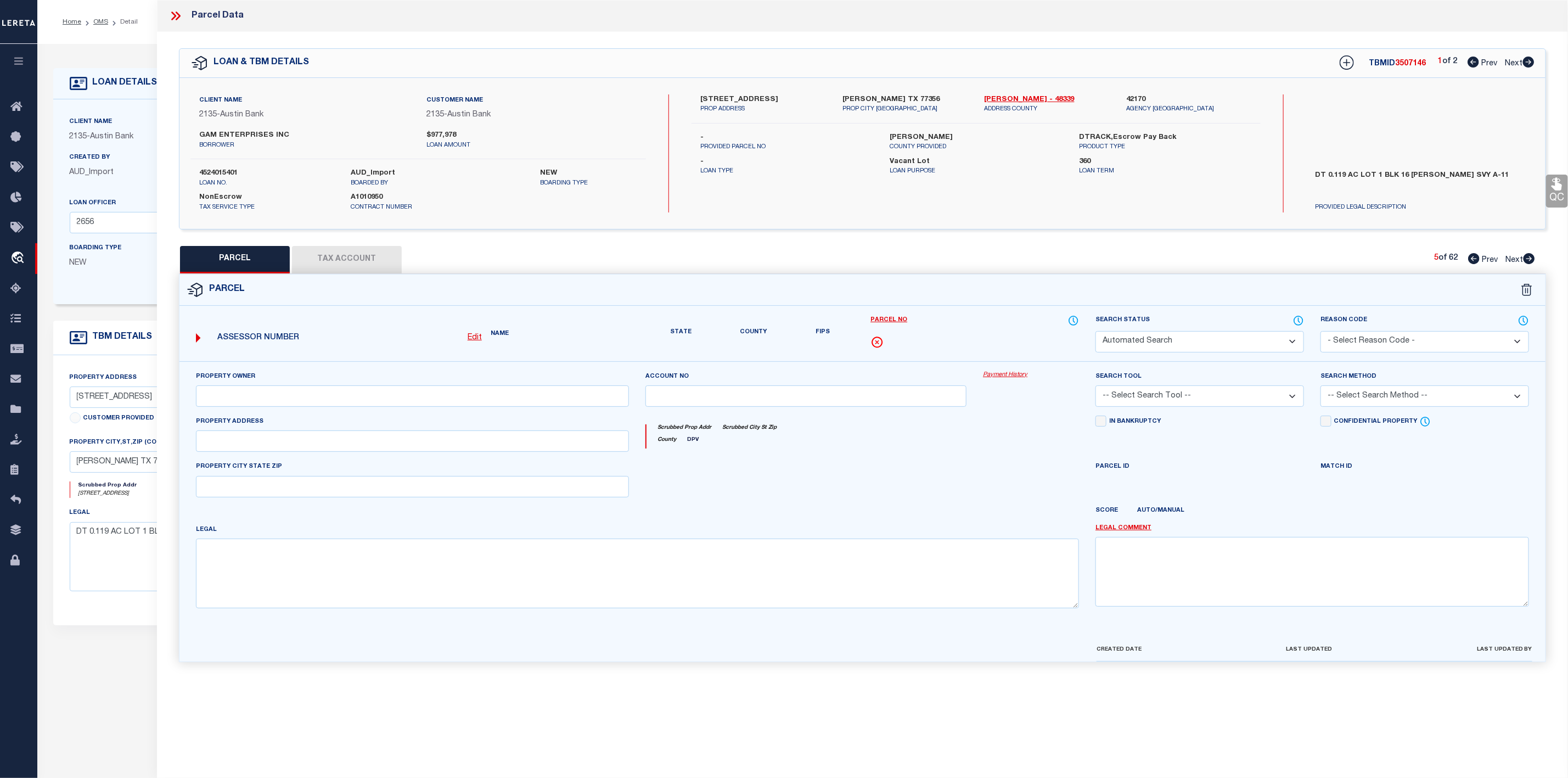
select select "PR"
select select "099"
select select "PRO"
select select "ADD"
type textarea "Parcel Not Needed"
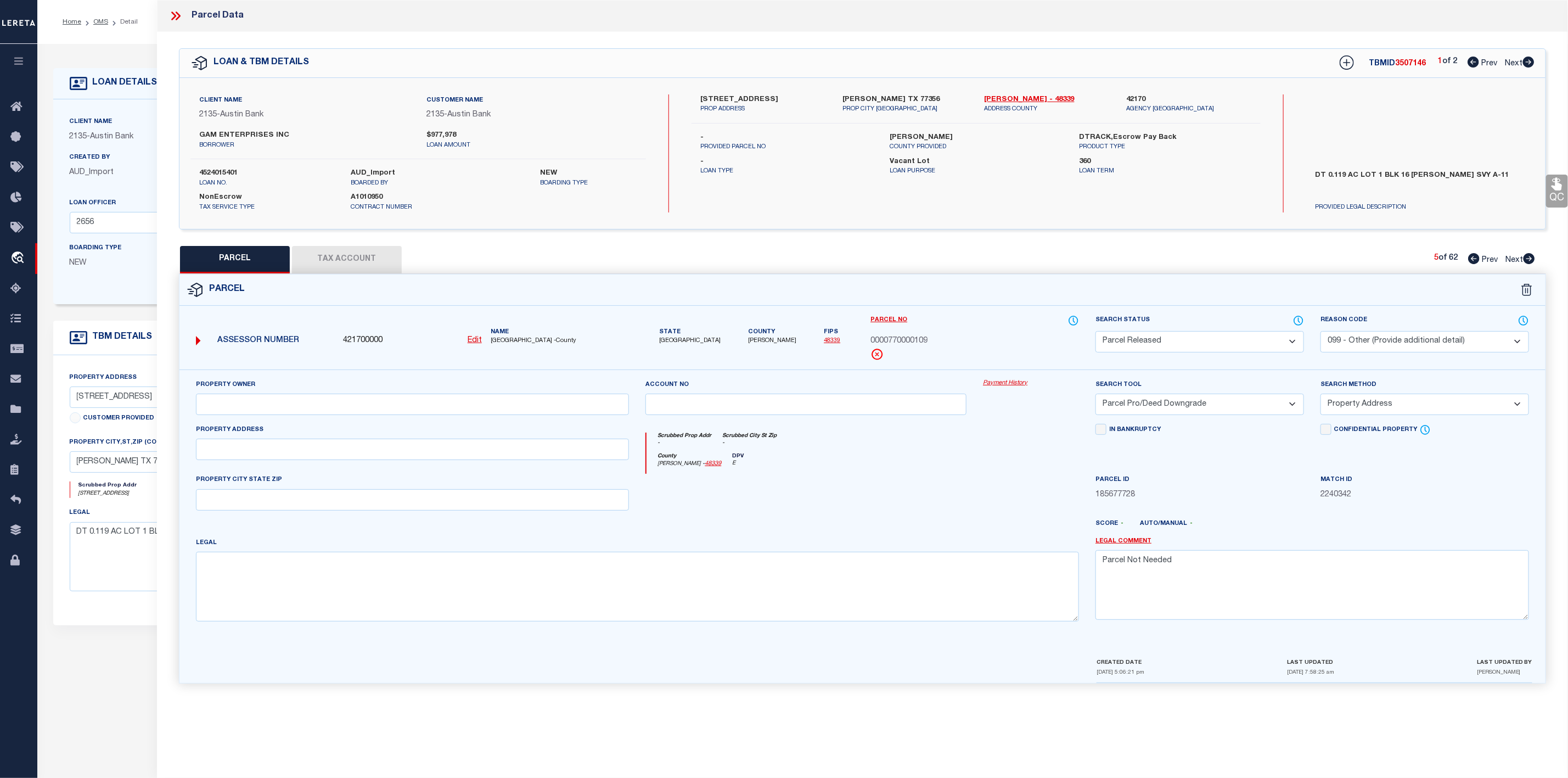
click at [1532, 260] on icon at bounding box center [1529, 258] width 12 height 11
select select "AS"
select select
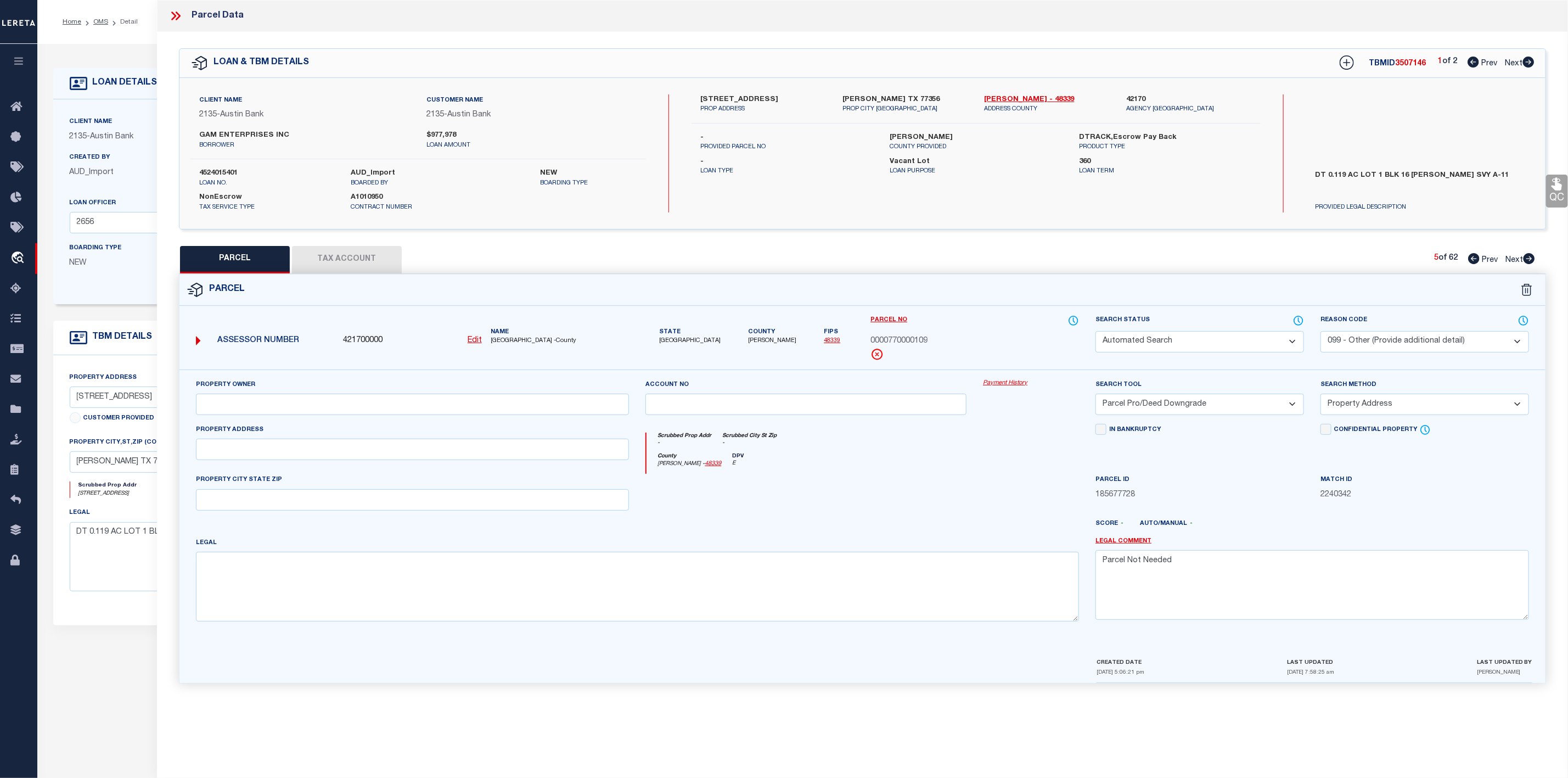
checkbox input "false"
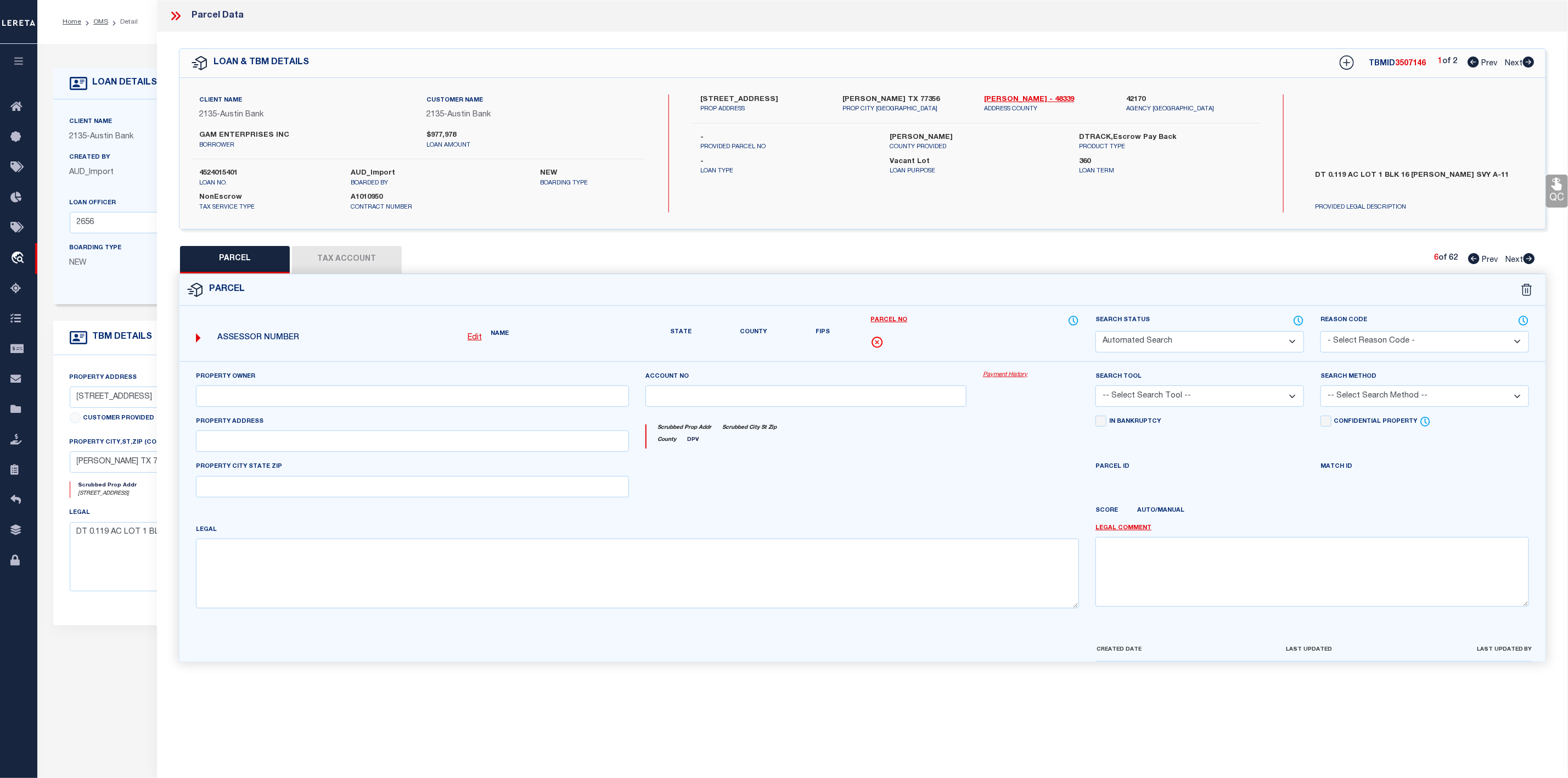
select select "PR"
select select "099"
select select "PRO"
select select "ADD"
type textarea "Parcel Not Needed"
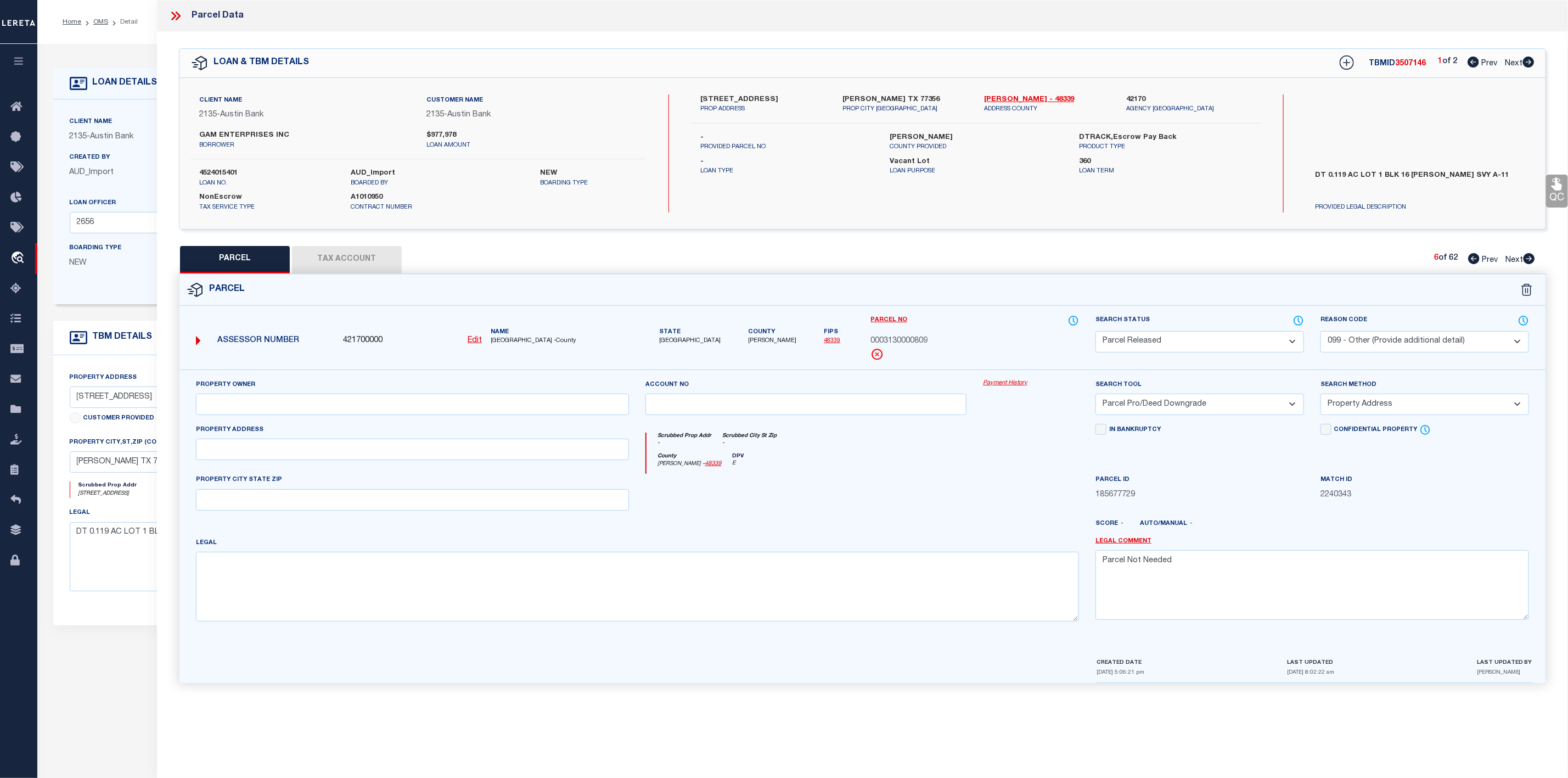
click at [1532, 260] on icon at bounding box center [1529, 258] width 12 height 11
select select "AS"
select select
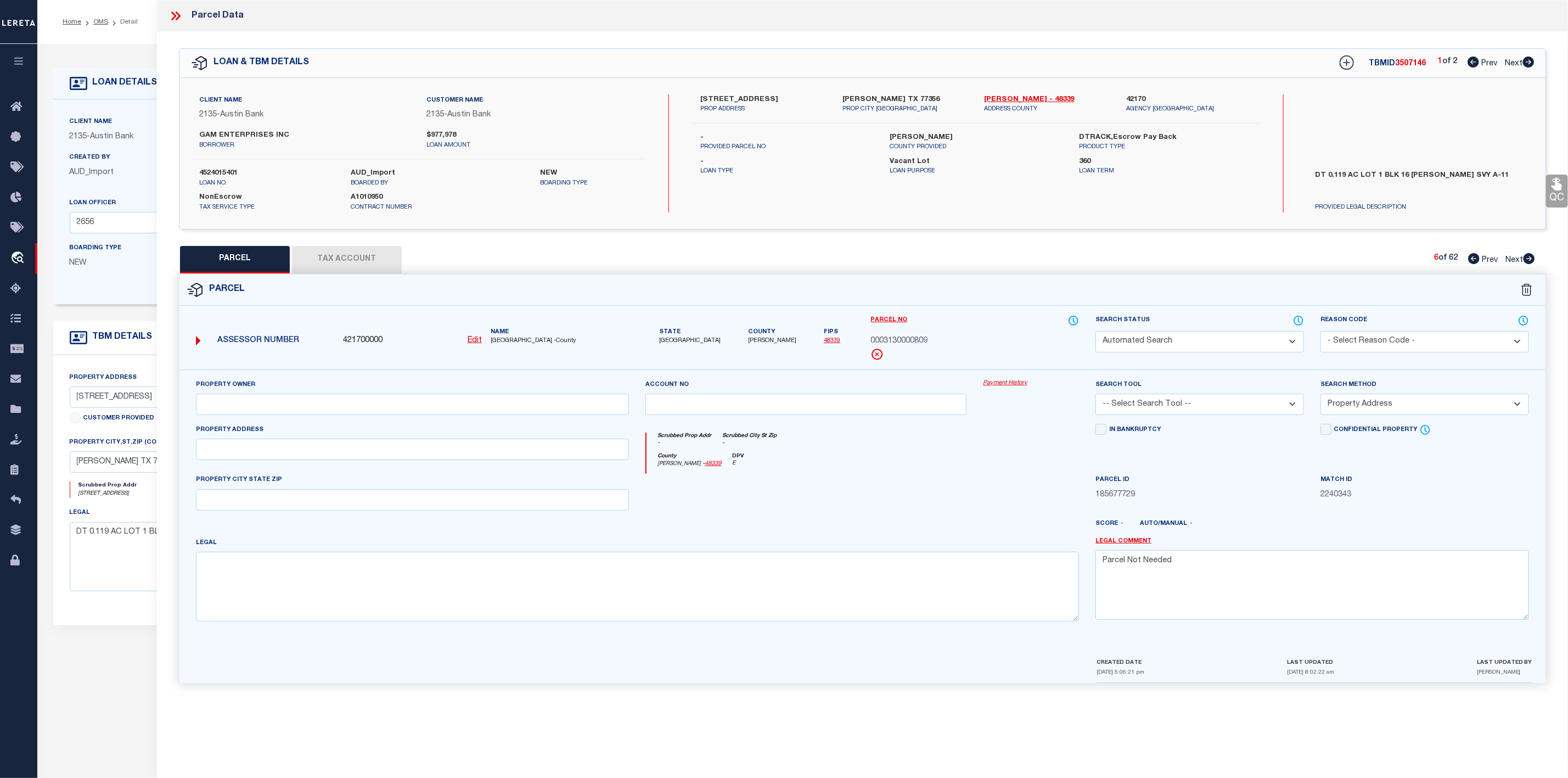
checkbox input "false"
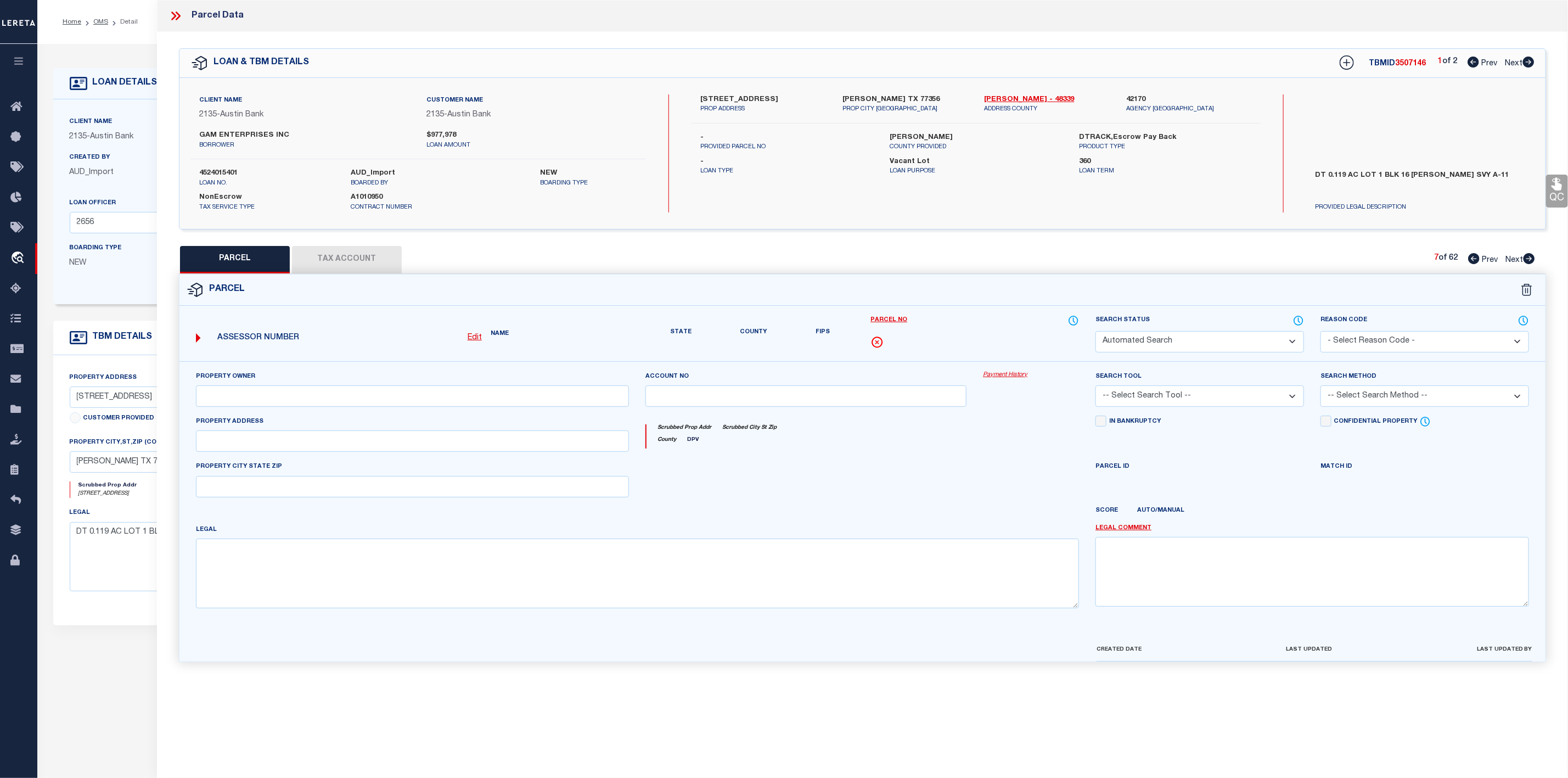
select select "PR"
select select "099"
select select "PRO"
select select "ADD"
type textarea "Parcel Not Needed"
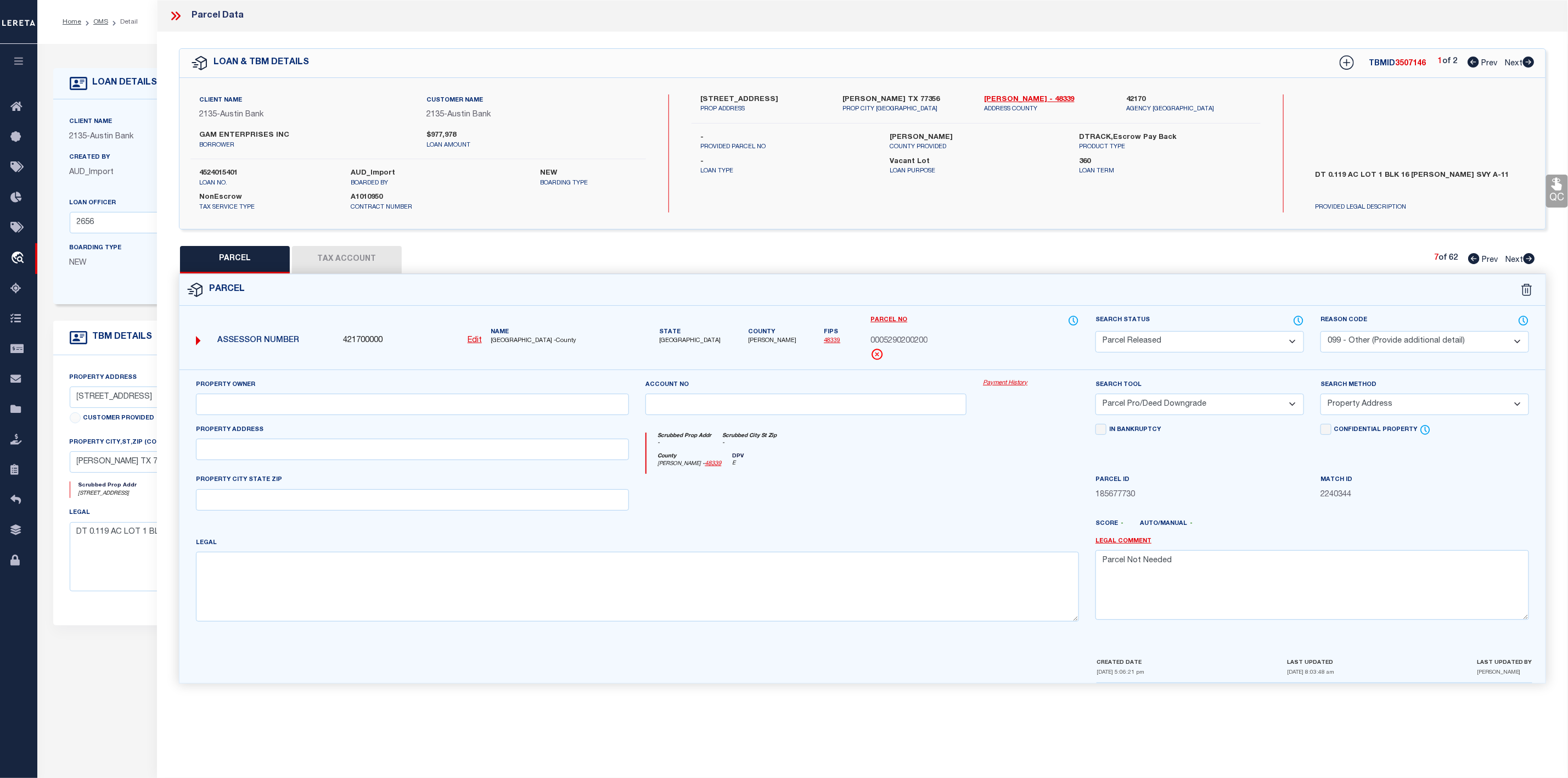
click at [1532, 260] on icon at bounding box center [1529, 258] width 12 height 11
select select "AS"
select select
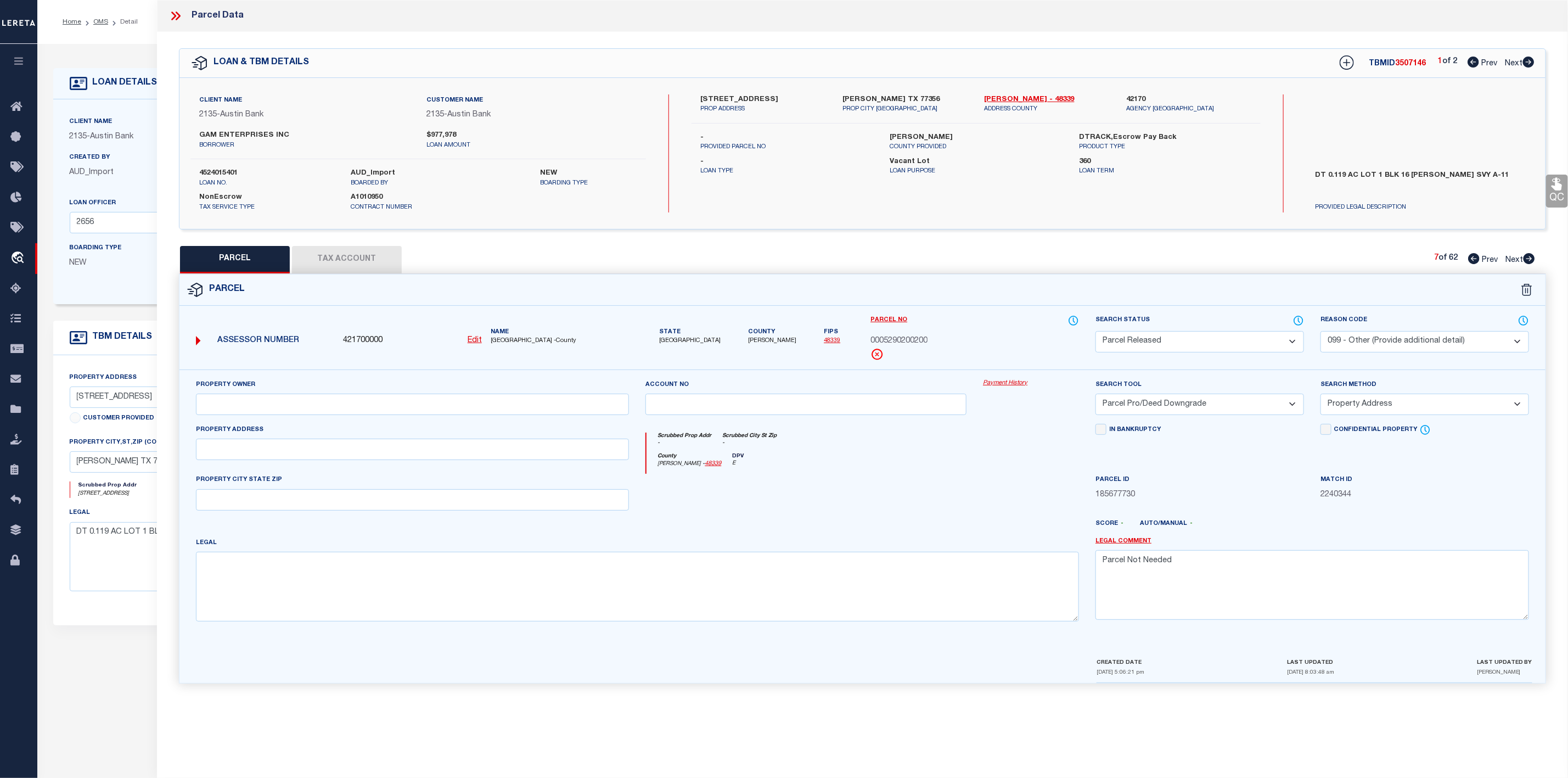
checkbox input "false"
select select "PA"
select select "PRO"
select select "ADD"
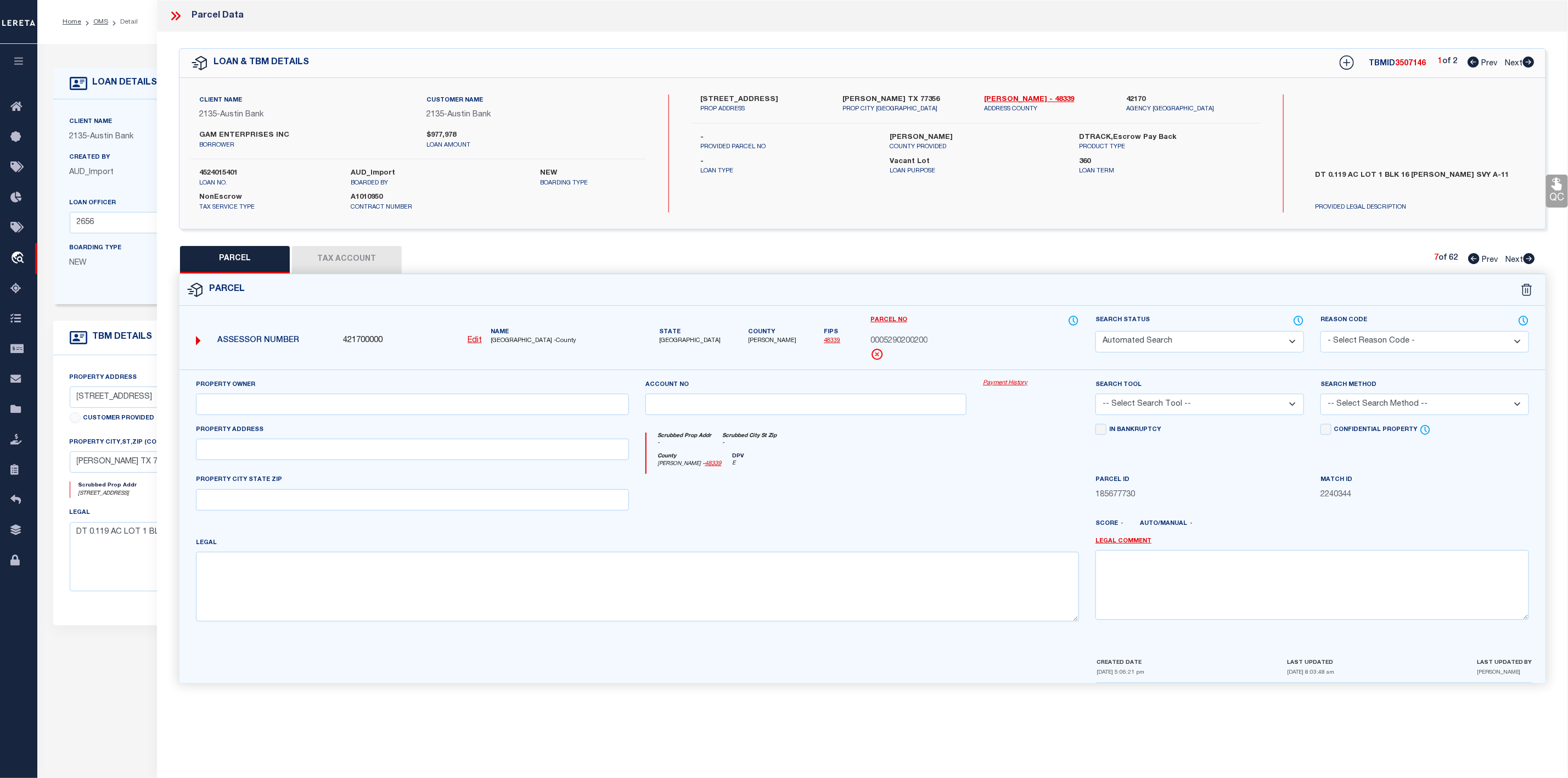
checkbox input "false"
click at [1532, 260] on icon at bounding box center [1529, 258] width 12 height 11
select select "AS"
select select
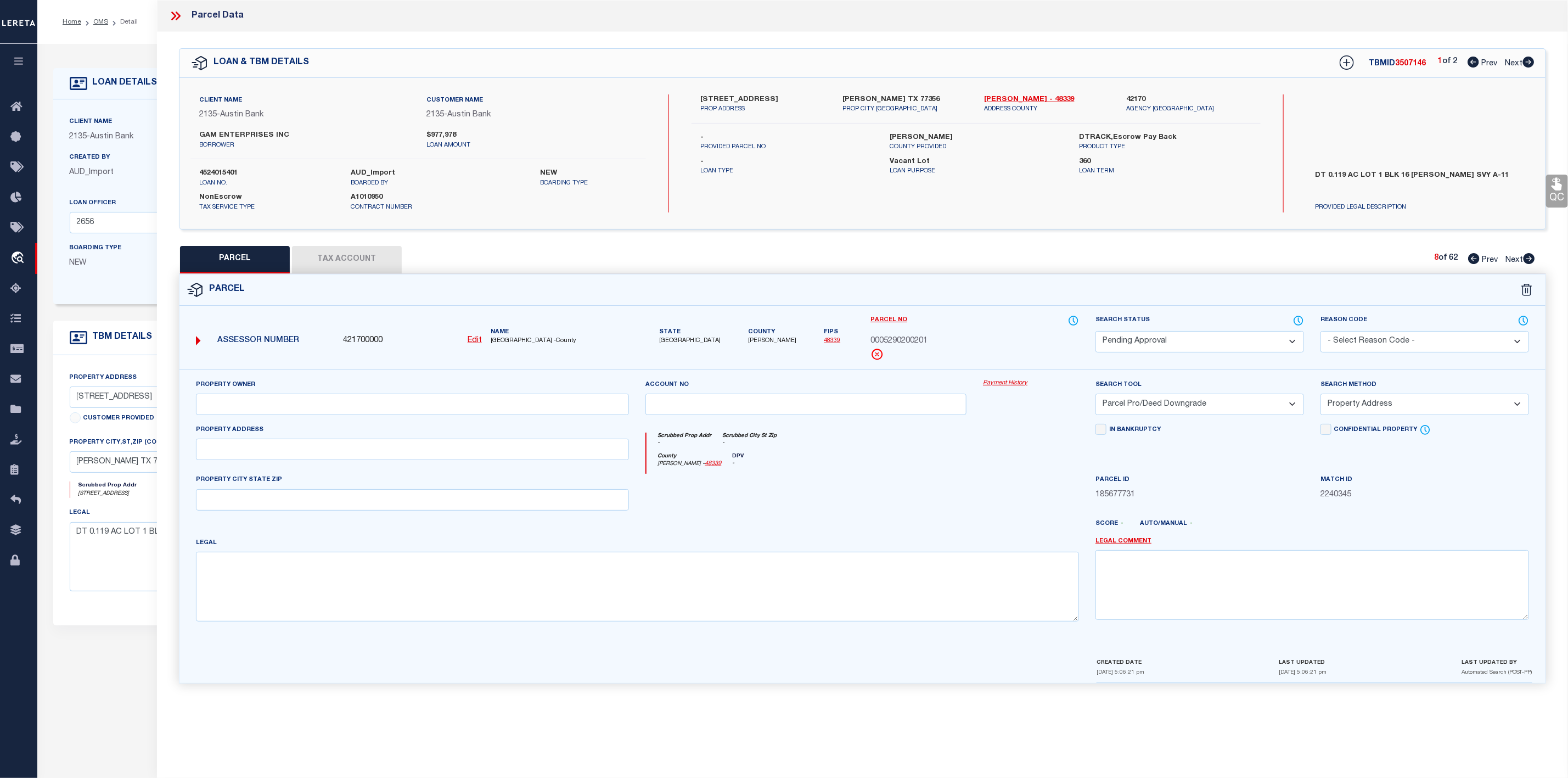
checkbox input "false"
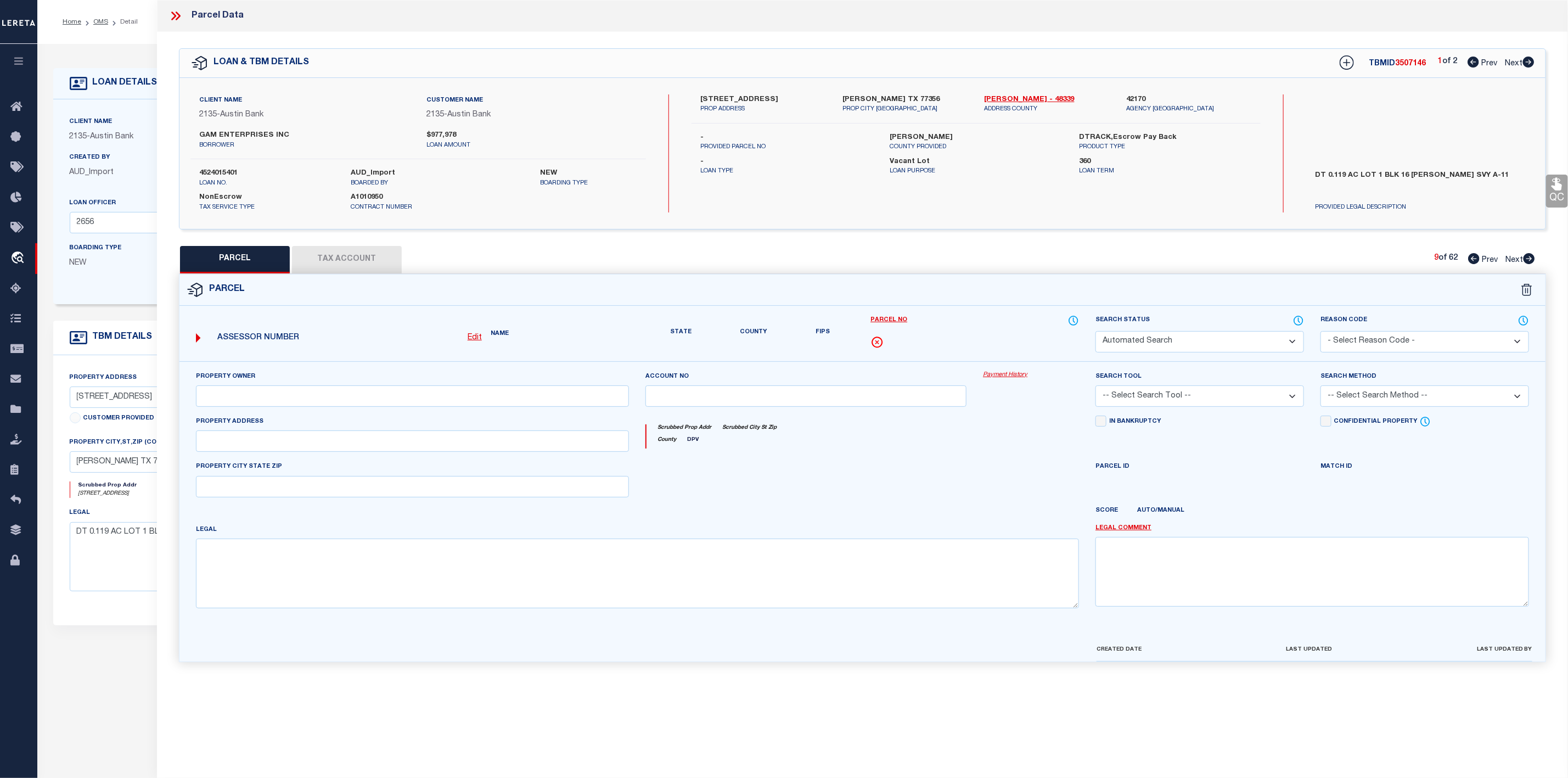
select select "PA"
select select "PRO"
select select "ADD"
checkbox input "false"
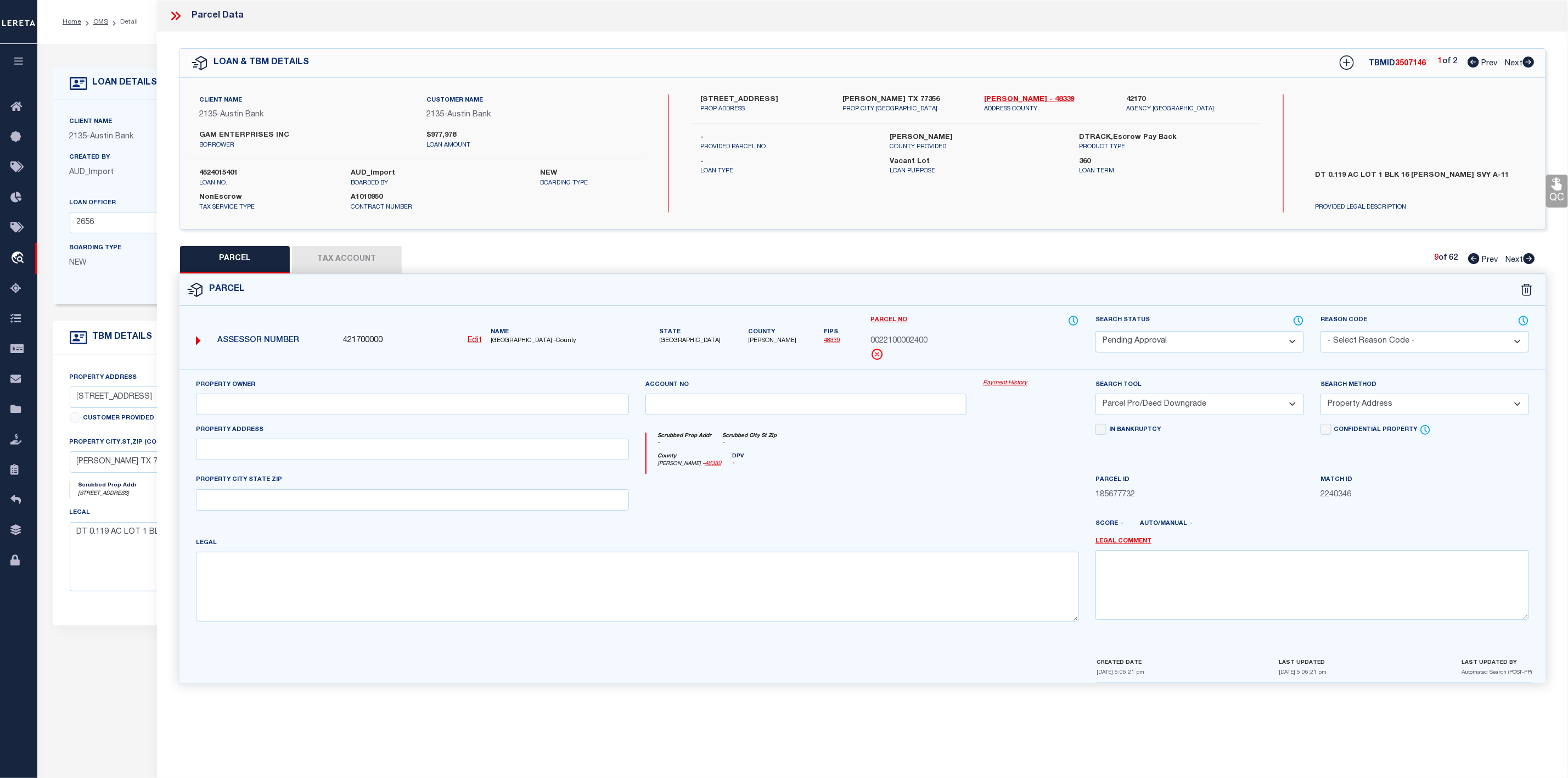
click at [1468, 256] on icon at bounding box center [1474, 258] width 11 height 11
select select "AS"
select select
checkbox input "false"
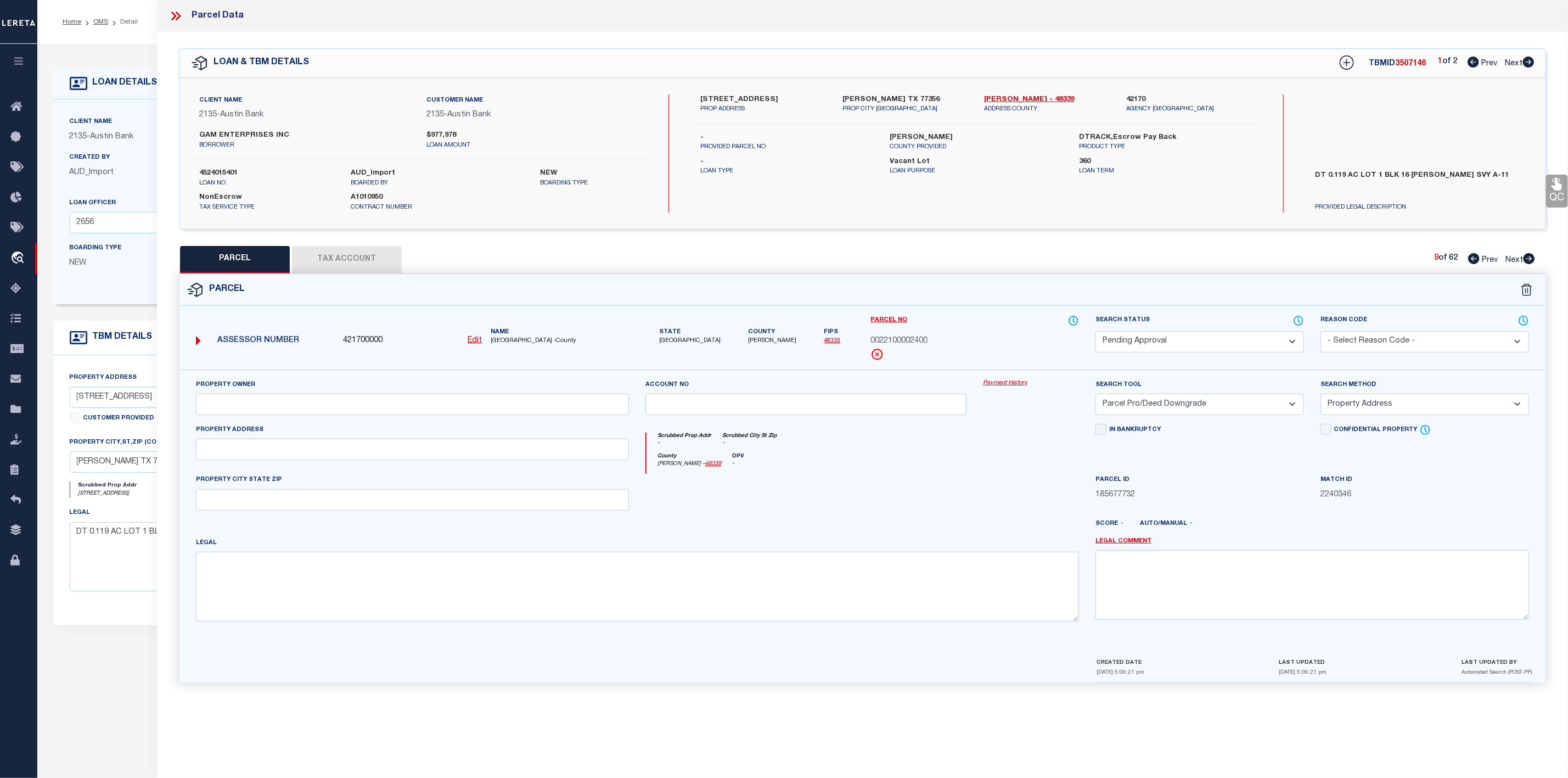
checkbox input "false"
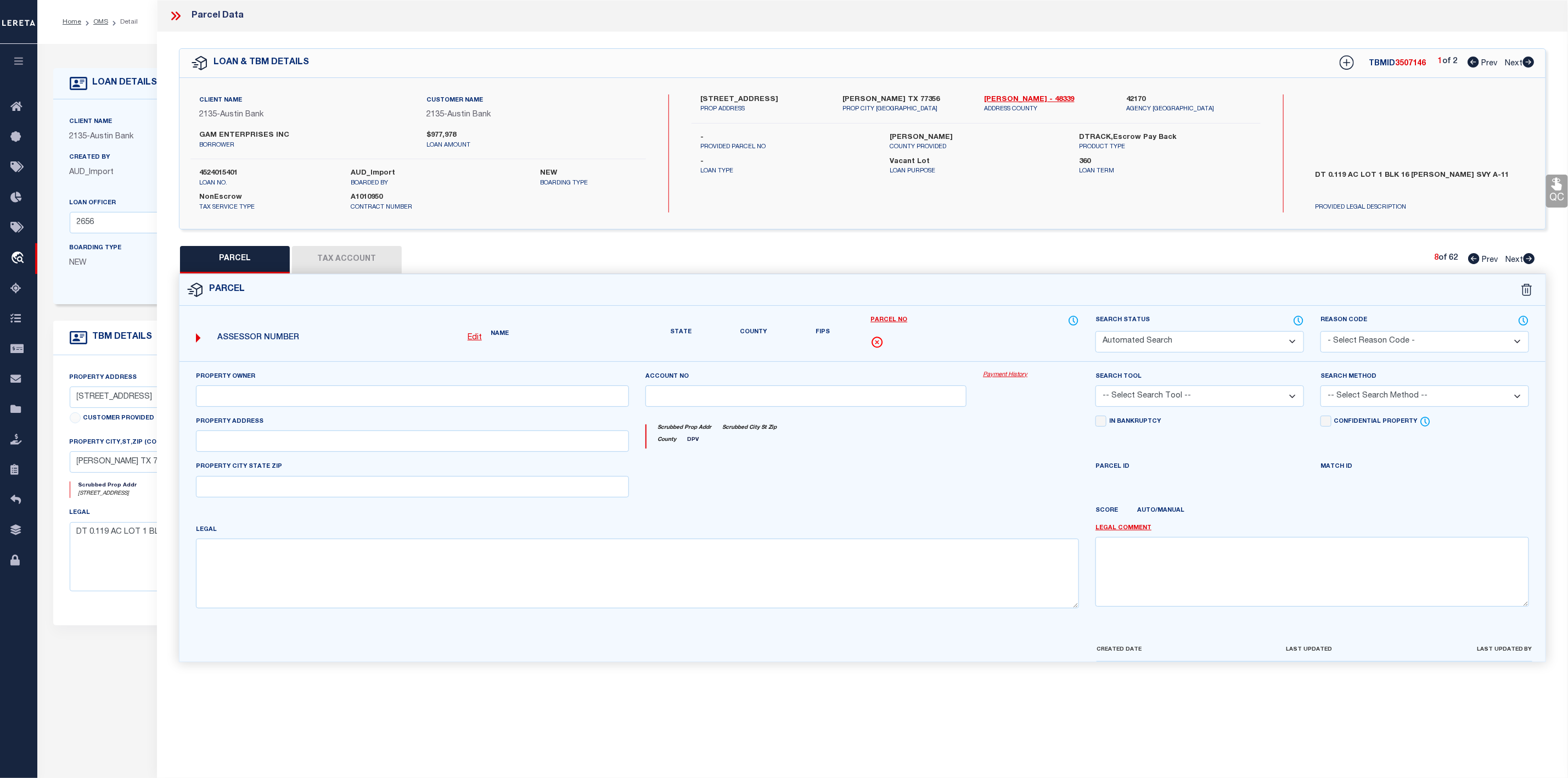
select select "PA"
select select "PRO"
select select "ADD"
checkbox input "false"
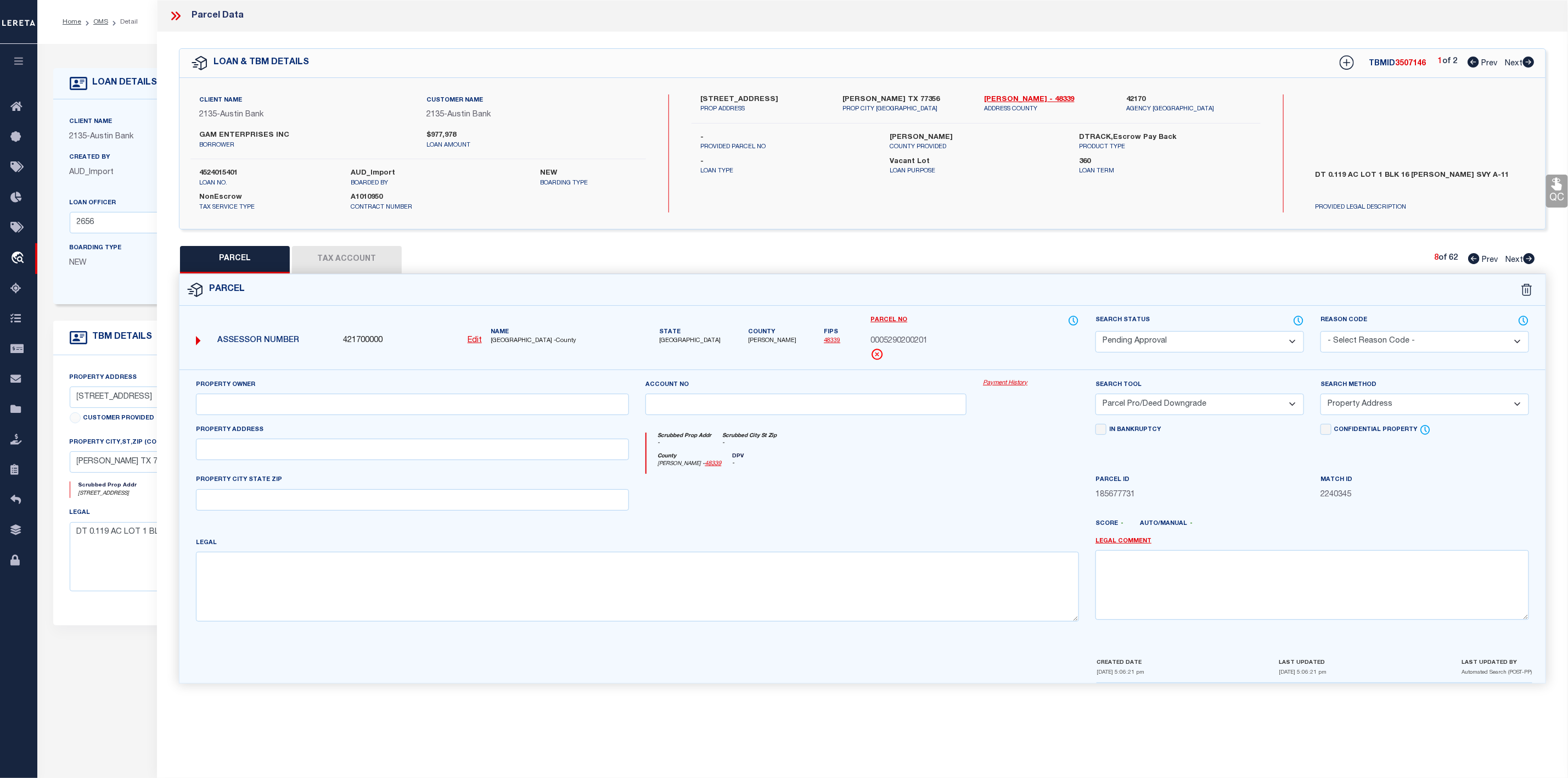
click at [1185, 348] on select "Automated Search Bad Parcel Complete Duplicate Parcel High Dollar Reporting In …" at bounding box center [1200, 342] width 209 height 22
select select "PR"
click at [1096, 332] on select "Automated Search Bad Parcel Complete Duplicate Parcel High Dollar Reporting In …" at bounding box center [1200, 342] width 209 height 22
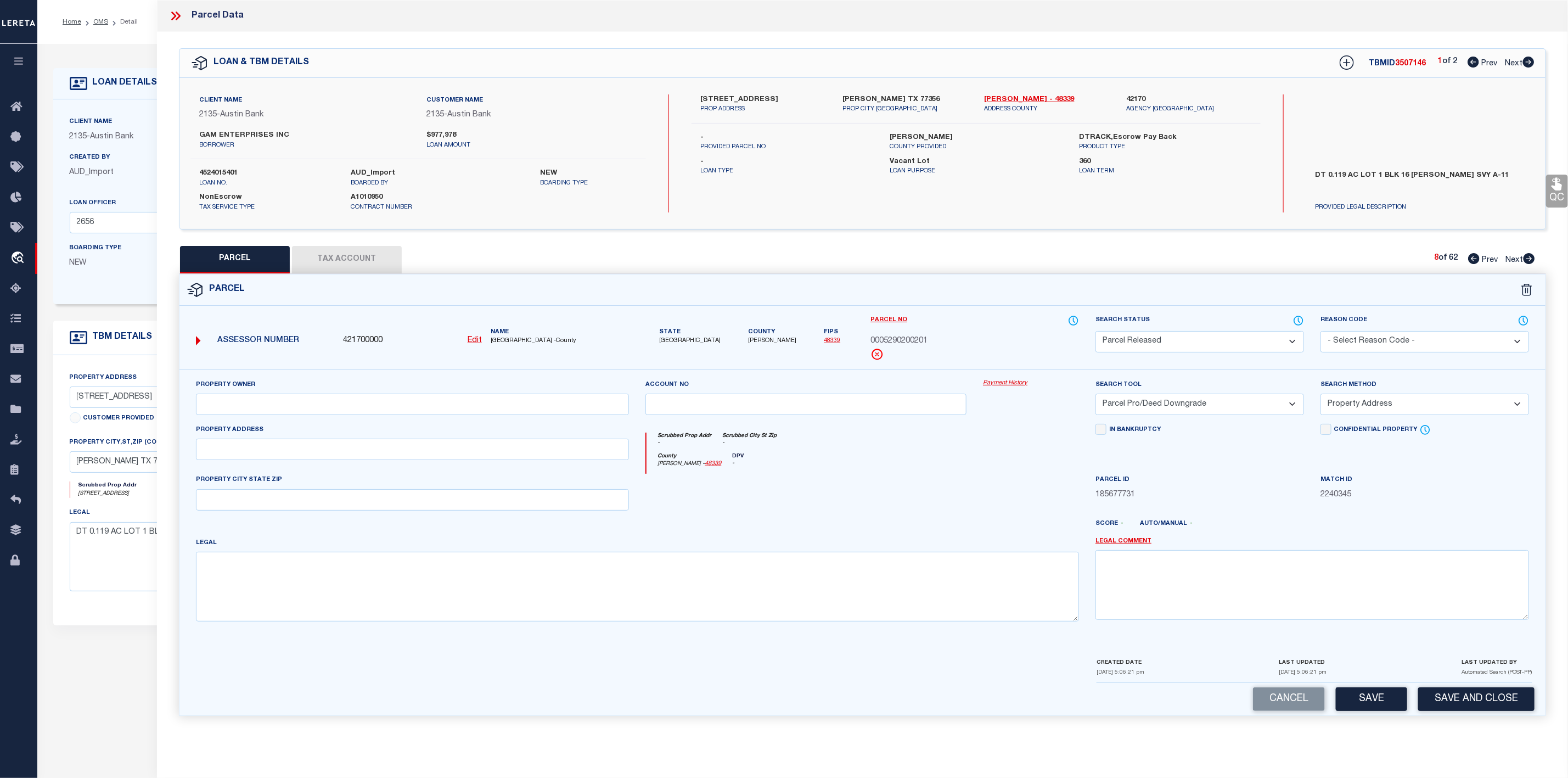
click at [1359, 336] on select "- Select Reason Code - 099 - Other (Provide additional detail) ACT - Agency Cha…" at bounding box center [1425, 342] width 209 height 22
select select "099"
click at [1320, 332] on select "- Select Reason Code - 099 - Other (Provide additional detail) ACT - Agency Cha…" at bounding box center [1425, 342] width 209 height 22
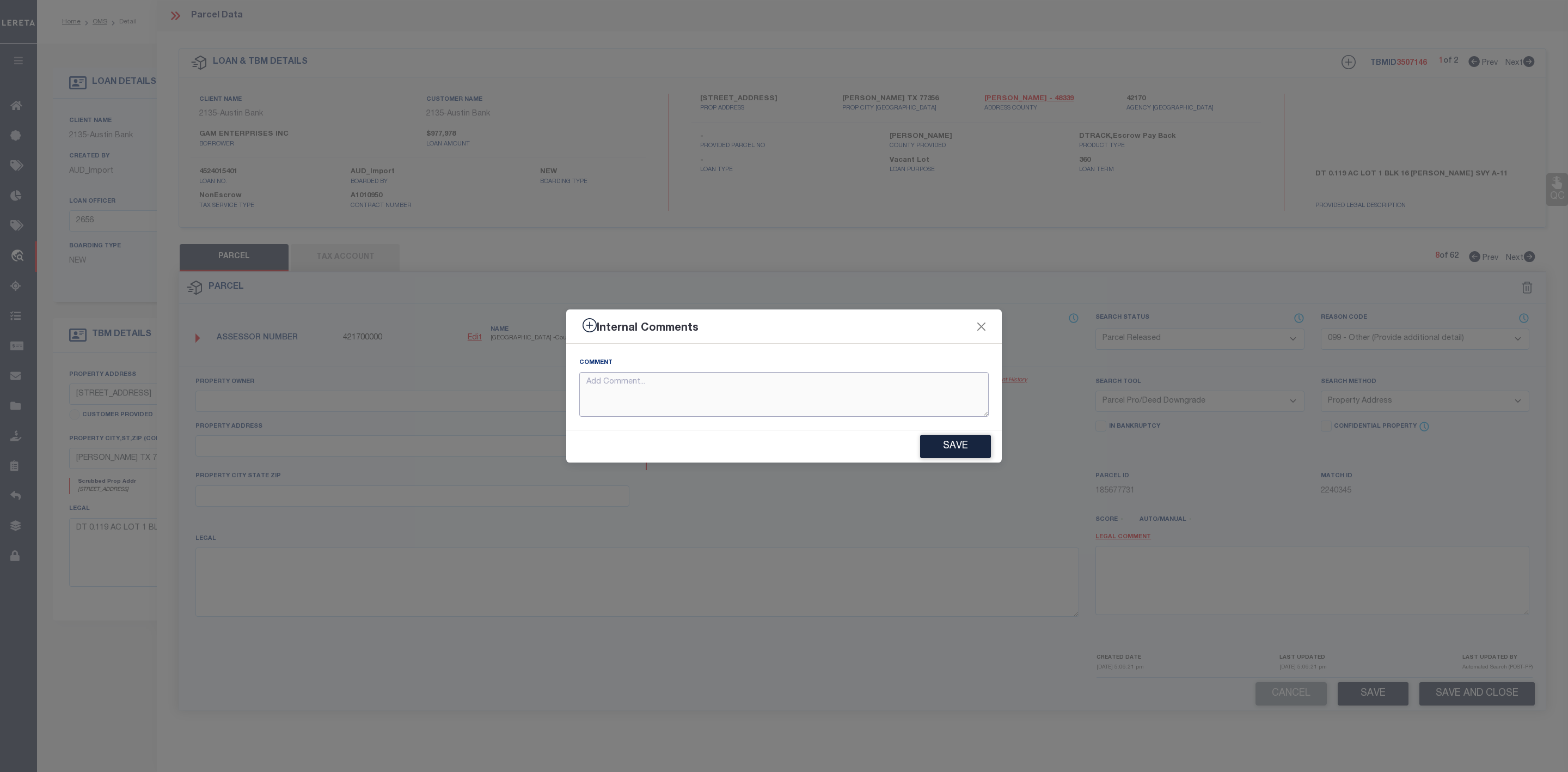
click at [637, 395] on textarea at bounding box center [784, 395] width 409 height 45
paste textarea "Leave for the Day 09-04-2025 GAID NAME Team Status 313255 Manish Raj Rai Pionee…"
type textarea "Leave for the Day 09-04-2025 GAID NAME Team Status 313255 Manish Raj Rai Pionee…"
drag, startPoint x: 669, startPoint y: 383, endPoint x: 538, endPoint y: 381, distance: 131.0
click at [538, 381] on div "Internal Comments Comment Parcel Not Needed Save" at bounding box center [784, 386] width 1568 height 772
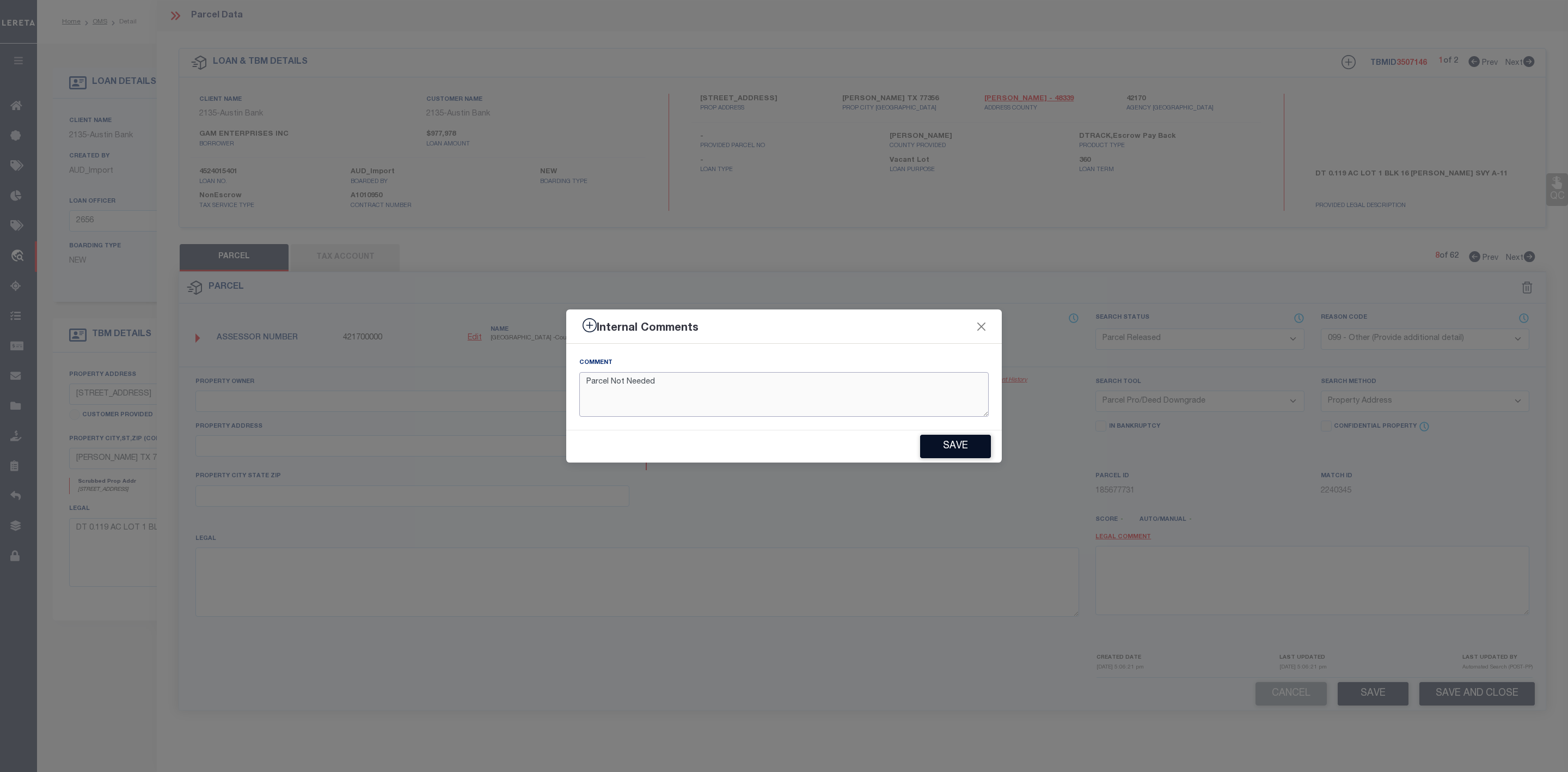
type textarea "Parcel Not Needed"
click at [950, 448] on button "Save" at bounding box center [955, 446] width 71 height 23
type textarea "Parcel Not Needed"
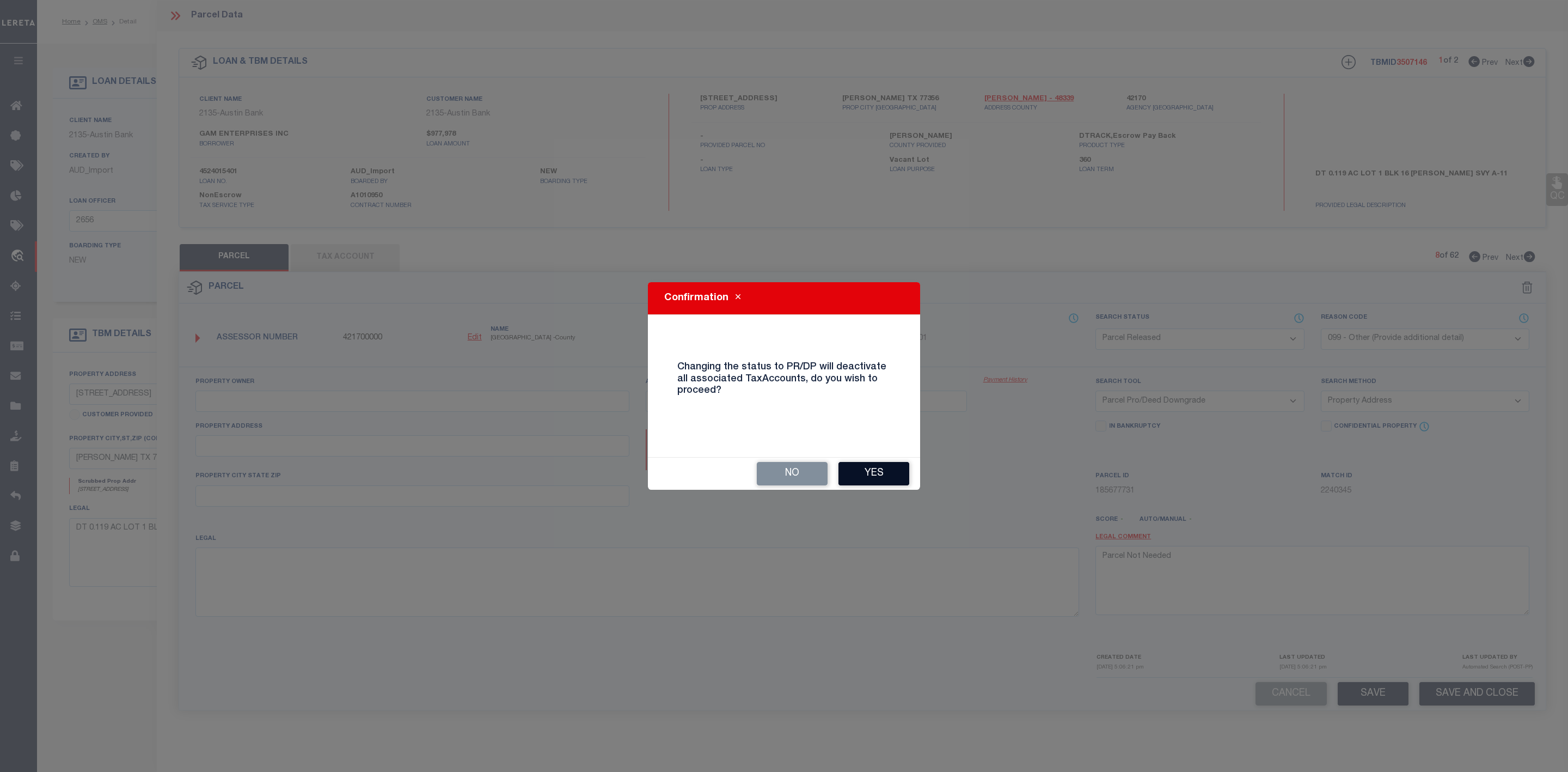
click at [889, 471] on button "Yes" at bounding box center [874, 473] width 71 height 23
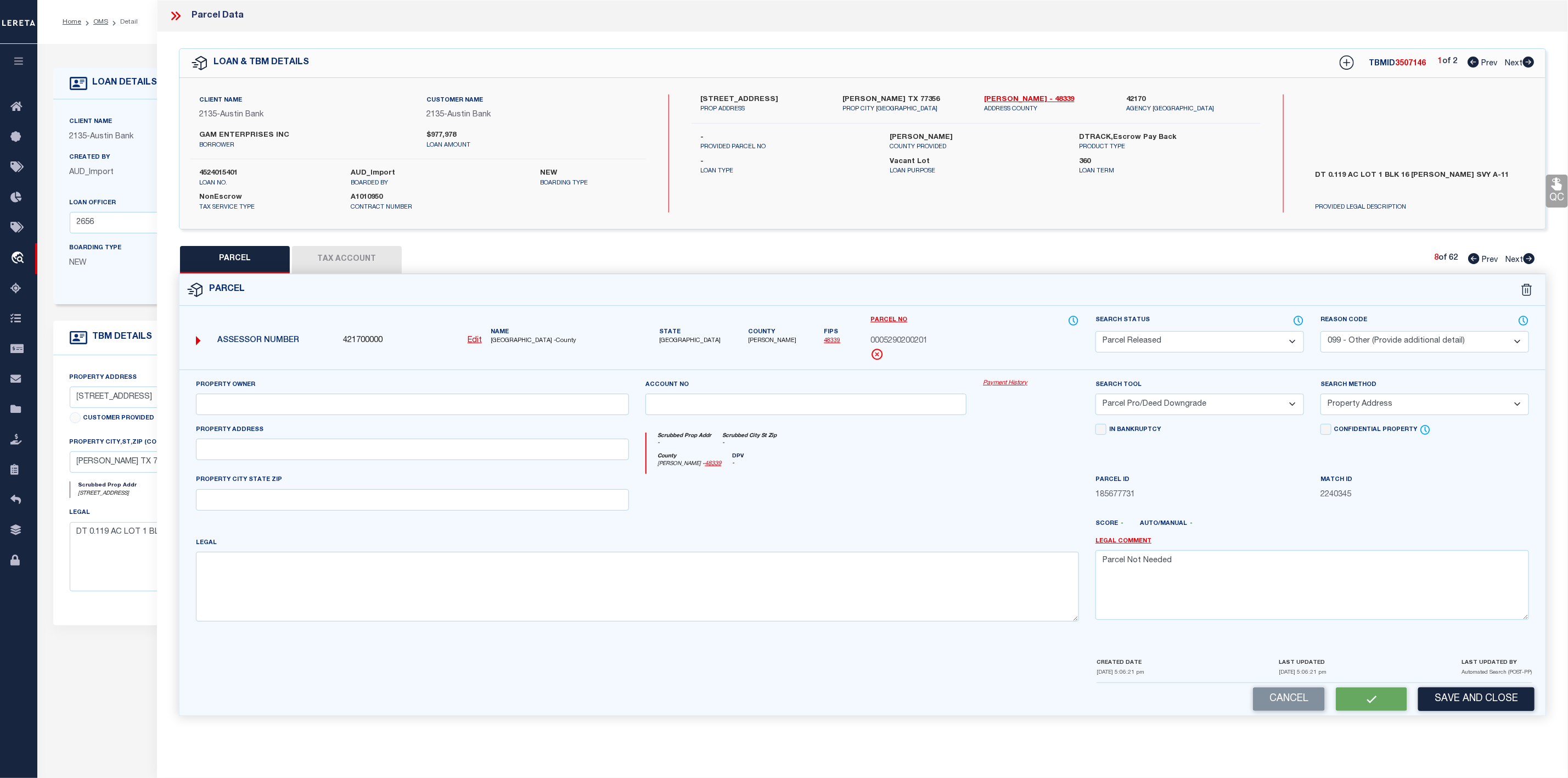
select select "AS"
select select
checkbox input "false"
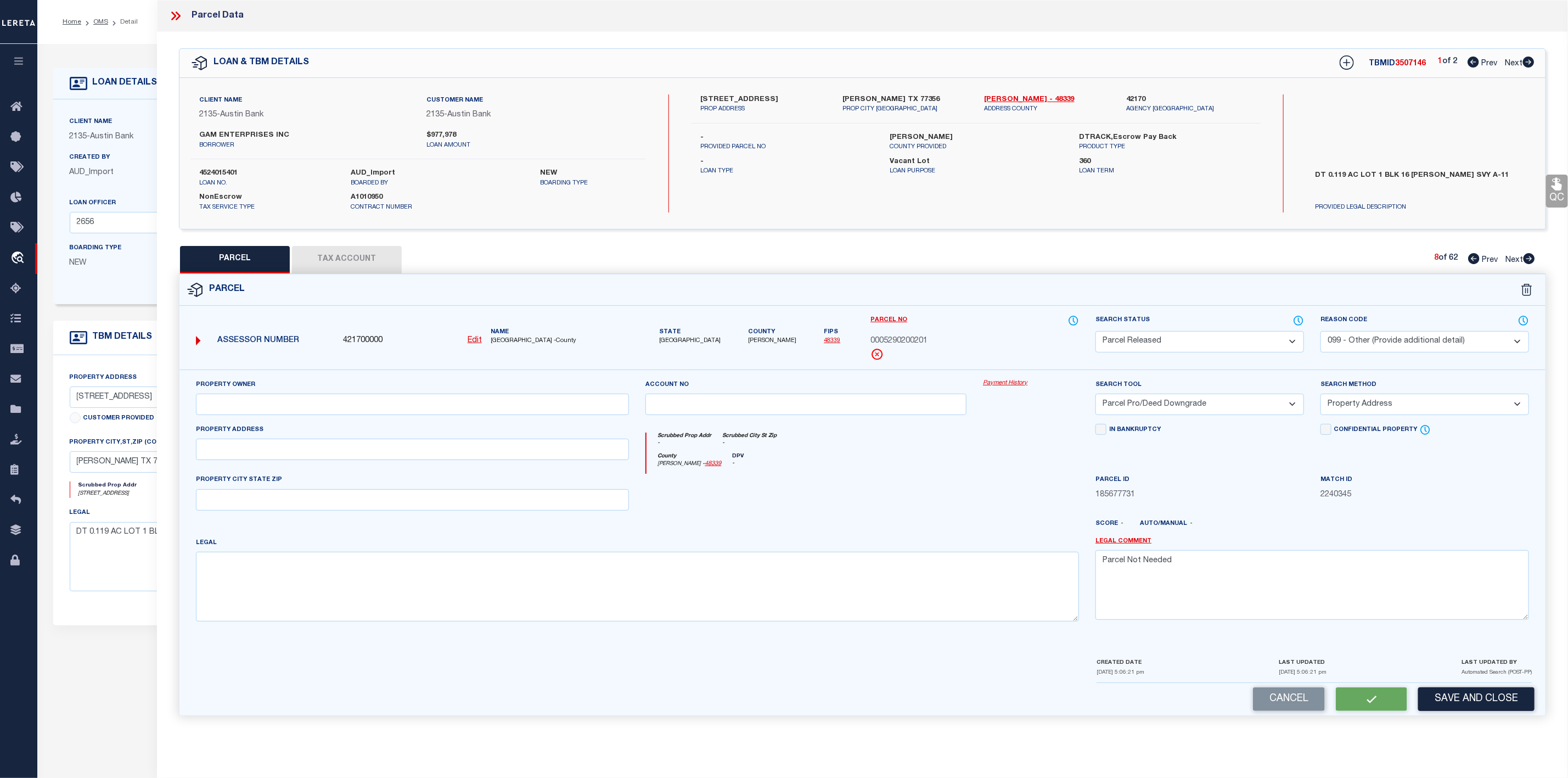
checkbox input "false"
select select "PR"
select select "099"
select select "PRO"
select select "ADD"
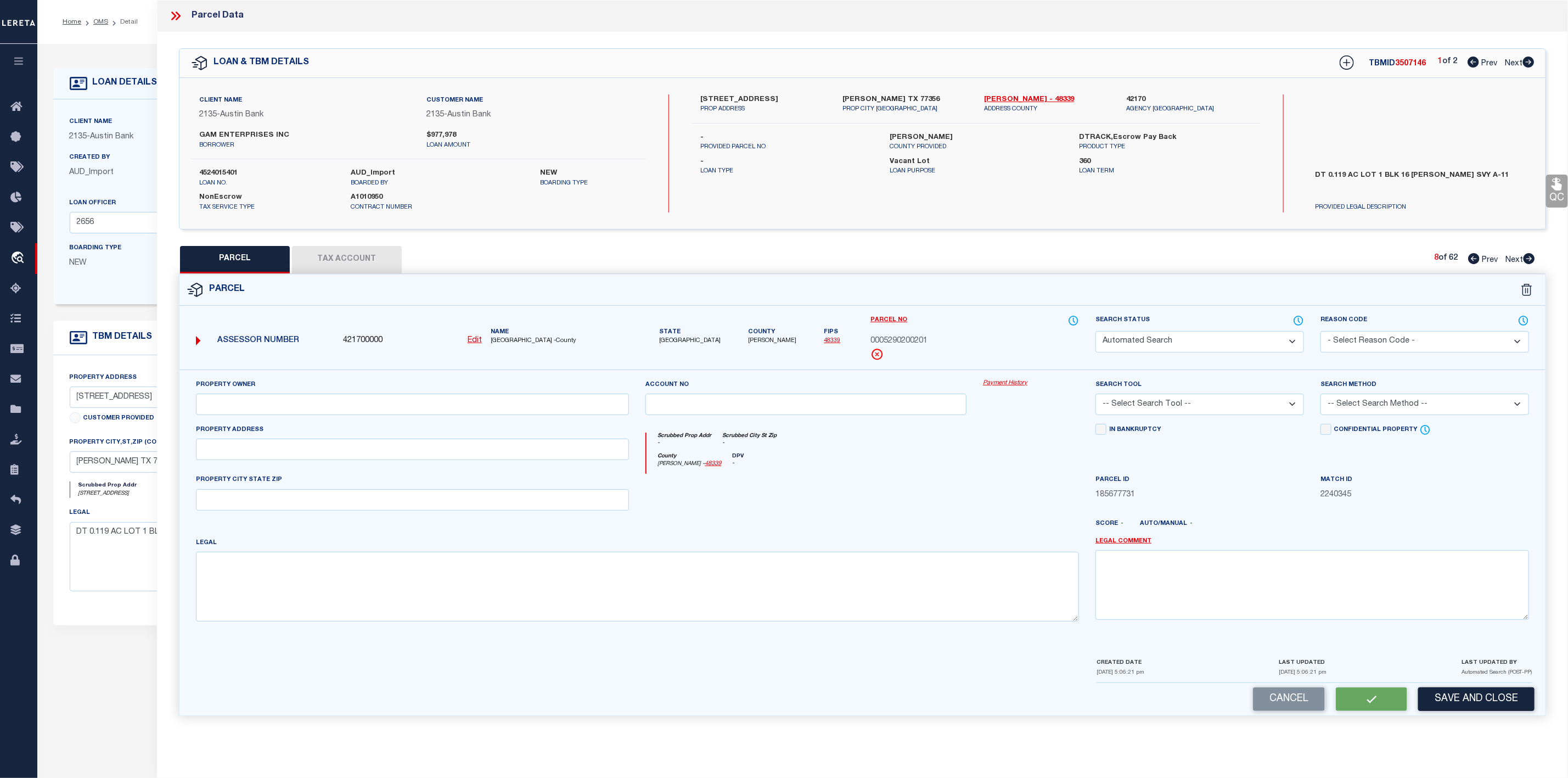
type textarea "Parcel Not Needed"
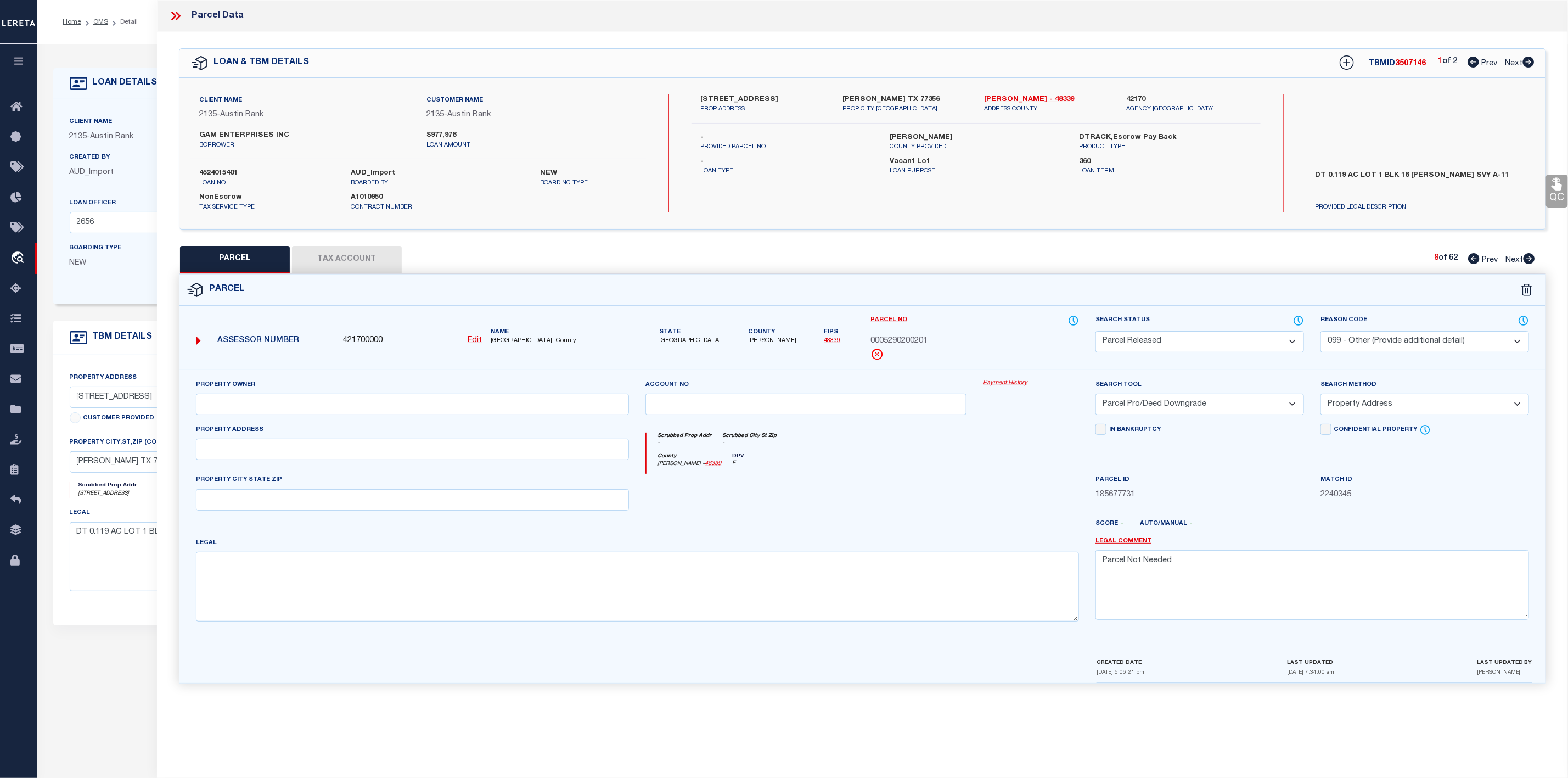
click at [1527, 260] on icon at bounding box center [1529, 258] width 12 height 11
select select "AS"
select select
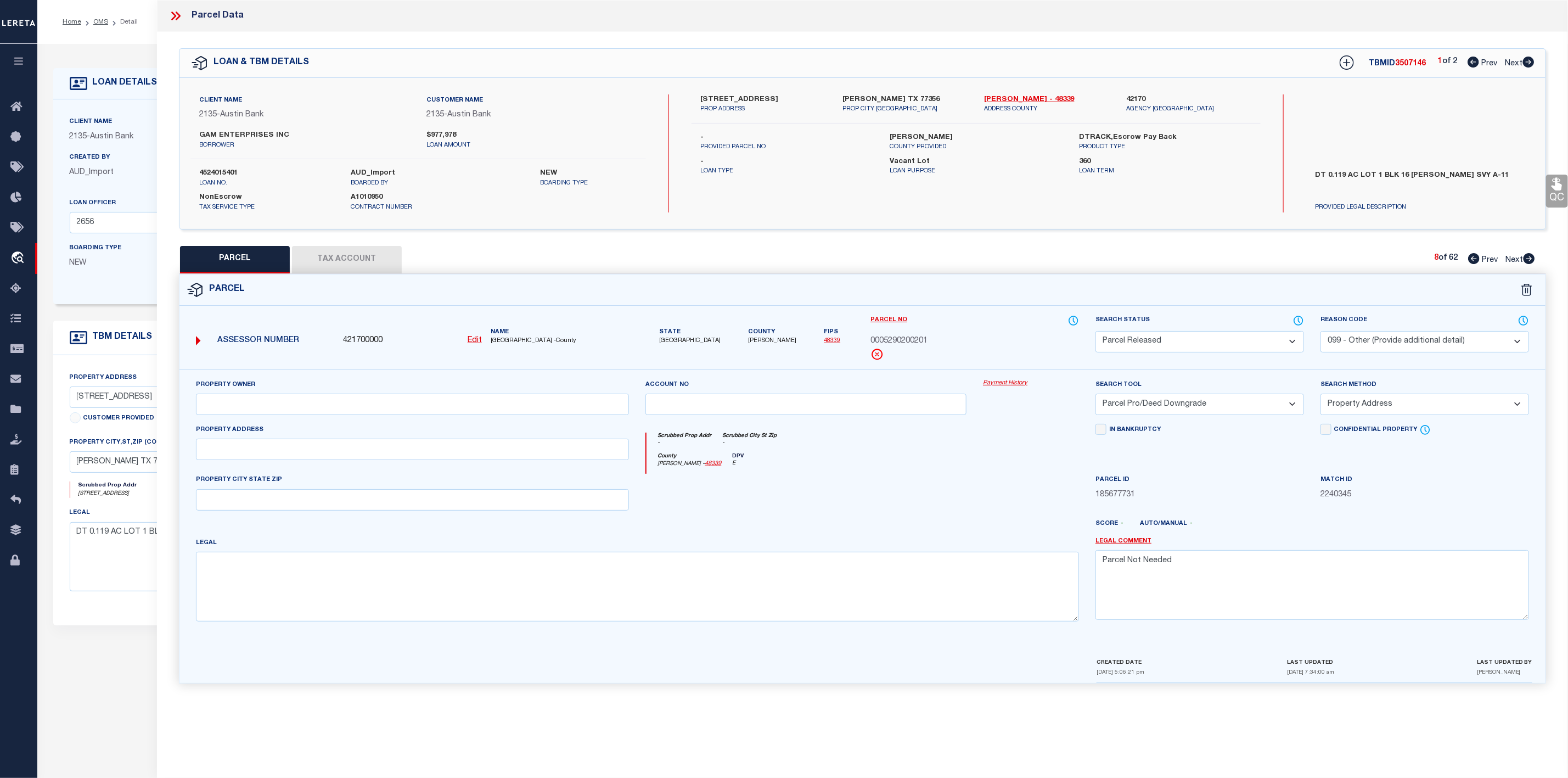
checkbox input "false"
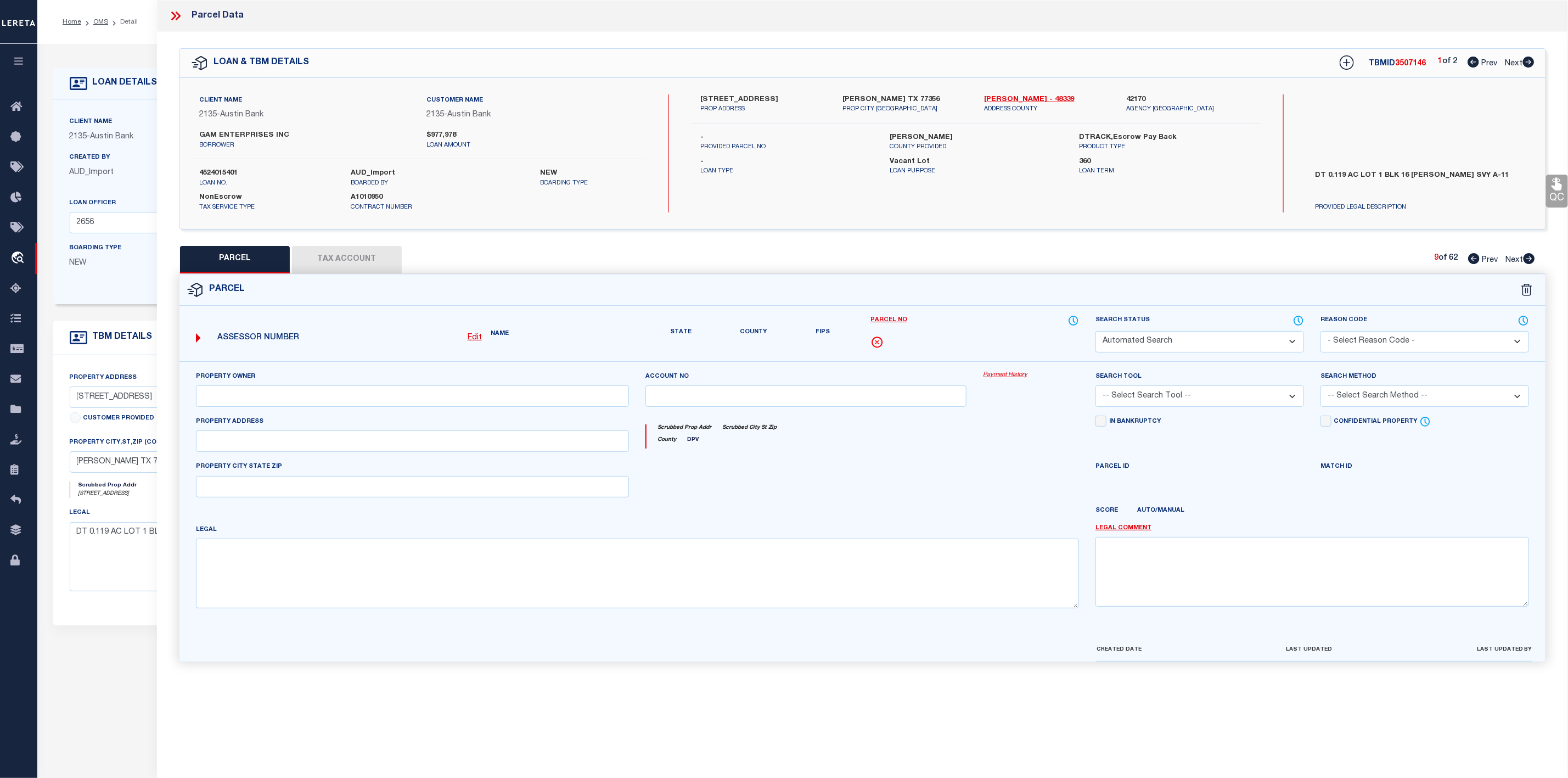
select select "PA"
select select "PRO"
select select "ADD"
checkbox input "false"
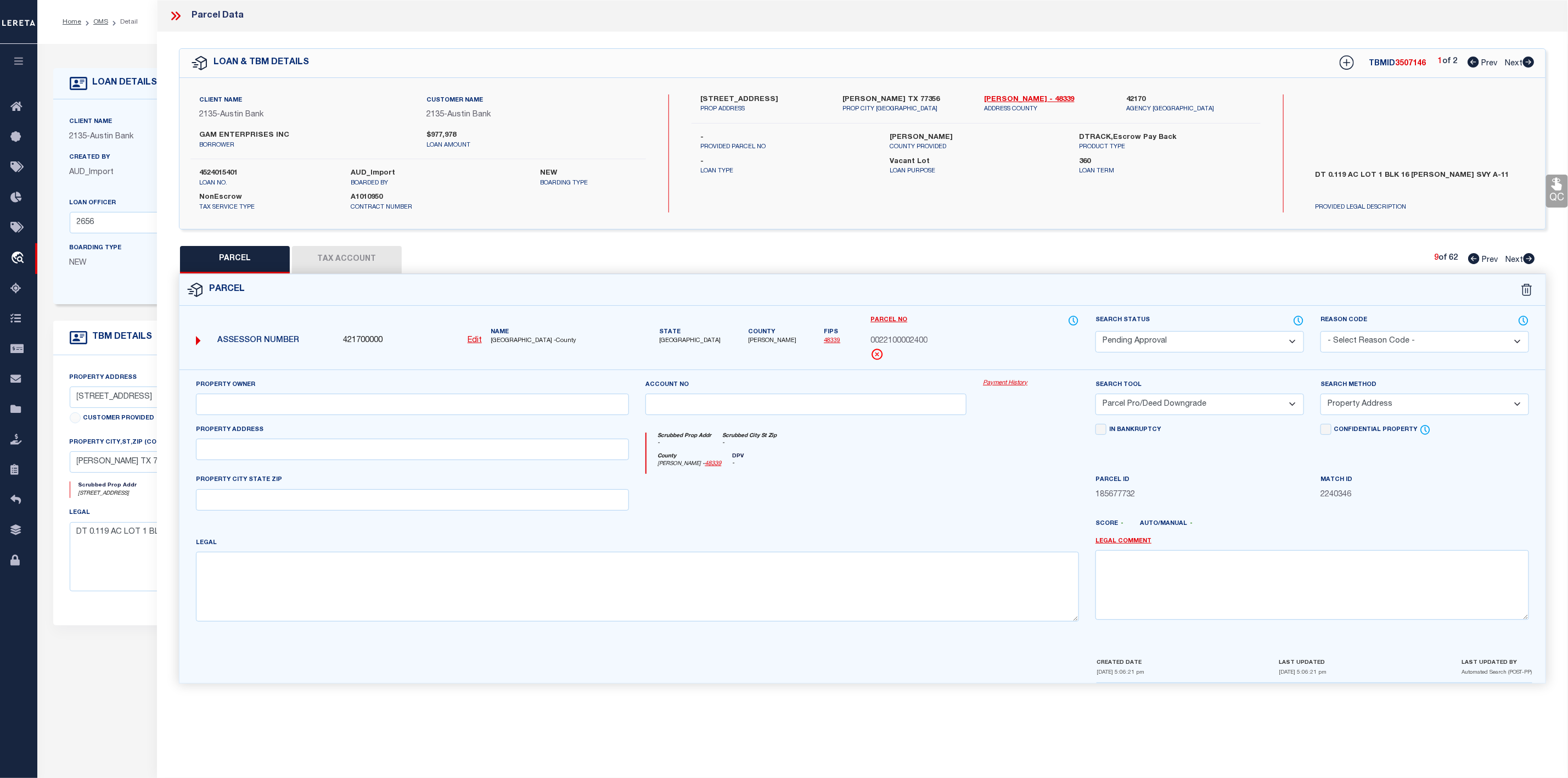
click at [1232, 344] on select "Automated Search Bad Parcel Complete Duplicate Parcel High Dollar Reporting In …" at bounding box center [1200, 342] width 209 height 22
select select "PR"
click at [1096, 332] on select "Automated Search Bad Parcel Complete Duplicate Parcel High Dollar Reporting In …" at bounding box center [1200, 342] width 209 height 22
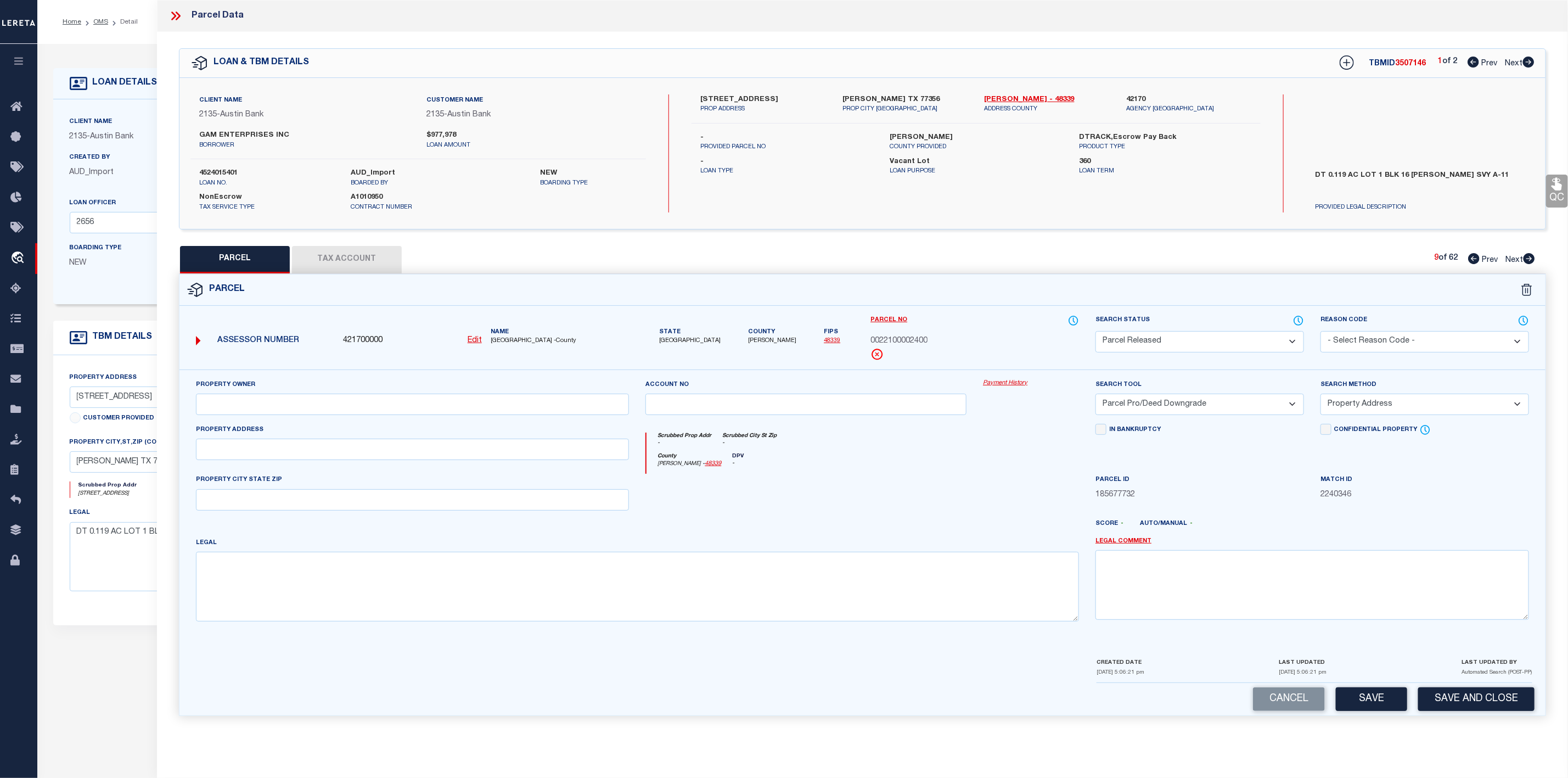
click at [1371, 340] on select "- Select Reason Code - 099 - Other (Provide additional detail) ACT - Agency Cha…" at bounding box center [1425, 342] width 209 height 22
select select "099"
click at [1320, 332] on select "- Select Reason Code - 099 - Other (Provide additional detail) ACT - Agency Cha…" at bounding box center [1425, 342] width 209 height 22
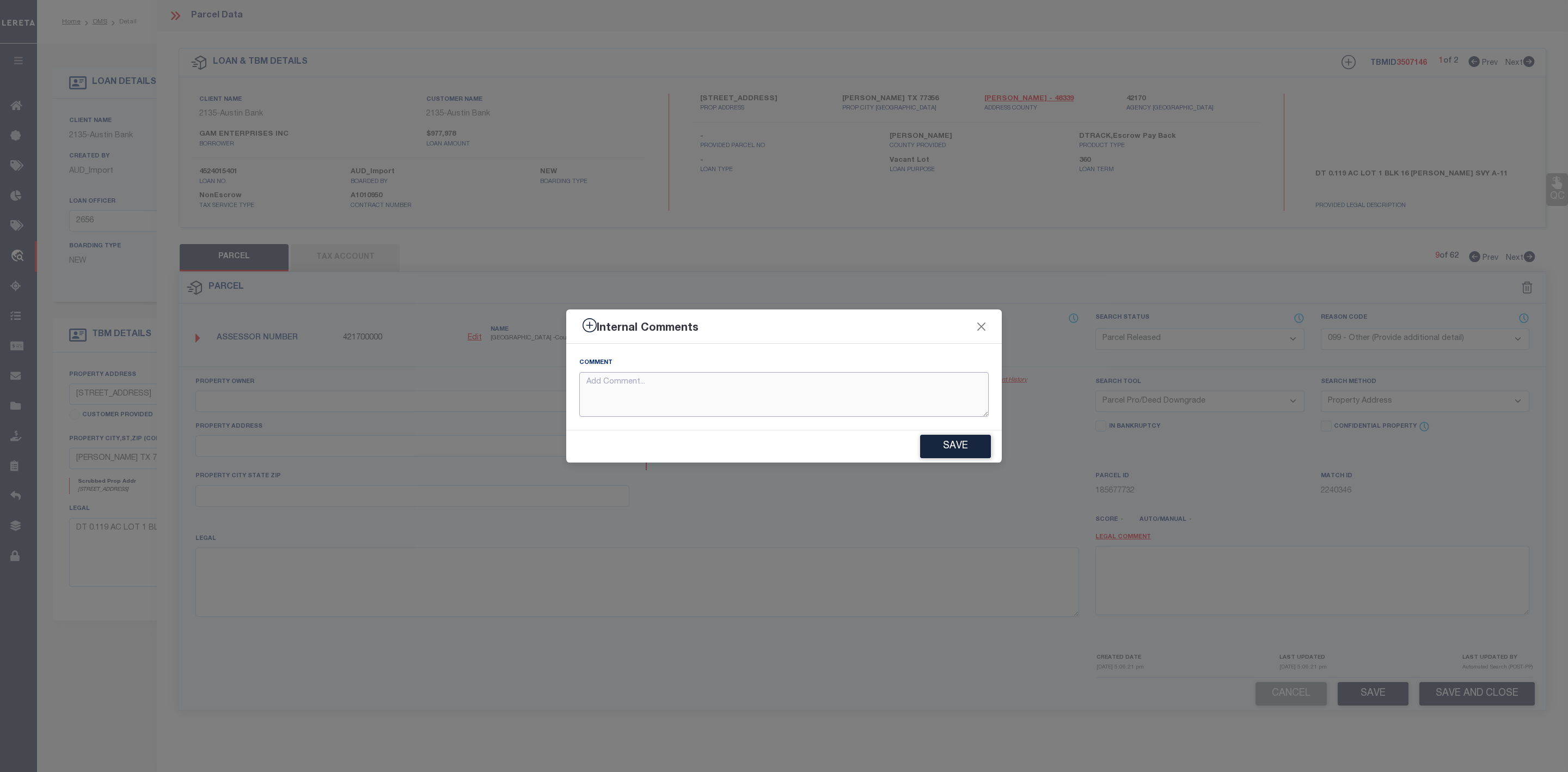
click at [748, 399] on textarea at bounding box center [784, 395] width 409 height 45
paste textarea "Parcel Not Needed"
type textarea "Parcel Not Needed"
click at [953, 444] on button "Save" at bounding box center [955, 446] width 71 height 23
type textarea "Parcel Not Needed"
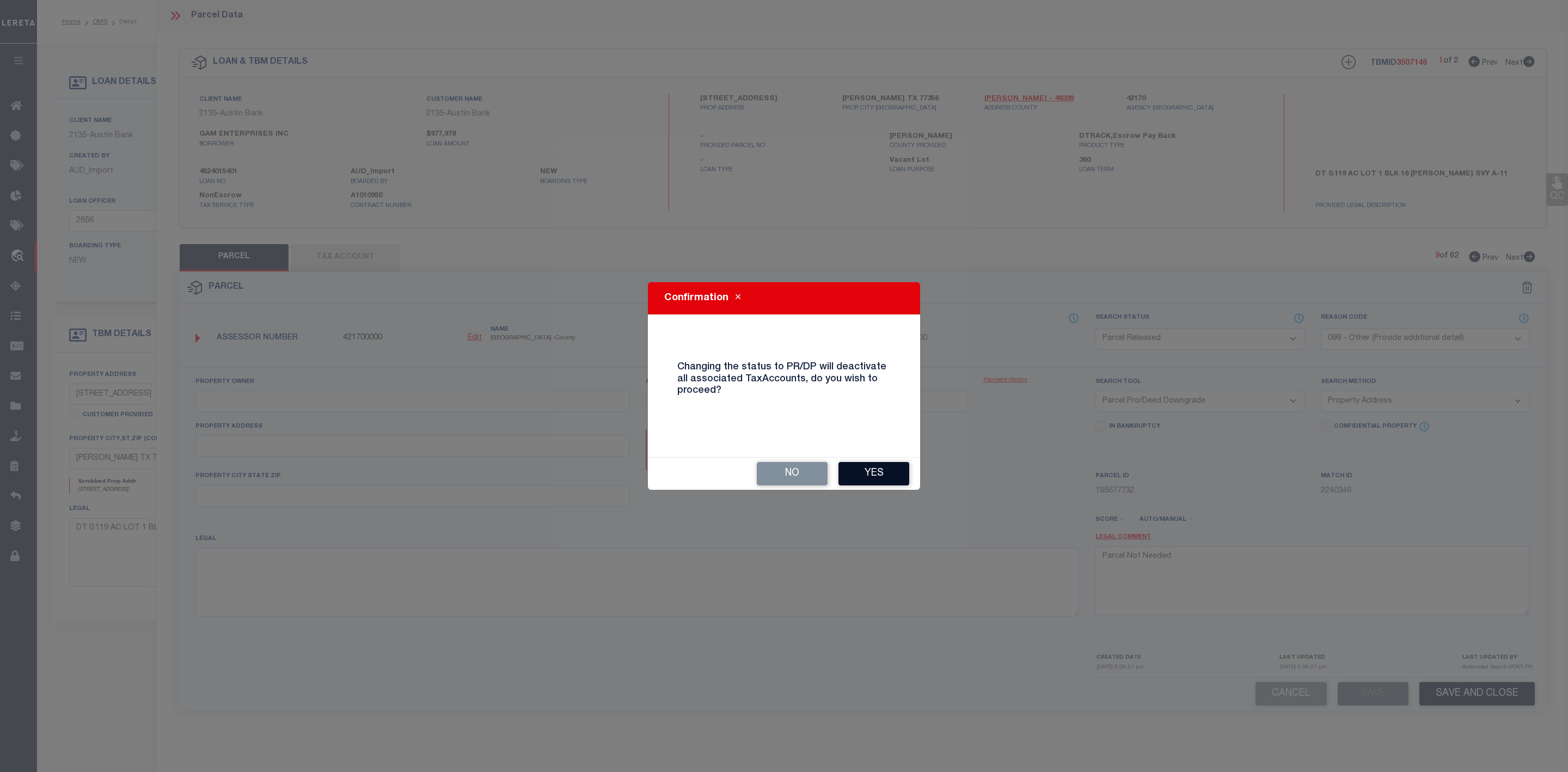
click at [854, 473] on button "Yes" at bounding box center [874, 473] width 71 height 23
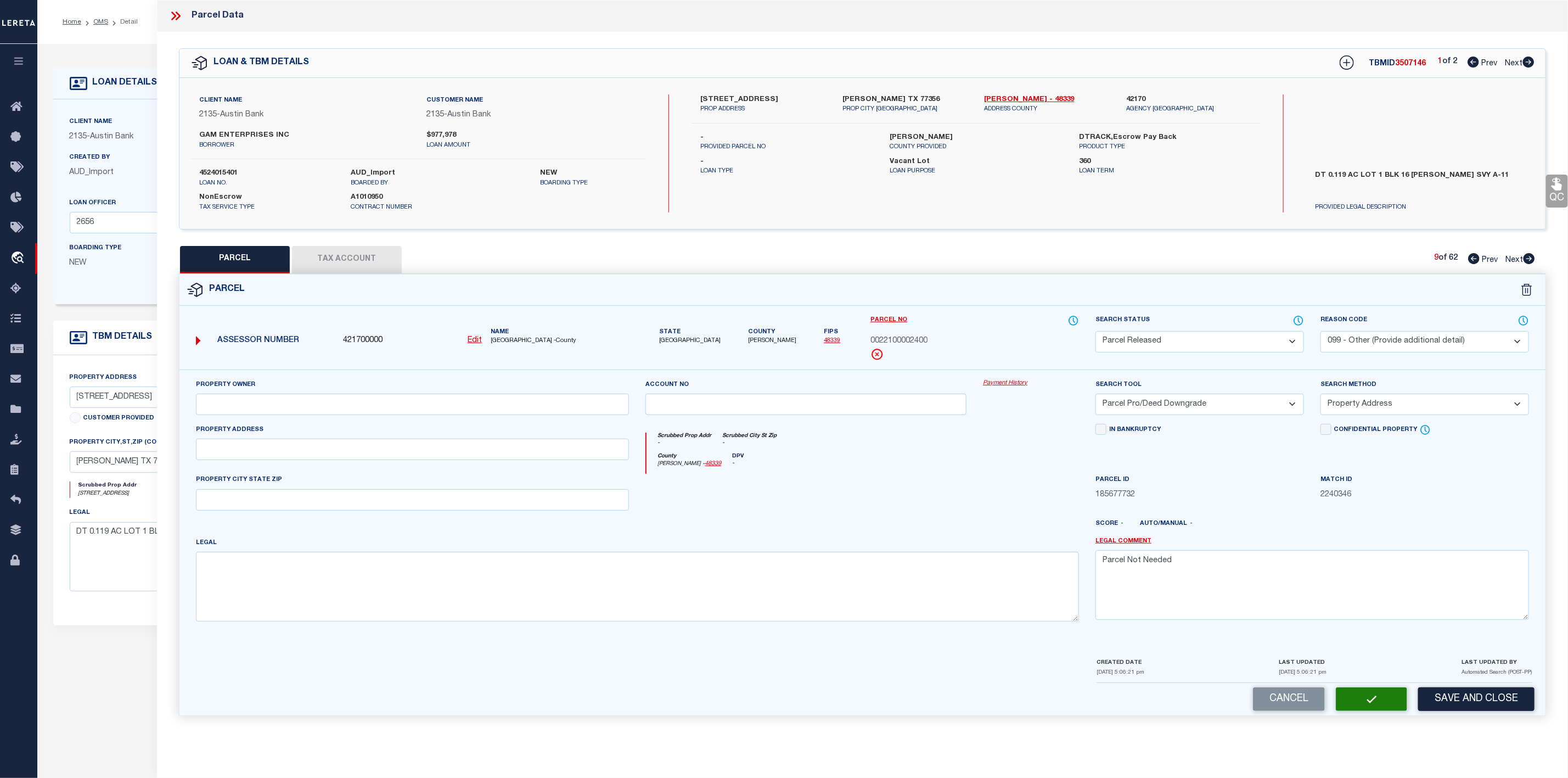
select select "AS"
select select
checkbox input "false"
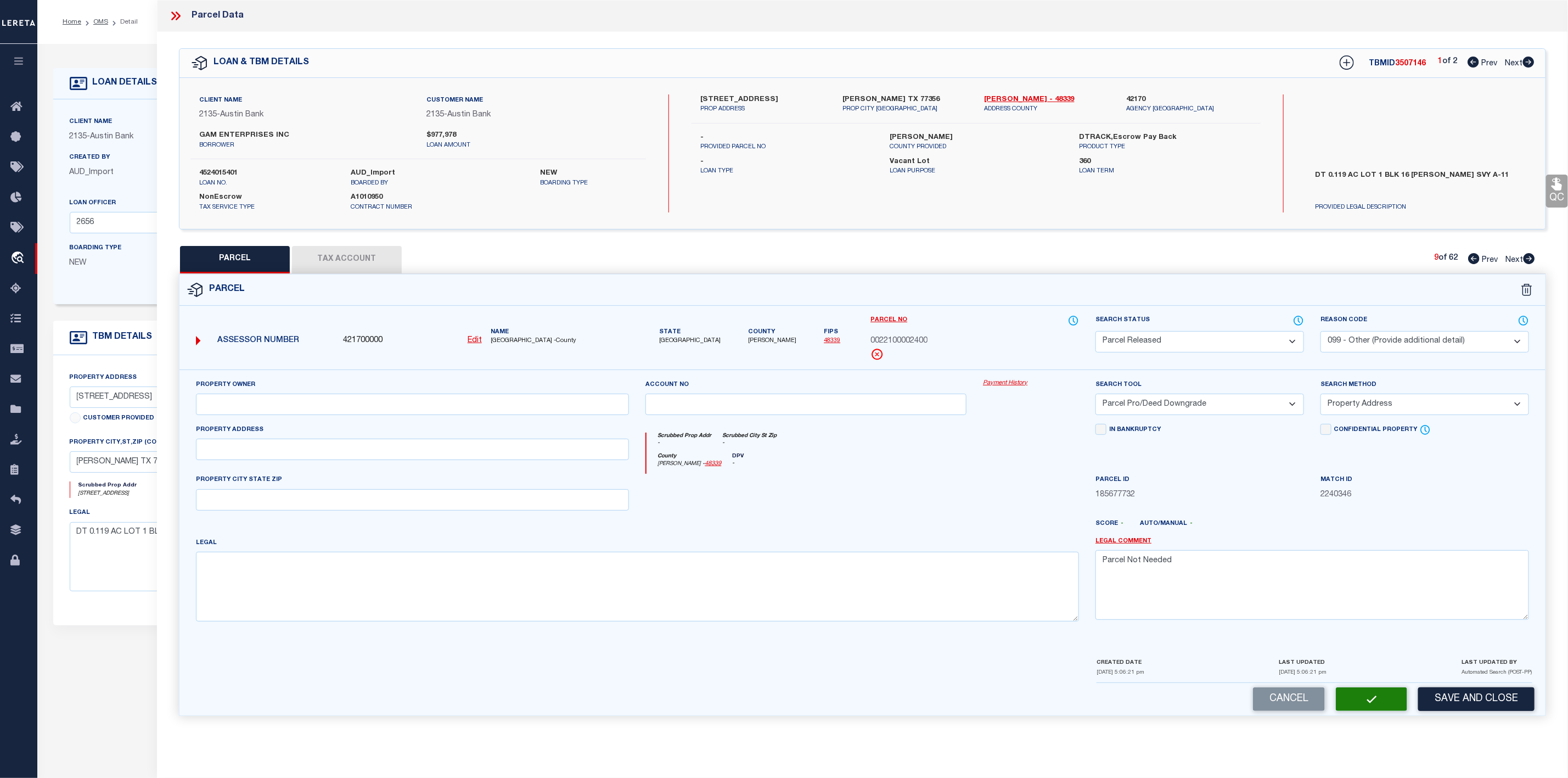
checkbox input "false"
select select "PR"
select select "099"
select select "PRO"
select select "ADD"
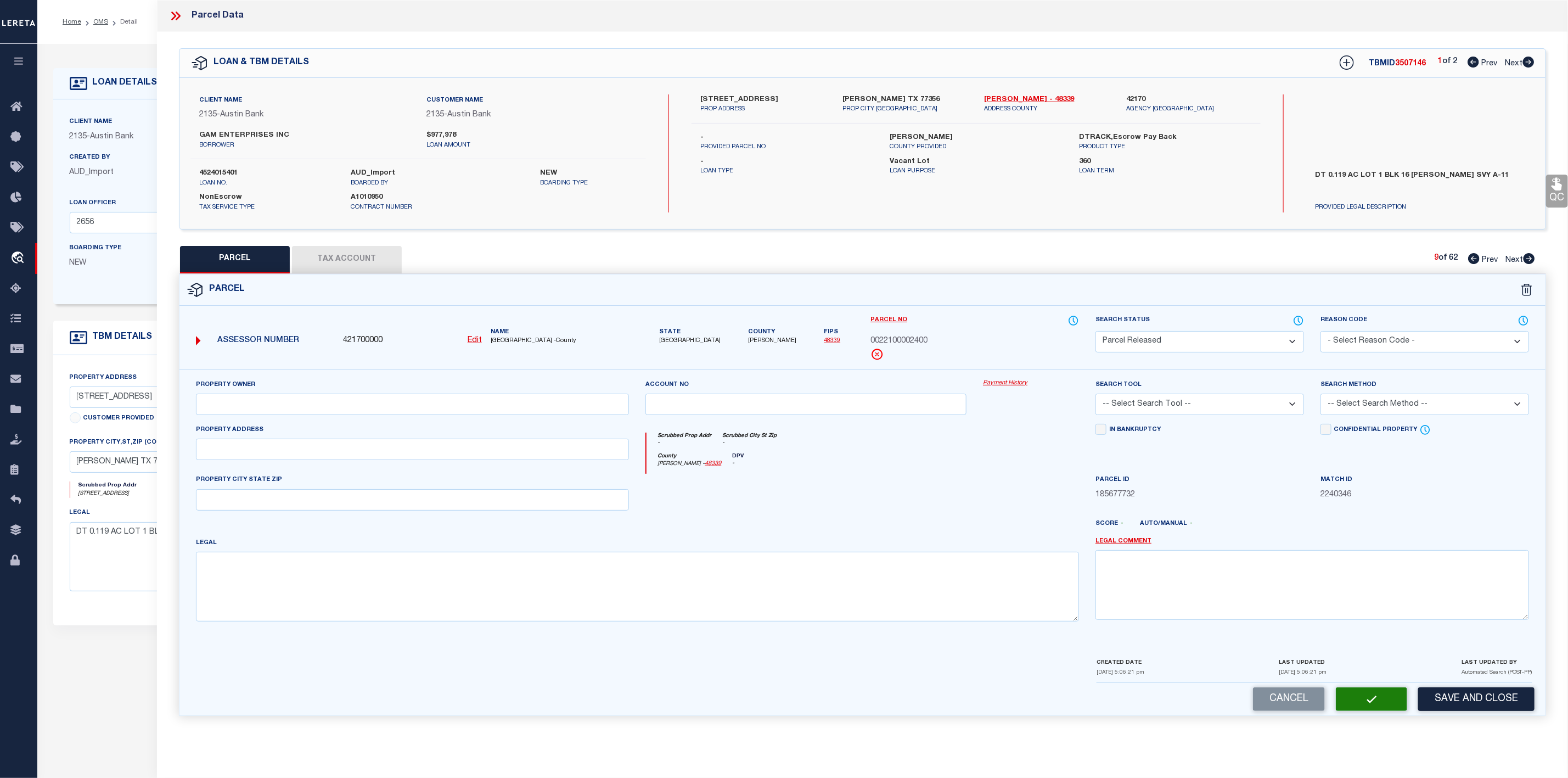
type textarea "Parcel Not Needed"
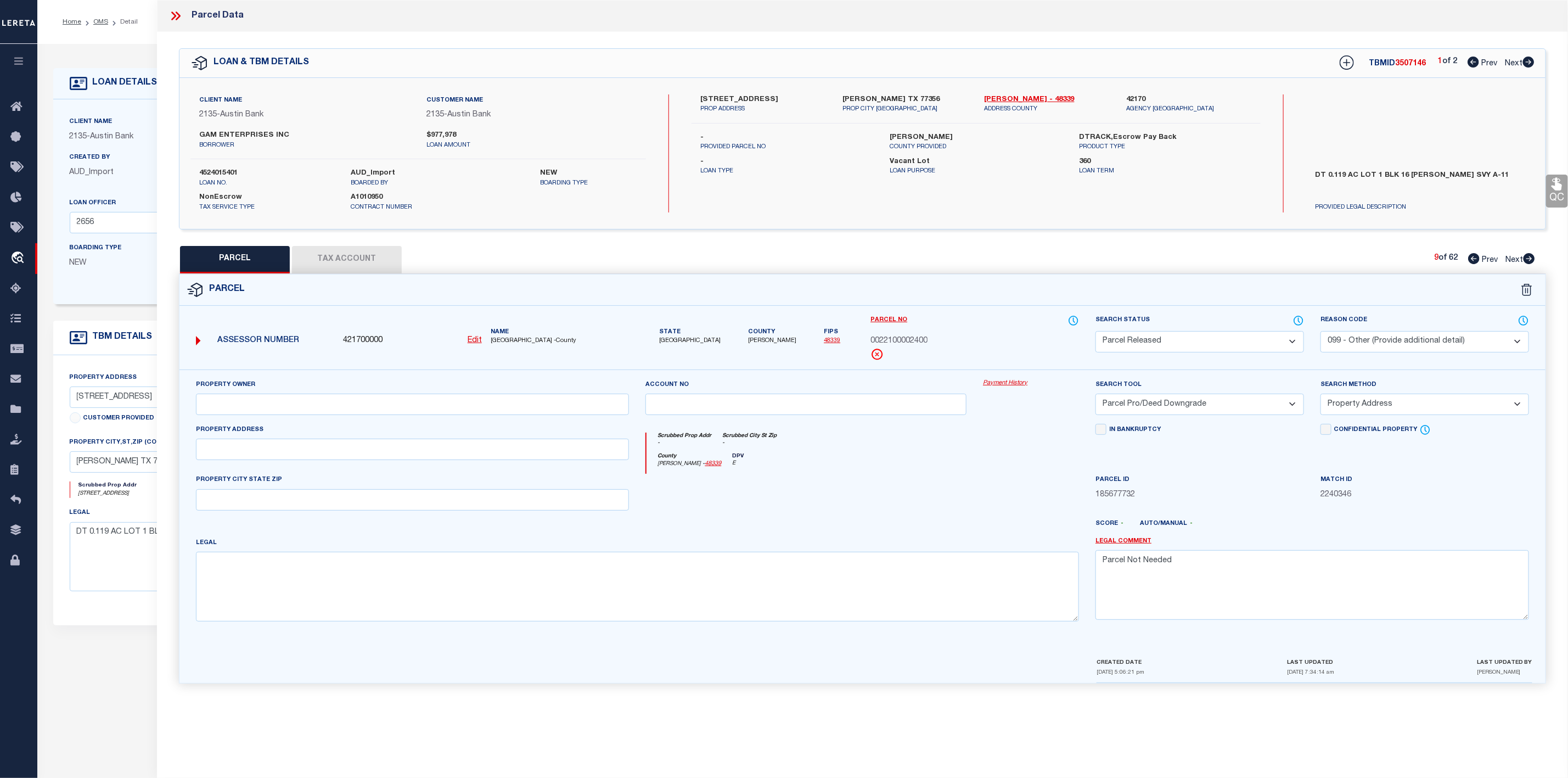
click at [1533, 258] on icon at bounding box center [1529, 258] width 11 height 11
select select "AS"
select select
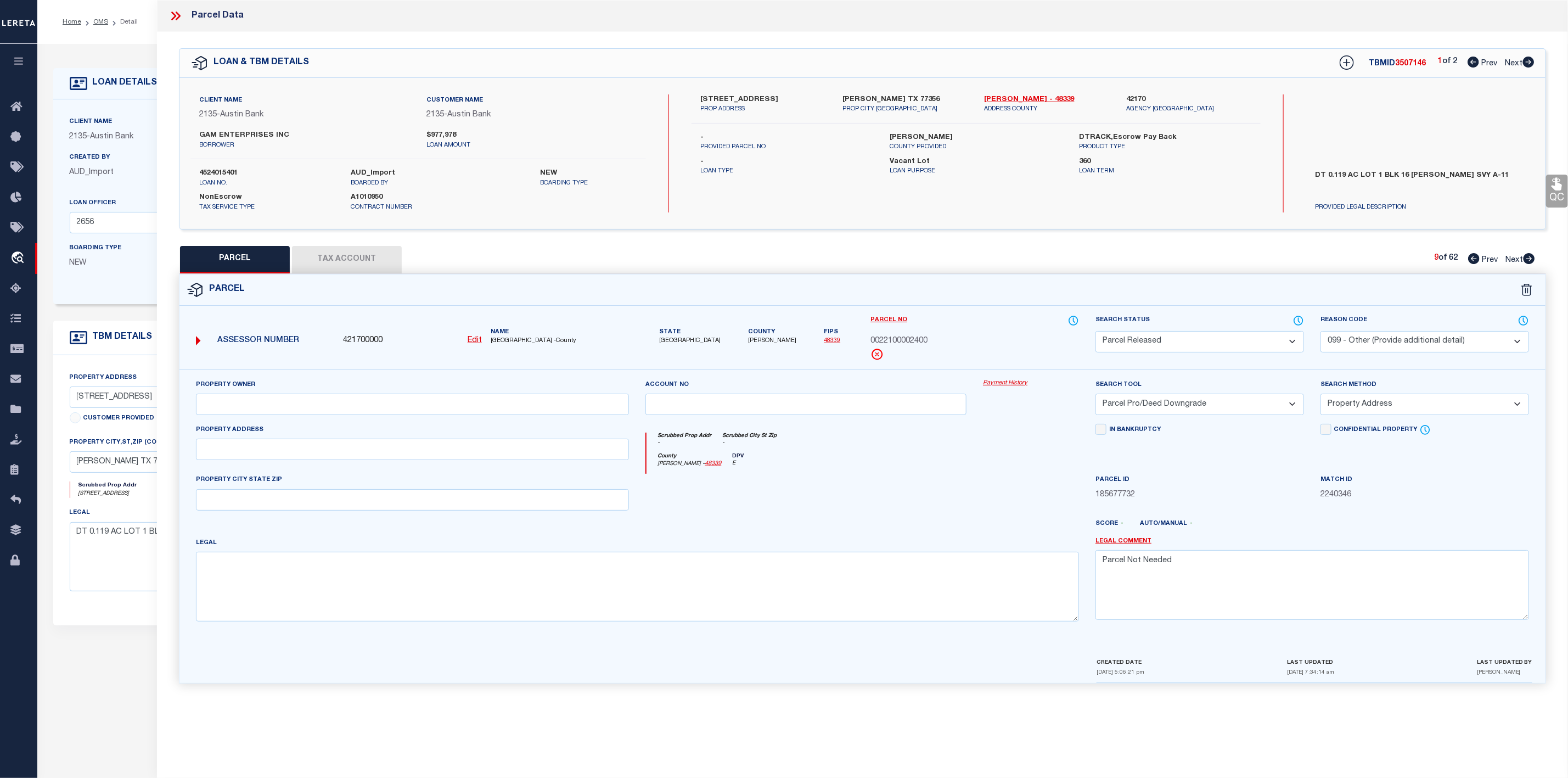
checkbox input "false"
select select "PA"
select select "PRO"
select select "ADD"
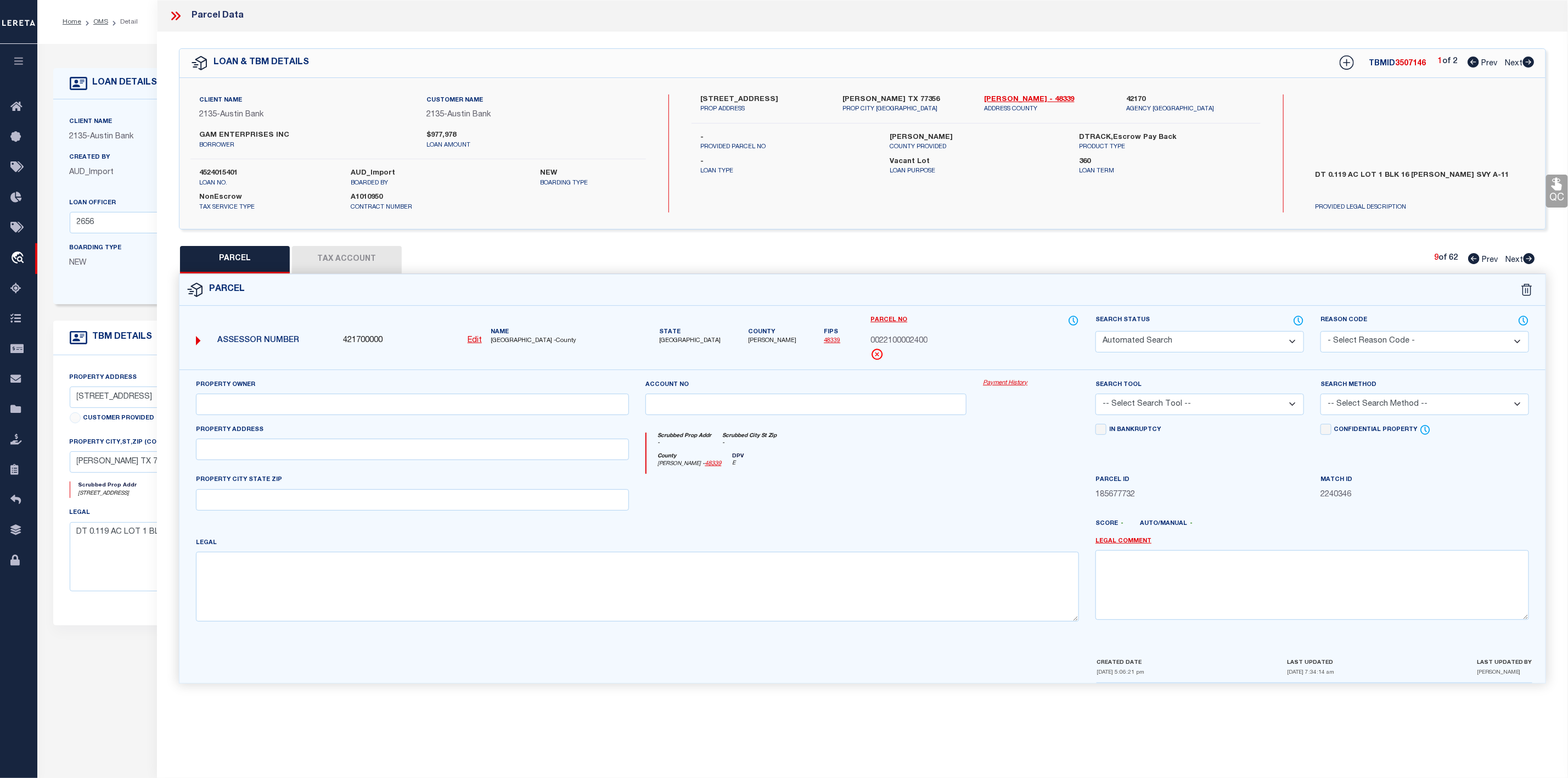
checkbox input "false"
click at [1242, 339] on select "Automated Search Bad Parcel Complete Duplicate Parcel High Dollar Reporting In …" at bounding box center [1200, 342] width 209 height 22
select select "PR"
click at [1096, 332] on select "Automated Search Bad Parcel Complete Duplicate Parcel High Dollar Reporting In …" at bounding box center [1200, 342] width 209 height 22
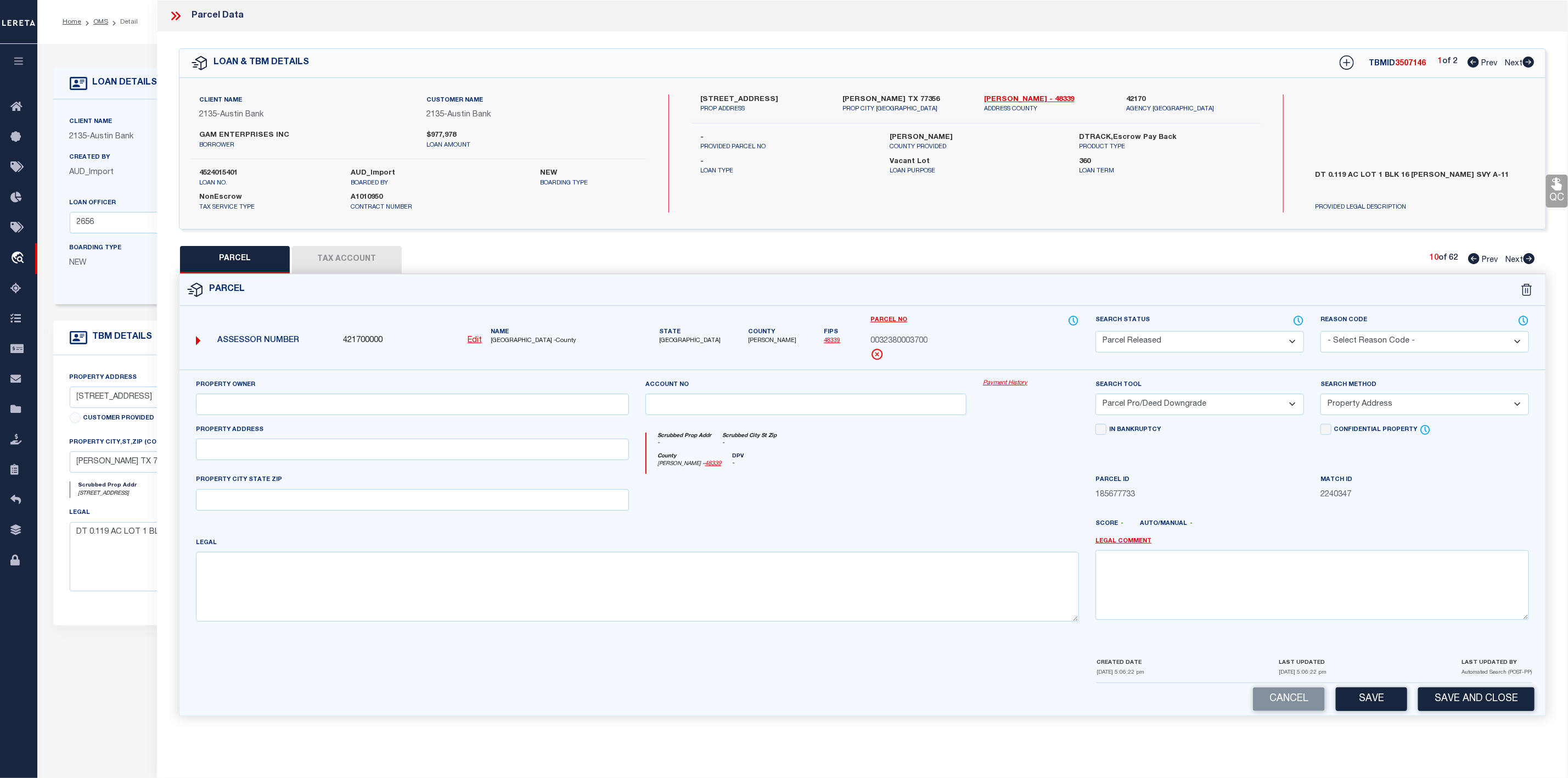
click at [1355, 344] on select "- Select Reason Code - 099 - Other (Provide additional detail) ACT - Agency Cha…" at bounding box center [1425, 342] width 209 height 22
select select "099"
click at [1320, 332] on select "- Select Reason Code - 099 - Other (Provide additional detail) ACT - Agency Cha…" at bounding box center [1425, 342] width 209 height 22
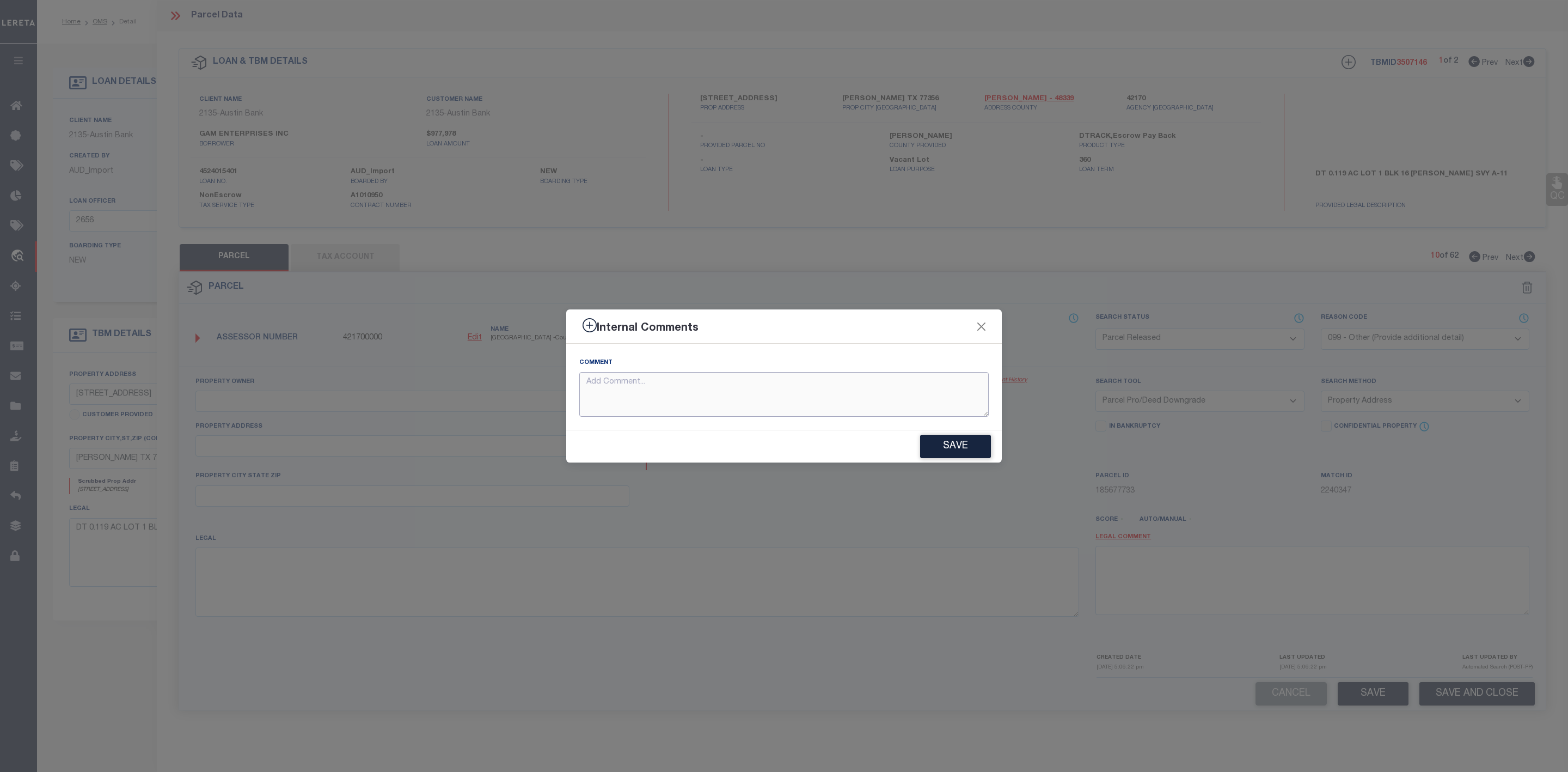
click at [854, 404] on textarea at bounding box center [784, 395] width 409 height 45
paste textarea "Parcel Not Needed"
type textarea "Parcel Not Needed"
click at [937, 443] on button "Save" at bounding box center [955, 446] width 71 height 23
type textarea "Parcel Not Needed"
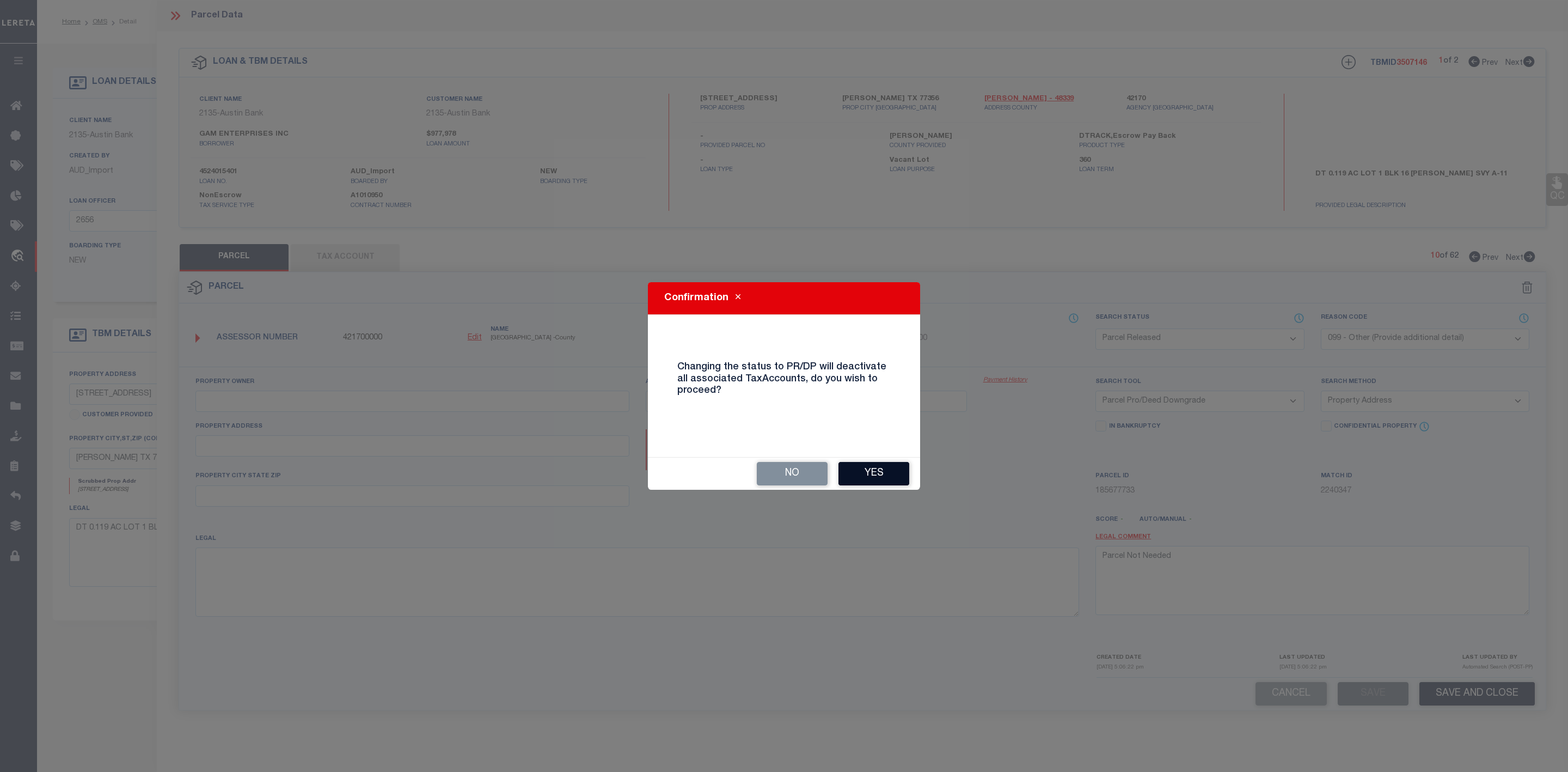
click at [887, 468] on button "Yes" at bounding box center [874, 473] width 71 height 23
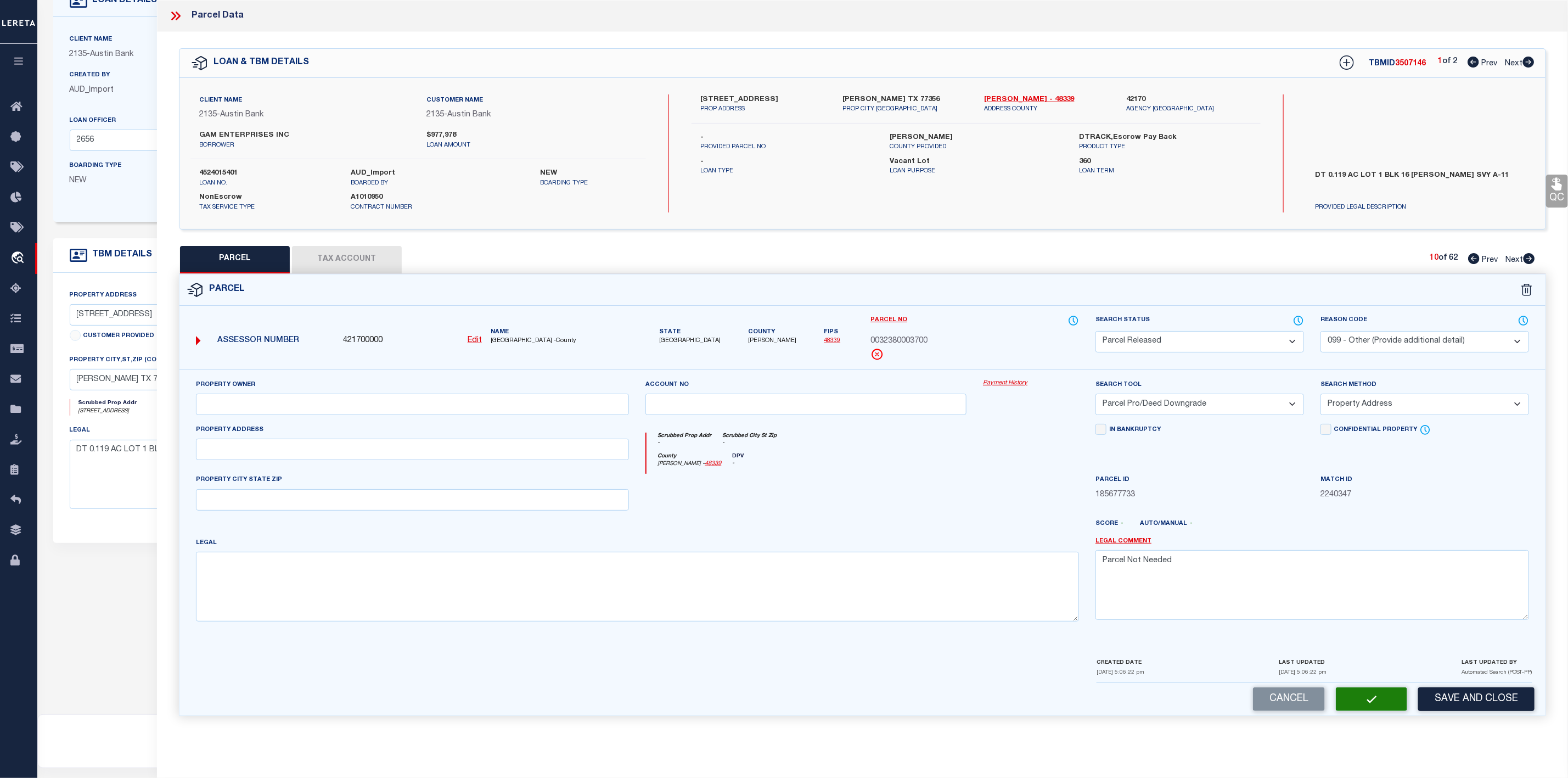
scroll to position [157, 0]
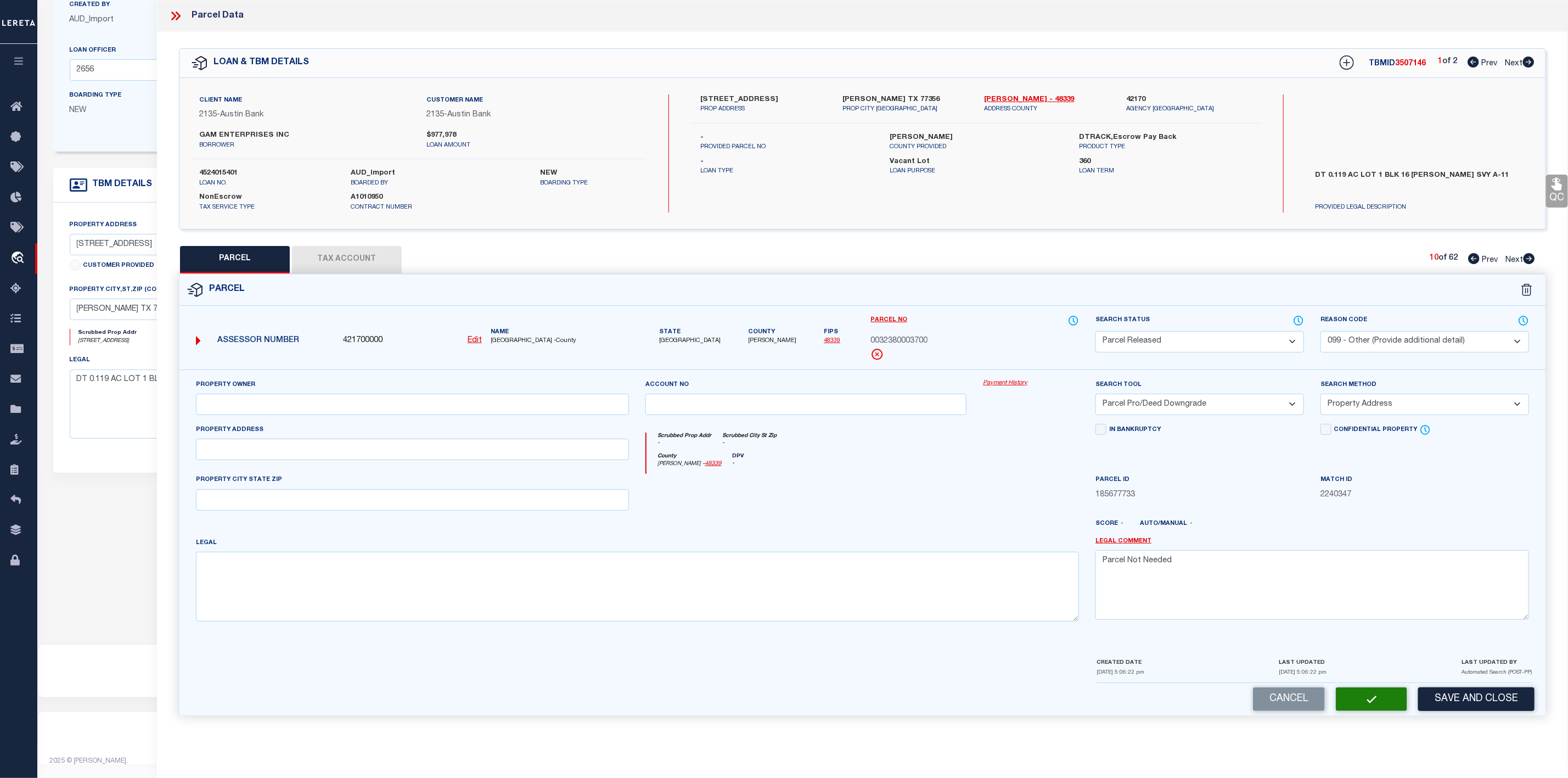
select select "AS"
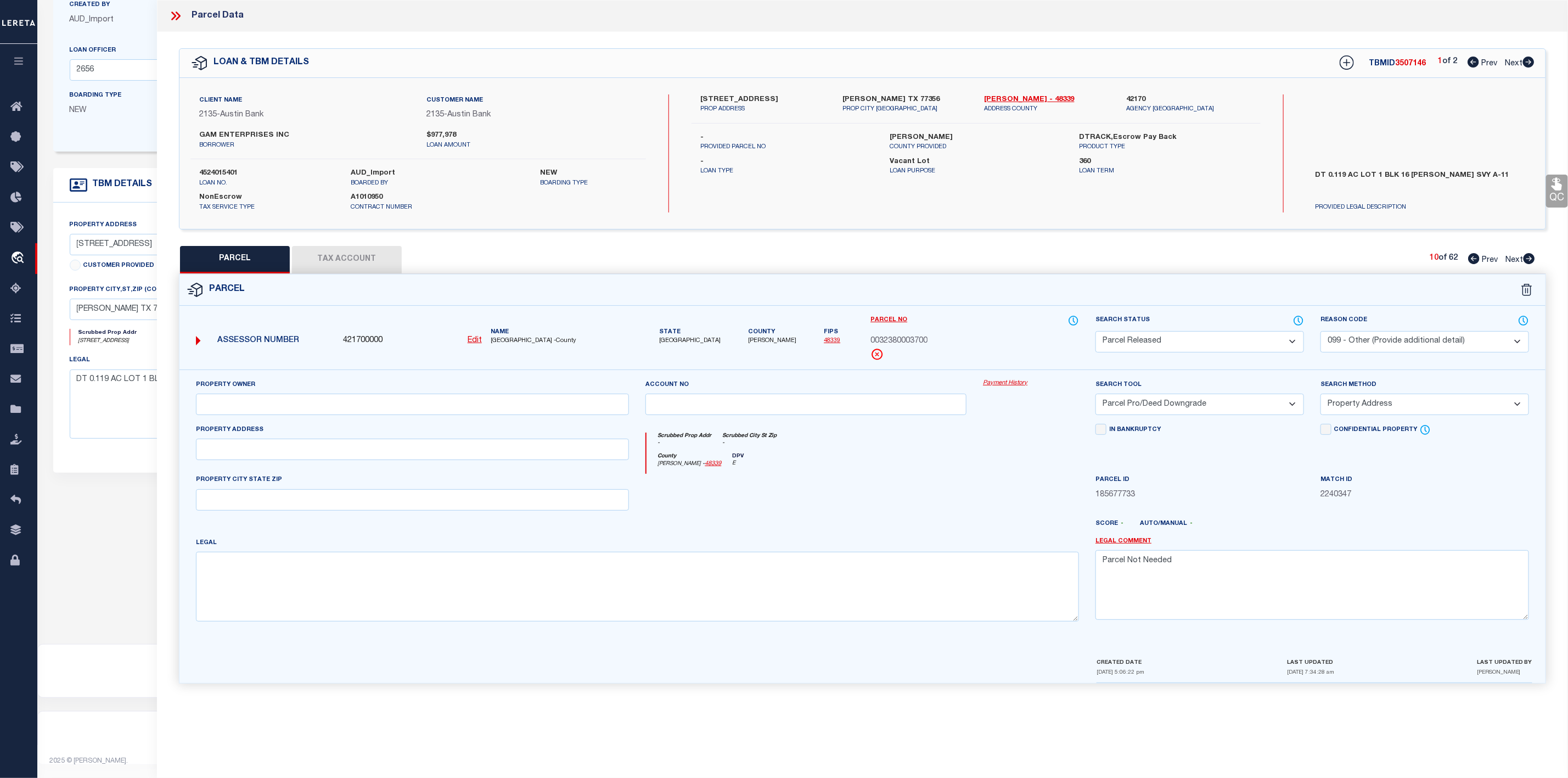
click at [1532, 262] on icon at bounding box center [1529, 258] width 11 height 11
click at [1168, 340] on select "Automated Search Bad Parcel Complete Duplicate Parcel High Dollar Reporting In …" at bounding box center [1200, 342] width 209 height 22
click at [1096, 332] on select "Automated Search Bad Parcel Complete Duplicate Parcel High Dollar Reporting In …" at bounding box center [1200, 342] width 209 height 22
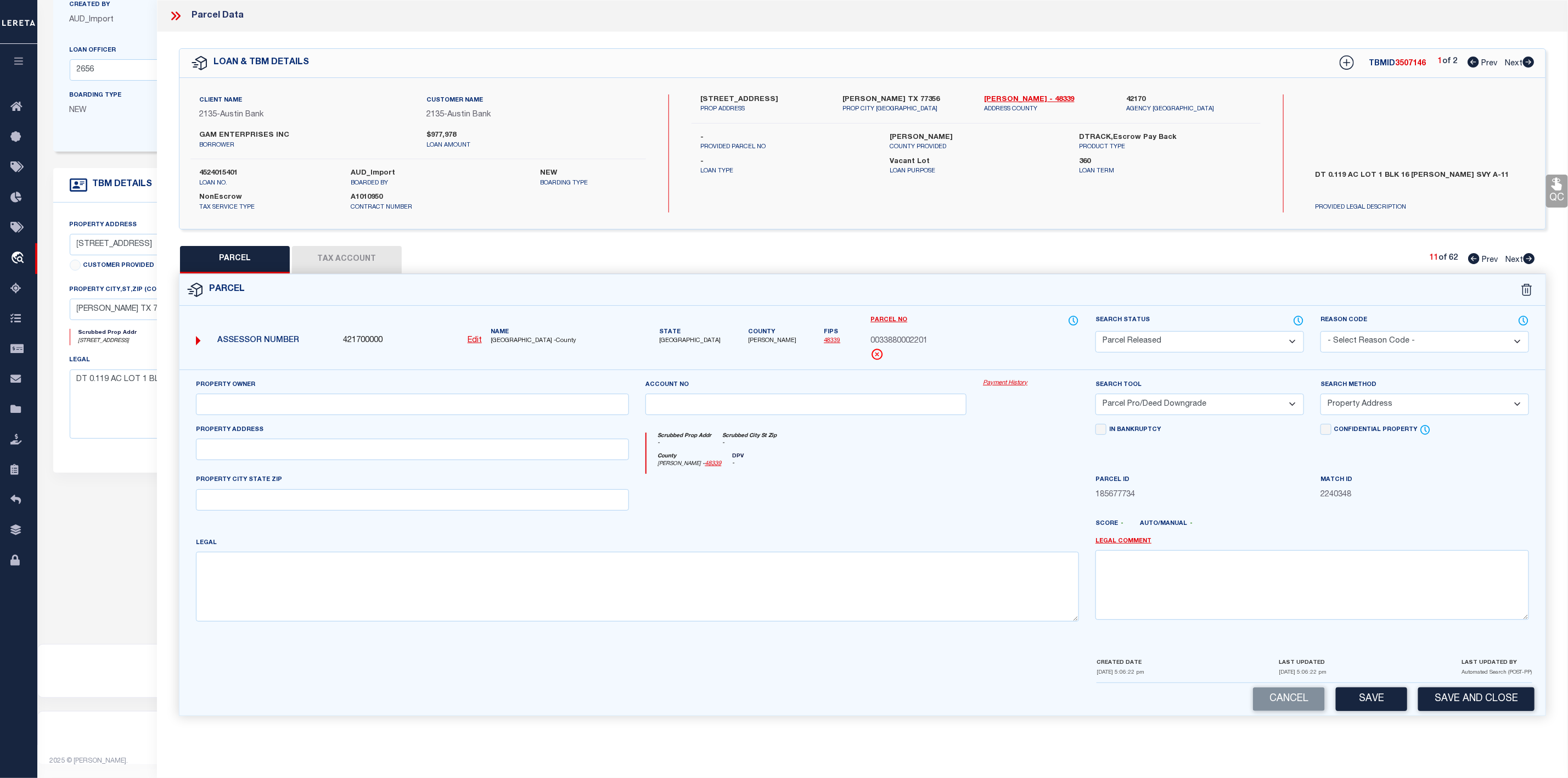
click at [1375, 340] on select "- Select Reason Code - 099 - Other (Provide additional detail) ACT - Agency Cha…" at bounding box center [1425, 342] width 209 height 22
click at [1320, 332] on select "- Select Reason Code - 099 - Other (Provide additional detail) ACT - Agency Cha…" at bounding box center [1425, 342] width 209 height 22
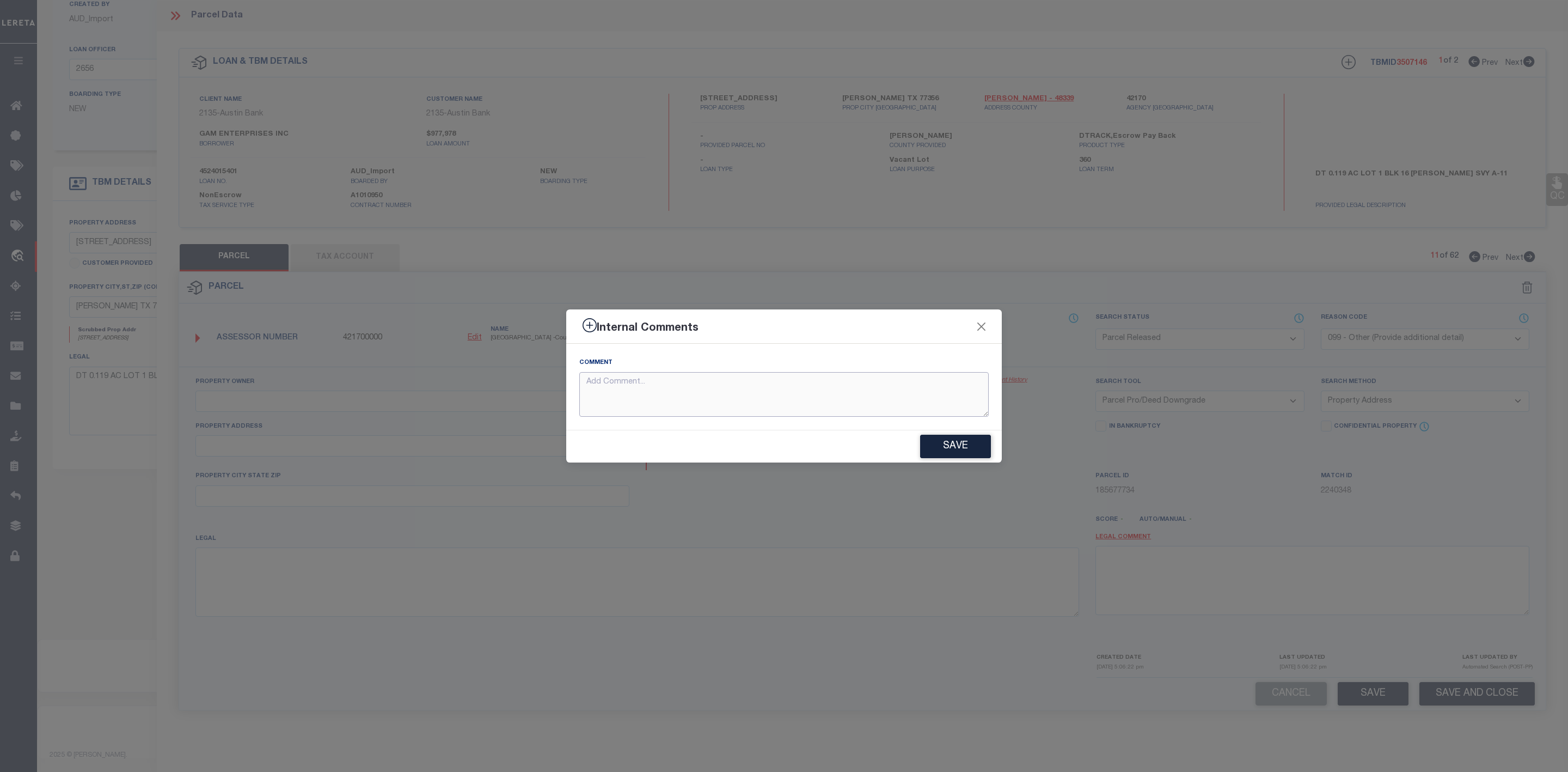
click at [871, 401] on textarea at bounding box center [784, 395] width 409 height 45
paste textarea "Parcel Not Needed"
click at [954, 447] on button "Save" at bounding box center [955, 446] width 71 height 23
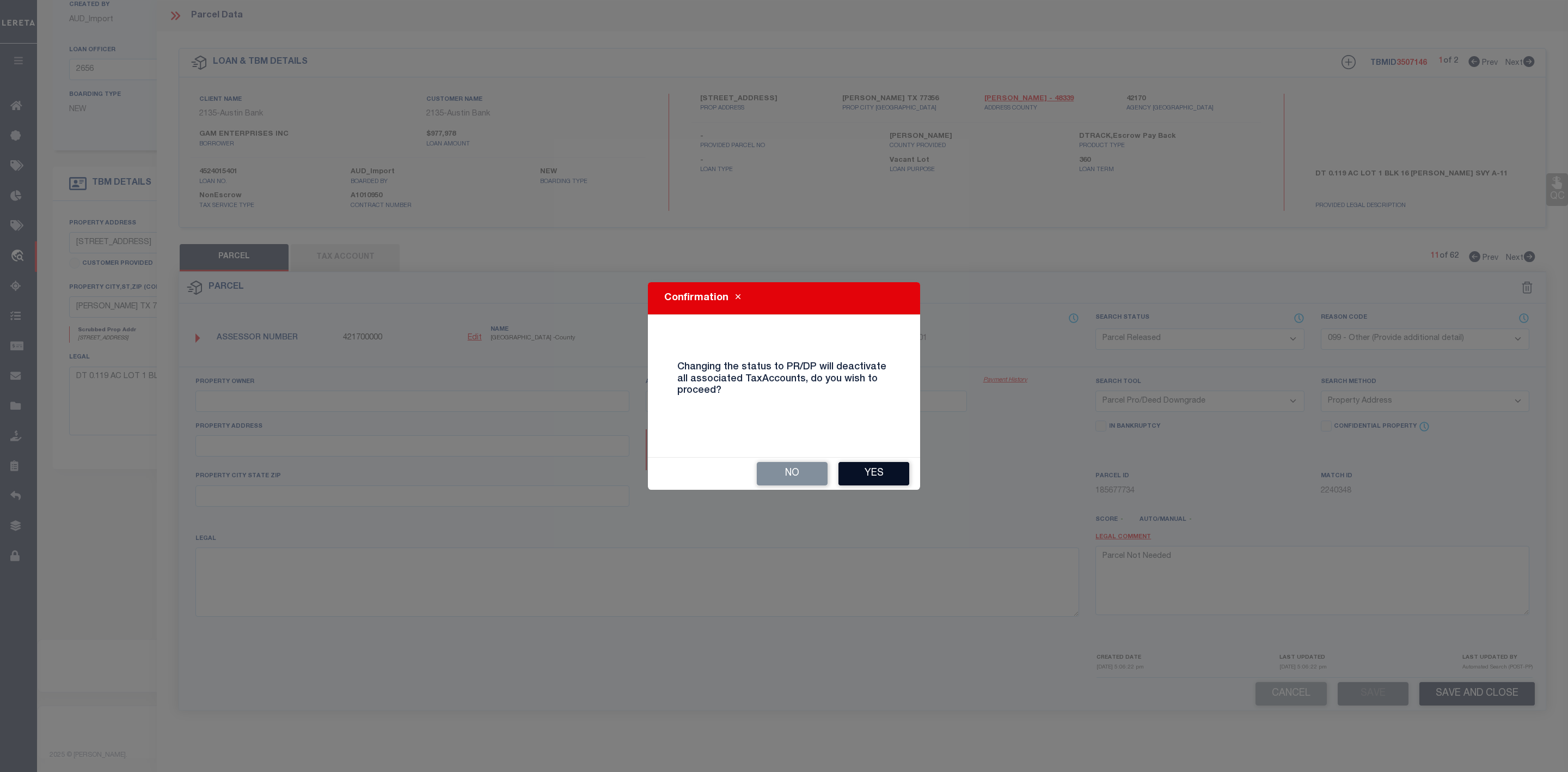
click at [875, 482] on button "Yes" at bounding box center [874, 473] width 71 height 23
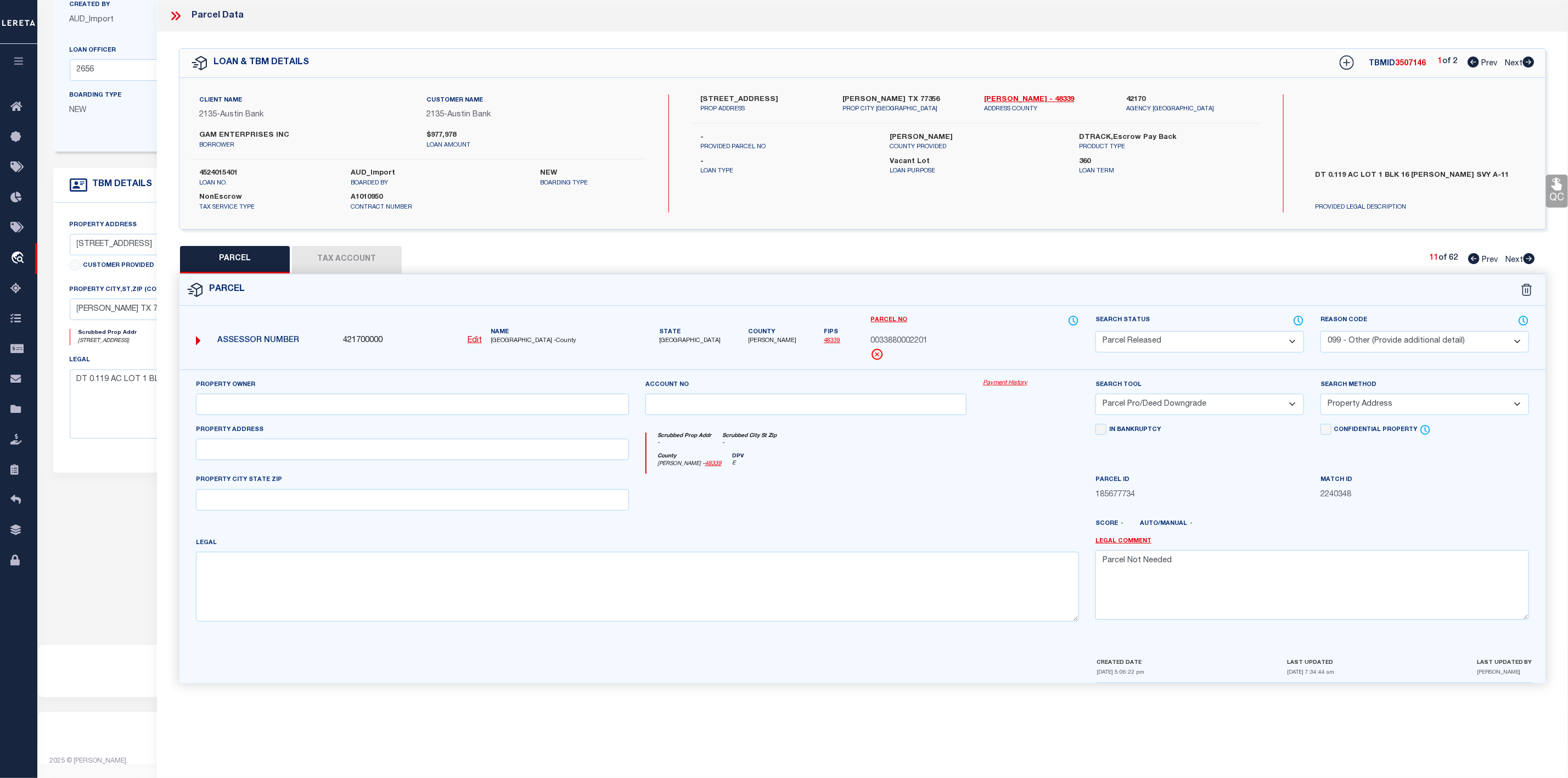
click at [1525, 258] on icon at bounding box center [1529, 258] width 11 height 11
click at [1212, 335] on select "Automated Search Bad Parcel Complete Duplicate Parcel High Dollar Reporting In …" at bounding box center [1200, 342] width 209 height 22
click at [1096, 332] on select "Automated Search Bad Parcel Complete Duplicate Parcel High Dollar Reporting In …" at bounding box center [1200, 342] width 209 height 22
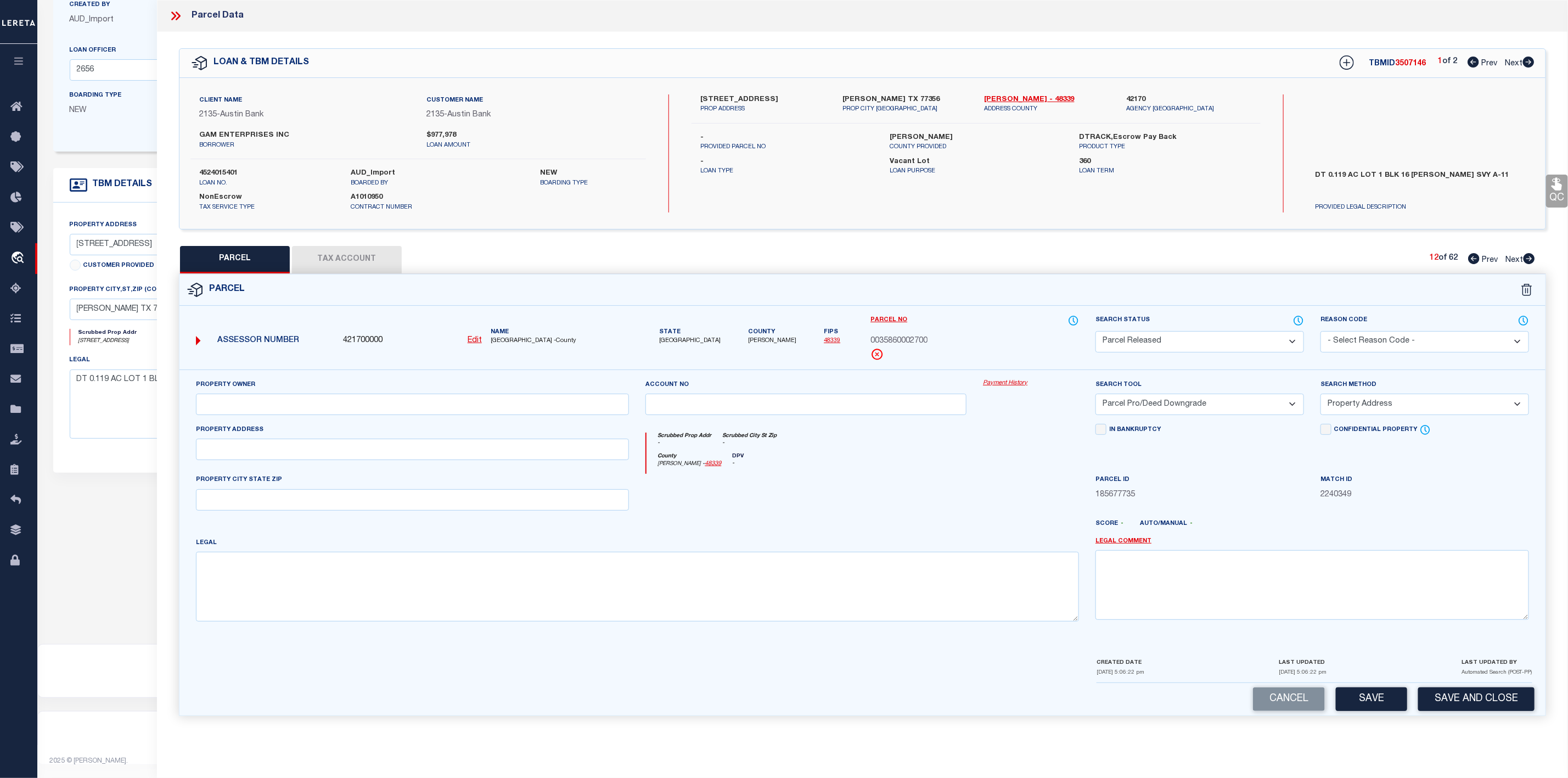
click at [1365, 346] on select "- Select Reason Code - 099 - Other (Provide additional detail) ACT - Agency Cha…" at bounding box center [1425, 342] width 209 height 22
click at [1320, 332] on select "- Select Reason Code - 099 - Other (Provide additional detail) ACT - Agency Cha…" at bounding box center [1425, 342] width 209 height 22
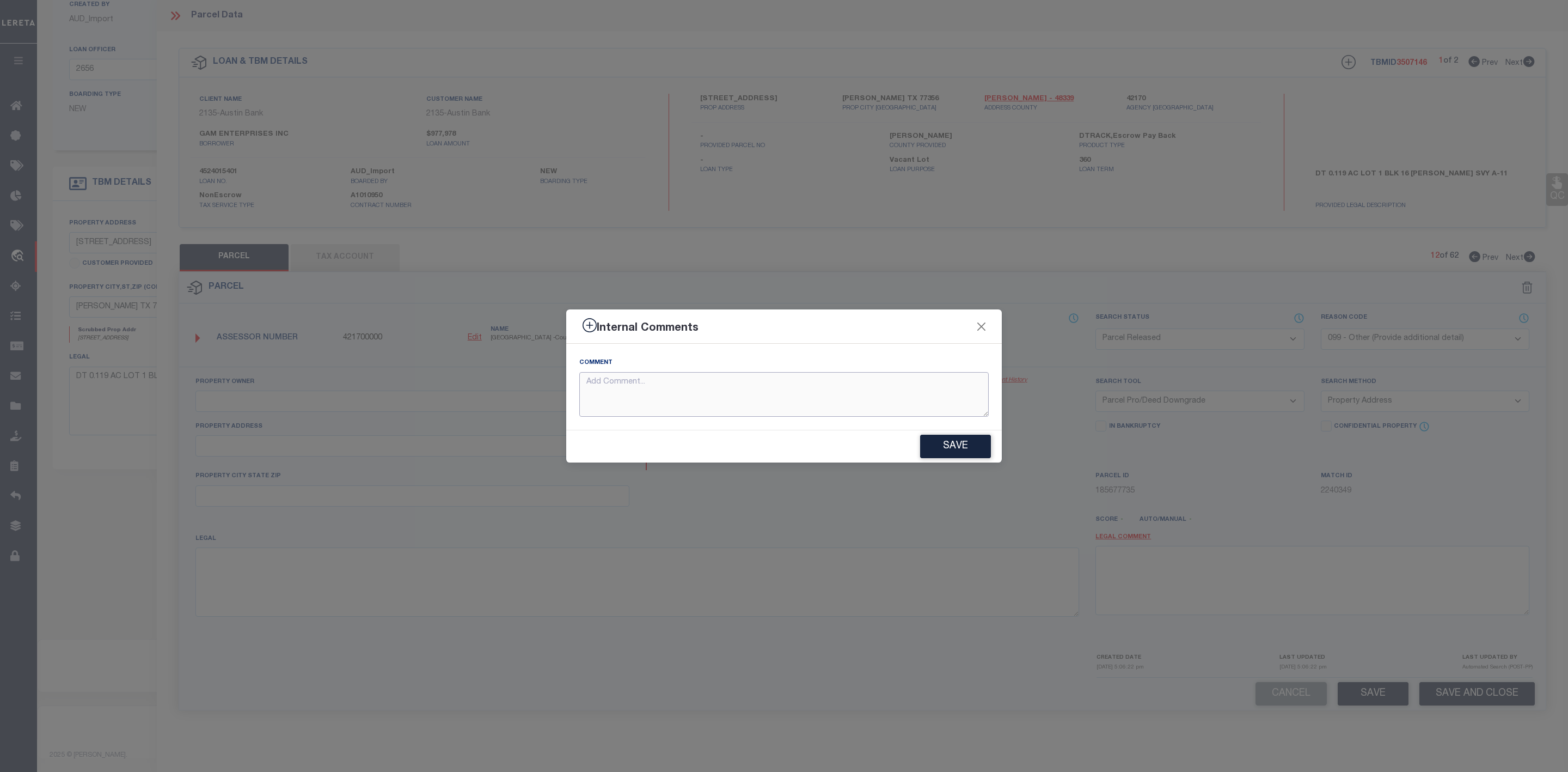
click at [765, 401] on textarea at bounding box center [784, 395] width 409 height 45
paste textarea "Parcel Not Needed"
click at [973, 454] on button "Save" at bounding box center [955, 446] width 71 height 23
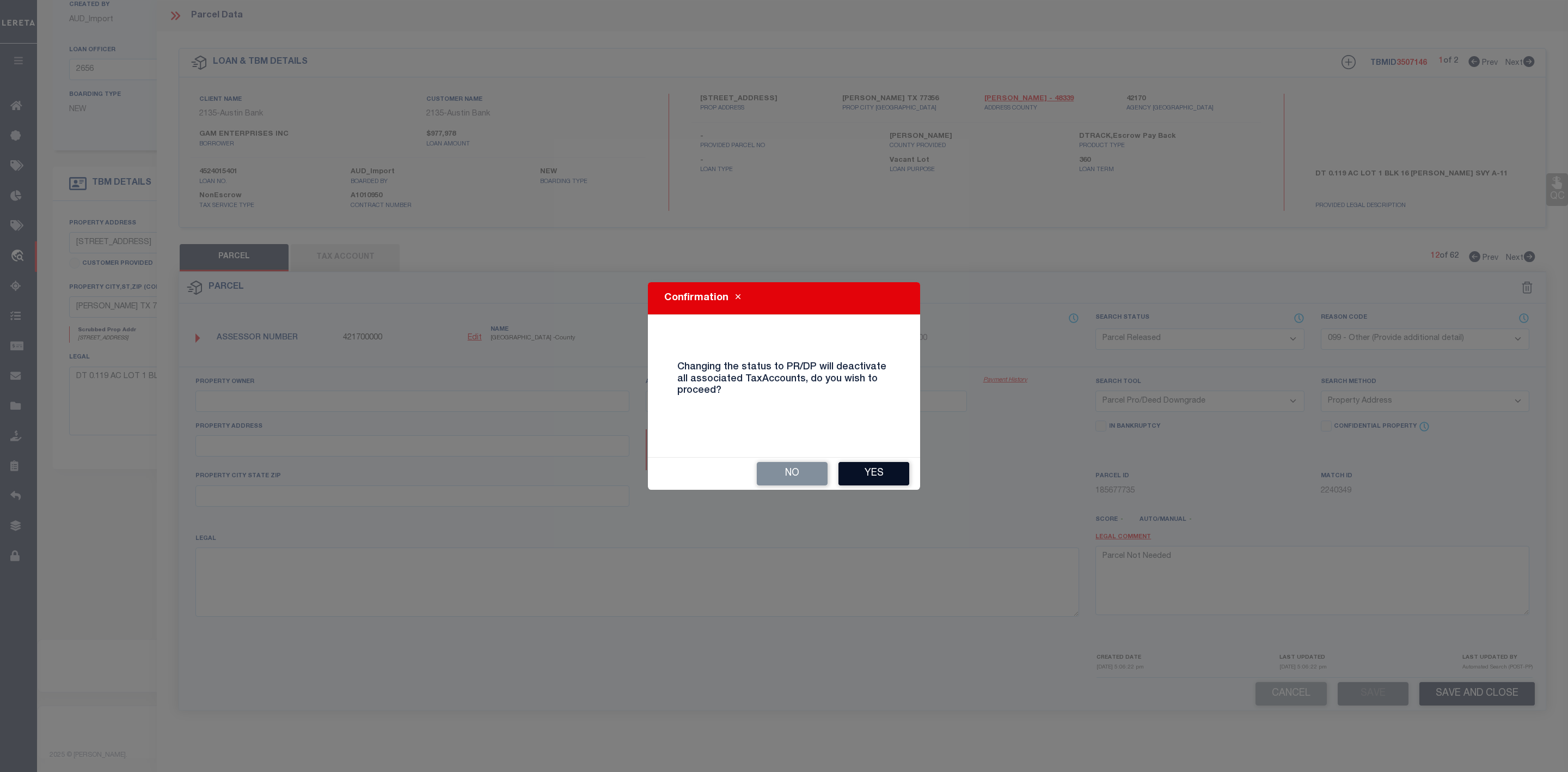
click at [867, 476] on button "Yes" at bounding box center [874, 473] width 71 height 23
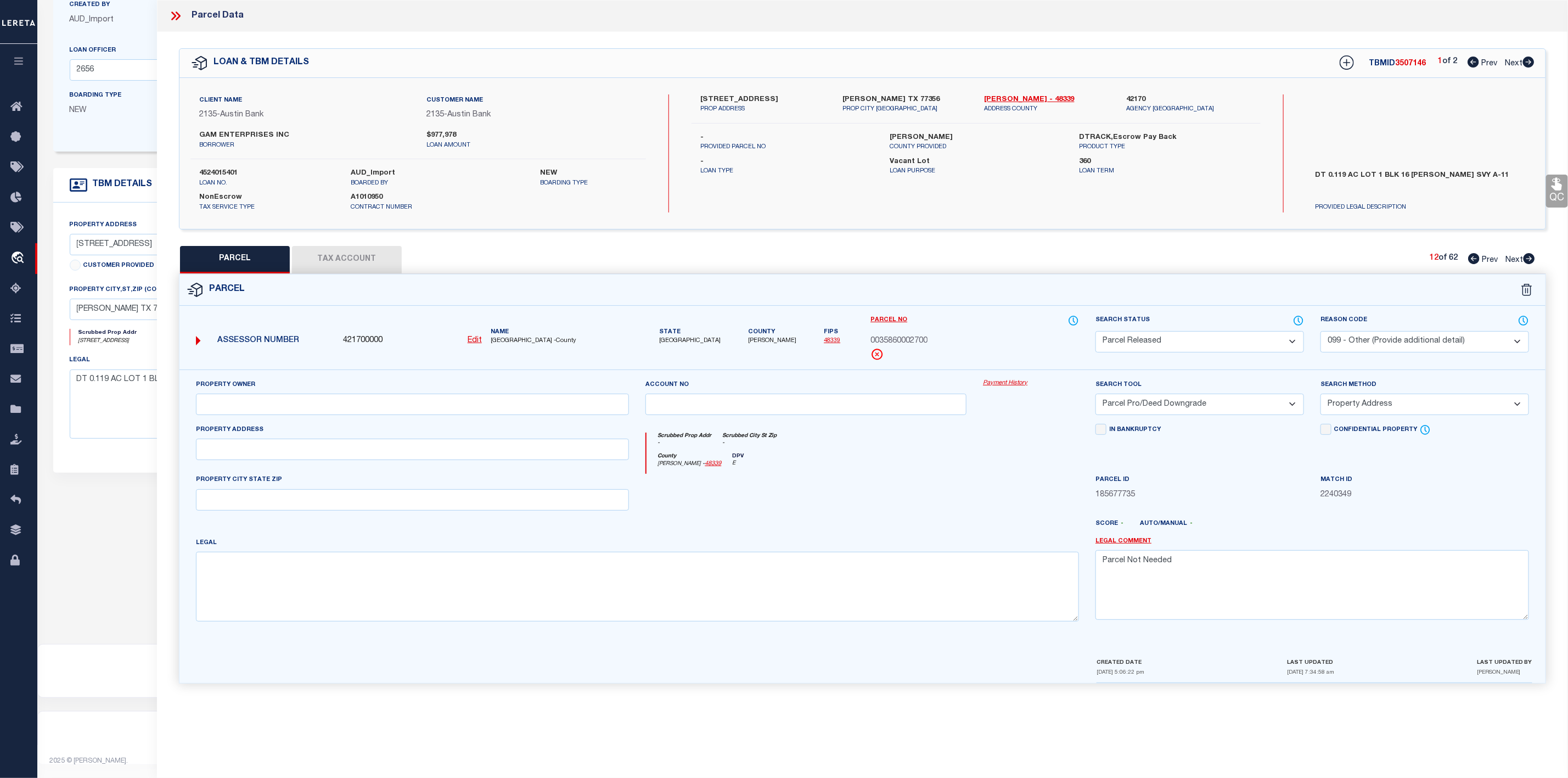
click at [1530, 259] on icon at bounding box center [1529, 258] width 11 height 11
click at [1224, 343] on select "Automated Search Bad Parcel Complete Duplicate Parcel High Dollar Reporting In …" at bounding box center [1200, 342] width 209 height 22
click at [1096, 332] on select "Automated Search Bad Parcel Complete Duplicate Parcel High Dollar Reporting In …" at bounding box center [1200, 342] width 209 height 22
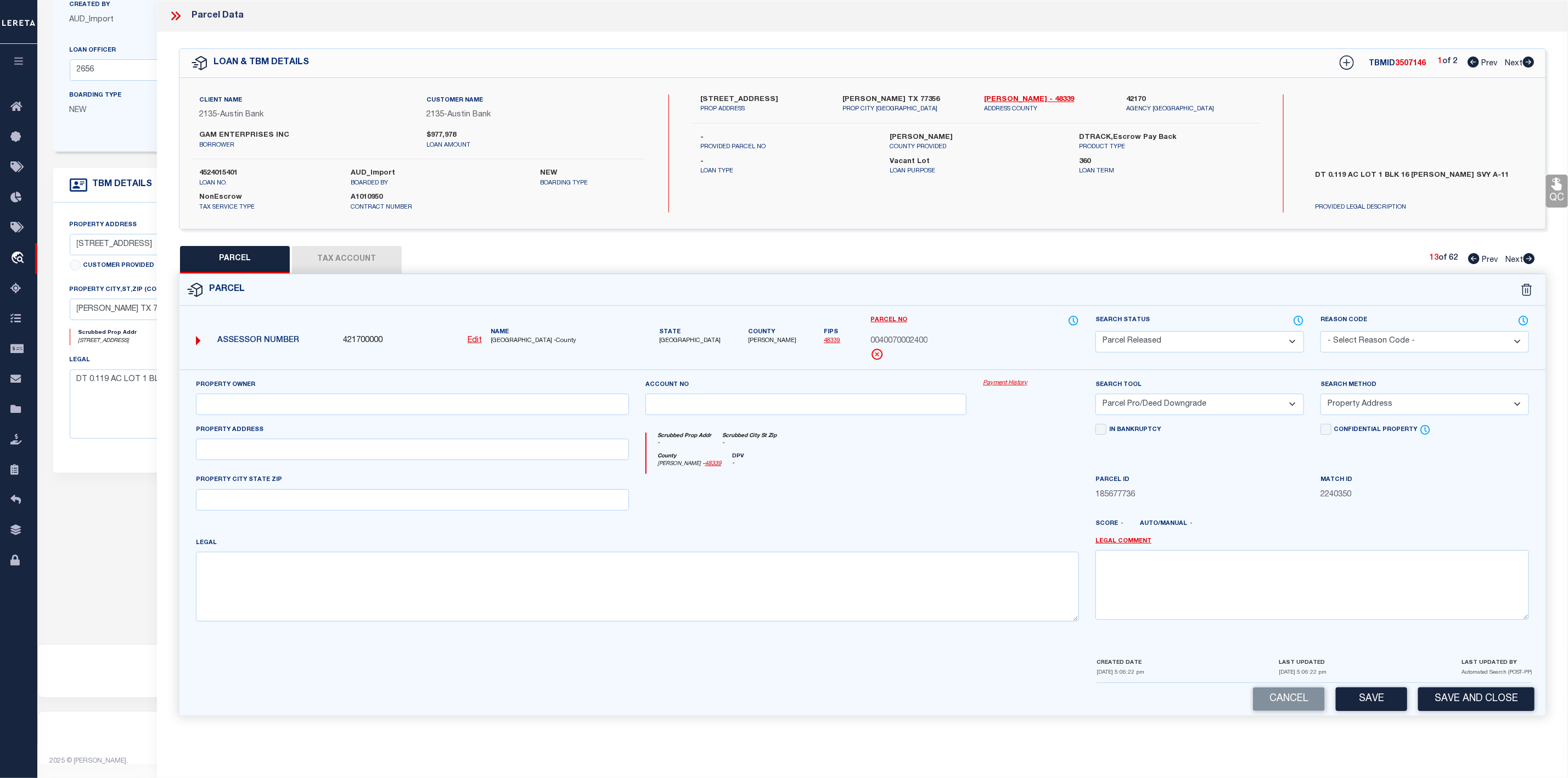
click at [1415, 335] on select "- Select Reason Code - 099 - Other (Provide additional detail) ACT - Agency Cha…" at bounding box center [1425, 342] width 209 height 22
click at [1320, 332] on select "- Select Reason Code - 099 - Other (Provide additional detail) ACT - Agency Cha…" at bounding box center [1425, 342] width 209 height 22
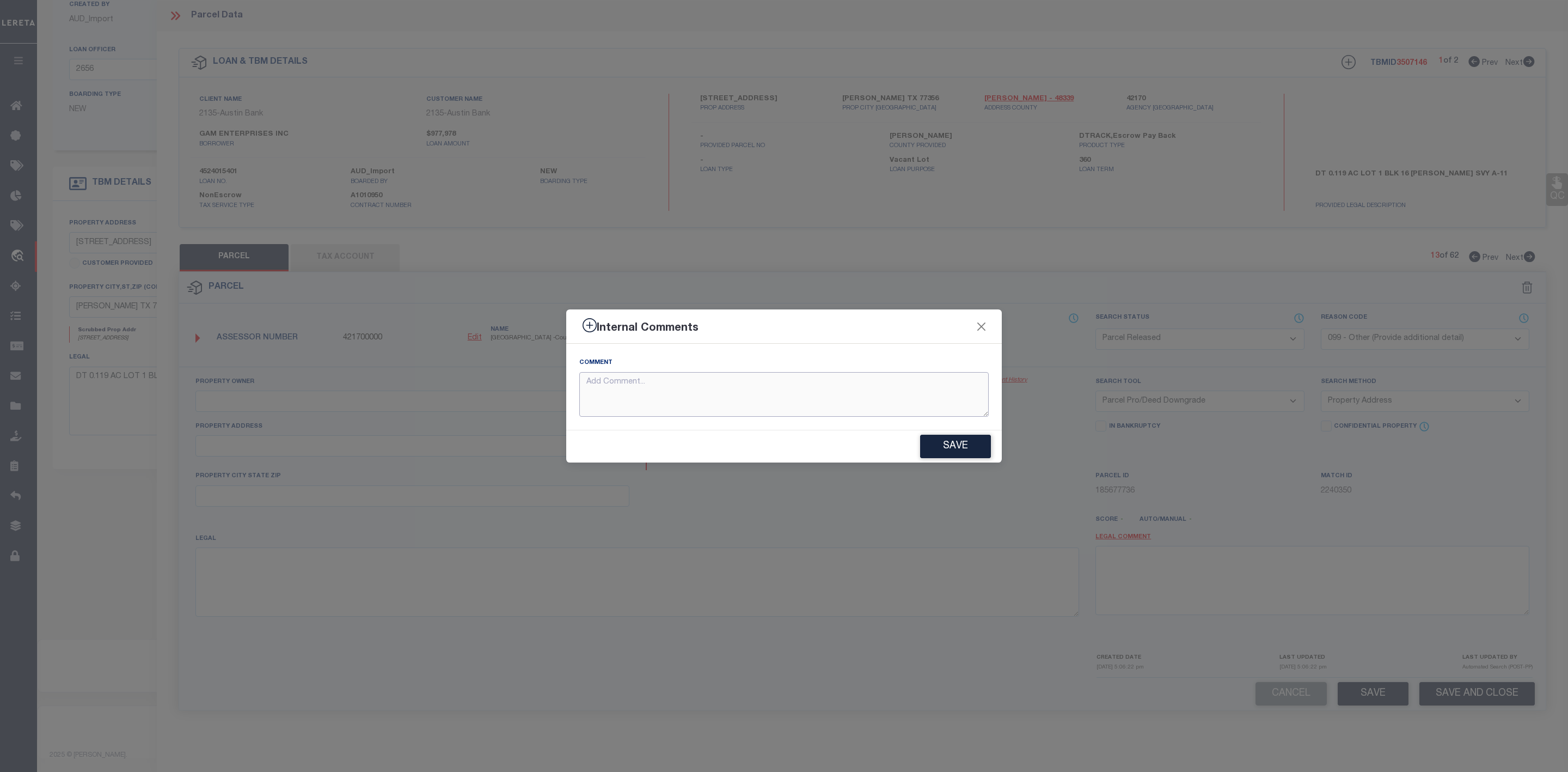
click at [914, 396] on textarea at bounding box center [784, 395] width 409 height 45
paste textarea "Parcel Not Needed"
click at [933, 446] on button "Save" at bounding box center [955, 446] width 71 height 23
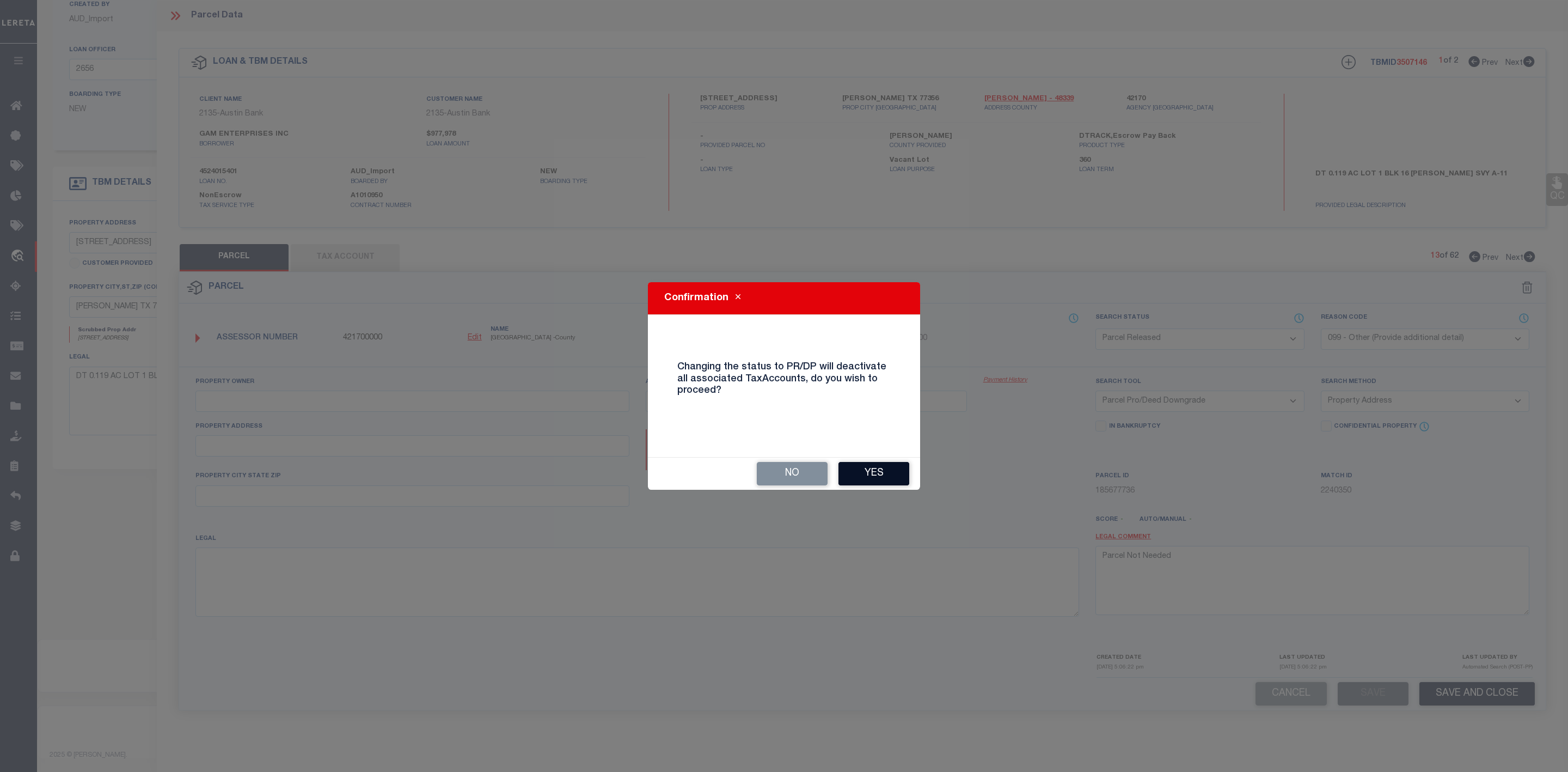
click at [872, 474] on button "Yes" at bounding box center [874, 473] width 71 height 23
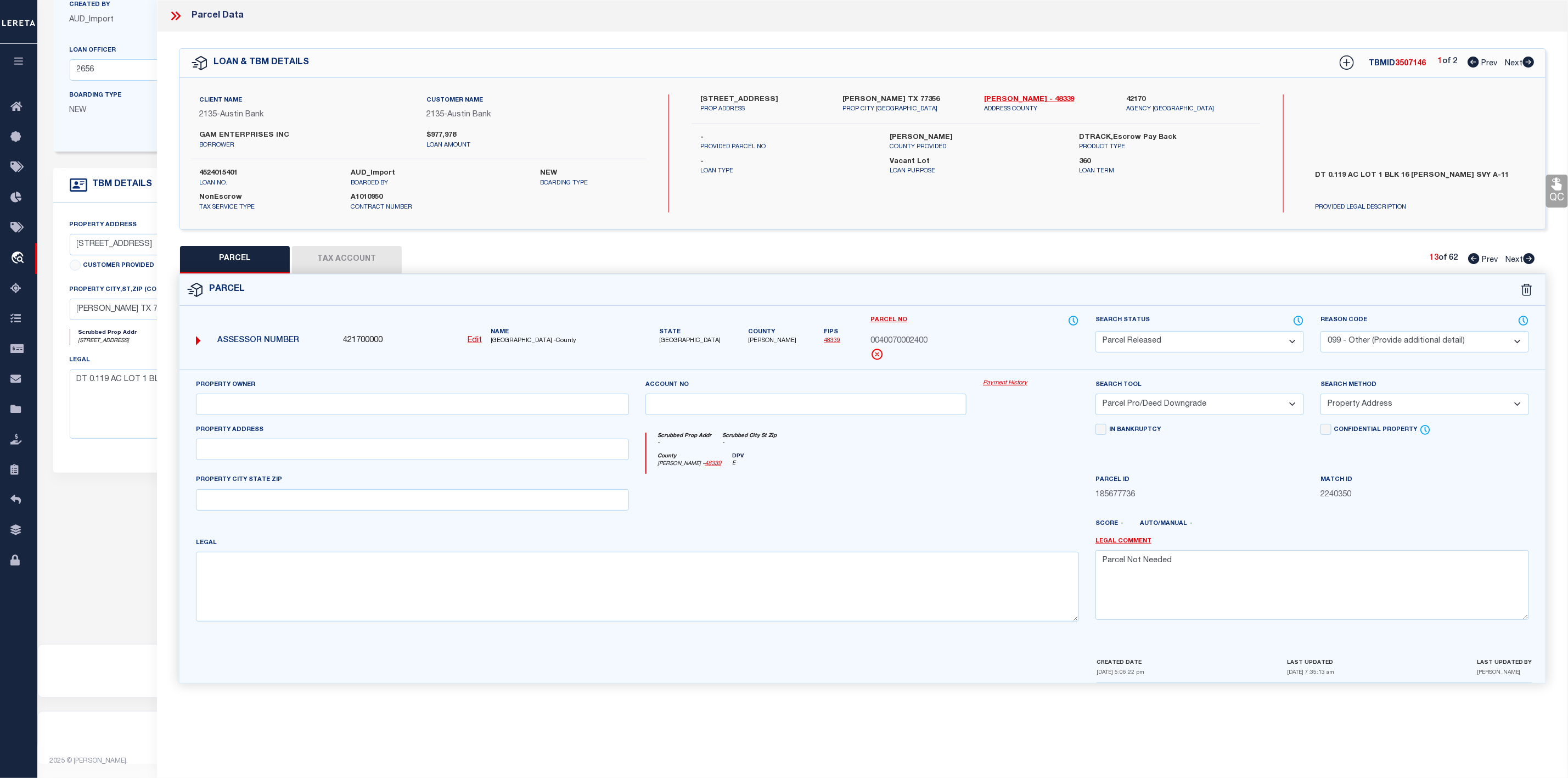
click at [1540, 256] on div "PARCEL Tax Account 13 of 62 Prev Next" at bounding box center [862, 259] width 1367 height 27
click at [1525, 257] on icon at bounding box center [1529, 258] width 11 height 11
click at [1187, 341] on select "Automated Search Bad Parcel Complete Duplicate Parcel High Dollar Reporting In …" at bounding box center [1200, 342] width 209 height 22
click at [1096, 332] on select "Automated Search Bad Parcel Complete Duplicate Parcel High Dollar Reporting In …" at bounding box center [1200, 342] width 209 height 22
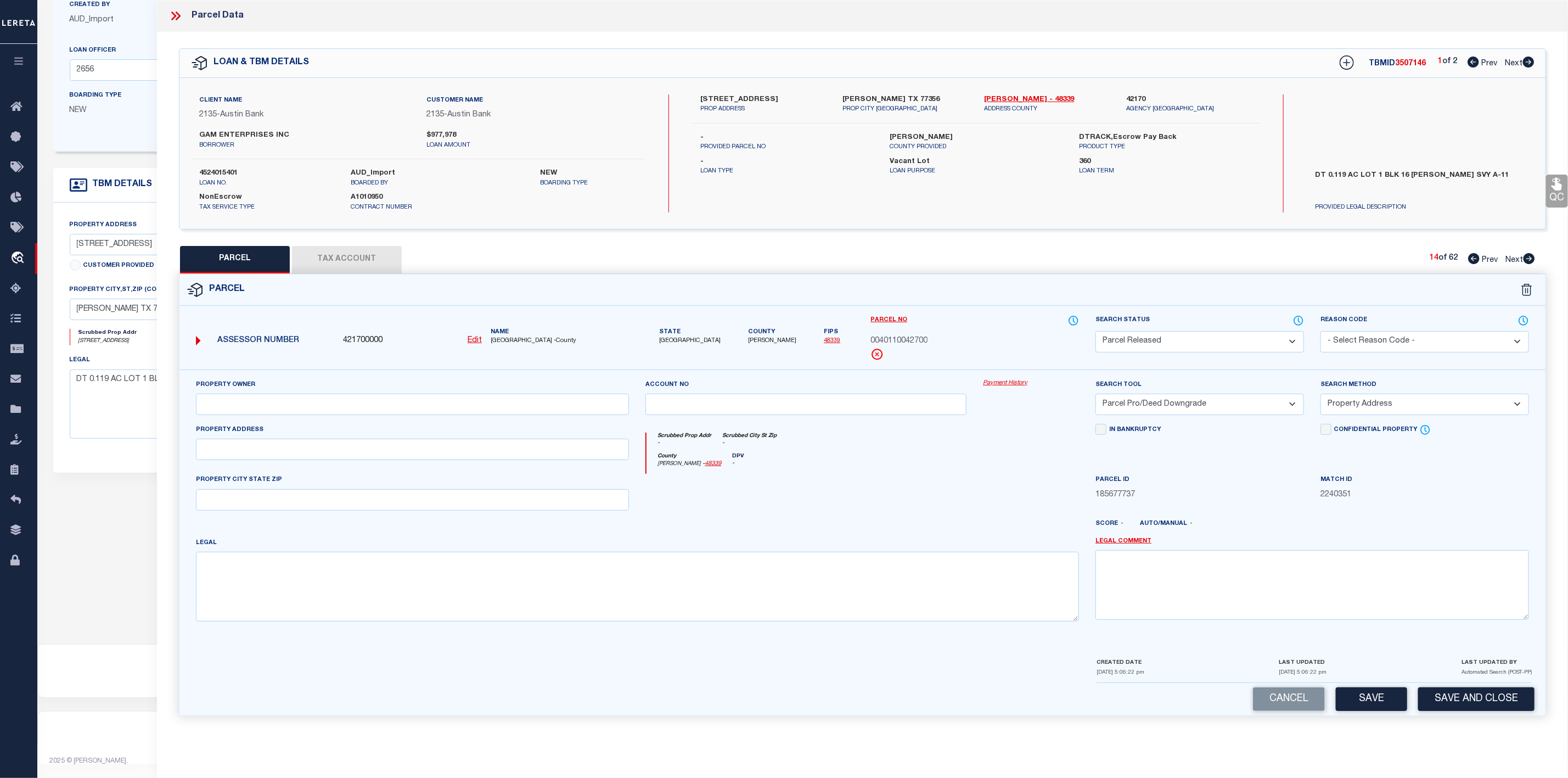
click at [1367, 341] on select "- Select Reason Code - 099 - Other (Provide additional detail) ACT - Agency Cha…" at bounding box center [1425, 342] width 209 height 22
click at [1320, 332] on select "- Select Reason Code - 099 - Other (Provide additional detail) ACT - Agency Cha…" at bounding box center [1425, 342] width 209 height 22
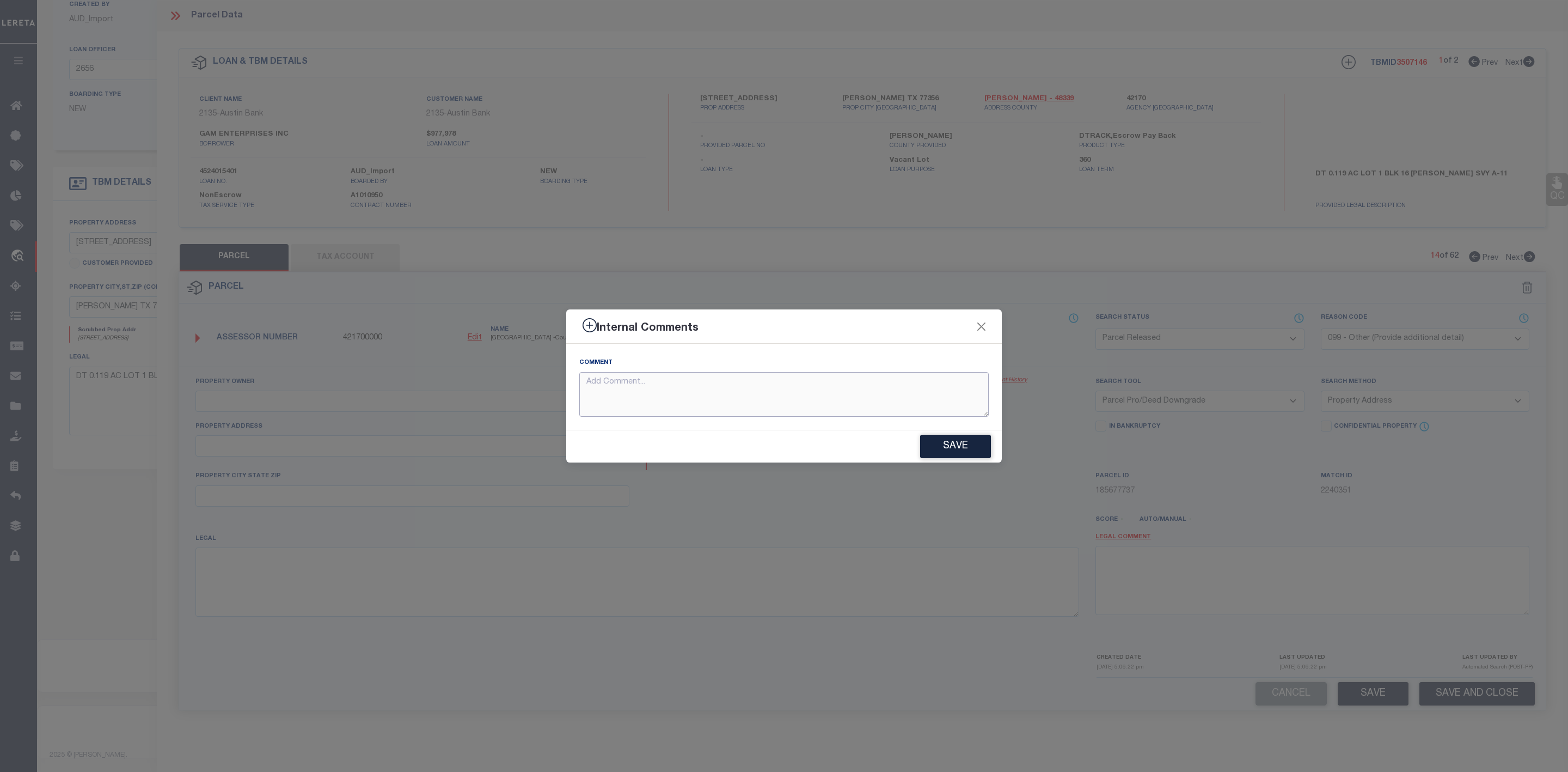
click at [715, 388] on textarea at bounding box center [784, 395] width 409 height 45
paste textarea "Parcel Not Needed"
click at [967, 448] on button "Save" at bounding box center [955, 446] width 71 height 23
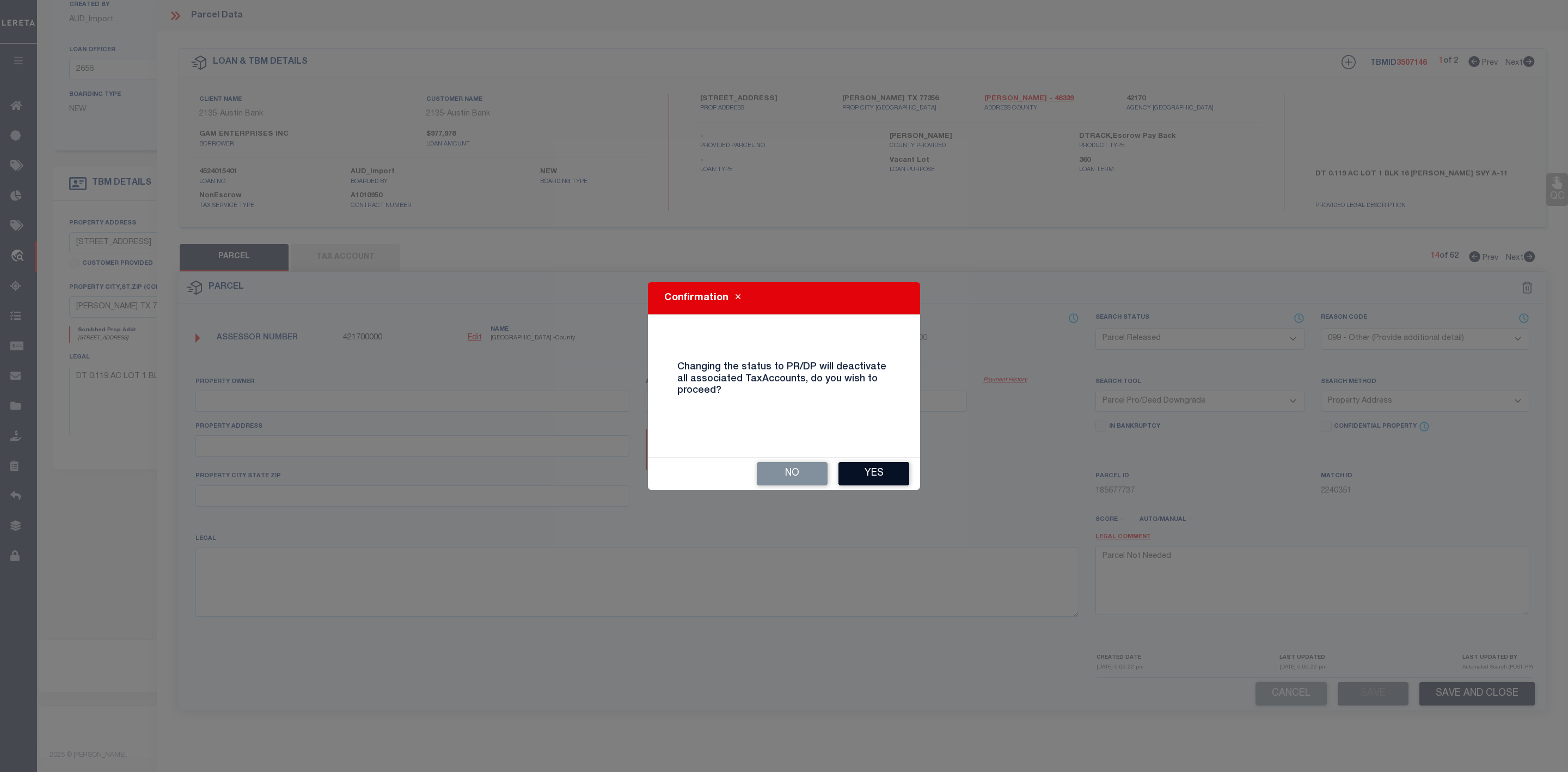
click at [869, 471] on button "Yes" at bounding box center [874, 473] width 71 height 23
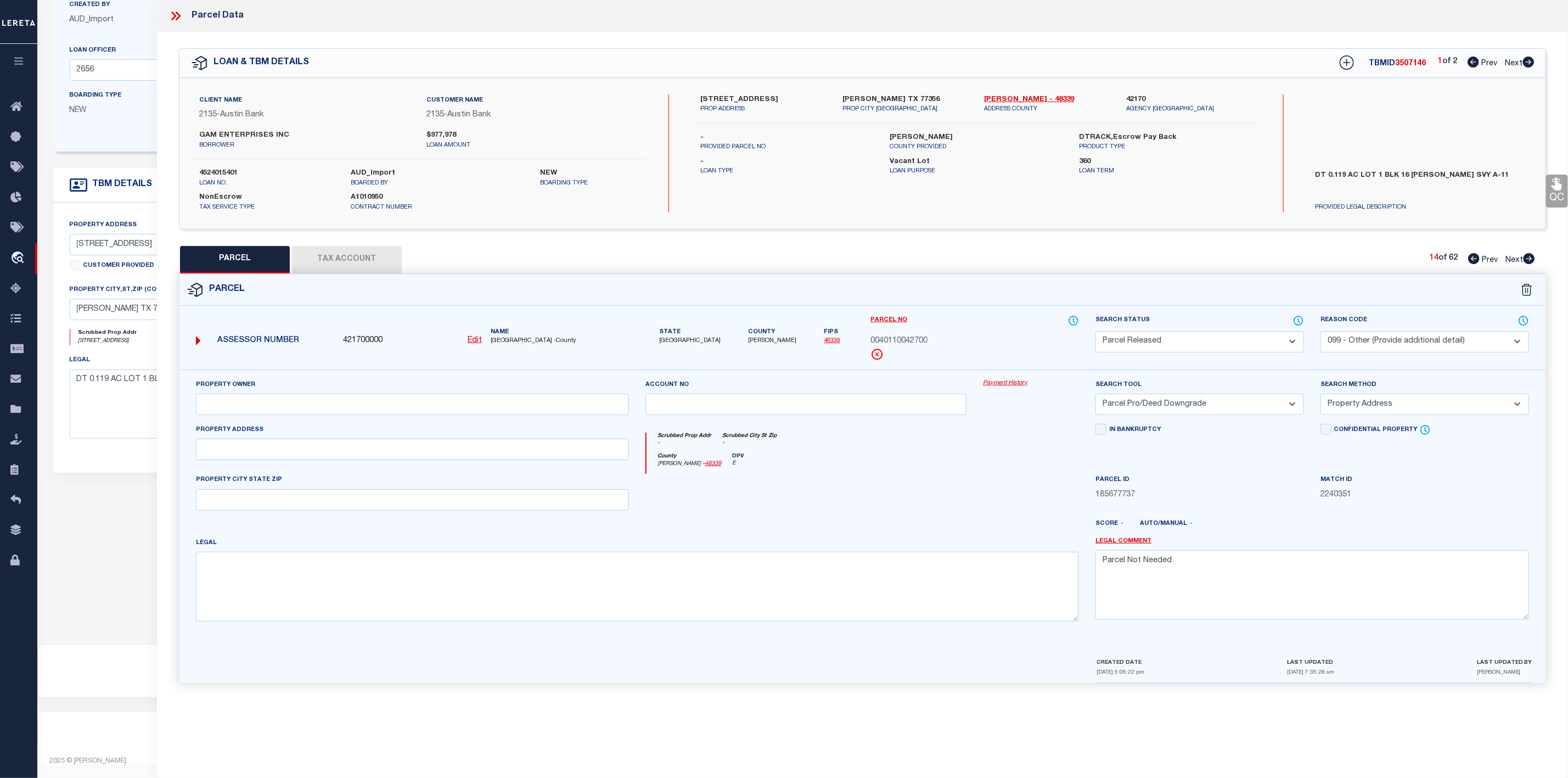
click at [1530, 257] on icon at bounding box center [1529, 258] width 11 height 11
click at [1237, 332] on select "Automated Search Bad Parcel Complete Duplicate Parcel High Dollar Reporting In …" at bounding box center [1200, 342] width 209 height 22
click at [1096, 332] on select "Automated Search Bad Parcel Complete Duplicate Parcel High Dollar Reporting In …" at bounding box center [1200, 342] width 209 height 22
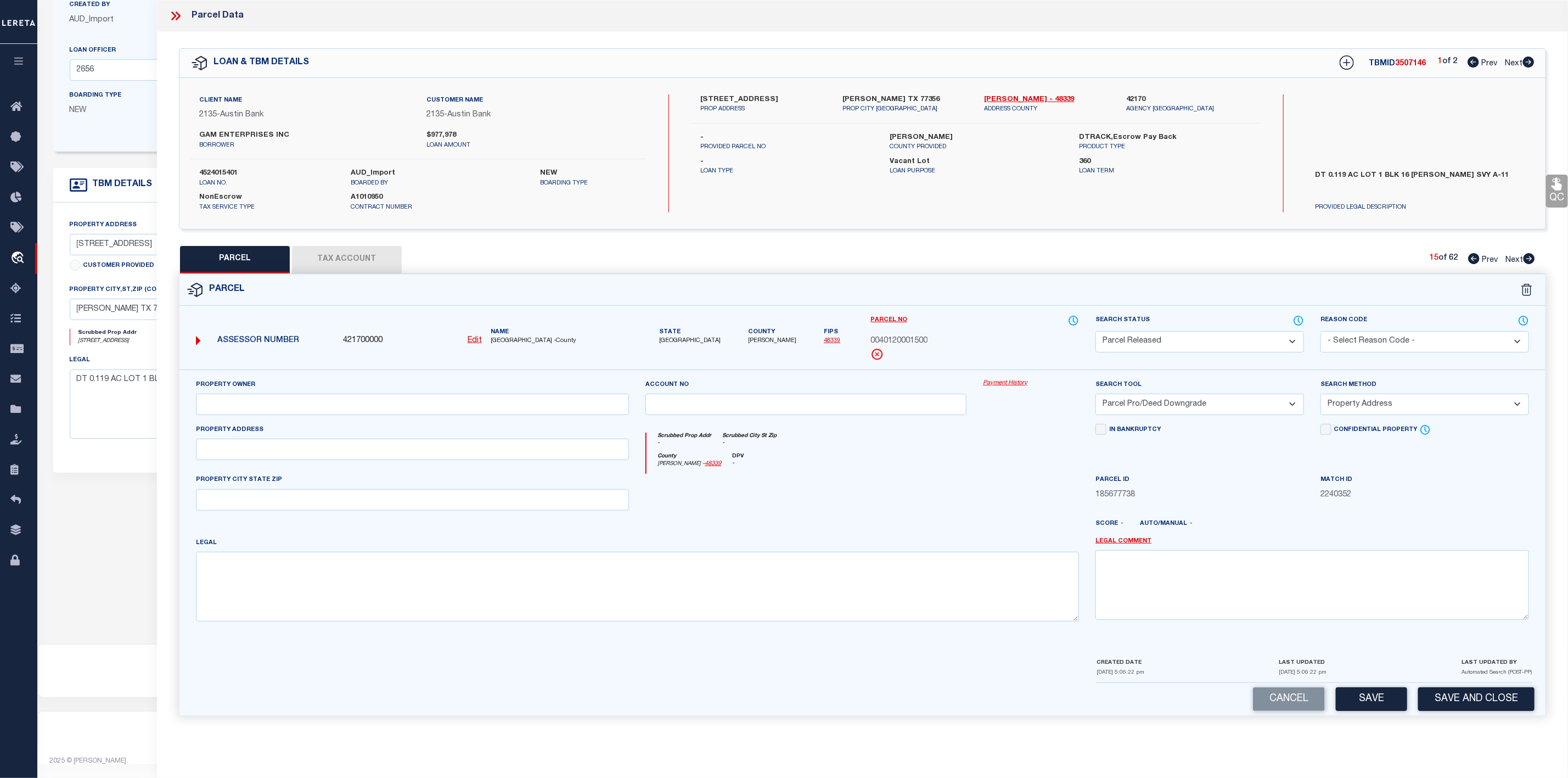
click at [1371, 337] on select "- Select Reason Code - 099 - Other (Provide additional detail) ACT - Agency Cha…" at bounding box center [1425, 342] width 209 height 22
click at [1320, 332] on select "- Select Reason Code - 099 - Other (Provide additional detail) ACT - Agency Cha…" at bounding box center [1425, 342] width 209 height 22
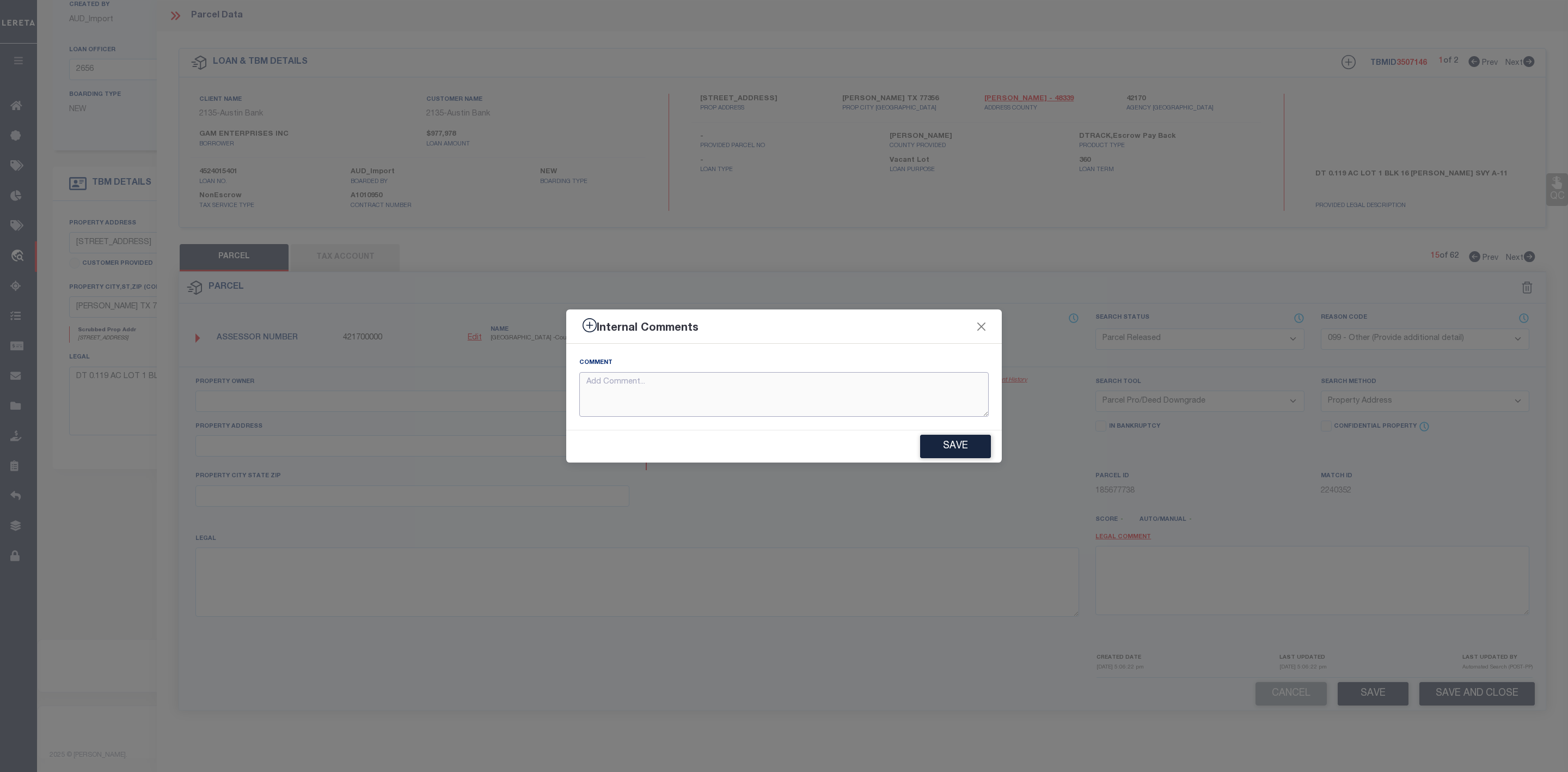
click at [830, 393] on textarea at bounding box center [784, 395] width 409 height 45
paste textarea "Parcel Not Needed"
click at [948, 443] on button "Save" at bounding box center [955, 446] width 71 height 23
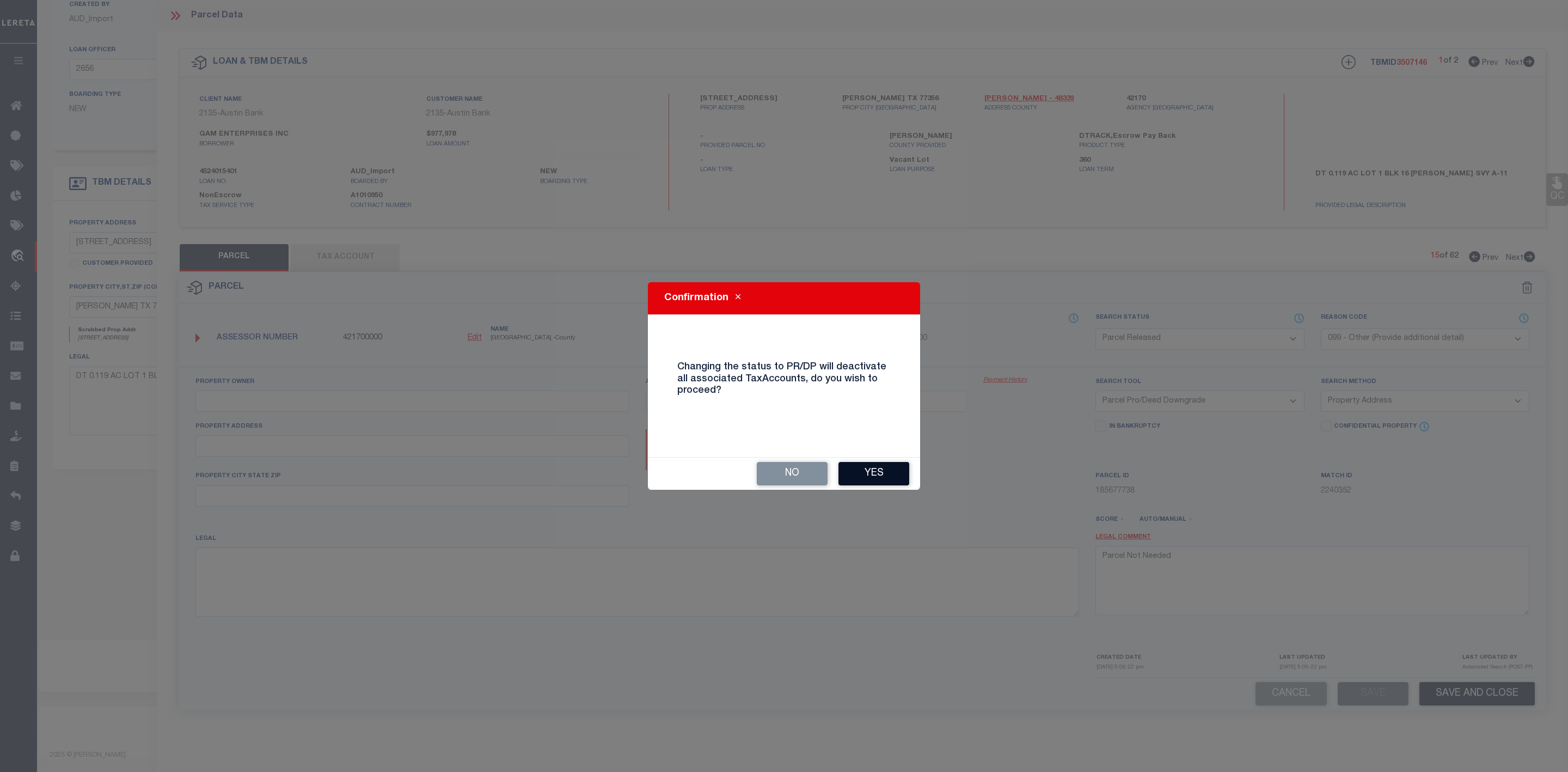
click at [876, 468] on button "Yes" at bounding box center [874, 473] width 71 height 23
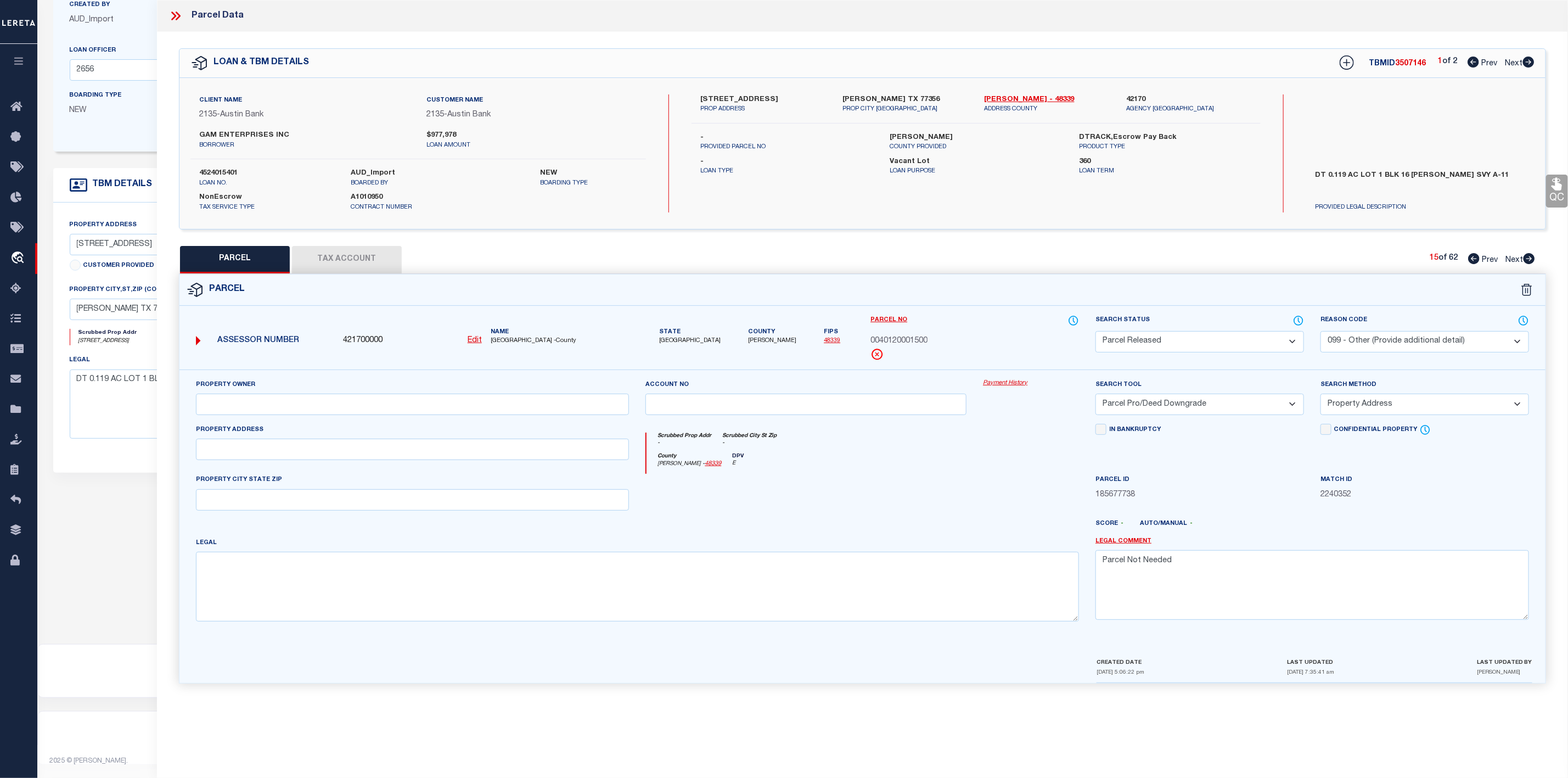
click at [1530, 259] on icon at bounding box center [1529, 258] width 11 height 11
click at [1140, 343] on select "Automated Search Bad Parcel Complete Duplicate Parcel High Dollar Reporting In …" at bounding box center [1200, 342] width 209 height 22
click at [1096, 332] on select "Automated Search Bad Parcel Complete Duplicate Parcel High Dollar Reporting In …" at bounding box center [1200, 342] width 209 height 22
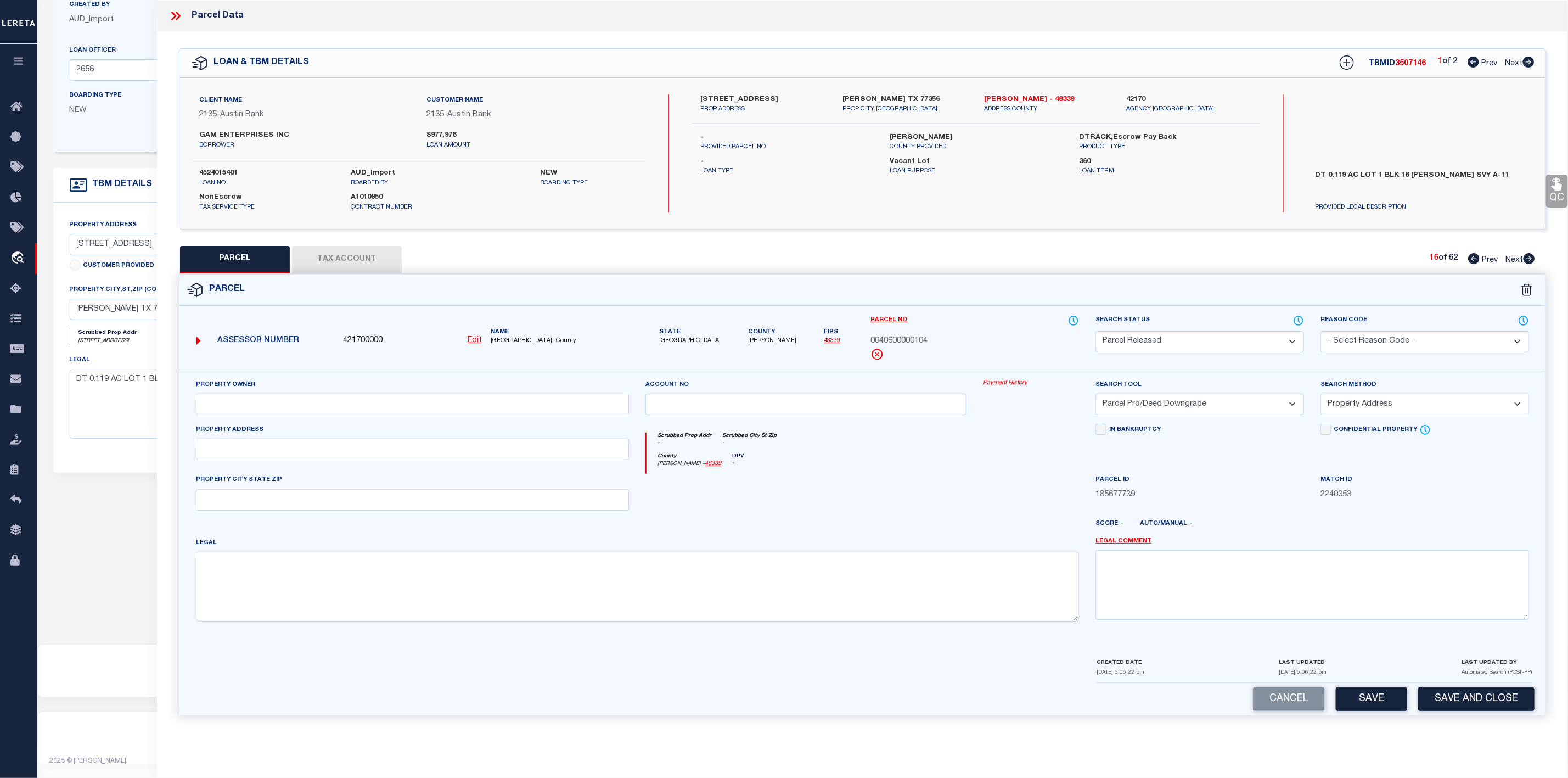
click at [1372, 336] on select "- Select Reason Code - 099 - Other (Provide additional detail) ACT - Agency Cha…" at bounding box center [1425, 342] width 209 height 22
click at [1320, 332] on select "- Select Reason Code - 099 - Other (Provide additional detail) ACT - Agency Cha…" at bounding box center [1425, 342] width 209 height 22
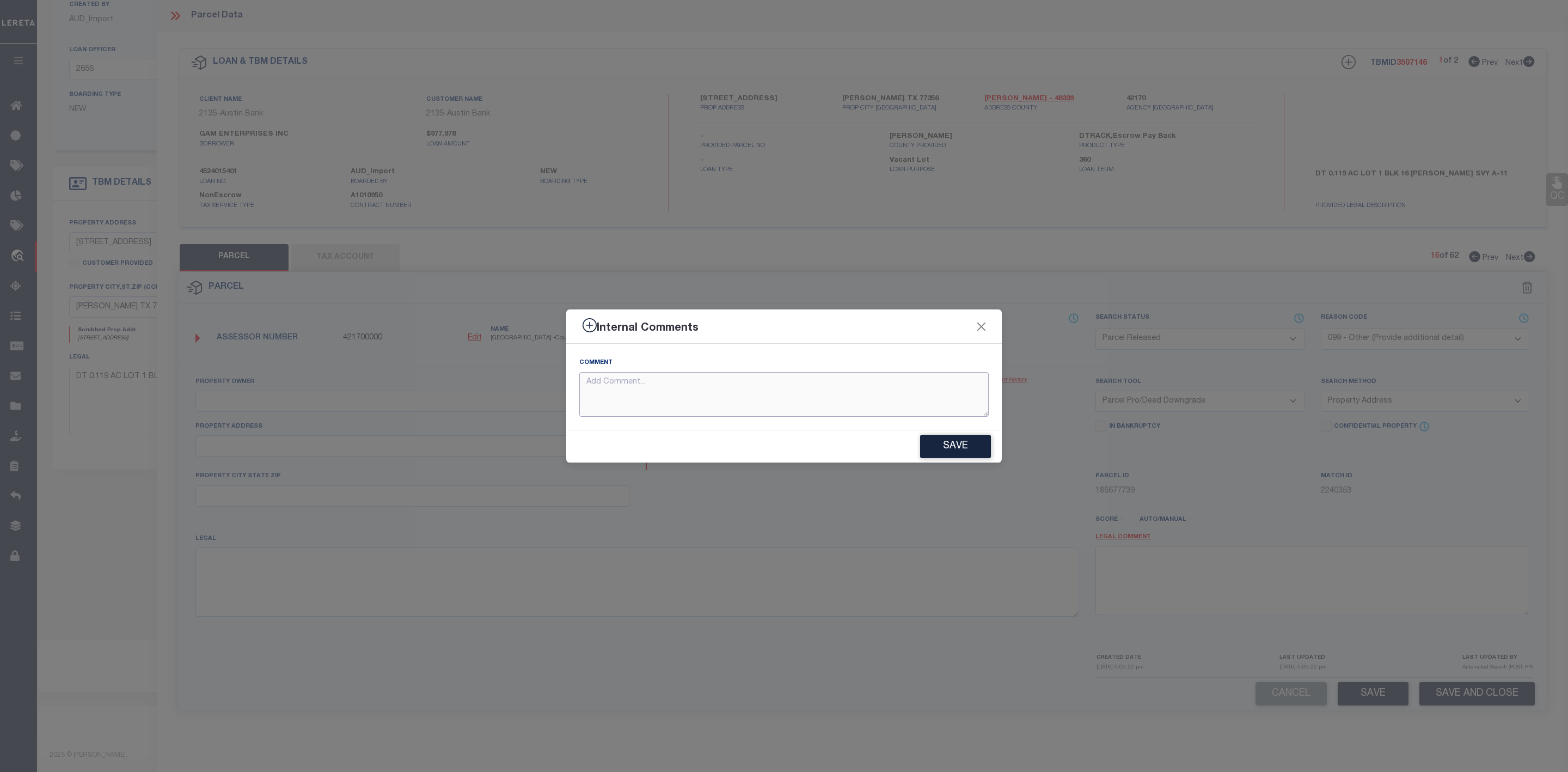
click at [876, 402] on textarea at bounding box center [784, 395] width 409 height 45
paste textarea "Parcel Not Needed"
click at [954, 446] on button "Save" at bounding box center [955, 446] width 71 height 23
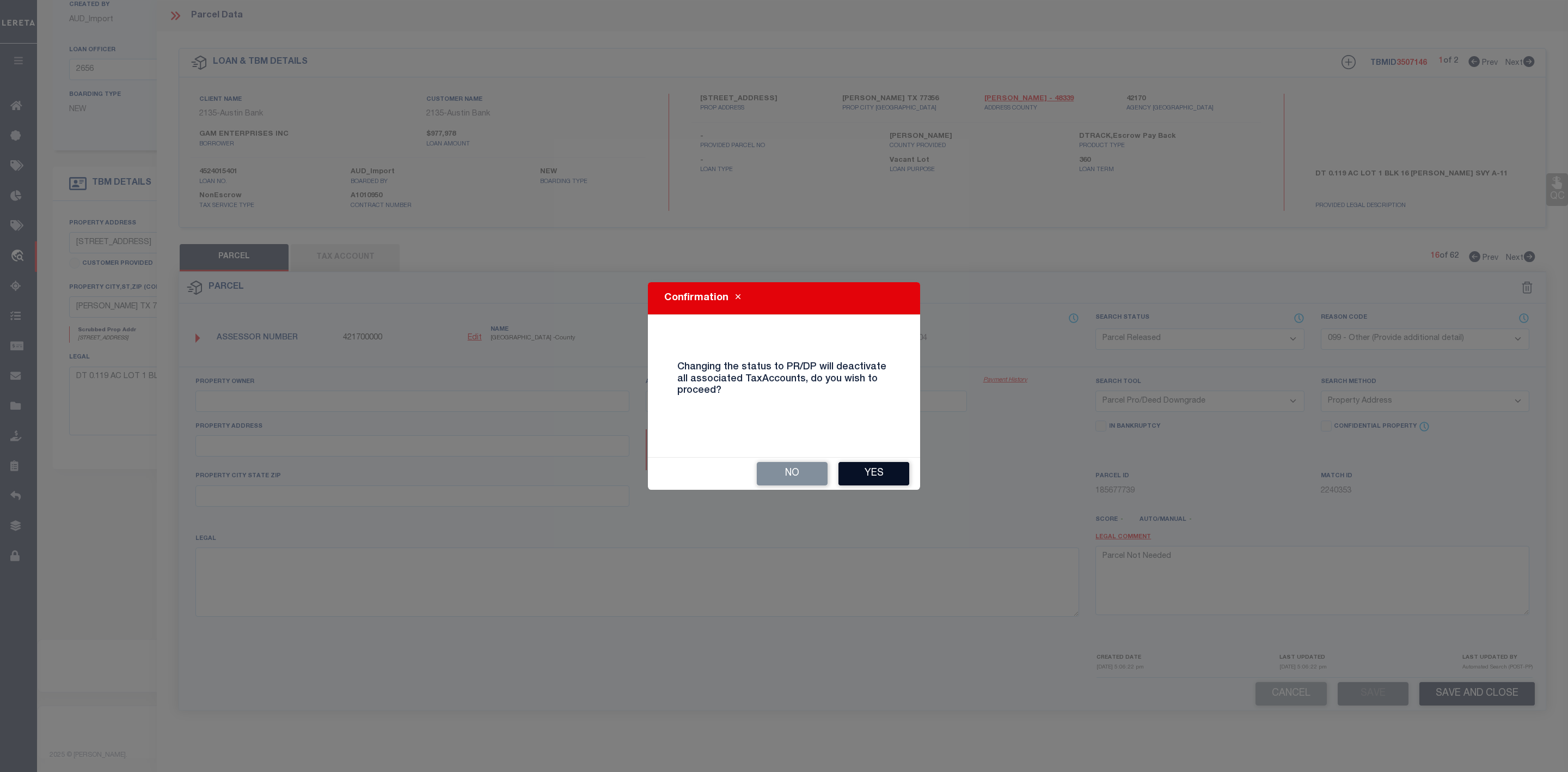
click at [887, 469] on button "Yes" at bounding box center [874, 473] width 71 height 23
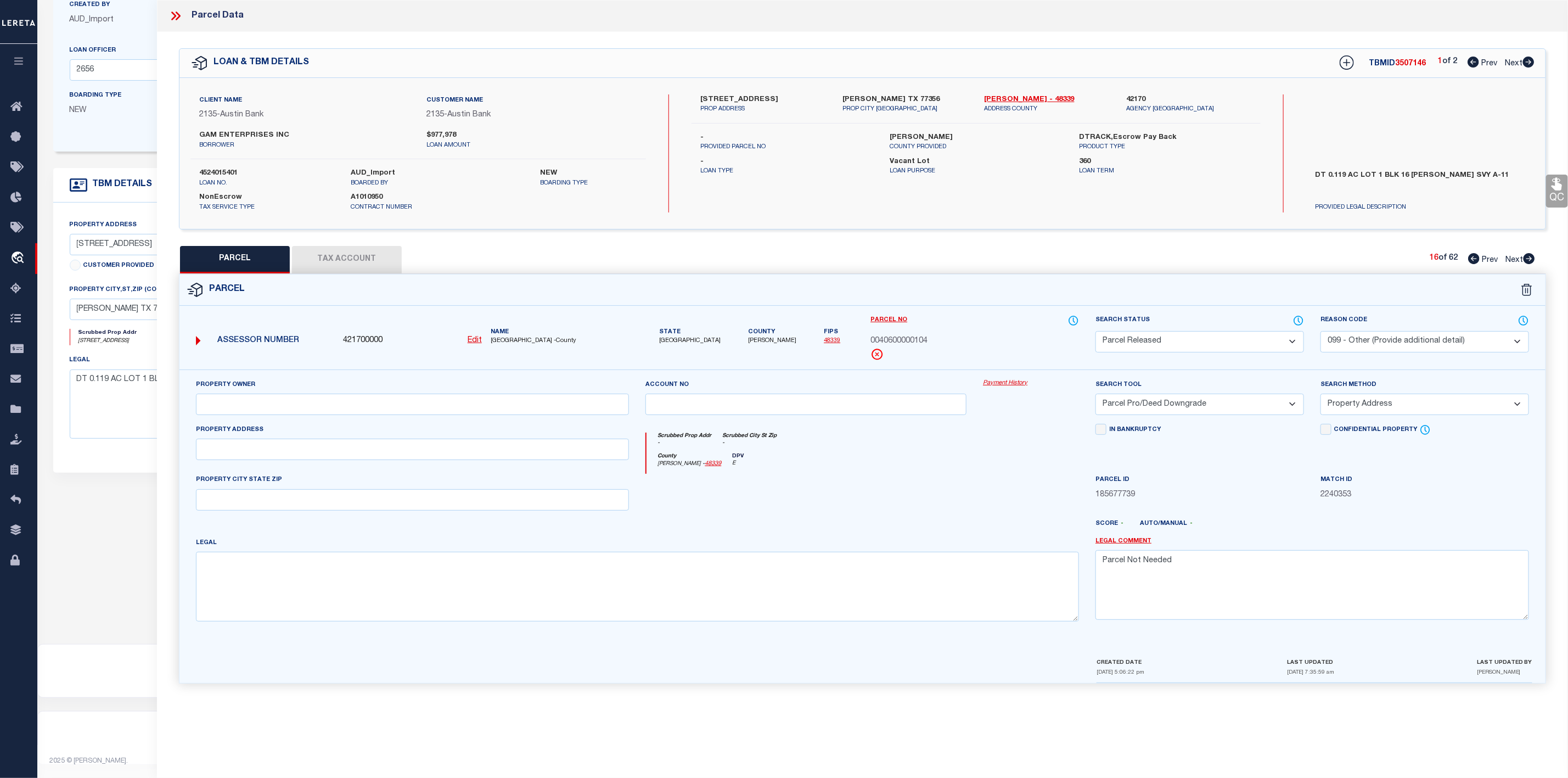
click at [1534, 255] on icon at bounding box center [1529, 258] width 12 height 11
click at [1187, 343] on select "Automated Search Bad Parcel Complete Duplicate Parcel High Dollar Reporting In …" at bounding box center [1200, 342] width 209 height 22
click at [1096, 332] on select "Automated Search Bad Parcel Complete Duplicate Parcel High Dollar Reporting In …" at bounding box center [1200, 342] width 209 height 22
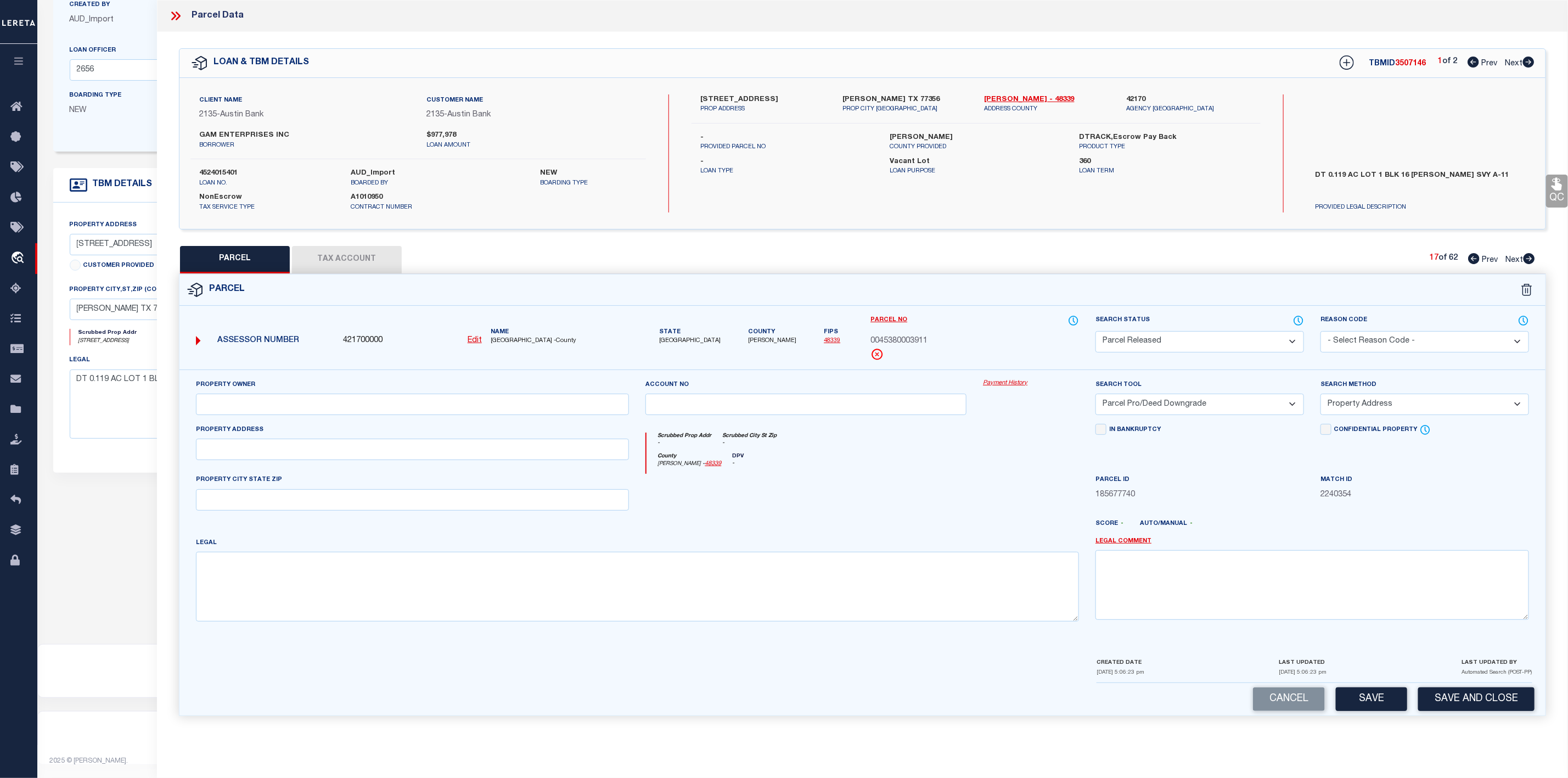
click at [1381, 334] on select "- Select Reason Code - 099 - Other (Provide additional detail) ACT - Agency Cha…" at bounding box center [1425, 342] width 209 height 22
click at [1320, 332] on select "- Select Reason Code - 099 - Other (Provide additional detail) ACT - Agency Cha…" at bounding box center [1425, 342] width 209 height 22
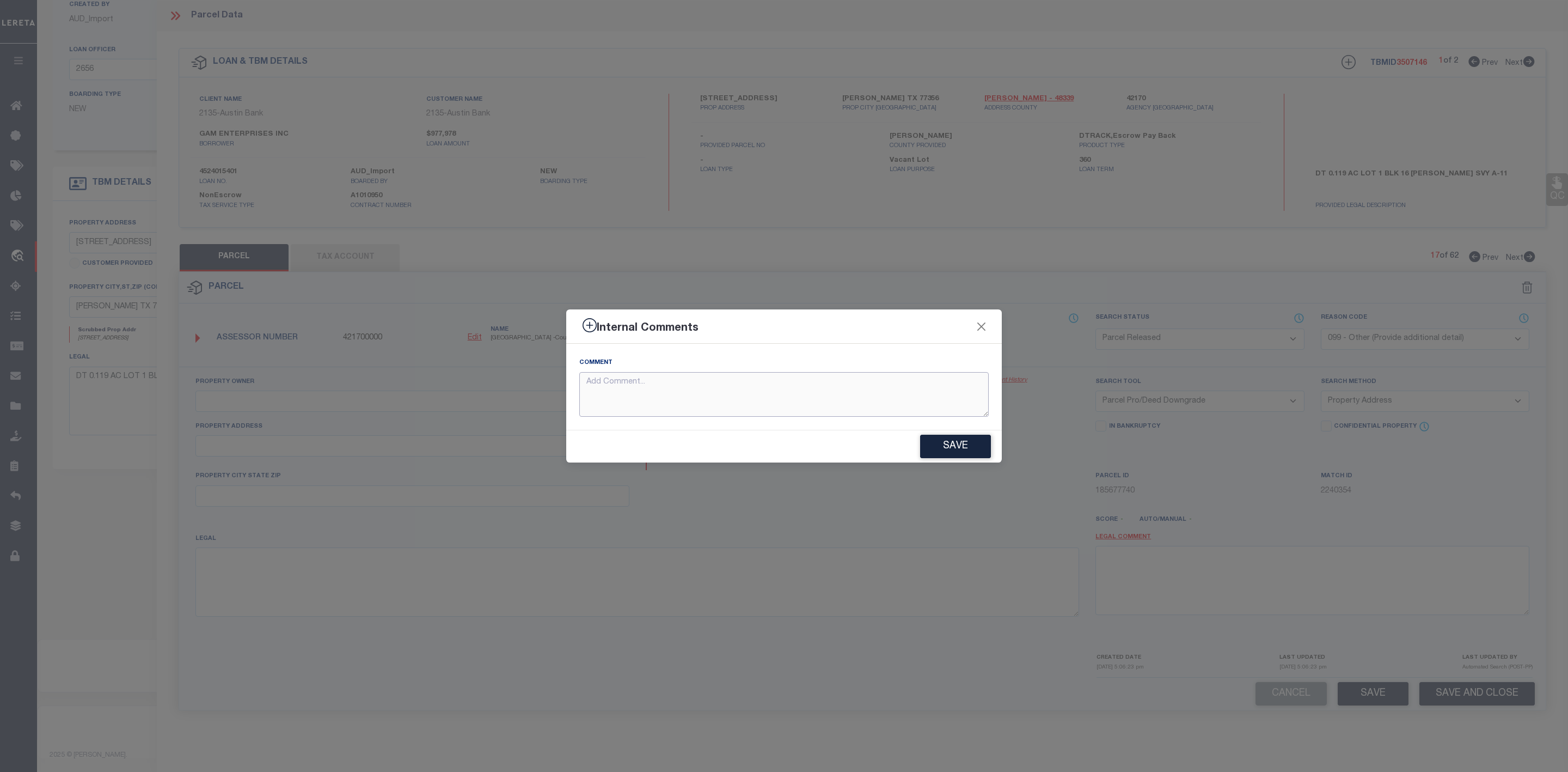
click at [895, 412] on textarea at bounding box center [784, 395] width 409 height 45
paste textarea "Parcel Not Needed"
click at [952, 447] on button "Save" at bounding box center [955, 446] width 71 height 23
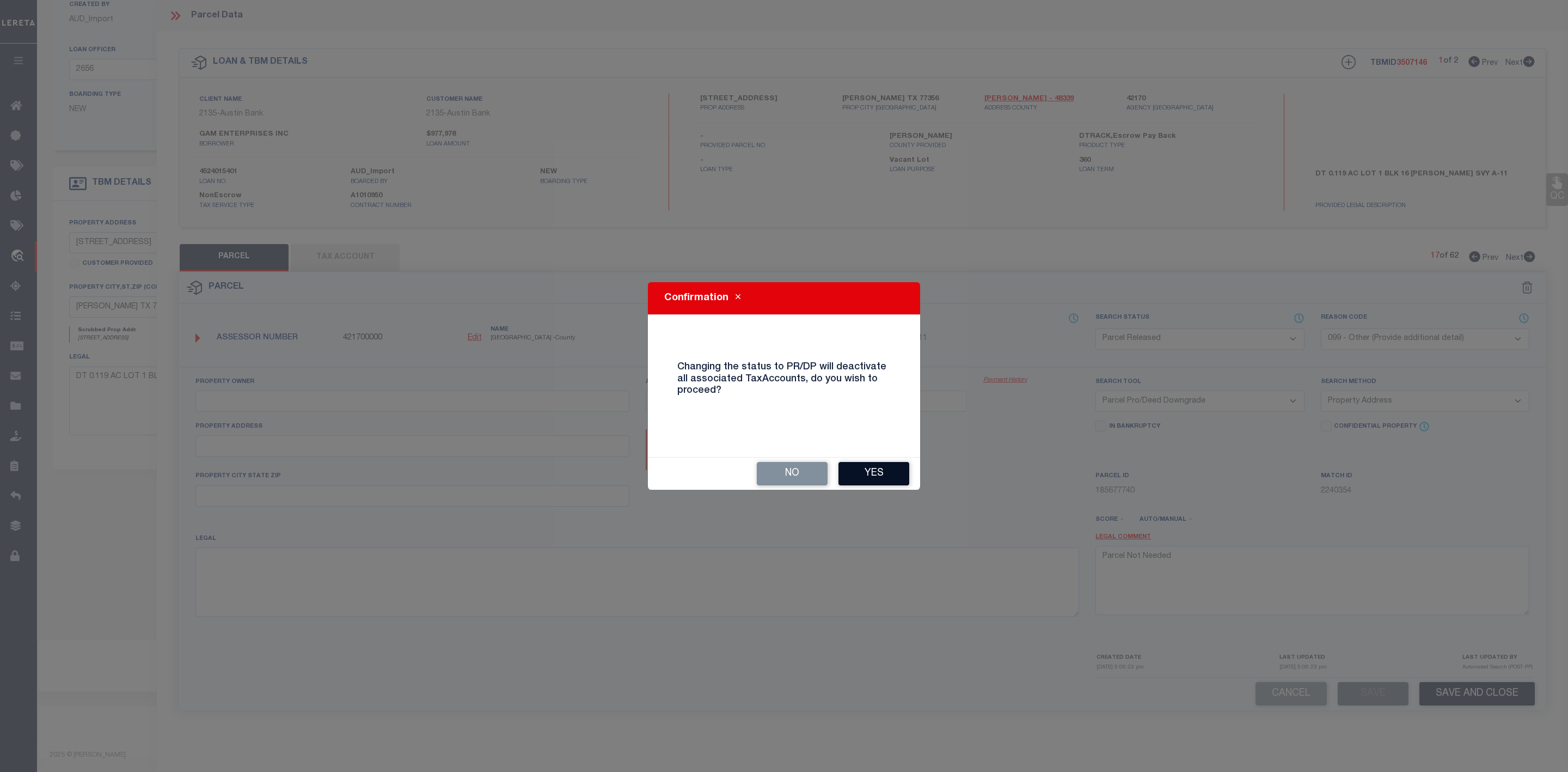
click at [863, 479] on button "Yes" at bounding box center [874, 473] width 71 height 23
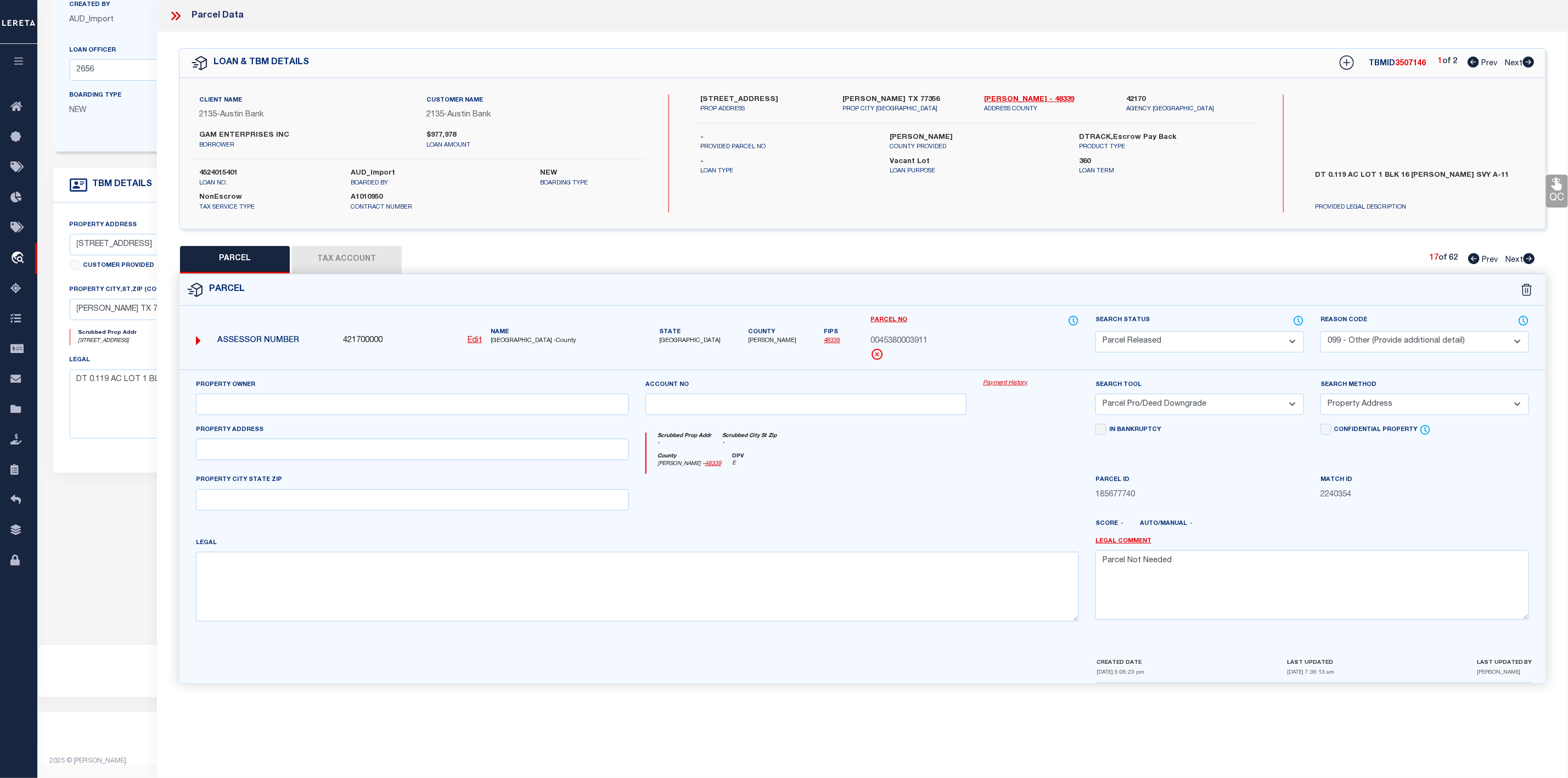
click at [1532, 264] on icon at bounding box center [1529, 258] width 11 height 11
click at [1194, 341] on select "Automated Search Bad Parcel Complete Duplicate Parcel High Dollar Reporting In …" at bounding box center [1200, 342] width 209 height 22
click at [1096, 332] on select "Automated Search Bad Parcel Complete Duplicate Parcel High Dollar Reporting In …" at bounding box center [1200, 342] width 209 height 22
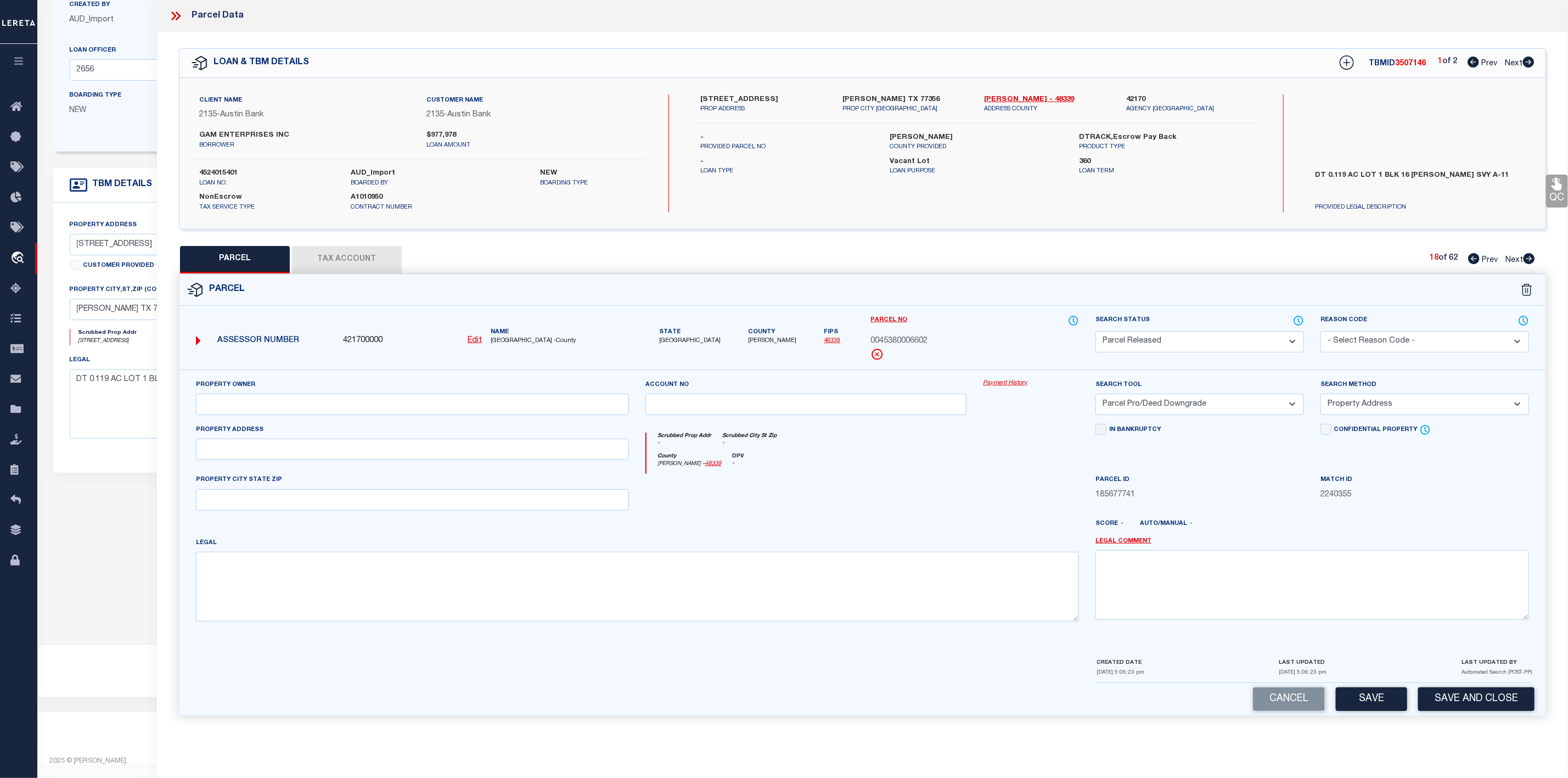
click at [1403, 338] on select "- Select Reason Code - 099 - Other (Provide additional detail) ACT - Agency Cha…" at bounding box center [1425, 342] width 209 height 22
click at [1320, 332] on select "- Select Reason Code - 099 - Other (Provide additional detail) ACT - Agency Cha…" at bounding box center [1425, 342] width 209 height 22
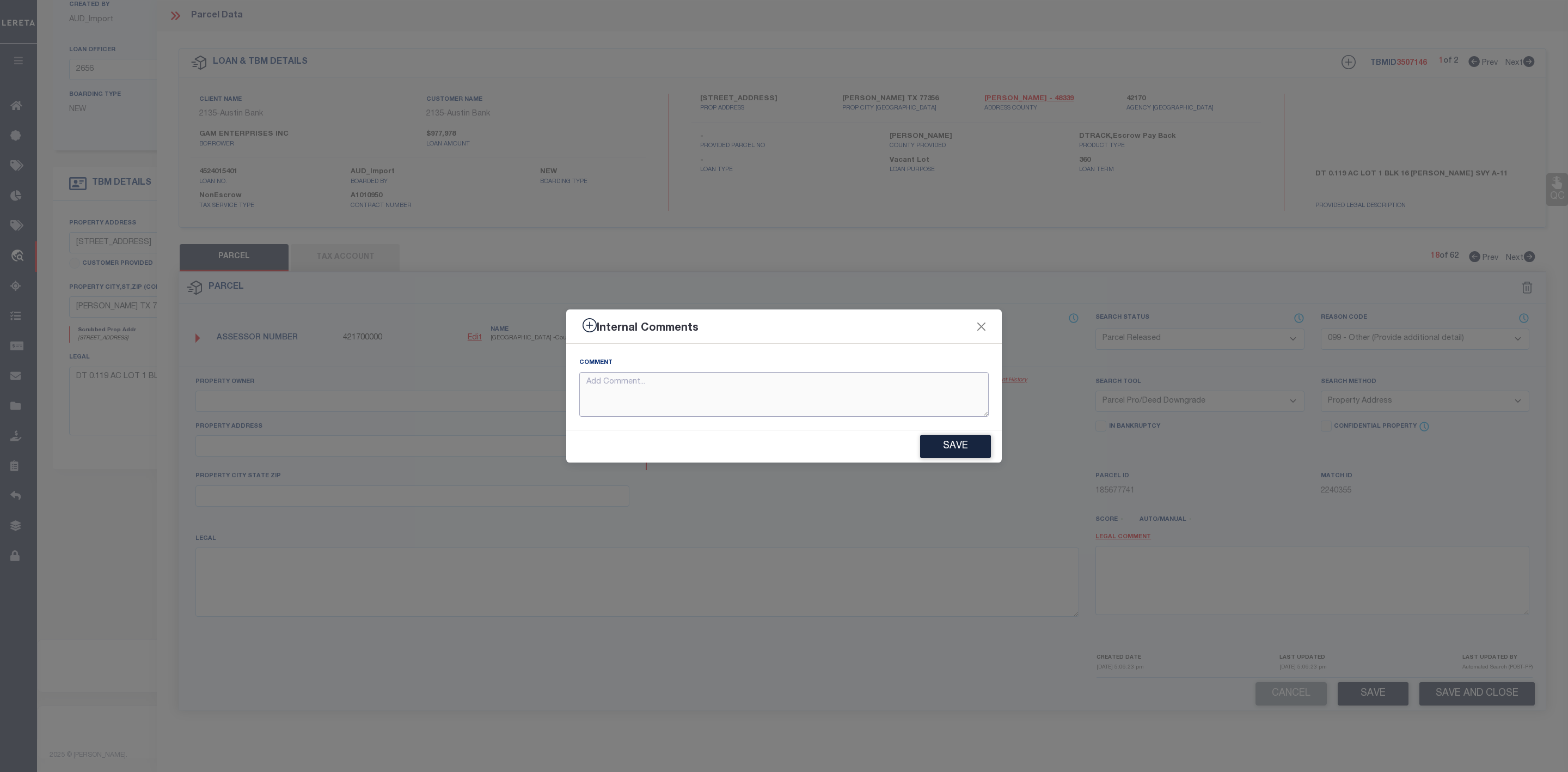
click at [853, 399] on textarea at bounding box center [784, 395] width 409 height 45
paste textarea "Parcel Not Needed"
click at [949, 446] on button "Save" at bounding box center [955, 446] width 71 height 23
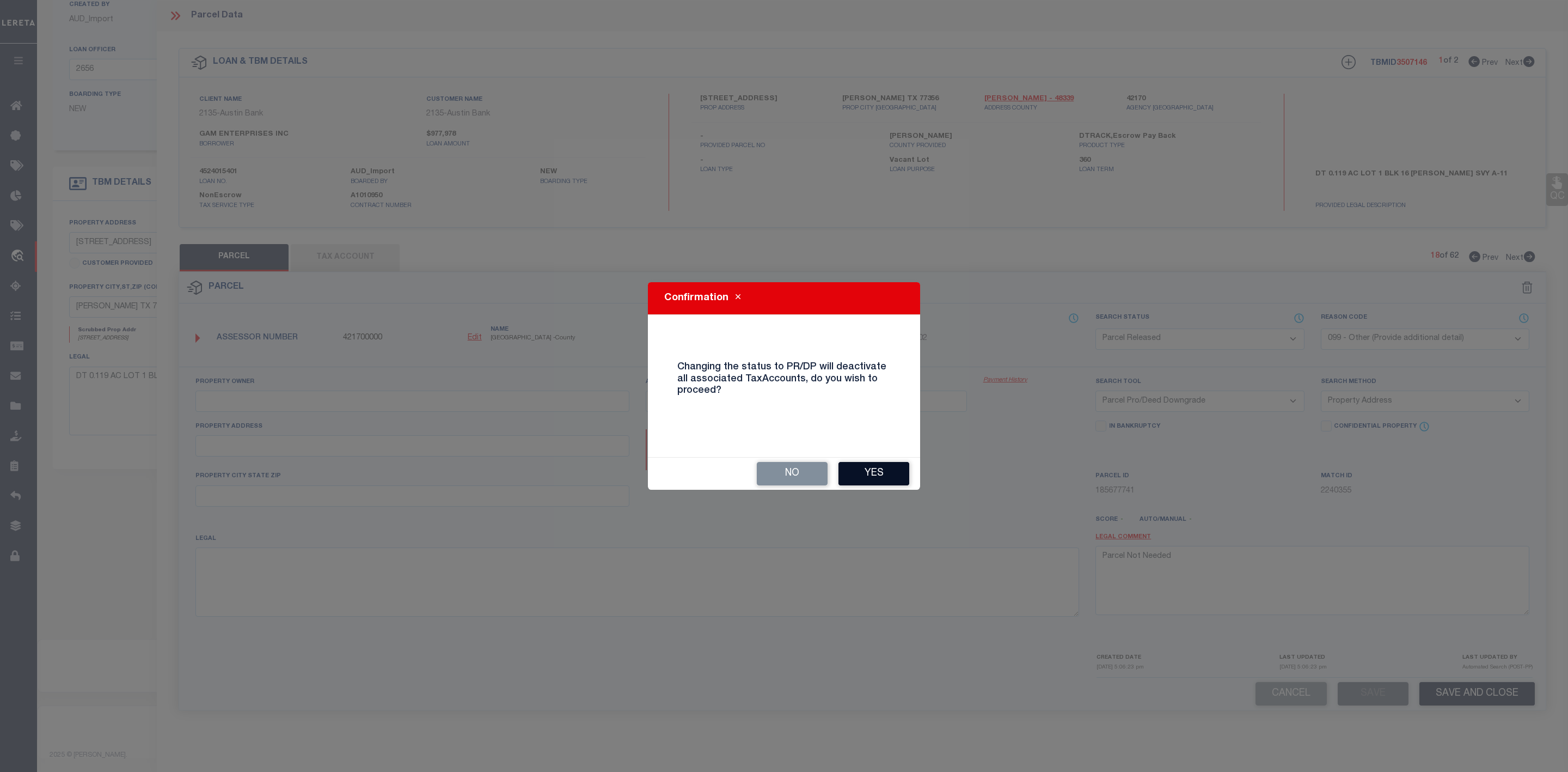
click at [867, 471] on button "Yes" at bounding box center [874, 473] width 71 height 23
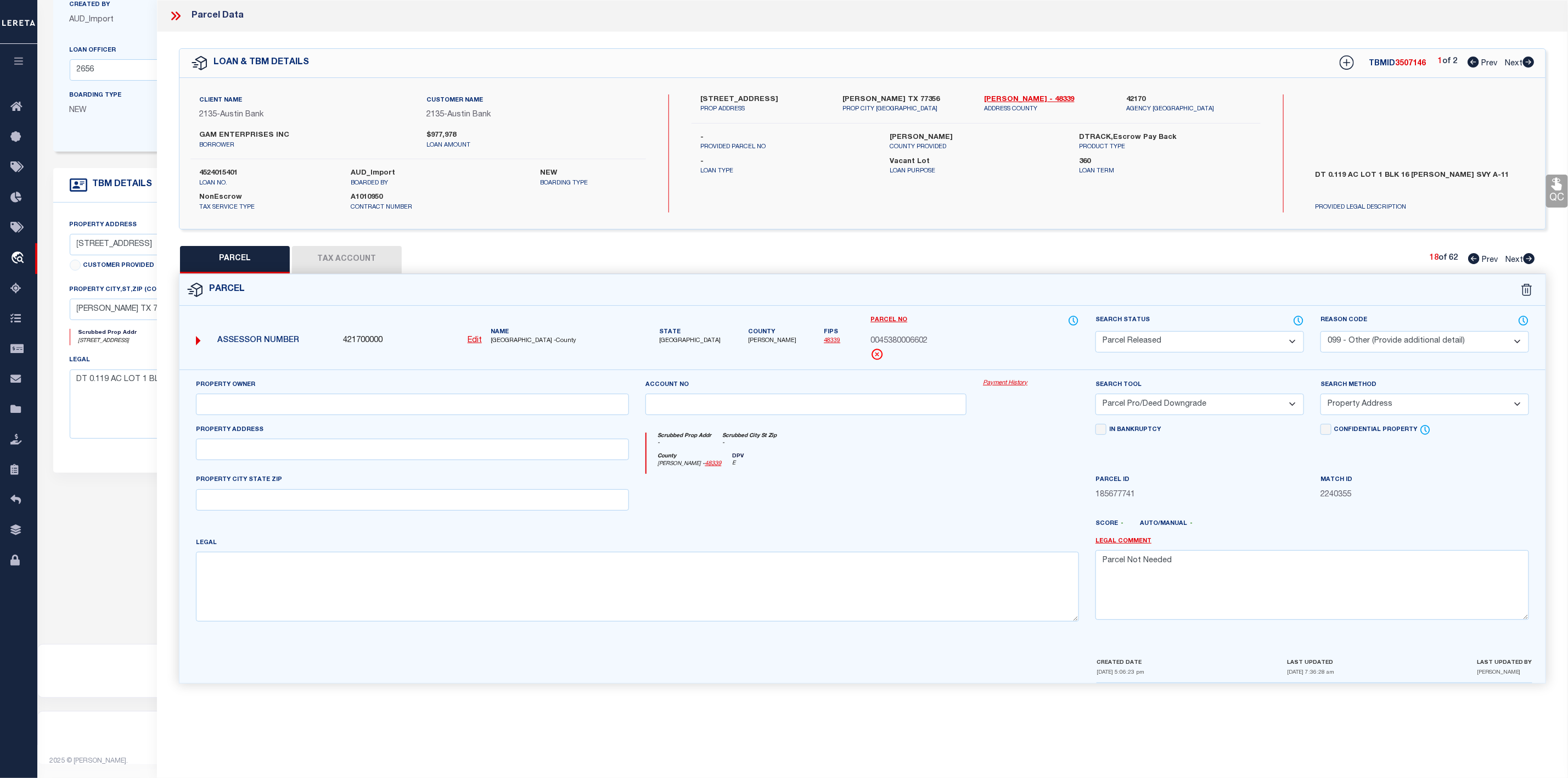
click at [1532, 257] on icon at bounding box center [1529, 258] width 11 height 11
click at [1214, 341] on select "Automated Search Bad Parcel Complete Duplicate Parcel High Dollar Reporting In …" at bounding box center [1200, 342] width 209 height 22
click at [1096, 332] on select "Automated Search Bad Parcel Complete Duplicate Parcel High Dollar Reporting In …" at bounding box center [1200, 342] width 209 height 22
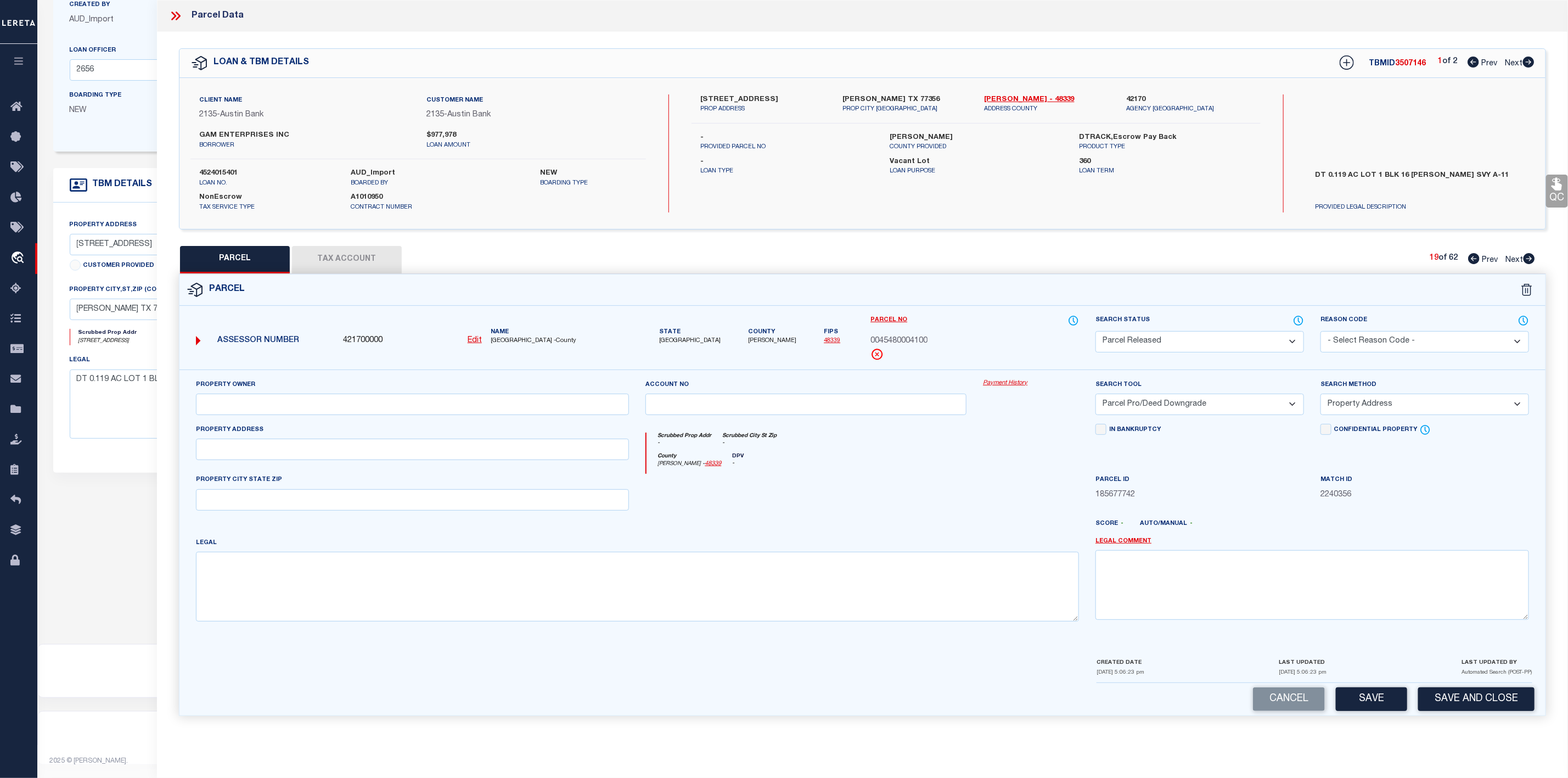
click at [1365, 340] on select "- Select Reason Code - 099 - Other (Provide additional detail) ACT - Agency Cha…" at bounding box center [1425, 342] width 209 height 22
click at [1320, 332] on select "- Select Reason Code - 099 - Other (Provide additional detail) ACT - Agency Cha…" at bounding box center [1425, 342] width 209 height 22
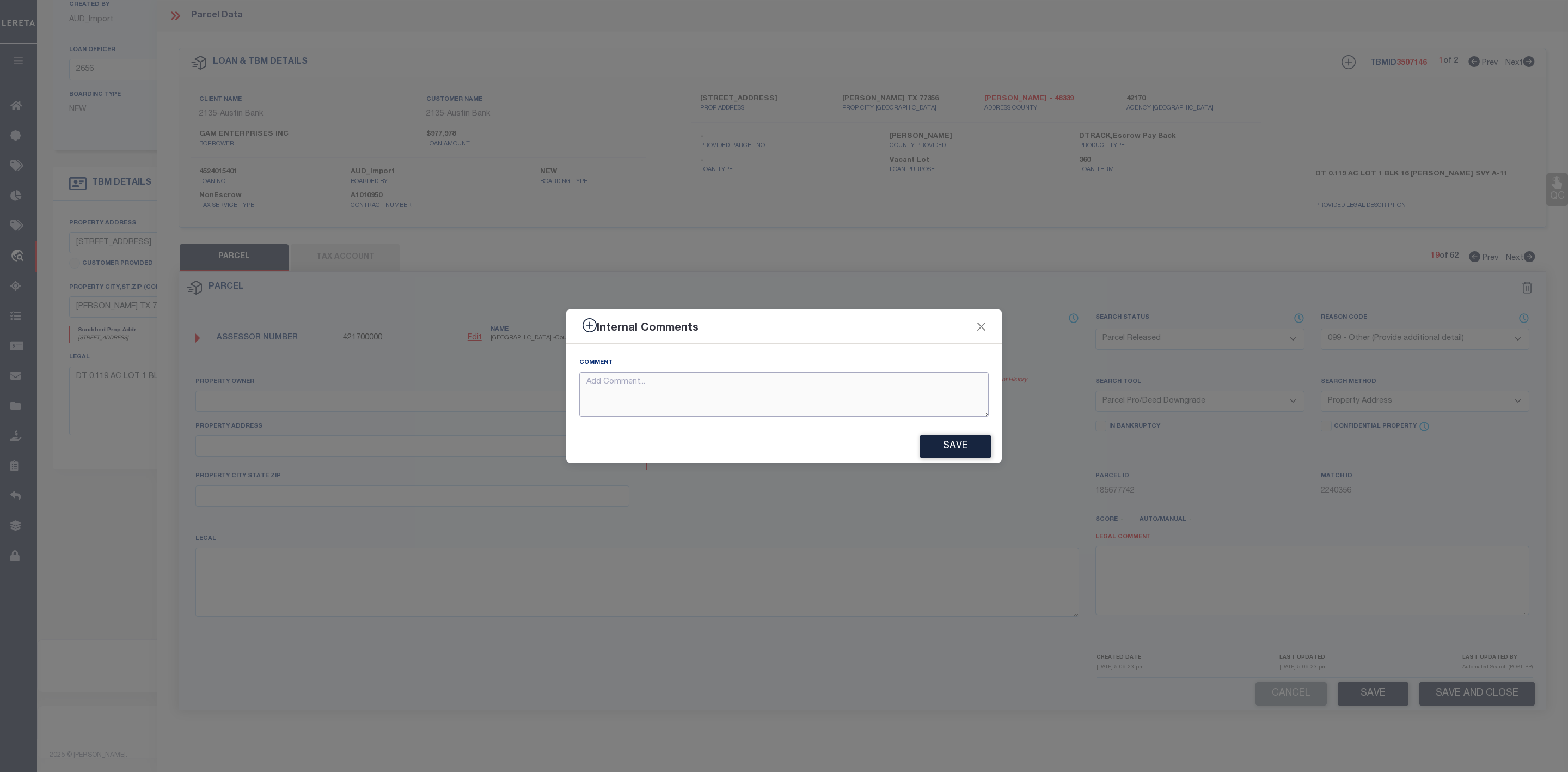
click at [853, 394] on textarea at bounding box center [784, 395] width 409 height 45
paste textarea "Parcel Not Needed"
click at [957, 453] on button "Save" at bounding box center [955, 446] width 71 height 23
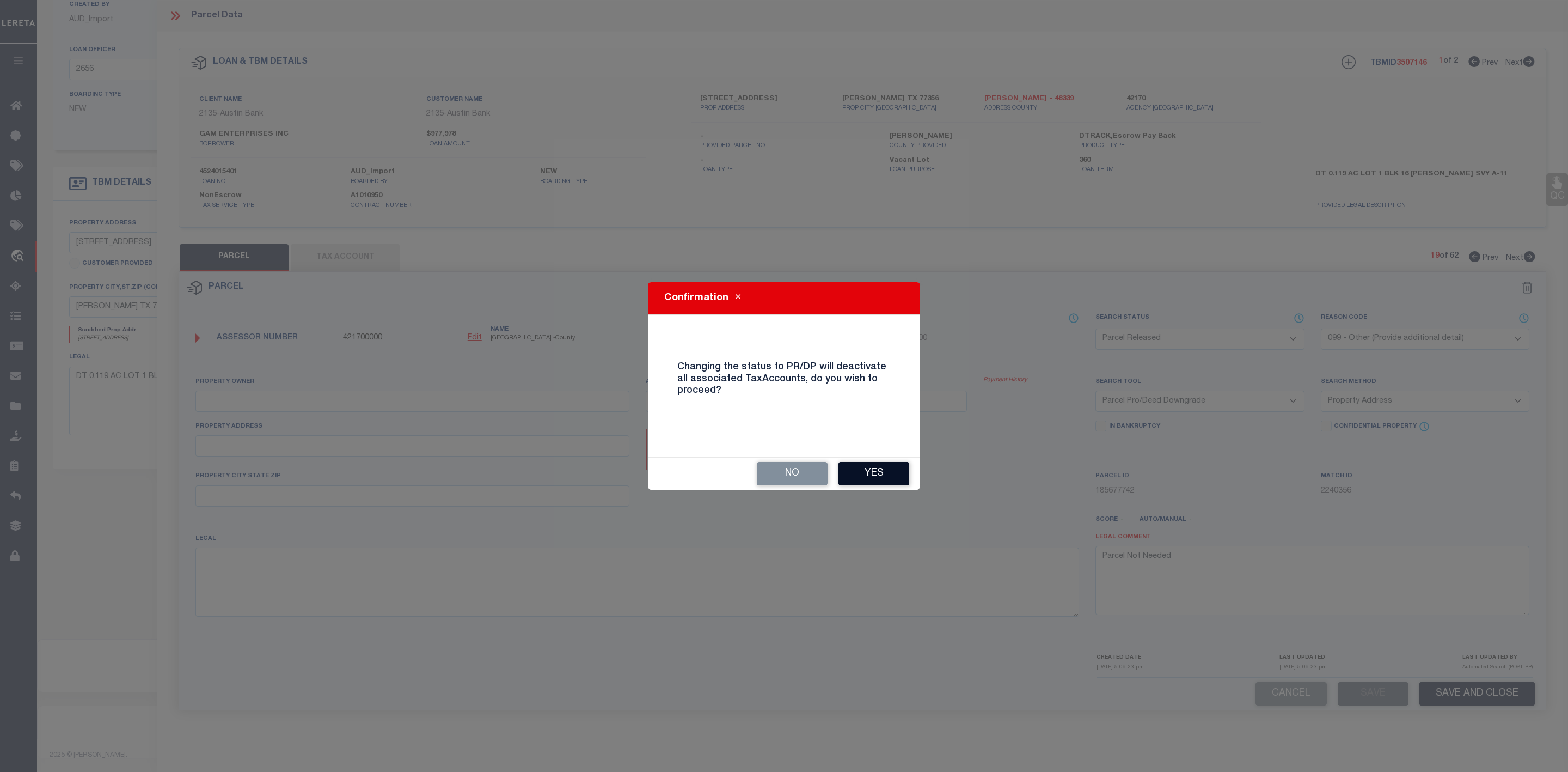
click at [876, 472] on button "Yes" at bounding box center [874, 473] width 71 height 23
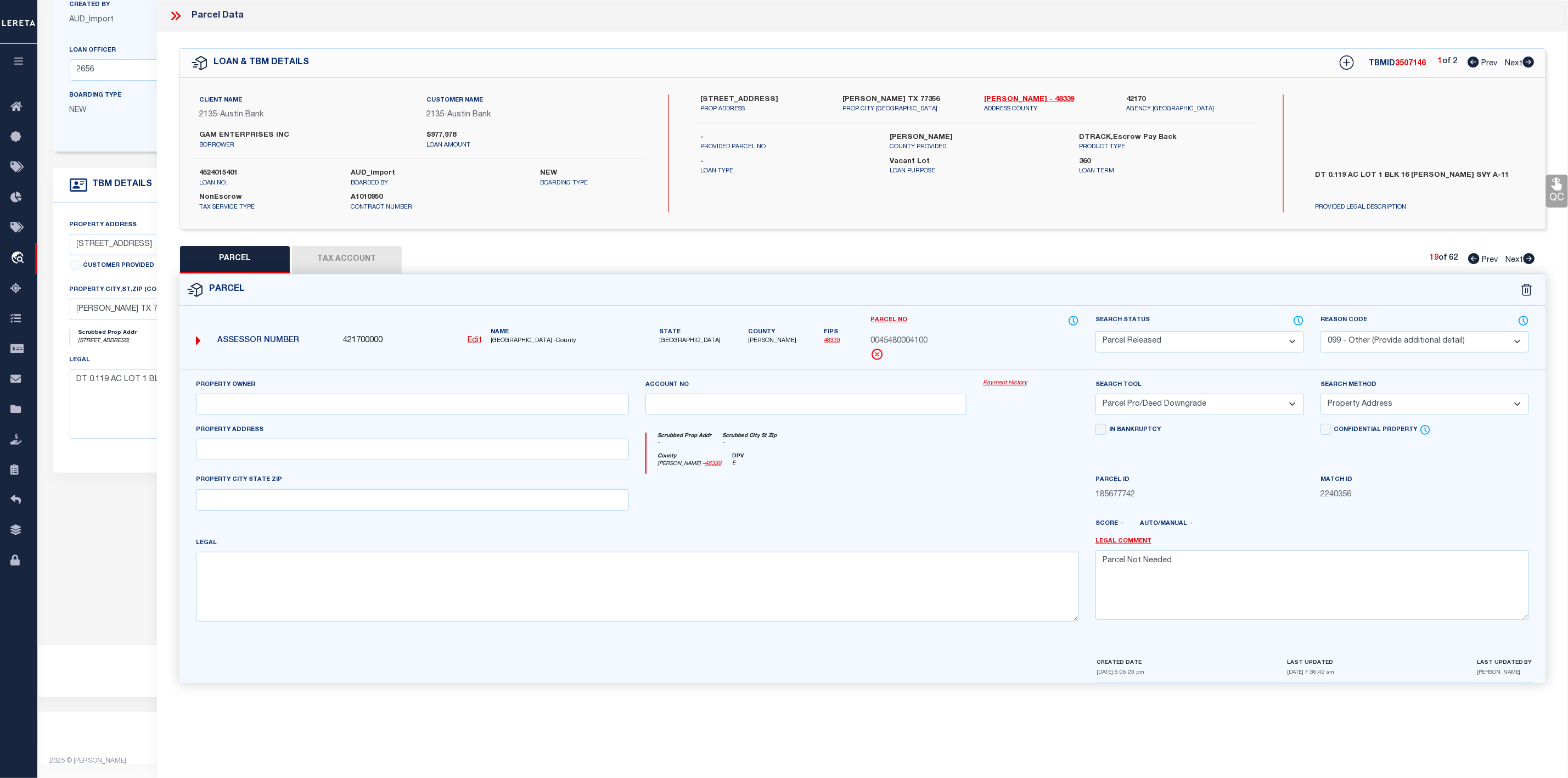
click at [1529, 264] on icon at bounding box center [1529, 258] width 11 height 11
click at [1212, 343] on select "Automated Search Bad Parcel Complete Duplicate Parcel High Dollar Reporting In …" at bounding box center [1200, 342] width 209 height 22
click at [1096, 332] on select "Automated Search Bad Parcel Complete Duplicate Parcel High Dollar Reporting In …" at bounding box center [1200, 342] width 209 height 22
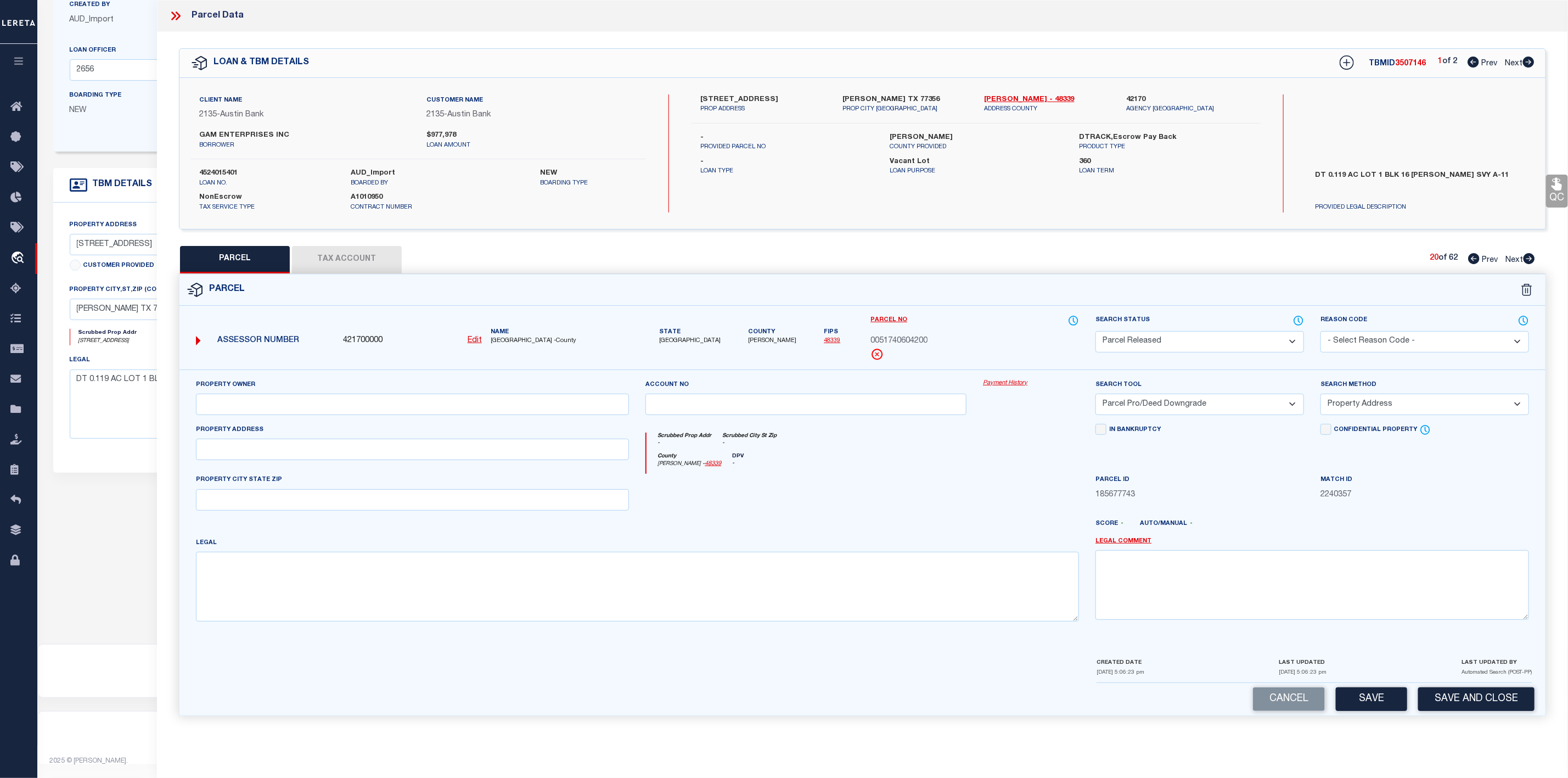
click at [1399, 332] on select "- Select Reason Code - 099 - Other (Provide additional detail) ACT - Agency Cha…" at bounding box center [1425, 342] width 209 height 22
click at [1320, 332] on select "- Select Reason Code - 099 - Other (Provide additional detail) ACT - Agency Cha…" at bounding box center [1425, 342] width 209 height 22
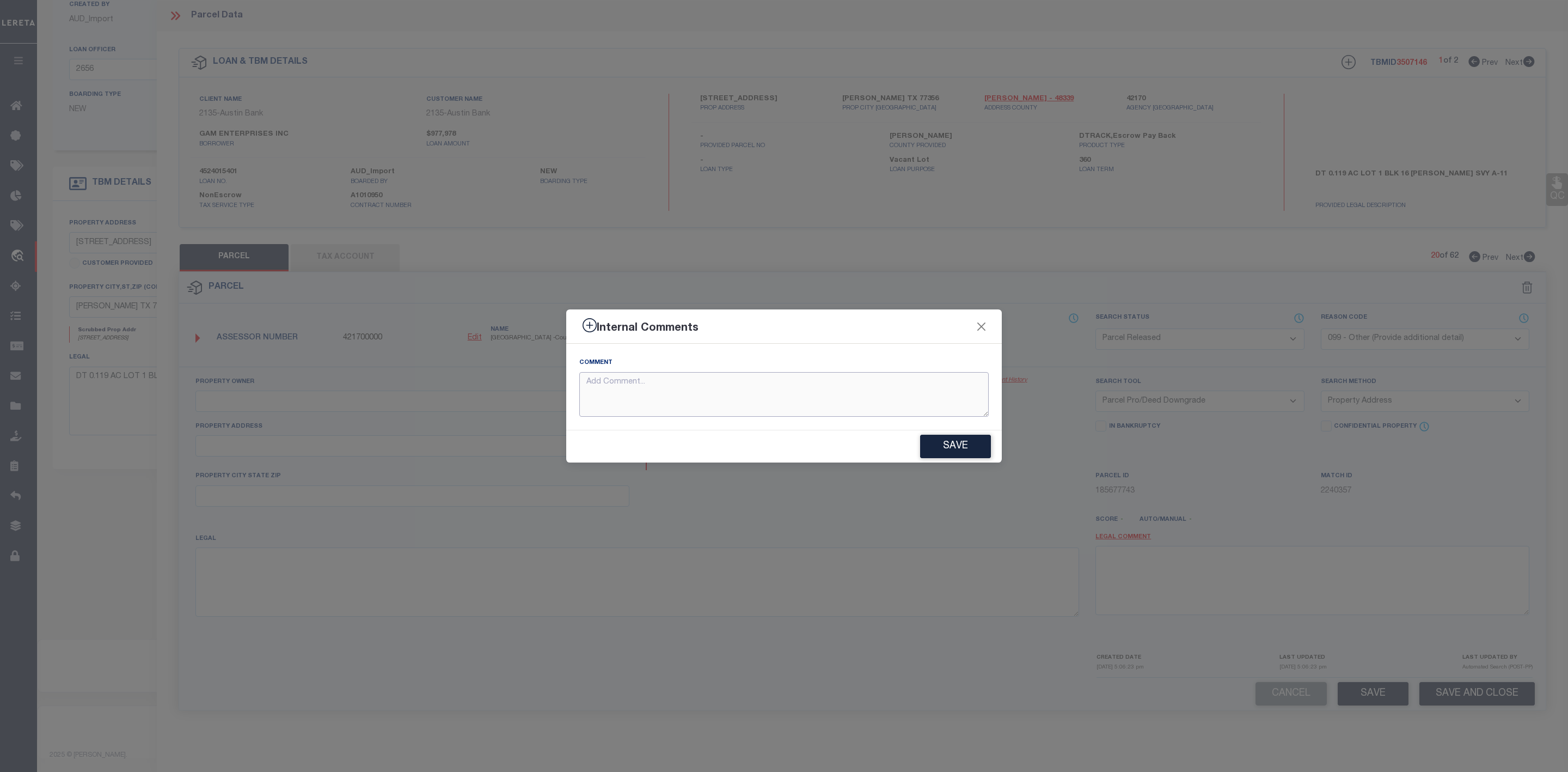
click at [856, 392] on textarea at bounding box center [784, 395] width 409 height 45
paste textarea "Parcel Not Needed"
click at [949, 438] on button "Save" at bounding box center [955, 446] width 71 height 23
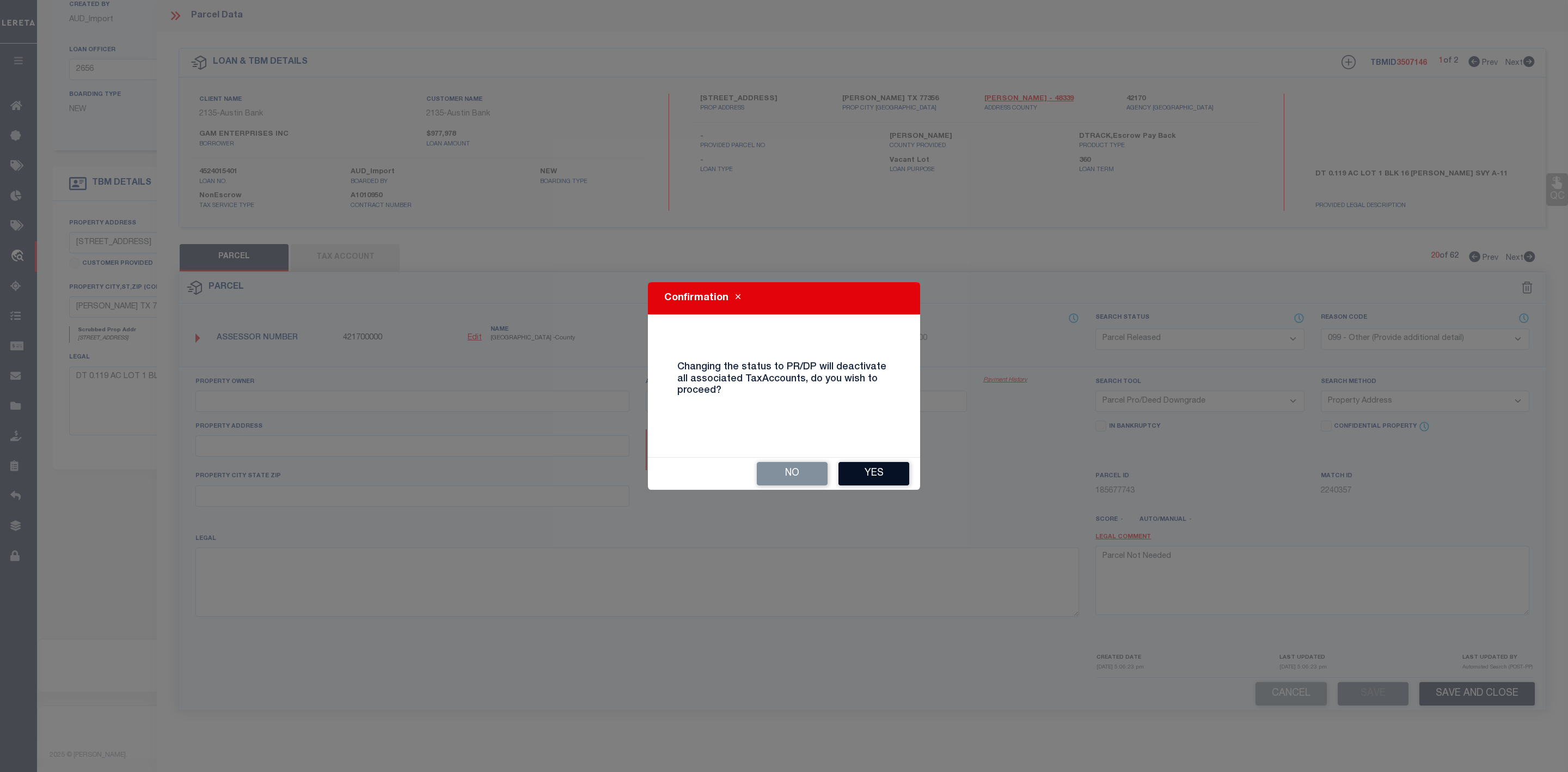
click at [887, 467] on button "Yes" at bounding box center [874, 473] width 71 height 23
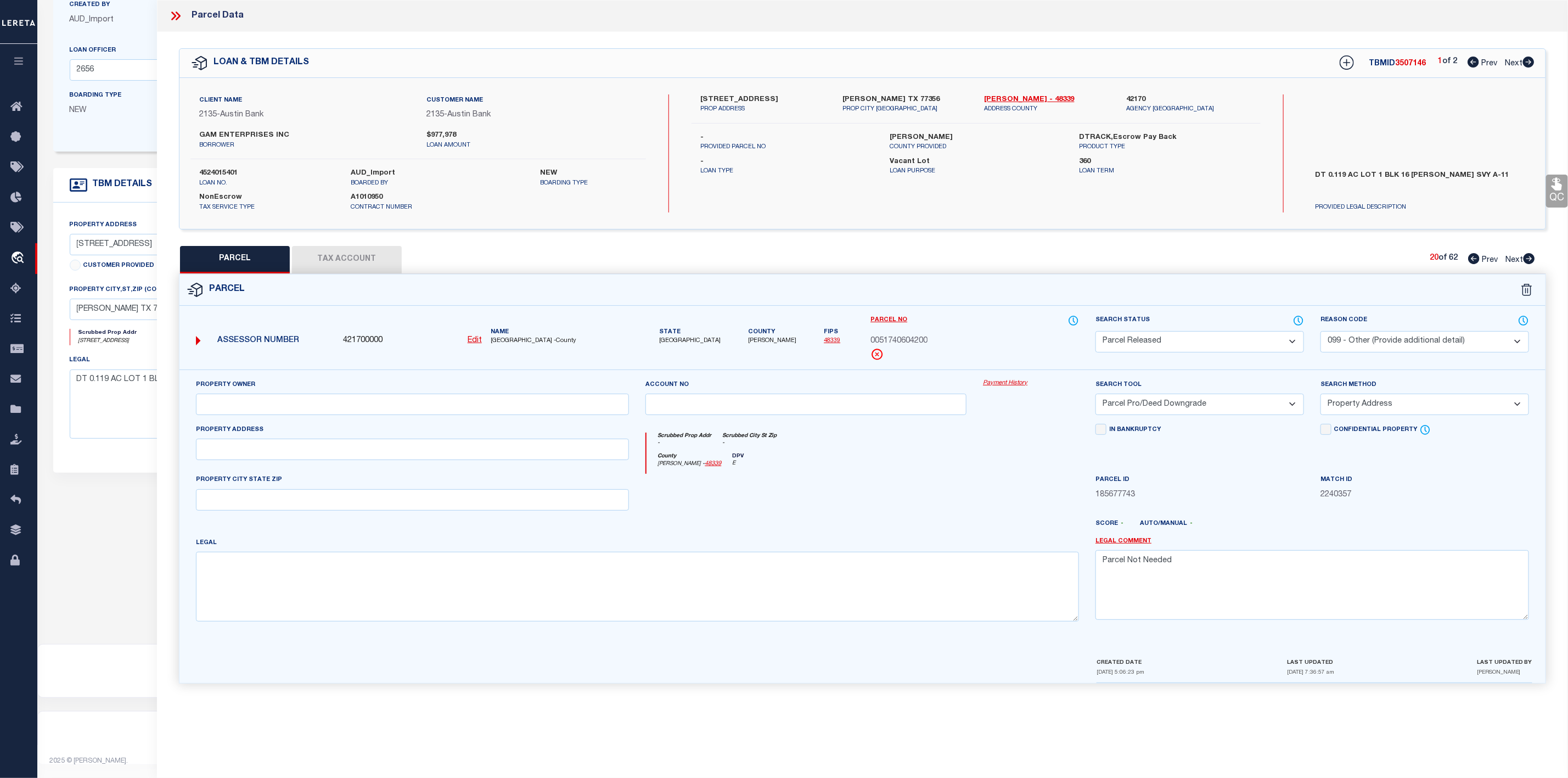
click at [1534, 260] on icon at bounding box center [1529, 258] width 11 height 11
click at [1175, 334] on select "Automated Search Bad Parcel Complete Duplicate Parcel High Dollar Reporting In …" at bounding box center [1200, 342] width 209 height 22
click at [1096, 332] on select "Automated Search Bad Parcel Complete Duplicate Parcel High Dollar Reporting In …" at bounding box center [1200, 342] width 209 height 22
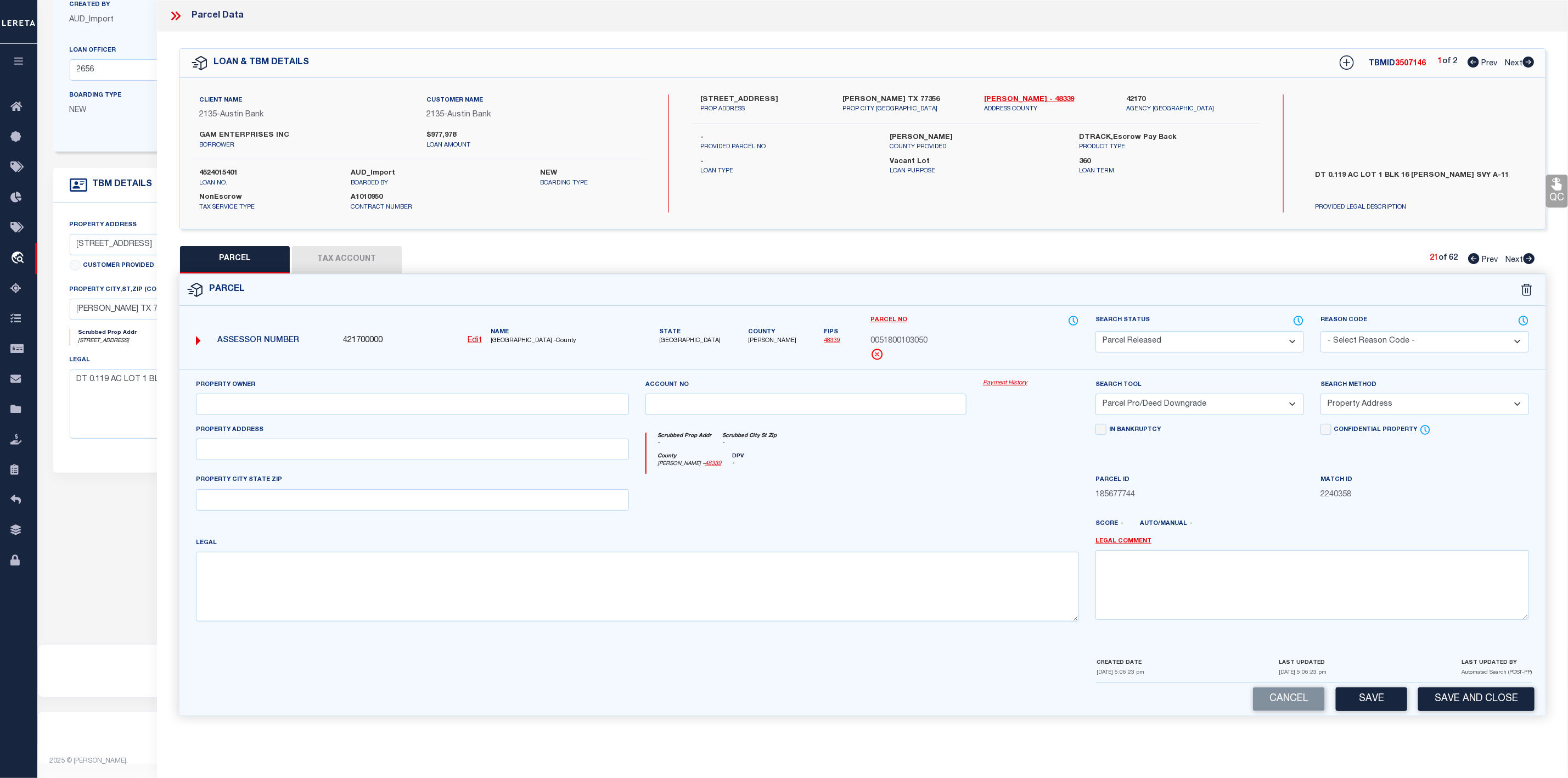
click at [1372, 334] on select "- Select Reason Code - 099 - Other (Provide additional detail) ACT - Agency Cha…" at bounding box center [1425, 342] width 209 height 22
click at [1320, 332] on select "- Select Reason Code - 099 - Other (Provide additional detail) ACT - Agency Cha…" at bounding box center [1425, 342] width 209 height 22
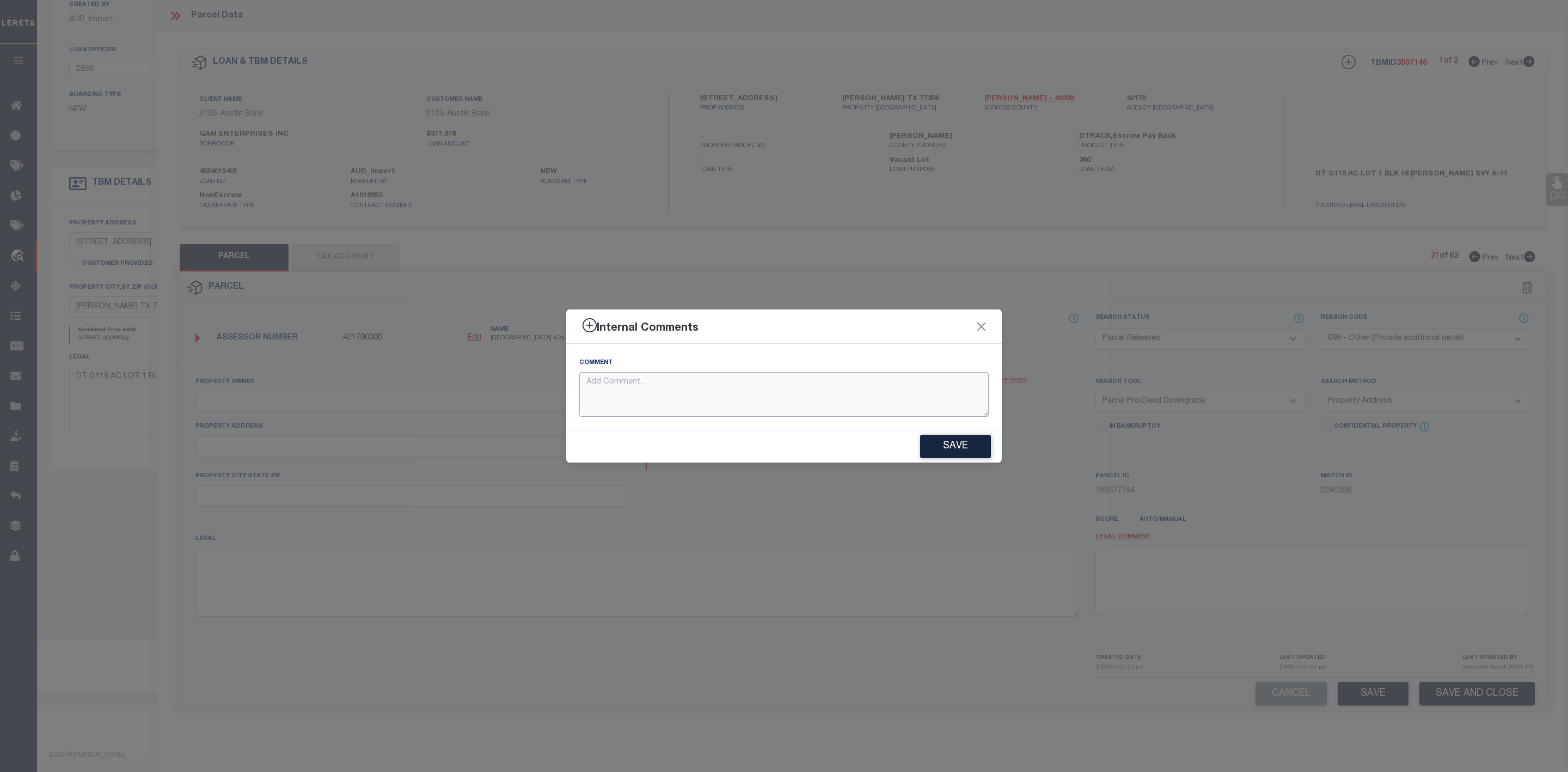
click at [765, 375] on textarea at bounding box center [784, 395] width 409 height 45
paste textarea "Parcel Not Needed"
click at [966, 452] on button "Save" at bounding box center [955, 446] width 71 height 23
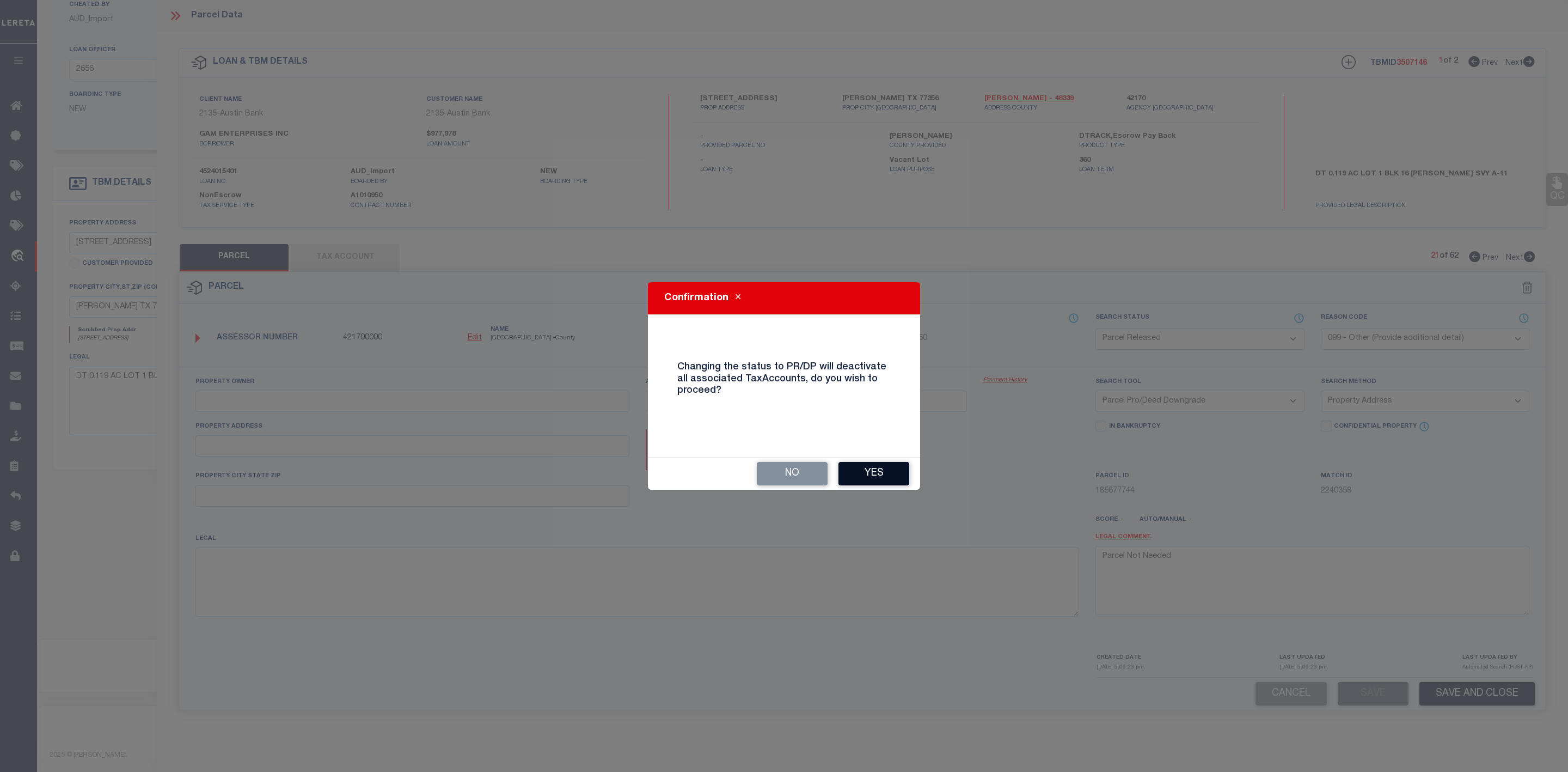
click at [882, 479] on button "Yes" at bounding box center [874, 473] width 71 height 23
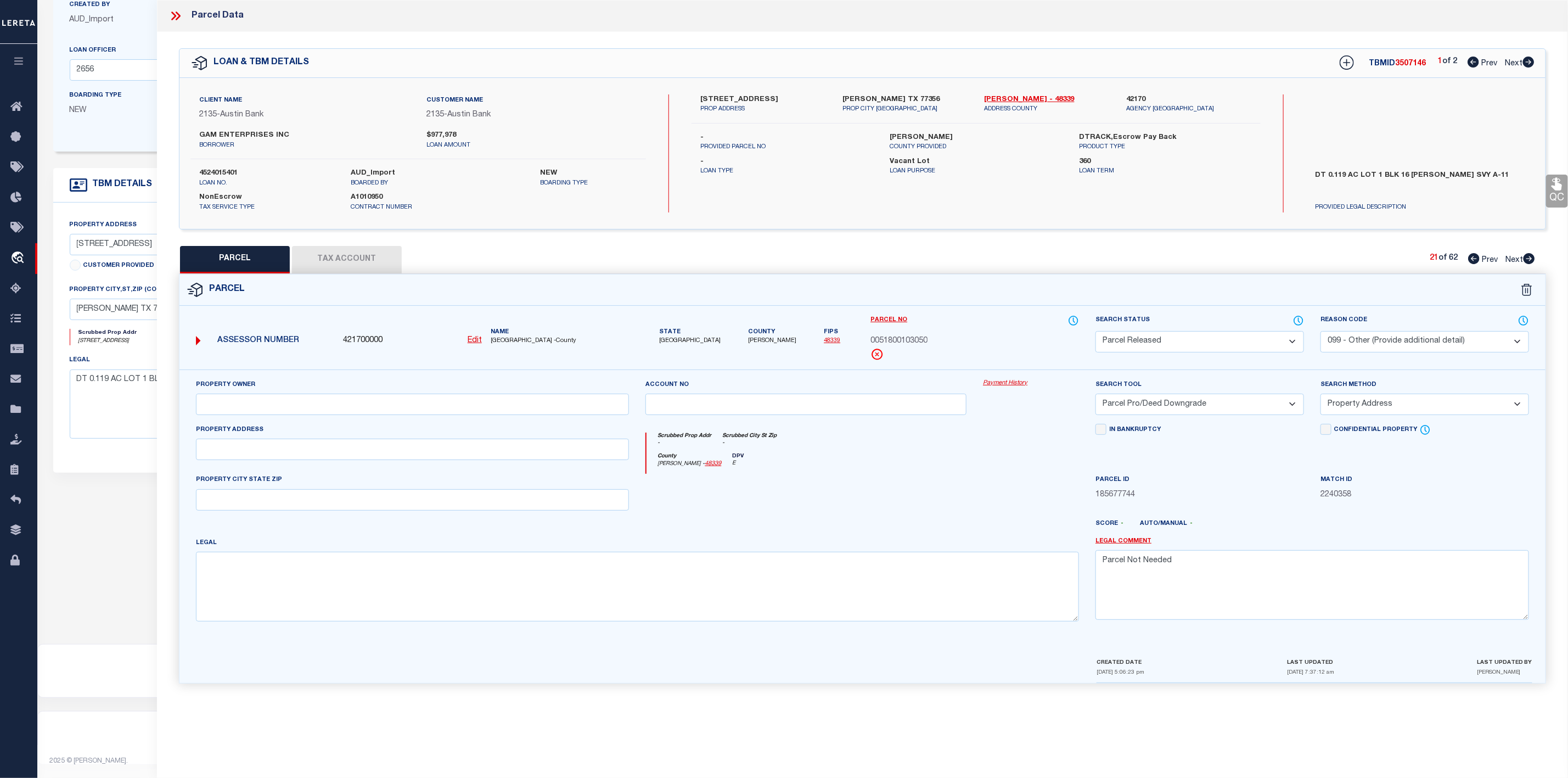
click at [1534, 262] on icon at bounding box center [1529, 258] width 11 height 11
click at [1248, 338] on select "Automated Search Bad Parcel Complete Duplicate Parcel High Dollar Reporting In …" at bounding box center [1200, 342] width 209 height 22
click at [1096, 332] on select "Automated Search Bad Parcel Complete Duplicate Parcel High Dollar Reporting In …" at bounding box center [1200, 342] width 209 height 22
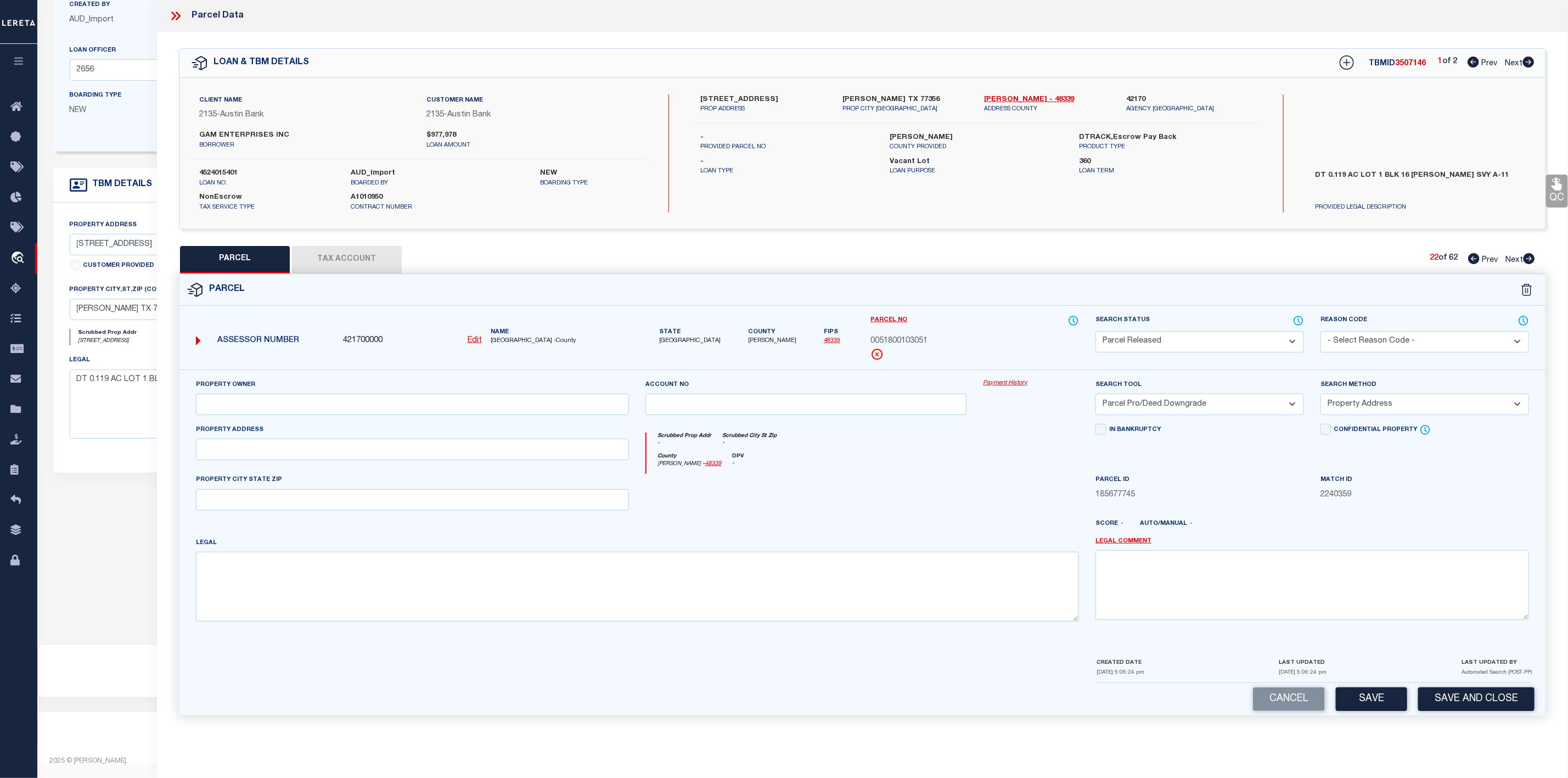
click at [1368, 344] on select "- Select Reason Code - 099 - Other (Provide additional detail) ACT - Agency Cha…" at bounding box center [1425, 342] width 209 height 22
click at [1320, 332] on select "- Select Reason Code - 099 - Other (Provide additional detail) ACT - Agency Cha…" at bounding box center [1425, 342] width 209 height 22
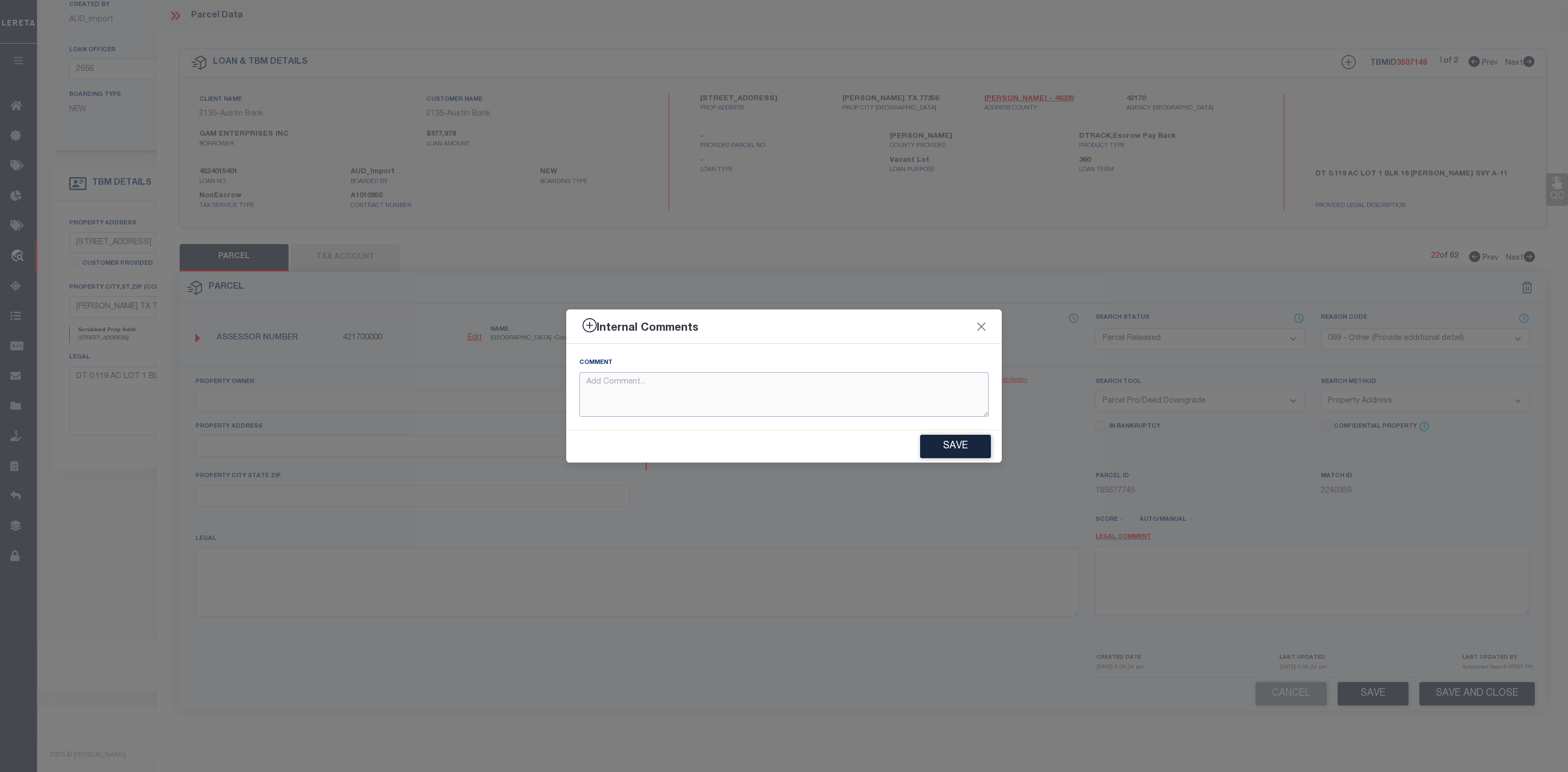
click at [936, 392] on textarea at bounding box center [784, 395] width 409 height 45
paste textarea "Parcel Not Needed"
click at [962, 450] on button "Save" at bounding box center [955, 446] width 71 height 23
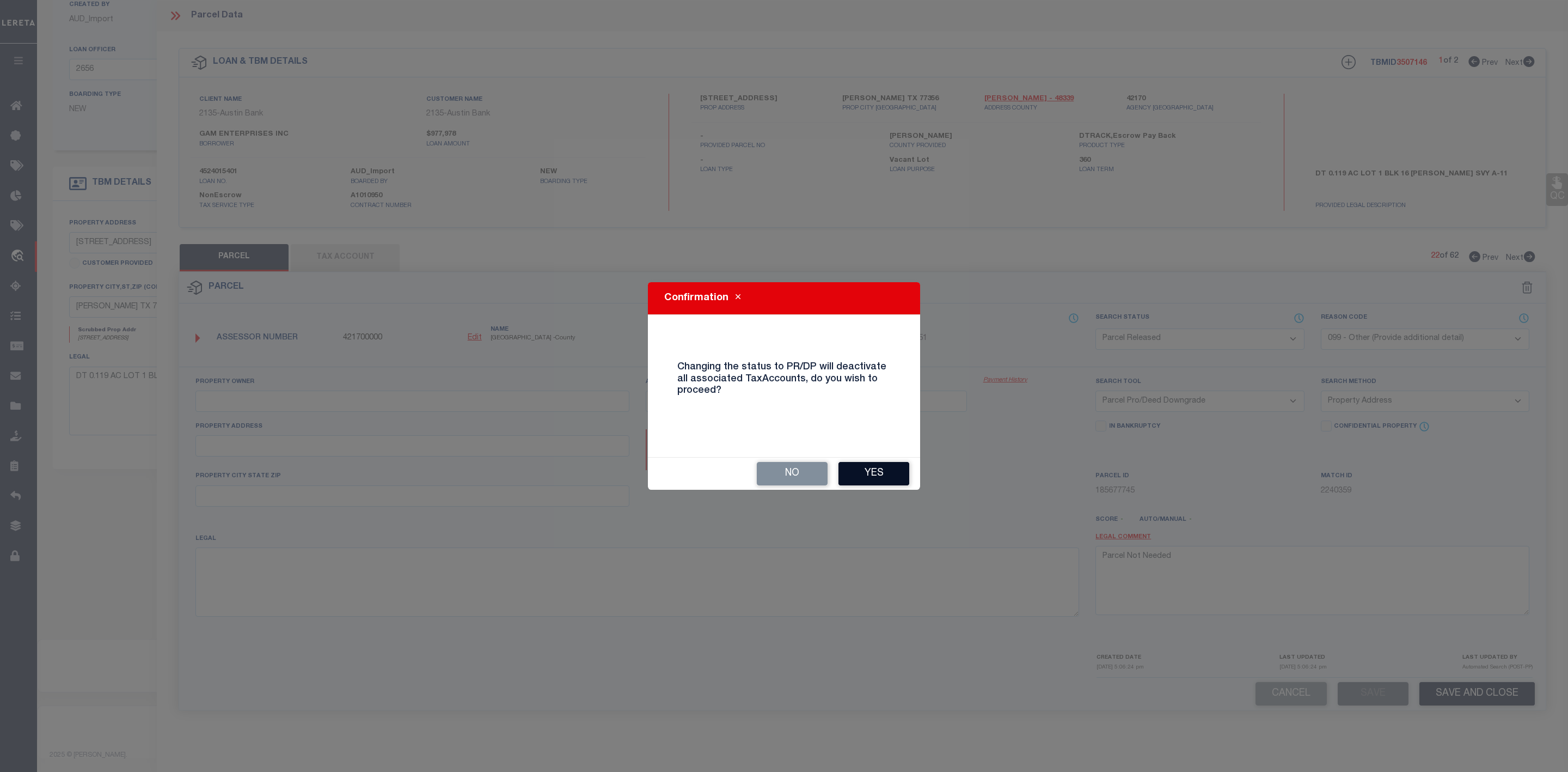
click at [887, 473] on button "Yes" at bounding box center [874, 473] width 71 height 23
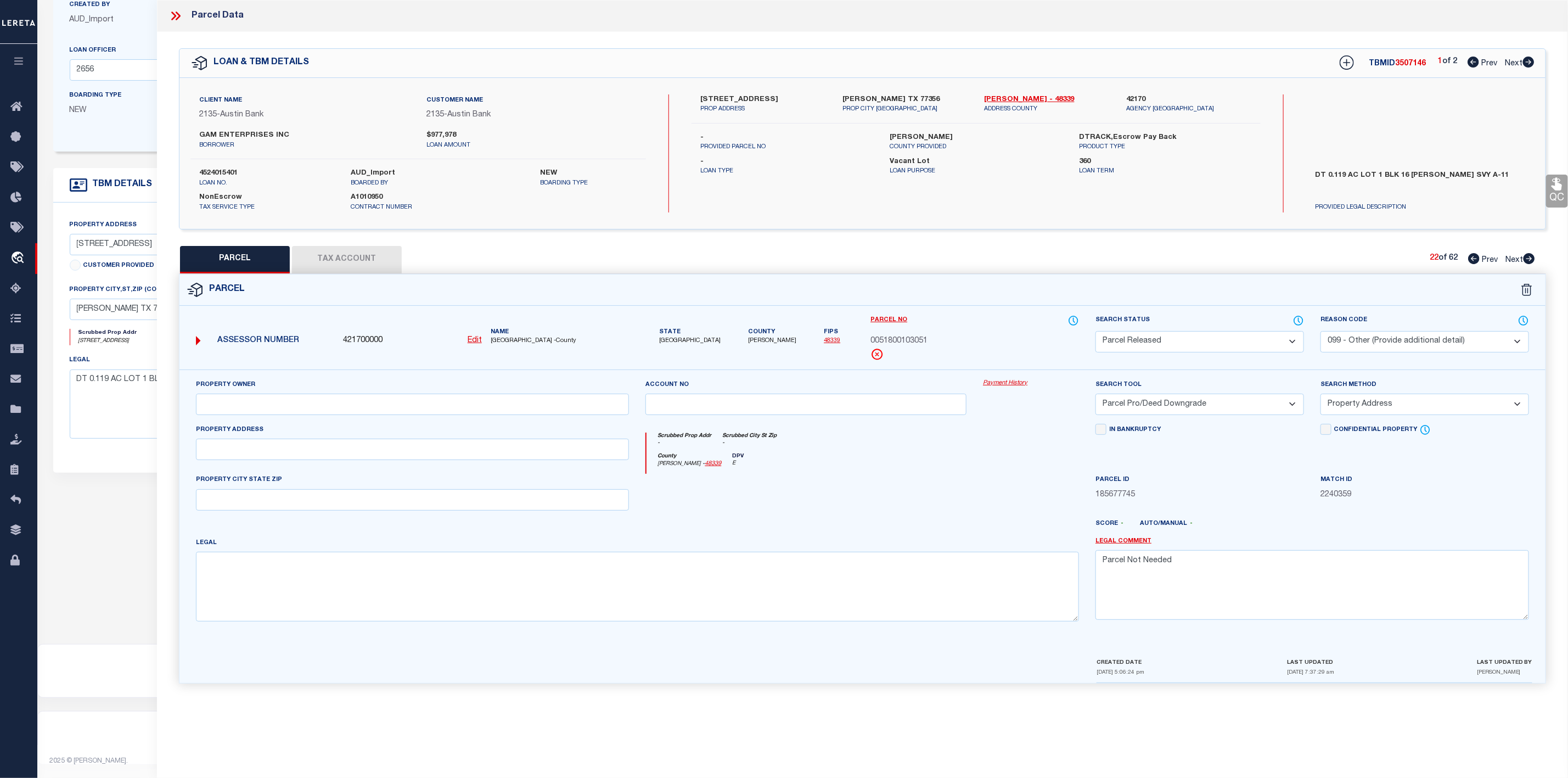
click at [1526, 259] on icon at bounding box center [1529, 258] width 11 height 11
click at [1209, 343] on select "Automated Search Bad Parcel Complete Duplicate Parcel High Dollar Reporting In …" at bounding box center [1200, 342] width 209 height 22
click at [1096, 332] on select "Automated Search Bad Parcel Complete Duplicate Parcel High Dollar Reporting In …" at bounding box center [1200, 342] width 209 height 22
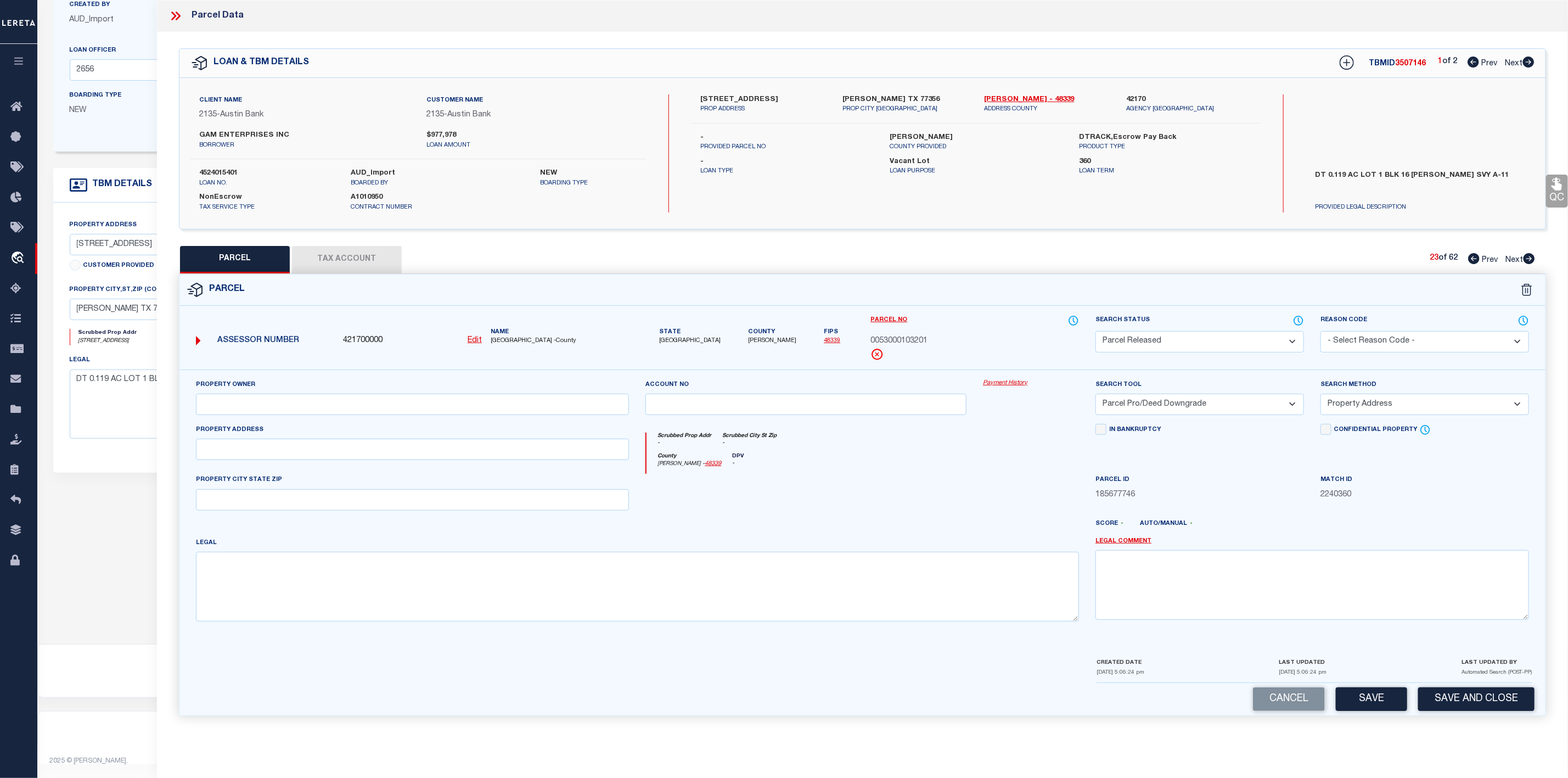
click at [1375, 339] on select "- Select Reason Code - 099 - Other (Provide additional detail) ACT - Agency Cha…" at bounding box center [1425, 342] width 209 height 22
click at [1320, 332] on select "- Select Reason Code - 099 - Other (Provide additional detail) ACT - Agency Cha…" at bounding box center [1425, 342] width 209 height 22
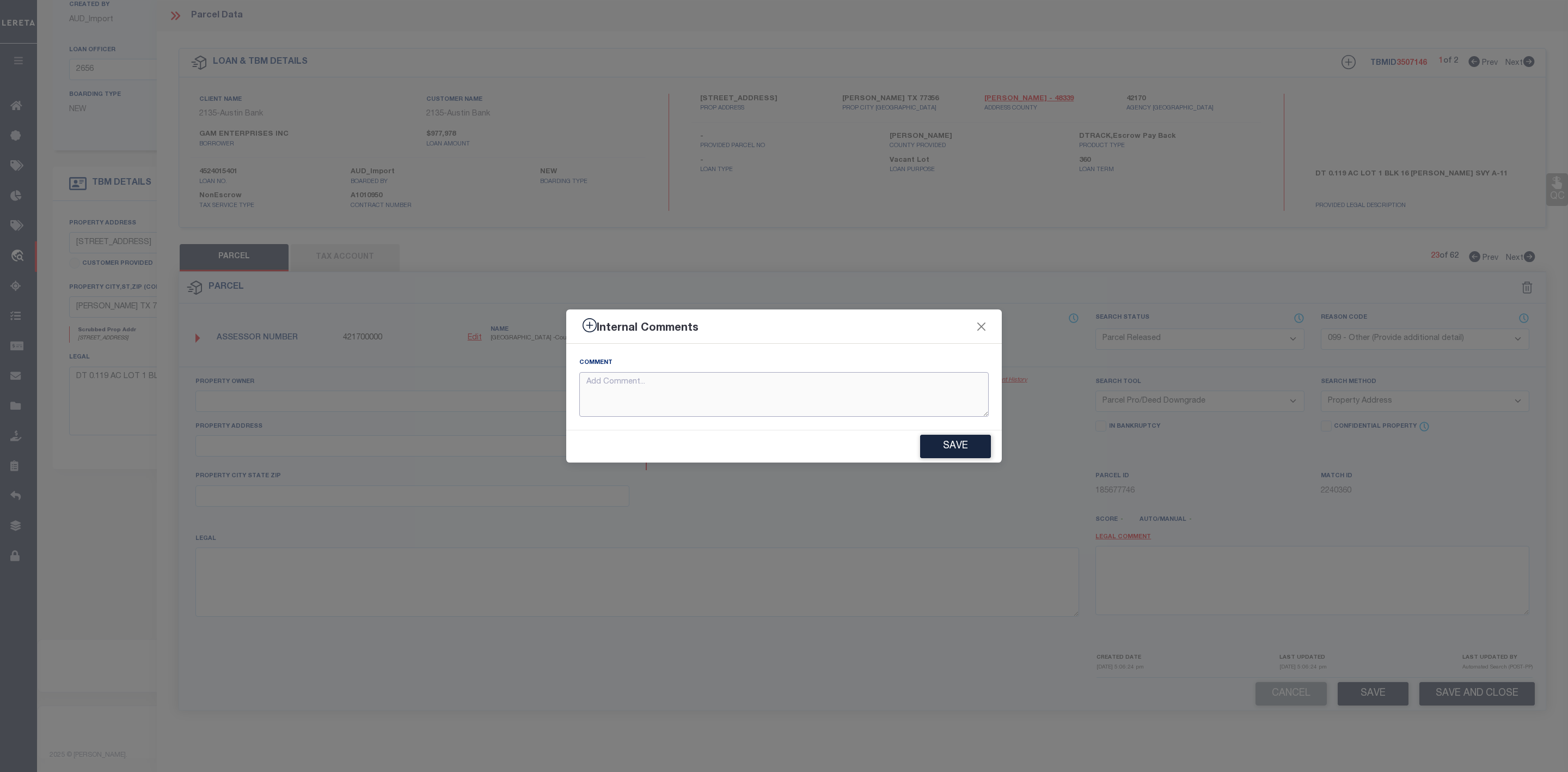
click at [803, 390] on textarea at bounding box center [784, 395] width 409 height 45
paste textarea "Parcel Not Needed"
click at [955, 449] on button "Save" at bounding box center [955, 446] width 71 height 23
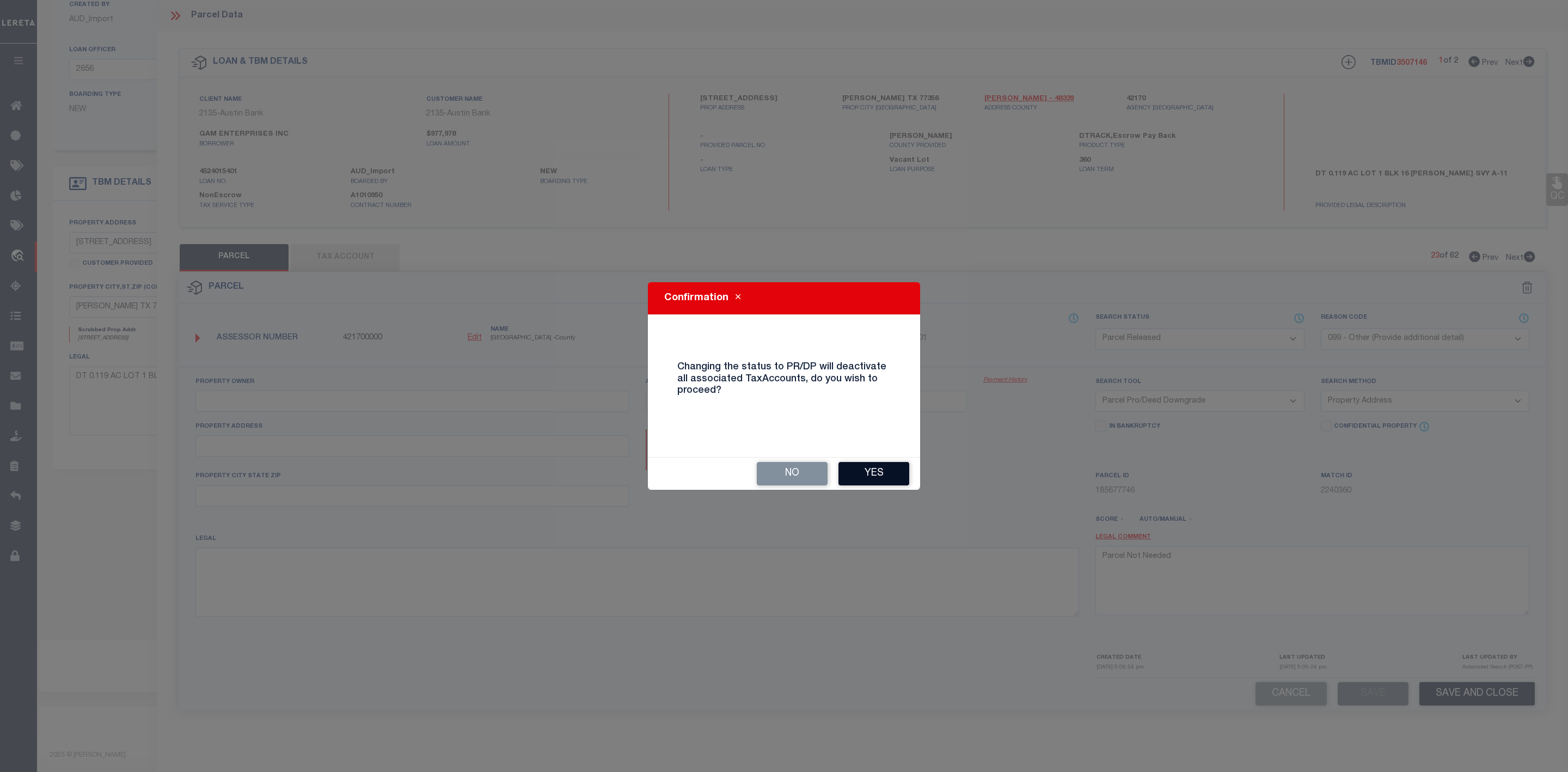
click at [874, 469] on button "Yes" at bounding box center [874, 473] width 71 height 23
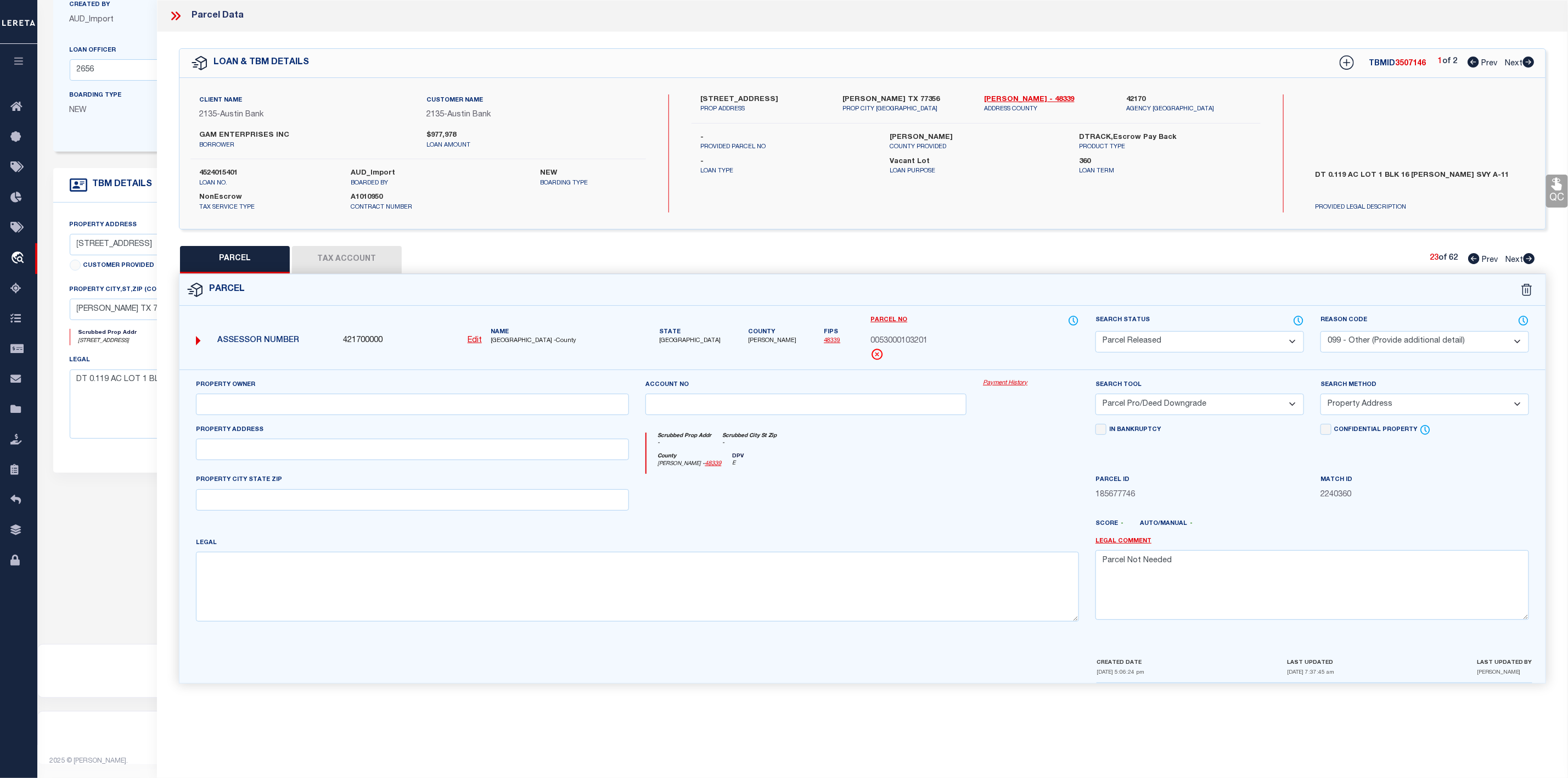
click at [1518, 259] on span "Next" at bounding box center [1515, 260] width 18 height 8
click at [1187, 341] on select "Automated Search Bad Parcel Complete Duplicate Parcel High Dollar Reporting In …" at bounding box center [1200, 342] width 209 height 22
click at [1096, 332] on select "Automated Search Bad Parcel Complete Duplicate Parcel High Dollar Reporting In …" at bounding box center [1200, 342] width 209 height 22
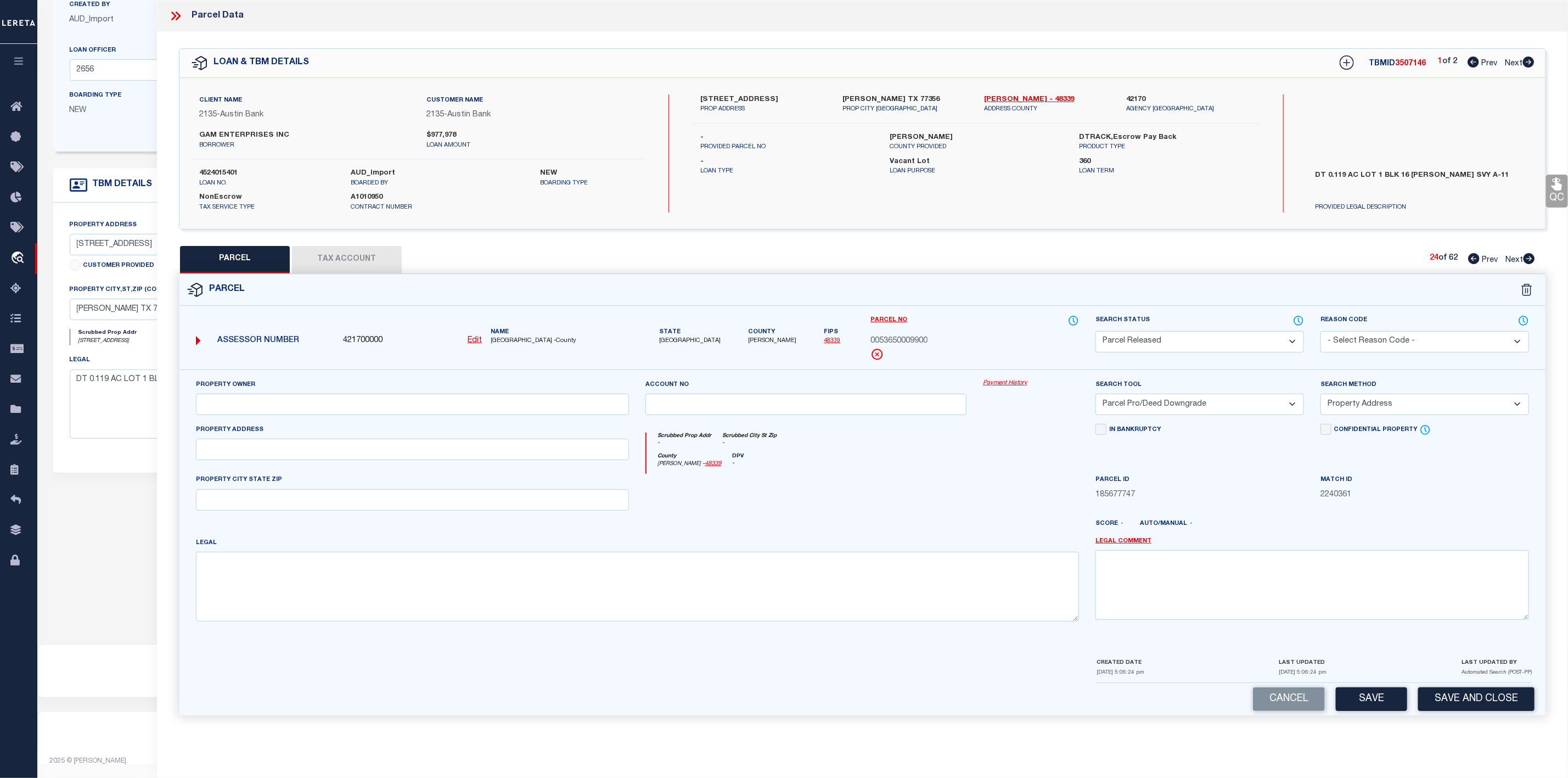
click at [1394, 329] on div "Reason Code - Select Reason Code - 099 - Other (Provide additional detail) ACT …" at bounding box center [1425, 333] width 209 height 38
click at [1371, 356] on div "Reason Code - Select Reason Code - 099 - Other (Provide additional detail) ACT …" at bounding box center [1424, 342] width 225 height 55
click at [1376, 343] on select "- Select Reason Code - 099 - Other (Provide additional detail) ACT - Agency Cha…" at bounding box center [1425, 342] width 209 height 22
click at [1320, 332] on select "- Select Reason Code - 099 - Other (Provide additional detail) ACT - Agency Cha…" at bounding box center [1425, 342] width 209 height 22
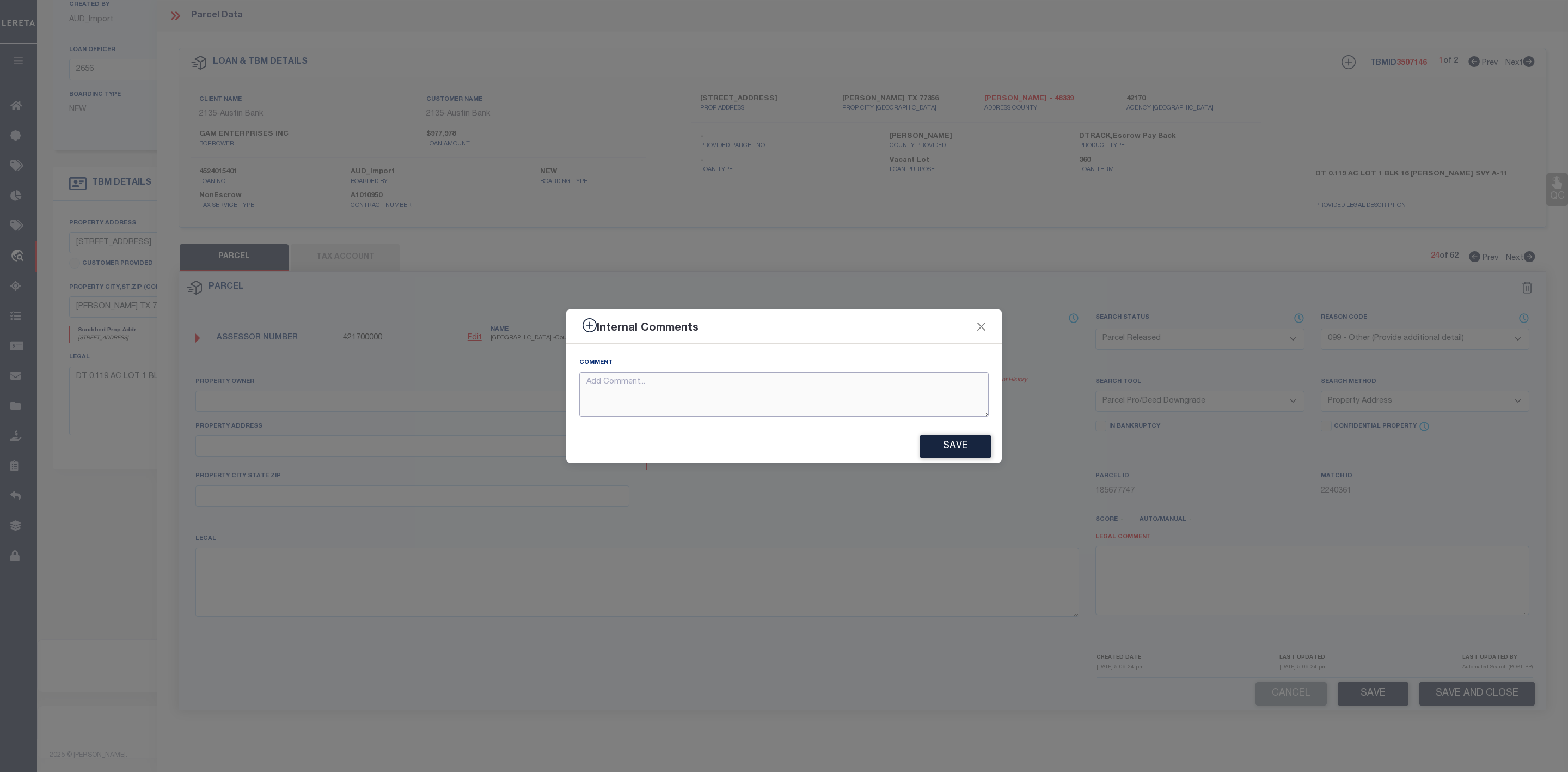
click at [840, 391] on textarea at bounding box center [784, 395] width 409 height 45
paste textarea "Parcel Not Needed"
click at [939, 441] on button "Save" at bounding box center [955, 446] width 71 height 23
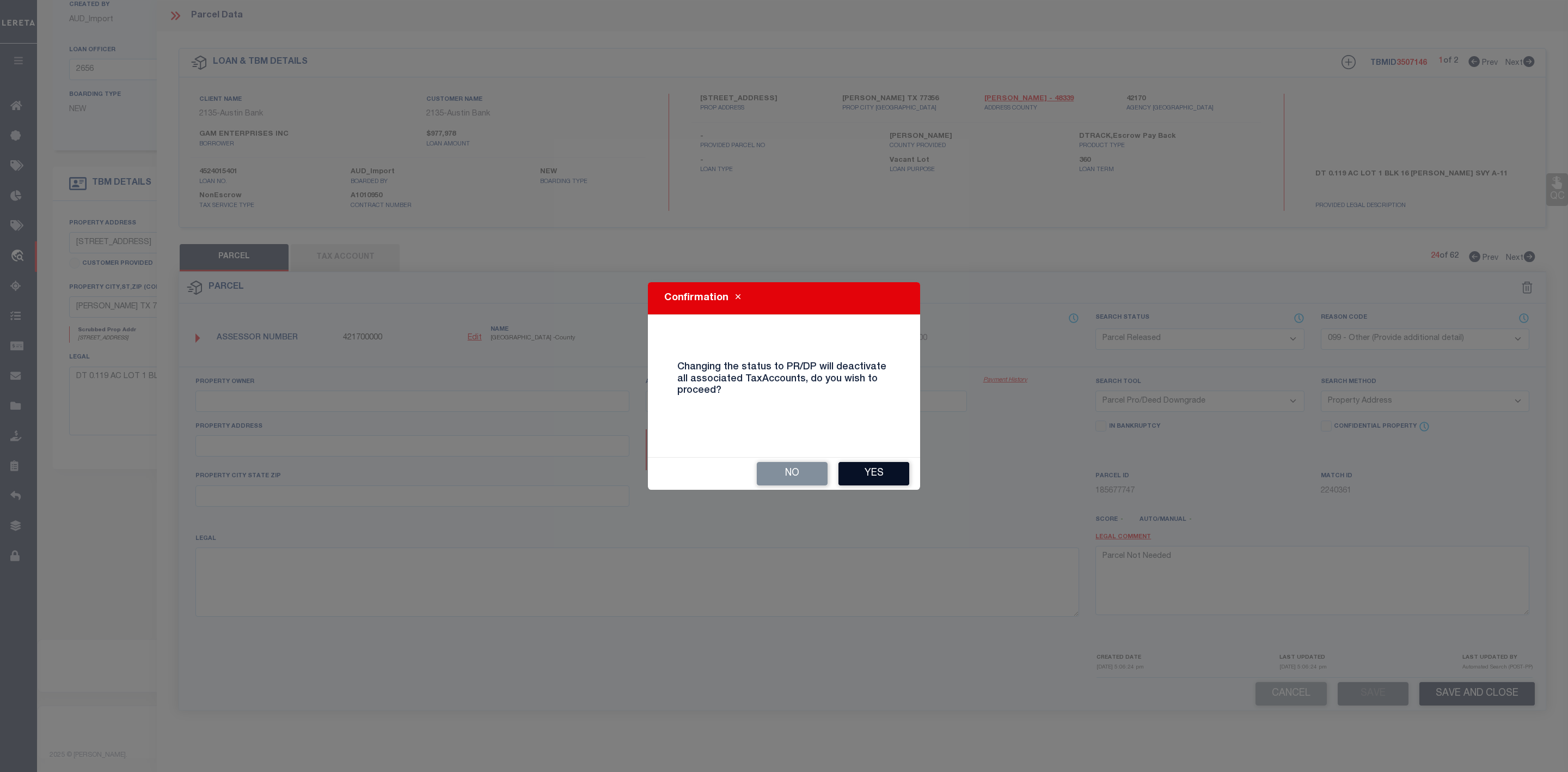
click at [872, 474] on button "Yes" at bounding box center [874, 473] width 71 height 23
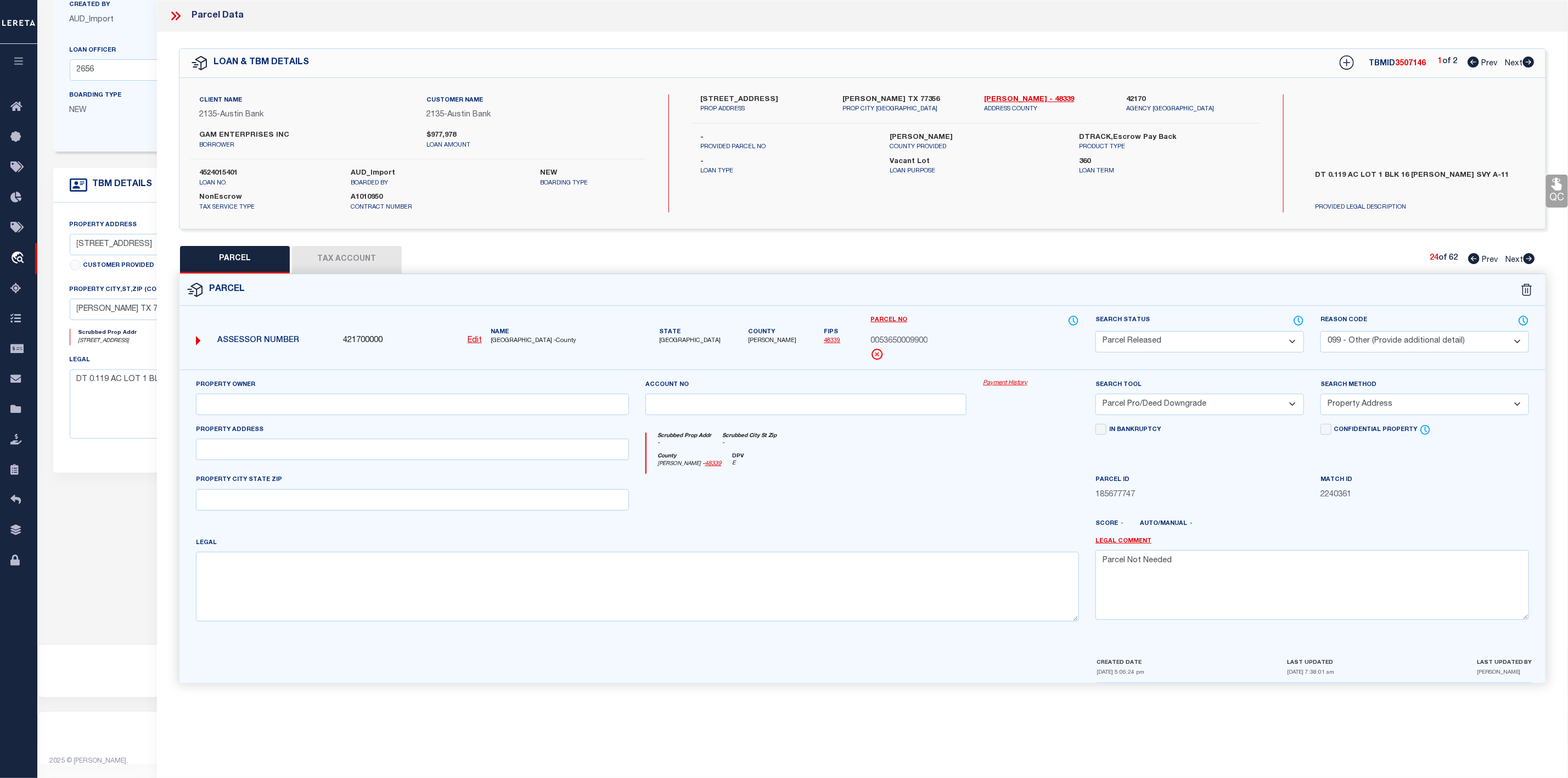
click at [1527, 255] on icon at bounding box center [1529, 258] width 12 height 11
click at [1183, 346] on select "Automated Search Bad Parcel Complete Duplicate Parcel High Dollar Reporting In …" at bounding box center [1200, 342] width 209 height 22
click at [1096, 332] on select "Automated Search Bad Parcel Complete Duplicate Parcel High Dollar Reporting In …" at bounding box center [1200, 342] width 209 height 22
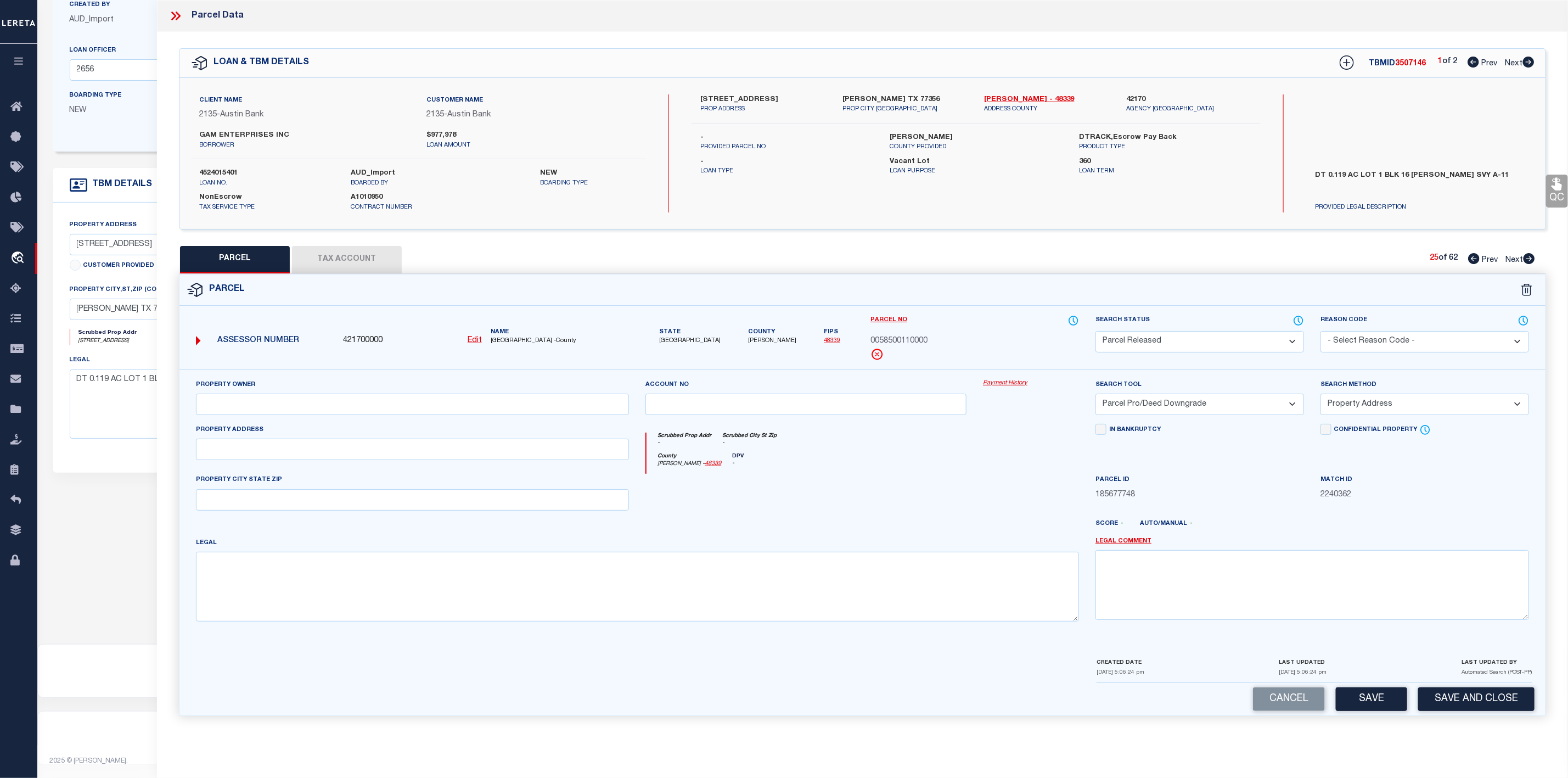
click at [1371, 346] on select "- Select Reason Code - 099 - Other (Provide additional detail) ACT - Agency Cha…" at bounding box center [1425, 342] width 209 height 22
click at [1320, 332] on select "- Select Reason Code - 099 - Other (Provide additional detail) ACT - Agency Cha…" at bounding box center [1425, 342] width 209 height 22
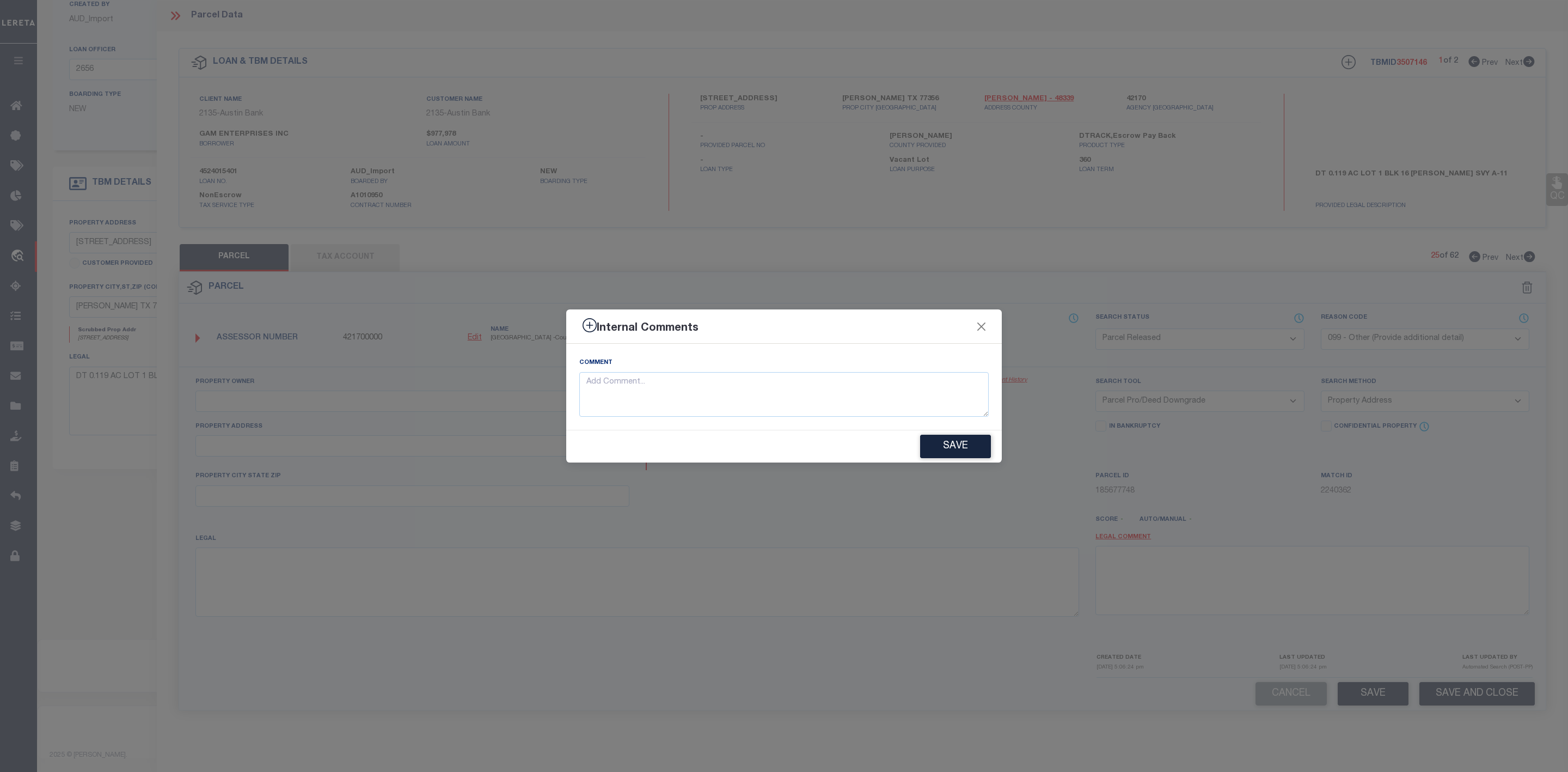
click at [700, 363] on div "Comment" at bounding box center [784, 387] width 409 height 60
click at [689, 395] on textarea at bounding box center [784, 395] width 409 height 45
paste textarea "Parcel Not Needed"
click at [965, 449] on button "Save" at bounding box center [955, 446] width 71 height 23
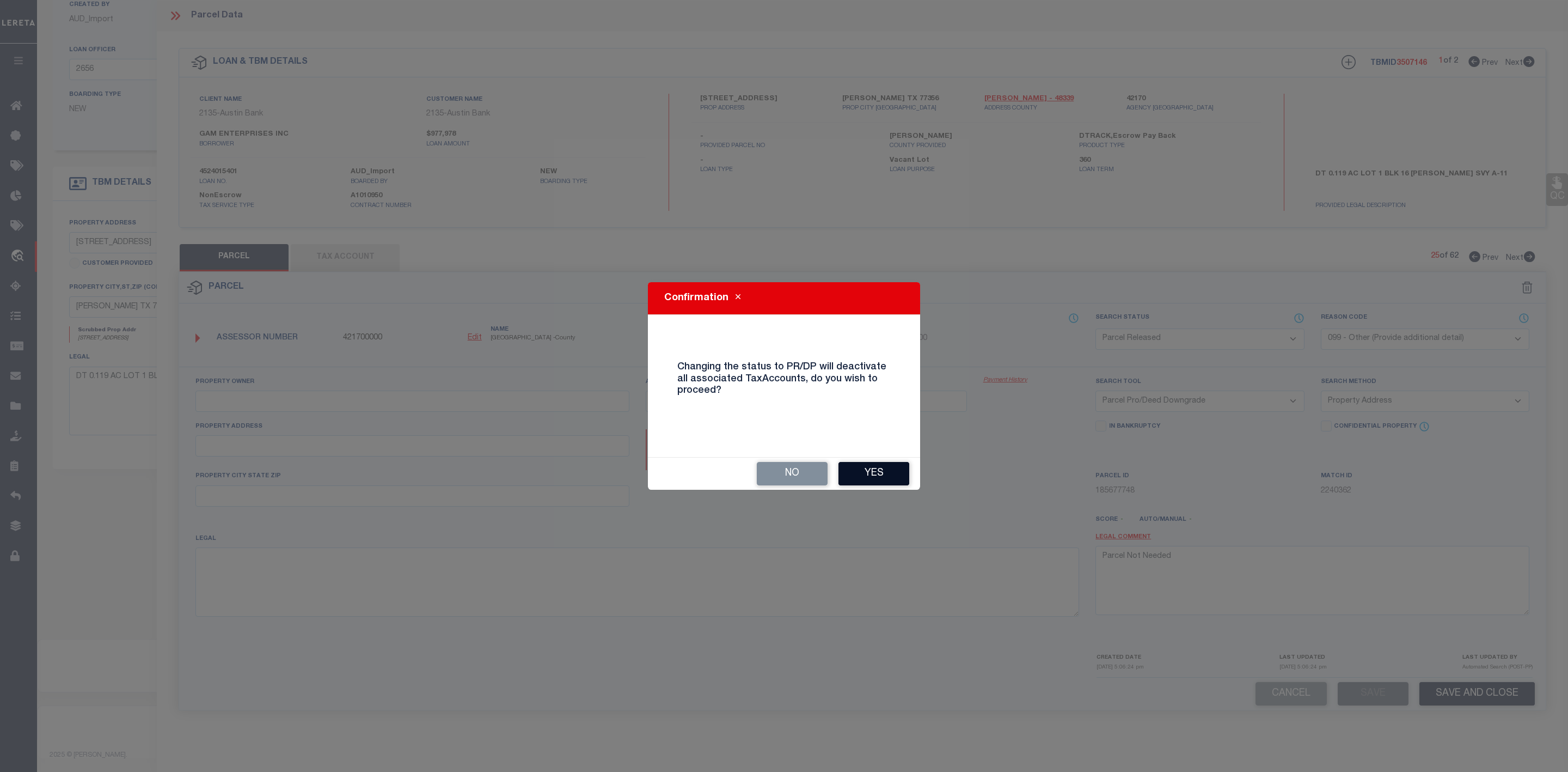
click at [859, 472] on button "Yes" at bounding box center [874, 473] width 71 height 23
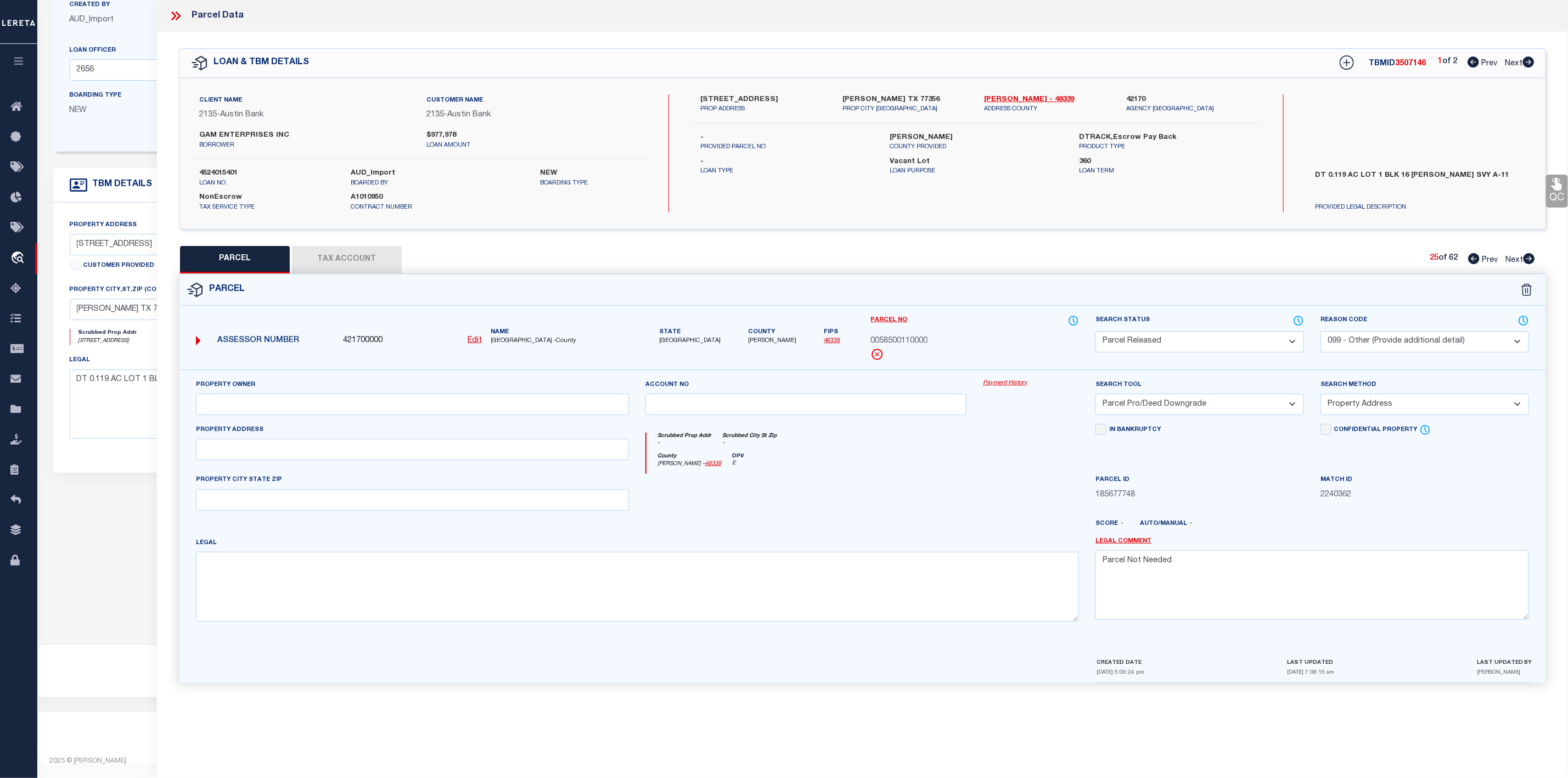
click at [1534, 262] on icon at bounding box center [1529, 258] width 11 height 11
click at [1206, 346] on select "Automated Search Bad Parcel Complete Duplicate Parcel High Dollar Reporting In …" at bounding box center [1200, 342] width 209 height 22
click at [1096, 332] on select "Automated Search Bad Parcel Complete Duplicate Parcel High Dollar Reporting In …" at bounding box center [1200, 342] width 209 height 22
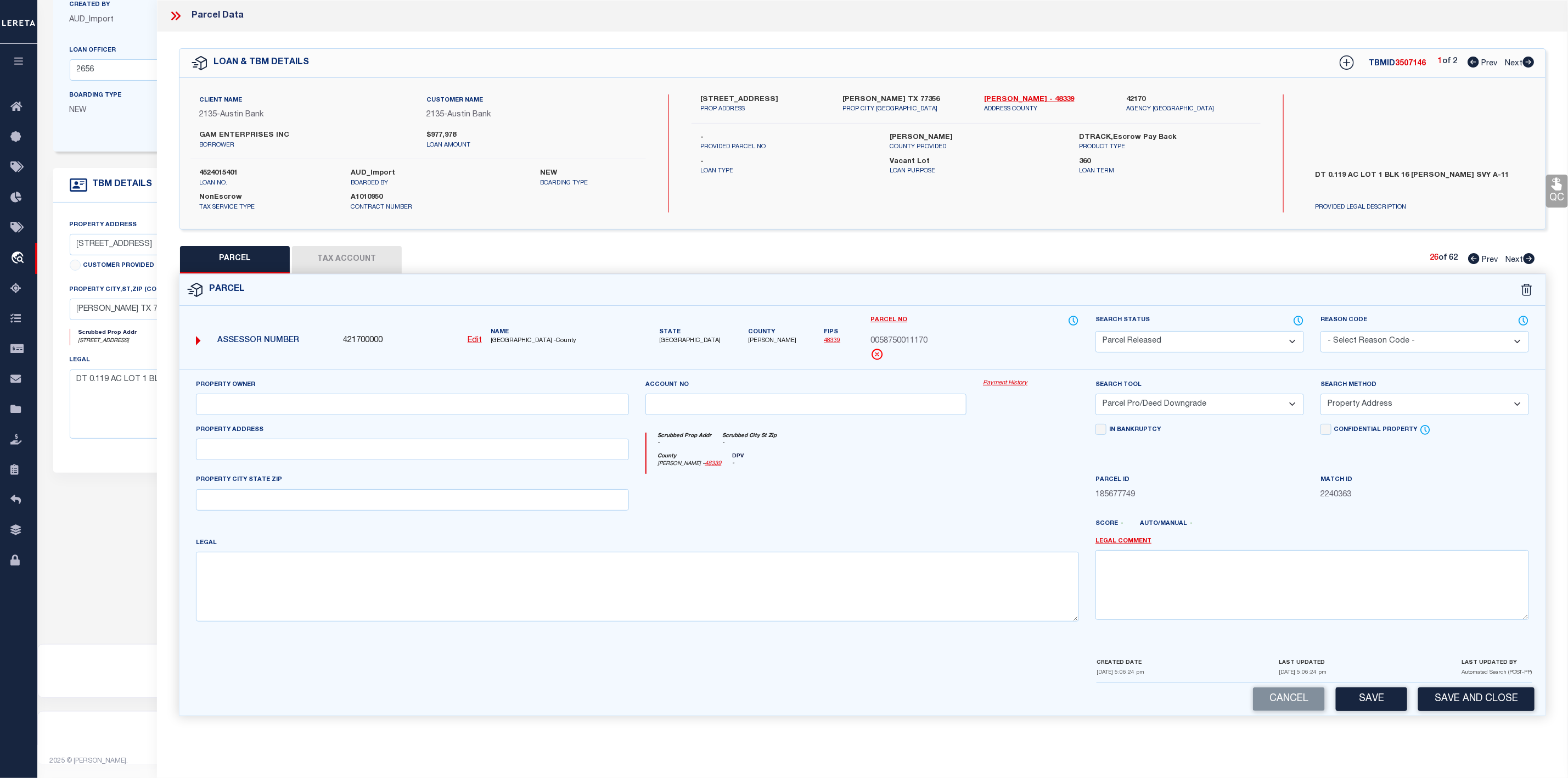
click at [1369, 332] on select "- Select Reason Code - 099 - Other (Provide additional detail) ACT - Agency Cha…" at bounding box center [1425, 342] width 209 height 22
click at [1320, 332] on select "- Select Reason Code - 099 - Other (Provide additional detail) ACT - Agency Cha…" at bounding box center [1425, 342] width 209 height 22
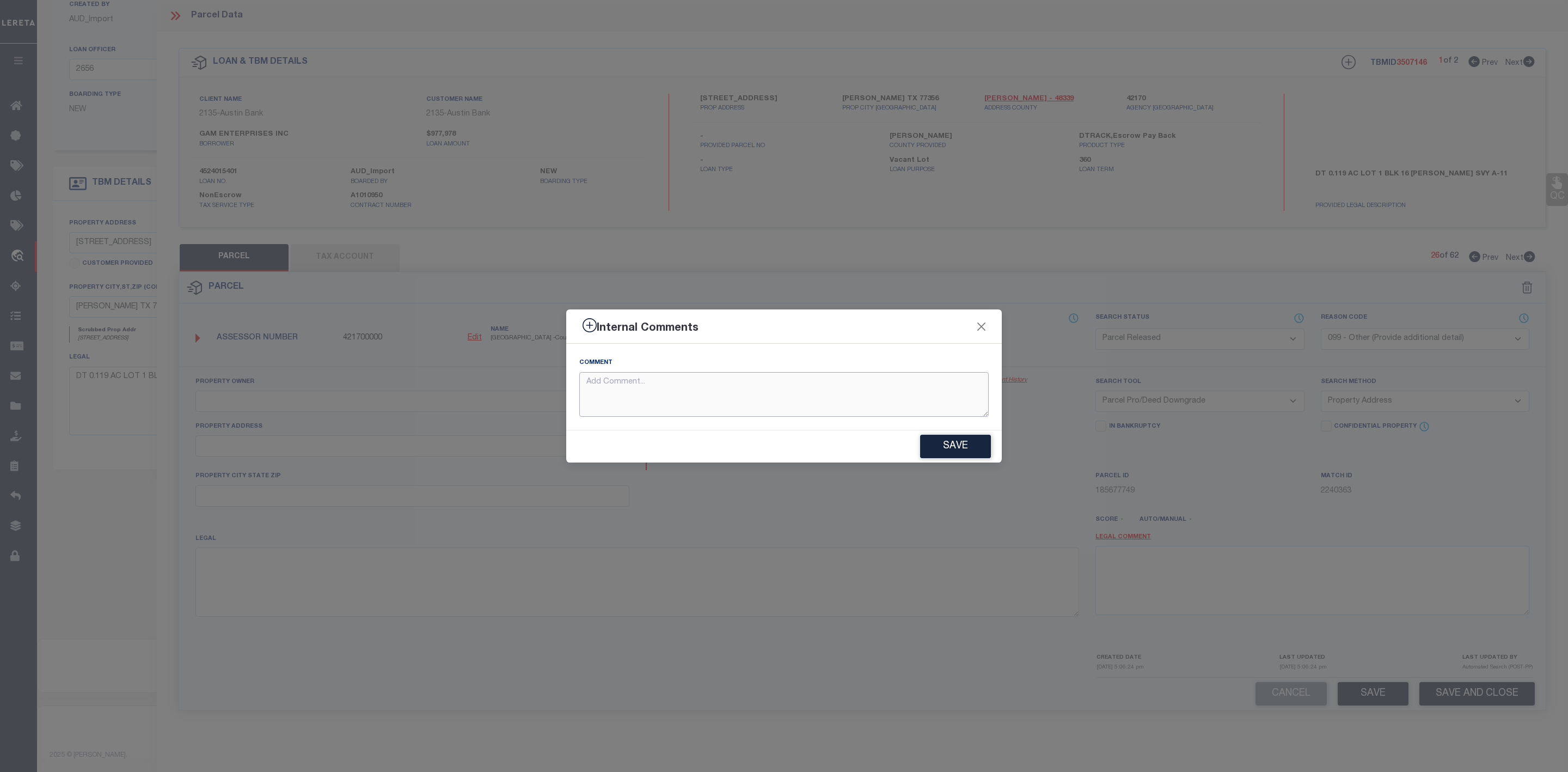
click at [895, 402] on textarea at bounding box center [784, 395] width 409 height 45
paste textarea "Parcel Not Needed"
click at [964, 446] on button "Save" at bounding box center [955, 446] width 71 height 23
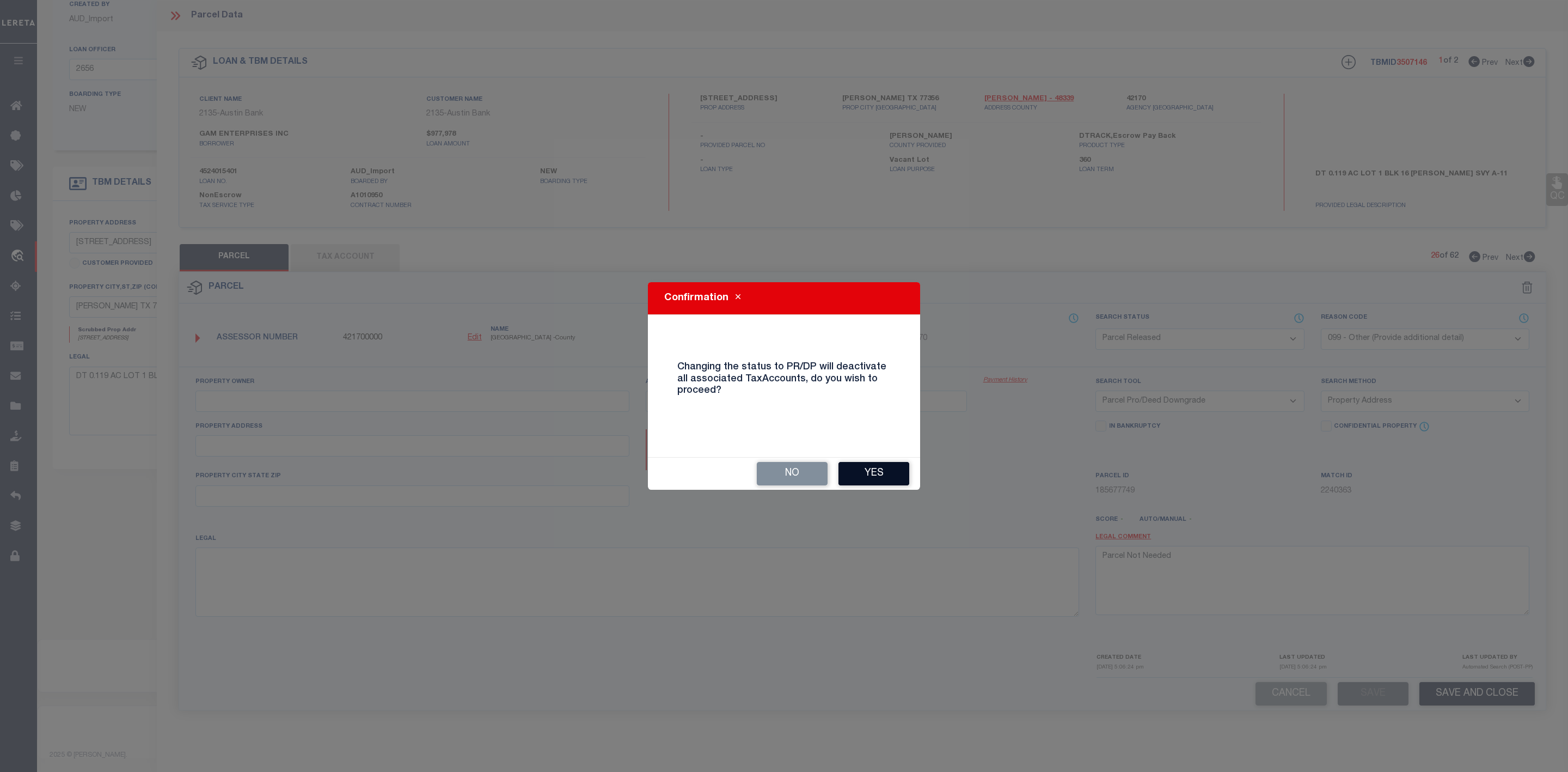
click at [892, 472] on button "Yes" at bounding box center [874, 473] width 71 height 23
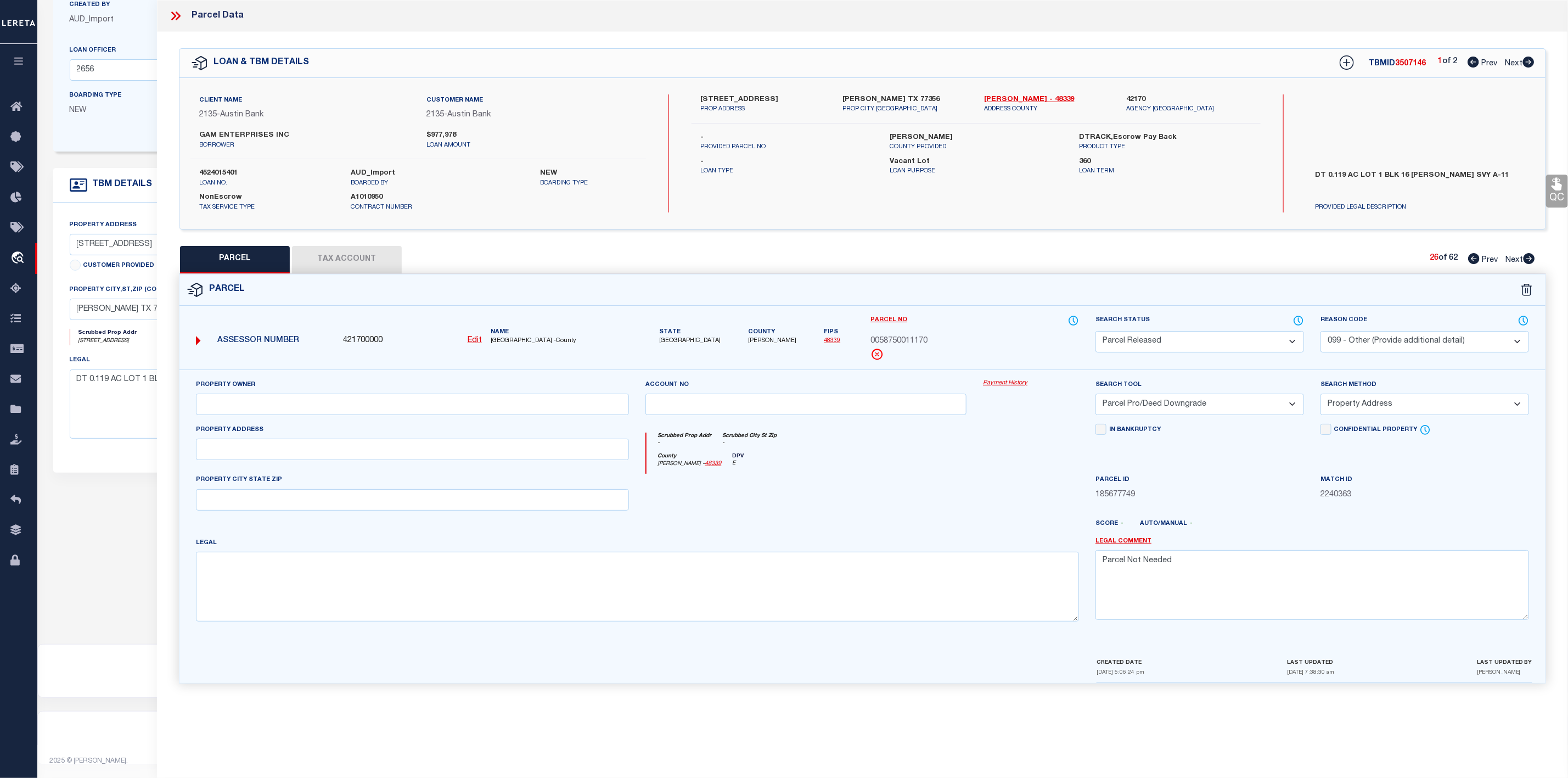
click at [1534, 258] on icon at bounding box center [1529, 258] width 11 height 11
click at [1158, 343] on select "Automated Search Bad Parcel Complete Duplicate Parcel High Dollar Reporting In …" at bounding box center [1200, 342] width 209 height 22
click at [1096, 332] on select "Automated Search Bad Parcel Complete Duplicate Parcel High Dollar Reporting In …" at bounding box center [1200, 342] width 209 height 22
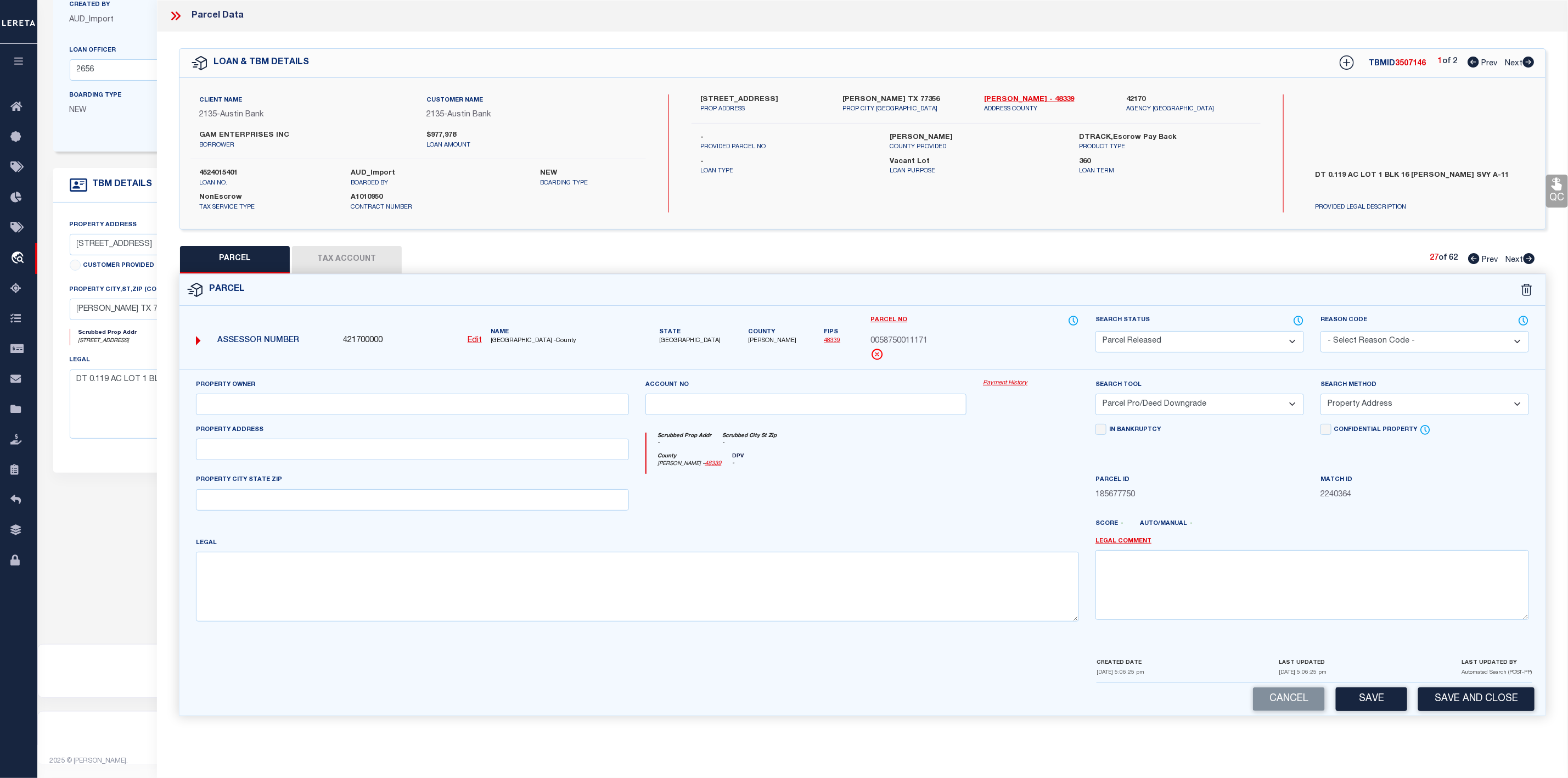
click at [1362, 343] on select "- Select Reason Code - 099 - Other (Provide additional detail) ACT - Agency Cha…" at bounding box center [1425, 342] width 209 height 22
click at [1320, 332] on select "- Select Reason Code - 099 - Other (Provide additional detail) ACT - Agency Cha…" at bounding box center [1425, 342] width 209 height 22
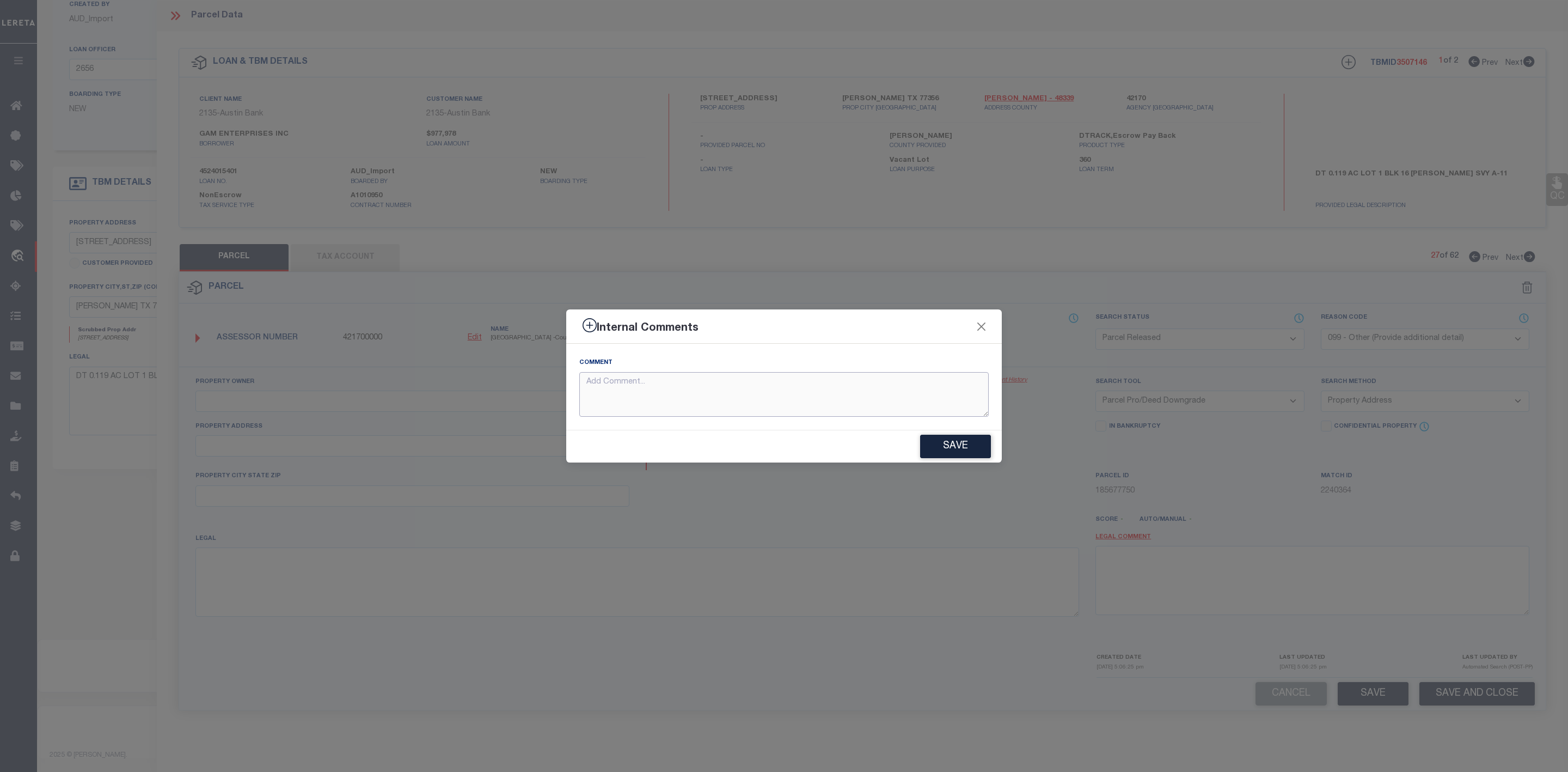
click at [712, 390] on textarea at bounding box center [784, 395] width 409 height 45
paste textarea "Parcel Not Needed"
click at [962, 452] on button "Save" at bounding box center [955, 446] width 71 height 23
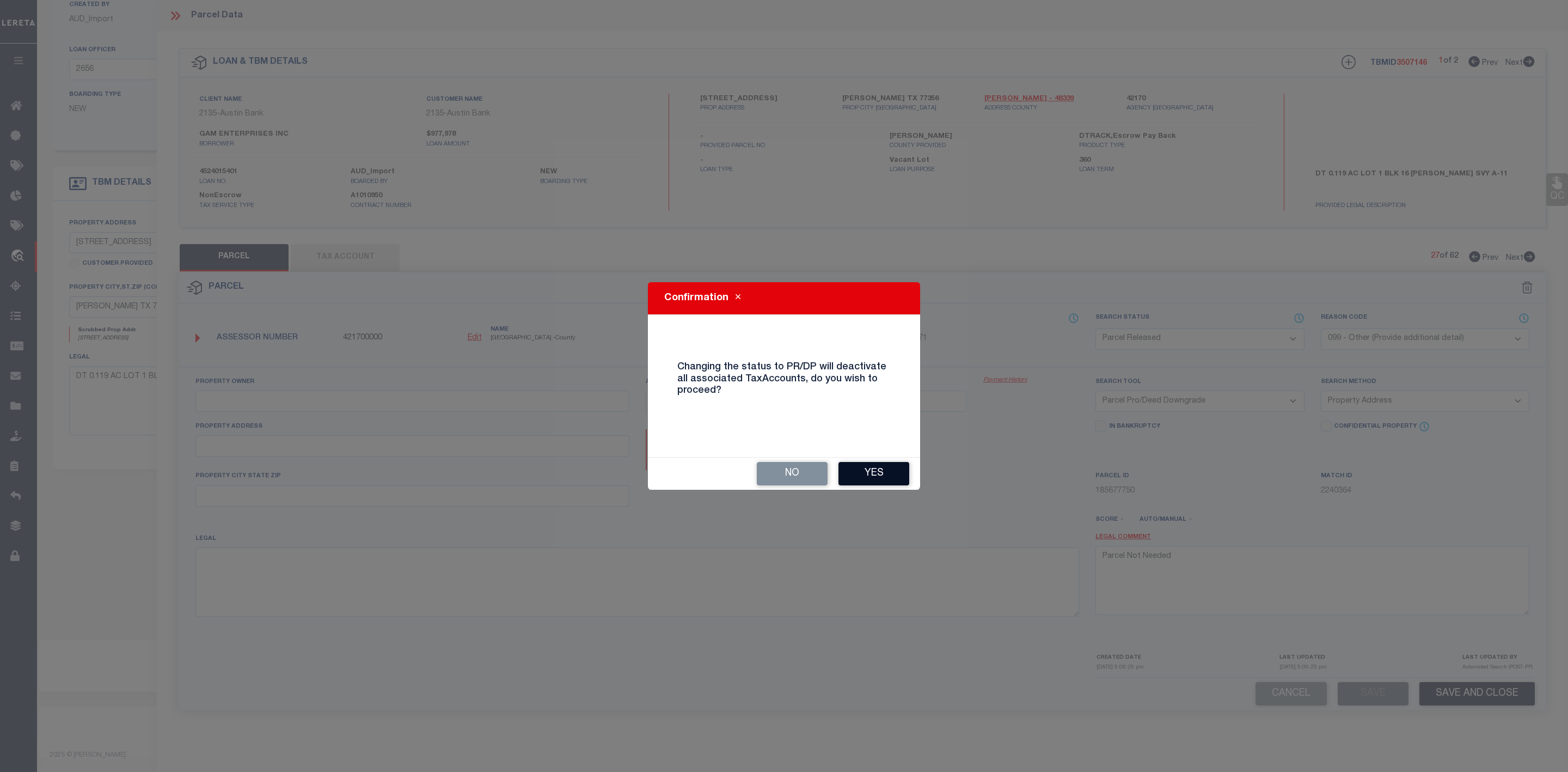
click at [882, 479] on button "Yes" at bounding box center [874, 473] width 71 height 23
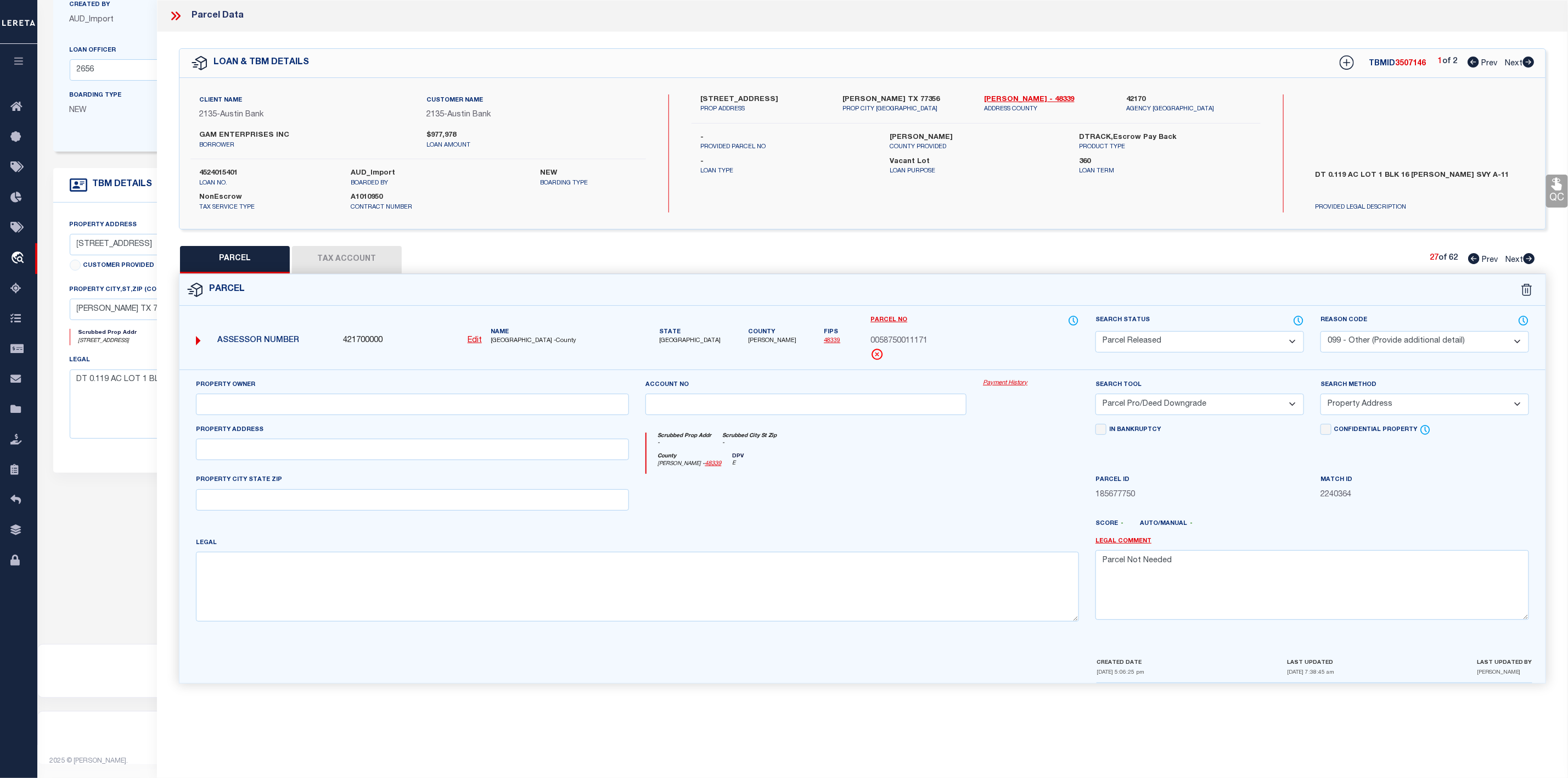
click at [1531, 256] on icon at bounding box center [1529, 258] width 11 height 11
click at [1238, 336] on select "Automated Search Bad Parcel Complete Duplicate Parcel High Dollar Reporting In …" at bounding box center [1200, 342] width 209 height 22
click at [1096, 332] on select "Automated Search Bad Parcel Complete Duplicate Parcel High Dollar Reporting In …" at bounding box center [1200, 342] width 209 height 22
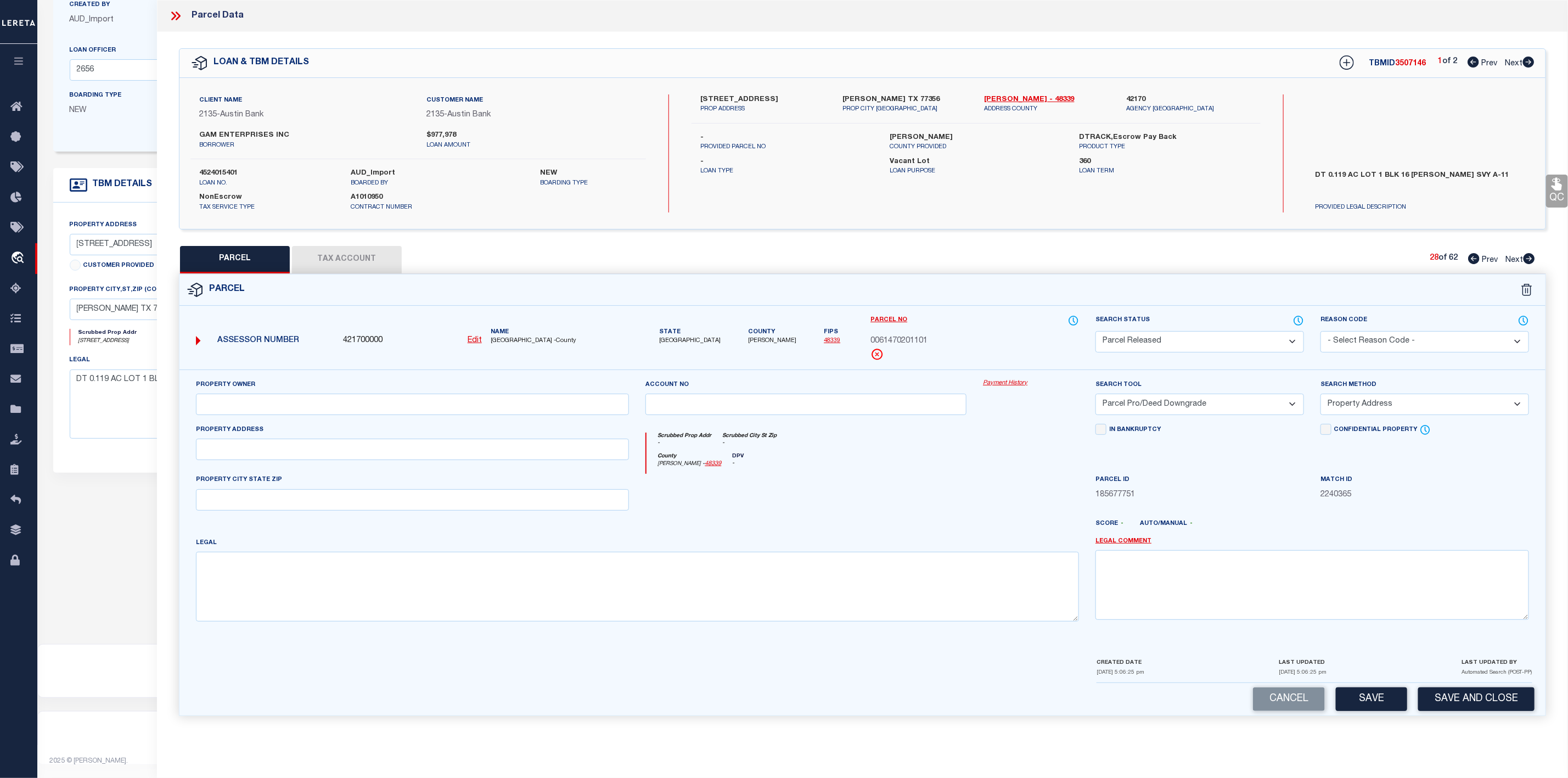
click at [1426, 329] on div "Reason Code - Select Reason Code - 099 - Other (Provide additional detail) ACT …" at bounding box center [1425, 333] width 209 height 38
click at [1421, 346] on select "- Select Reason Code - 099 - Other (Provide additional detail) ACT - Agency Cha…" at bounding box center [1425, 342] width 209 height 22
click at [1320, 332] on select "- Select Reason Code - 099 - Other (Provide additional detail) ACT - Agency Cha…" at bounding box center [1425, 342] width 209 height 22
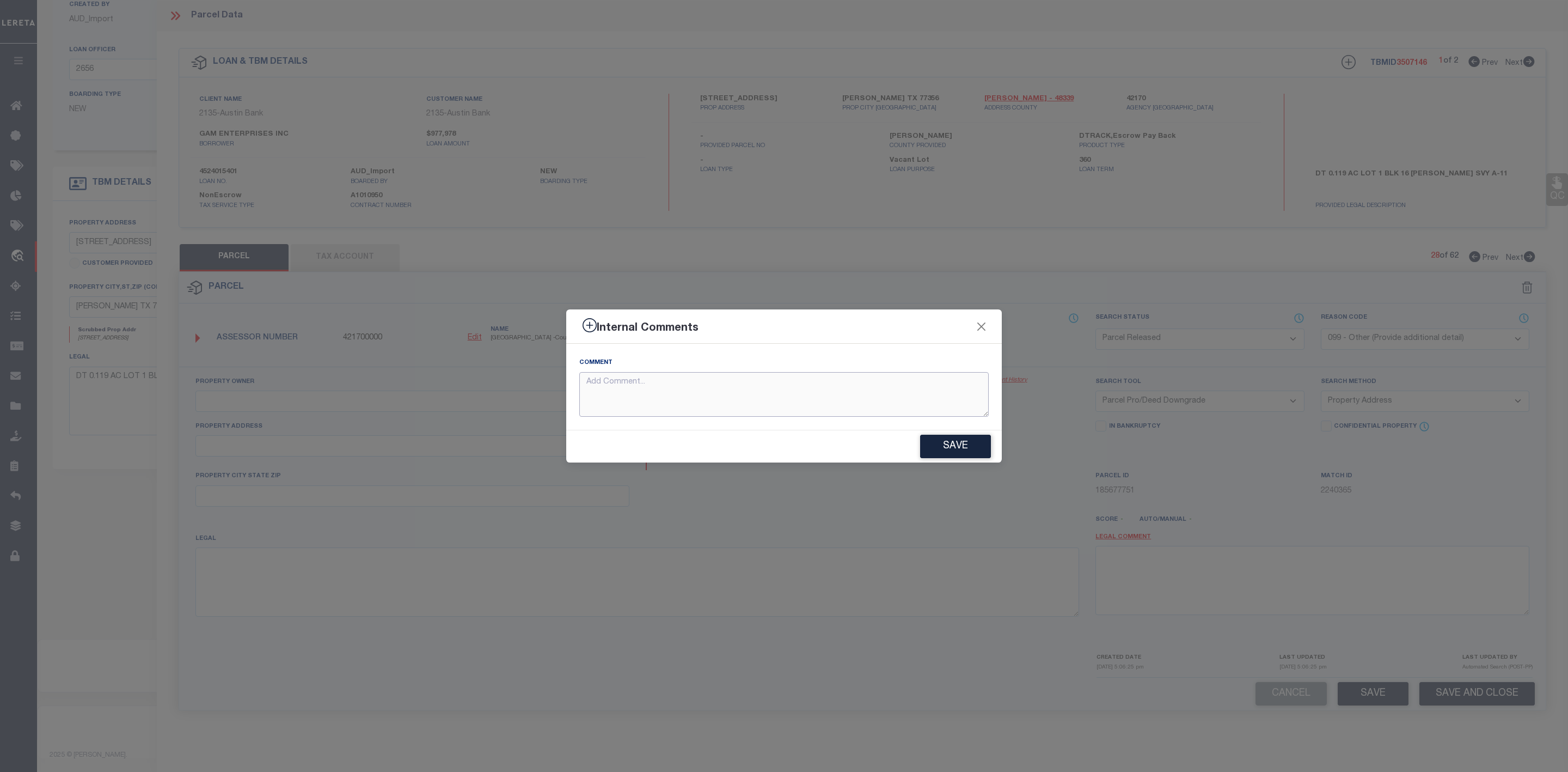
click at [791, 395] on textarea at bounding box center [784, 395] width 409 height 45
paste textarea "Parcel Not Needed"
click at [954, 448] on button "Save" at bounding box center [955, 446] width 71 height 23
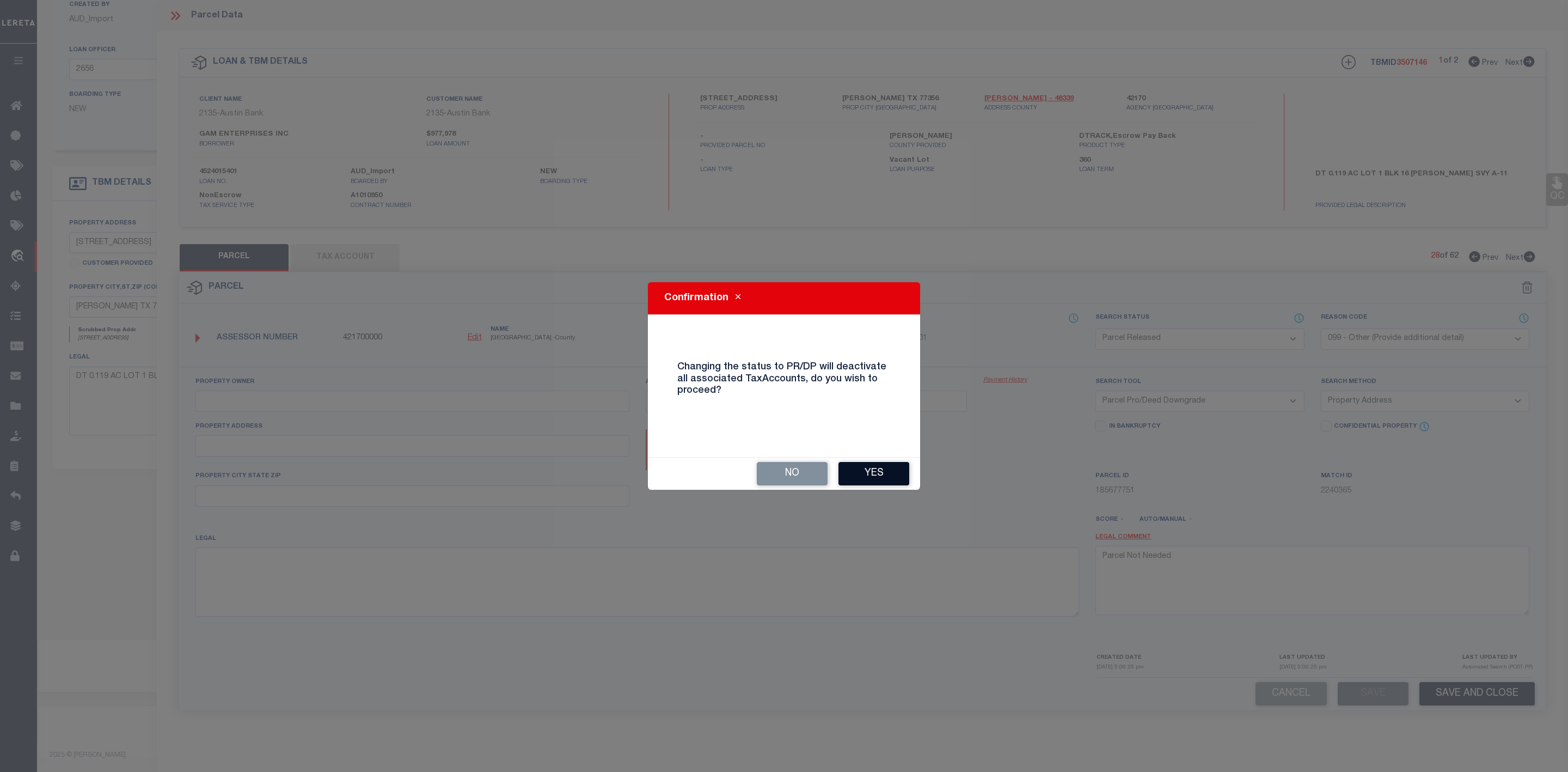
click at [866, 467] on button "Yes" at bounding box center [874, 473] width 71 height 23
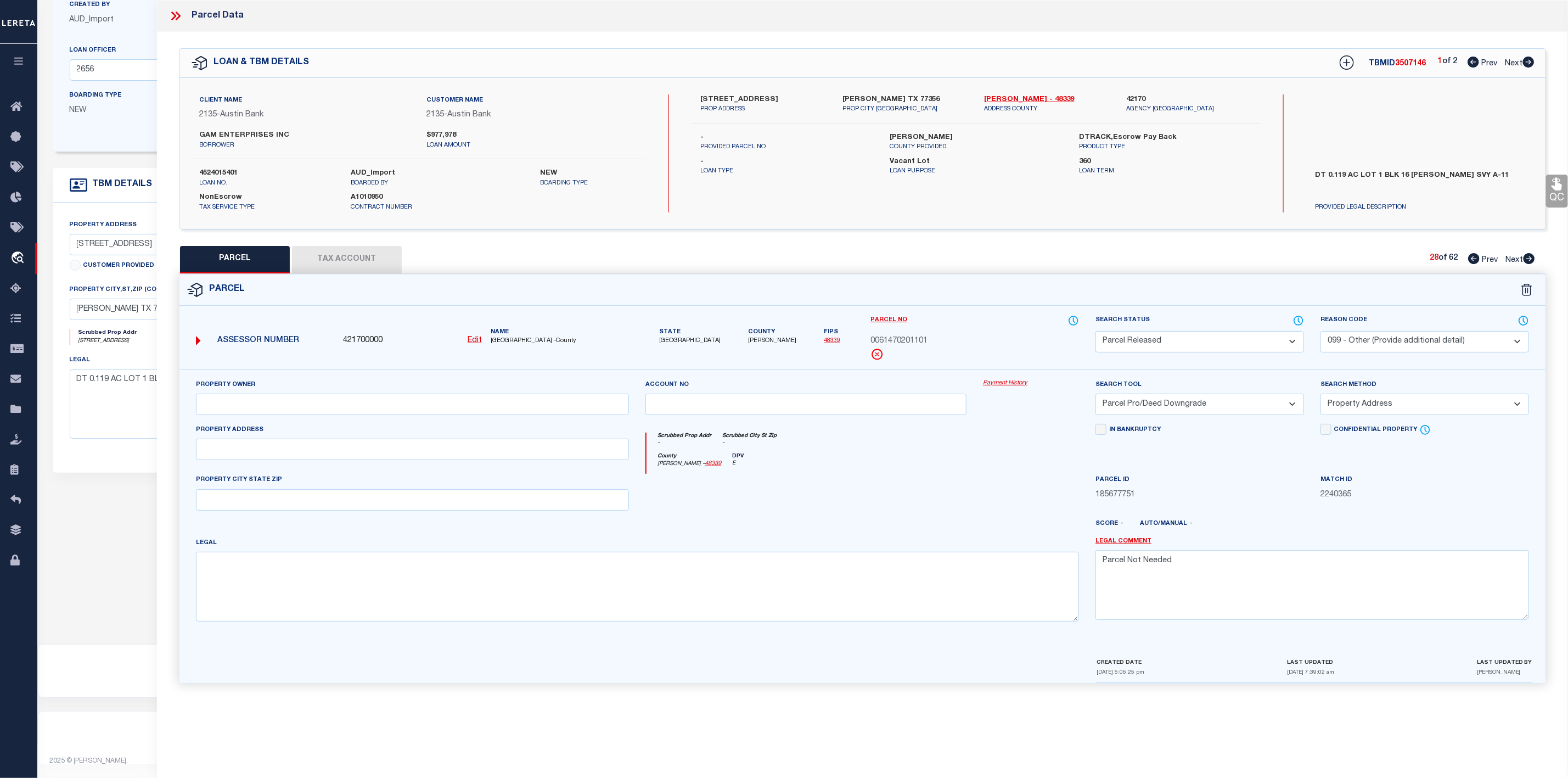
click at [1529, 264] on icon at bounding box center [1529, 258] width 11 height 11
click at [1250, 340] on select "Automated Search Bad Parcel Complete Duplicate Parcel High Dollar Reporting In …" at bounding box center [1200, 342] width 209 height 22
click at [1096, 332] on select "Automated Search Bad Parcel Complete Duplicate Parcel High Dollar Reporting In …" at bounding box center [1200, 342] width 209 height 22
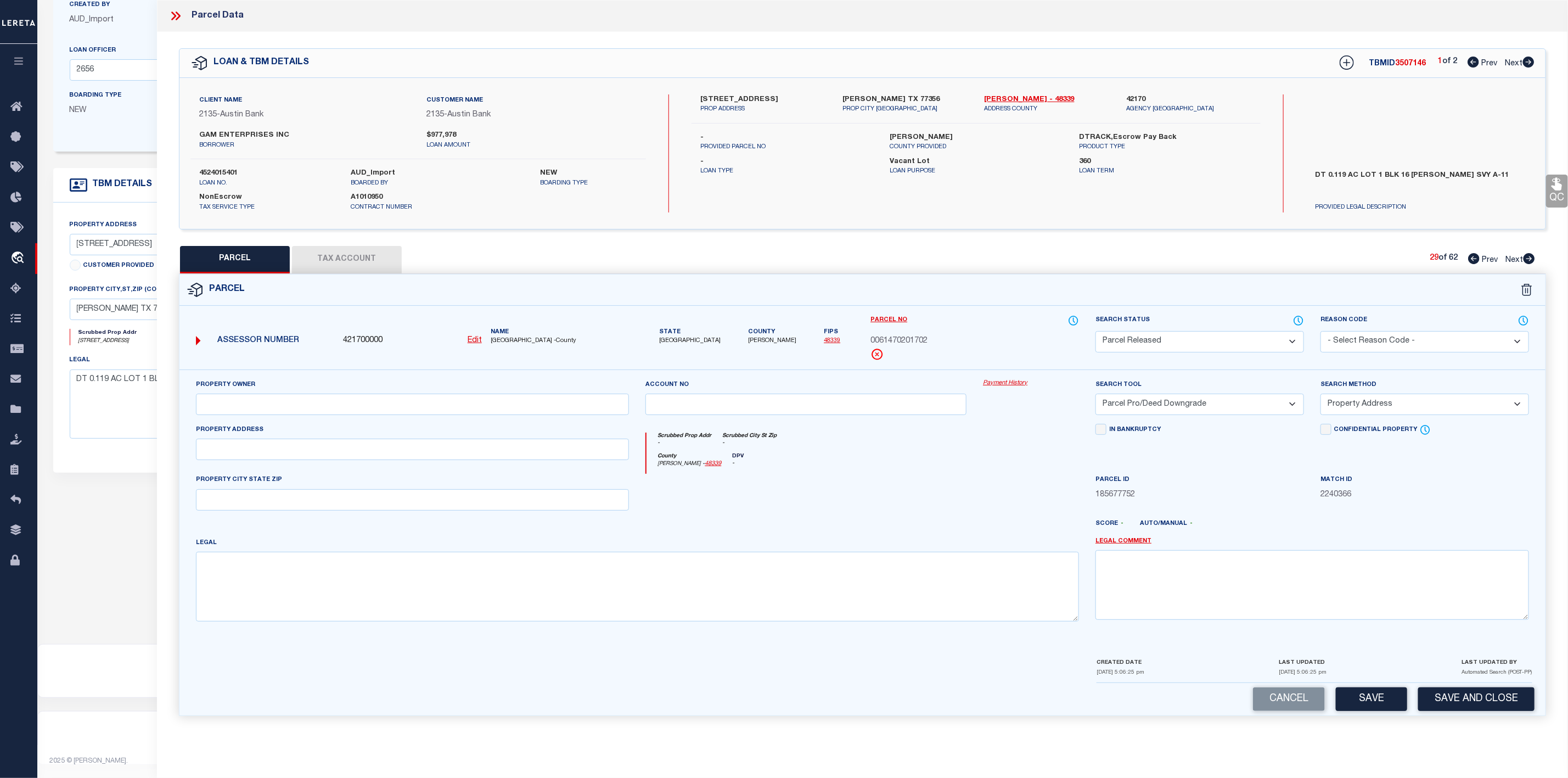
click at [1390, 341] on select "- Select Reason Code - 099 - Other (Provide additional detail) ACT - Agency Cha…" at bounding box center [1425, 342] width 209 height 22
click at [1320, 332] on select "- Select Reason Code - 099 - Other (Provide additional detail) ACT - Agency Cha…" at bounding box center [1425, 342] width 209 height 22
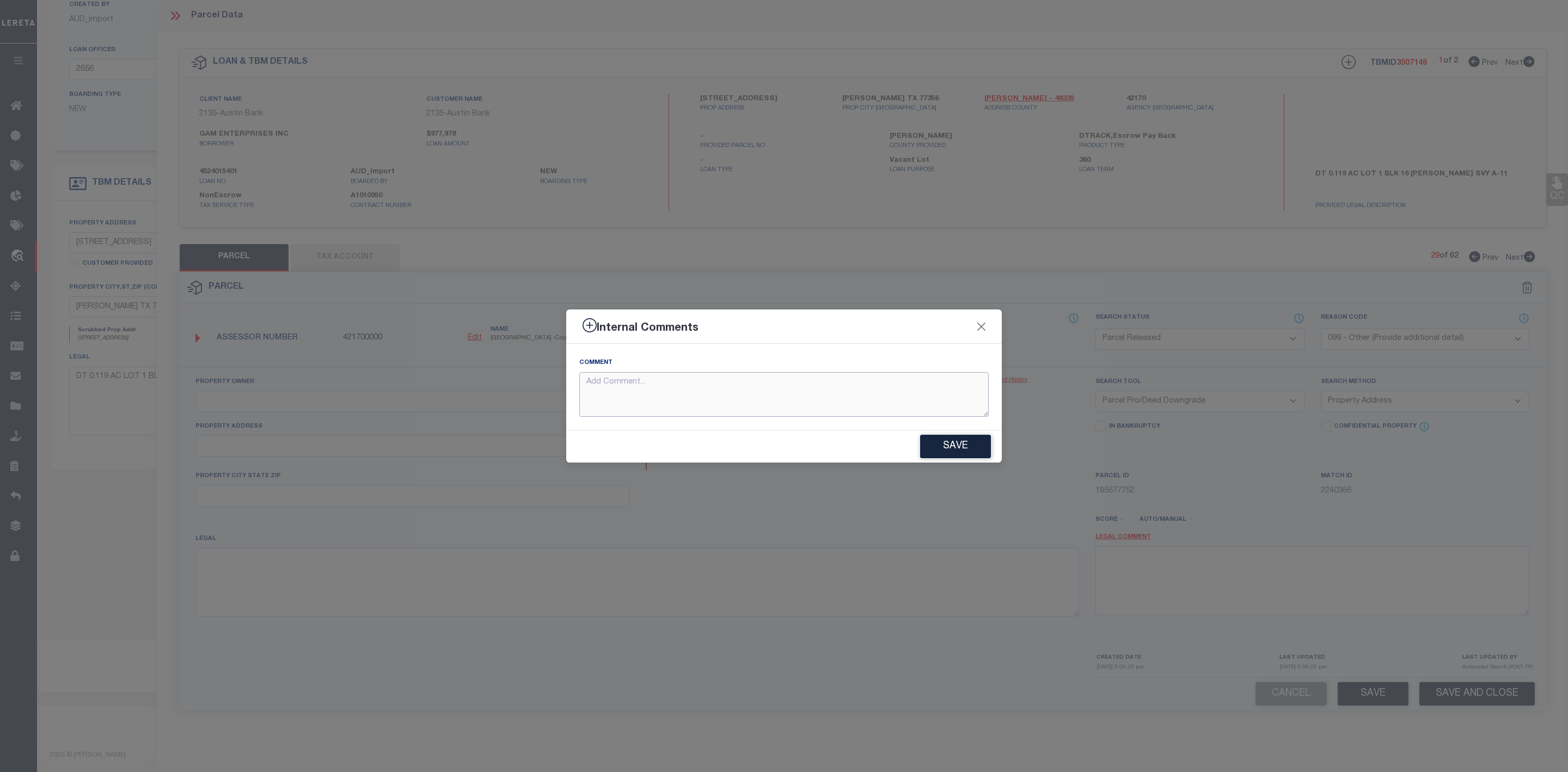
click at [758, 401] on textarea at bounding box center [784, 395] width 409 height 45
paste textarea "Parcel Not Needed"
click at [980, 449] on button "Save" at bounding box center [955, 446] width 71 height 23
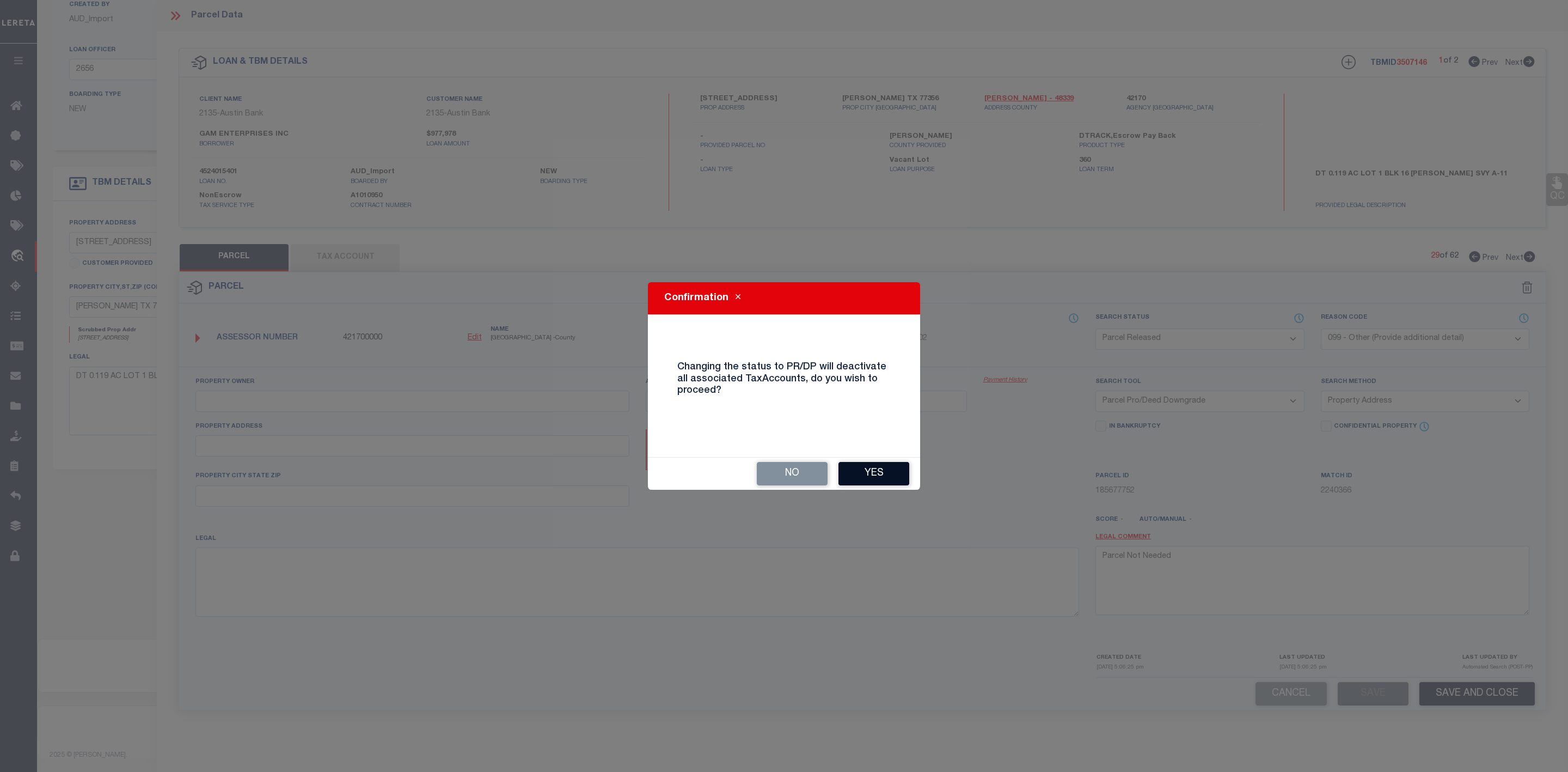
click at [872, 474] on button "Yes" at bounding box center [874, 473] width 71 height 23
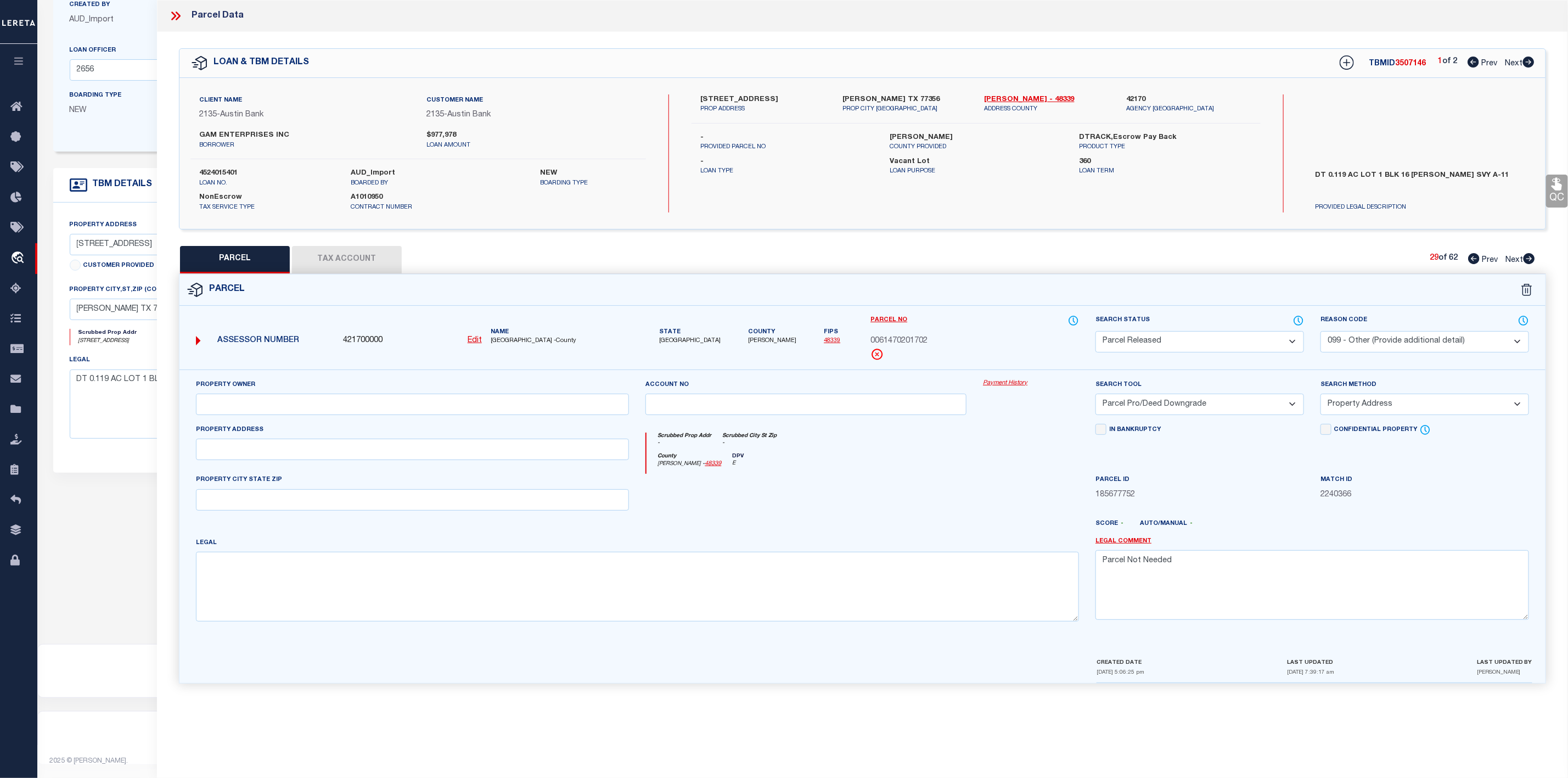
click at [1528, 257] on icon at bounding box center [1529, 258] width 11 height 11
click at [1255, 338] on select "Automated Search Bad Parcel Complete Duplicate Parcel High Dollar Reporting In …" at bounding box center [1200, 342] width 209 height 22
click at [1096, 332] on select "Automated Search Bad Parcel Complete Duplicate Parcel High Dollar Reporting In …" at bounding box center [1200, 342] width 209 height 22
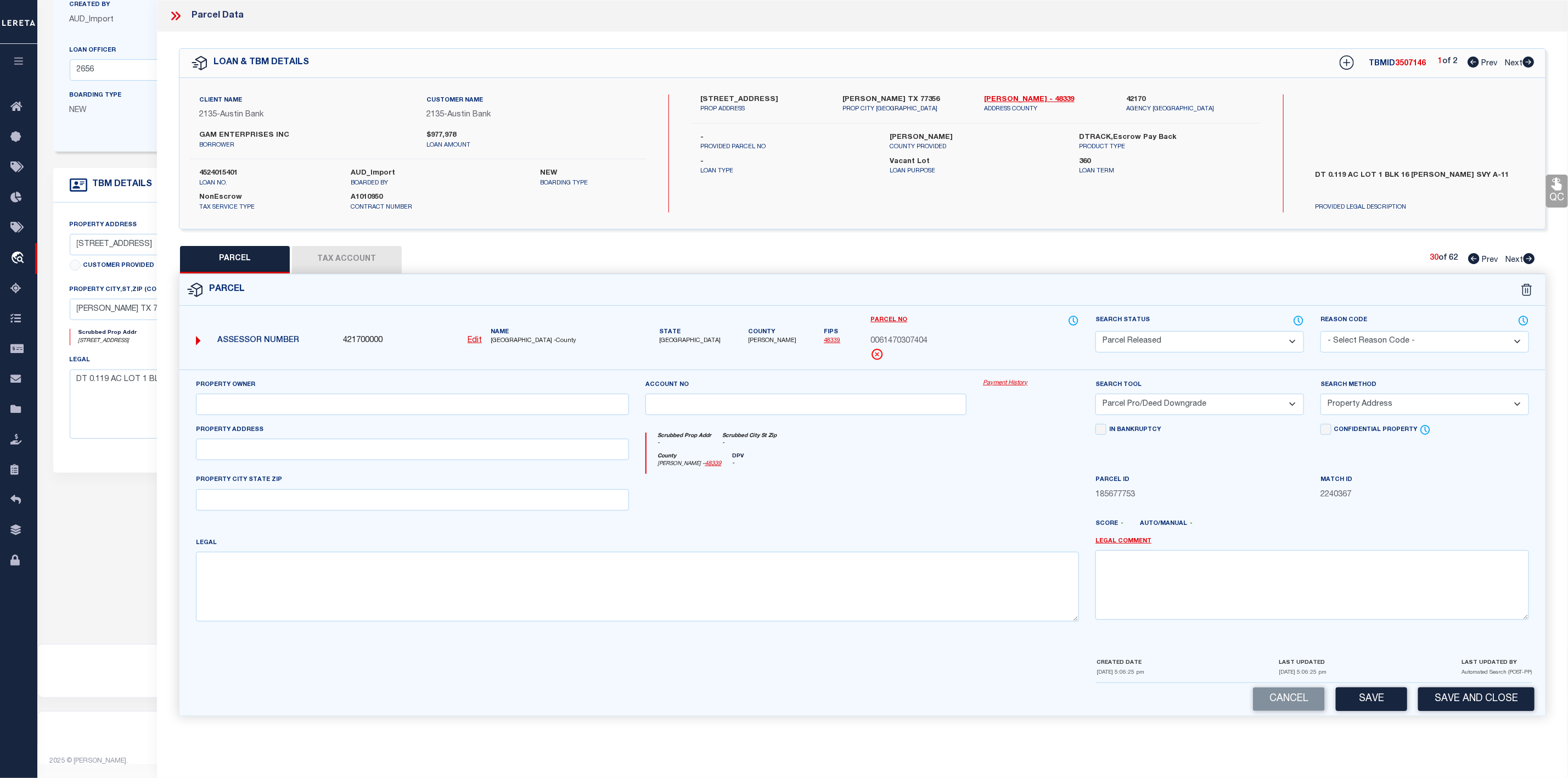
click at [1402, 335] on select "- Select Reason Code - 099 - Other (Provide additional detail) ACT - Agency Cha…" at bounding box center [1425, 342] width 209 height 22
click at [1320, 332] on select "- Select Reason Code - 099 - Other (Provide additional detail) ACT - Agency Cha…" at bounding box center [1425, 342] width 209 height 22
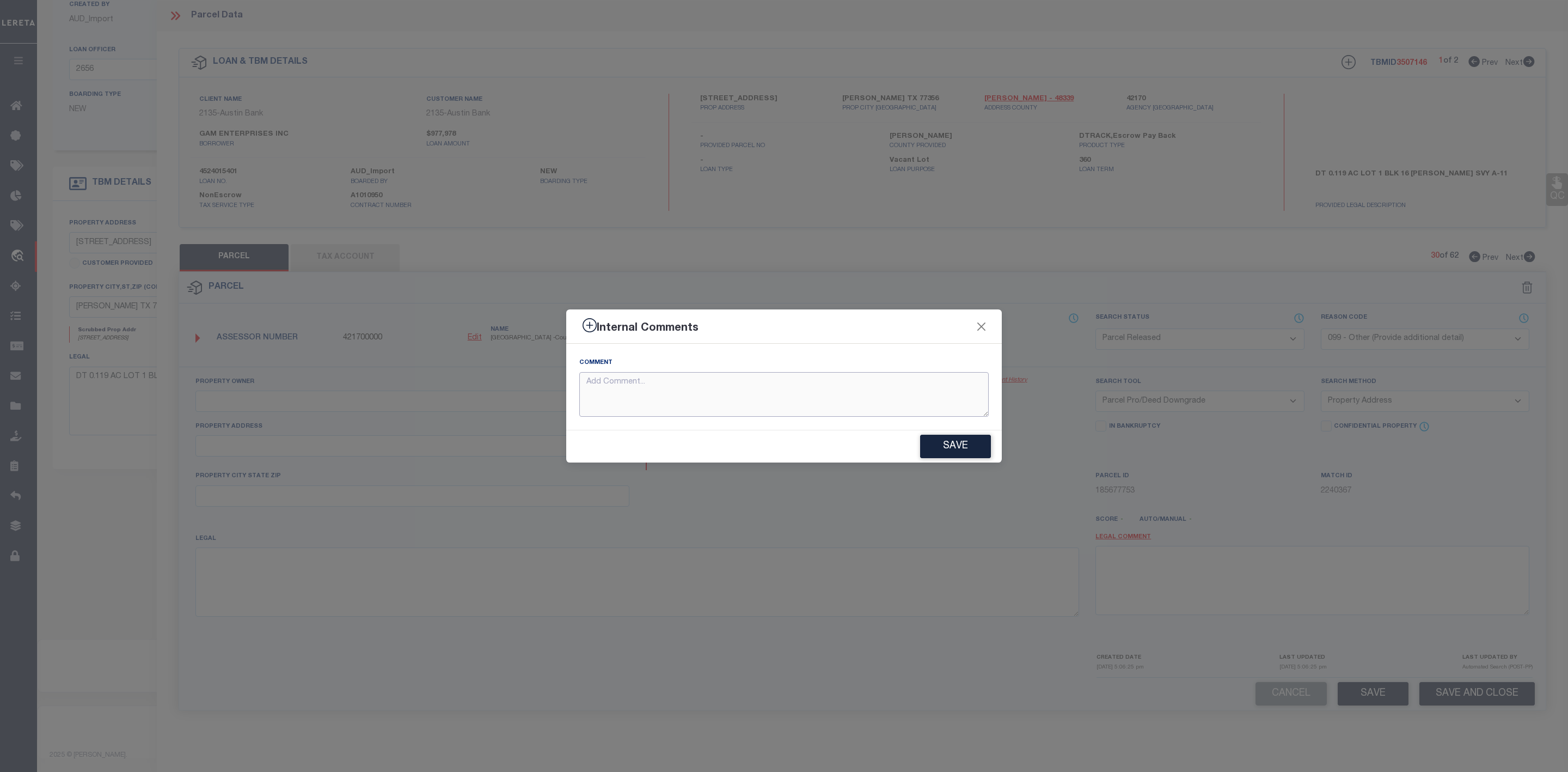
click at [920, 410] on textarea at bounding box center [784, 395] width 409 height 45
paste textarea "Parcel Not Needed"
click at [971, 447] on button "Save" at bounding box center [955, 446] width 71 height 23
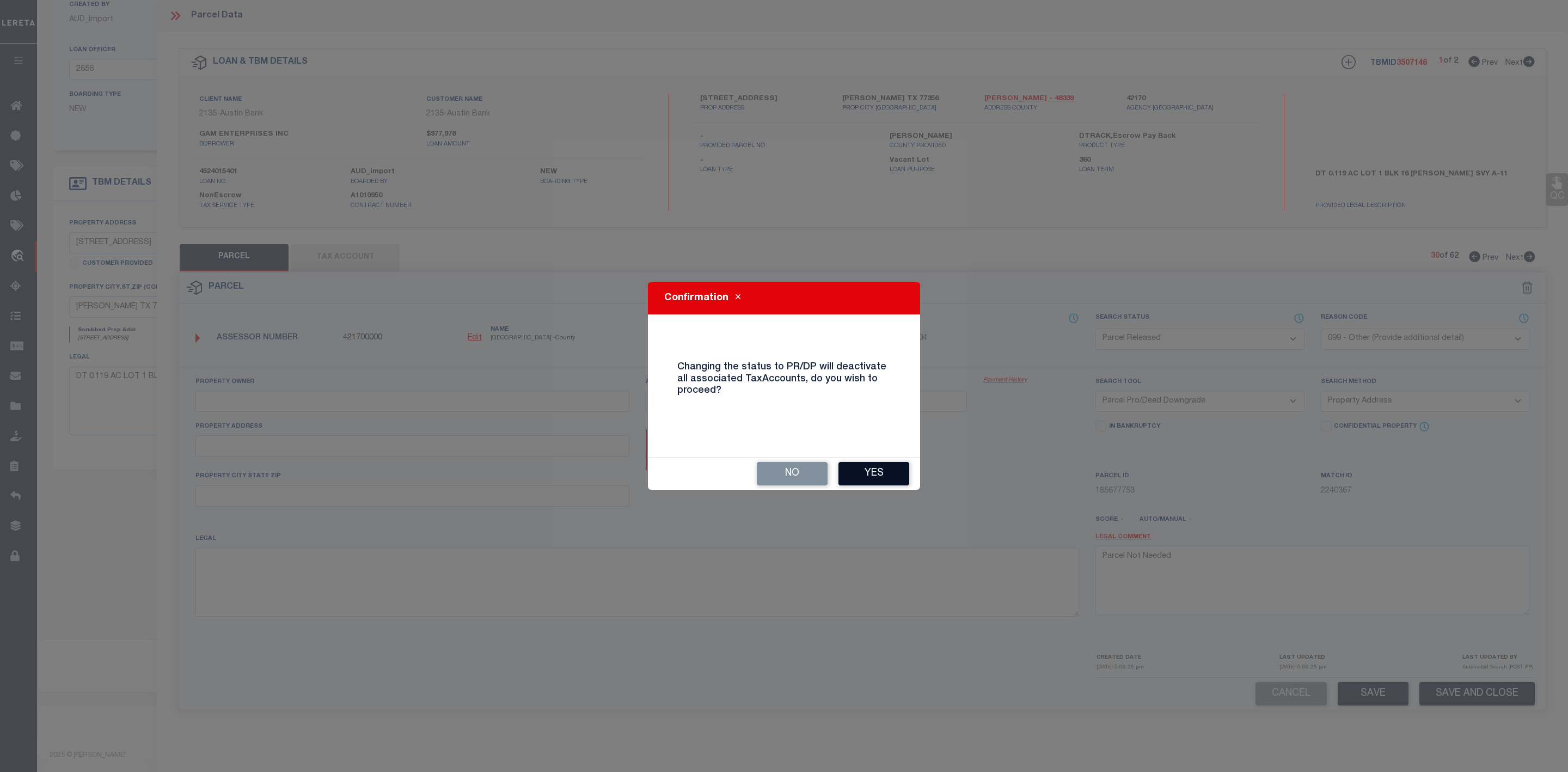
click at [878, 471] on button "Yes" at bounding box center [874, 473] width 71 height 23
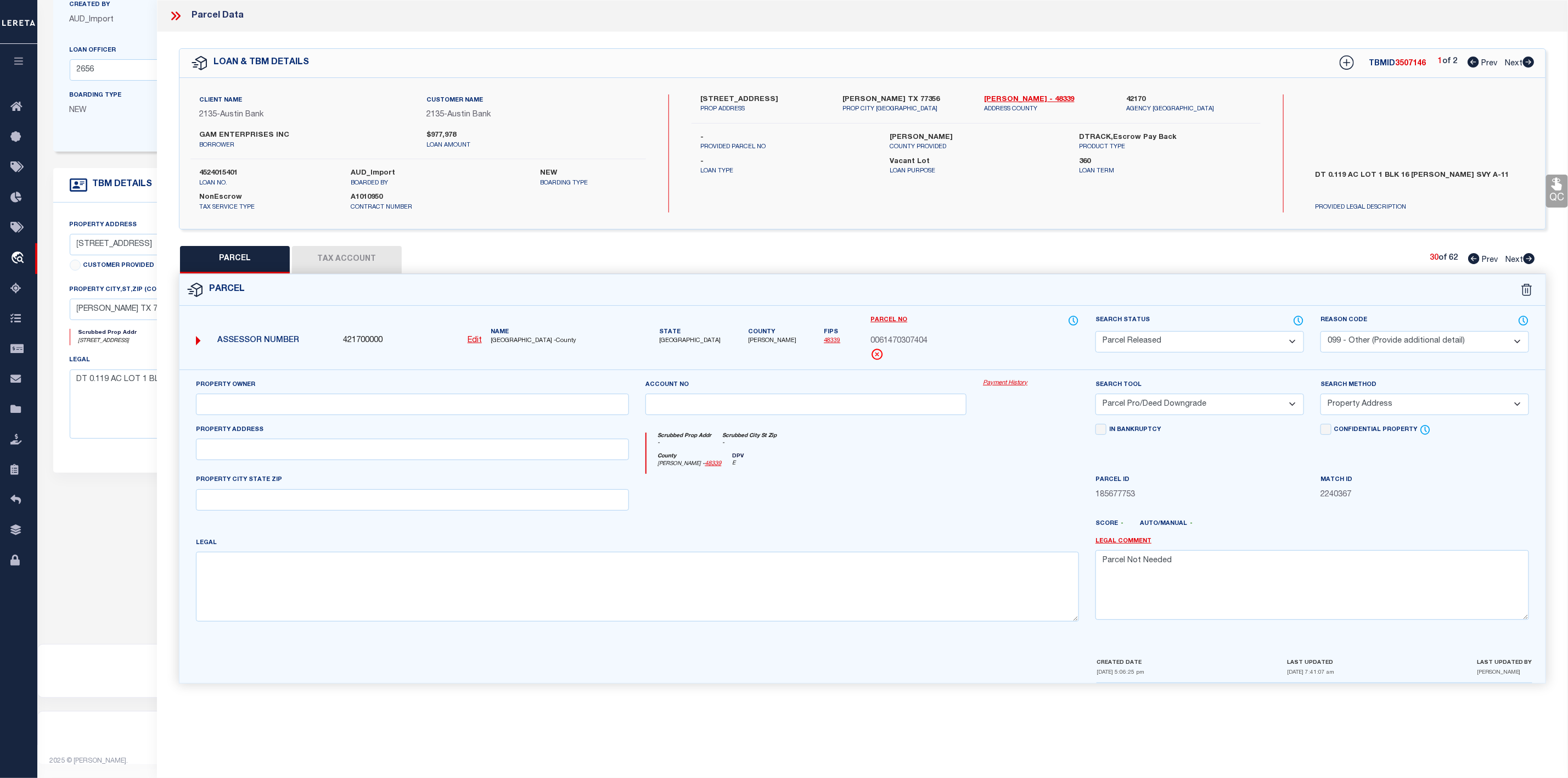
click at [1530, 257] on icon at bounding box center [1529, 258] width 11 height 11
click at [1227, 343] on select "Automated Search Bad Parcel Complete Duplicate Parcel High Dollar Reporting In …" at bounding box center [1200, 342] width 209 height 22
click at [1096, 332] on select "Automated Search Bad Parcel Complete Duplicate Parcel High Dollar Reporting In …" at bounding box center [1200, 342] width 209 height 22
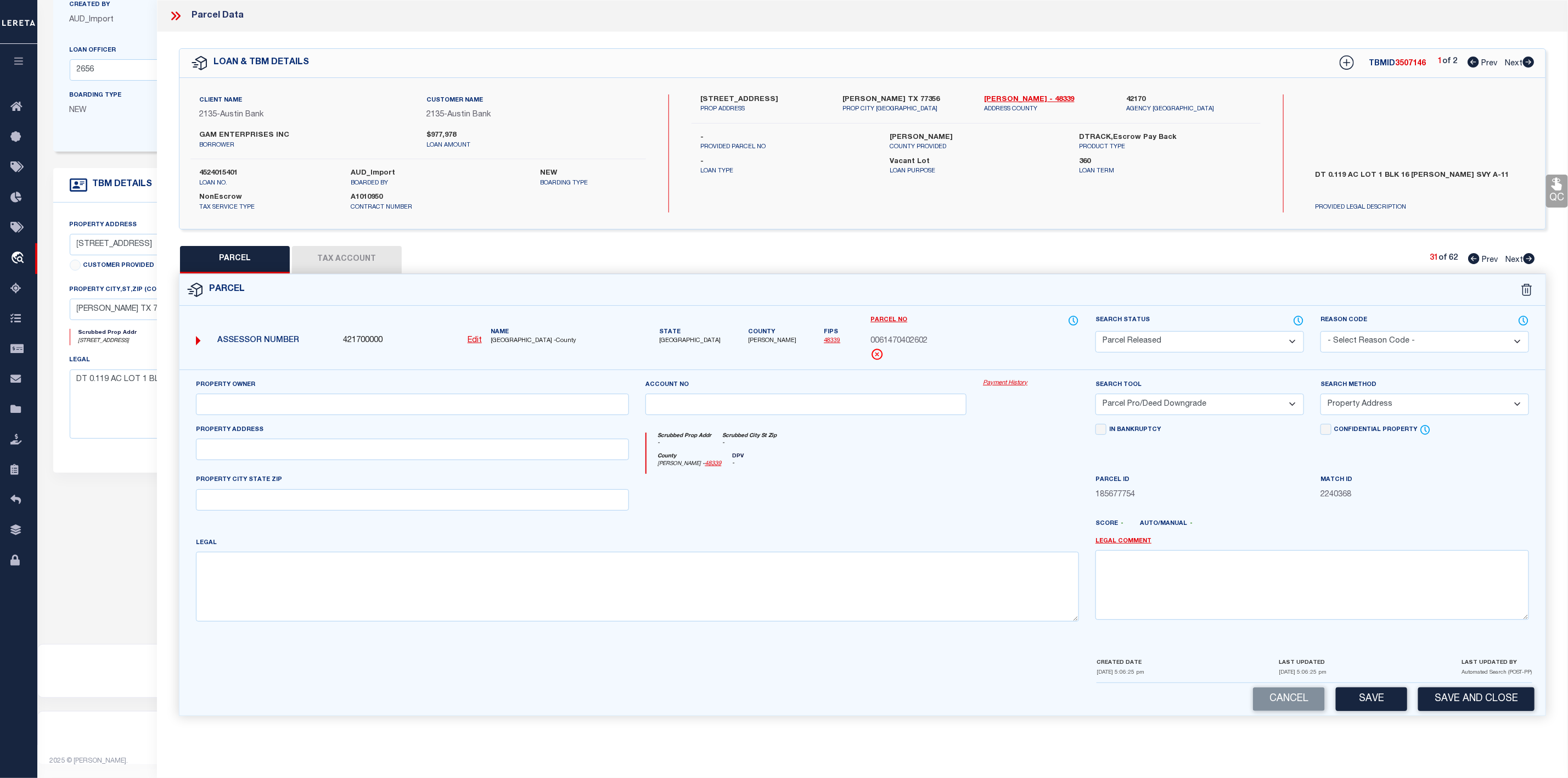
click at [1396, 339] on select "- Select Reason Code - 099 - Other (Provide additional detail) ACT - Agency Cha…" at bounding box center [1425, 342] width 209 height 22
click at [1320, 332] on select "- Select Reason Code - 099 - Other (Provide additional detail) ACT - Agency Cha…" at bounding box center [1425, 342] width 209 height 22
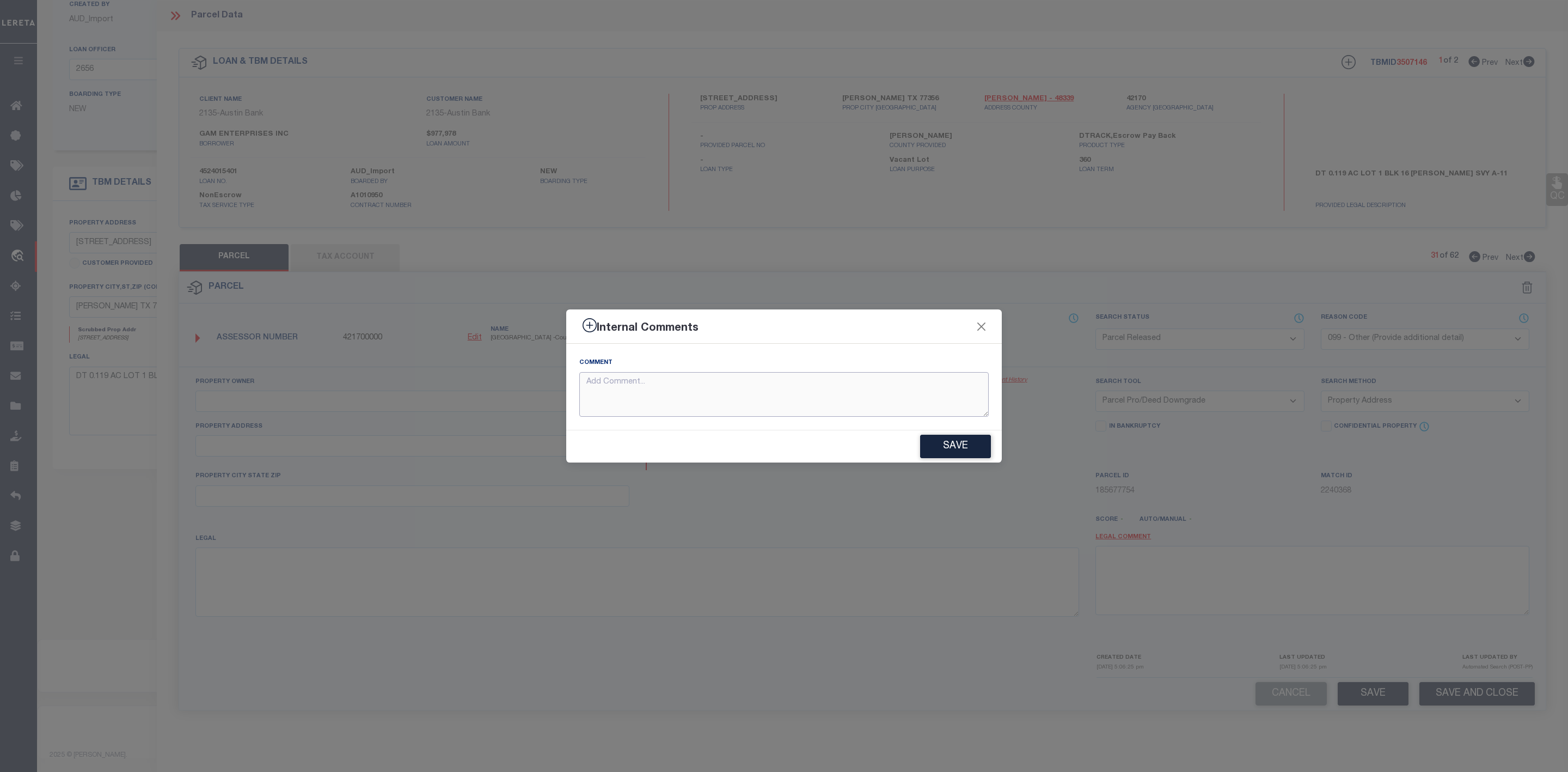
click at [771, 399] on textarea at bounding box center [784, 395] width 409 height 45
paste textarea "Parcel Not Needed"
click at [971, 451] on button "Save" at bounding box center [955, 446] width 71 height 23
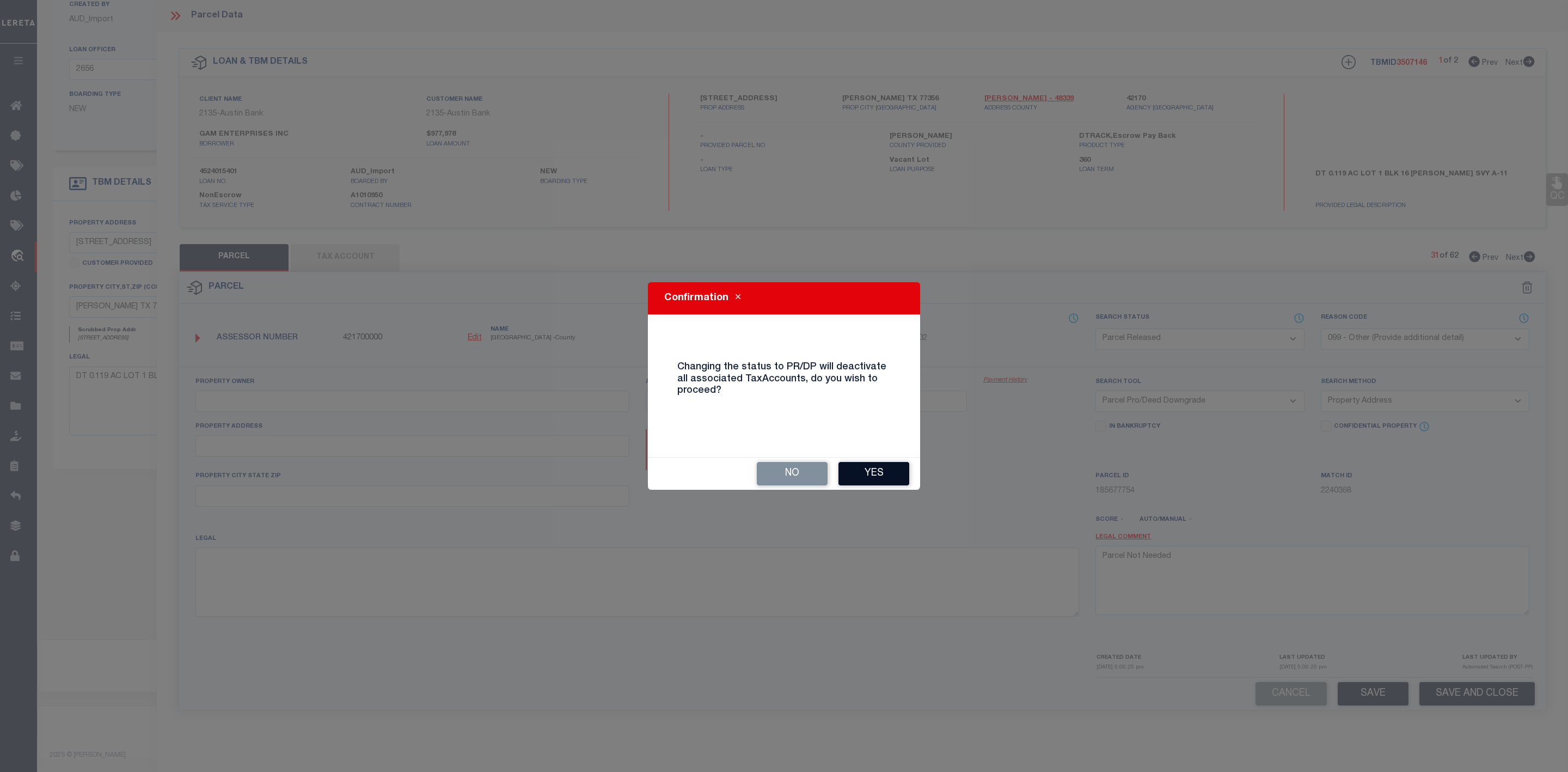
click at [871, 476] on button "Yes" at bounding box center [874, 473] width 71 height 23
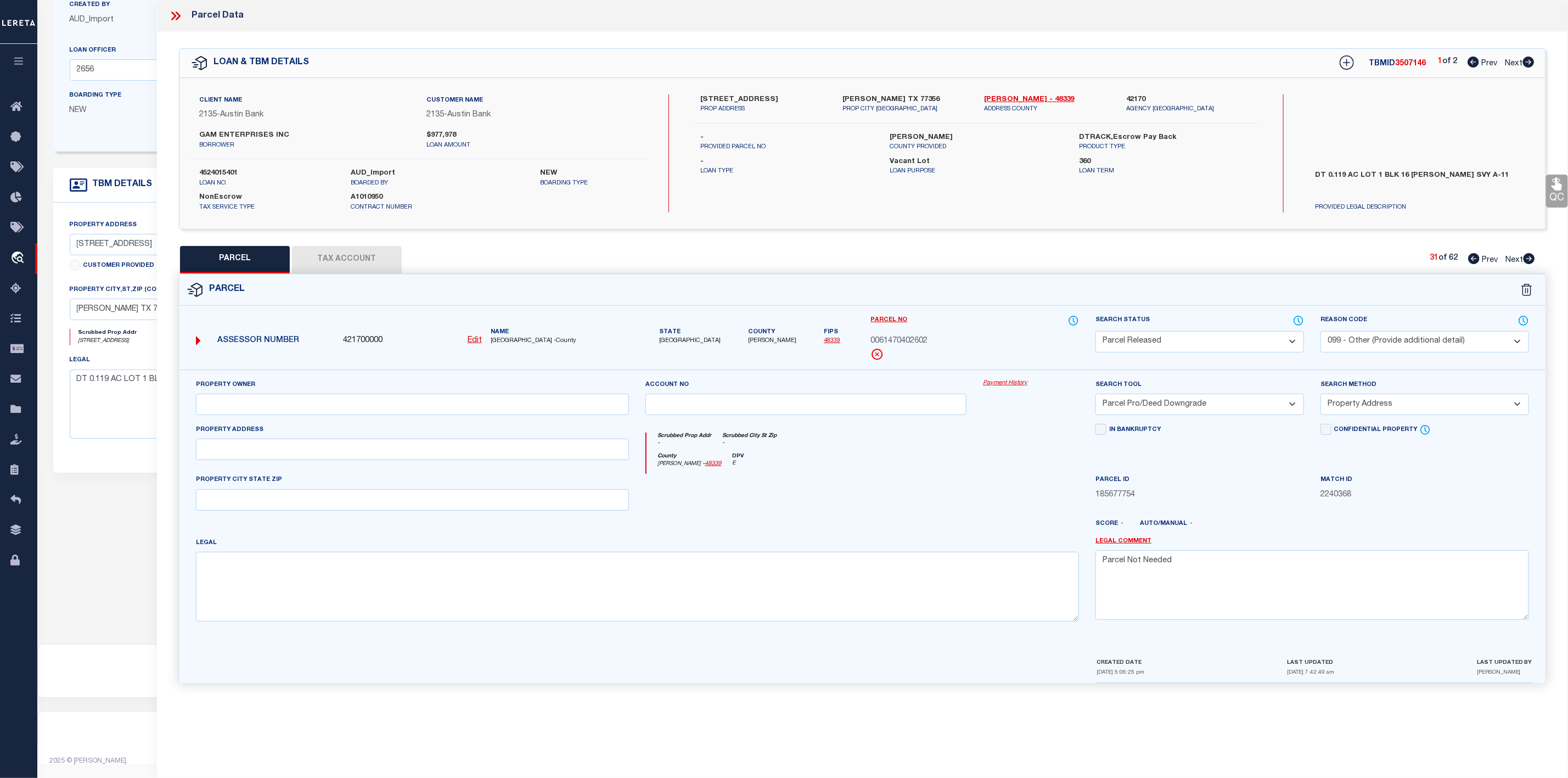
click at [177, 17] on icon at bounding box center [176, 16] width 14 height 14
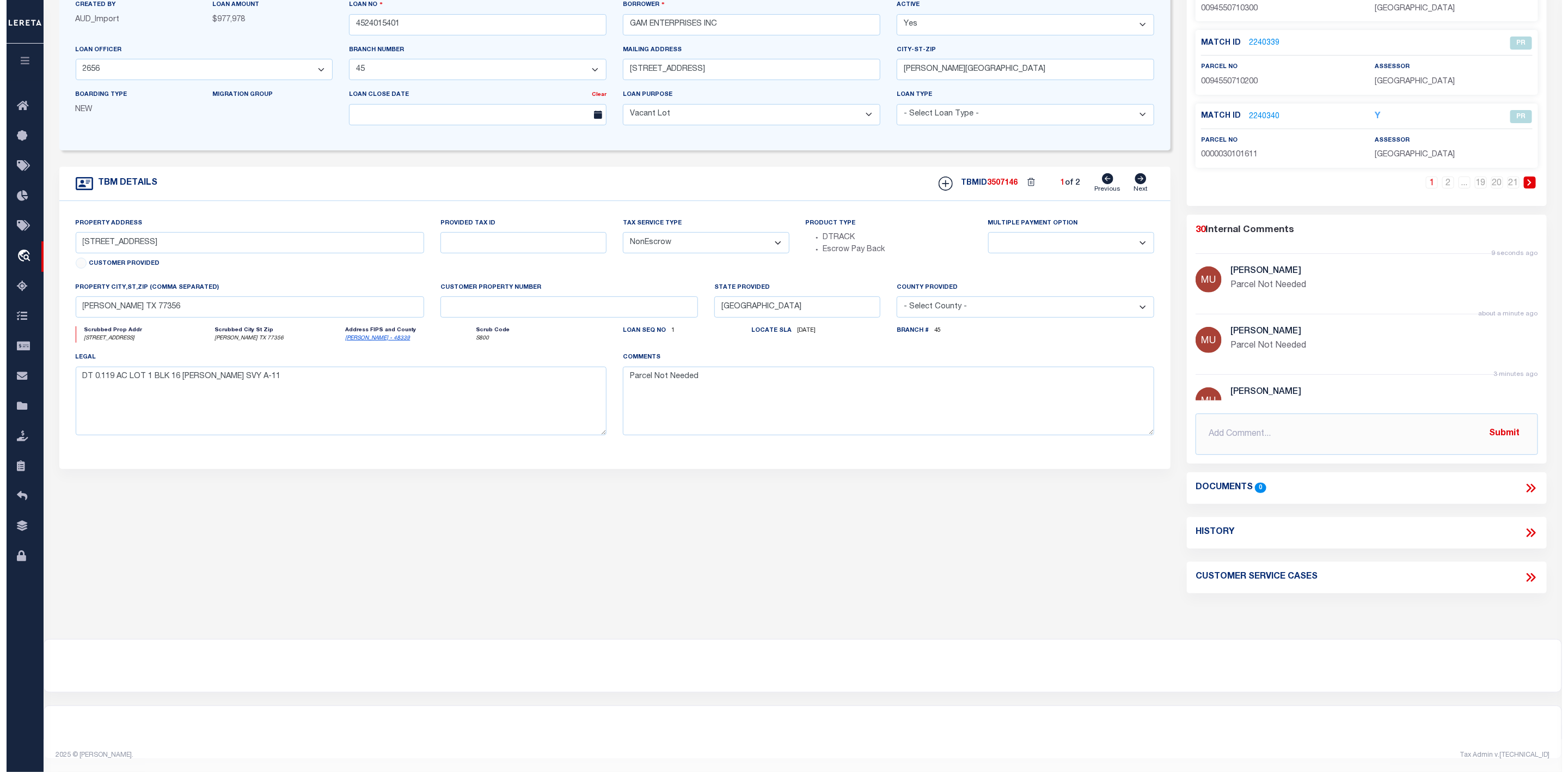
scroll to position [0, 0]
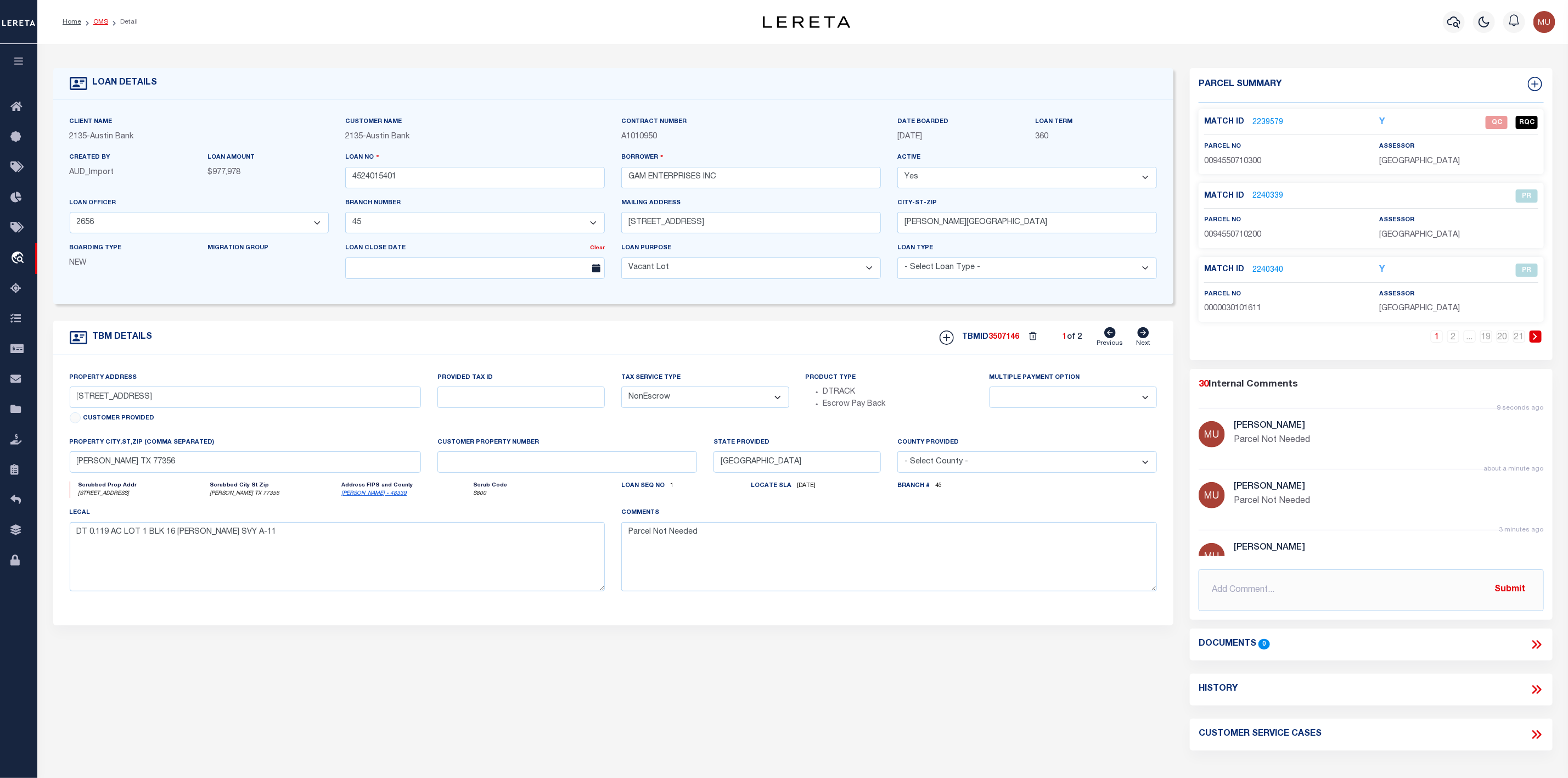
click at [97, 22] on link "OMS" at bounding box center [101, 22] width 15 height 6
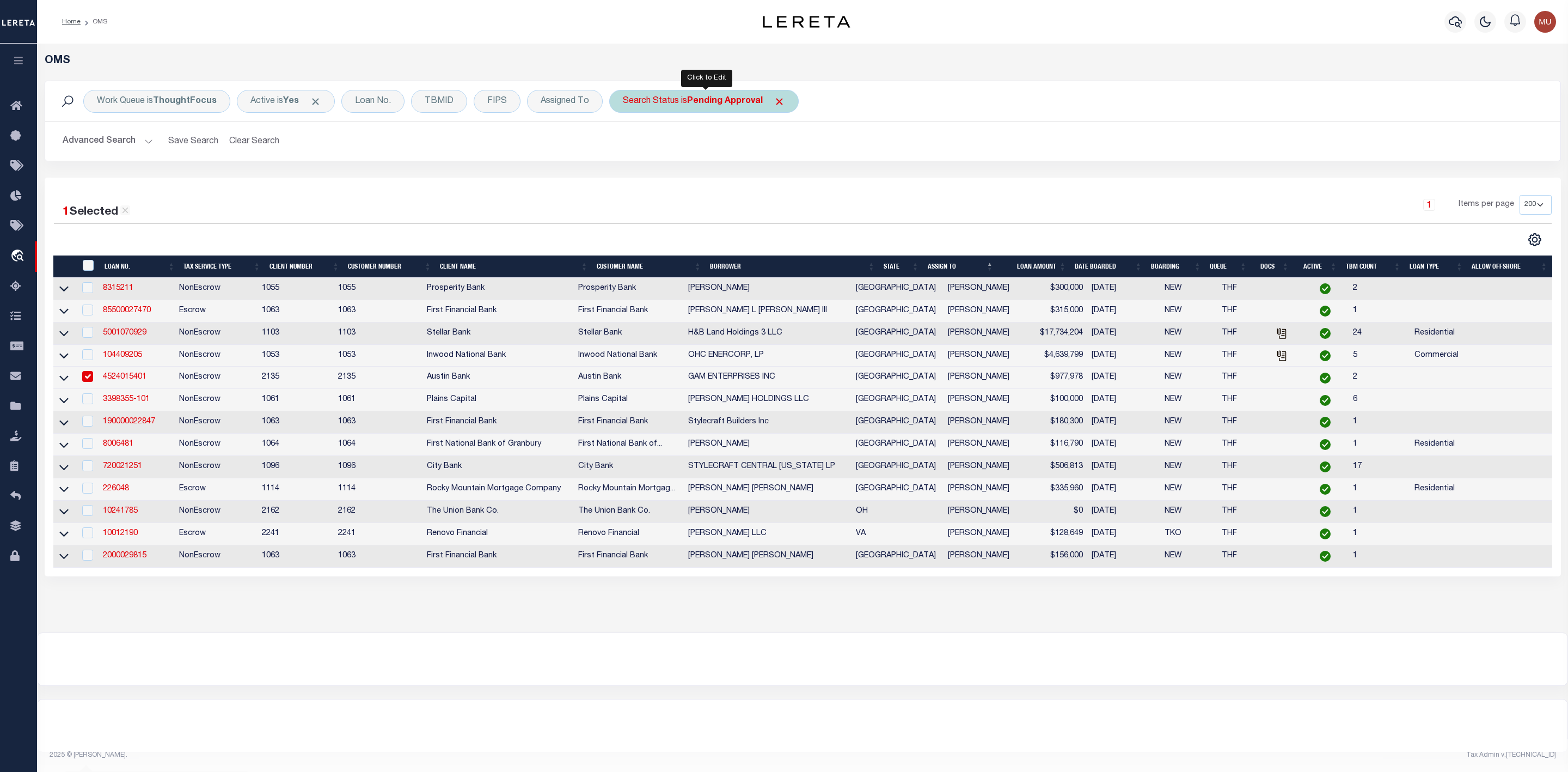
click at [705, 109] on div "Search Status is Pending Approval" at bounding box center [704, 101] width 189 height 23
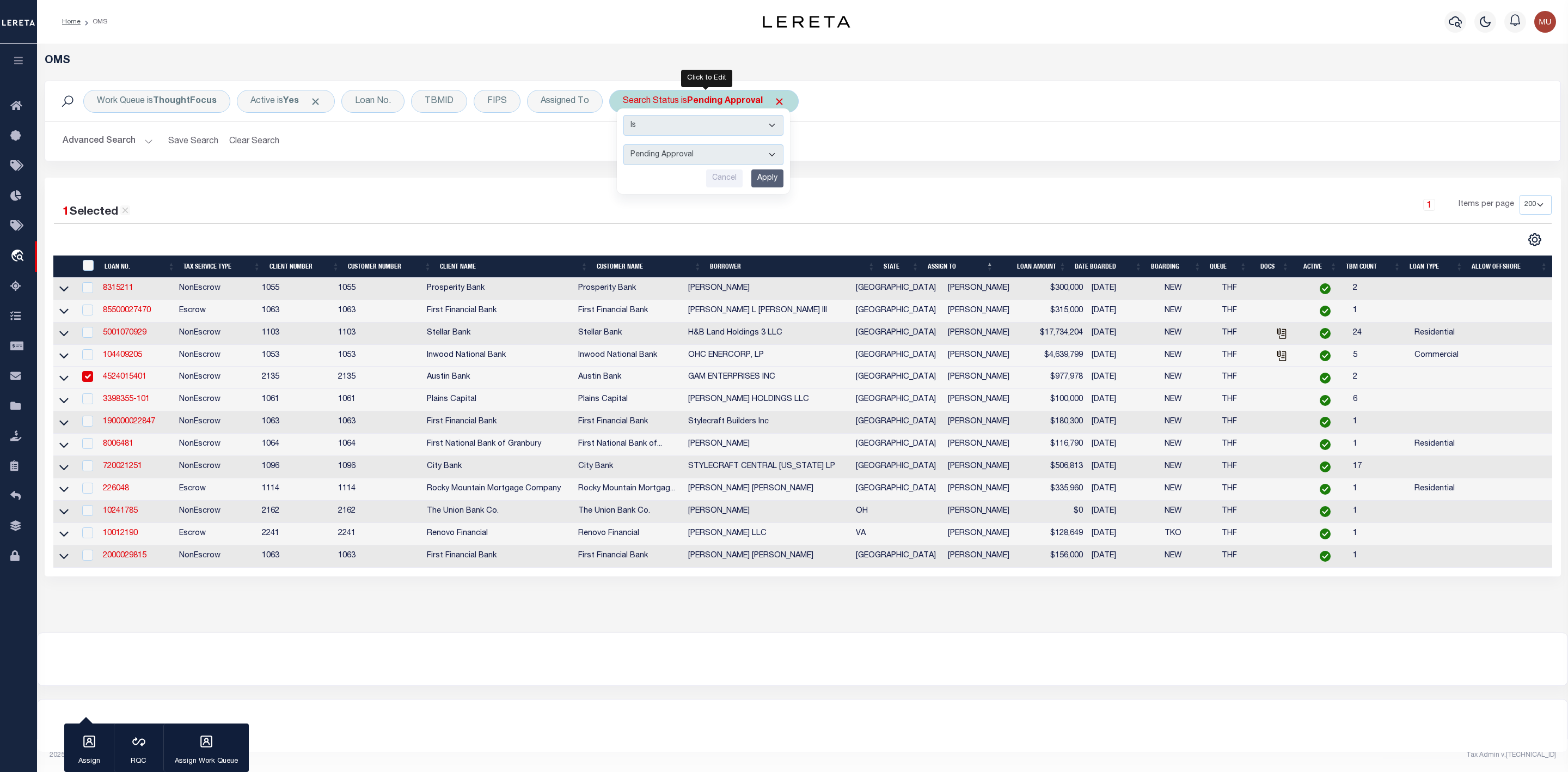
click at [678, 159] on select "Automated Search Bad Parcel Complete Duplicate Parcel High Dollar Reporting In …" at bounding box center [703, 154] width 160 height 21
click at [625, 145] on select "Automated Search Bad Parcel Complete Duplicate Parcel High Dollar Reporting In …" at bounding box center [703, 154] width 160 height 21
click at [781, 179] on input "Apply" at bounding box center [767, 178] width 32 height 18
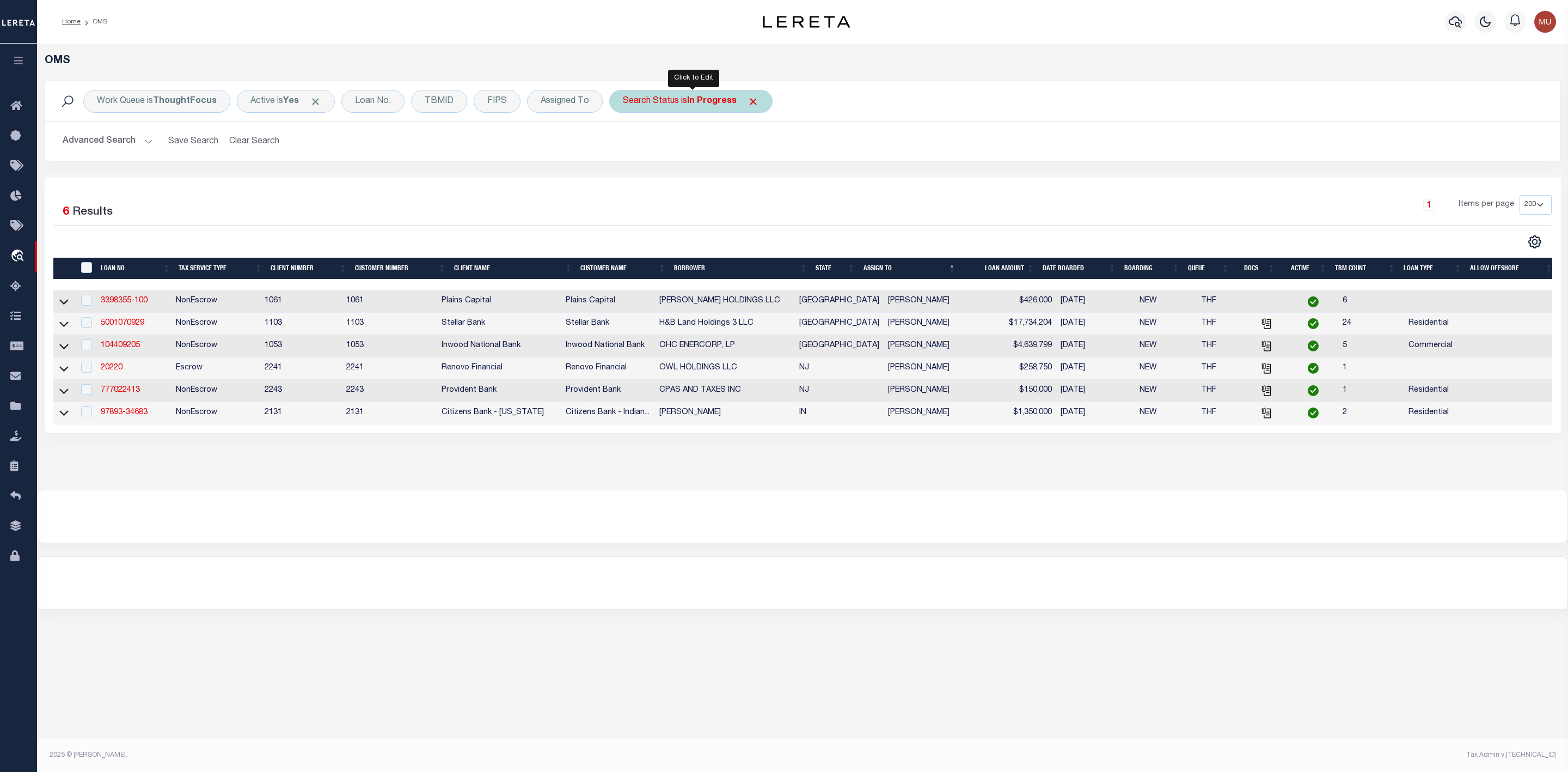
click at [710, 106] on b "In Progress" at bounding box center [712, 101] width 49 height 9
click at [693, 140] on div "Is Contains Automated Search Bad Parcel Complete Duplicate Parcel High Dollar R…" at bounding box center [703, 151] width 173 height 85
click at [689, 160] on select "Automated Search Bad Parcel Complete Duplicate Parcel High Dollar Reporting In …" at bounding box center [703, 154] width 160 height 21
click at [625, 145] on select "Automated Search Bad Parcel Complete Duplicate Parcel High Dollar Reporting In …" at bounding box center [703, 154] width 160 height 21
click at [776, 184] on input "Apply" at bounding box center [767, 178] width 32 height 18
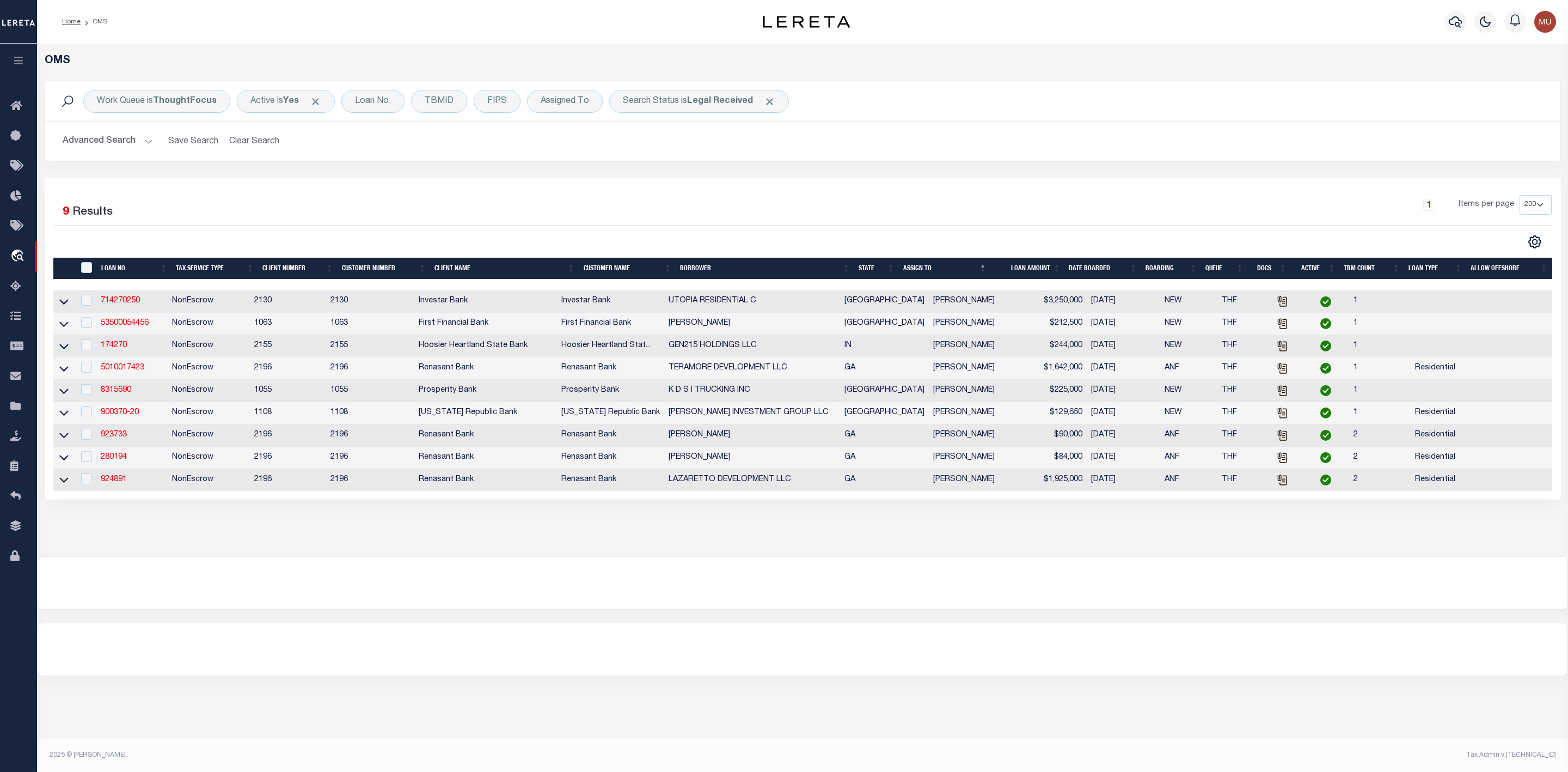
click at [666, 603] on div at bounding box center [802, 582] width 1529 height 52
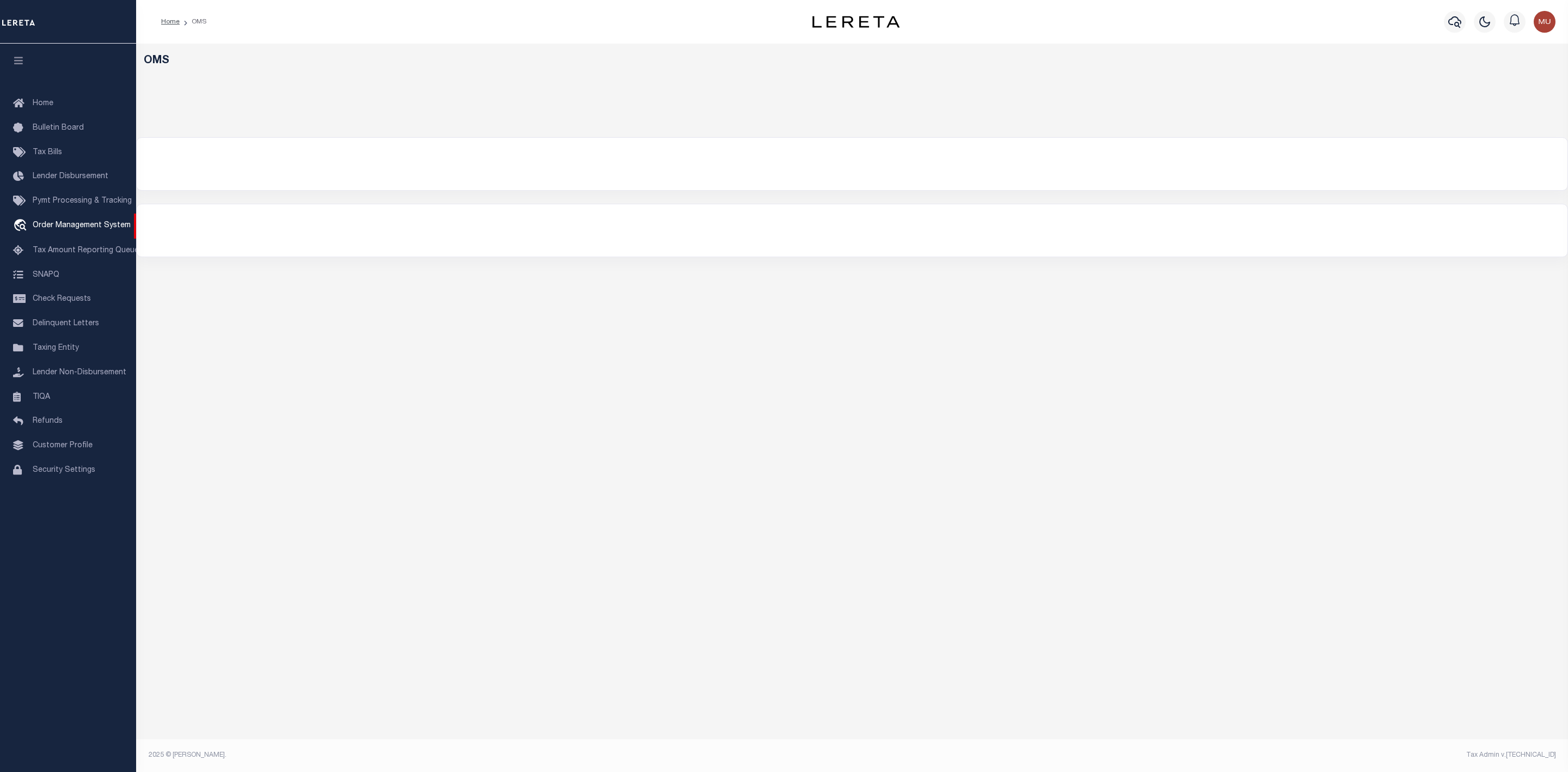
select select "200"
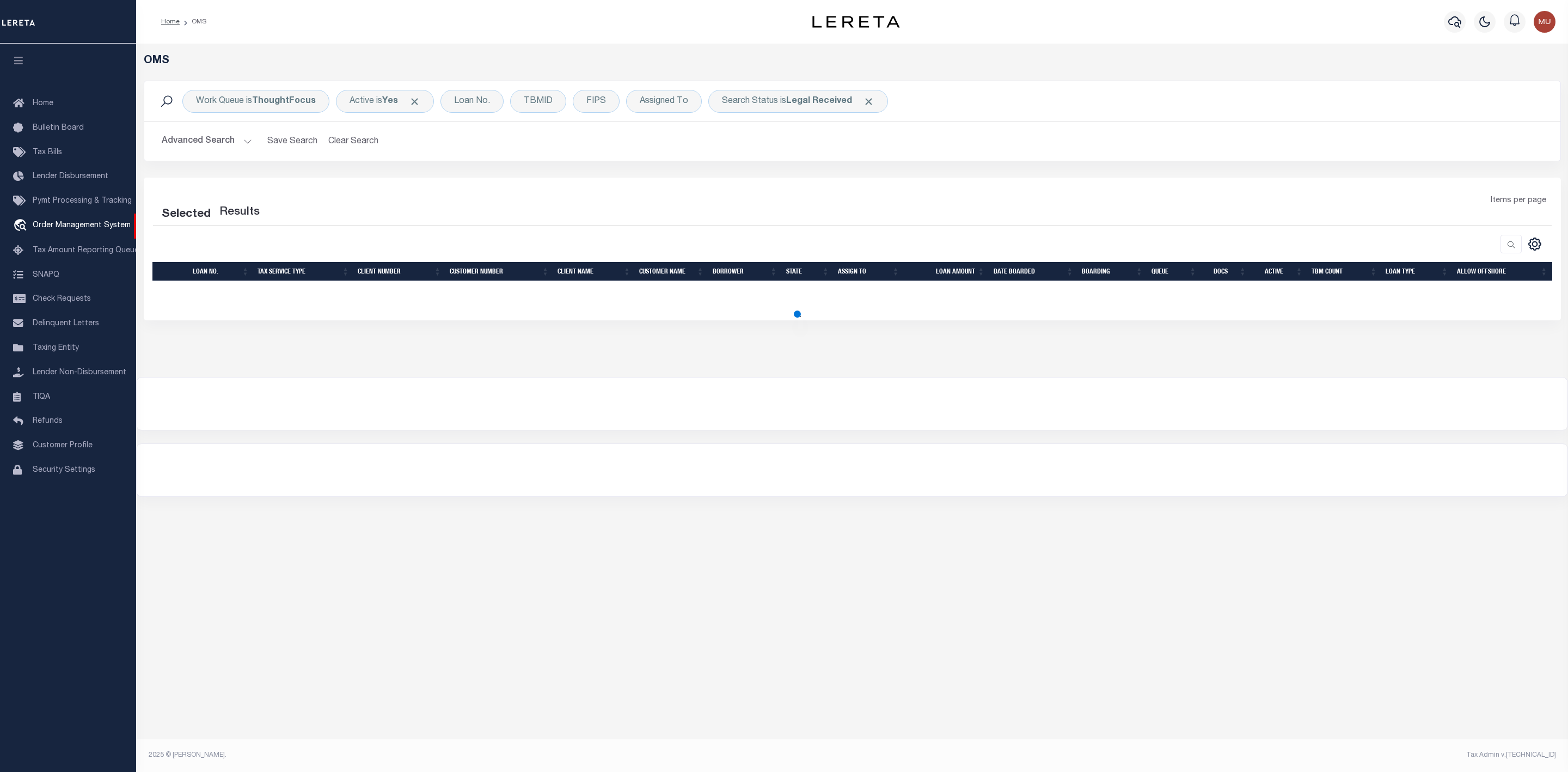
select select "200"
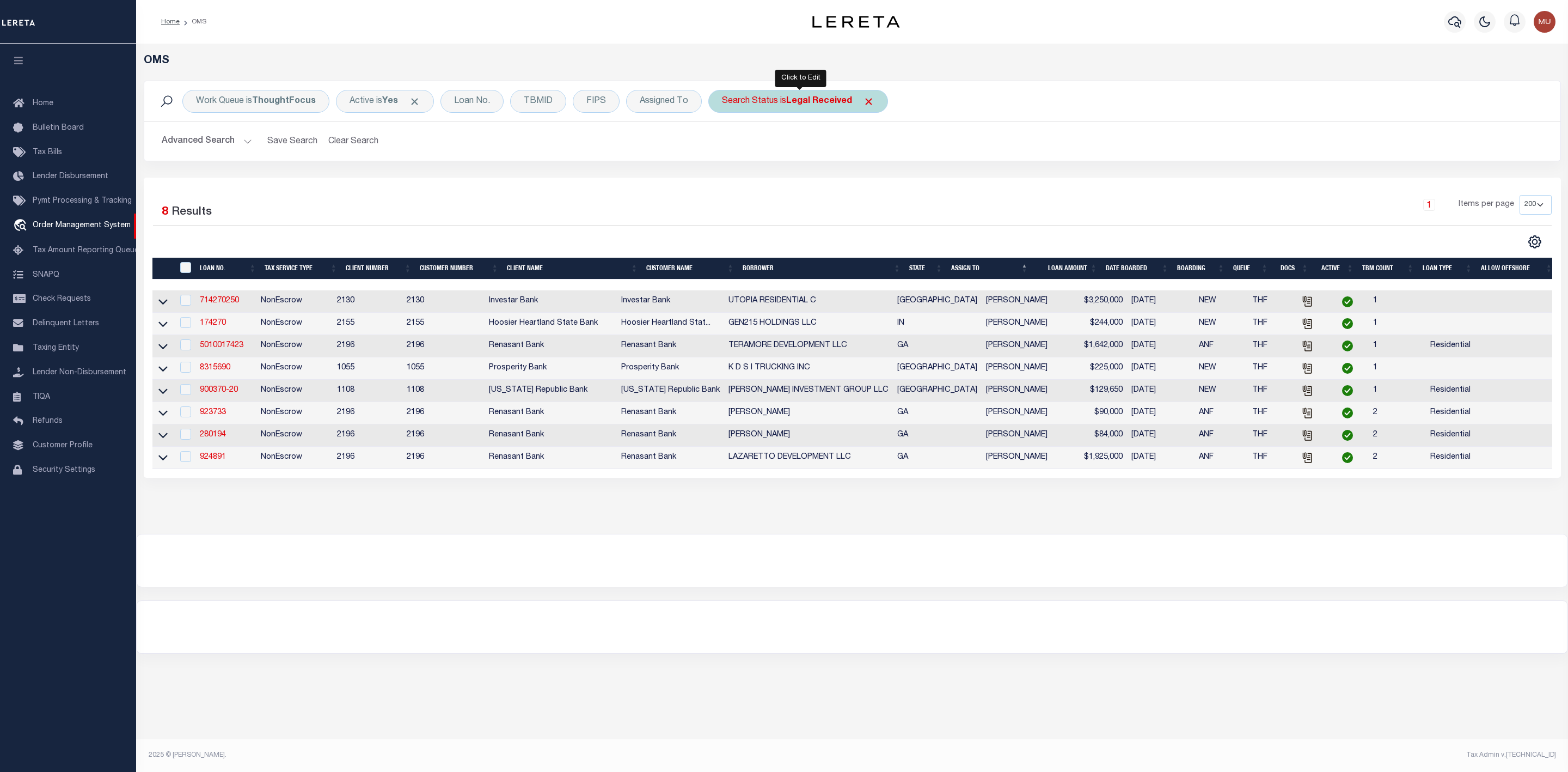
click at [807, 95] on div "Search Status is Legal Received" at bounding box center [798, 101] width 179 height 23
click at [797, 145] on select "Automated Search Bad Parcel Complete Duplicate Parcel High Dollar Reporting In …" at bounding box center [802, 154] width 160 height 21
select select "IP"
click at [724, 145] on select "Automated Search Bad Parcel Complete Duplicate Parcel High Dollar Reporting In …" at bounding box center [802, 154] width 160 height 21
click at [880, 186] on input "Apply" at bounding box center [866, 178] width 32 height 18
